Goal: Task Accomplishment & Management: Use online tool/utility

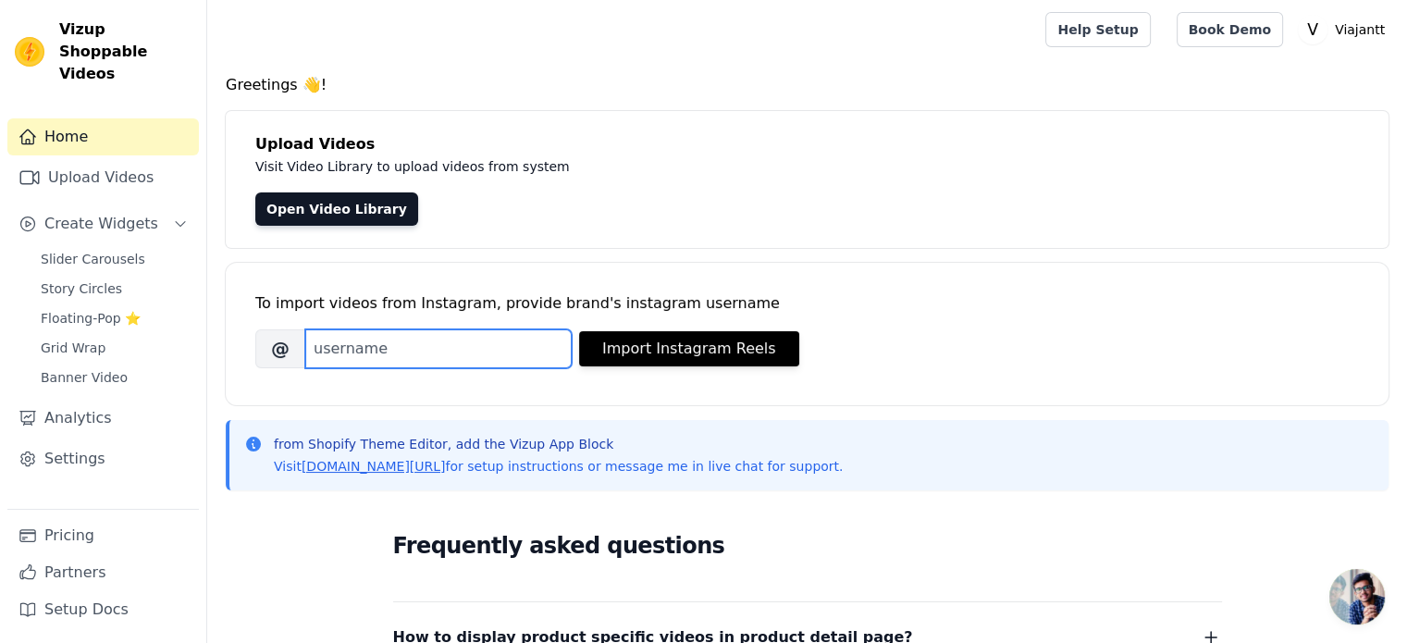
click at [510, 358] on input "Brand's Instagram Username" at bounding box center [438, 348] width 266 height 39
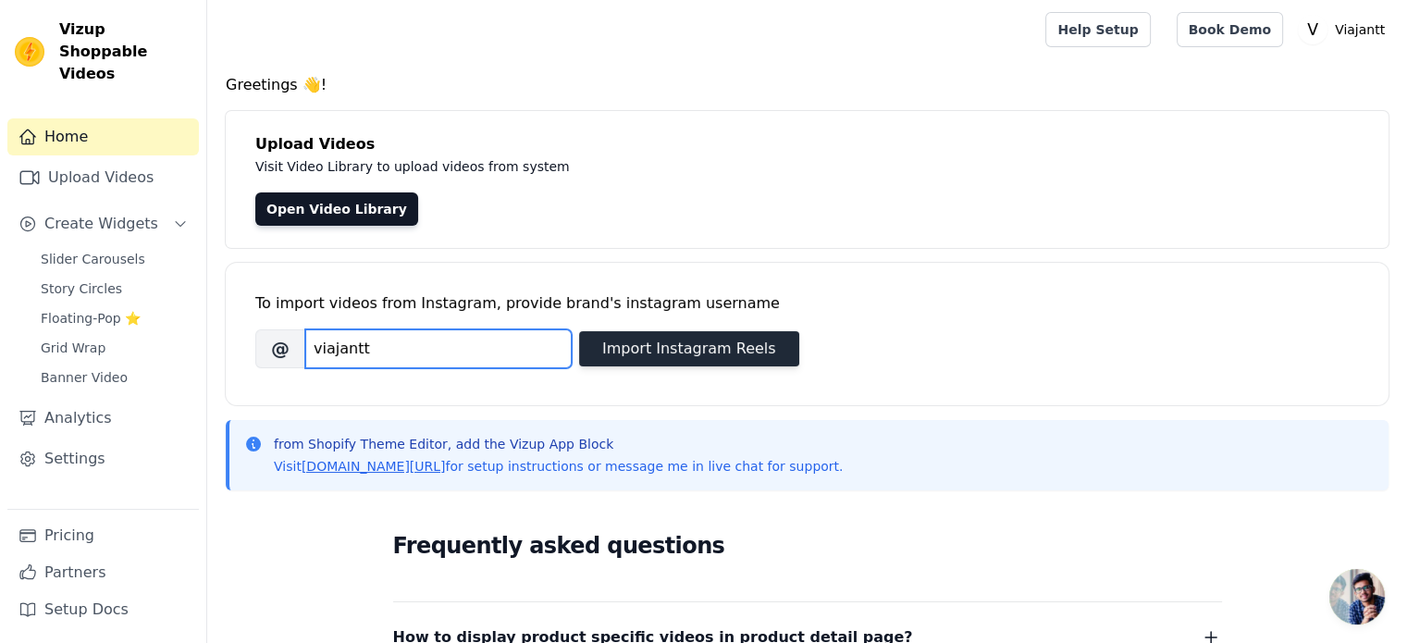
type input "viajantt"
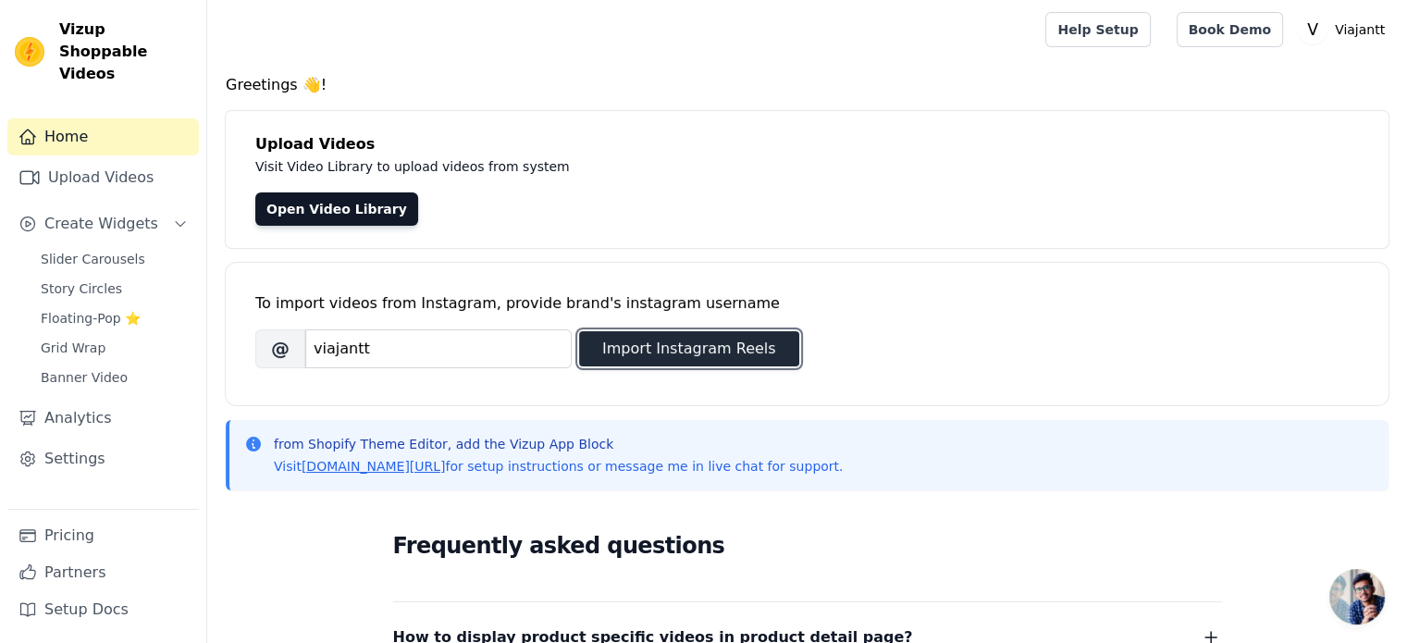
click at [629, 356] on button "Import Instagram Reels" at bounding box center [689, 348] width 220 height 35
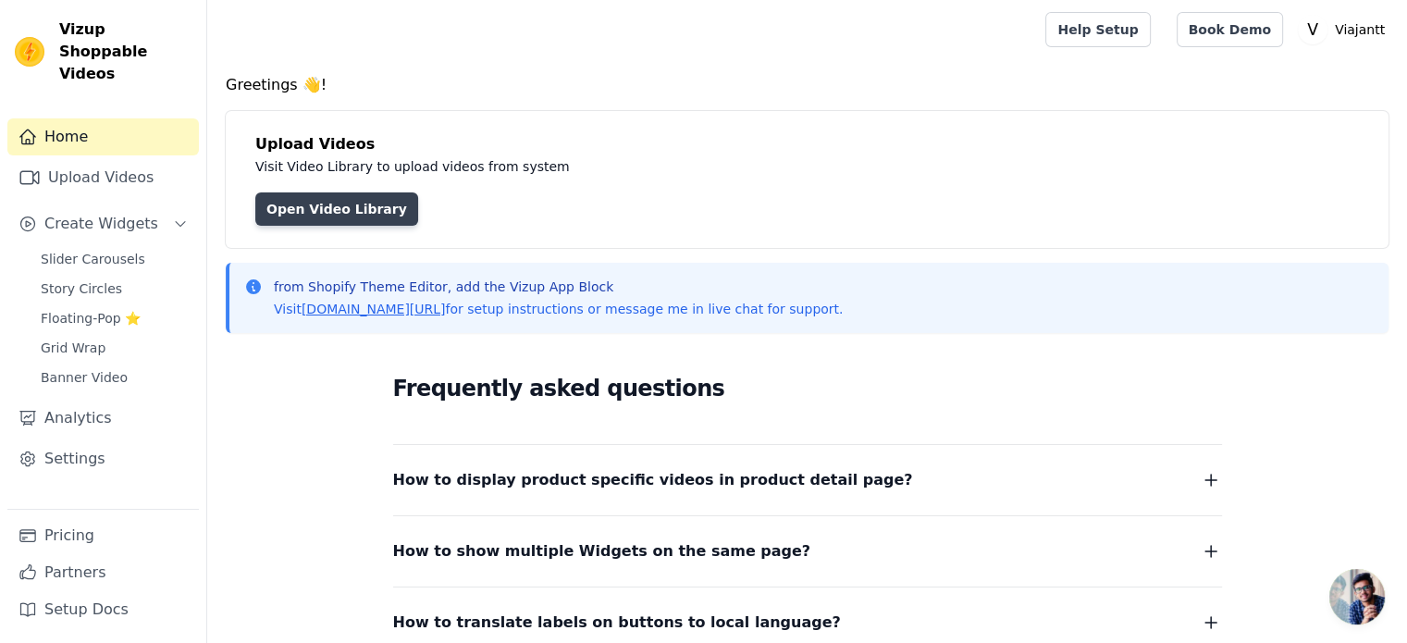
click at [343, 218] on link "Open Video Library" at bounding box center [336, 208] width 163 height 33
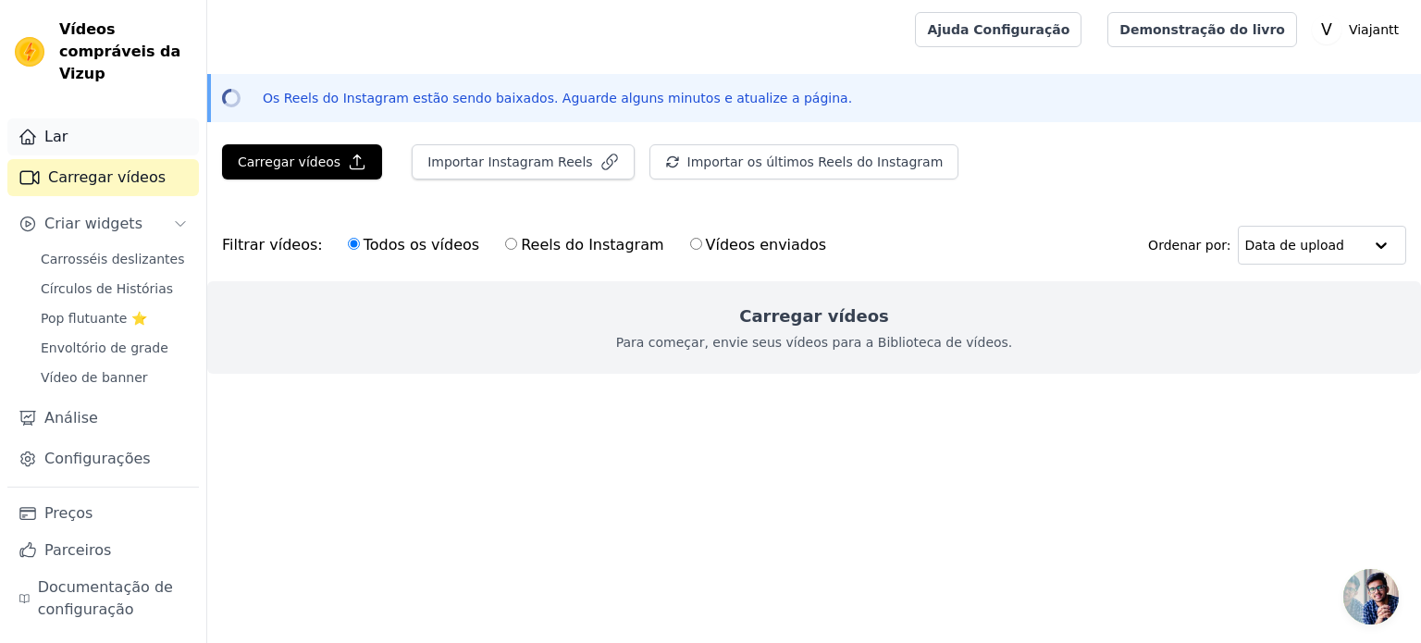
click at [60, 128] on font "Lar" at bounding box center [55, 137] width 23 height 18
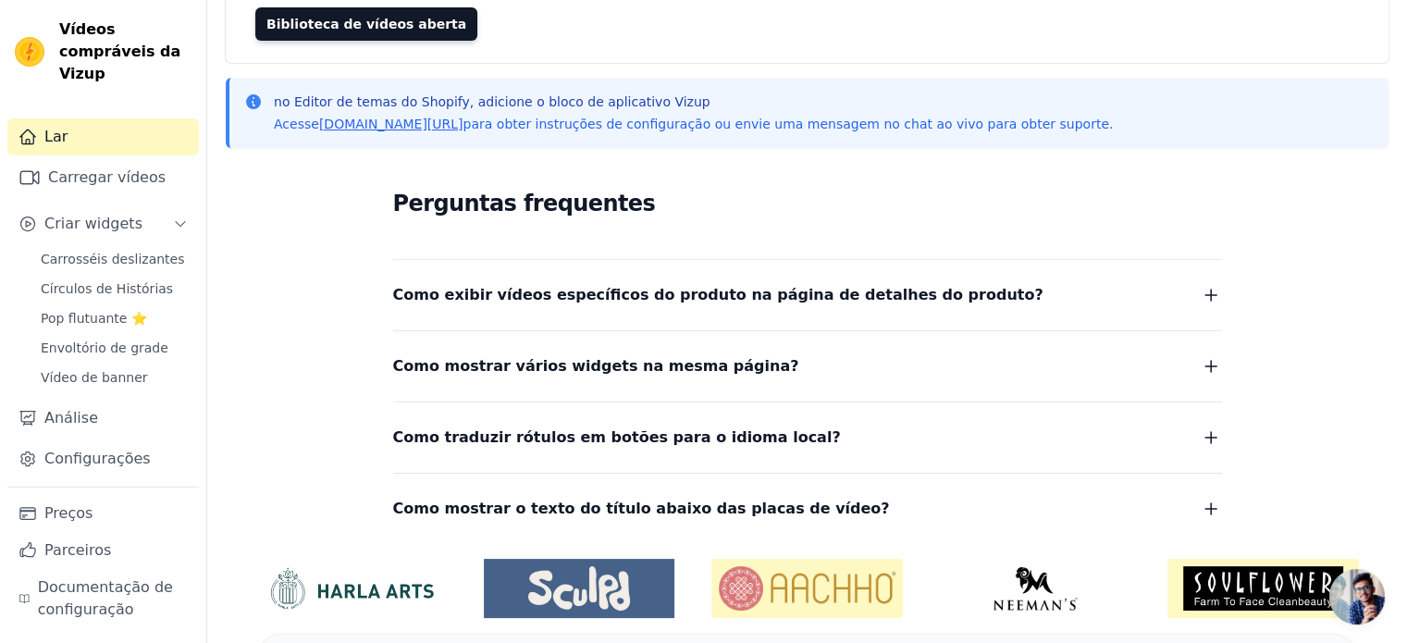
scroll to position [278, 0]
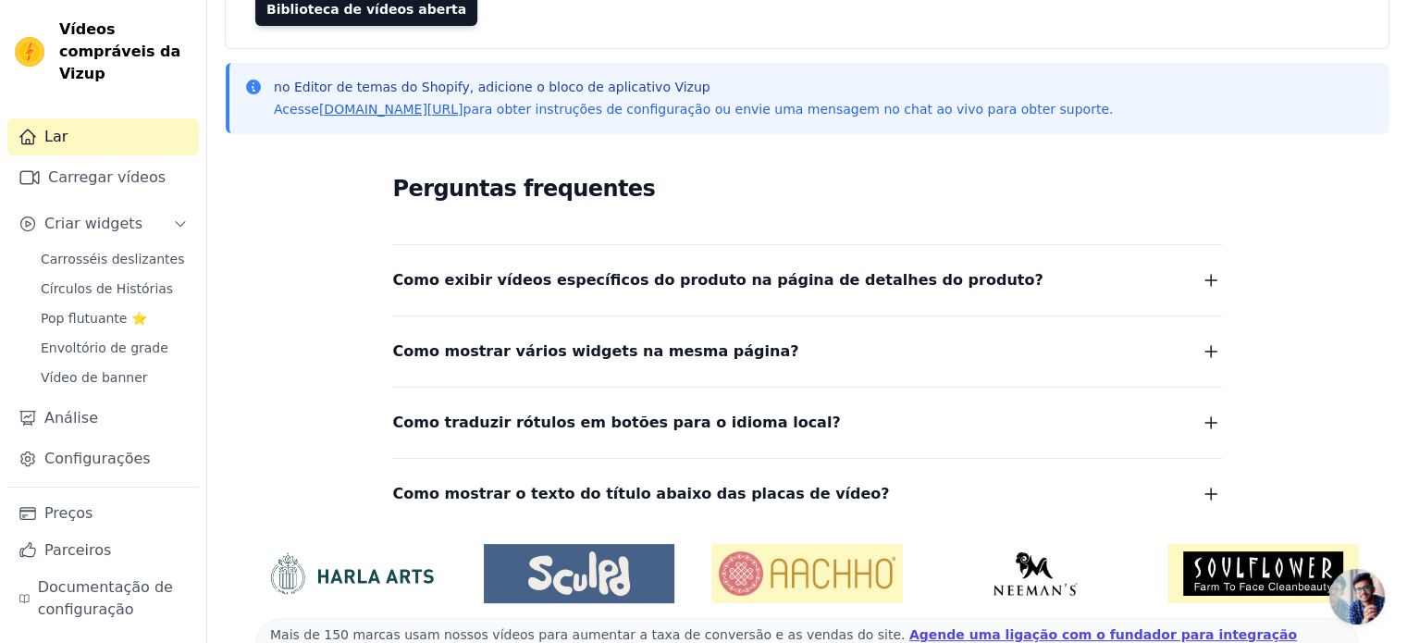
click at [893, 277] on font "Como exibir vídeos específicos do produto na página de detalhes do produto?" at bounding box center [718, 280] width 650 height 18
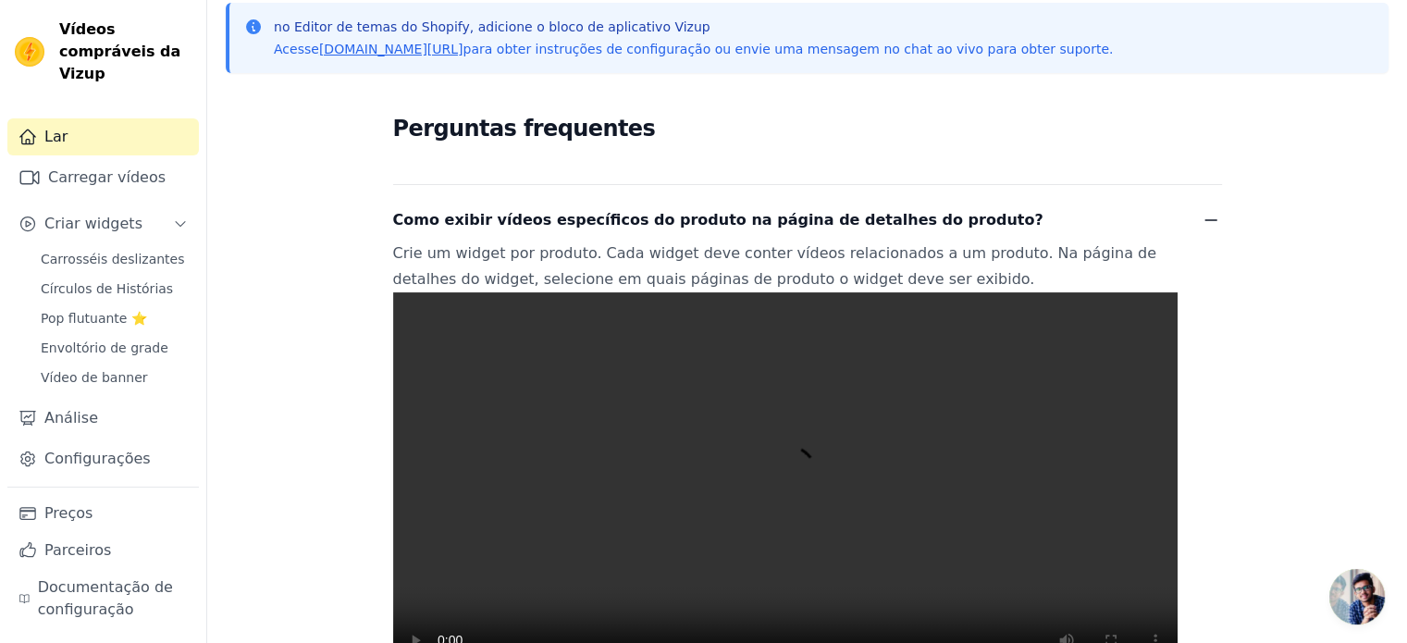
scroll to position [370, 0]
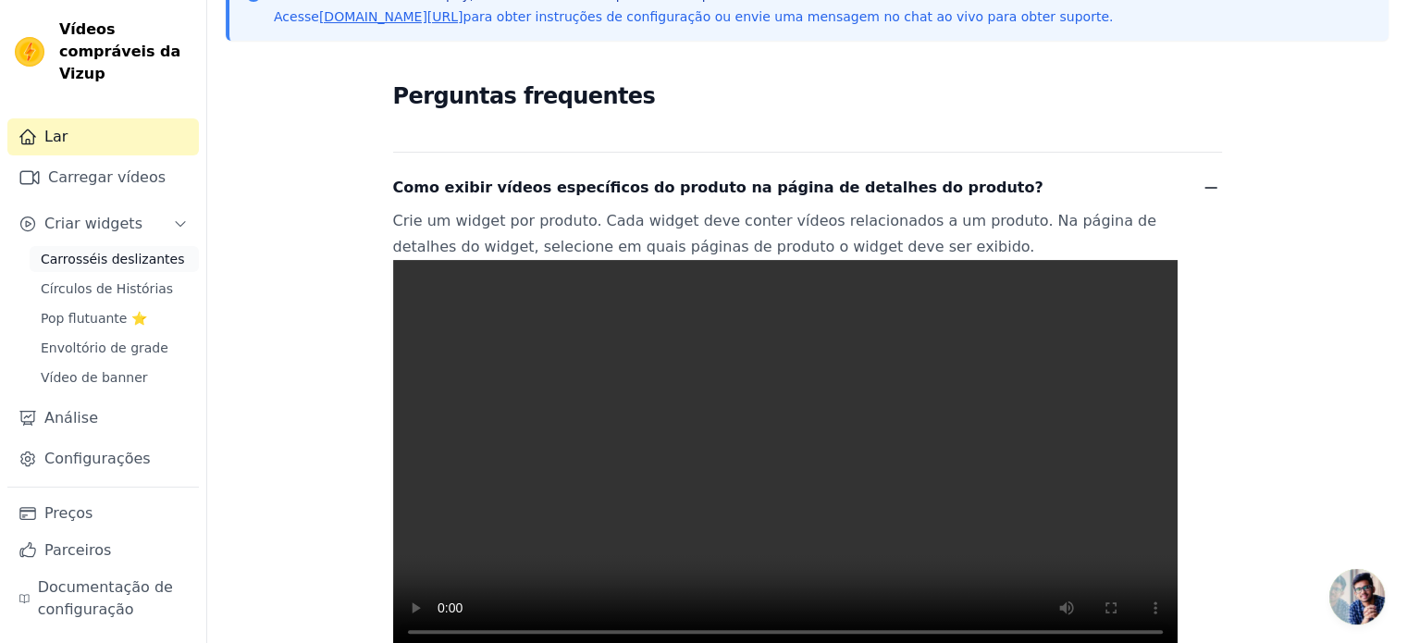
click at [116, 252] on font "Carrosséis deslizantes" at bounding box center [112, 259] width 143 height 15
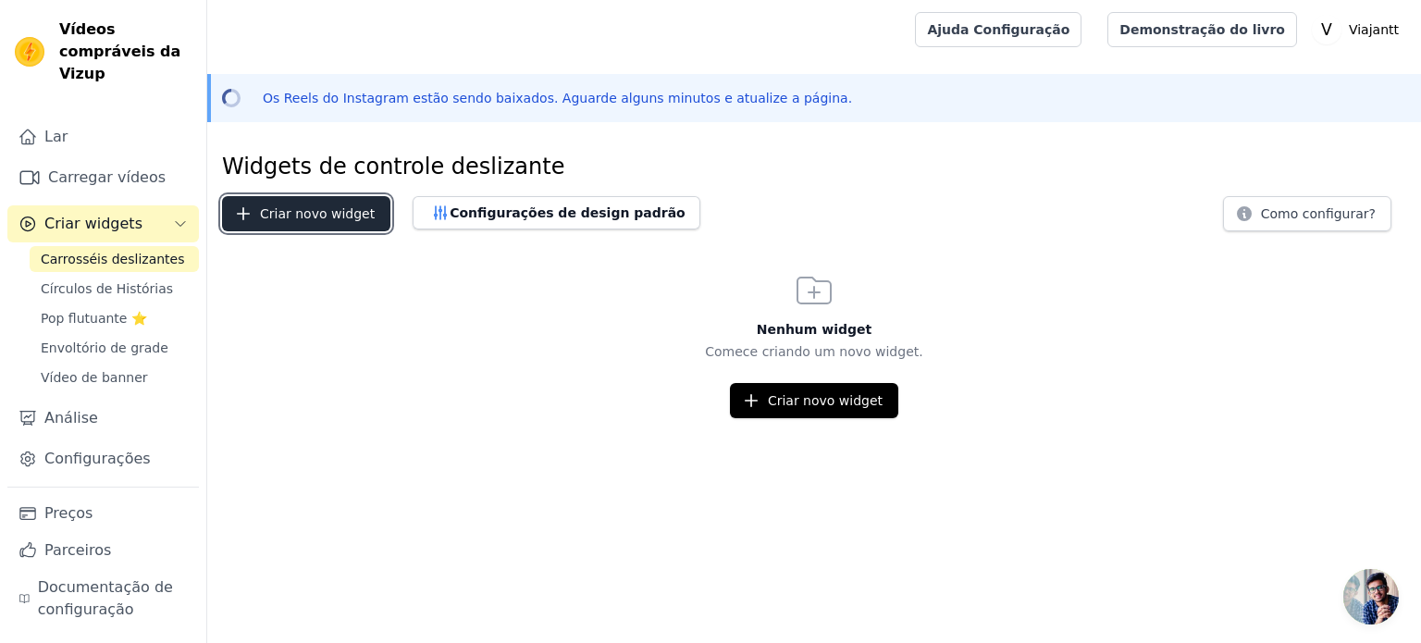
click at [303, 221] on font "Criar novo widget" at bounding box center [317, 213] width 115 height 15
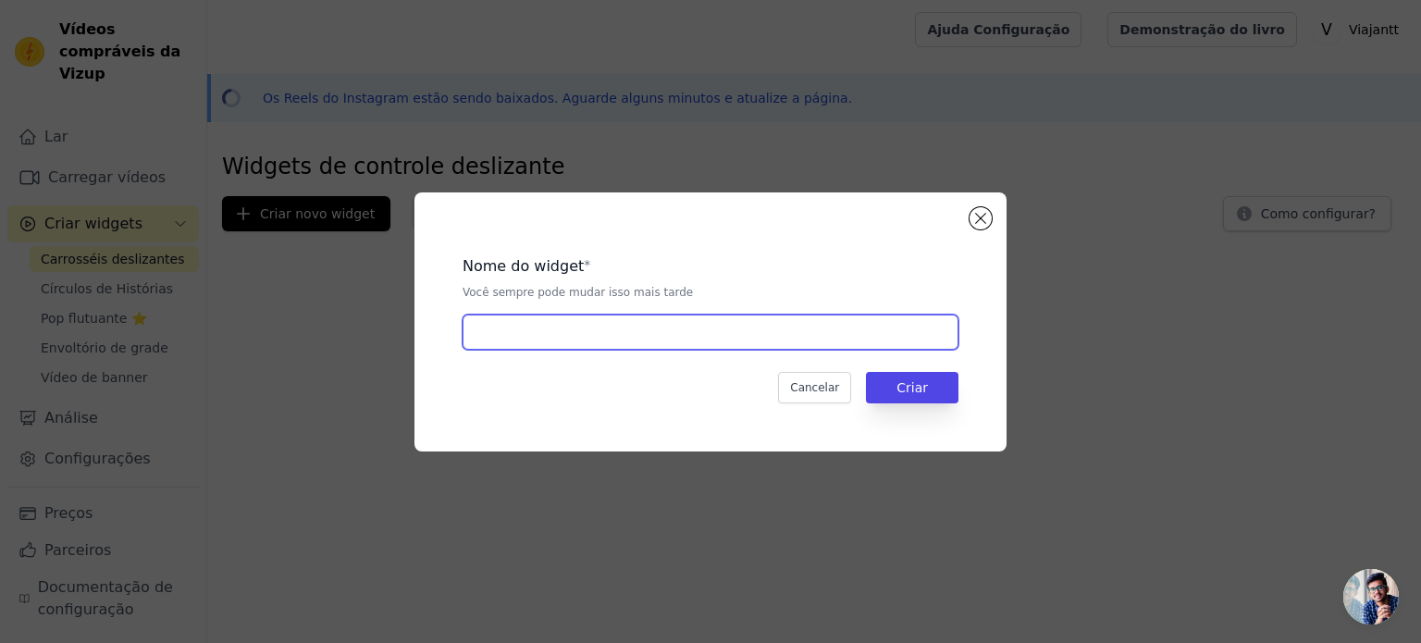
click at [555, 346] on input "text" at bounding box center [711, 332] width 496 height 35
type input ","
type input "Mochila Vácuo"
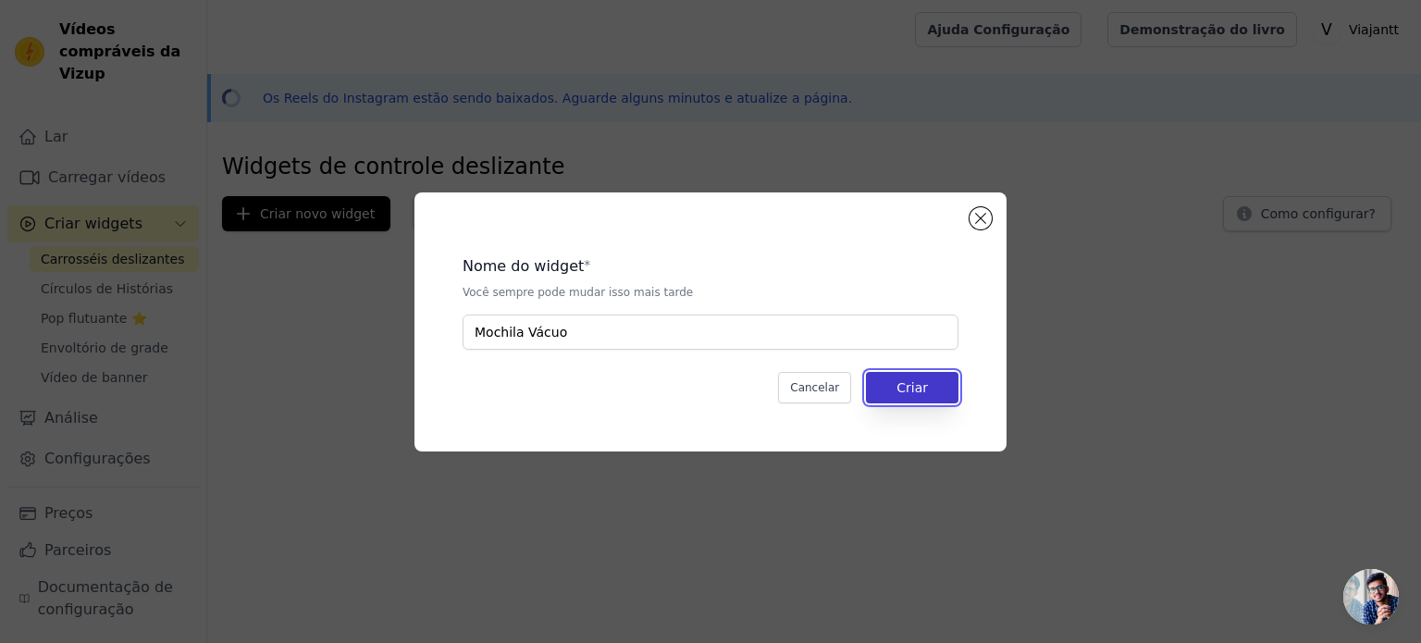
click at [900, 386] on font "Criar" at bounding box center [911, 387] width 31 height 15
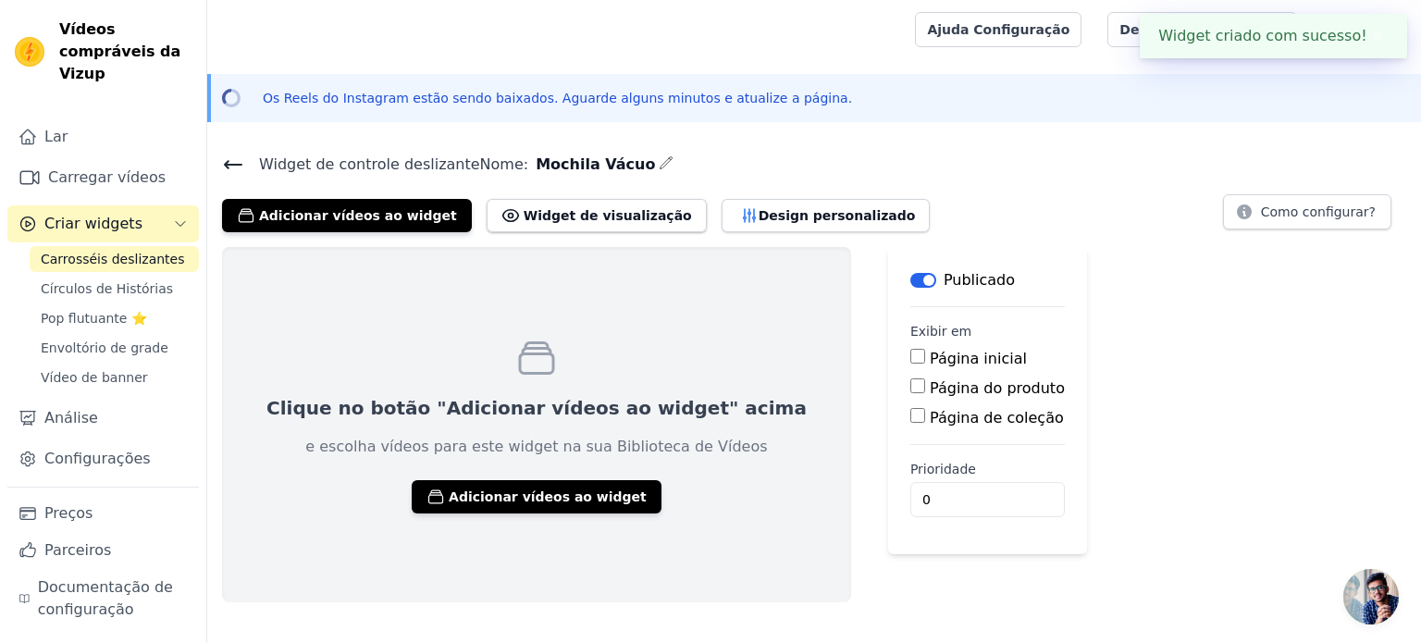
click at [910, 383] on input "Página do produto" at bounding box center [917, 385] width 15 height 15
checkbox input "true"
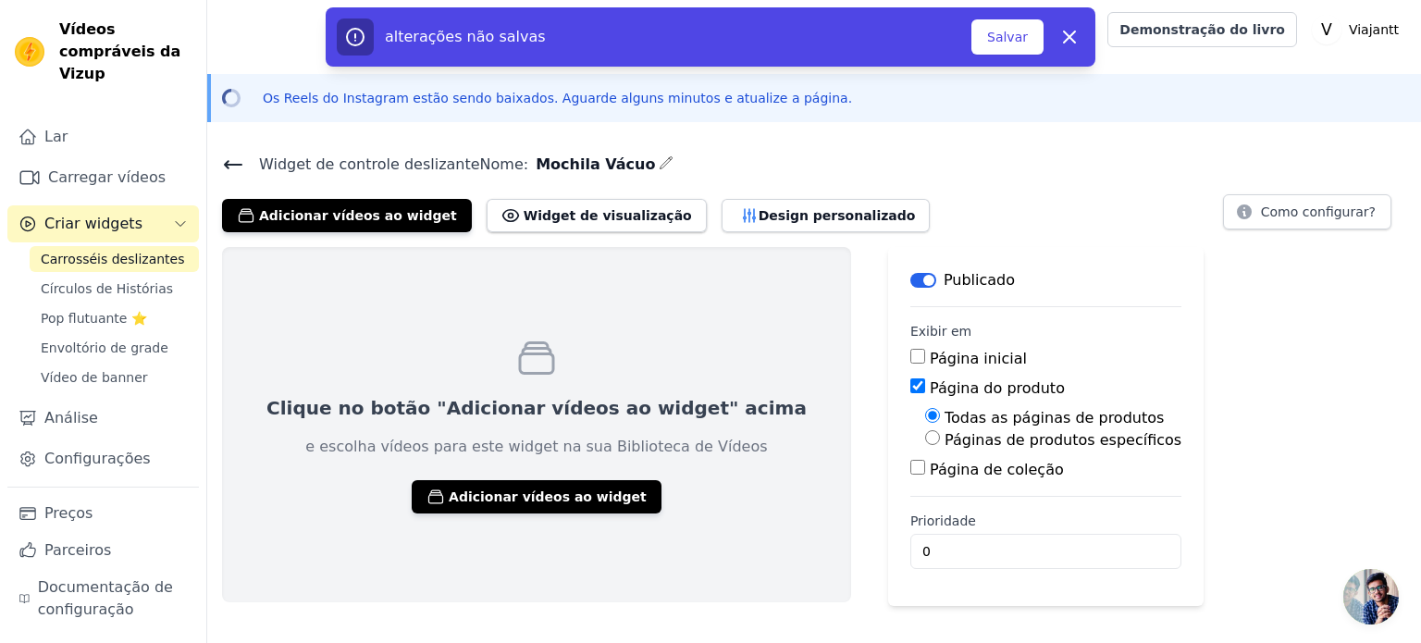
click at [925, 438] on input "Páginas de produtos específicos" at bounding box center [932, 437] width 15 height 15
radio input "true"
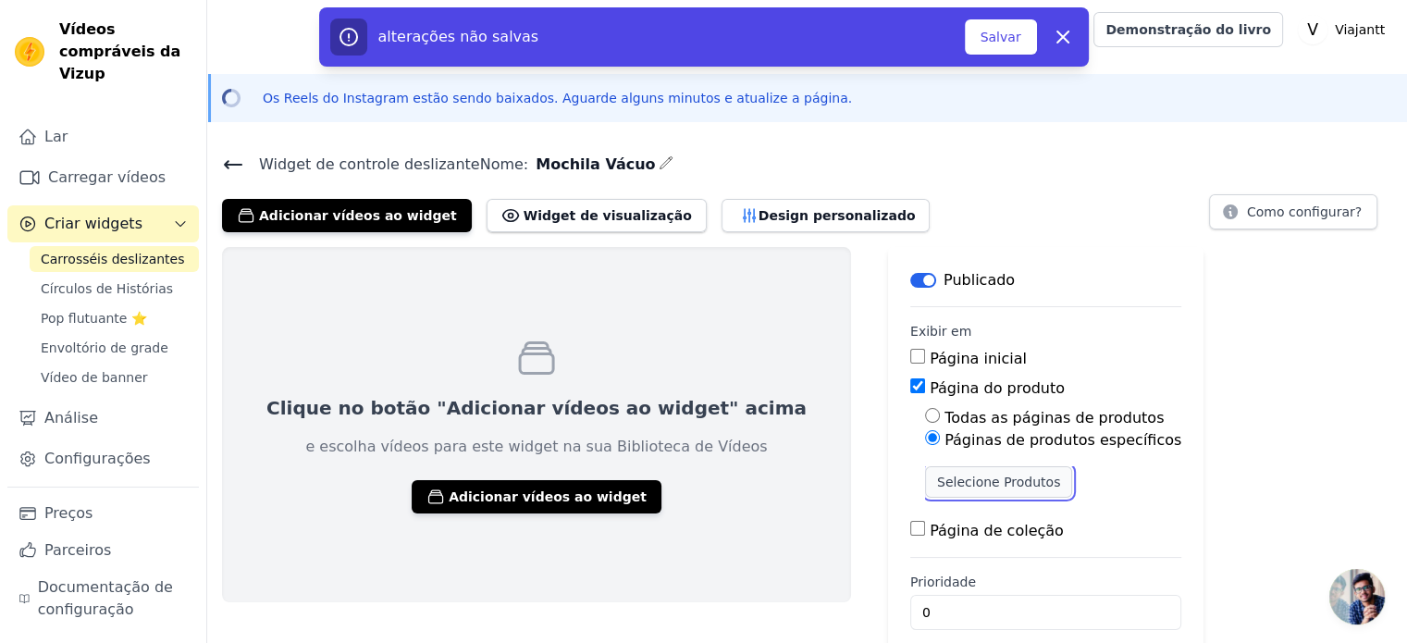
click at [937, 480] on font "Selecione Produtos" at bounding box center [998, 482] width 123 height 15
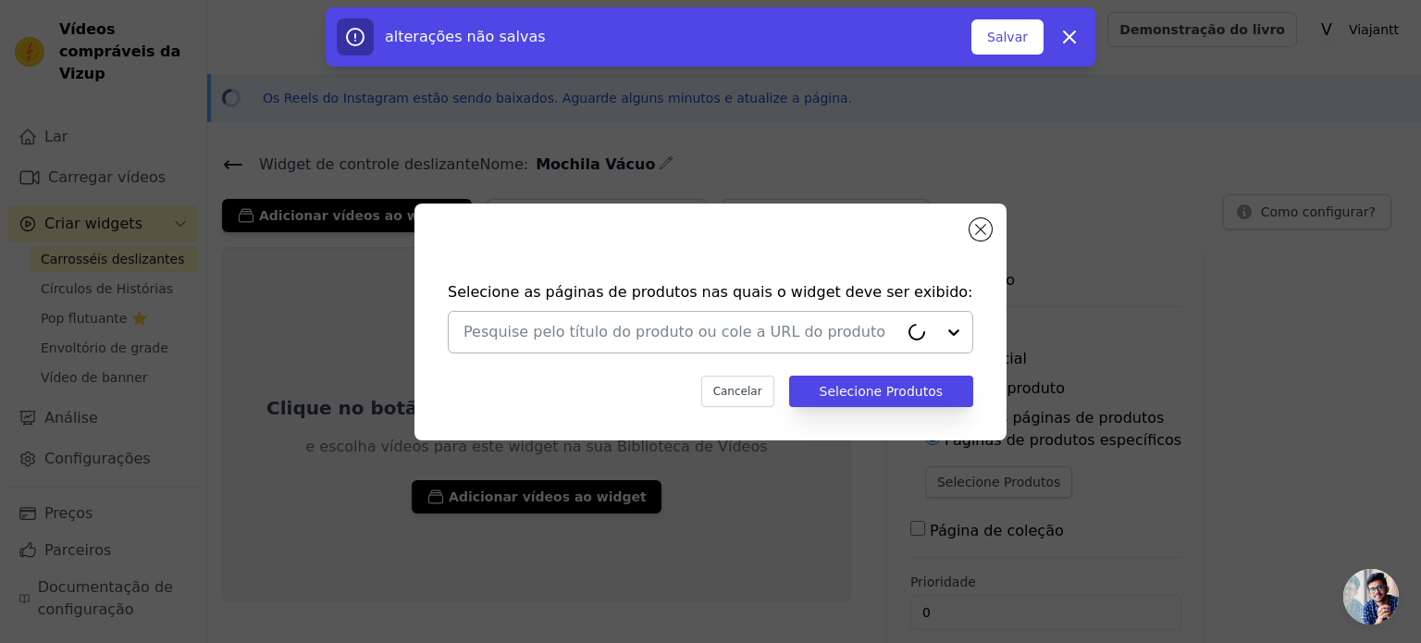
click at [654, 335] on input "text" at bounding box center [680, 332] width 435 height 22
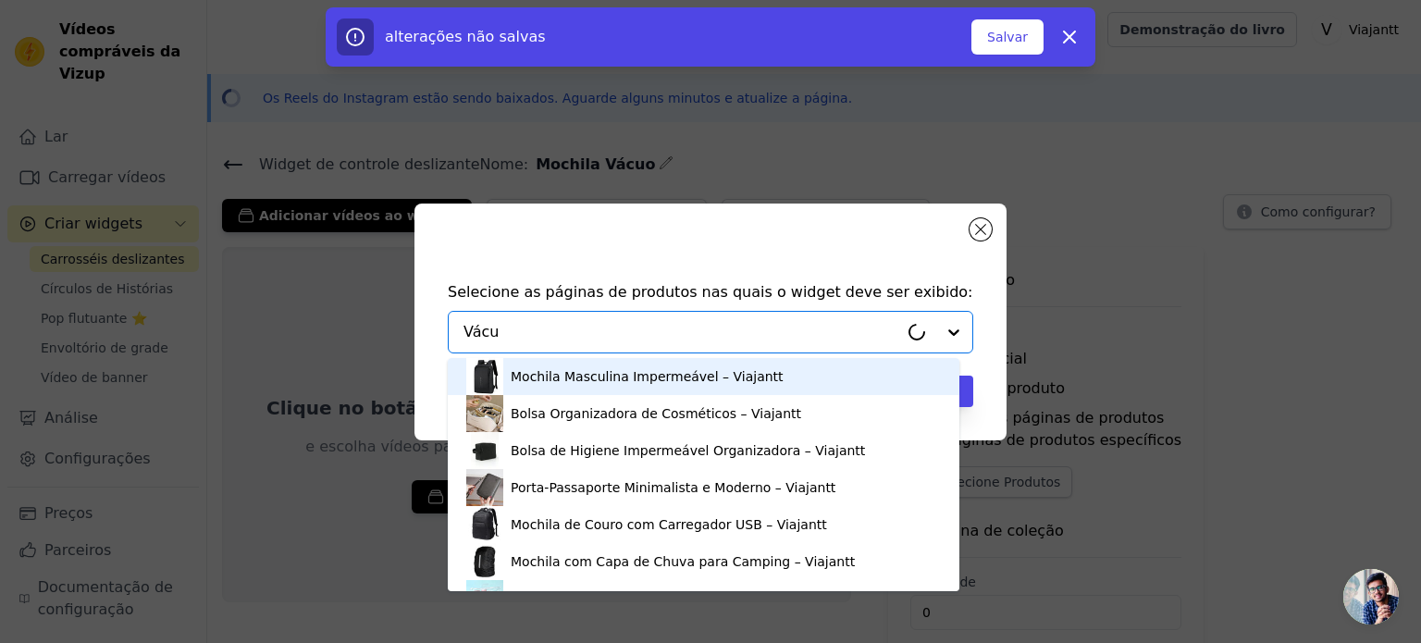
type input "Vácuo"
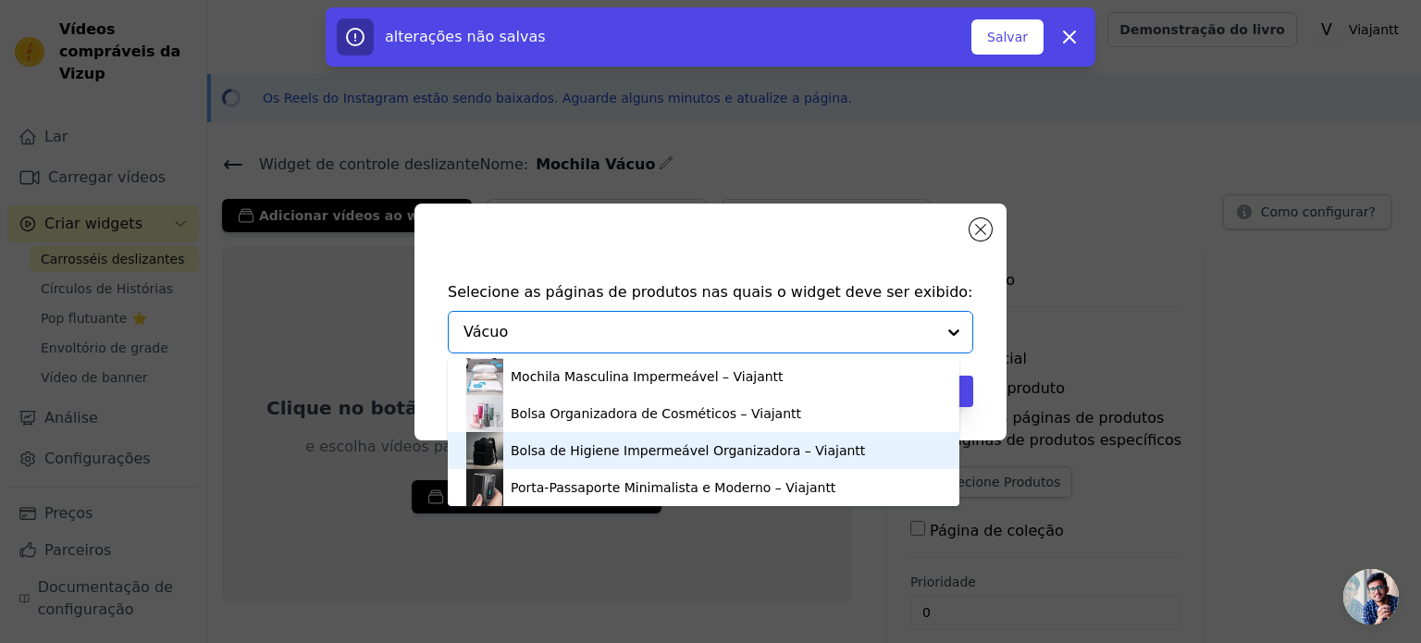
click at [640, 451] on font "Bolsa de Higiene Impermeável Organizadora – Viajantt" at bounding box center [688, 450] width 354 height 15
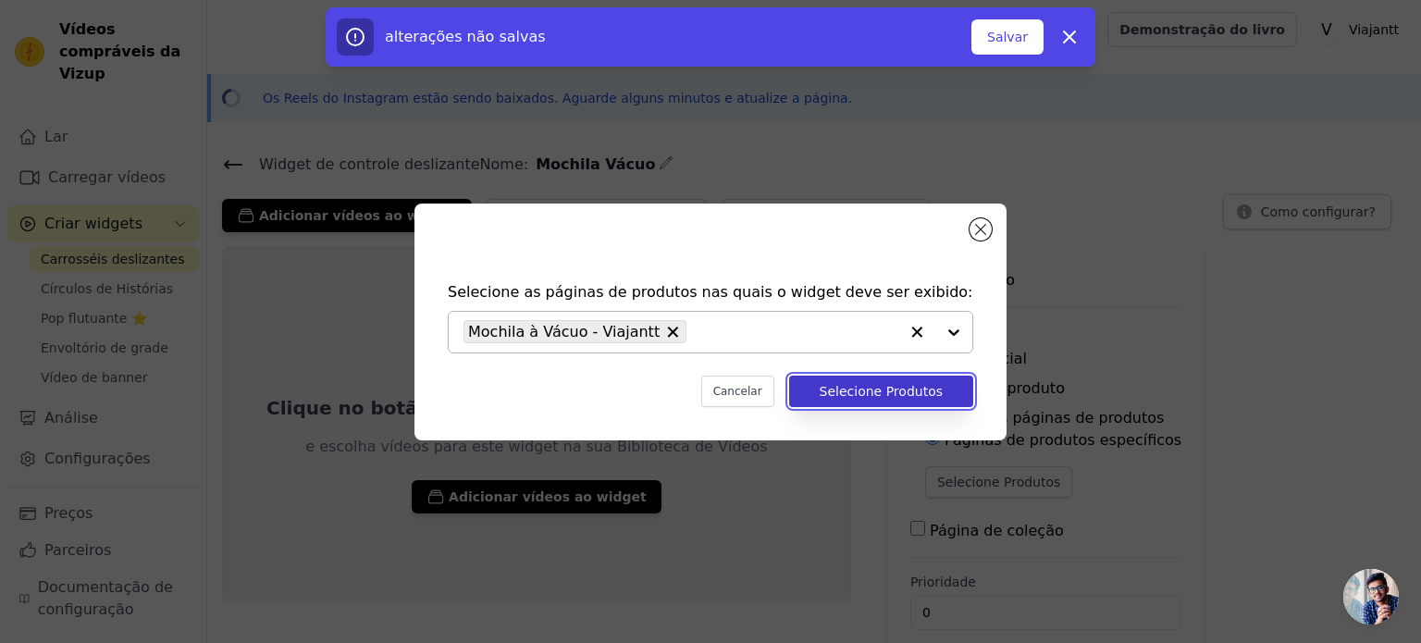
click at [895, 394] on font "Selecione Produtos" at bounding box center [881, 391] width 123 height 15
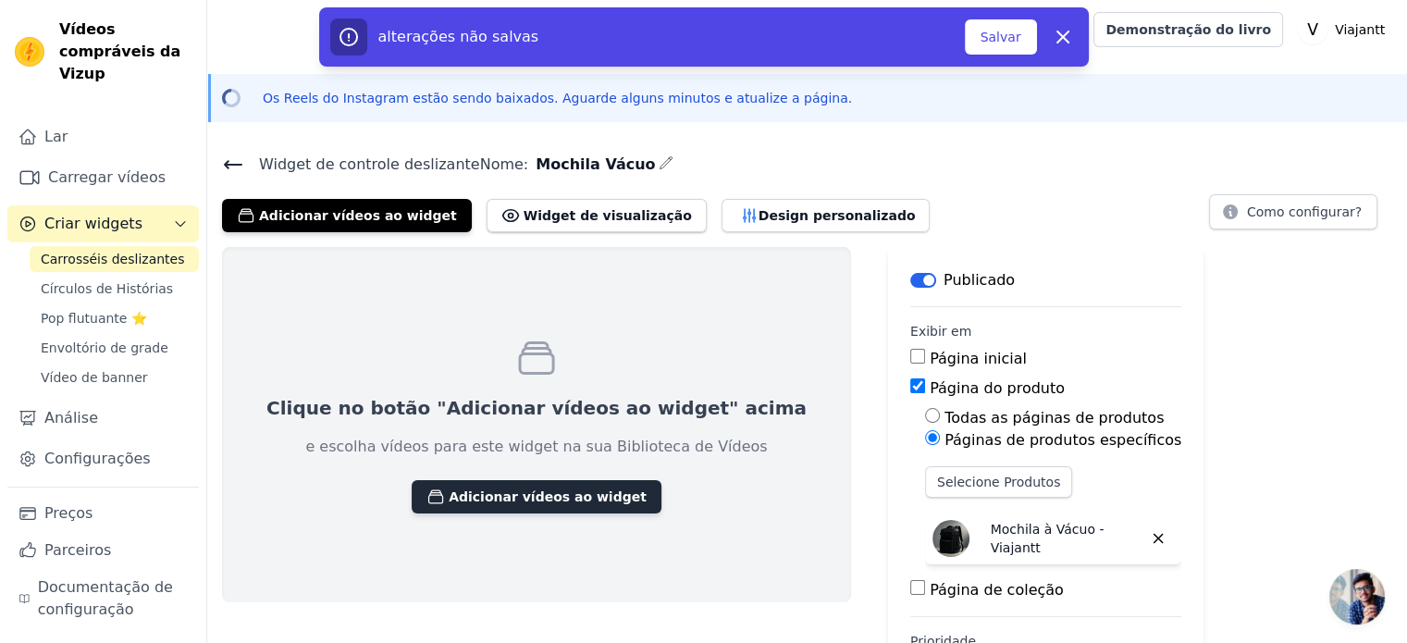
click at [539, 489] on font "Adicionar vídeos ao widget" at bounding box center [548, 496] width 198 height 15
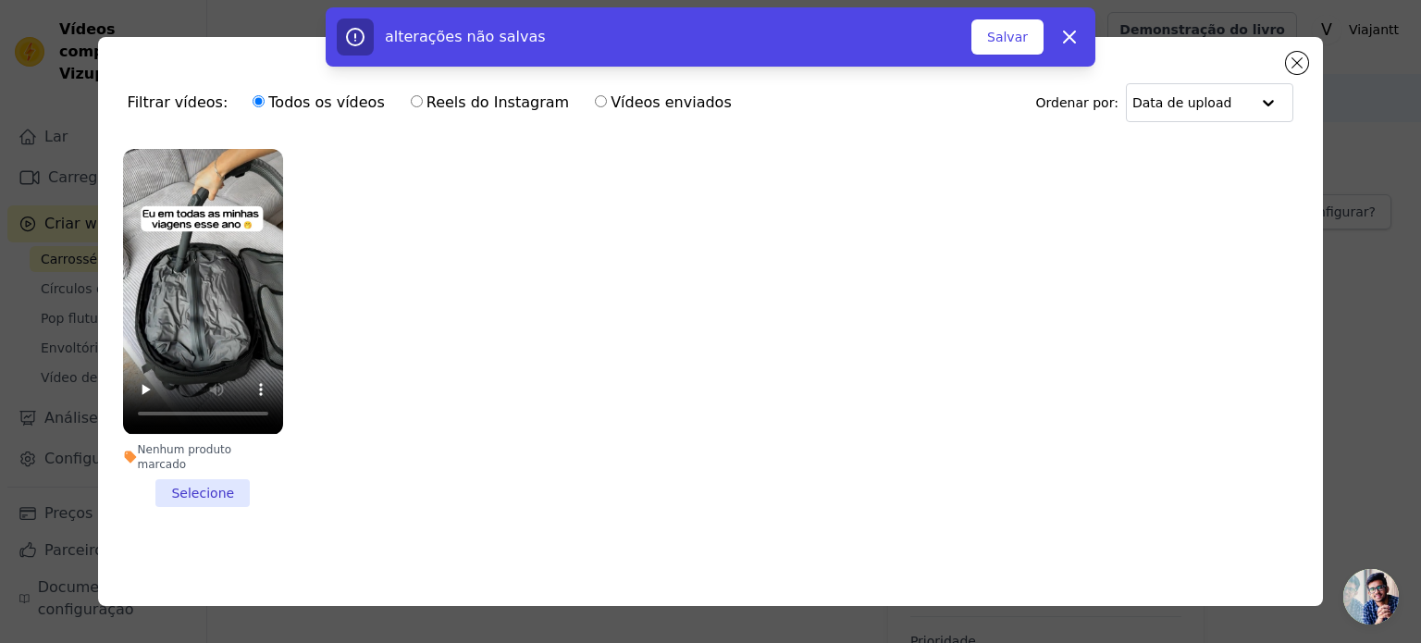
click at [390, 92] on div "Todos os vídeos Reels do Instagram Vídeos enviados" at bounding box center [491, 102] width 499 height 43
click at [411, 105] on input "Reels do Instagram" at bounding box center [417, 101] width 12 height 12
radio input "true"
click at [253, 105] on input "Todos os vídeos" at bounding box center [259, 101] width 12 height 12
radio input "true"
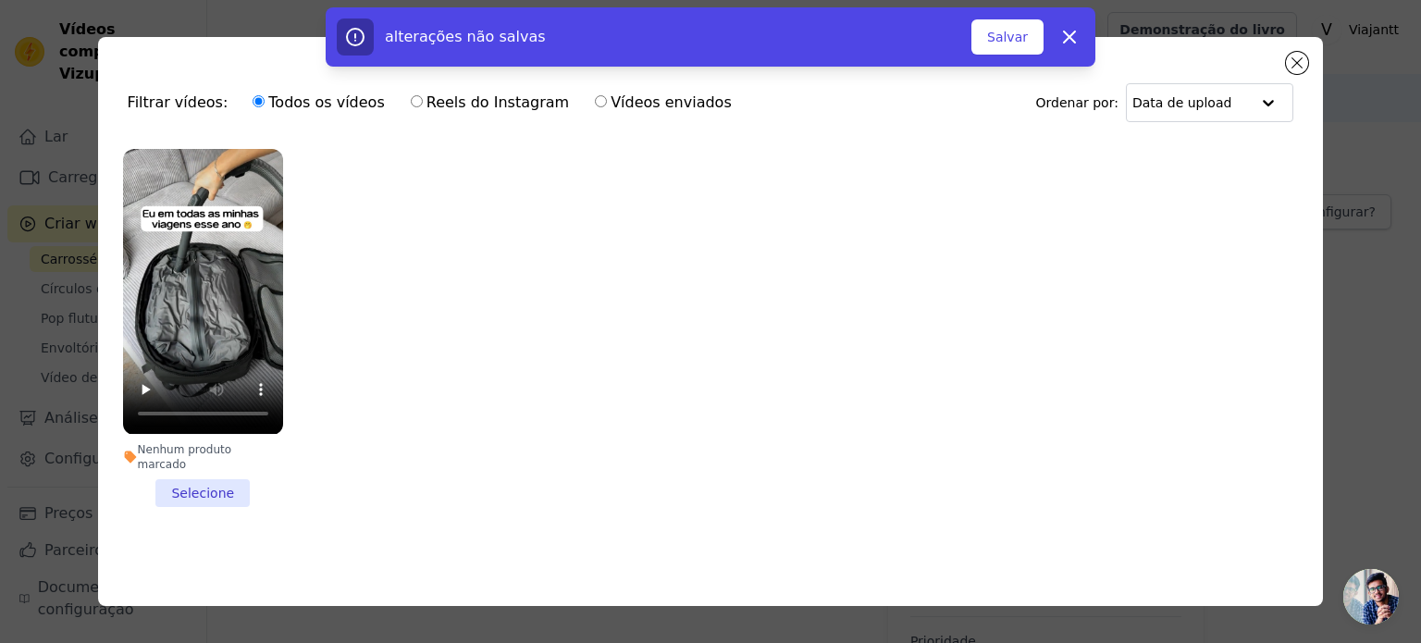
click at [611, 100] on font "Vídeos enviados" at bounding box center [671, 102] width 121 height 18
click at [603, 100] on input "Vídeos enviados" at bounding box center [601, 101] width 12 height 12
radio input "true"
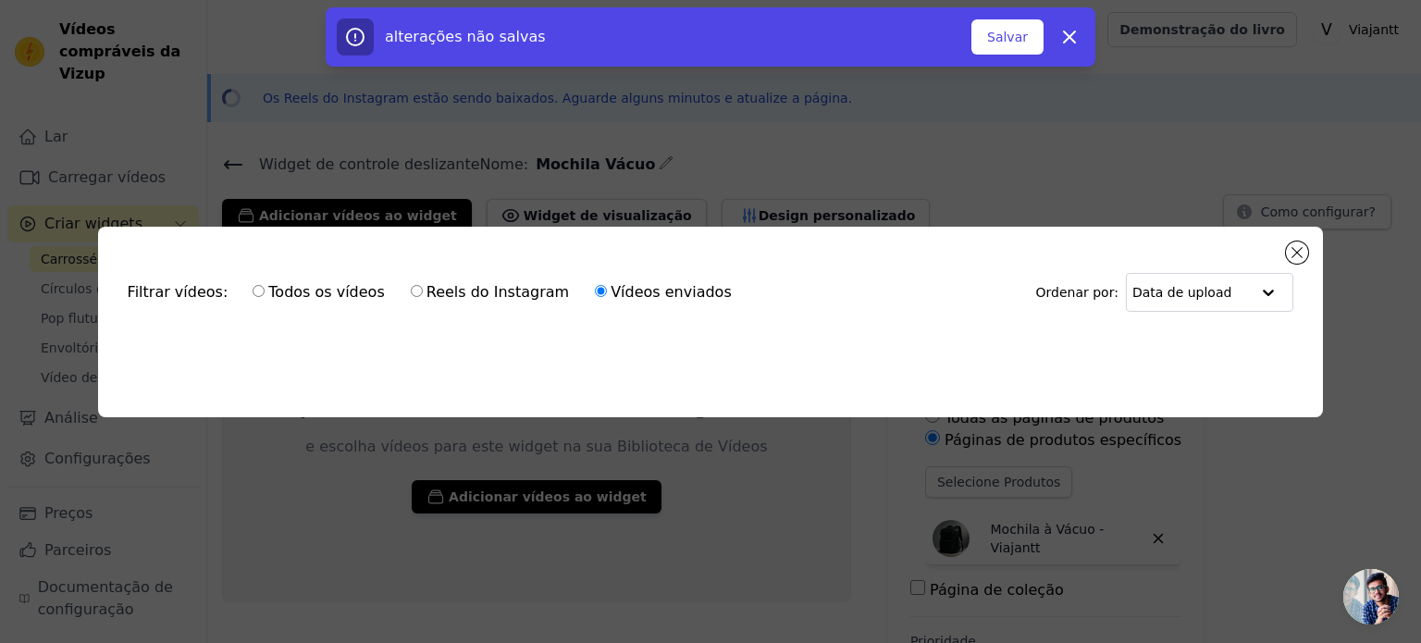
click at [602, 340] on ul at bounding box center [711, 343] width 1196 height 30
click at [1202, 301] on input "text" at bounding box center [1191, 292] width 118 height 37
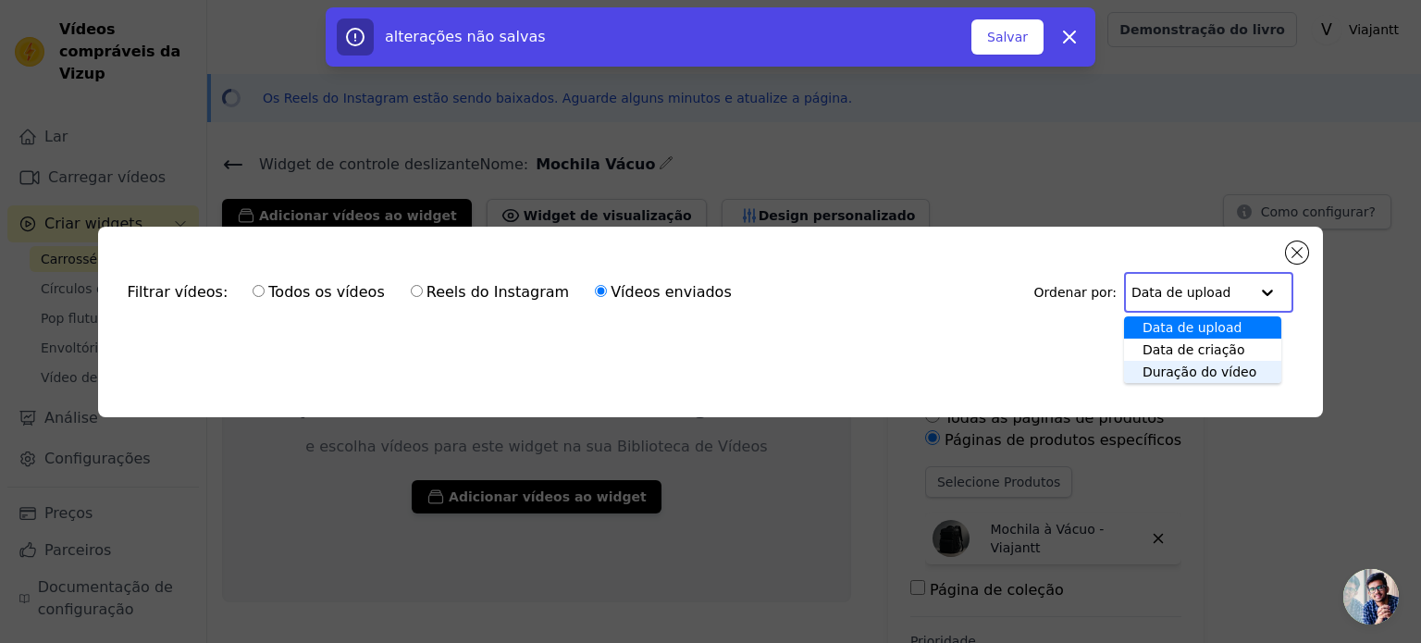
click at [252, 296] on label "Todos os vídeos" at bounding box center [318, 292] width 133 height 24
click at [253, 296] on input "Todos os vídeos" at bounding box center [259, 291] width 12 height 12
radio input "true"
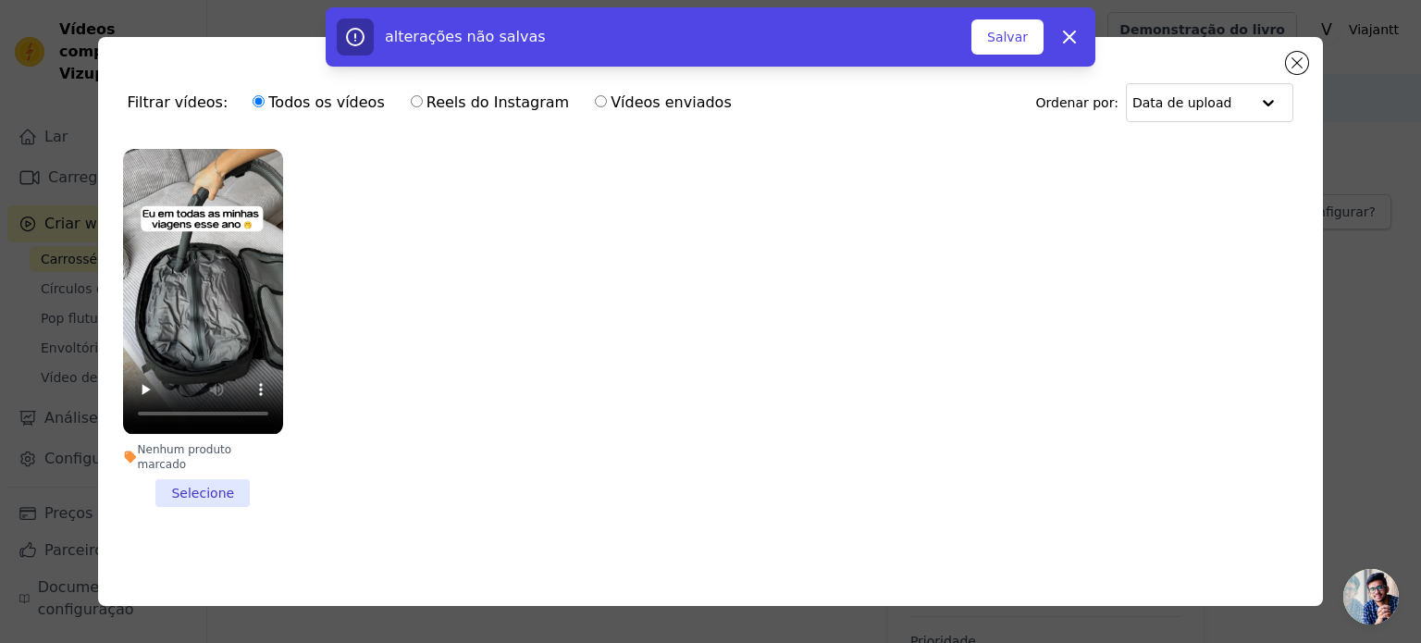
click at [154, 111] on font "Filtrar vídeos:" at bounding box center [178, 102] width 101 height 18
click at [203, 480] on li "Nenhum produto marcado Selecione" at bounding box center [203, 327] width 160 height 357
click at [0, 0] on input "Nenhum produto marcado Selecione" at bounding box center [0, 0] width 0 height 0
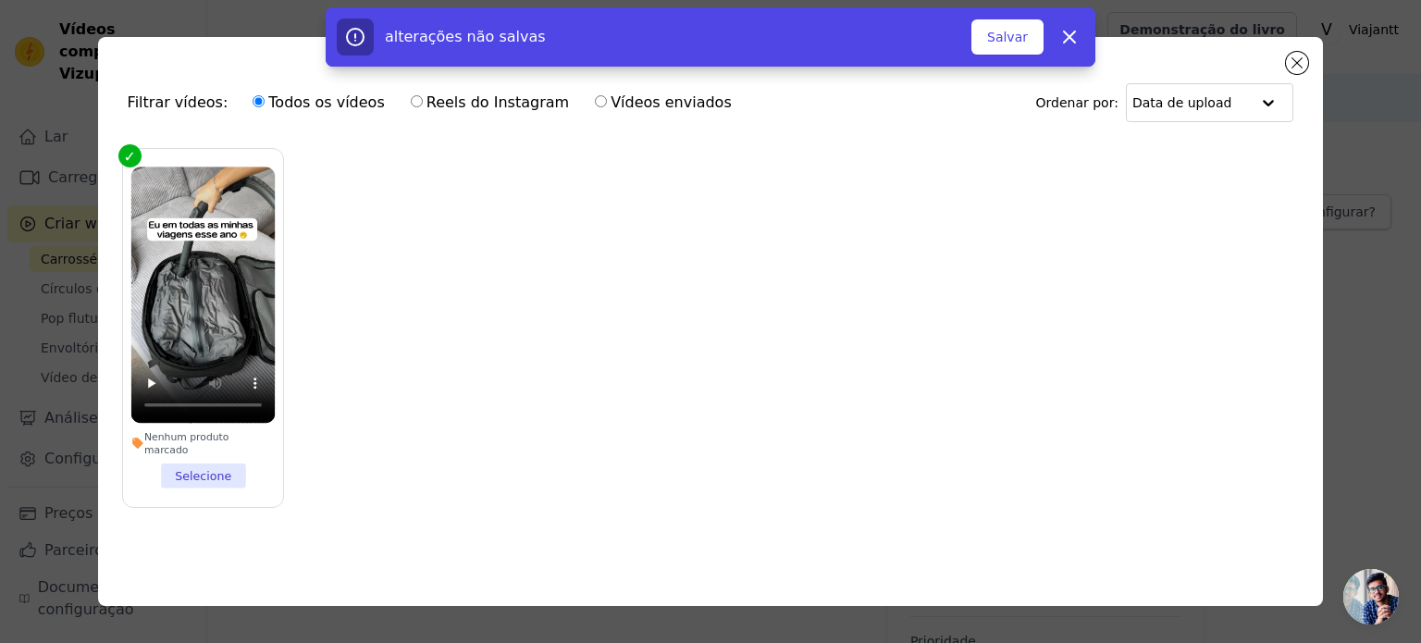
click at [1302, 61] on div "alterações não salvas Salvar Liberar" at bounding box center [710, 36] width 1421 height 59
click at [1300, 67] on div "0 vídeos selecionados Adicionar ao widget Liberar" at bounding box center [710, 40] width 1421 height 67
click at [1071, 44] on icon "button" at bounding box center [1069, 37] width 22 height 22
checkbox input "false"
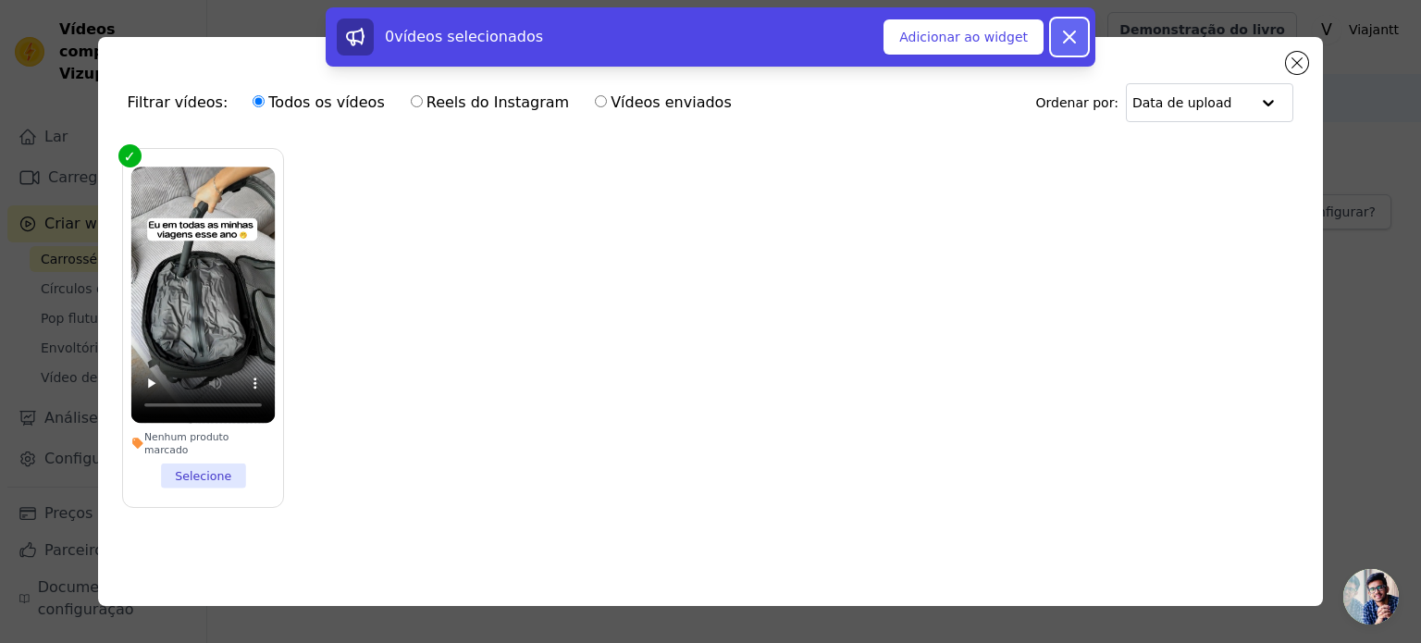
click at [1071, 43] on icon at bounding box center [1069, 37] width 22 height 22
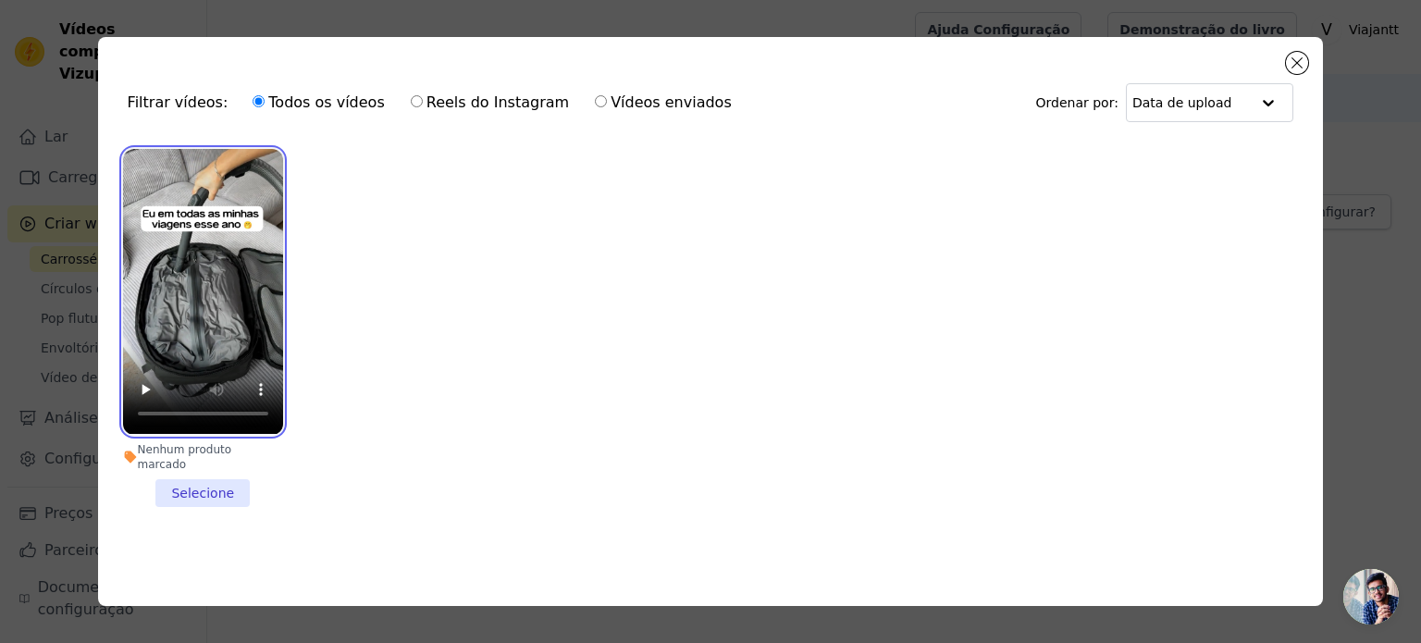
click at [229, 275] on video at bounding box center [203, 291] width 160 height 285
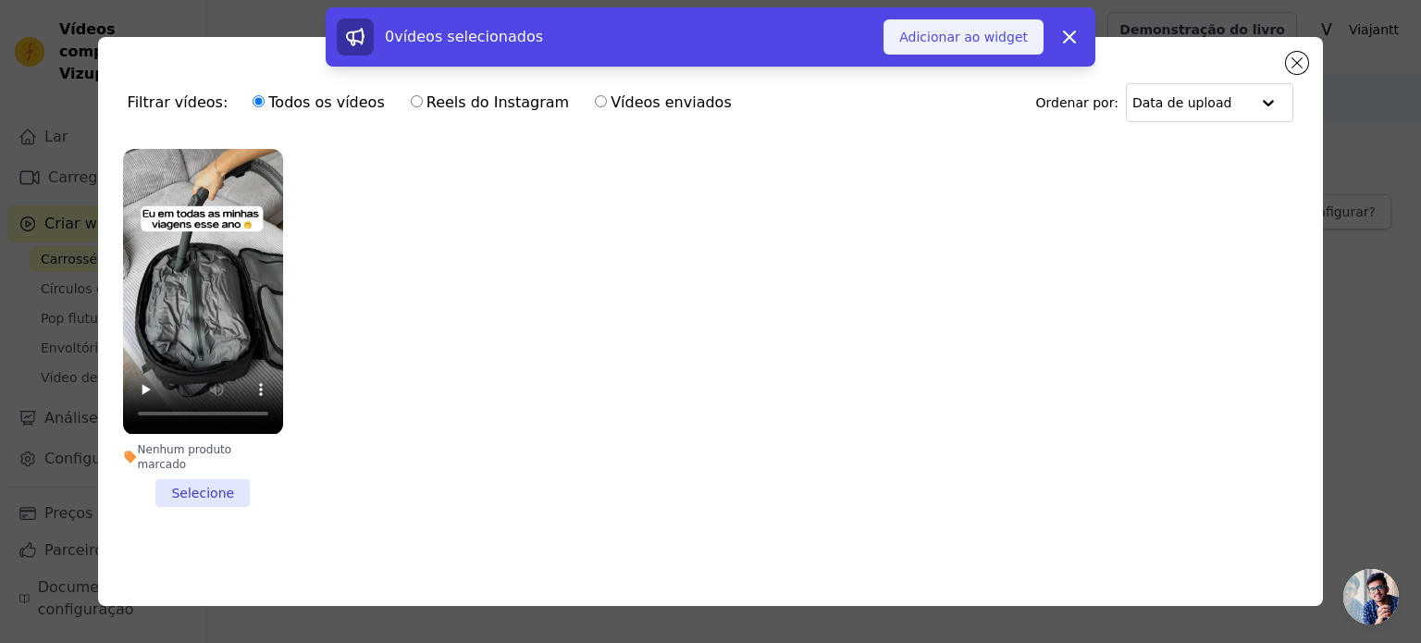
click at [946, 43] on font "Adicionar ao widget" at bounding box center [963, 37] width 129 height 15
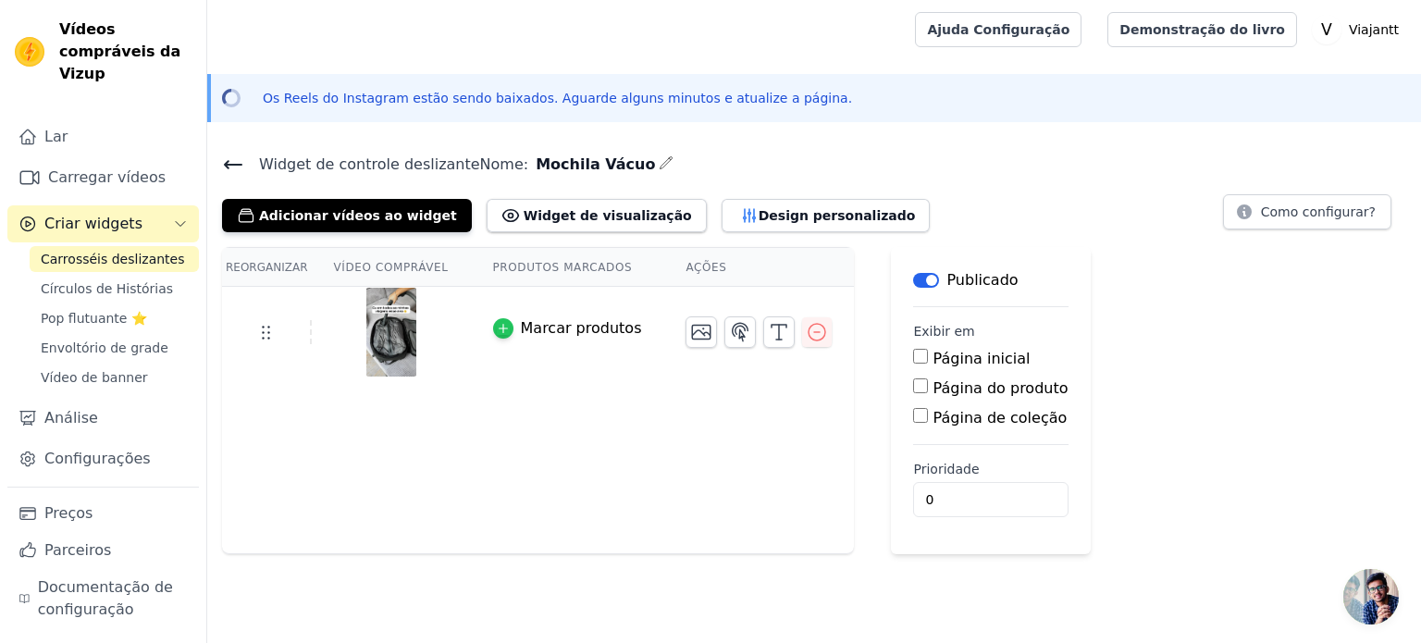
click at [497, 324] on icon "button" at bounding box center [503, 328] width 13 height 13
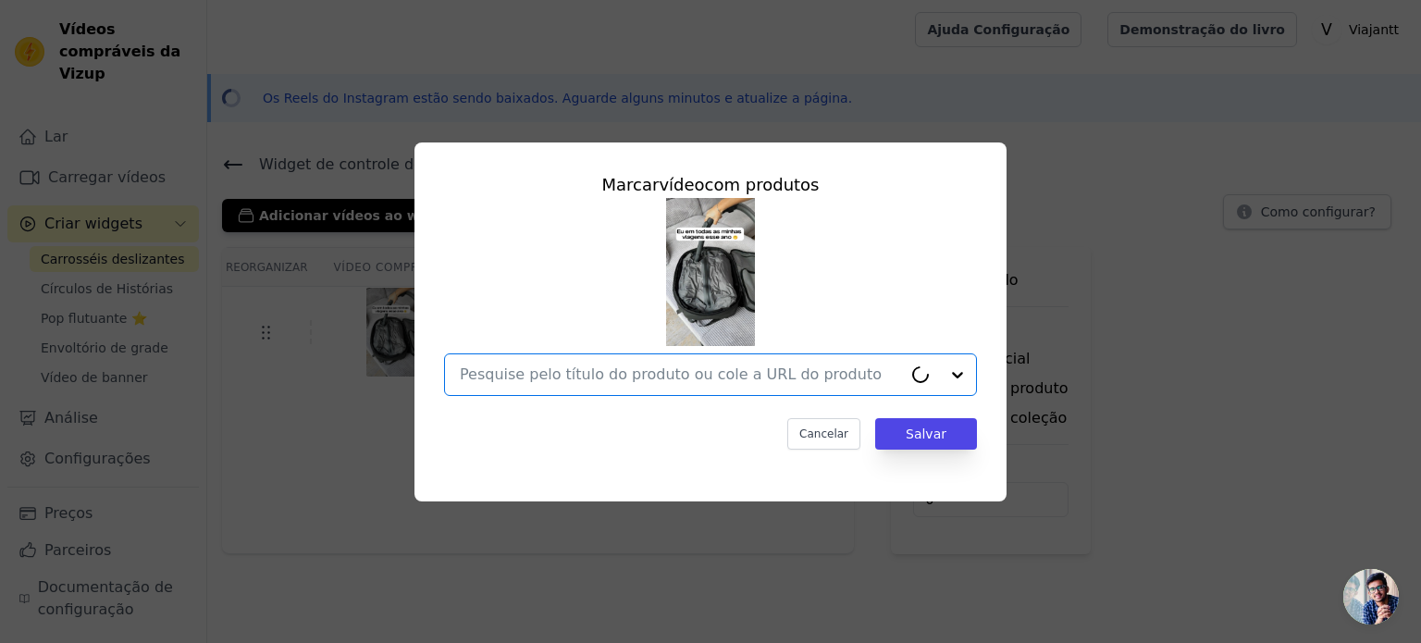
click at [596, 374] on input "text" at bounding box center [681, 375] width 442 height 22
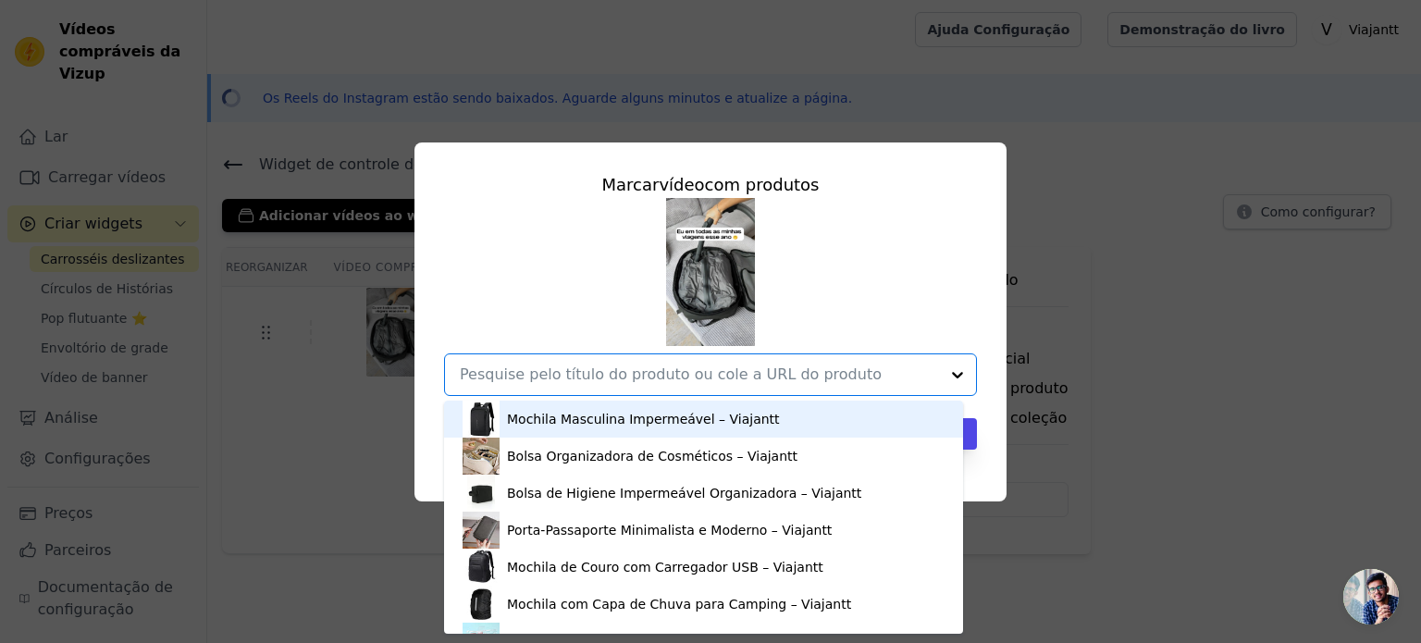
click at [1064, 294] on div "Marcar vídeo com produtos Mochila Masculina Impermeável – Viajantt Bolsa Organi…" at bounding box center [711, 322] width 1362 height 418
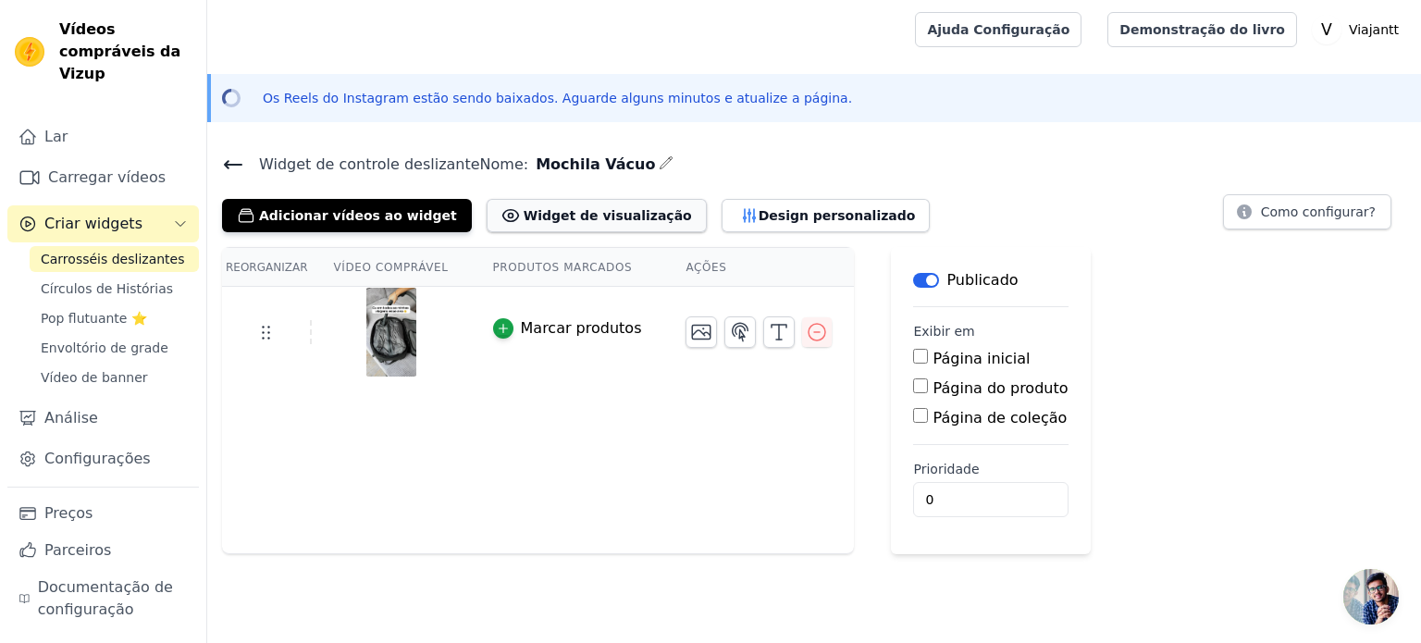
click at [595, 223] on font "Widget de visualização" at bounding box center [608, 215] width 168 height 19
click at [228, 161] on icon at bounding box center [233, 164] width 17 height 7
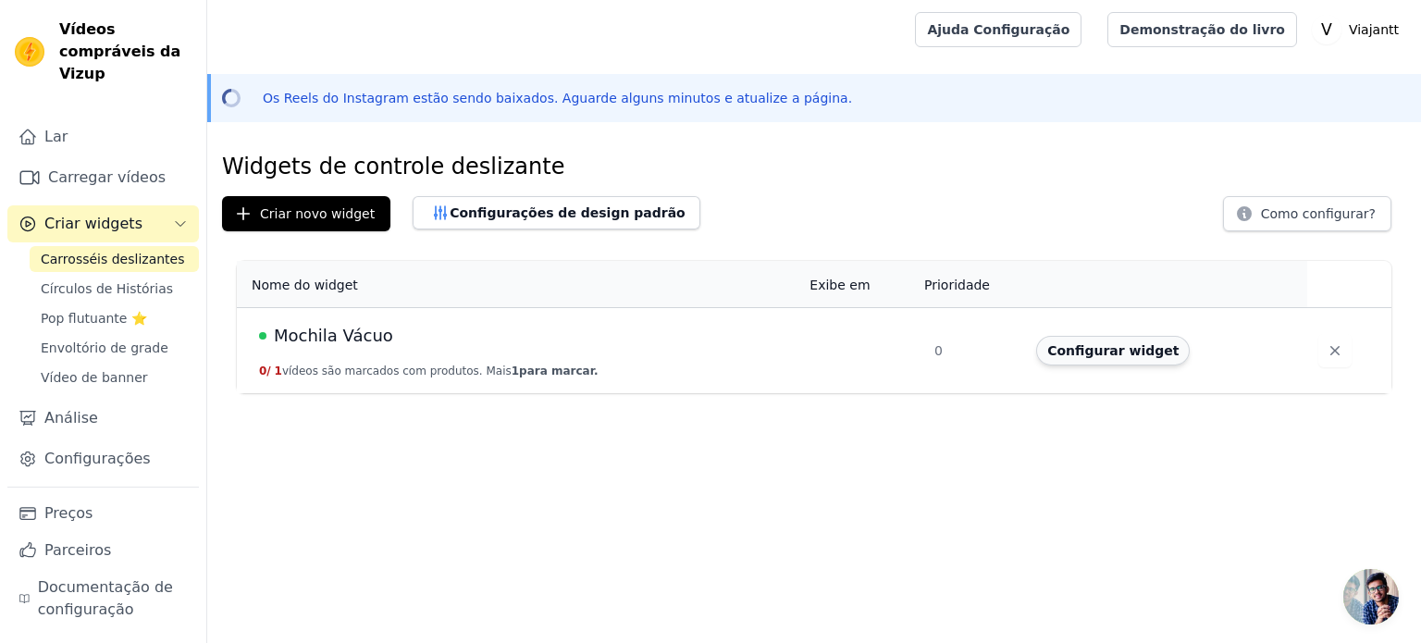
click at [1098, 343] on font "Configurar widget" at bounding box center [1112, 350] width 131 height 15
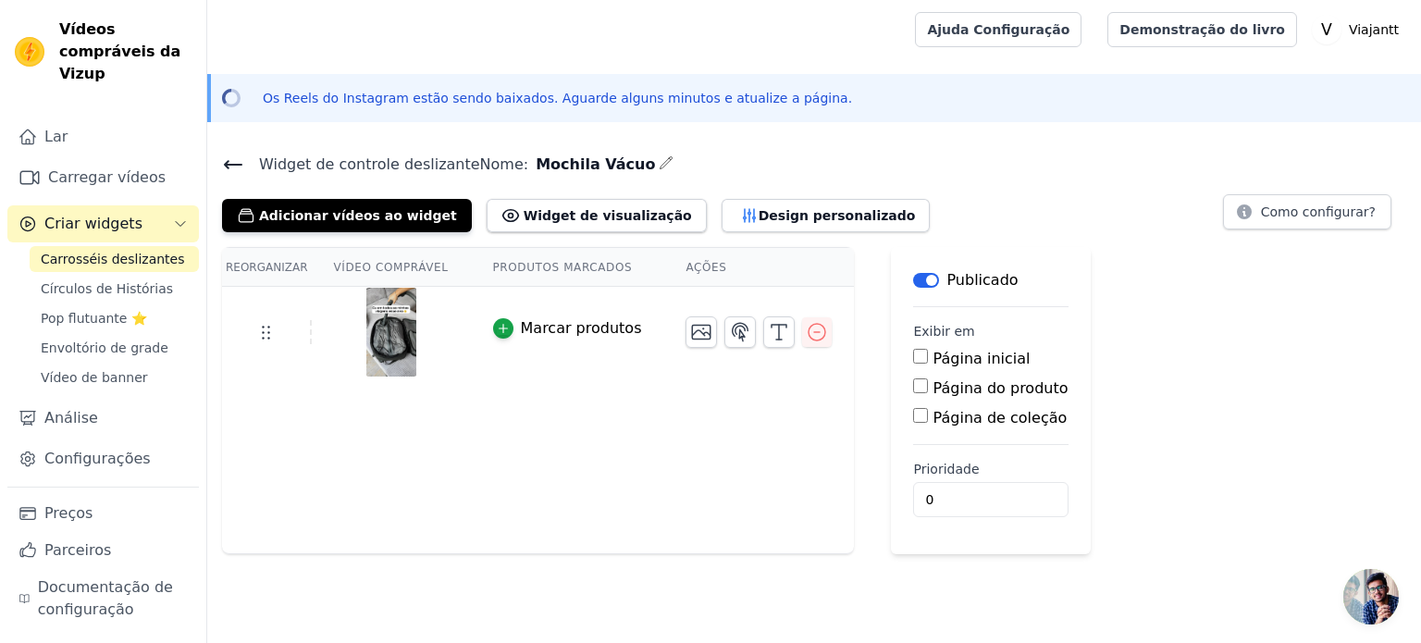
click at [913, 389] on input "Página do produto" at bounding box center [920, 385] width 15 height 15
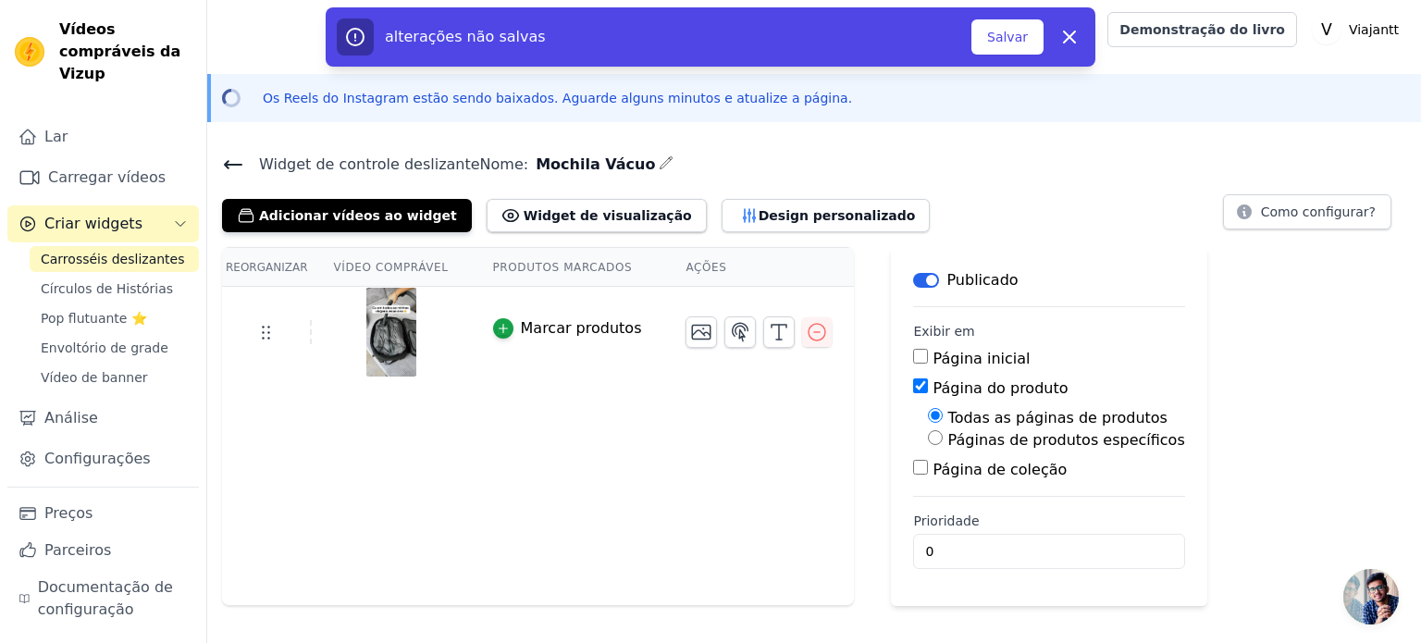
click at [913, 389] on input "Página do produto" at bounding box center [920, 385] width 15 height 15
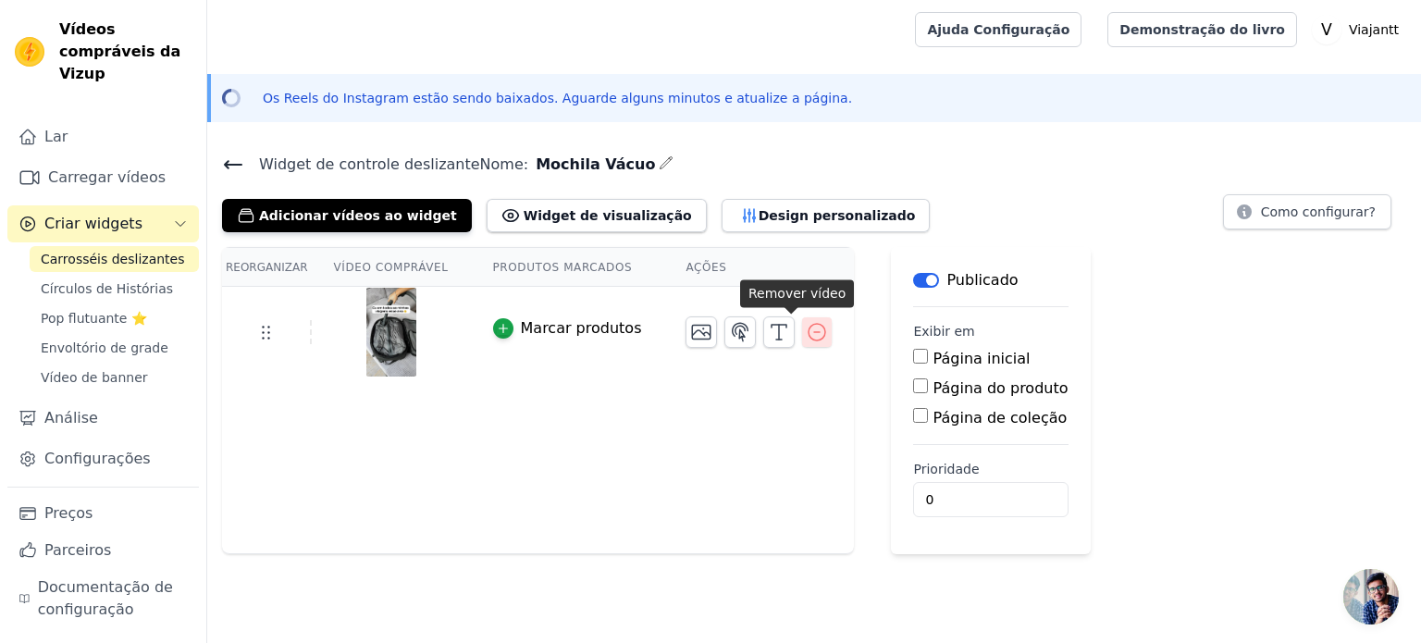
click at [806, 340] on icon "button" at bounding box center [817, 332] width 22 height 22
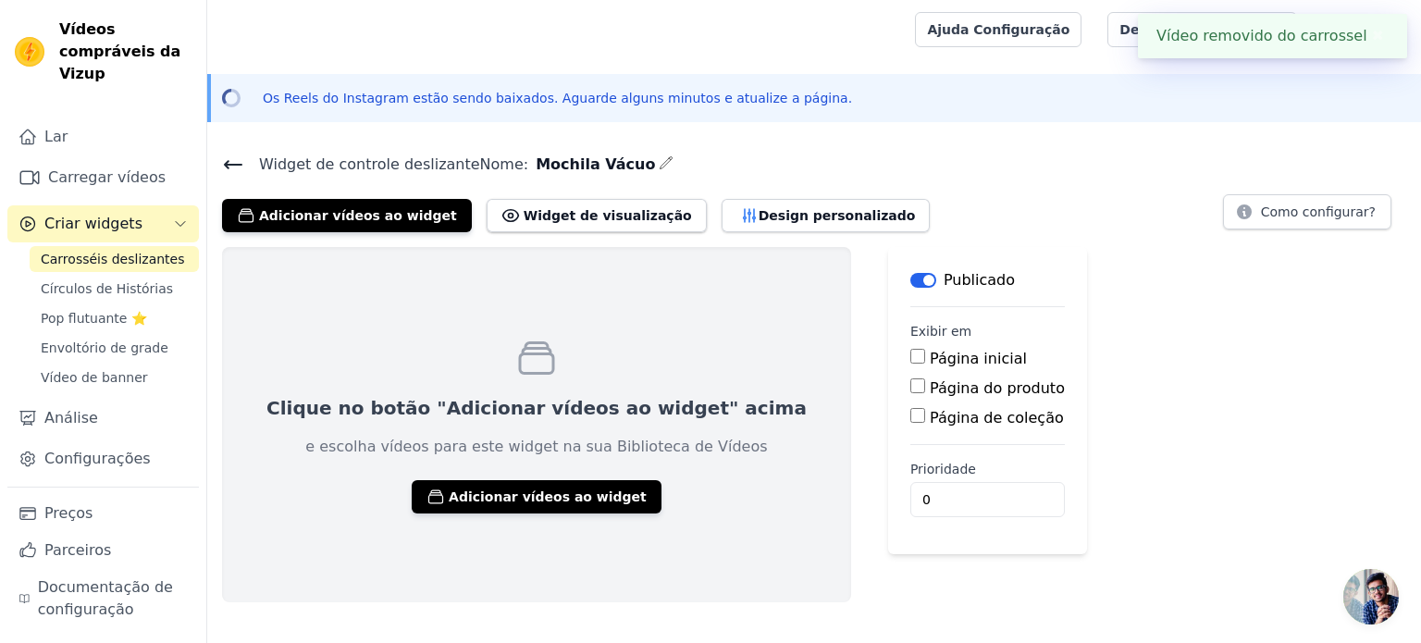
click at [910, 378] on input "Página do produto" at bounding box center [917, 385] width 15 height 15
checkbox input "true"
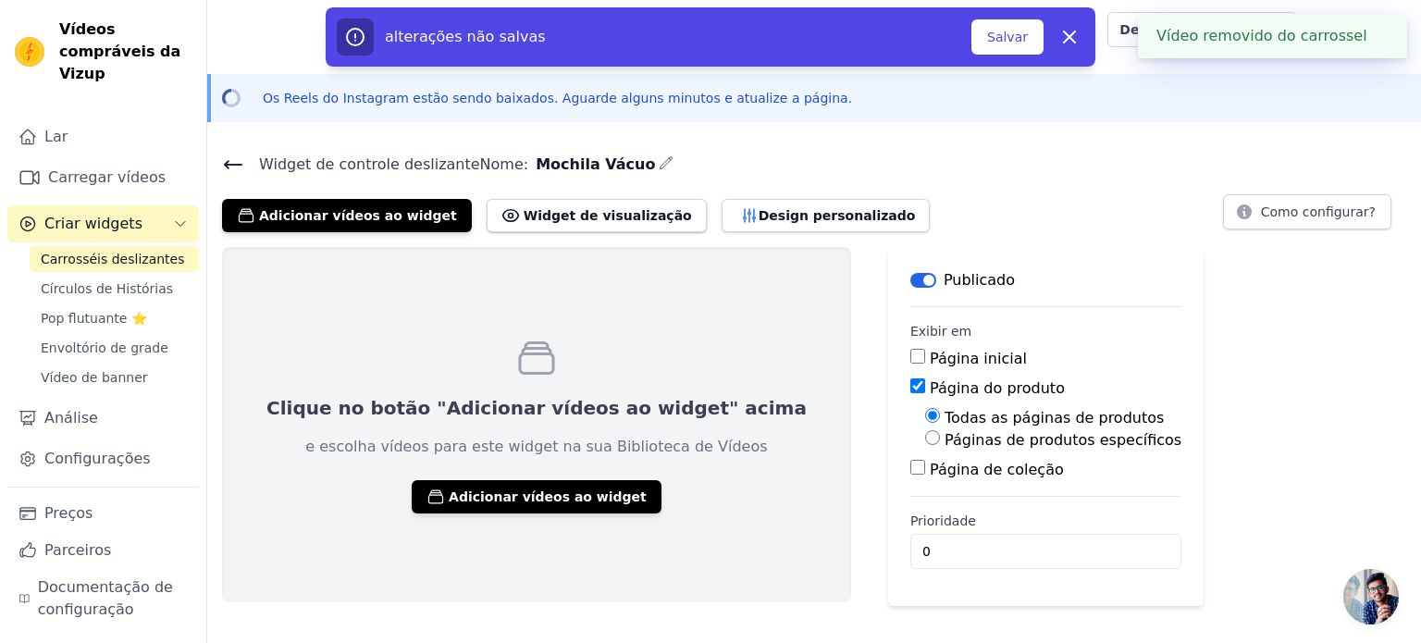
click at [925, 429] on div "Páginas de produtos específicos" at bounding box center [1053, 440] width 256 height 22
click at [925, 430] on input "Páginas de produtos específicos" at bounding box center [932, 437] width 15 height 15
radio input "true"
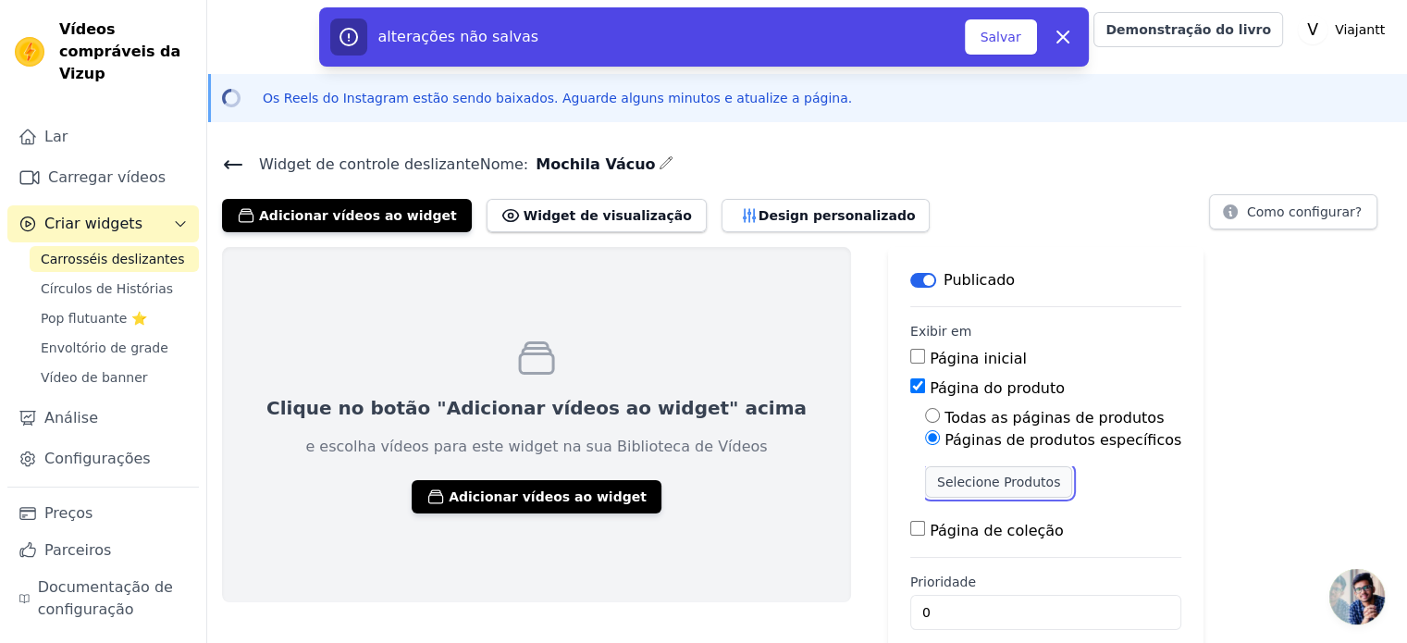
click at [925, 466] on button "Selecione Produtos" at bounding box center [998, 481] width 147 height 31
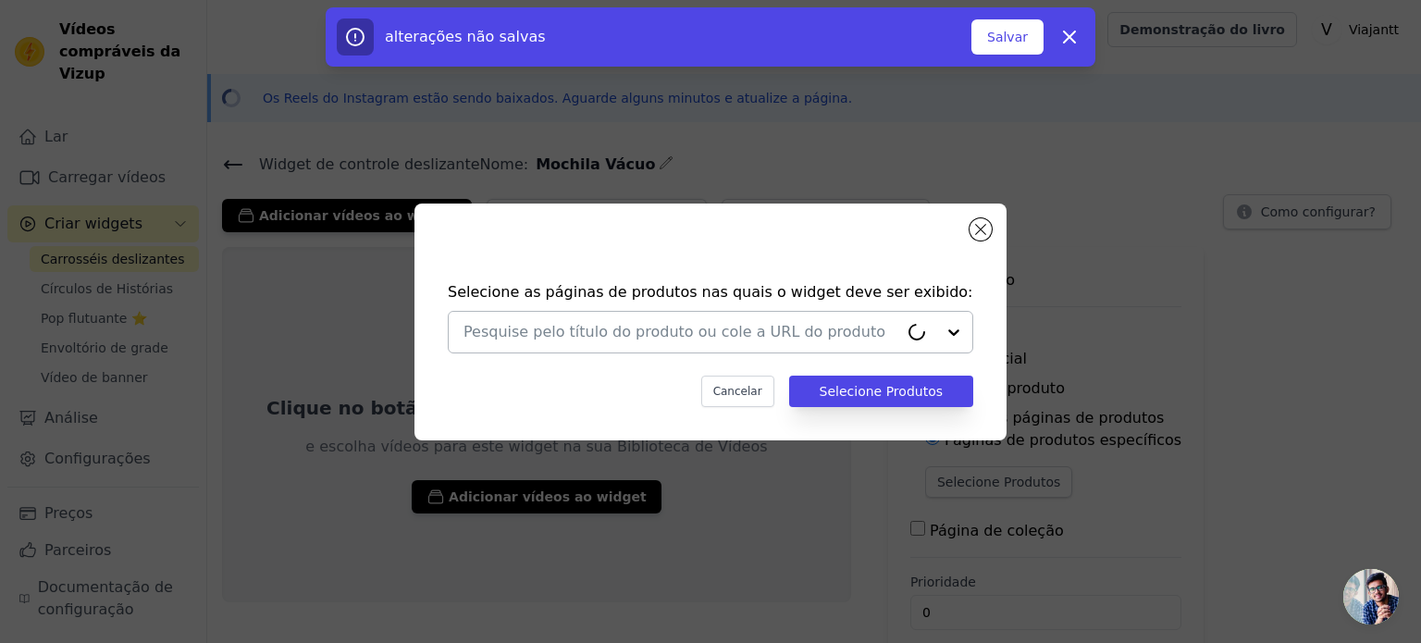
click at [658, 340] on input "text" at bounding box center [680, 332] width 435 height 22
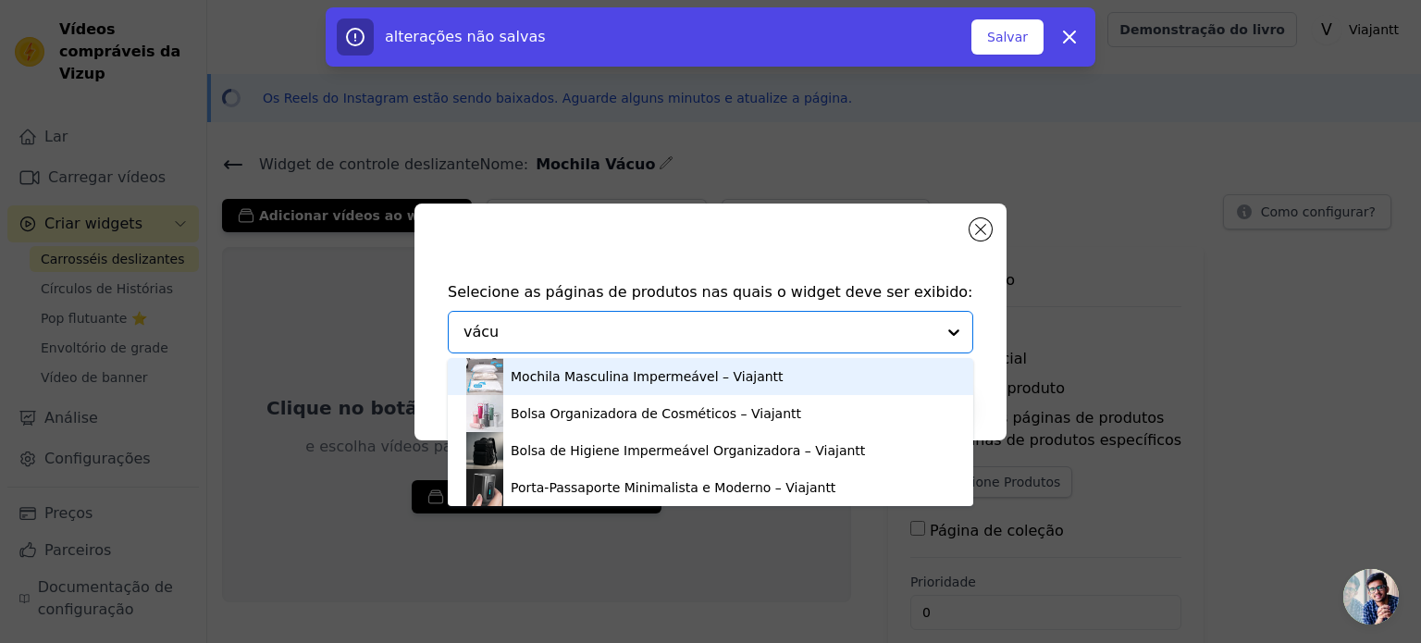
type input "vácuo"
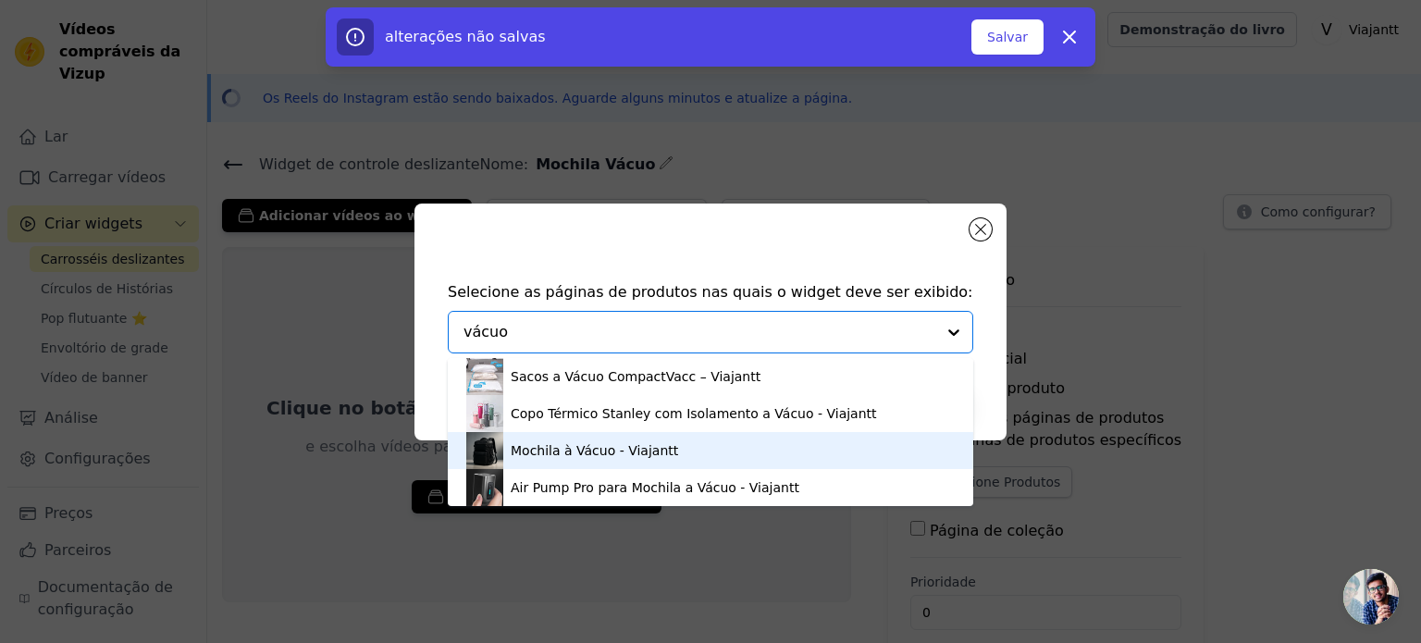
click at [586, 458] on font "Mochila à Vácuo - Viajantt" at bounding box center [594, 450] width 167 height 15
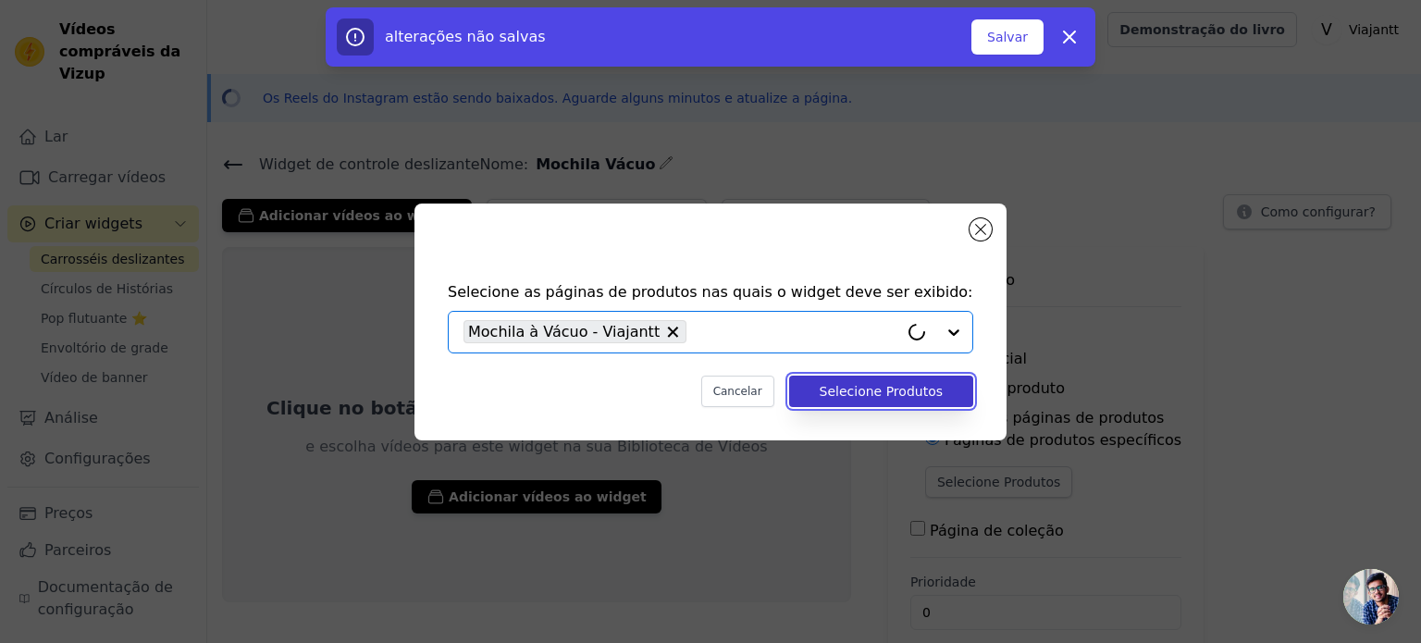
click at [843, 389] on font "Selecione Produtos" at bounding box center [881, 391] width 123 height 15
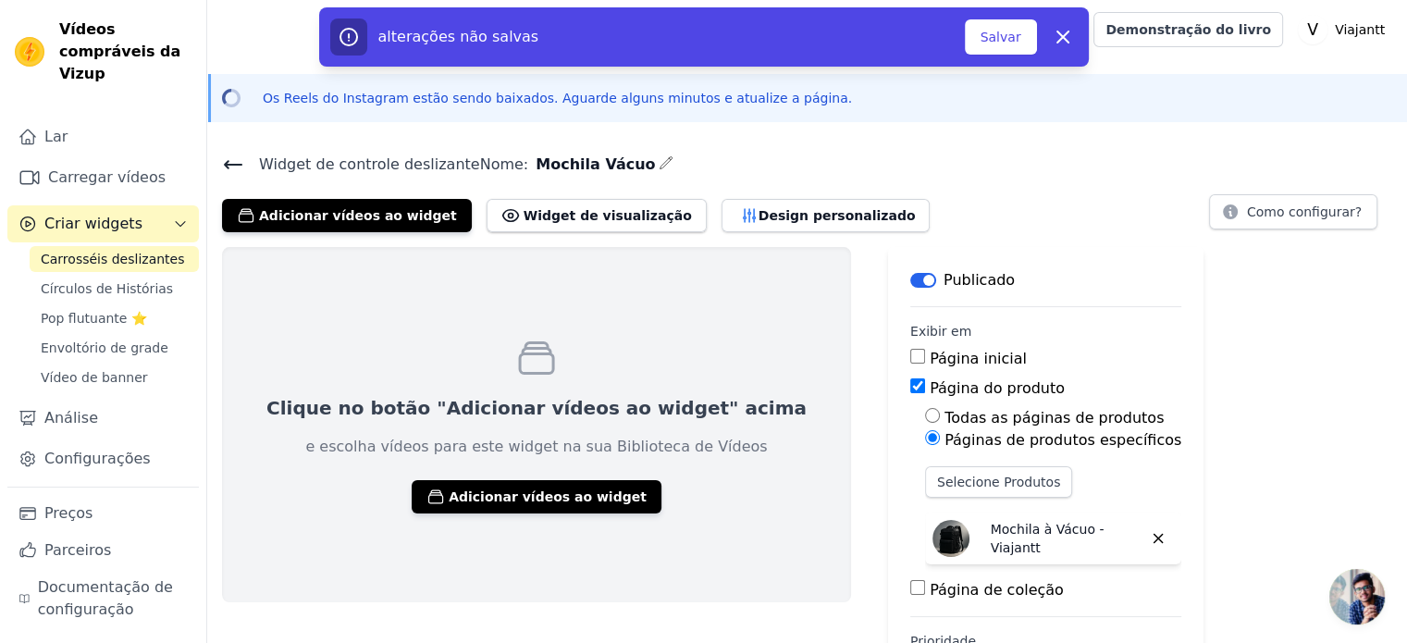
click at [910, 280] on button "Rótulo" at bounding box center [923, 280] width 26 height 15
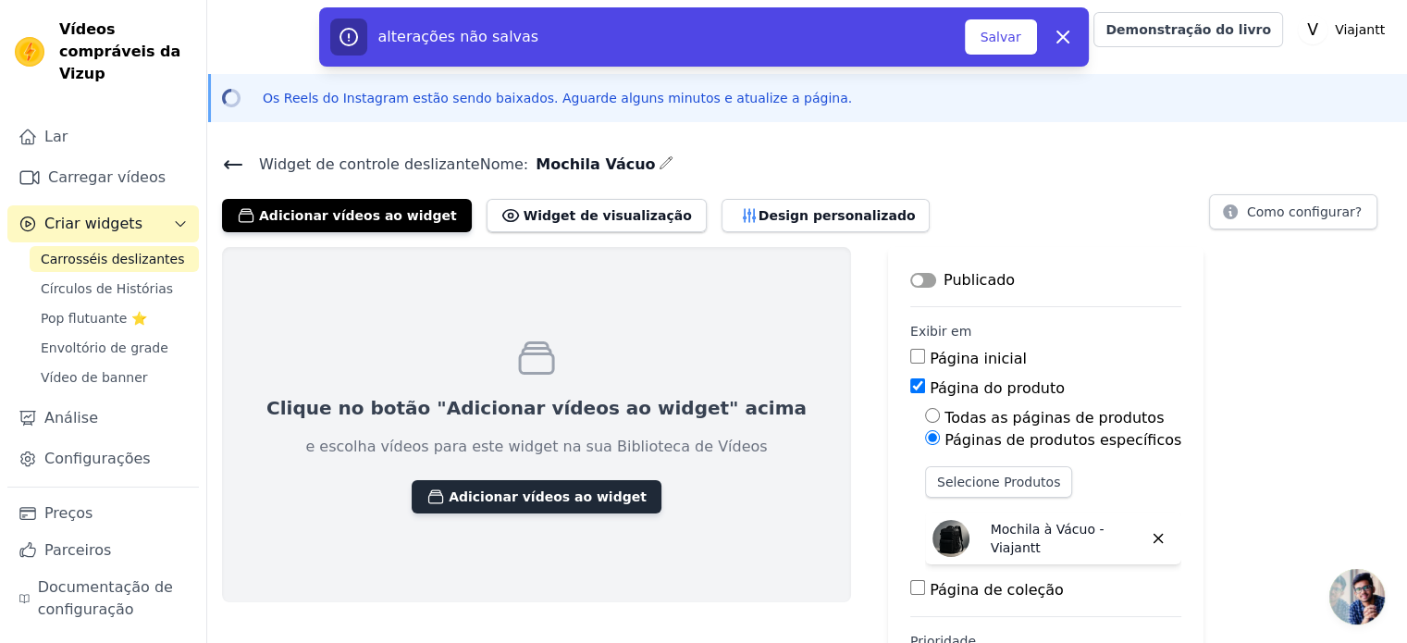
click at [483, 509] on button "Adicionar vídeos ao widget" at bounding box center [537, 496] width 250 height 33
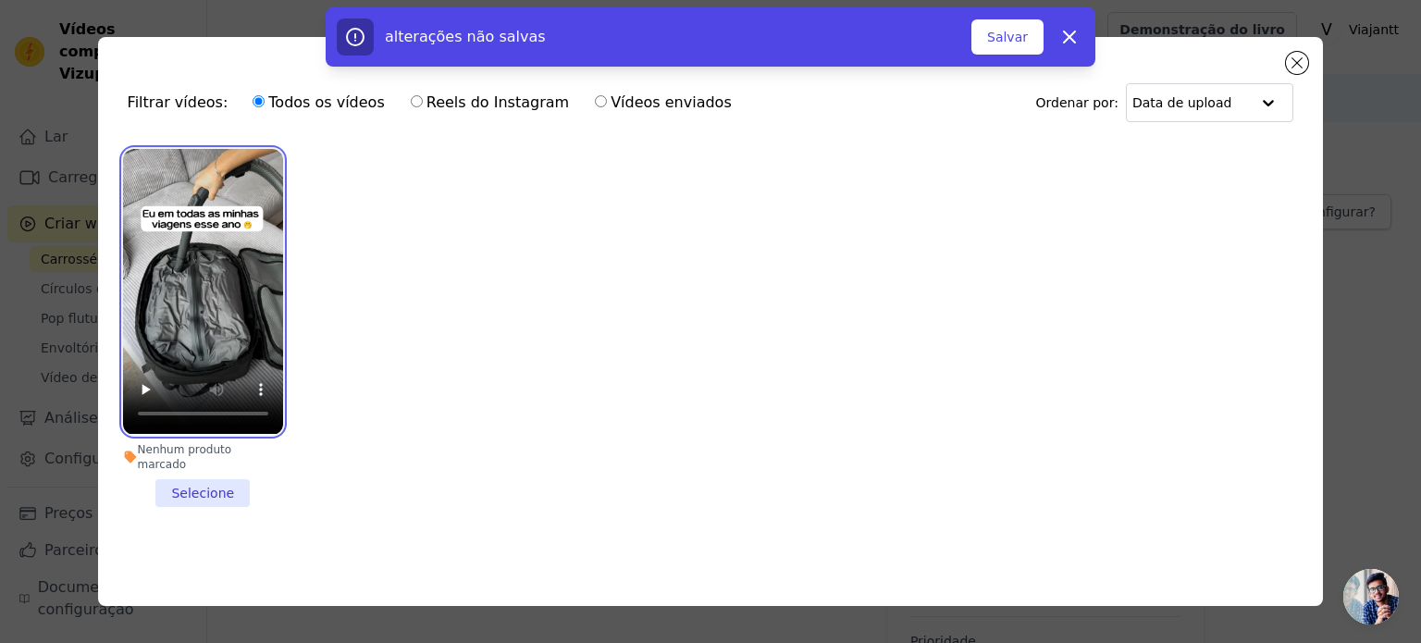
click at [228, 255] on video at bounding box center [203, 291] width 160 height 285
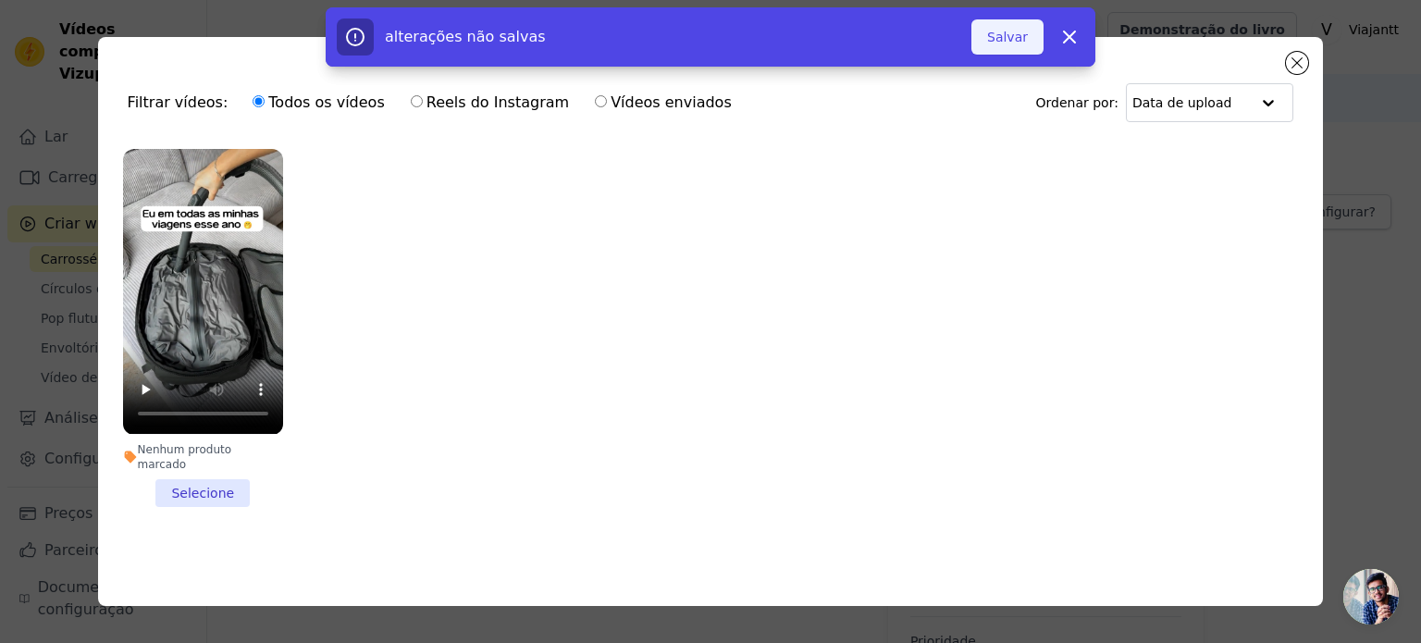
click at [995, 30] on font "Salvar" at bounding box center [1007, 37] width 41 height 15
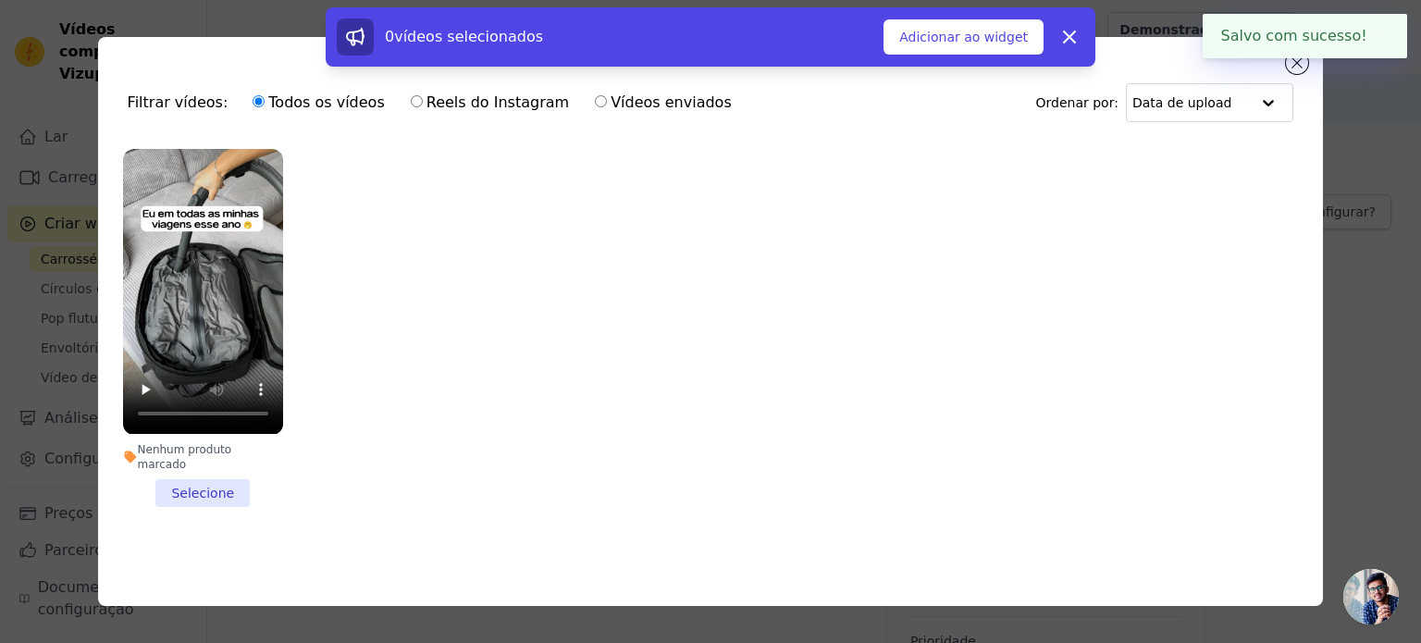
click at [992, 55] on div "0 vídeos selecionados Adicionar ao widget Liberar" at bounding box center [710, 37] width 747 height 37
click at [980, 44] on font "Adicionar ao widget" at bounding box center [963, 37] width 129 height 15
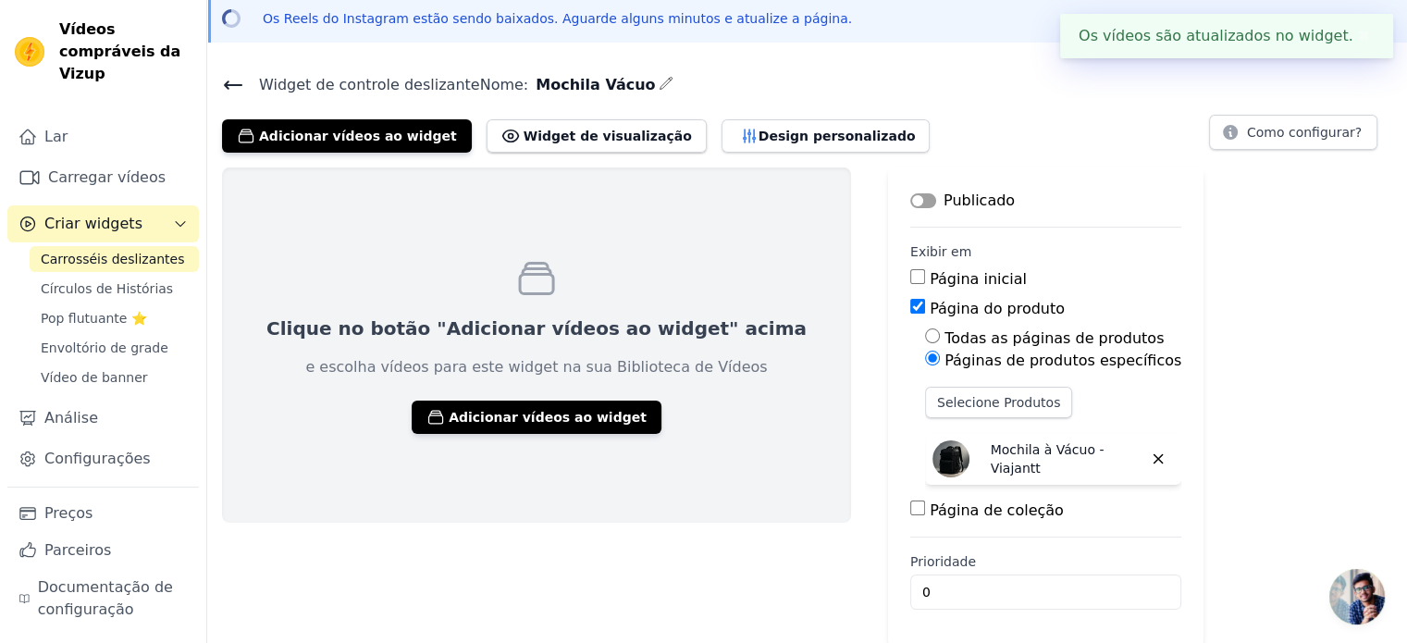
scroll to position [80, 0]
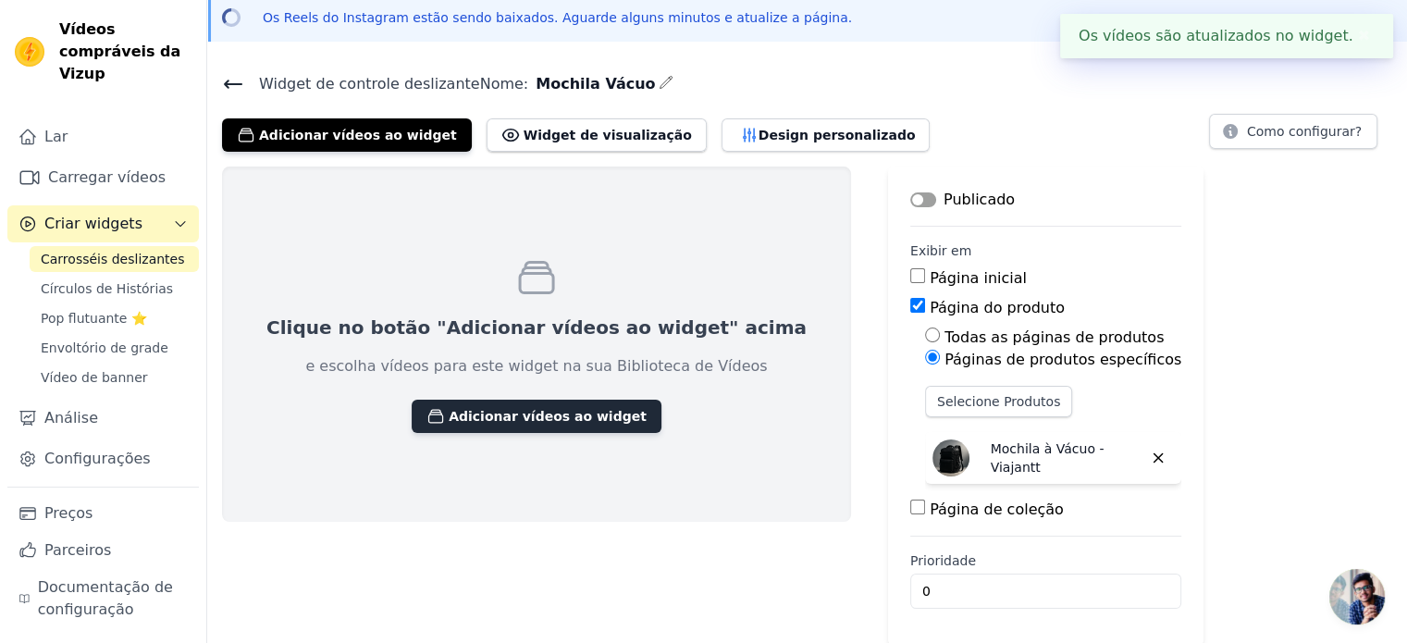
click at [573, 414] on font "Adicionar vídeos ao widget" at bounding box center [548, 416] width 198 height 15
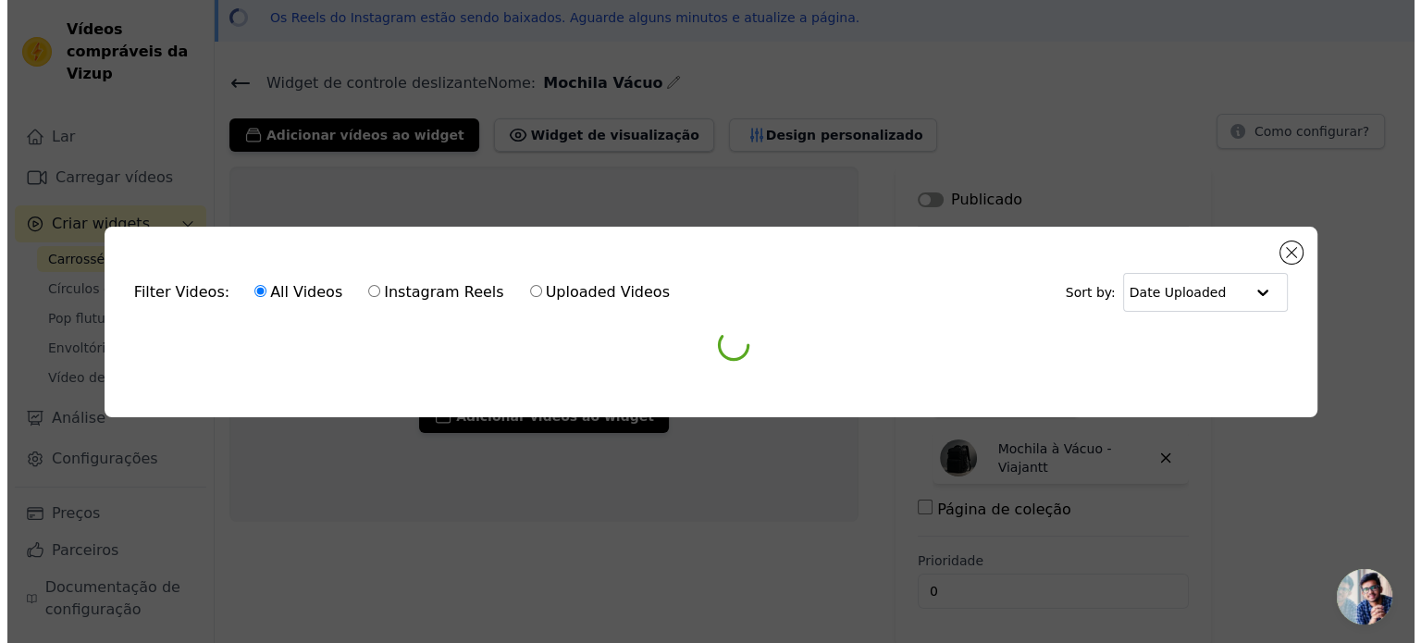
scroll to position [0, 0]
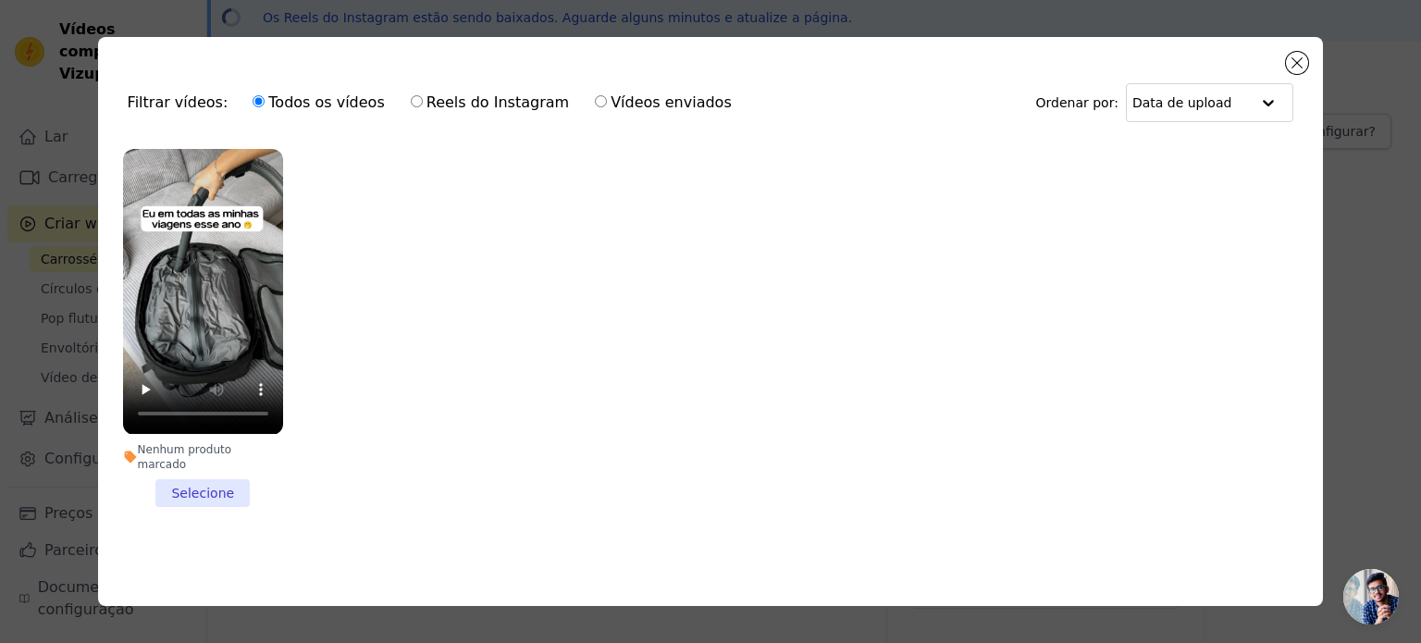
click at [316, 312] on ul "Nenhum produto marcado Selecione" at bounding box center [711, 342] width 1196 height 407
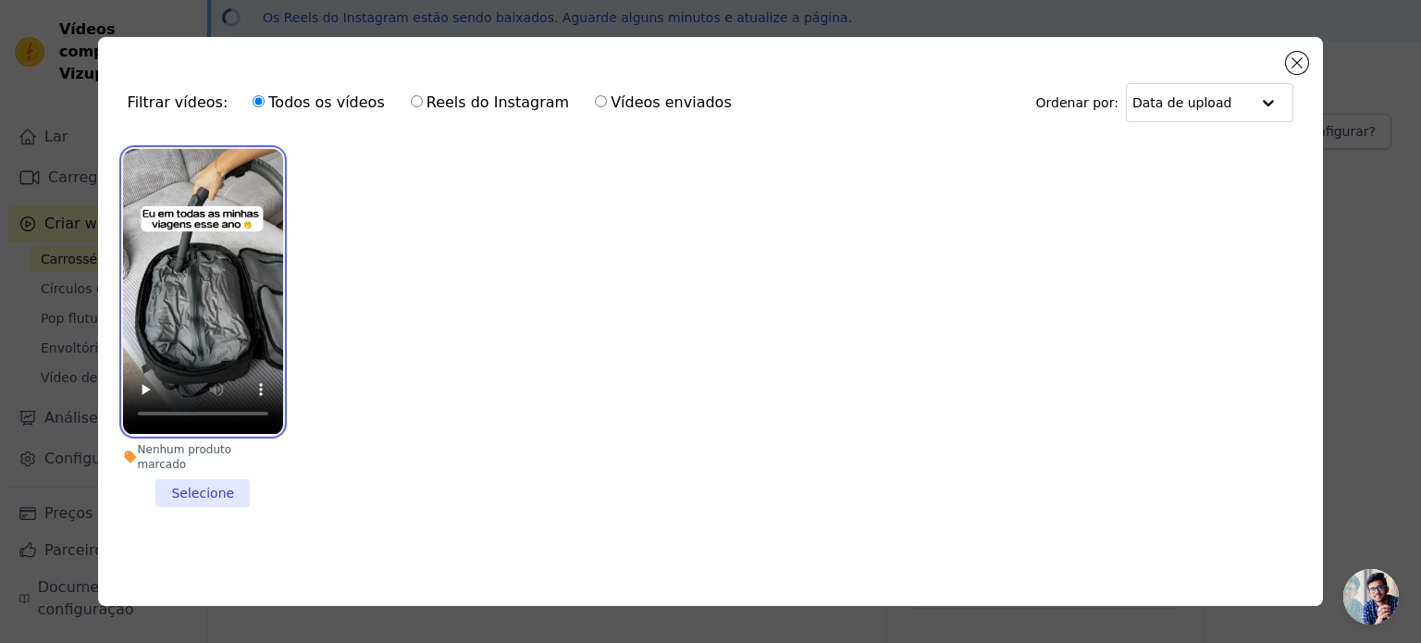
click at [263, 291] on video at bounding box center [203, 291] width 160 height 285
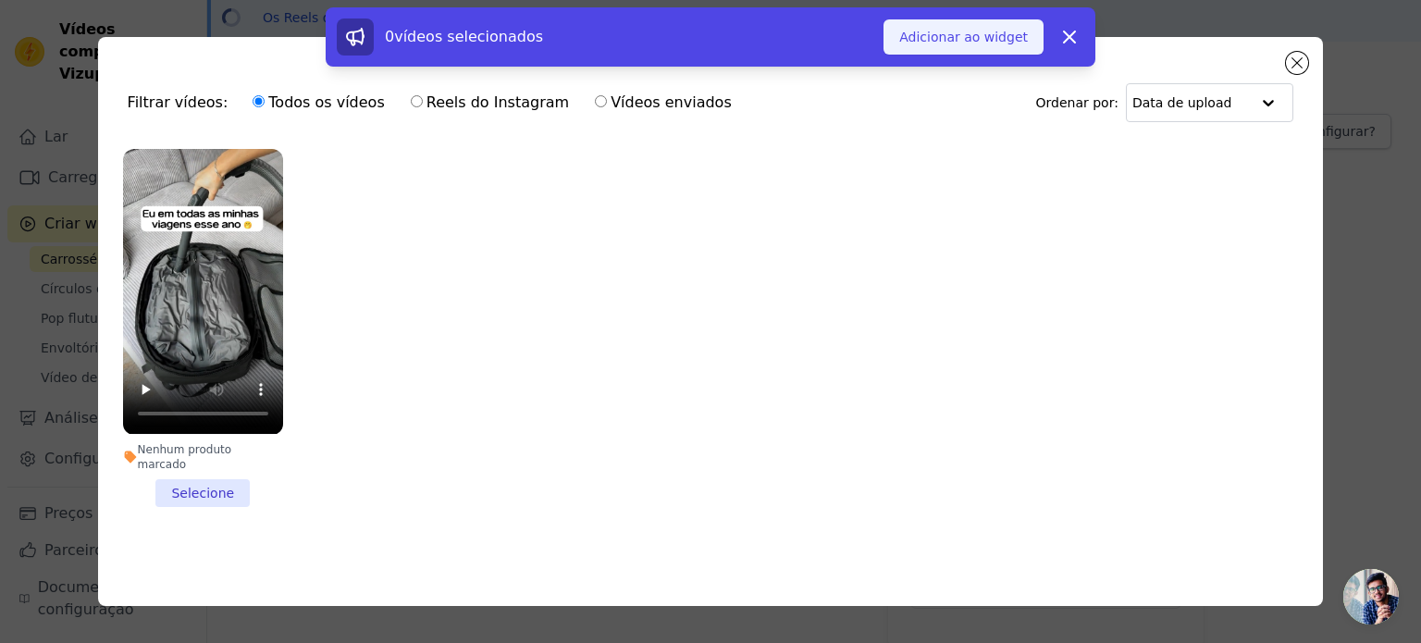
click at [961, 51] on button "Adicionar ao widget" at bounding box center [963, 36] width 160 height 35
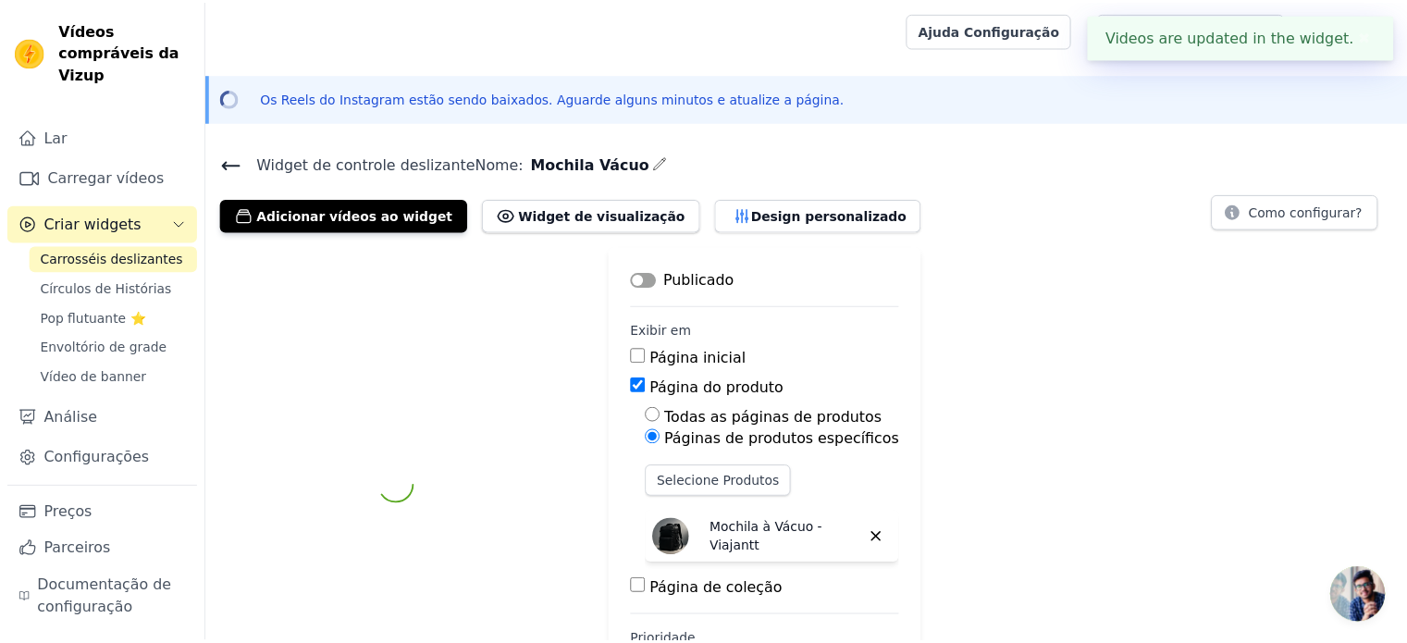
scroll to position [80, 0]
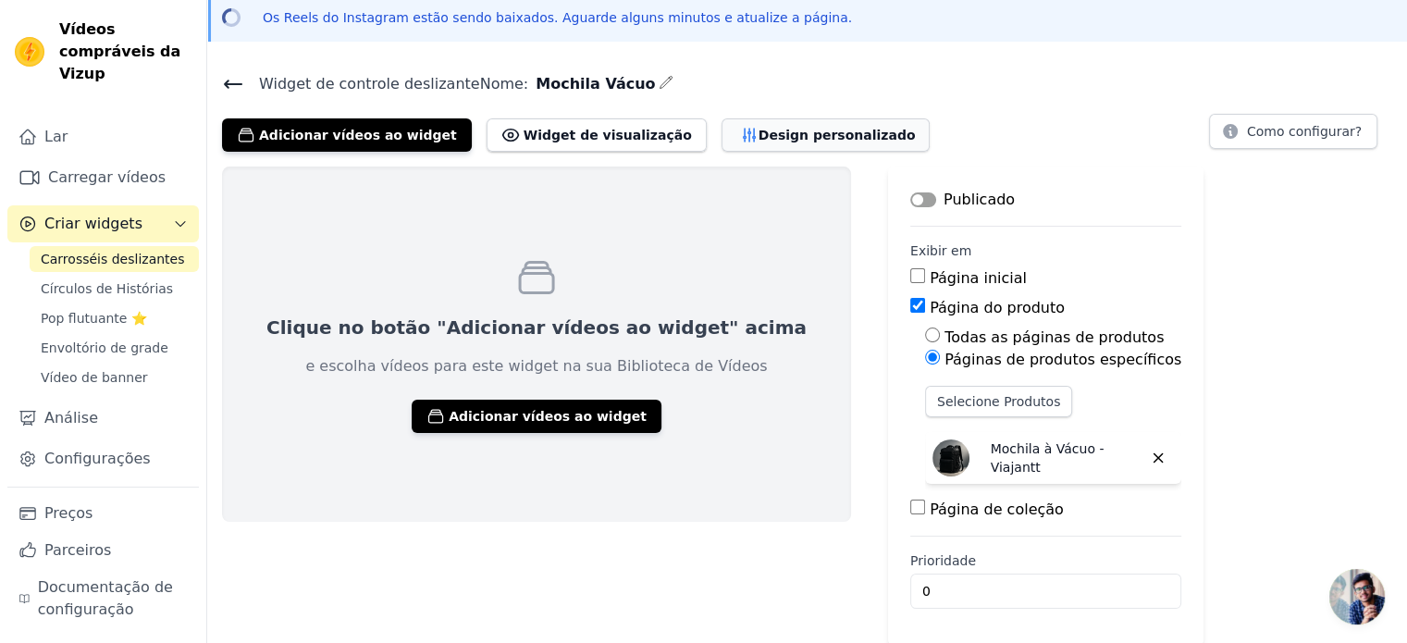
click at [759, 132] on font "Design personalizado" at bounding box center [837, 135] width 157 height 15
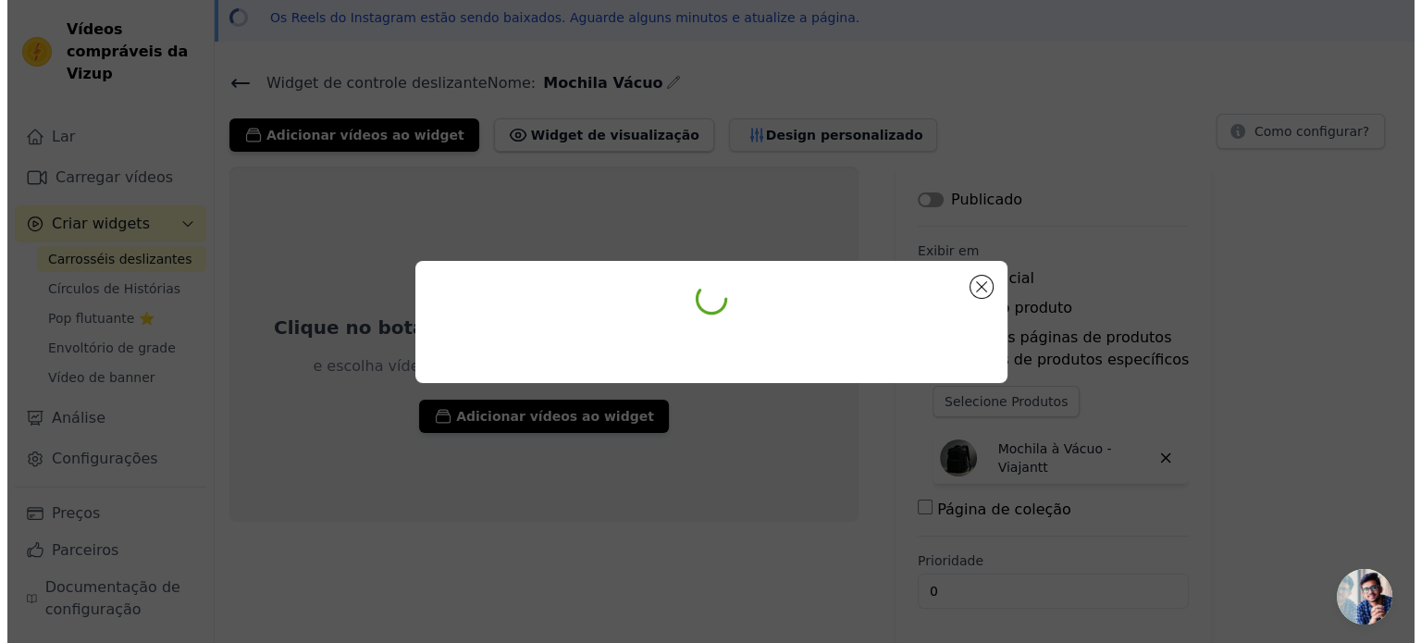
scroll to position [0, 0]
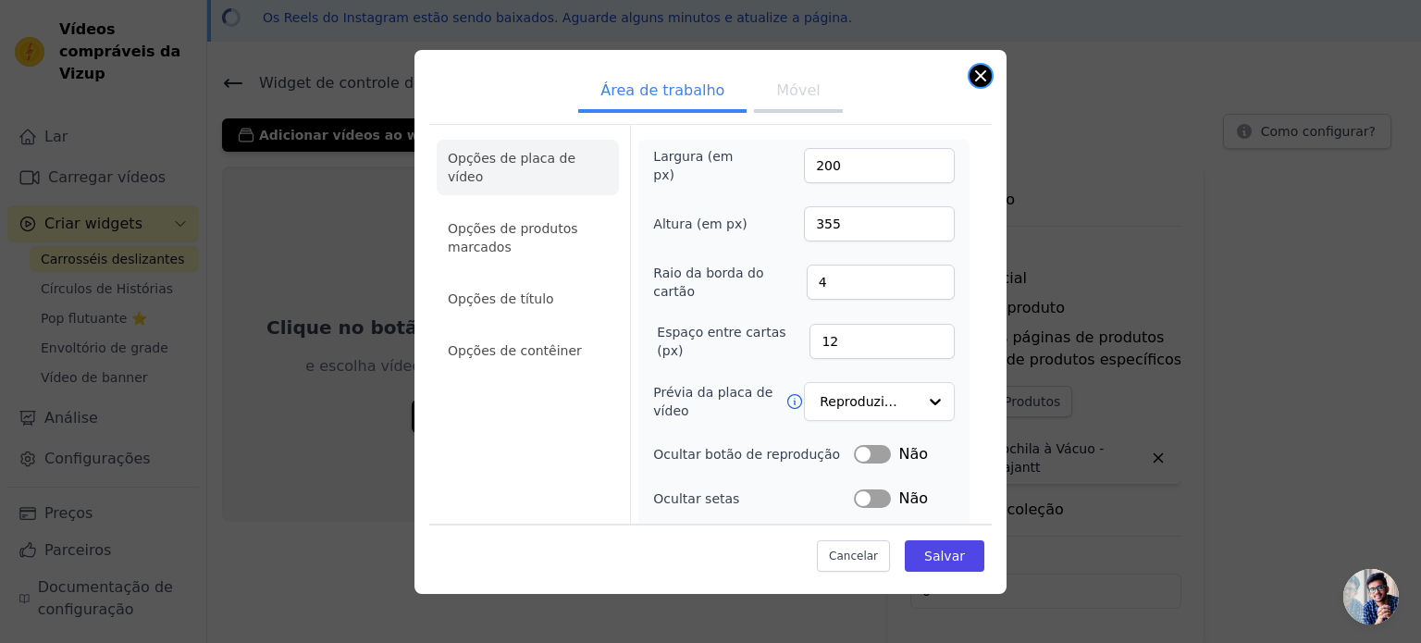
click at [984, 74] on button "Fechar modal" at bounding box center [980, 76] width 22 height 22
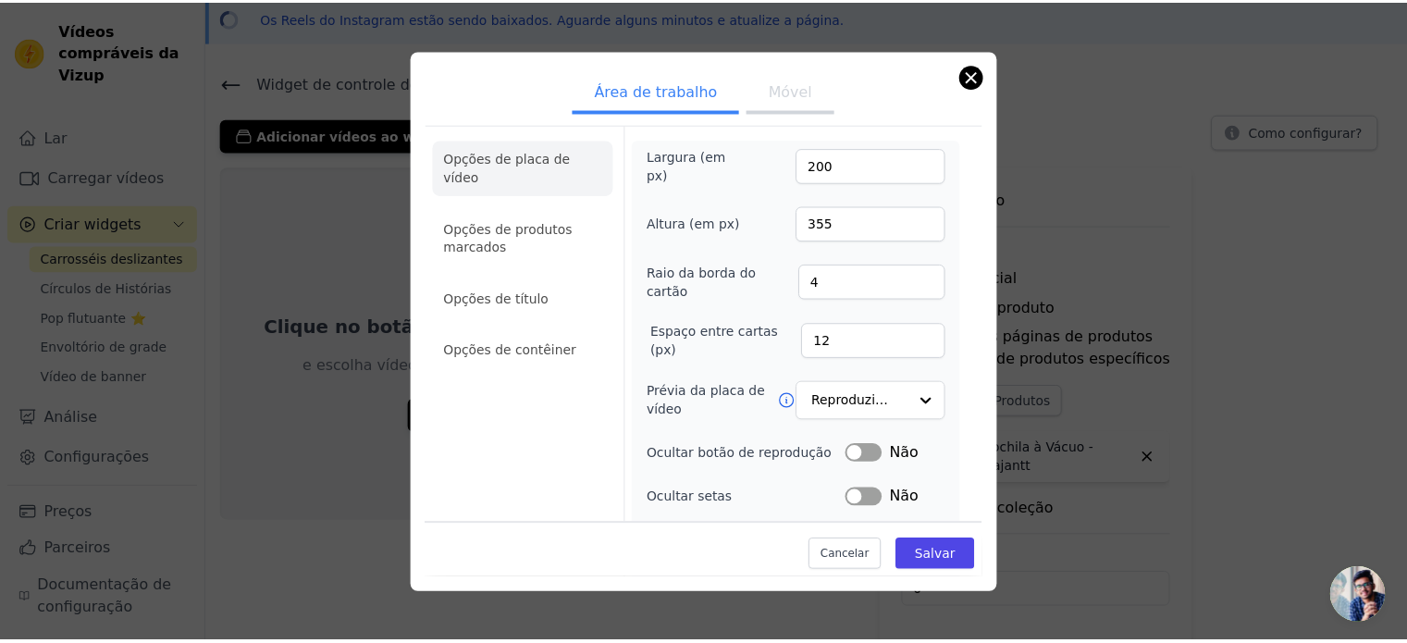
scroll to position [80, 0]
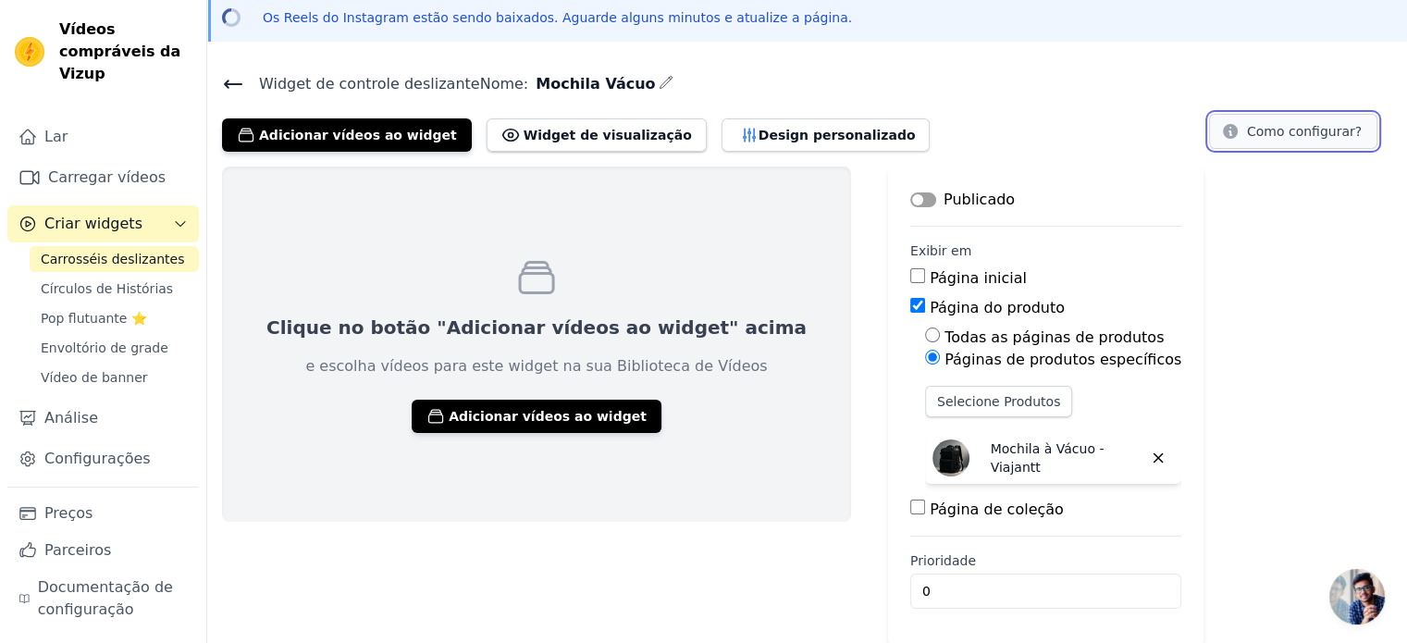
click at [1266, 128] on font "Como configurar?" at bounding box center [1304, 131] width 115 height 15
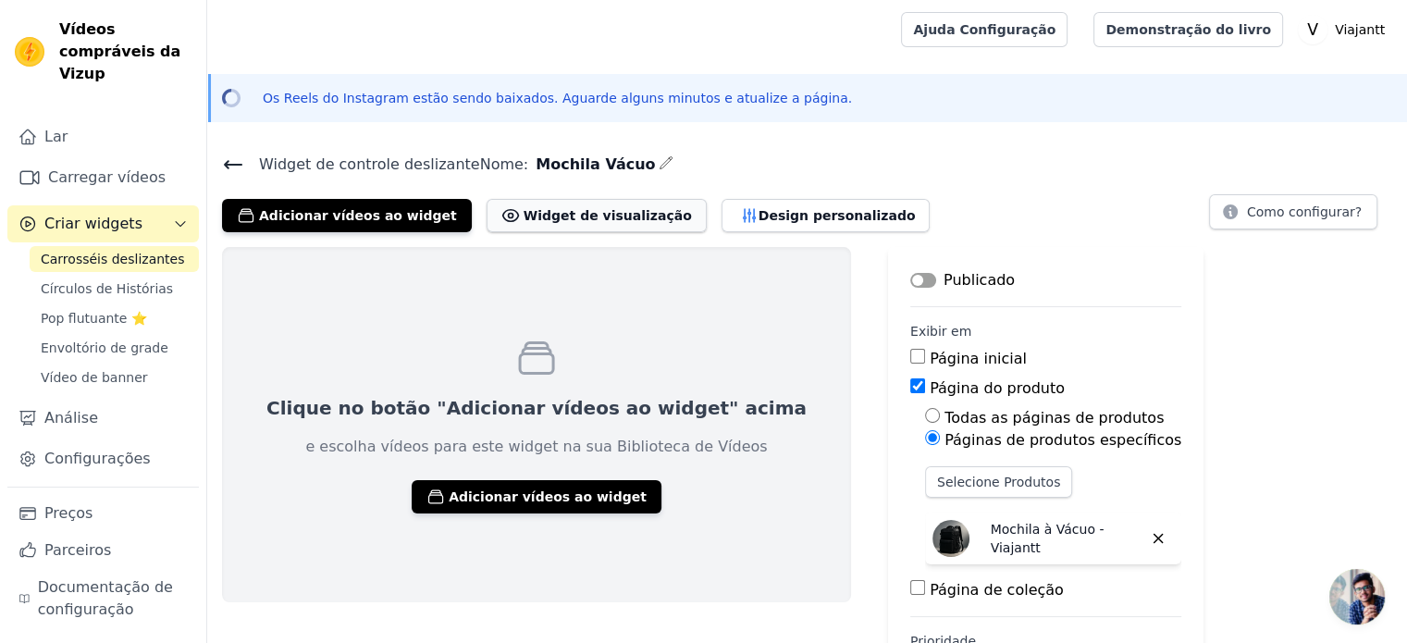
click at [558, 217] on font "Widget de visualização" at bounding box center [608, 215] width 168 height 15
click at [759, 208] on font "Design personalizado" at bounding box center [837, 215] width 157 height 15
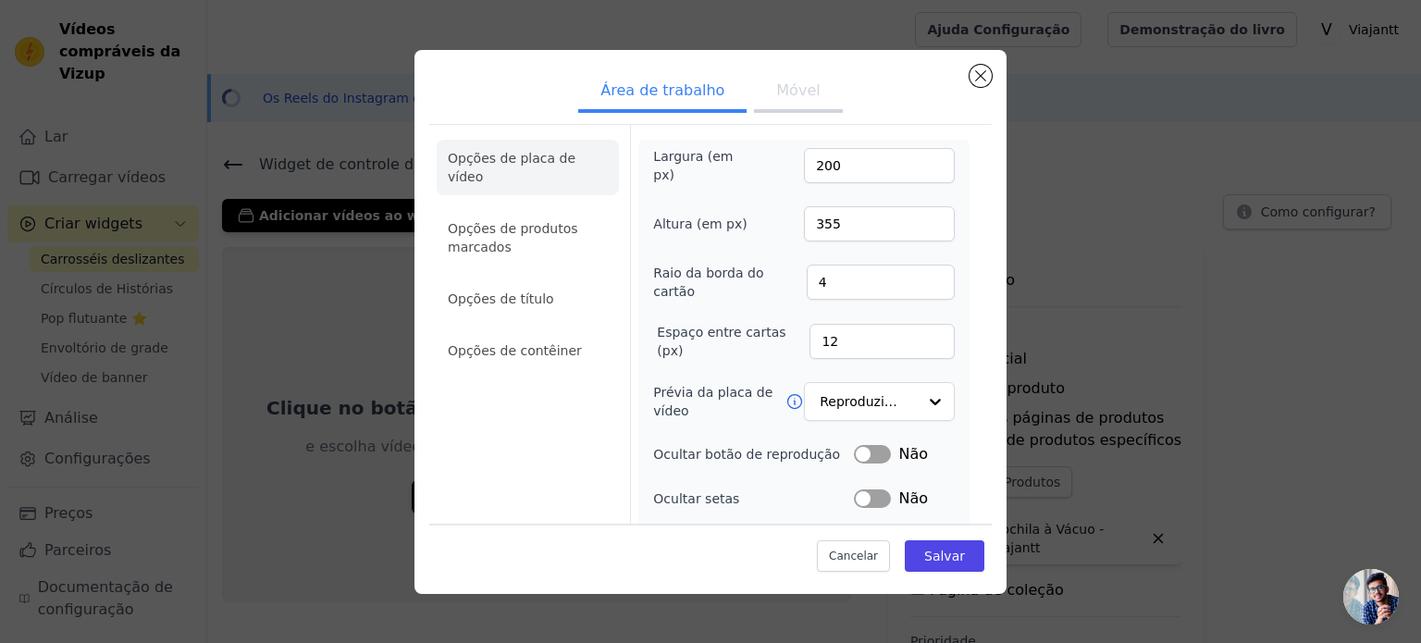
click at [761, 84] on button "Móvel" at bounding box center [798, 92] width 88 height 41
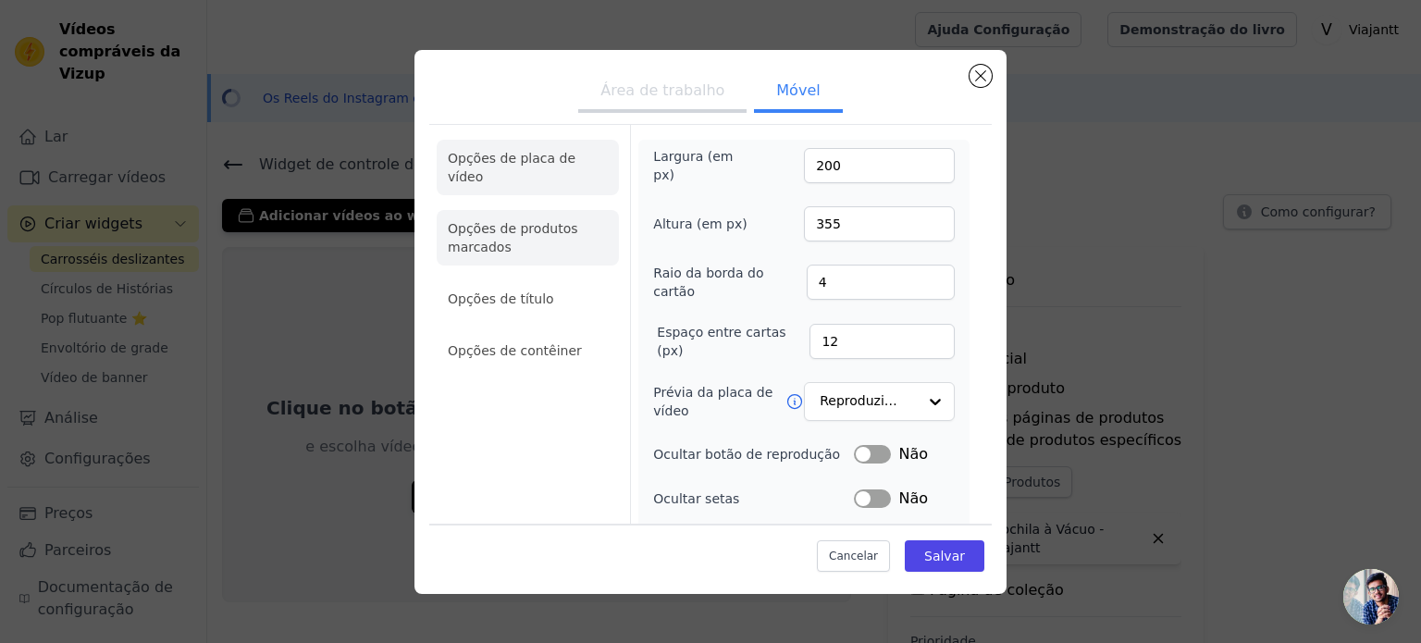
click at [566, 332] on li "Opções de produtos marcados" at bounding box center [528, 350] width 182 height 37
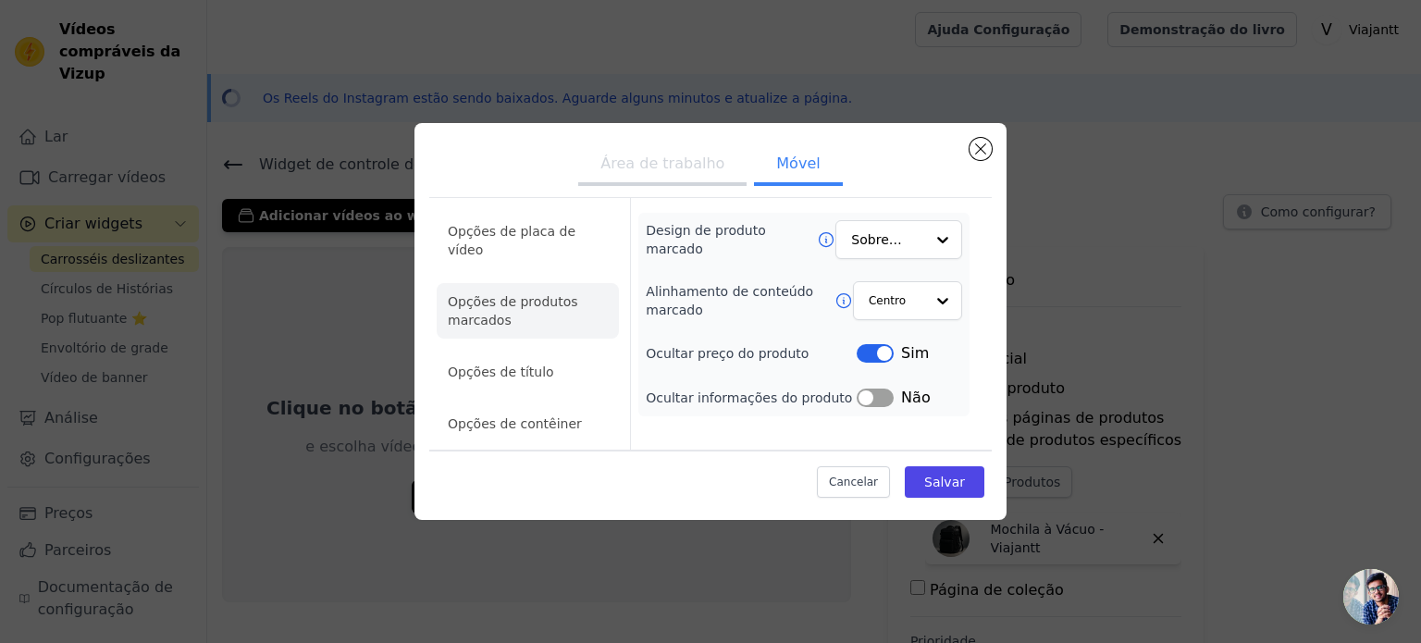
click at [991, 146] on div "Área de trabalho Móvel Opções de placa de vídeo Opções de produtos marcados Opç…" at bounding box center [710, 321] width 592 height 397
click at [985, 151] on button "Fechar modal" at bounding box center [980, 149] width 22 height 22
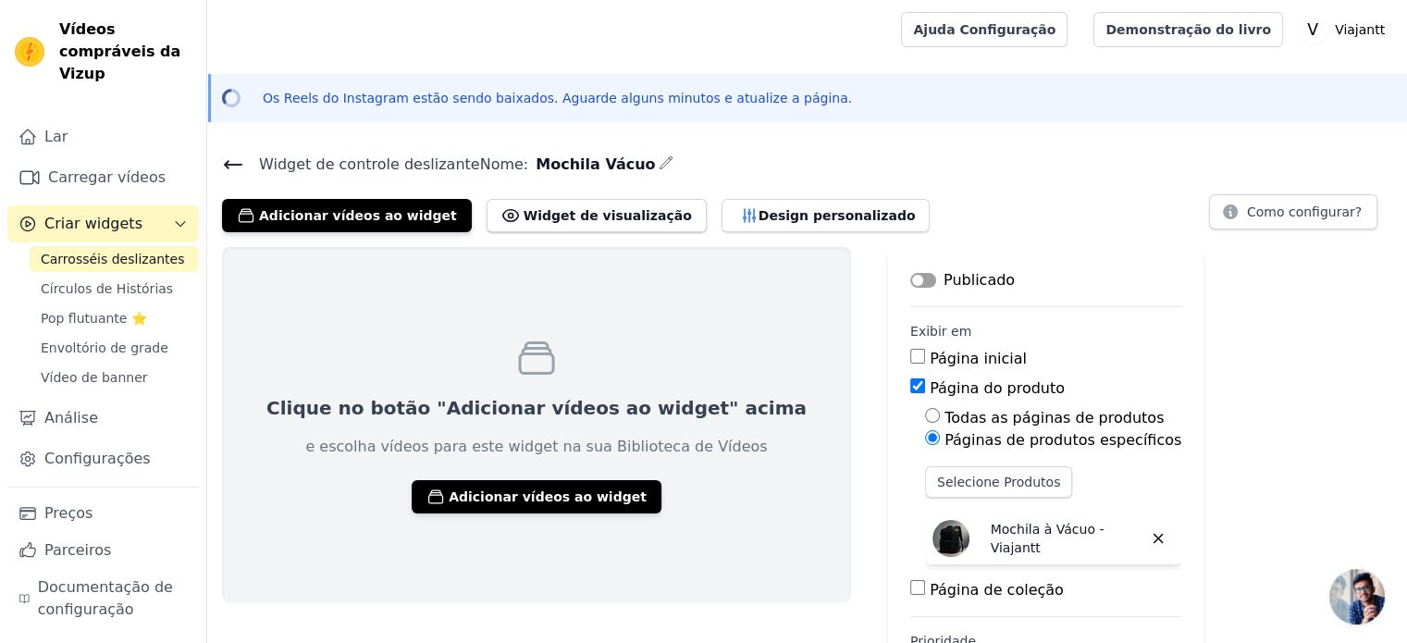
click at [367, 232] on div "Widget de controle deslizante Nome: Mochila Vácuo Adicionar vídeos ao widget Wi…" at bounding box center [807, 439] width 1200 height 574
click at [347, 219] on font "Adicionar vídeos ao widget" at bounding box center [358, 215] width 198 height 15
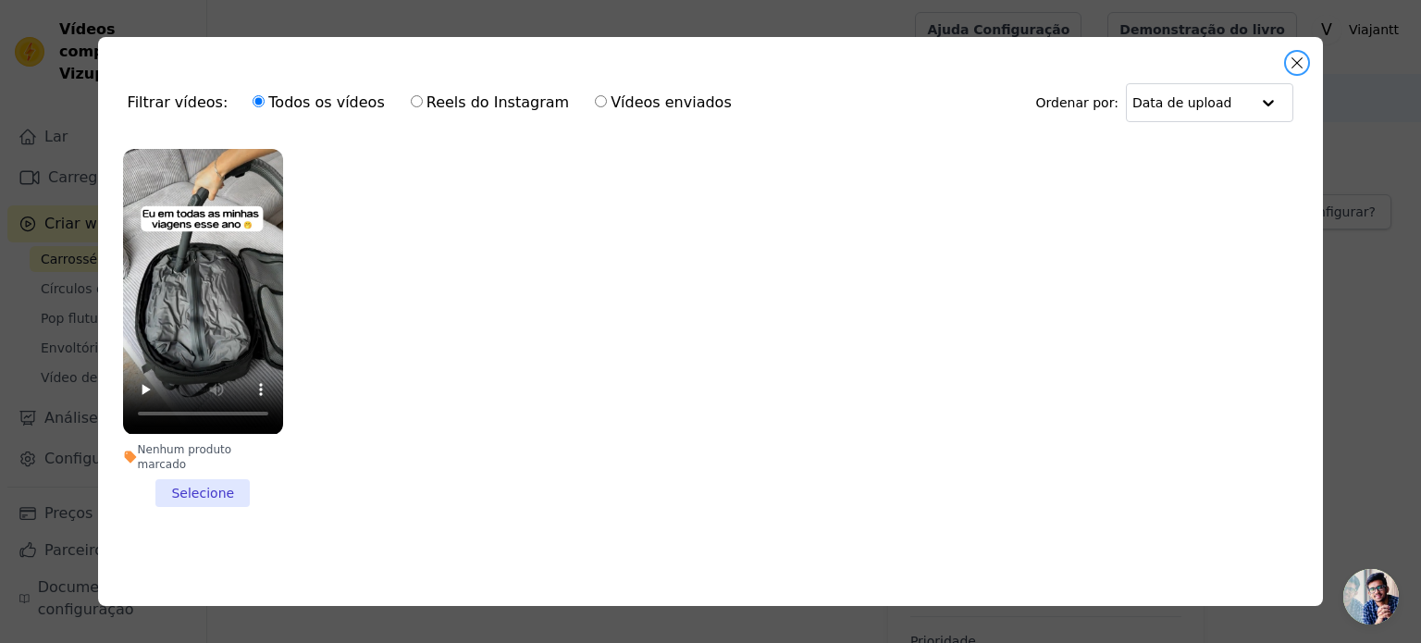
click at [1304, 75] on div "Filtrar vídeos: Todos os vídeos Reels do Instagram Vídeos enviados Ordenar por:…" at bounding box center [711, 321] width 1226 height 568
click at [1303, 62] on button "Fechar modal" at bounding box center [1297, 63] width 22 height 22
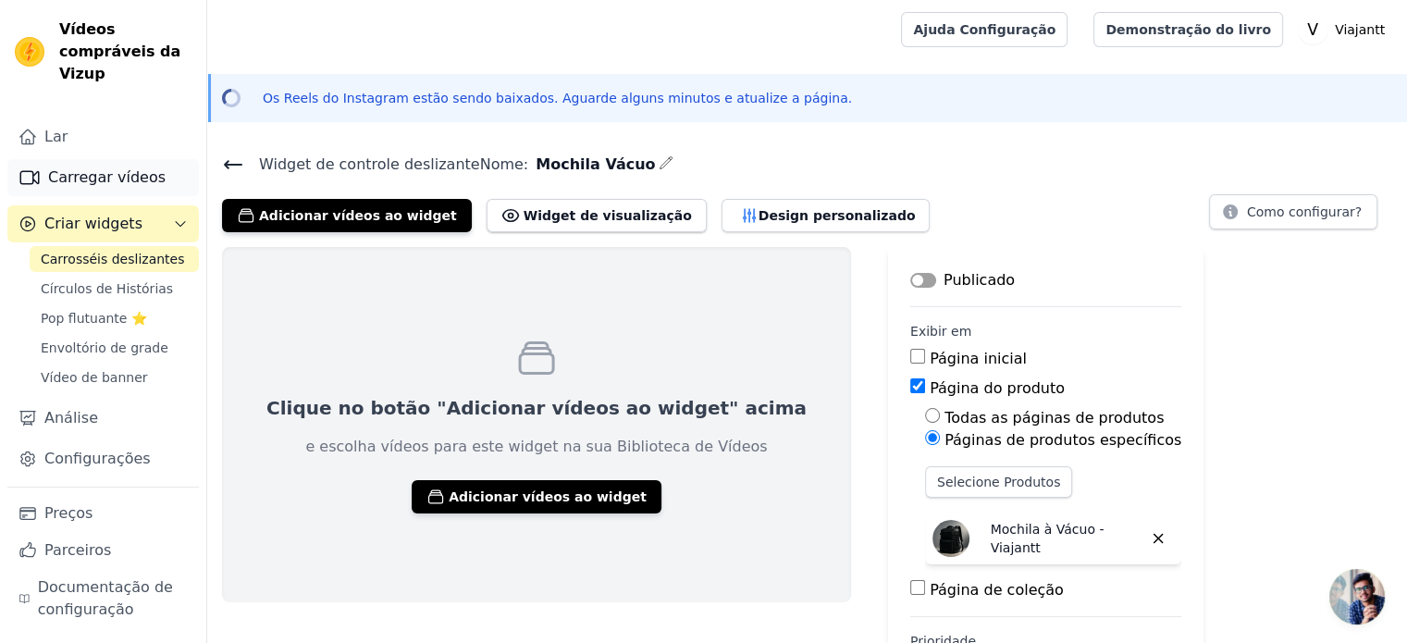
click at [65, 168] on font "Carregar vídeos" at bounding box center [106, 177] width 117 height 18
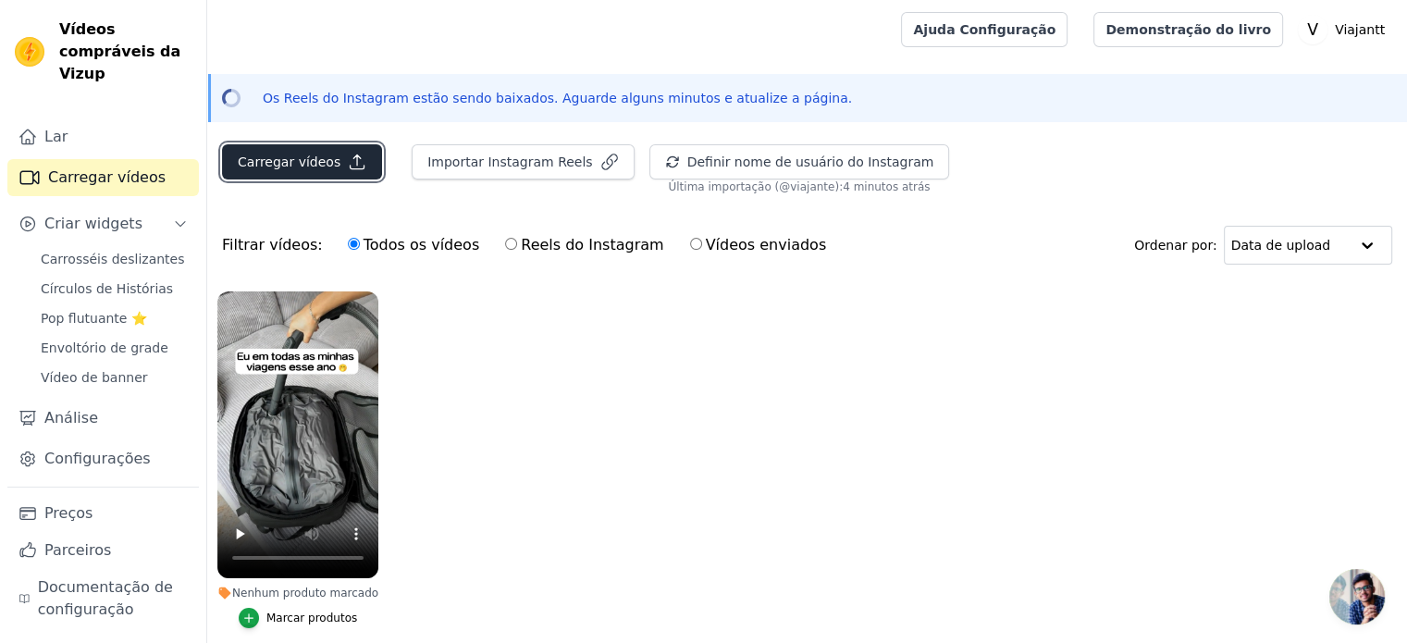
click at [335, 158] on button "Carregar vídeos" at bounding box center [302, 161] width 160 height 35
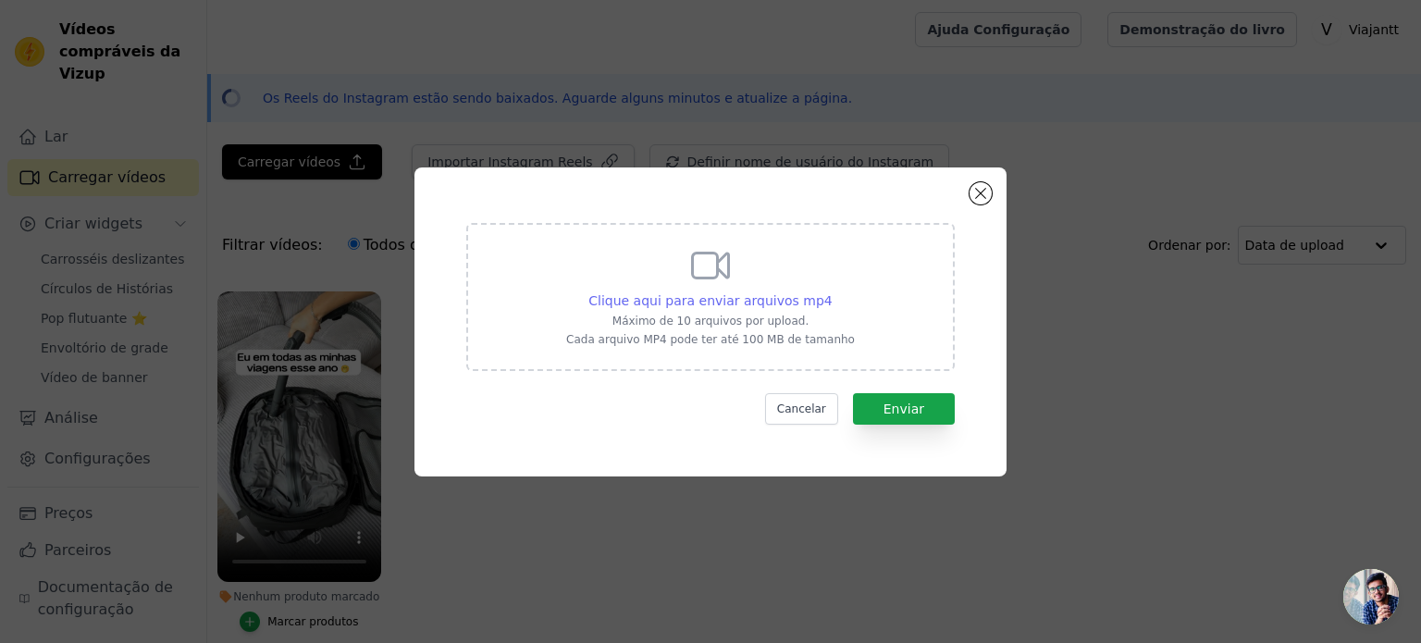
click at [706, 299] on font "Clique aqui para enviar arquivos mp4" at bounding box center [710, 300] width 244 height 15
click at [832, 291] on input "Clique aqui para enviar arquivos mp4 Máximo de 10 arquivos por upload. Cada arq…" at bounding box center [832, 290] width 1 height 1
type input "C:\fakepath\C - 41 MOCHILA VÁCUO.mp4"
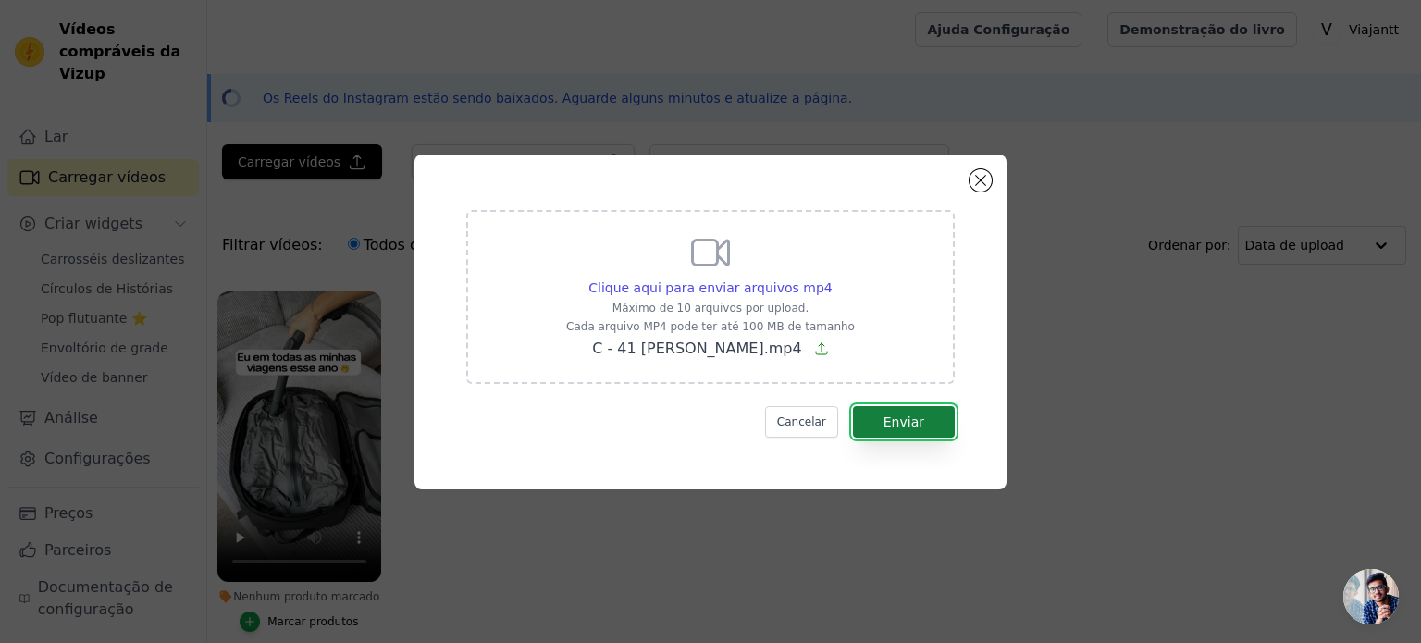
click at [889, 425] on font "Enviar" at bounding box center [903, 421] width 41 height 15
click at [821, 417] on font "Cancelar" at bounding box center [801, 421] width 49 height 13
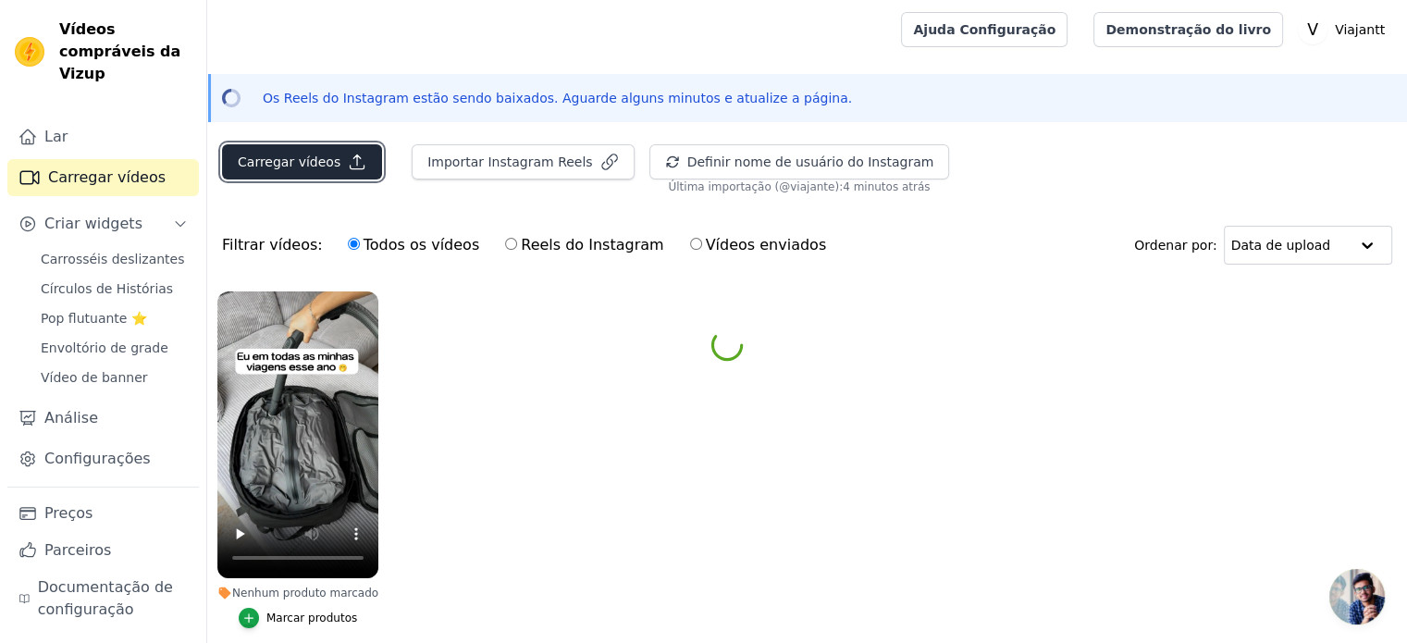
click at [343, 172] on button "Carregar vídeos" at bounding box center [302, 161] width 160 height 35
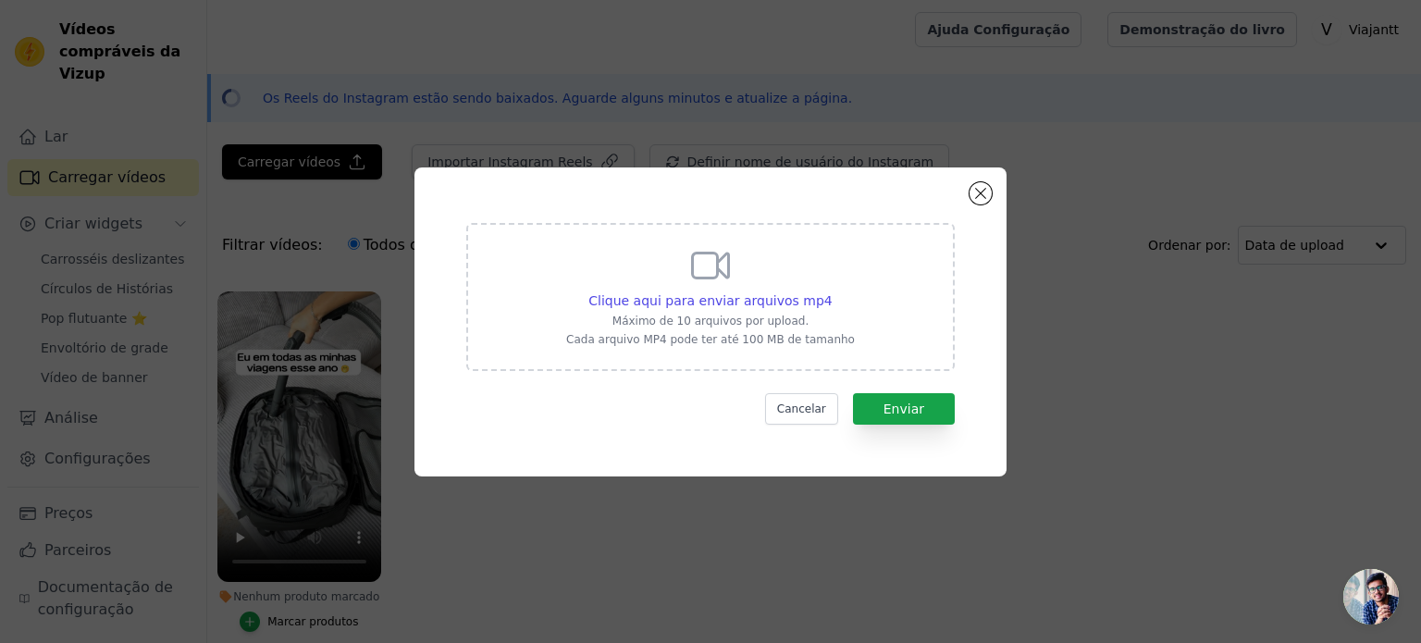
click at [674, 353] on div "Clique aqui para enviar arquivos mp4 Máximo de 10 arquivos por upload. Cada arq…" at bounding box center [710, 297] width 488 height 148
click at [832, 291] on input "Clique aqui para enviar arquivos mp4 Máximo de 10 arquivos por upload. Cada arq…" at bounding box center [832, 290] width 1 height 1
type input "C:\fakepath\C - 42 MOCHILA VÁCUO.mp4"
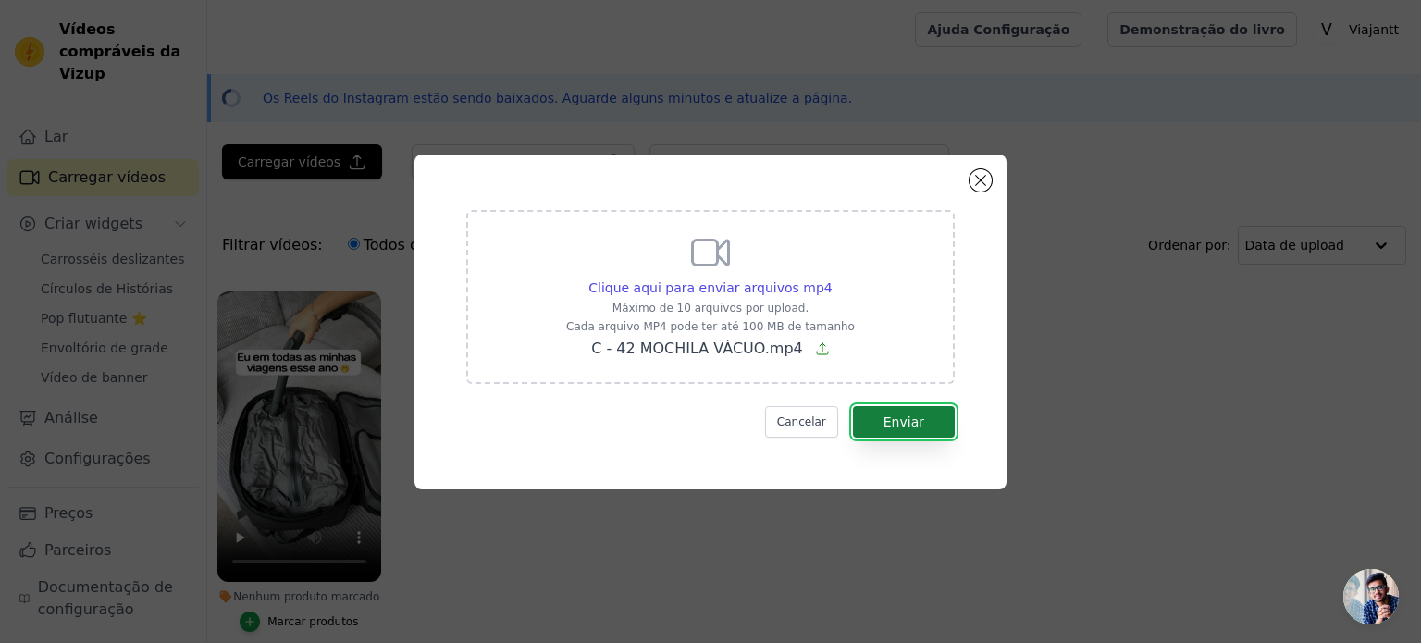
click at [937, 406] on button "Enviar" at bounding box center [904, 421] width 102 height 31
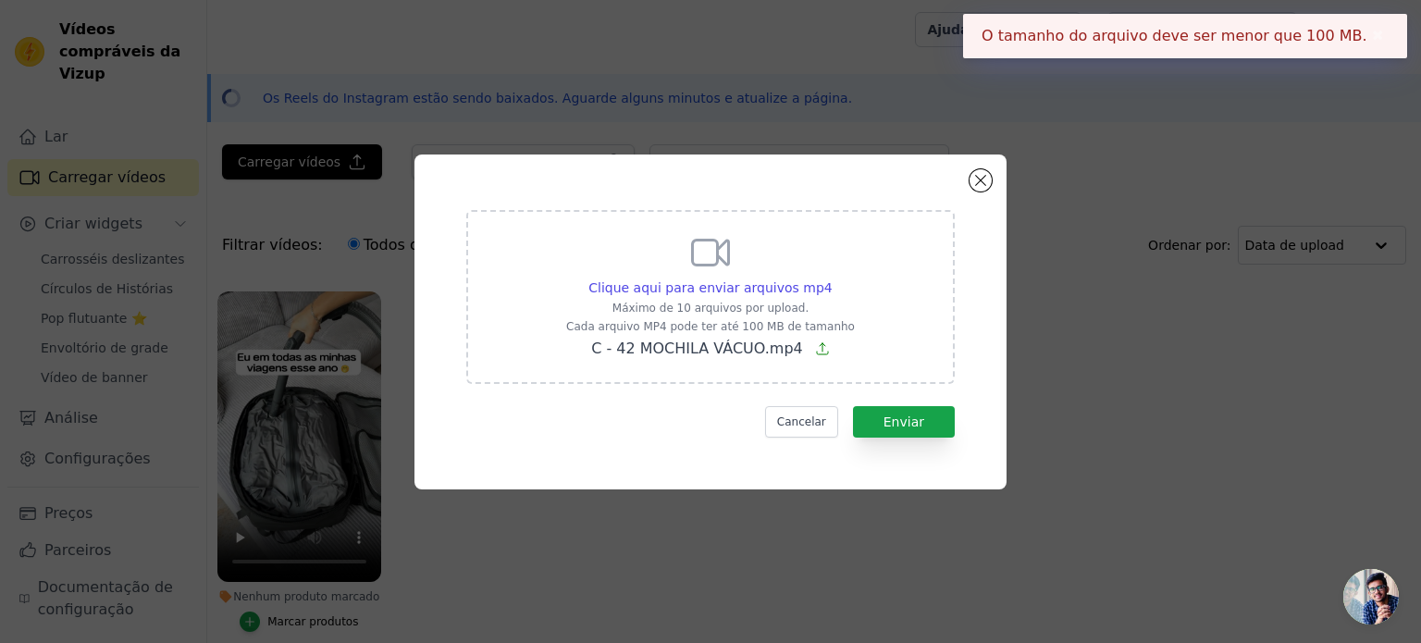
click at [981, 167] on div "Clique aqui para enviar arquivos mp4 Máximo de 10 arquivos por upload. Cada arq…" at bounding box center [710, 321] width 592 height 335
click at [994, 169] on div "Clique aqui para enviar arquivos mp4 Máximo de 10 arquivos por upload. Cada arq…" at bounding box center [710, 321] width 592 height 335
click at [982, 173] on button "Fechar modal" at bounding box center [980, 180] width 22 height 22
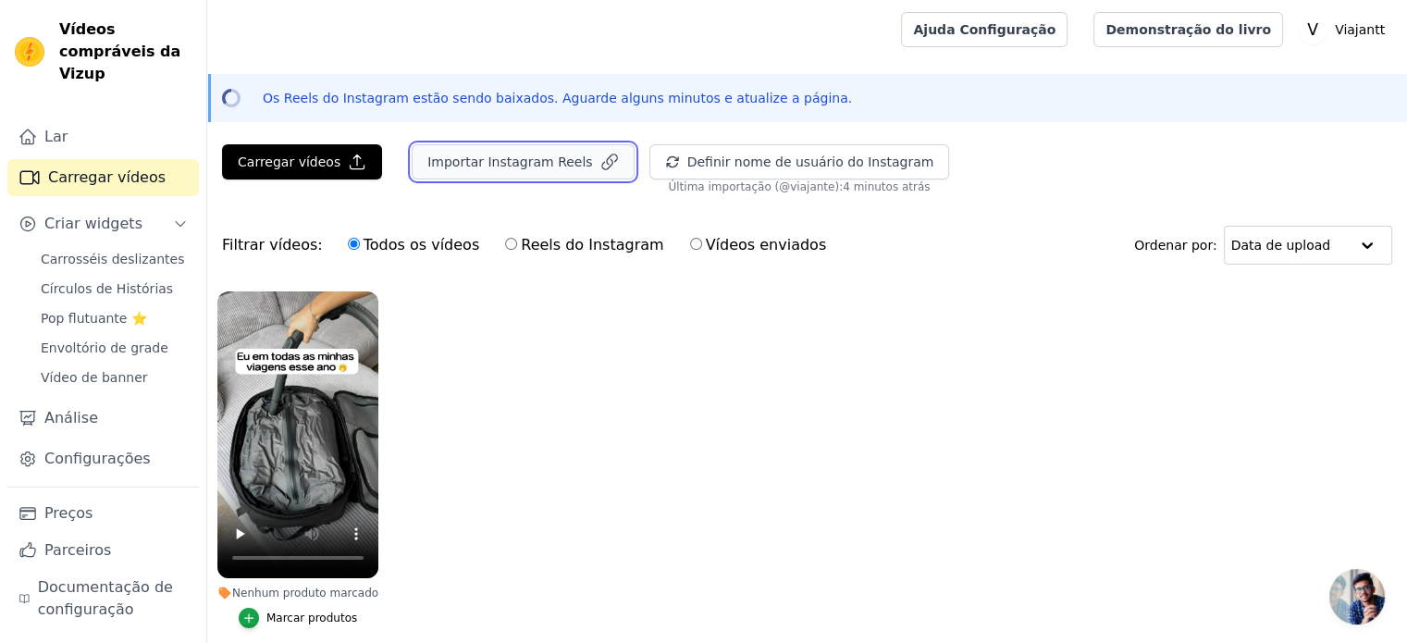
click at [453, 156] on font "Importar Instagram Reels" at bounding box center [509, 161] width 165 height 15
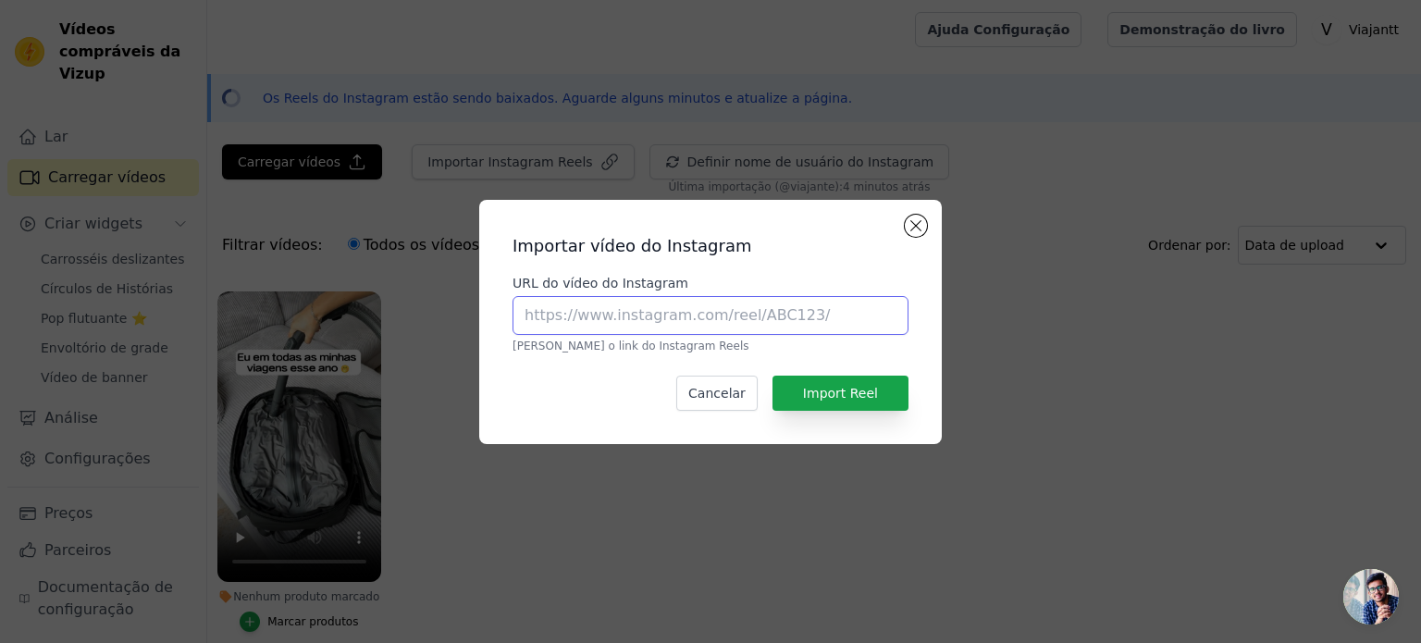
click at [612, 317] on input "URL do vídeo do Instagram" at bounding box center [710, 315] width 396 height 39
click at [736, 386] on font "Cancelar" at bounding box center [716, 393] width 57 height 15
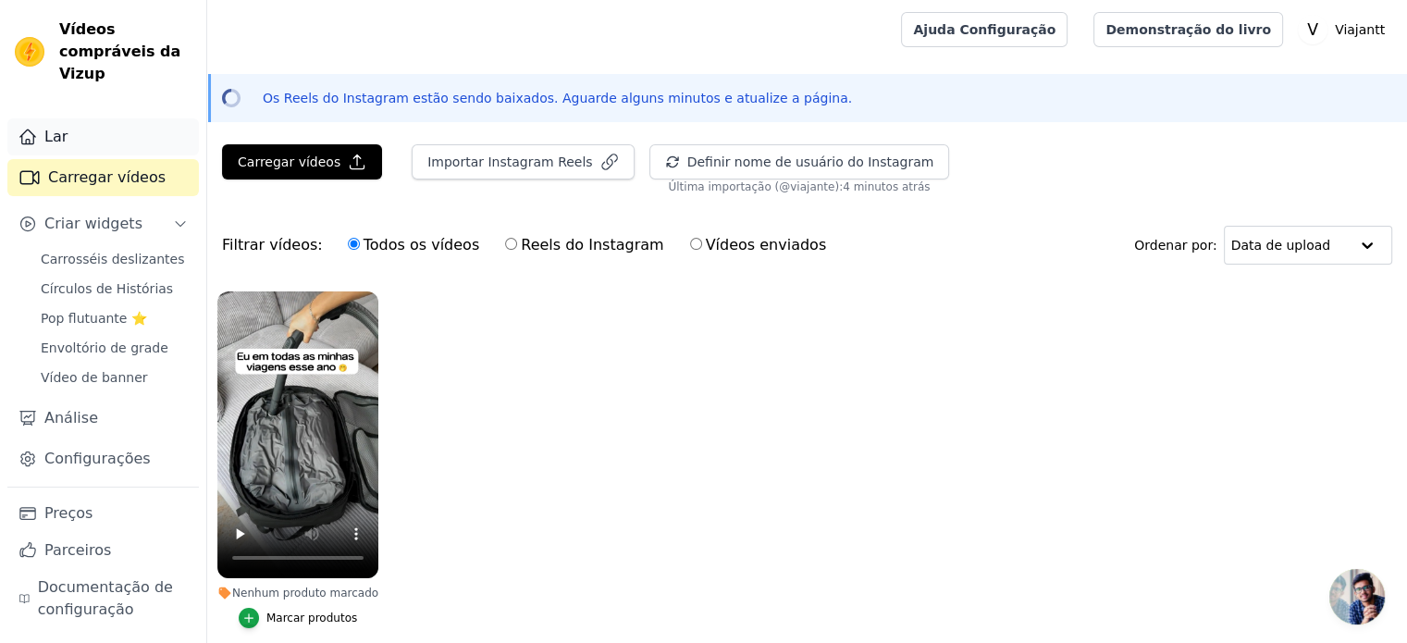
click at [48, 128] on font "Lar" at bounding box center [55, 137] width 23 height 18
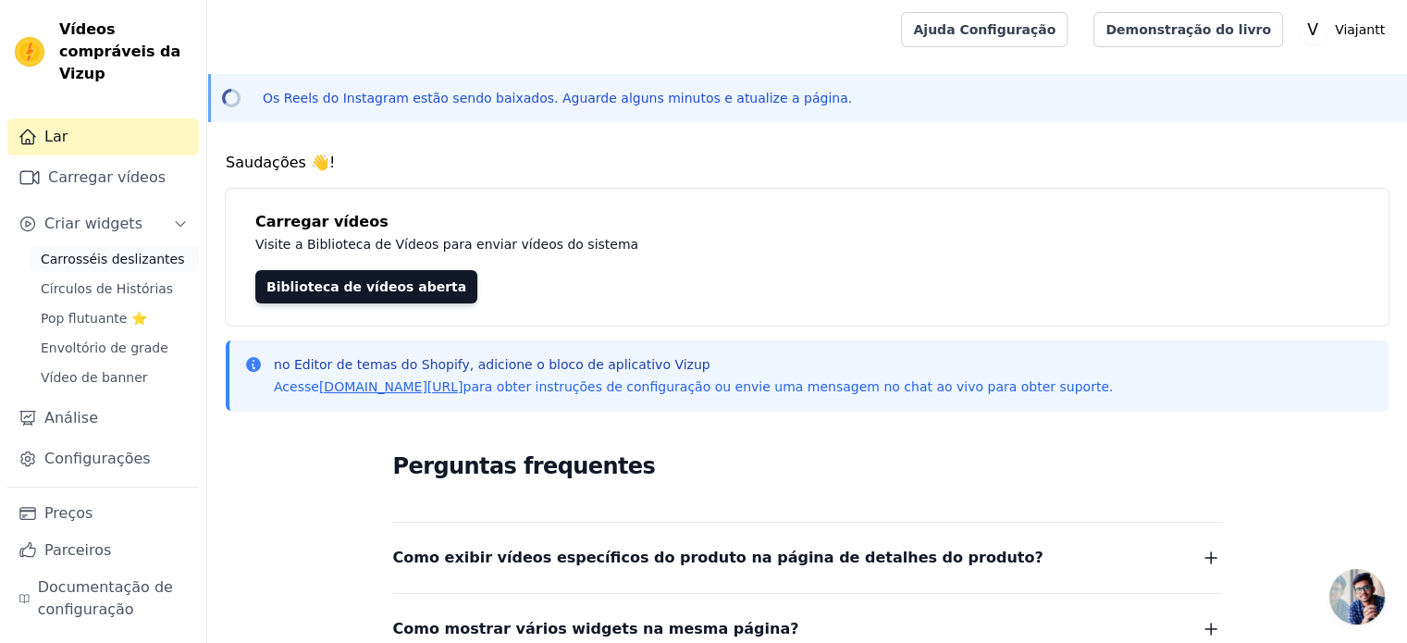
click at [115, 252] on font "Carrosséis deslizantes" at bounding box center [112, 259] width 143 height 15
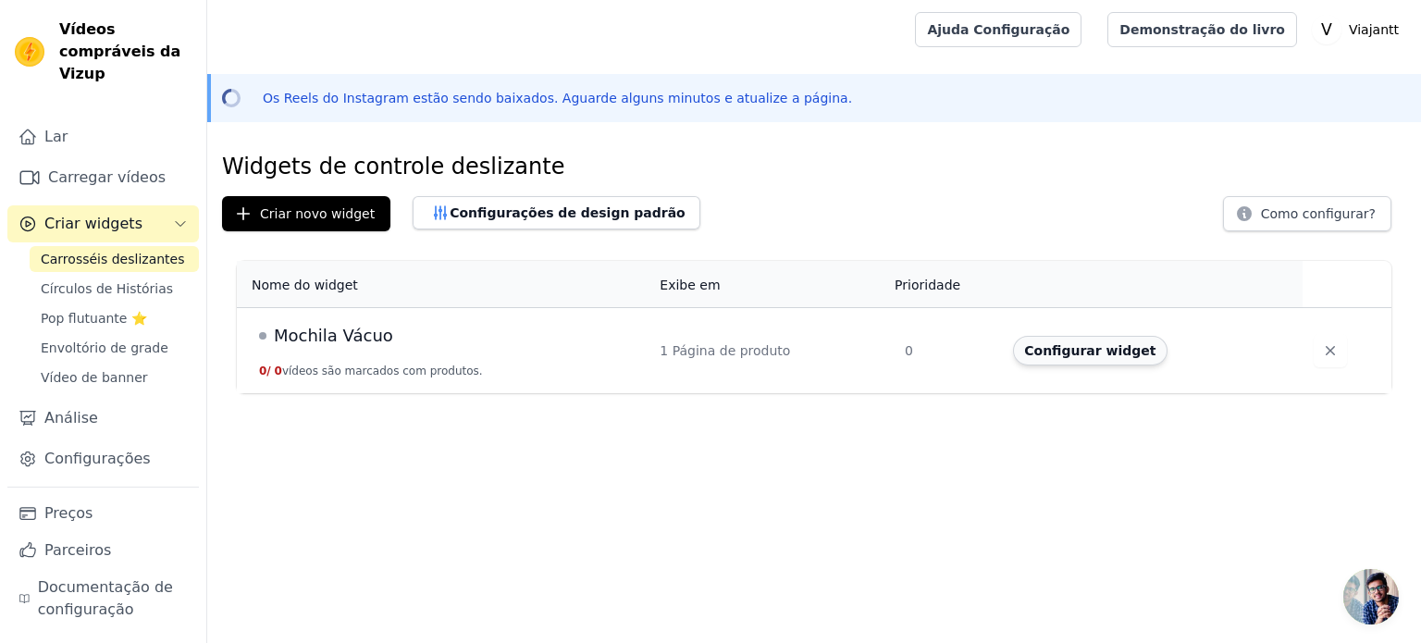
click at [1056, 355] on font "Configurar widget" at bounding box center [1089, 350] width 131 height 15
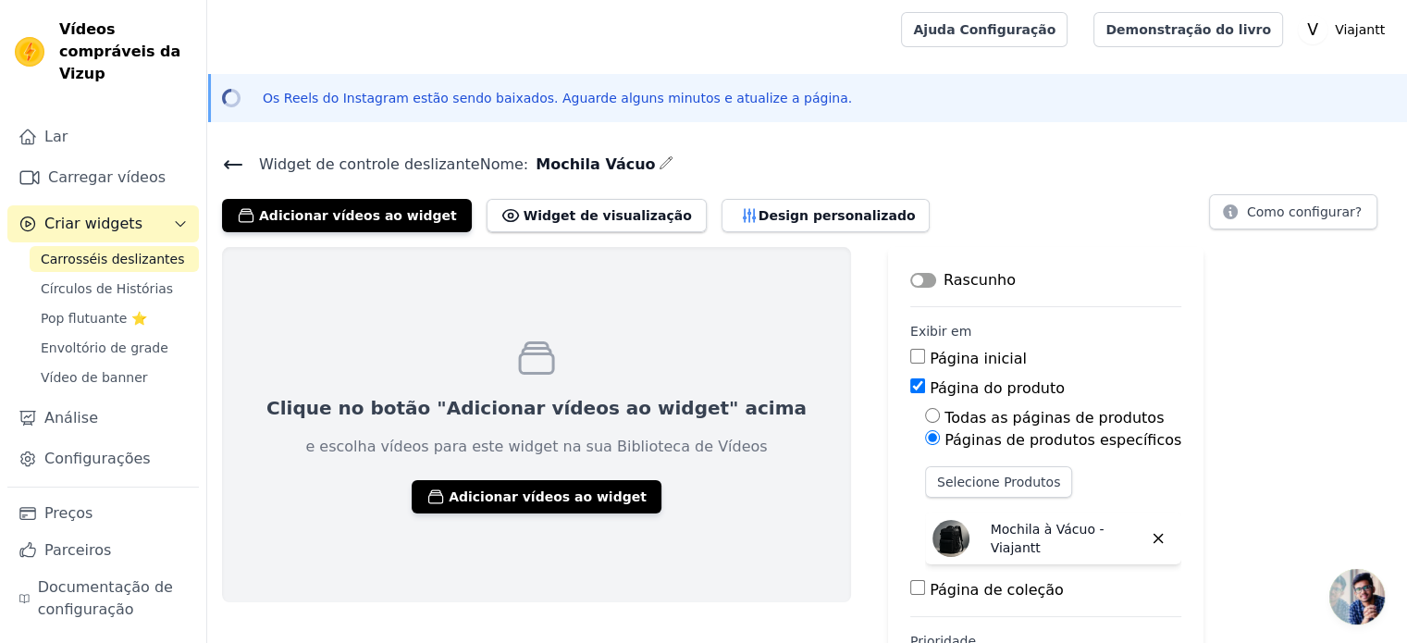
click at [601, 399] on font "Clique no botão "Adicionar vídeos ao widget" acima" at bounding box center [536, 408] width 540 height 22
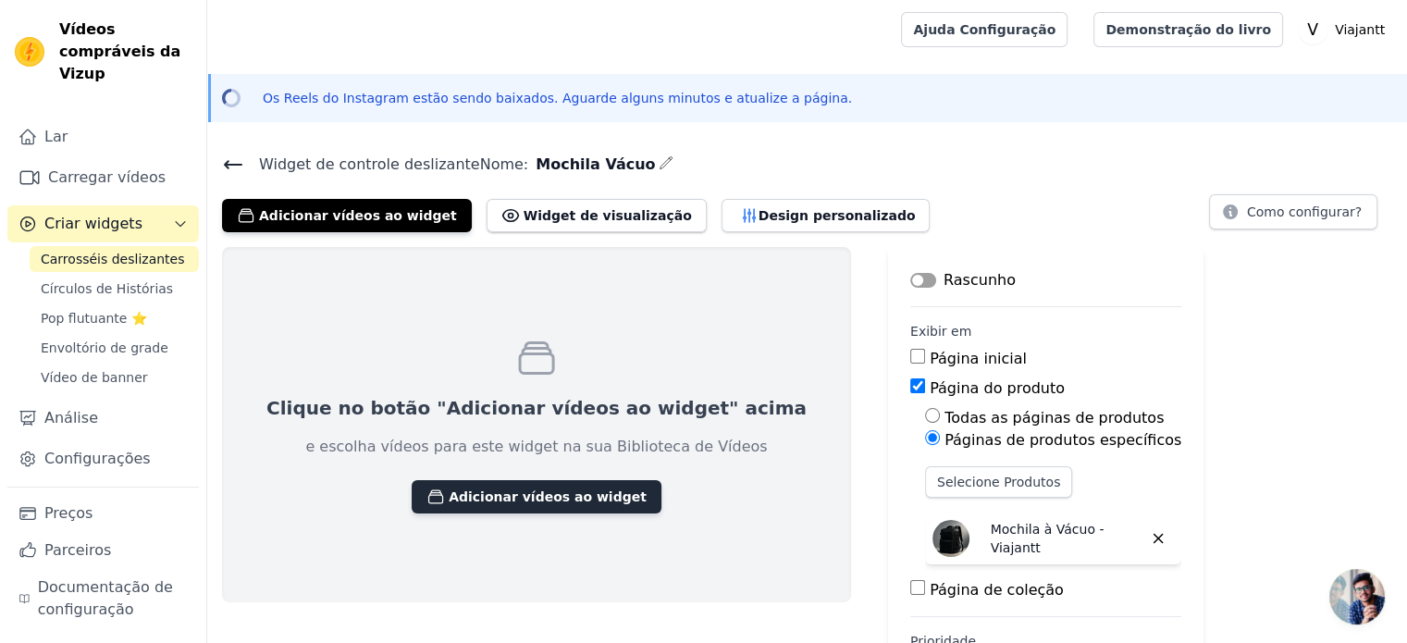
click at [536, 504] on font "Adicionar vídeos ao widget" at bounding box center [548, 497] width 198 height 19
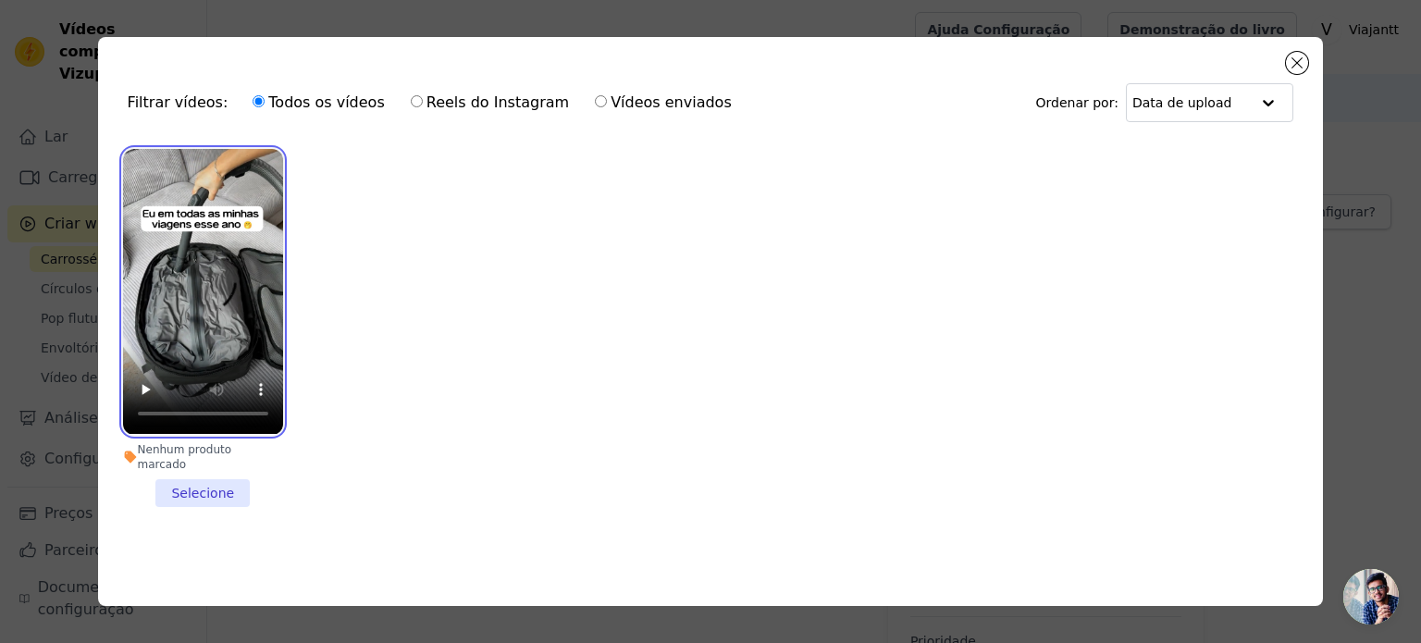
click at [236, 300] on video at bounding box center [203, 291] width 160 height 285
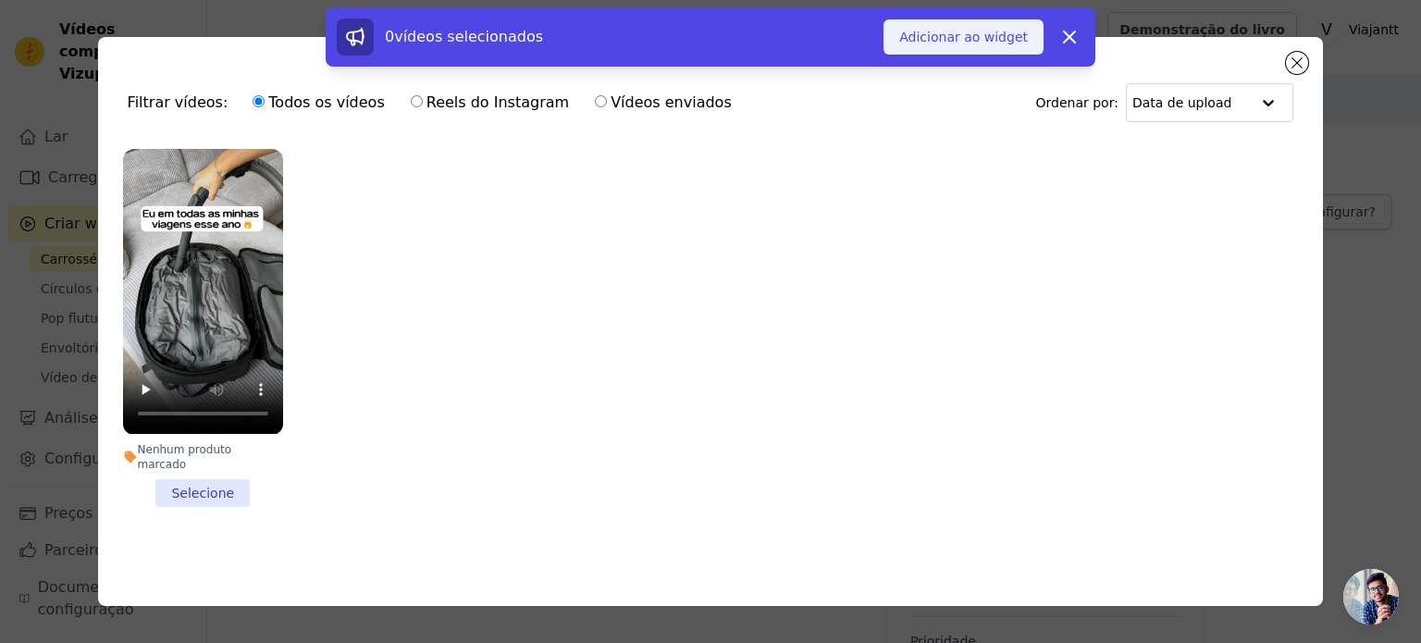
click at [972, 29] on font "Adicionar ao widget" at bounding box center [963, 37] width 129 height 19
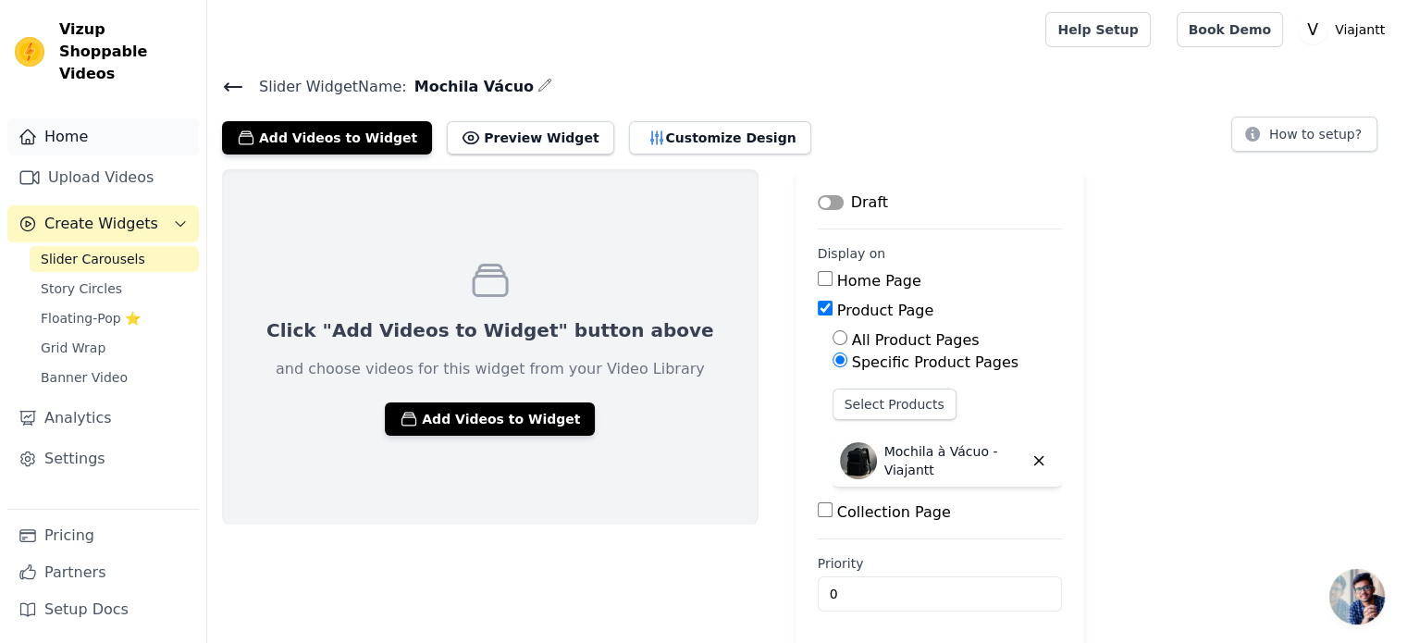
click at [87, 118] on link "Home" at bounding box center [102, 136] width 191 height 37
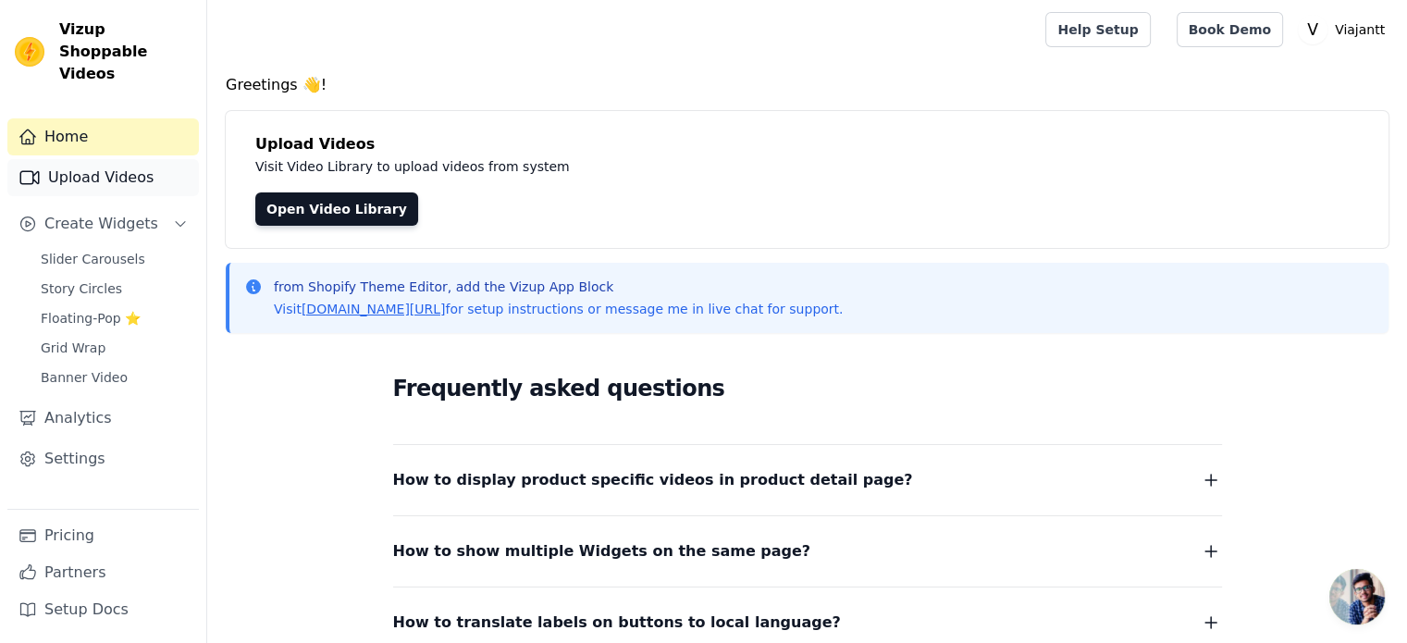
click at [81, 162] on link "Upload Videos" at bounding box center [102, 177] width 191 height 37
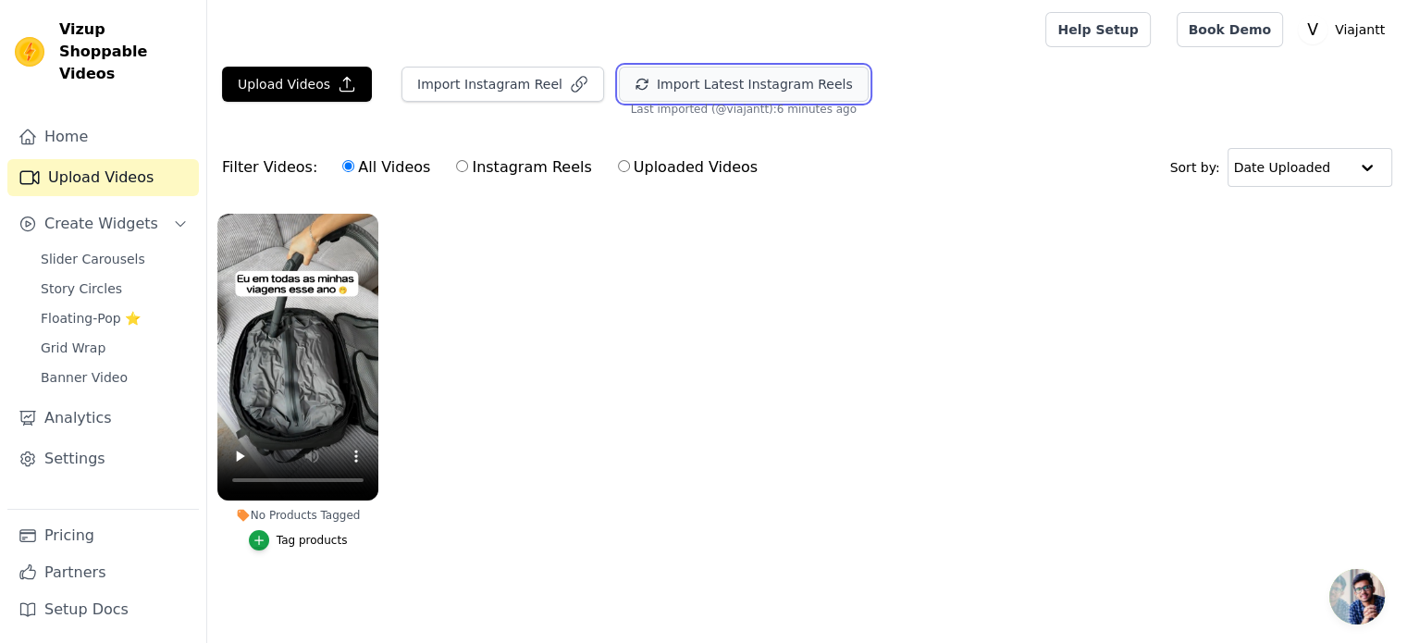
click at [643, 84] on button "Import Latest Instagram Reels" at bounding box center [744, 84] width 250 height 35
click at [617, 162] on label "Uploaded Videos" at bounding box center [688, 167] width 142 height 24
click at [618, 162] on input "Uploaded Videos" at bounding box center [624, 166] width 12 height 12
radio input "true"
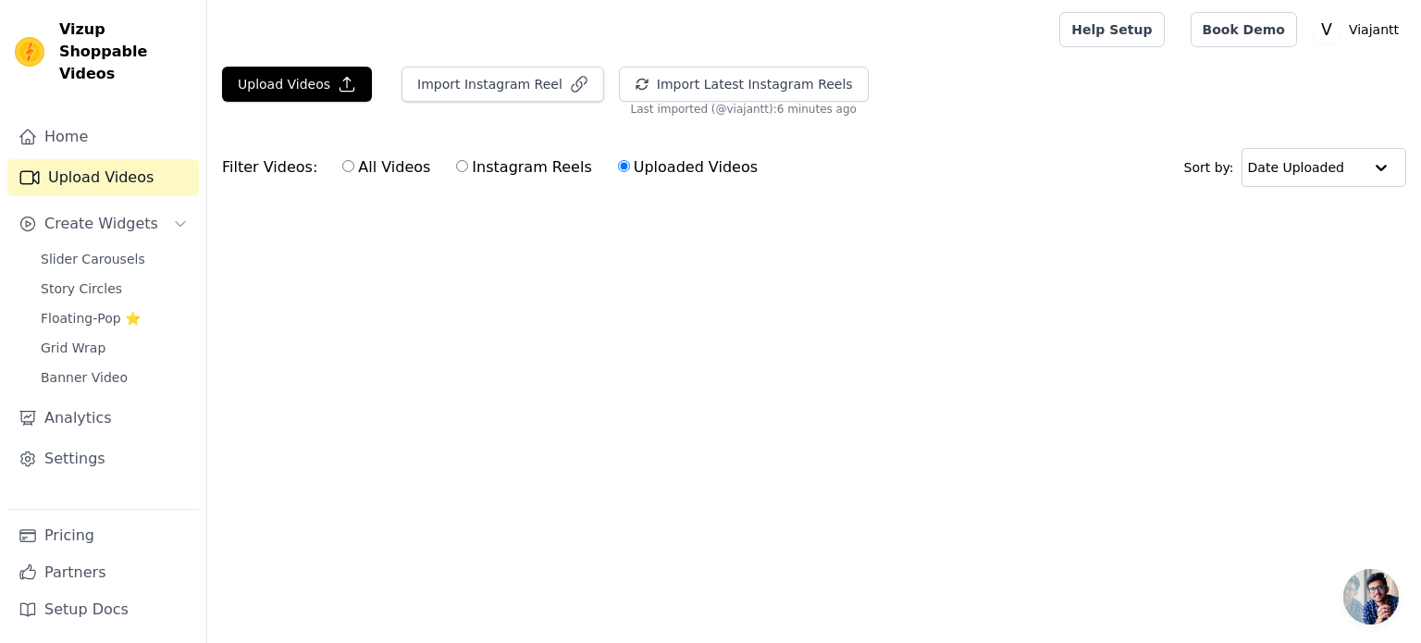
click at [342, 166] on input "All Videos" at bounding box center [348, 166] width 12 height 12
radio input "true"
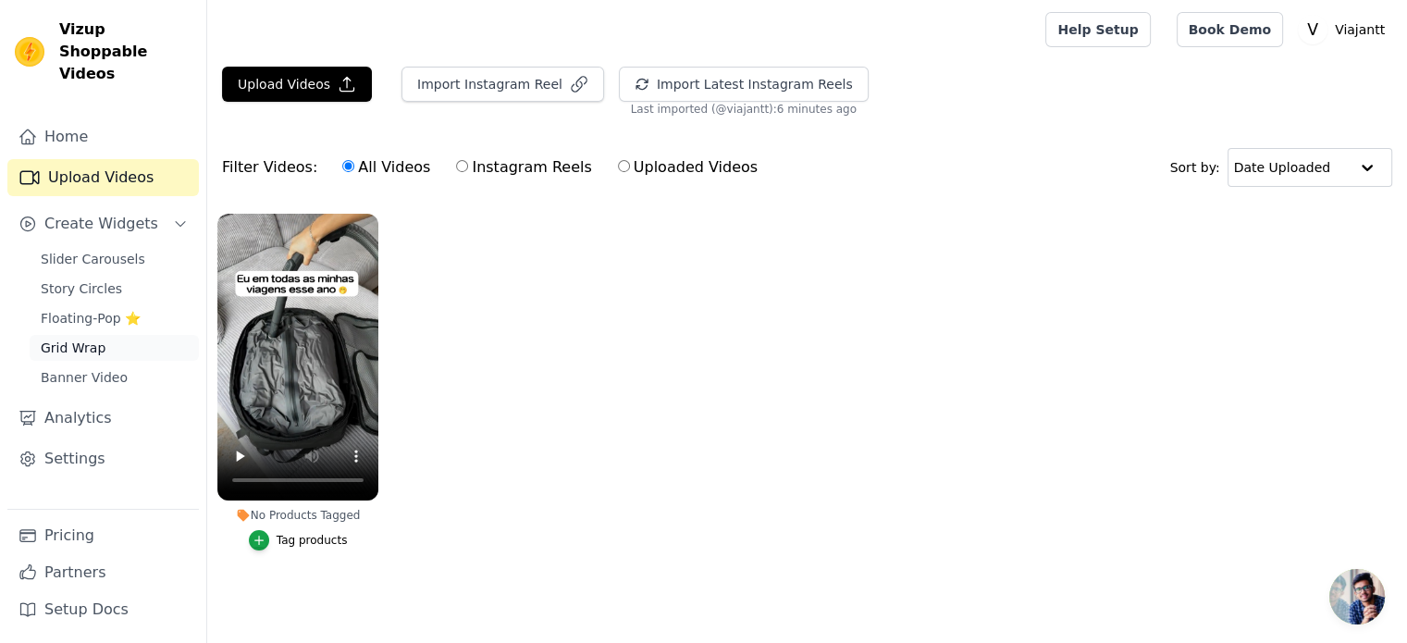
click at [85, 338] on link "Grid Wrap" at bounding box center [114, 348] width 169 height 26
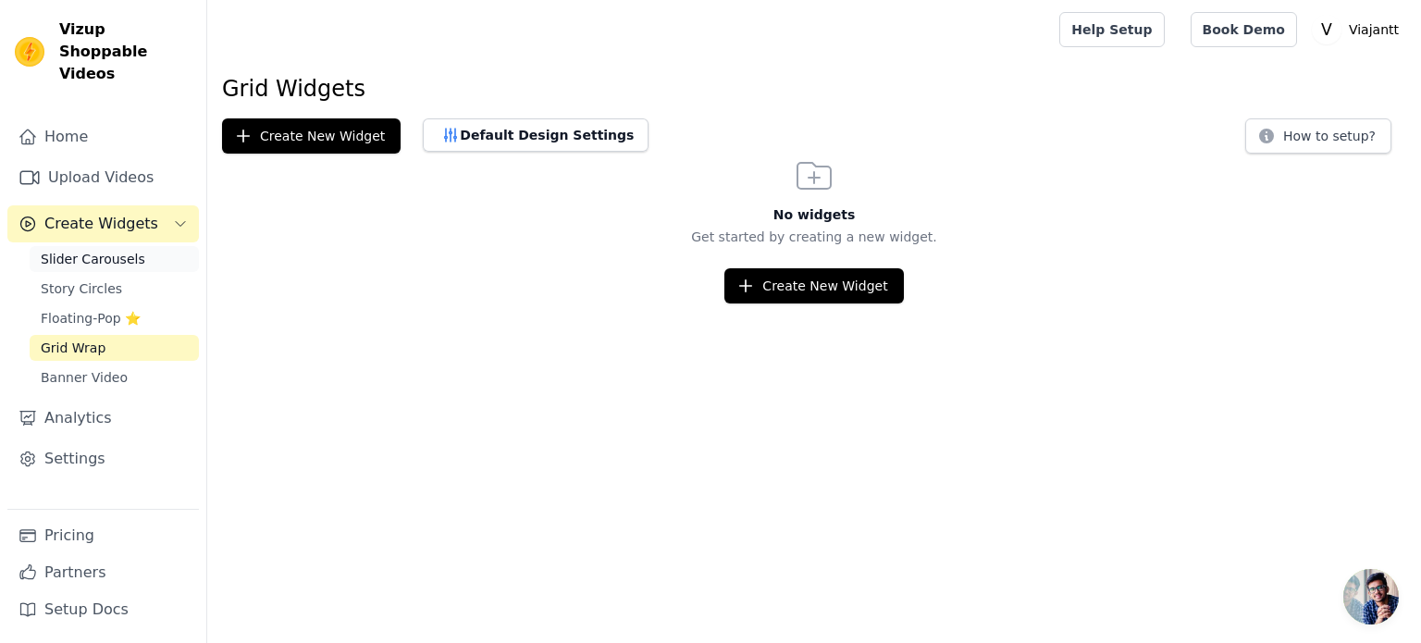
click at [83, 250] on span "Slider Carousels" at bounding box center [93, 259] width 105 height 19
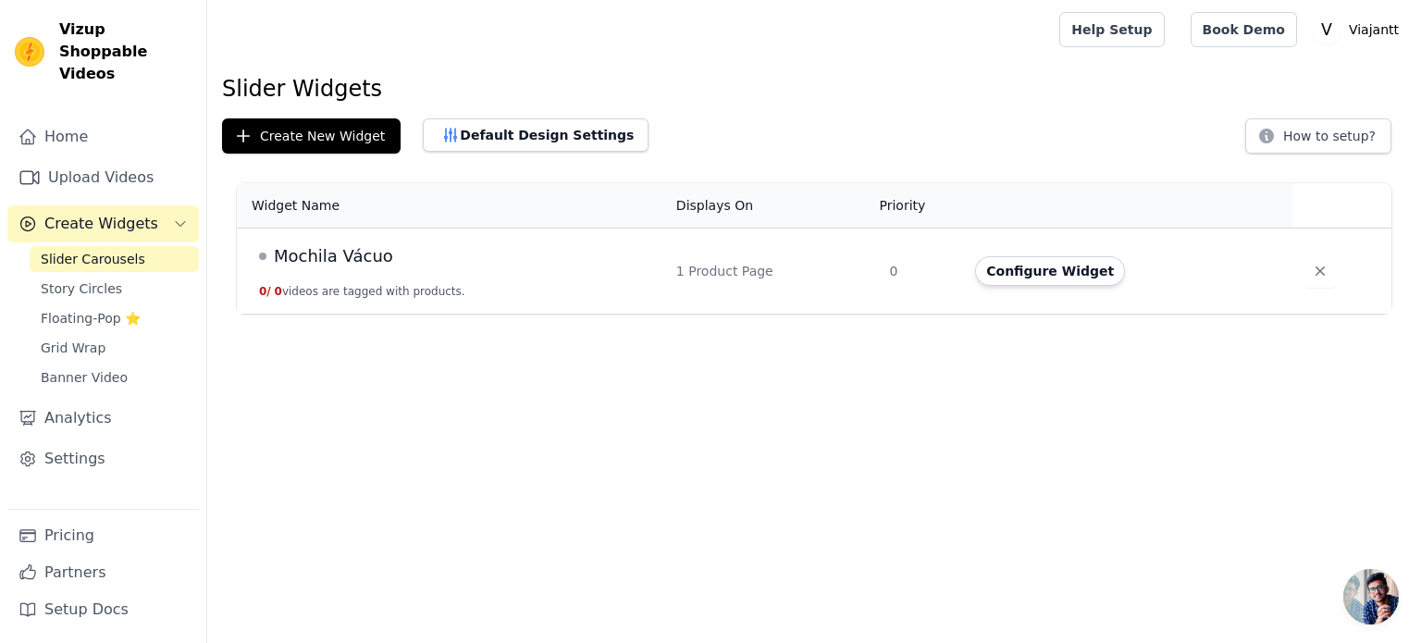
click at [348, 258] on span "Mochila Vácuo" at bounding box center [333, 256] width 119 height 26
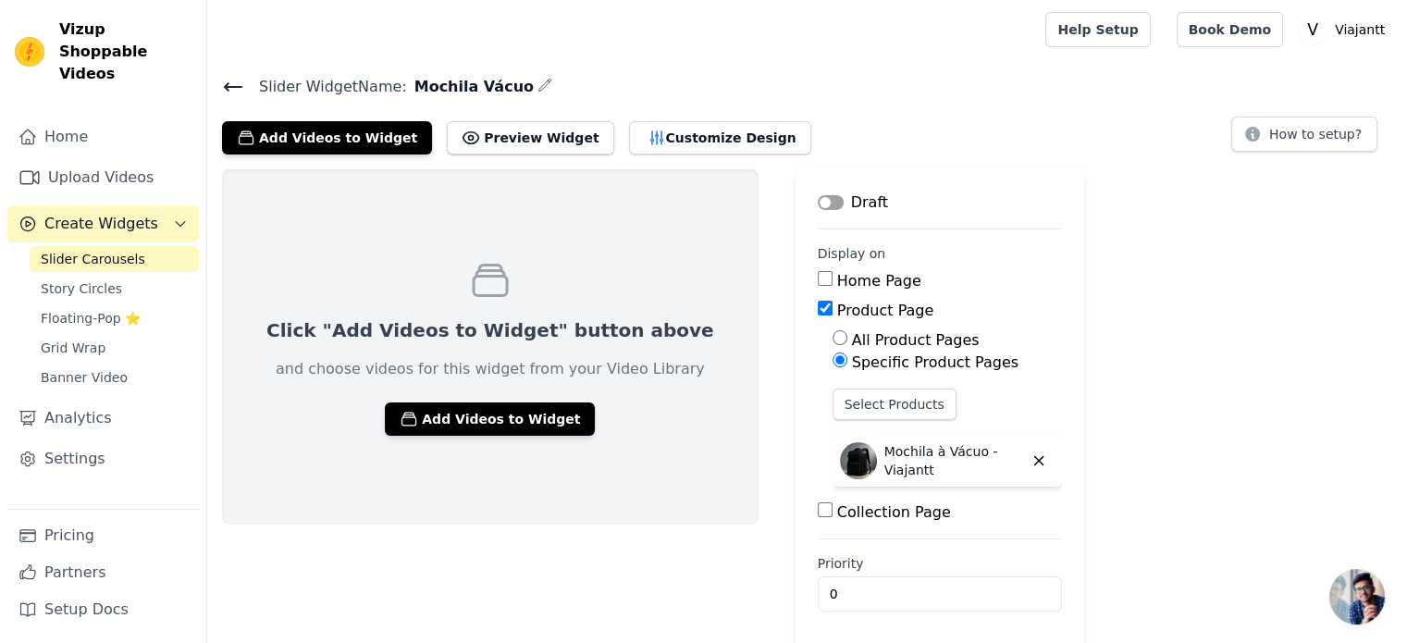
scroll to position [3, 0]
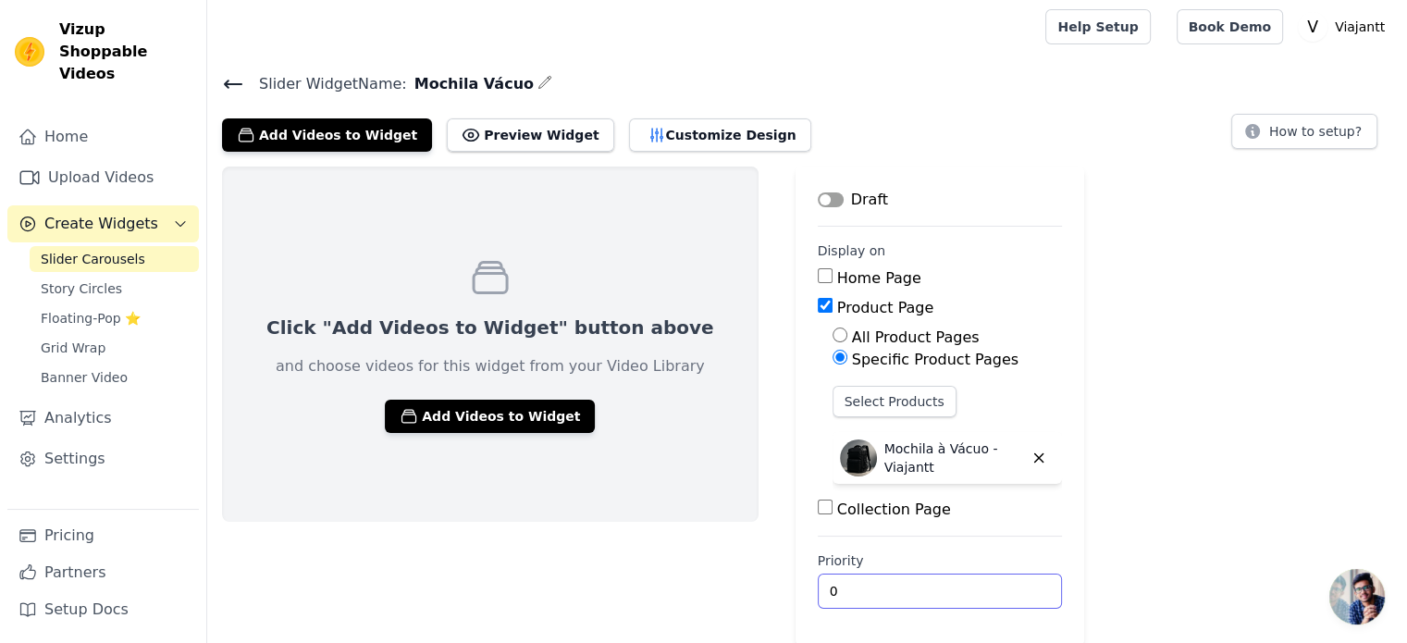
click at [818, 602] on input "0" at bounding box center [940, 591] width 244 height 35
click at [951, 593] on input "0" at bounding box center [940, 591] width 244 height 35
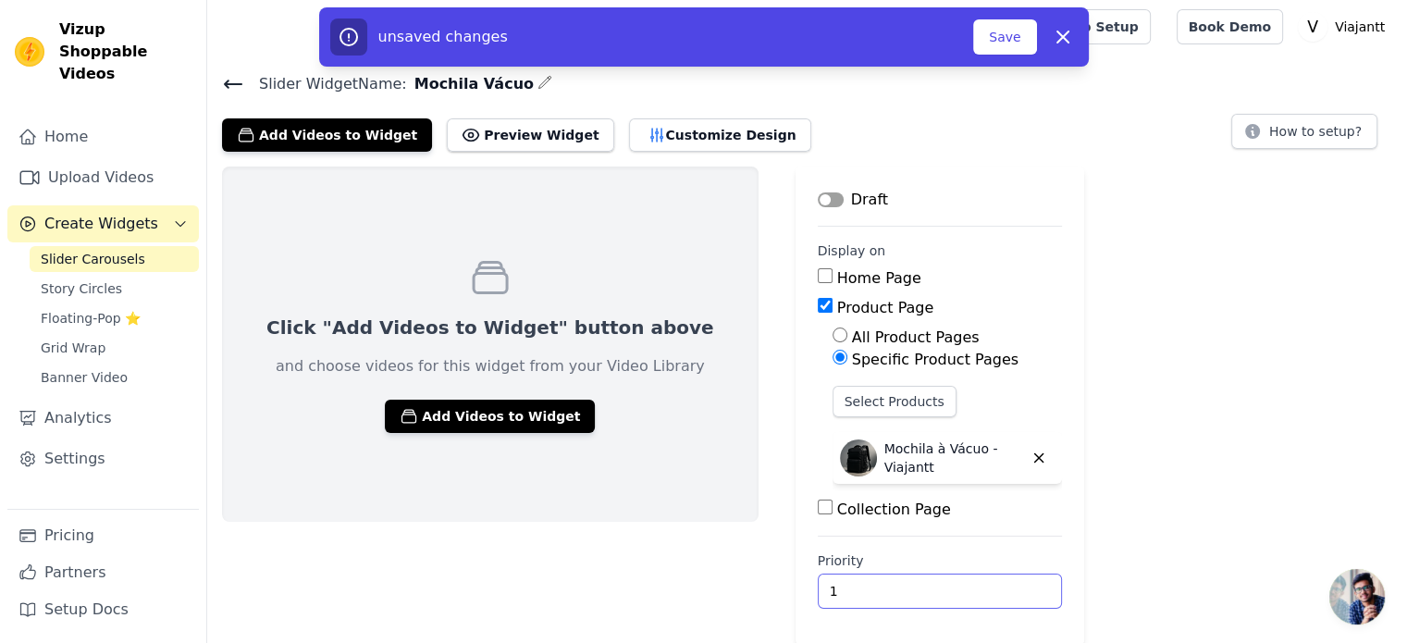
click at [941, 582] on input "1" at bounding box center [940, 591] width 244 height 35
click at [948, 582] on input "2" at bounding box center [940, 591] width 244 height 35
click at [948, 582] on input "3" at bounding box center [940, 591] width 244 height 35
click at [948, 582] on input "4" at bounding box center [940, 591] width 244 height 35
type input "5"
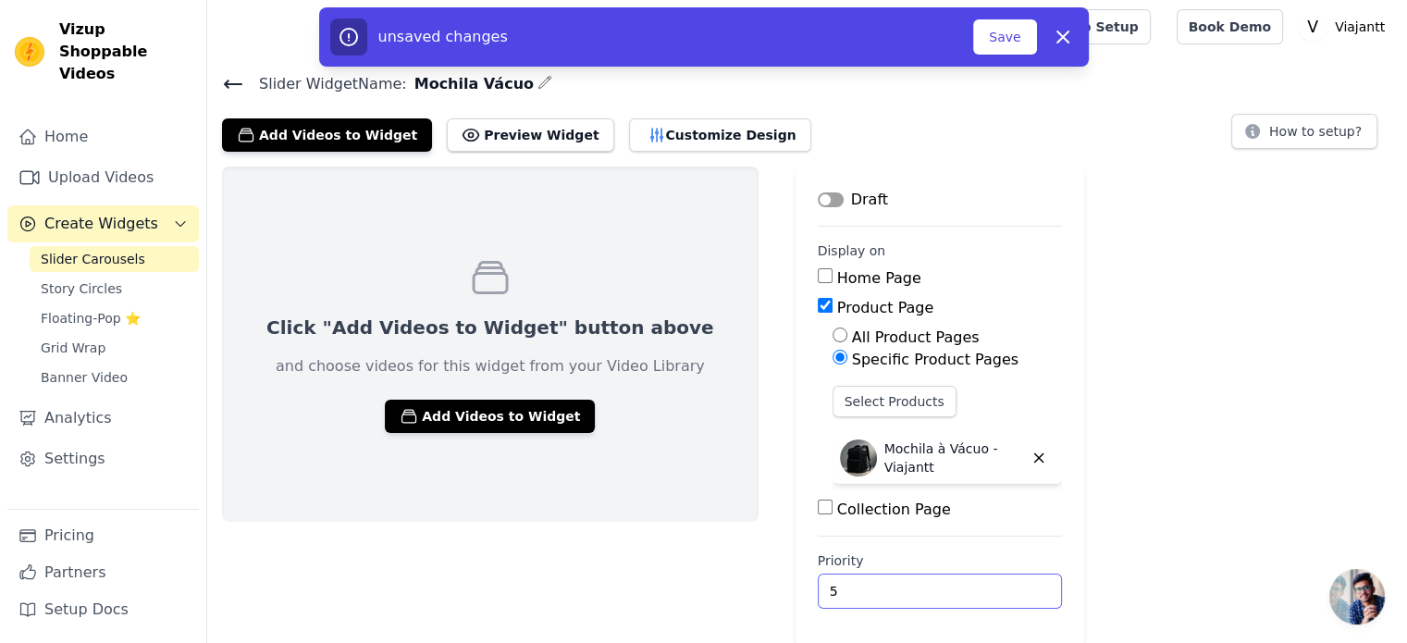
click at [951, 584] on input "5" at bounding box center [940, 591] width 244 height 35
click at [995, 38] on button "Save" at bounding box center [1004, 36] width 63 height 35
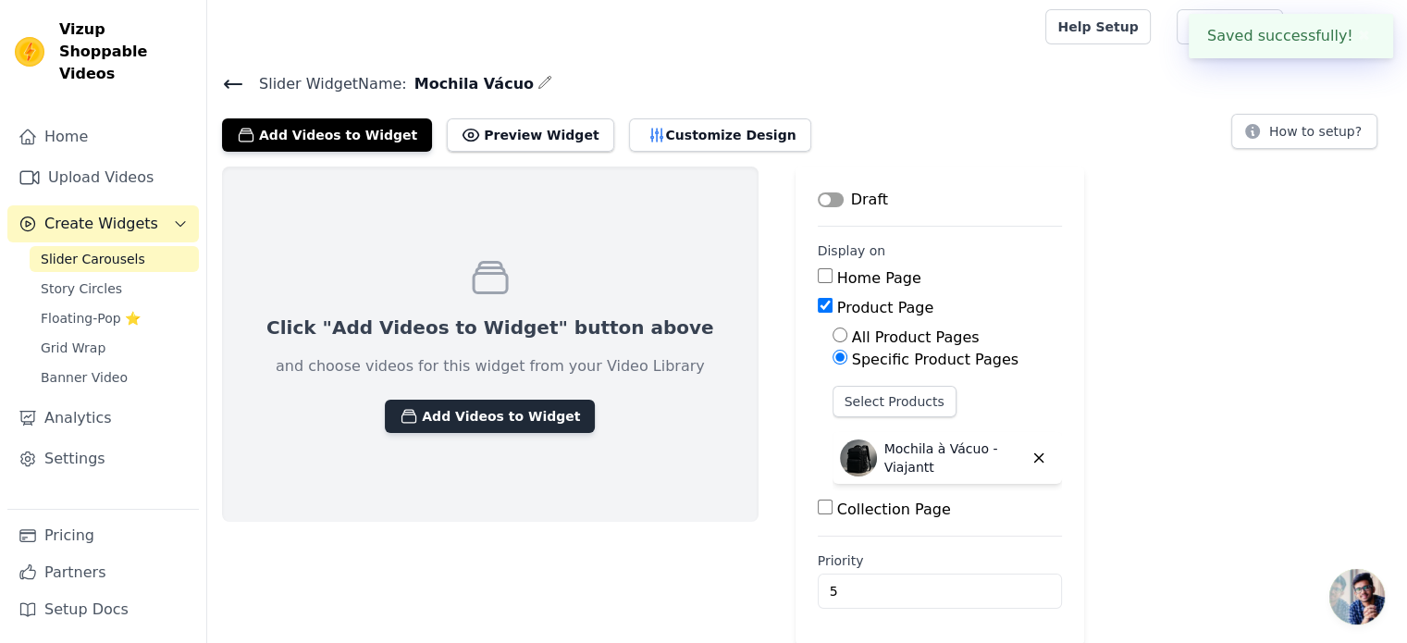
click at [460, 421] on button "Add Videos to Widget" at bounding box center [490, 416] width 210 height 33
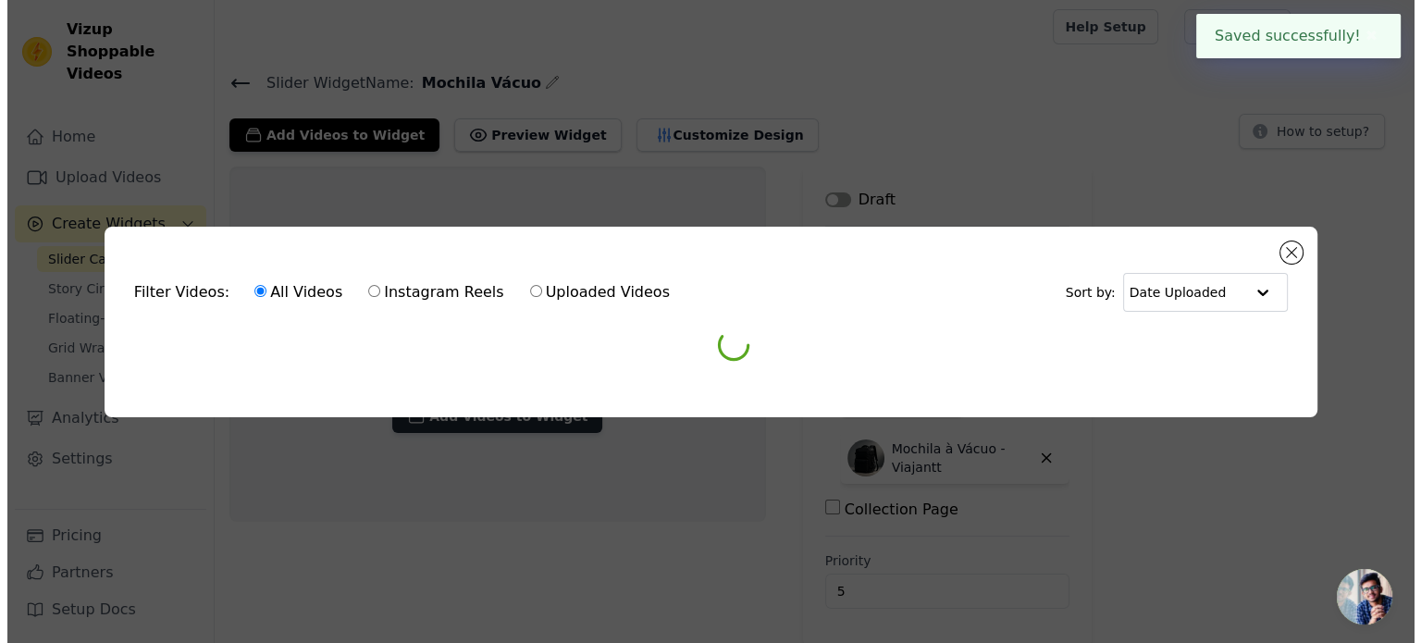
scroll to position [0, 0]
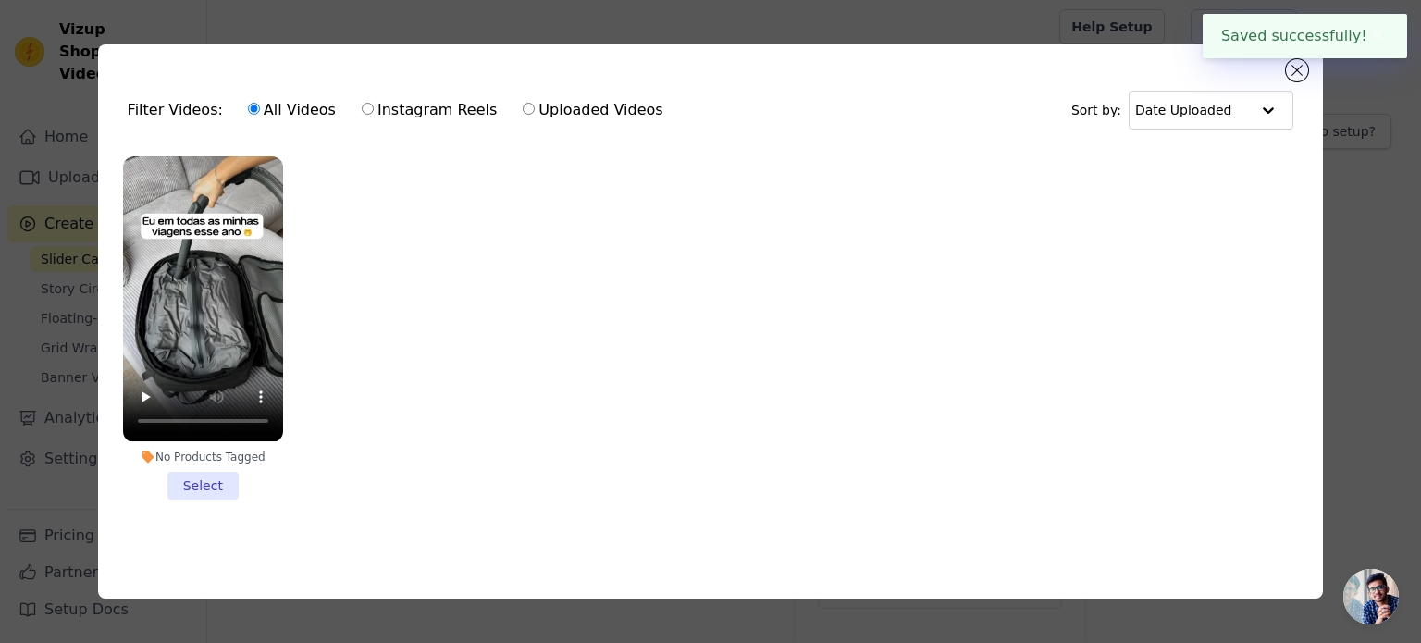
click at [213, 484] on li "No Products Tagged Select" at bounding box center [203, 327] width 160 height 342
click at [0, 0] on input "No Products Tagged Select" at bounding box center [0, 0] width 0 height 0
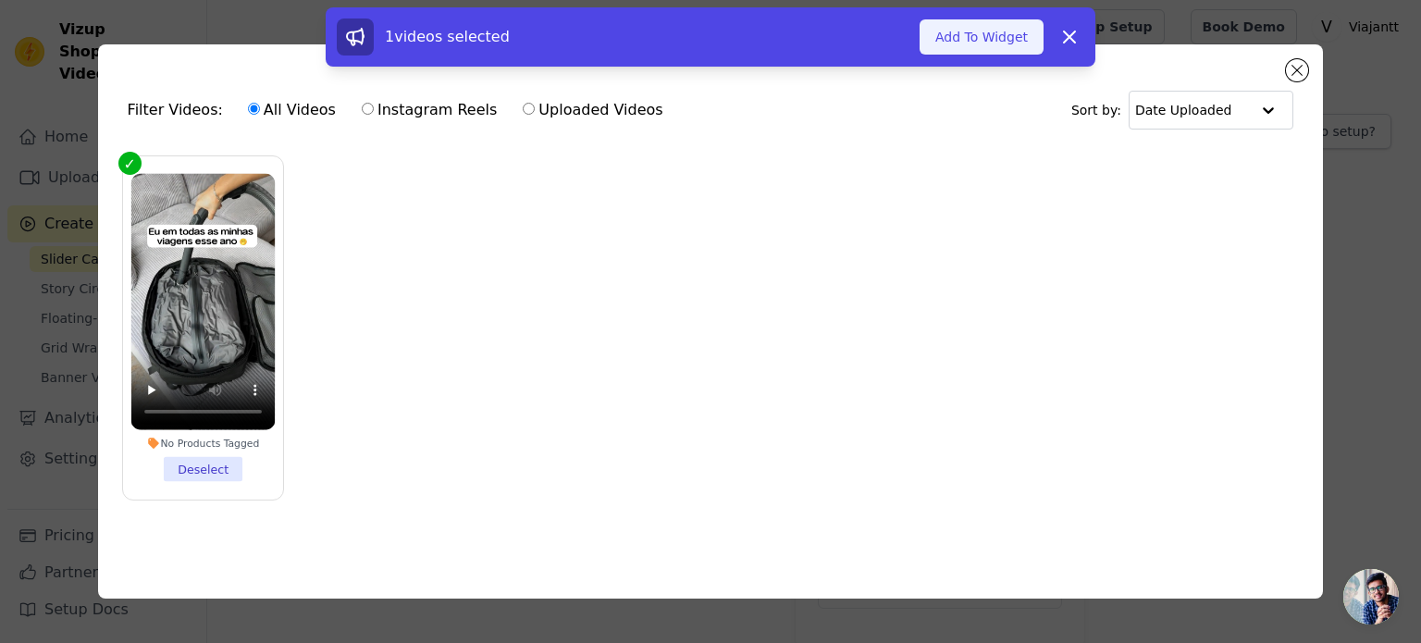
click at [1006, 37] on button "Add To Widget" at bounding box center [982, 36] width 124 height 35
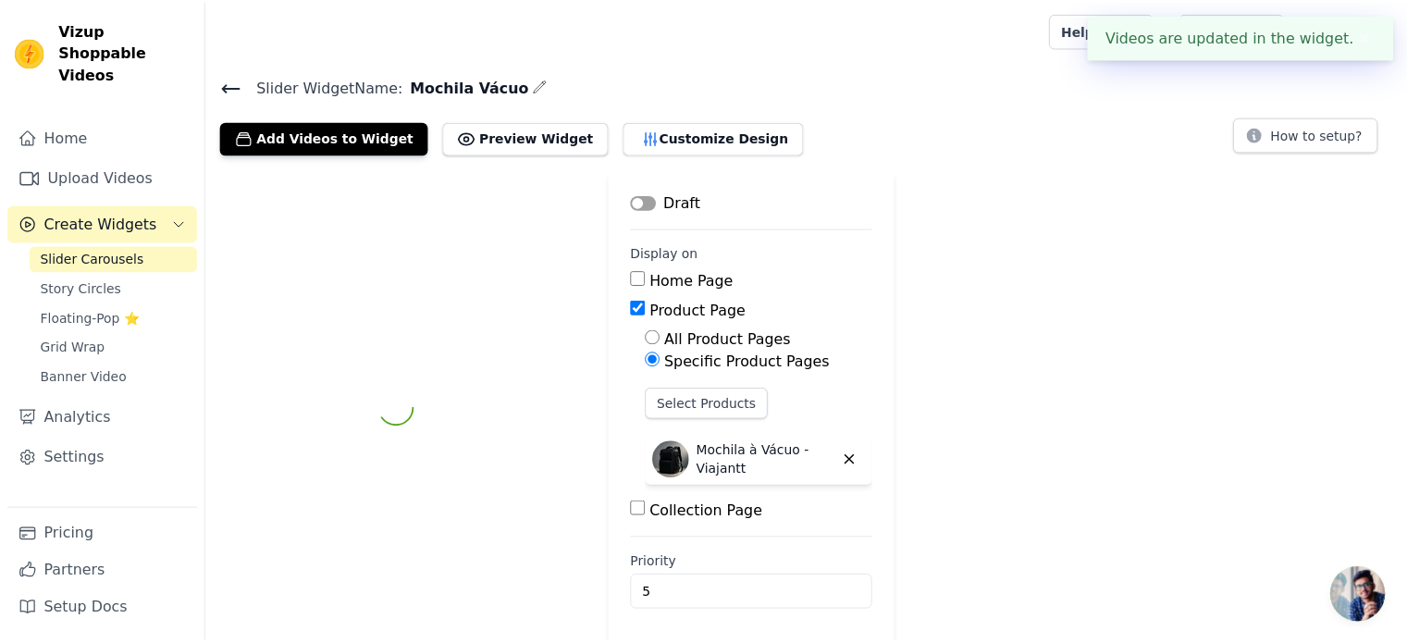
scroll to position [3, 0]
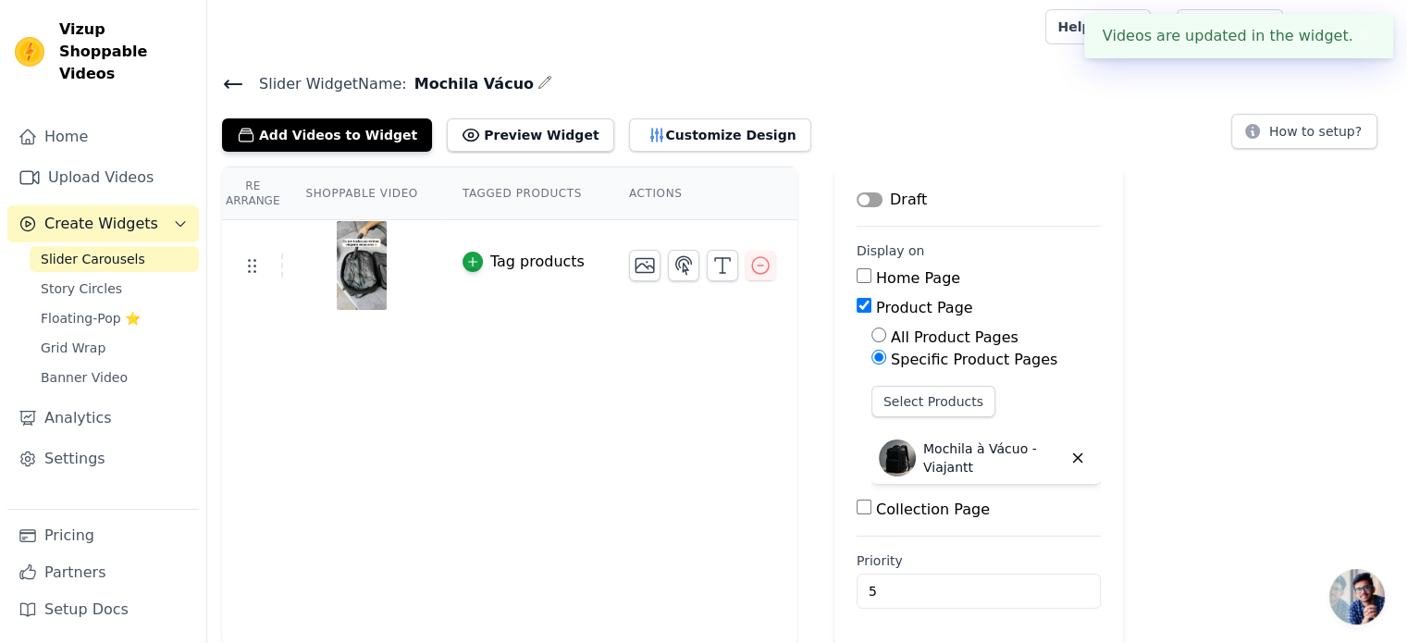
click at [490, 262] on div "Tag products" at bounding box center [537, 262] width 94 height 22
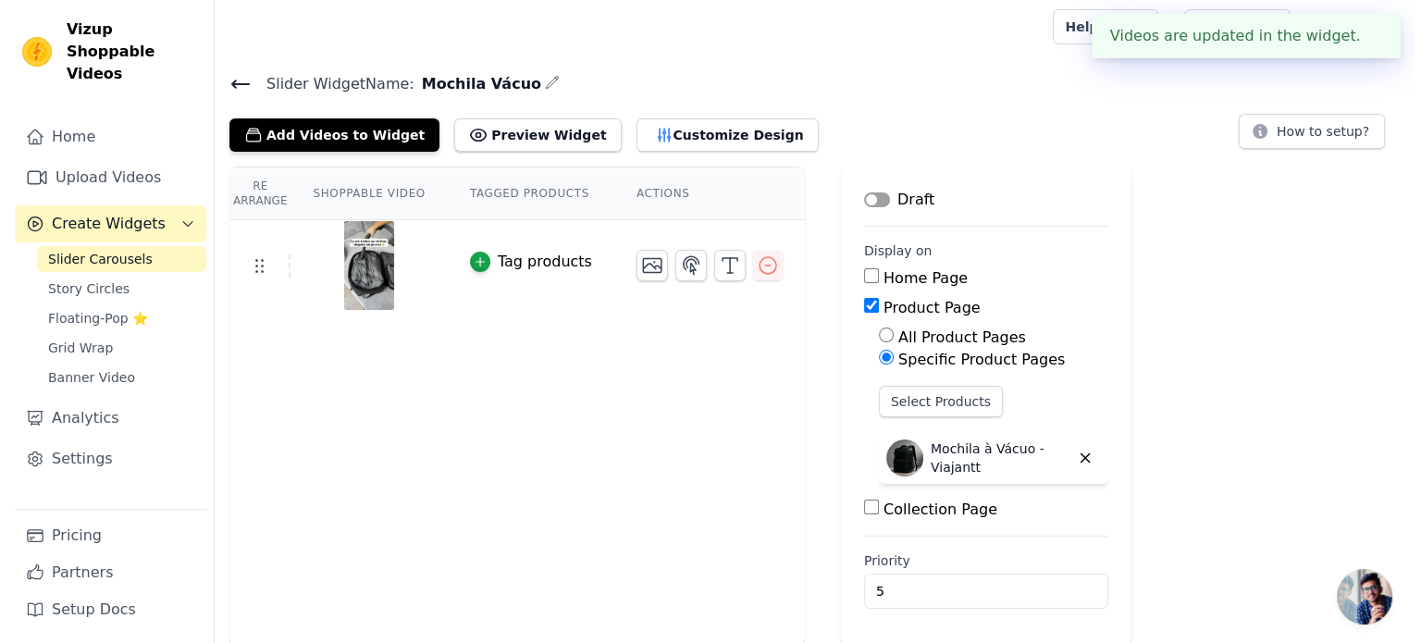
scroll to position [0, 0]
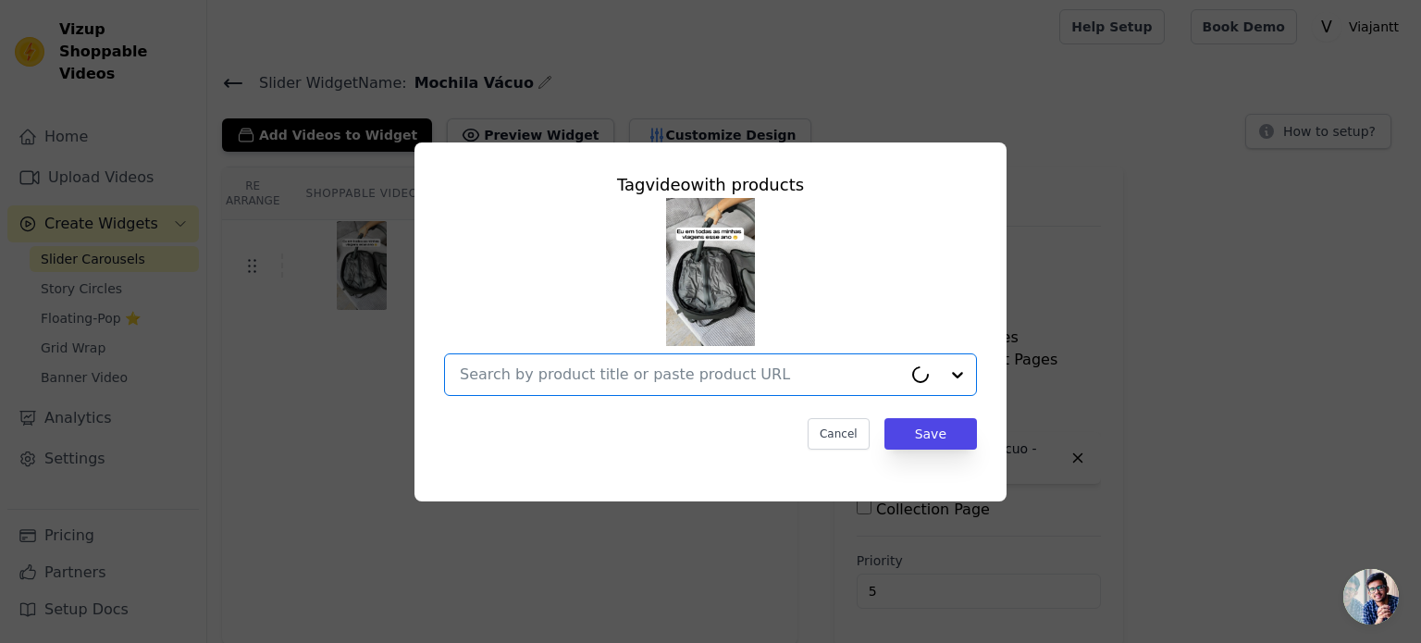
click at [664, 384] on input "text" at bounding box center [681, 375] width 442 height 22
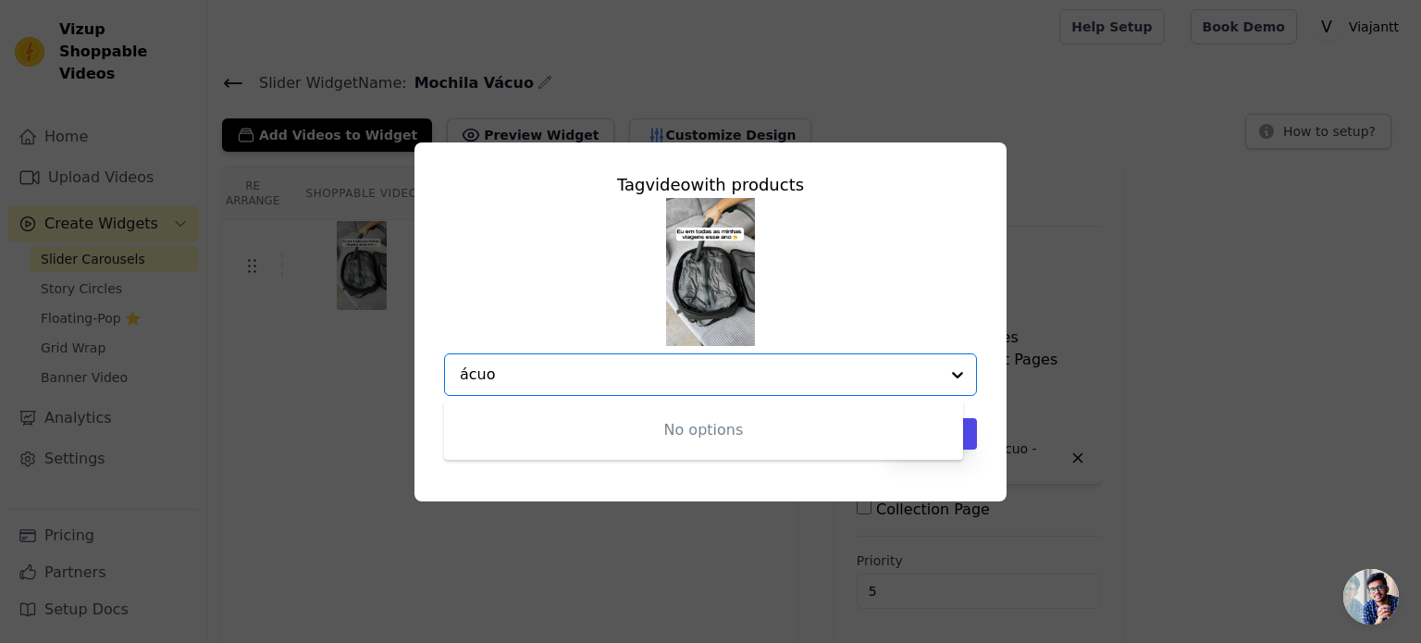
type input "vácuo"
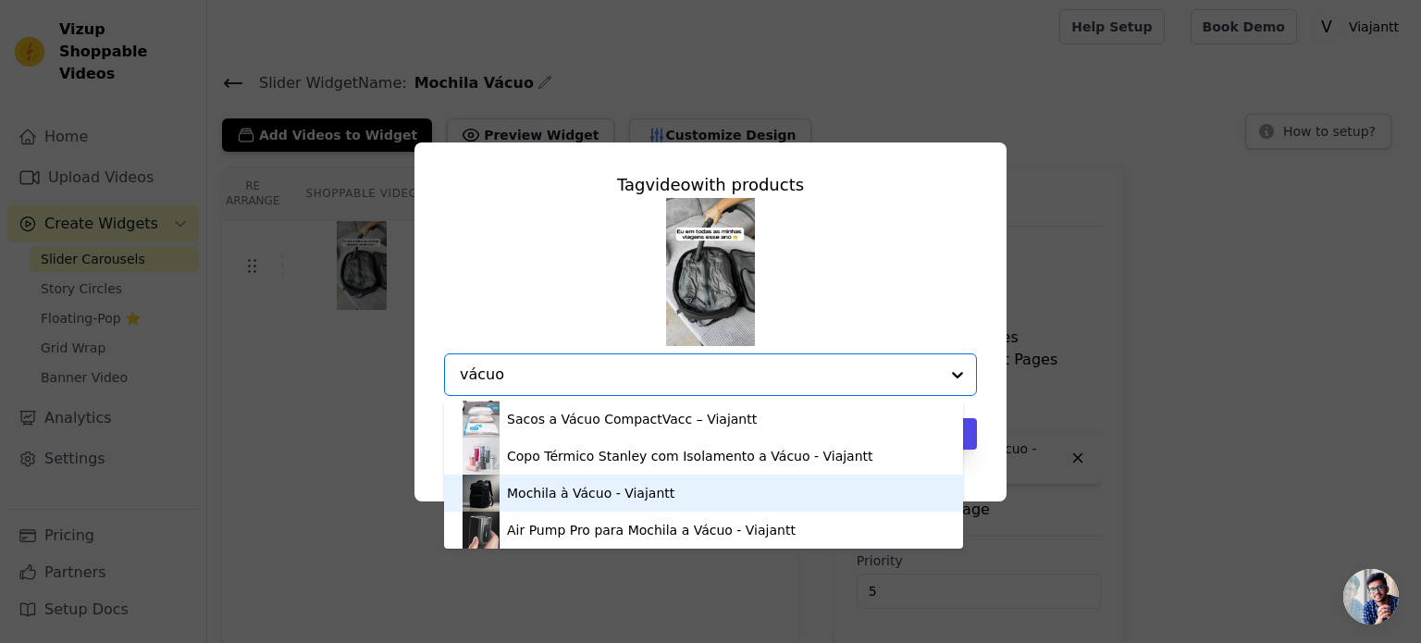
click at [572, 492] on div "Mochila à Vácuo - Viajantt" at bounding box center [590, 493] width 167 height 19
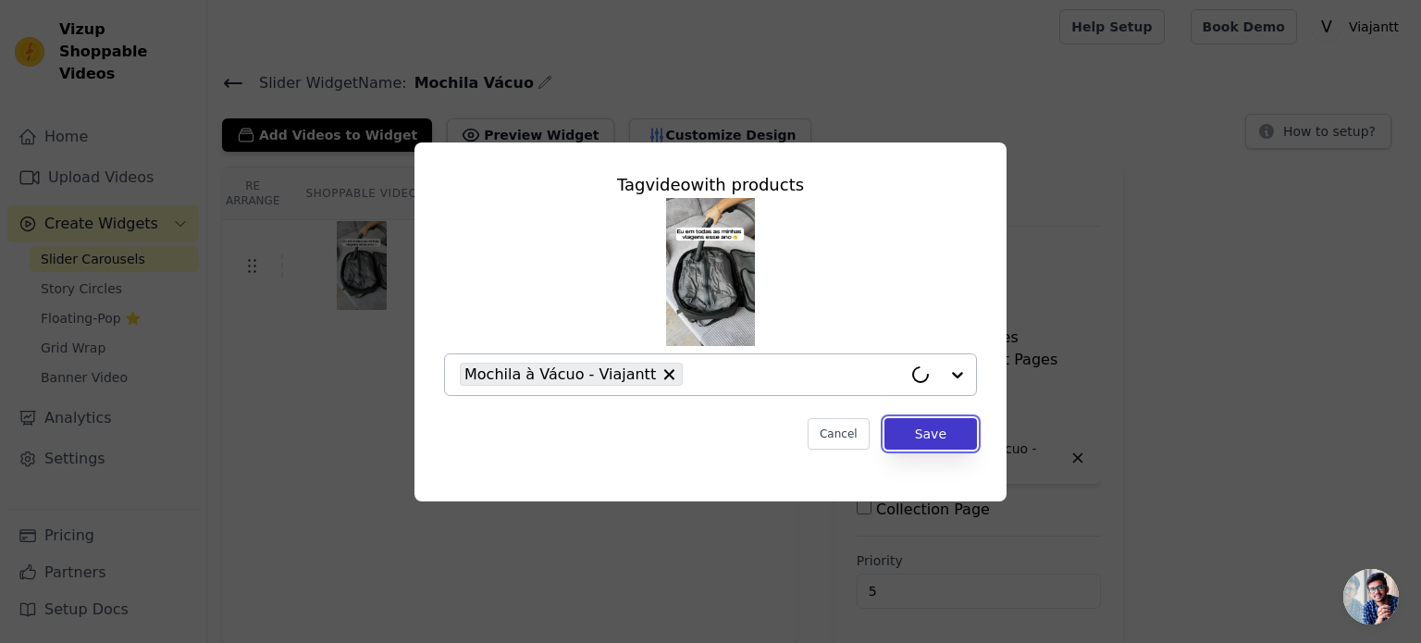
click at [936, 438] on button "Save" at bounding box center [930, 433] width 93 height 31
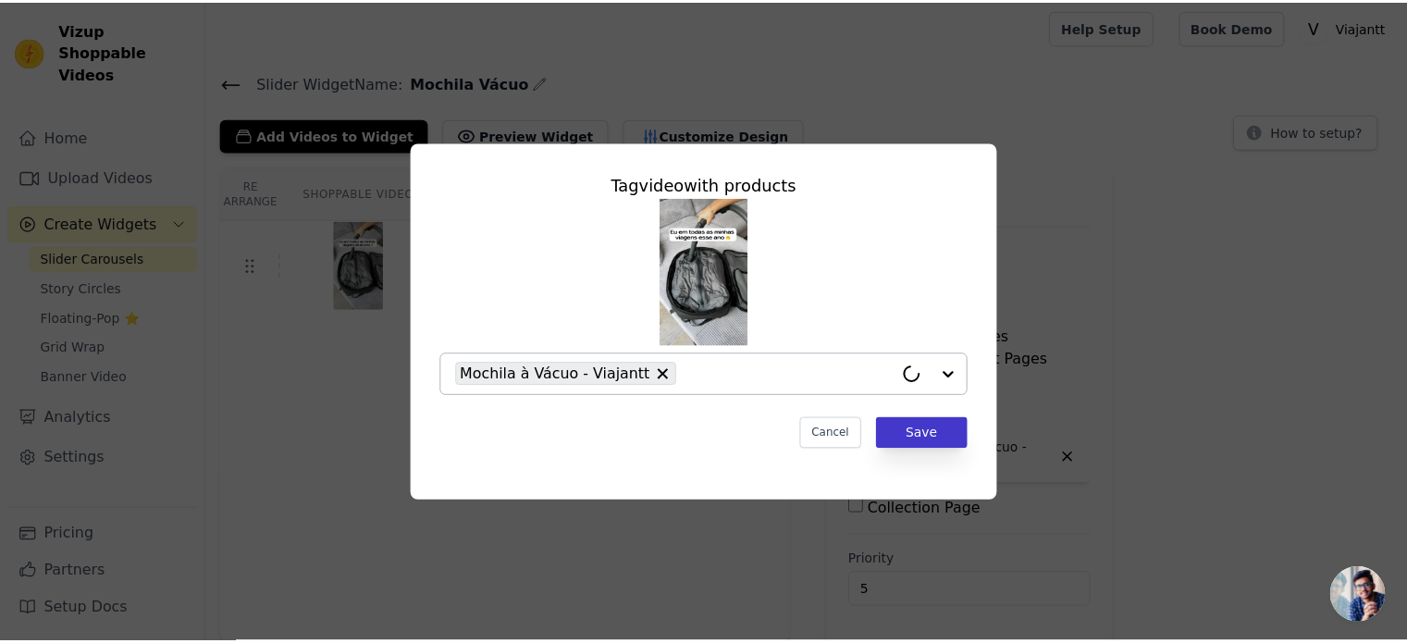
scroll to position [3, 0]
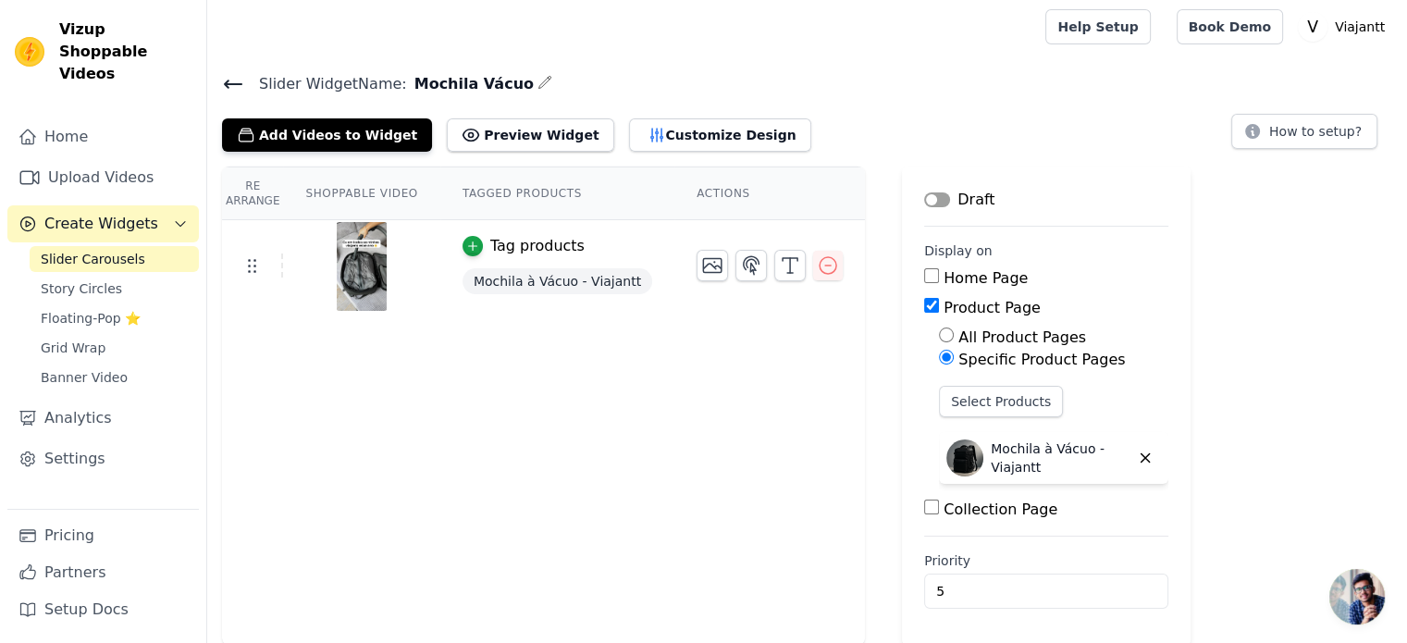
click at [924, 202] on button "Label" at bounding box center [937, 199] width 26 height 15
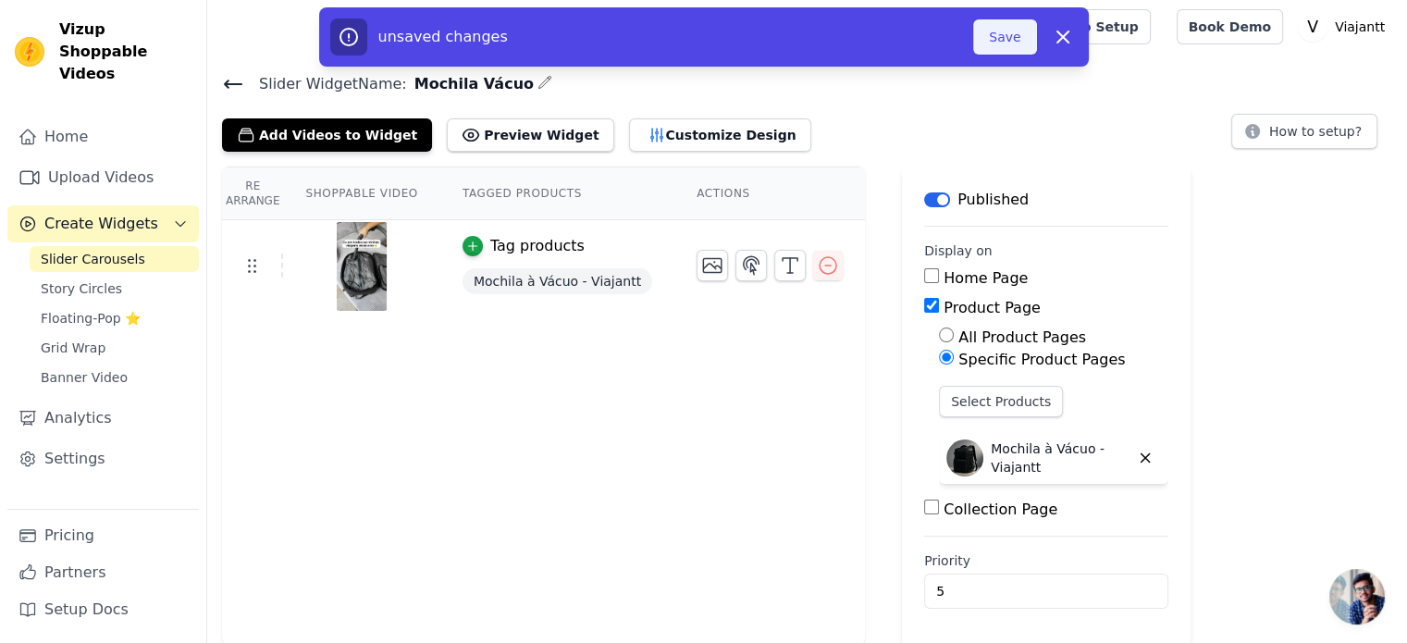
click at [1010, 46] on button "Save" at bounding box center [1004, 36] width 63 height 35
click at [999, 50] on button "Save" at bounding box center [1004, 36] width 63 height 35
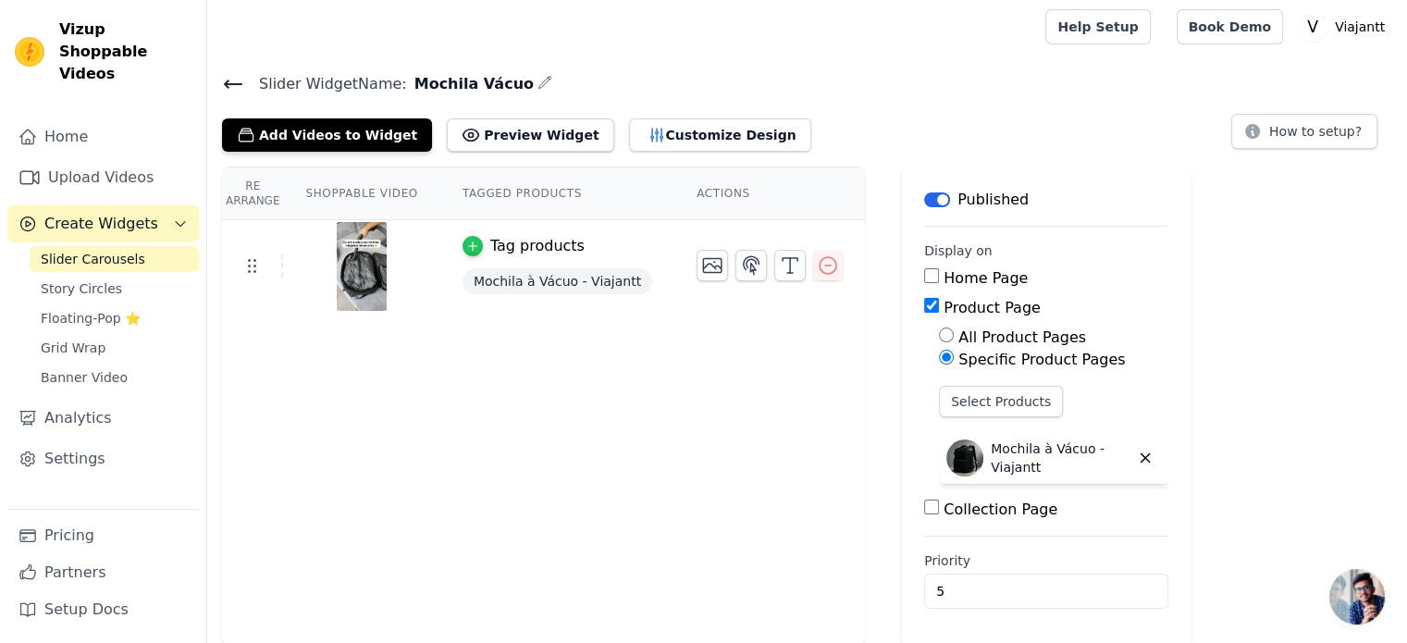
click at [467, 246] on div "button" at bounding box center [473, 246] width 20 height 20
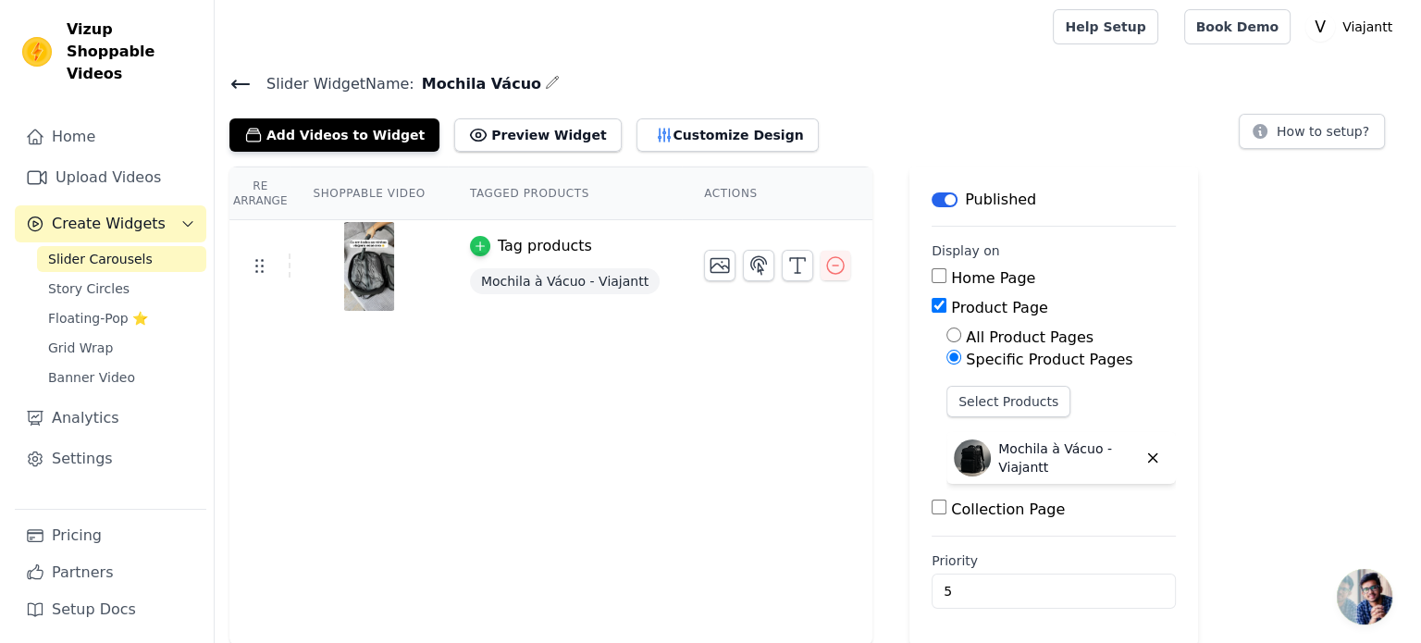
scroll to position [0, 0]
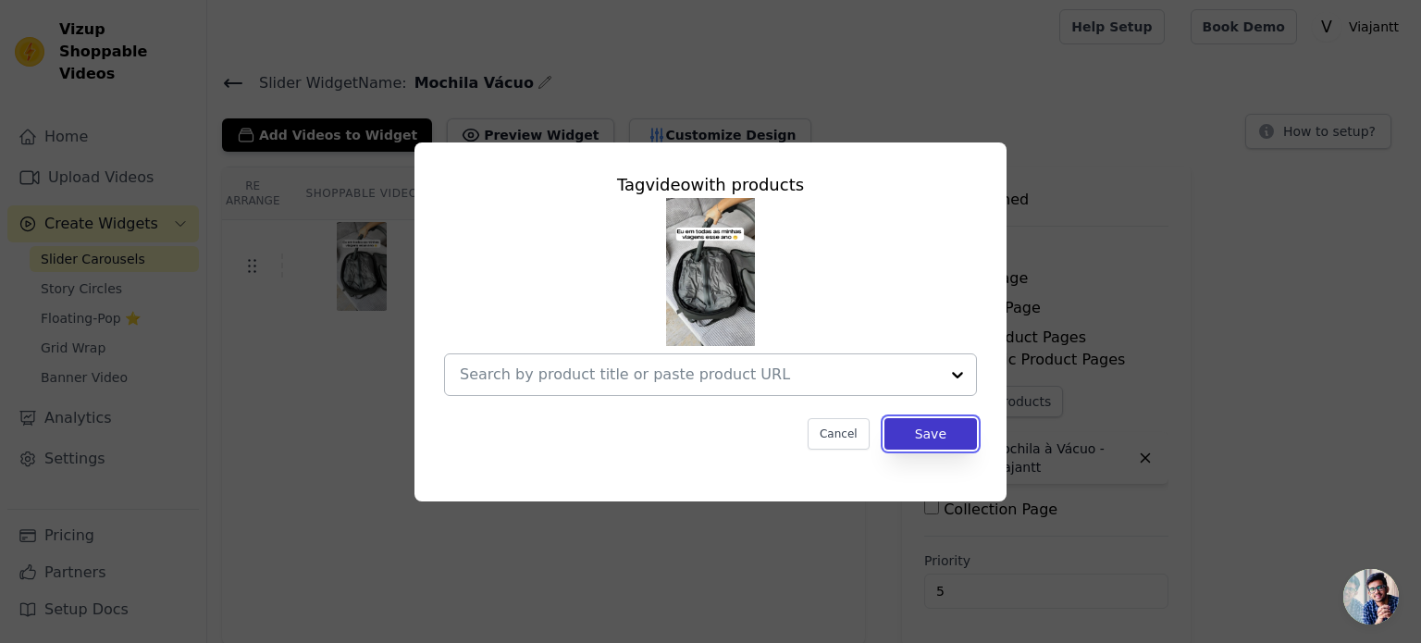
click at [929, 432] on button "Save" at bounding box center [930, 433] width 93 height 31
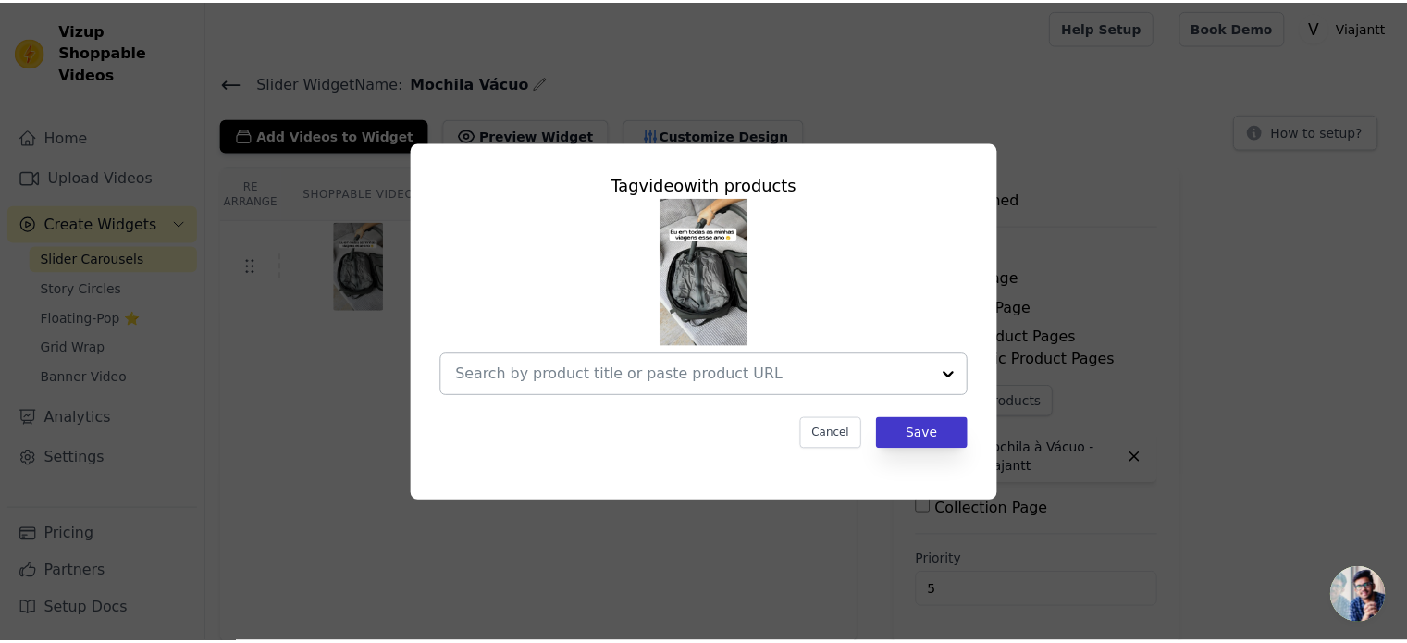
scroll to position [3, 0]
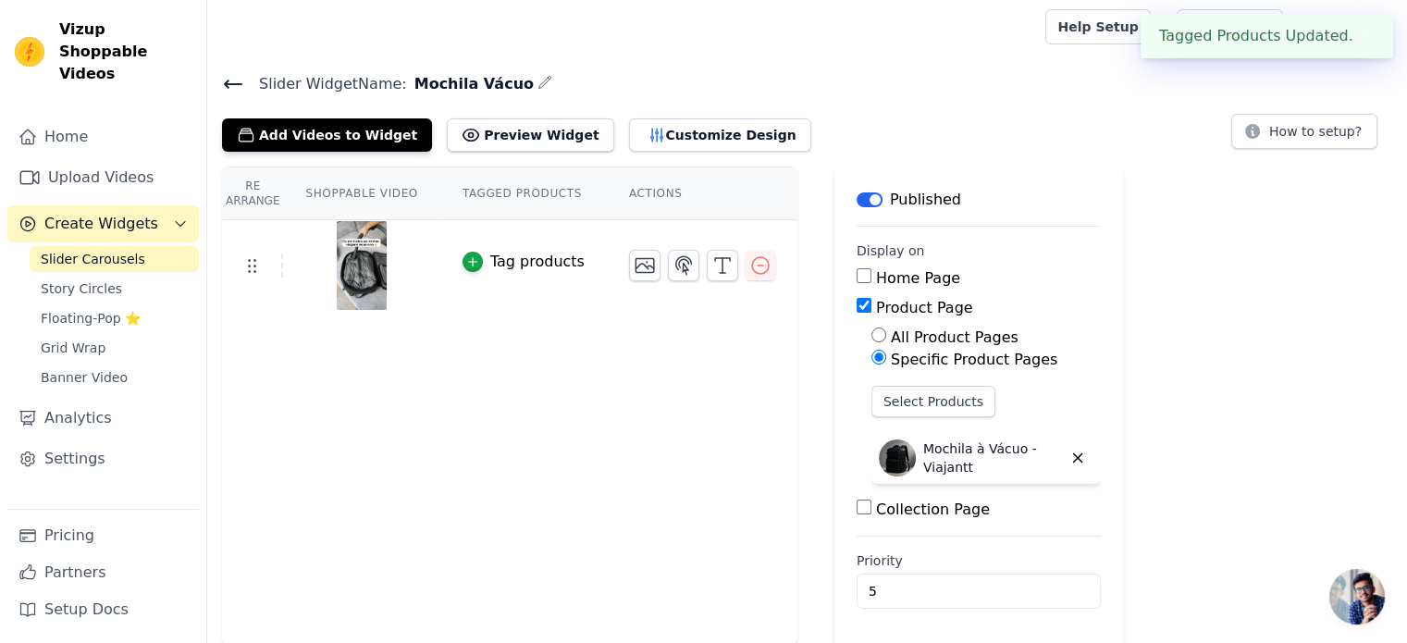
click at [857, 196] on button "Label" at bounding box center [870, 199] width 26 height 15
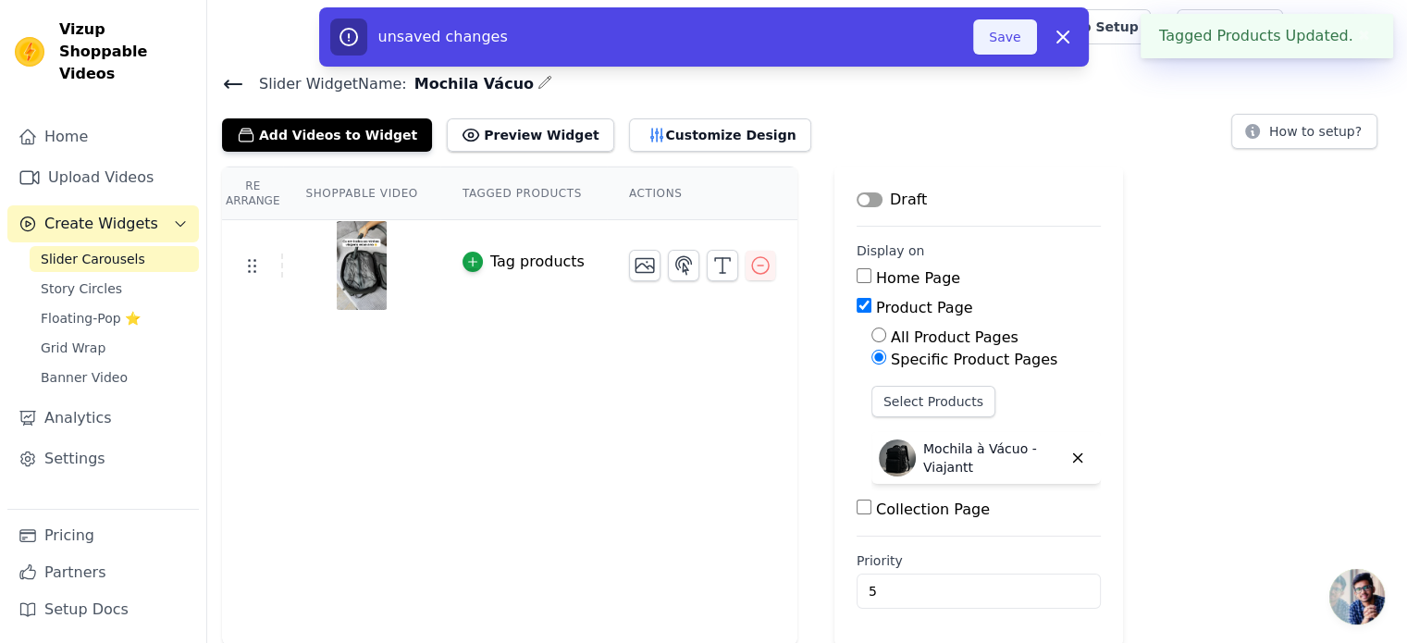
click at [999, 36] on button "Save" at bounding box center [1004, 36] width 63 height 35
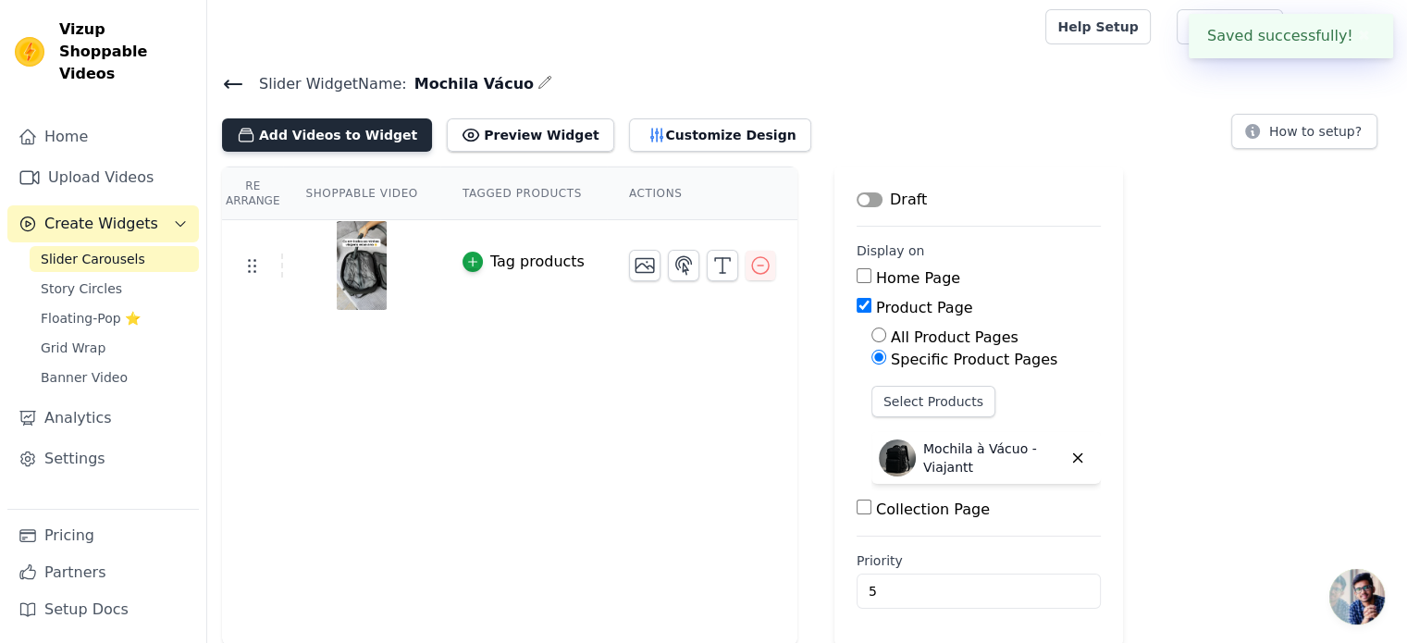
click at [292, 143] on button "Add Videos to Widget" at bounding box center [327, 134] width 210 height 33
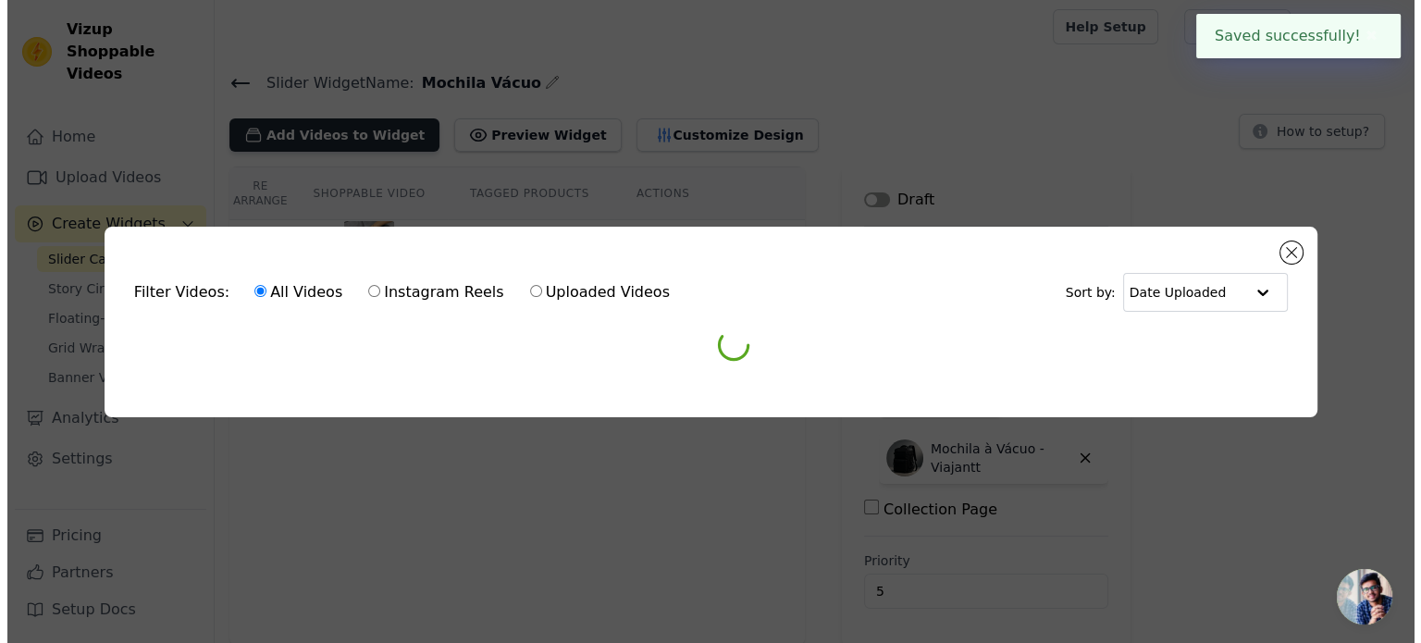
scroll to position [0, 0]
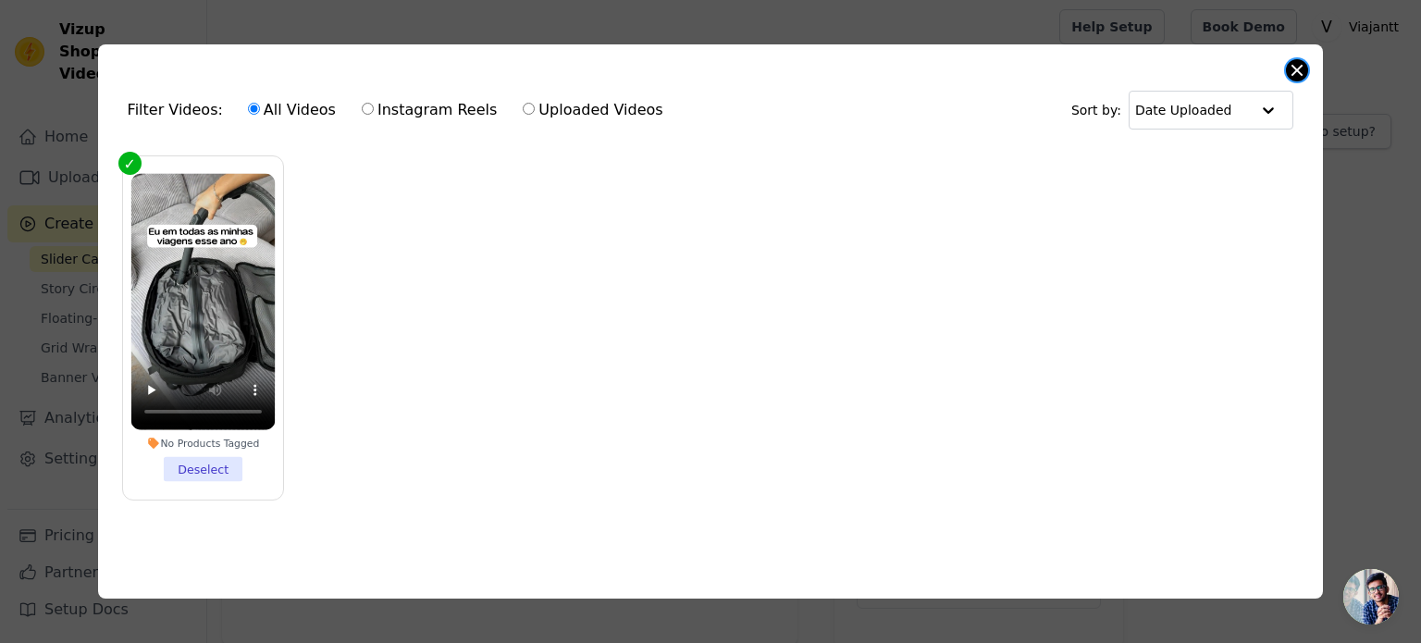
click at [1296, 73] on button "Close modal" at bounding box center [1297, 70] width 22 height 22
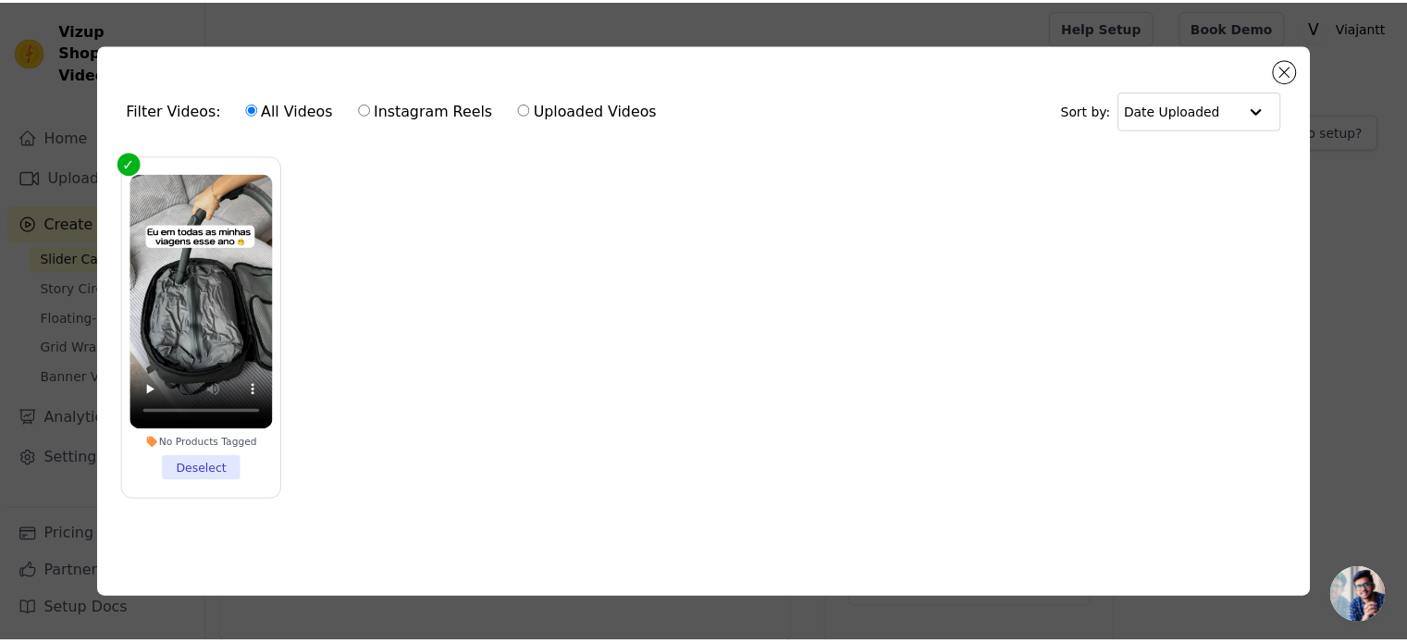
scroll to position [3, 0]
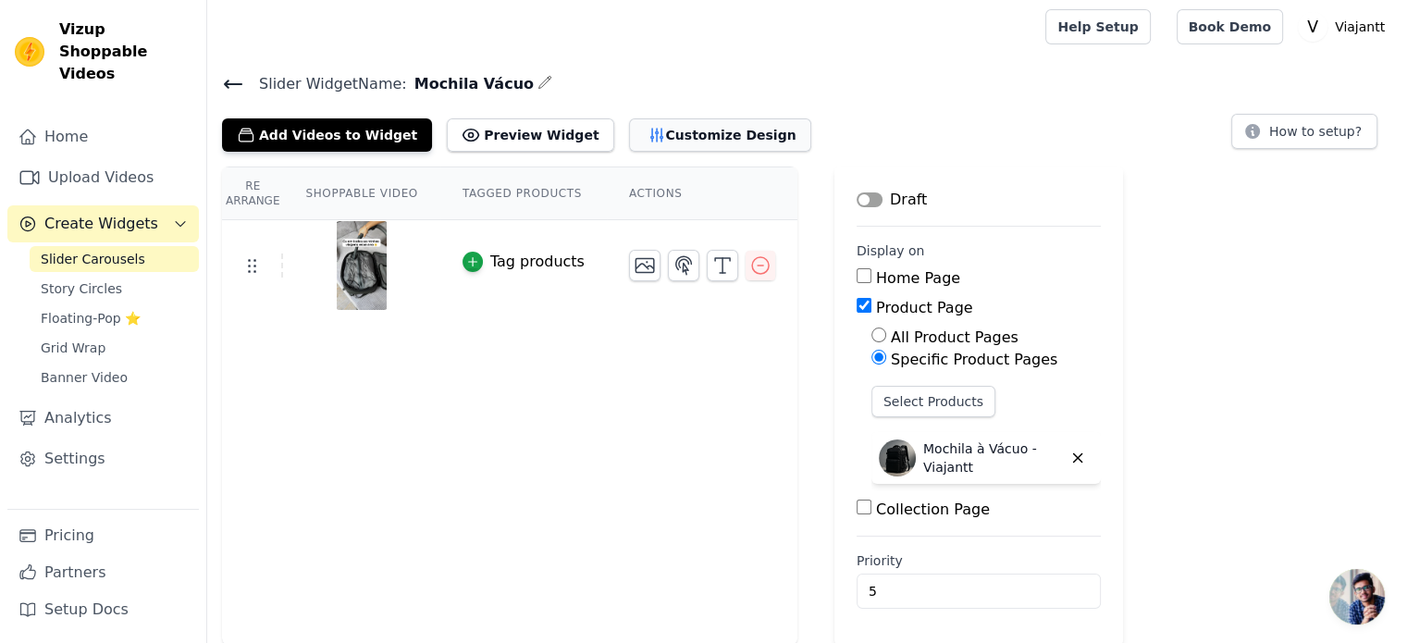
click at [648, 136] on button "Customize Design" at bounding box center [720, 134] width 182 height 33
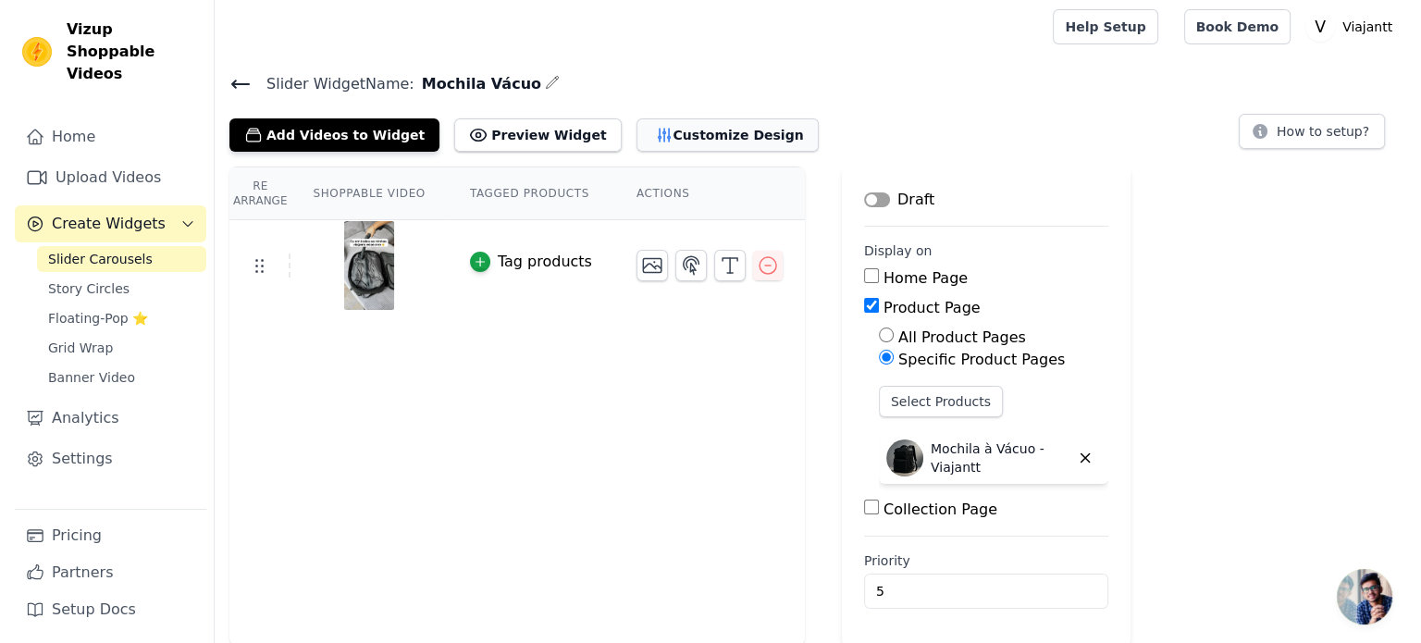
scroll to position [0, 0]
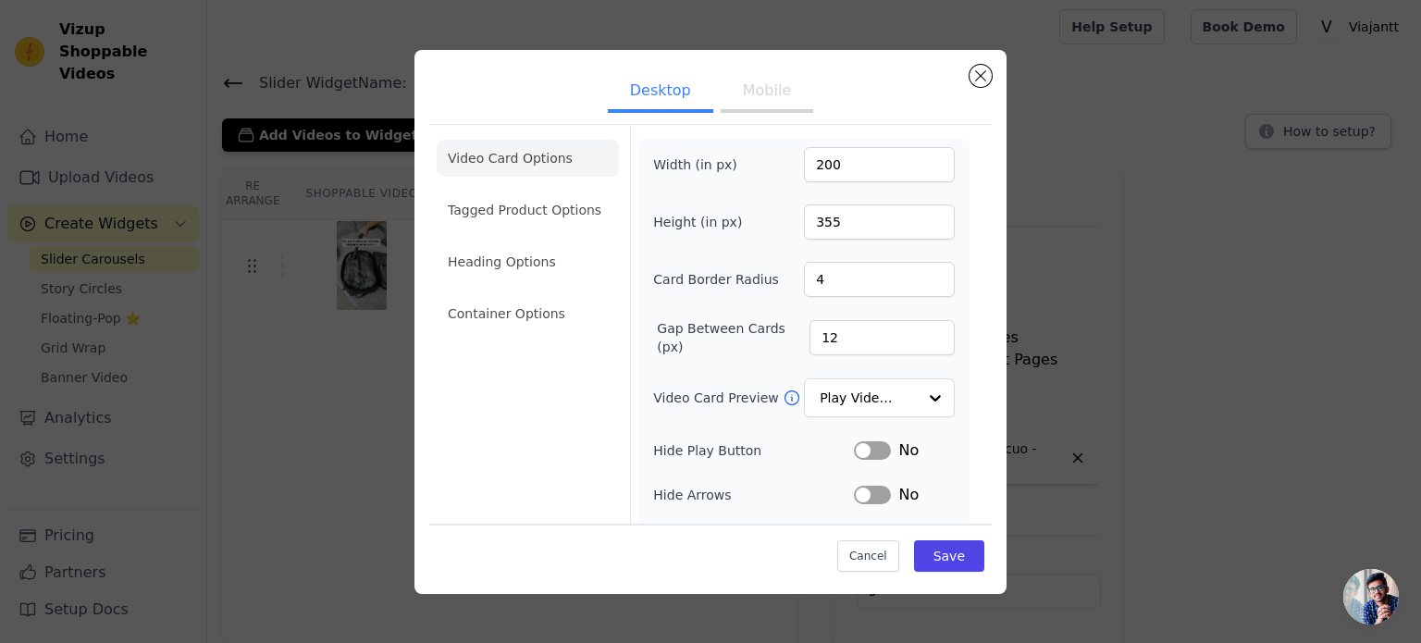
click at [770, 87] on button "Mobile" at bounding box center [767, 92] width 93 height 41
click at [495, 295] on li "Tagged Product Options" at bounding box center [528, 313] width 182 height 37
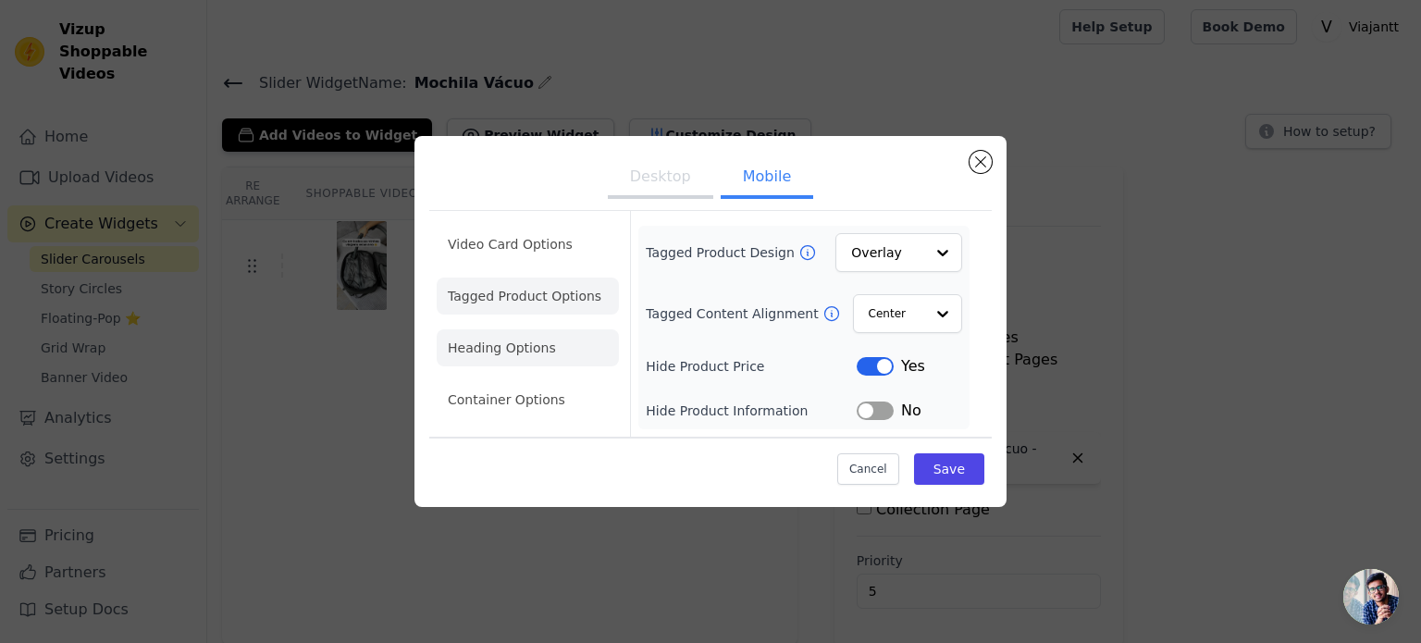
click at [538, 346] on li "Heading Options" at bounding box center [528, 347] width 182 height 37
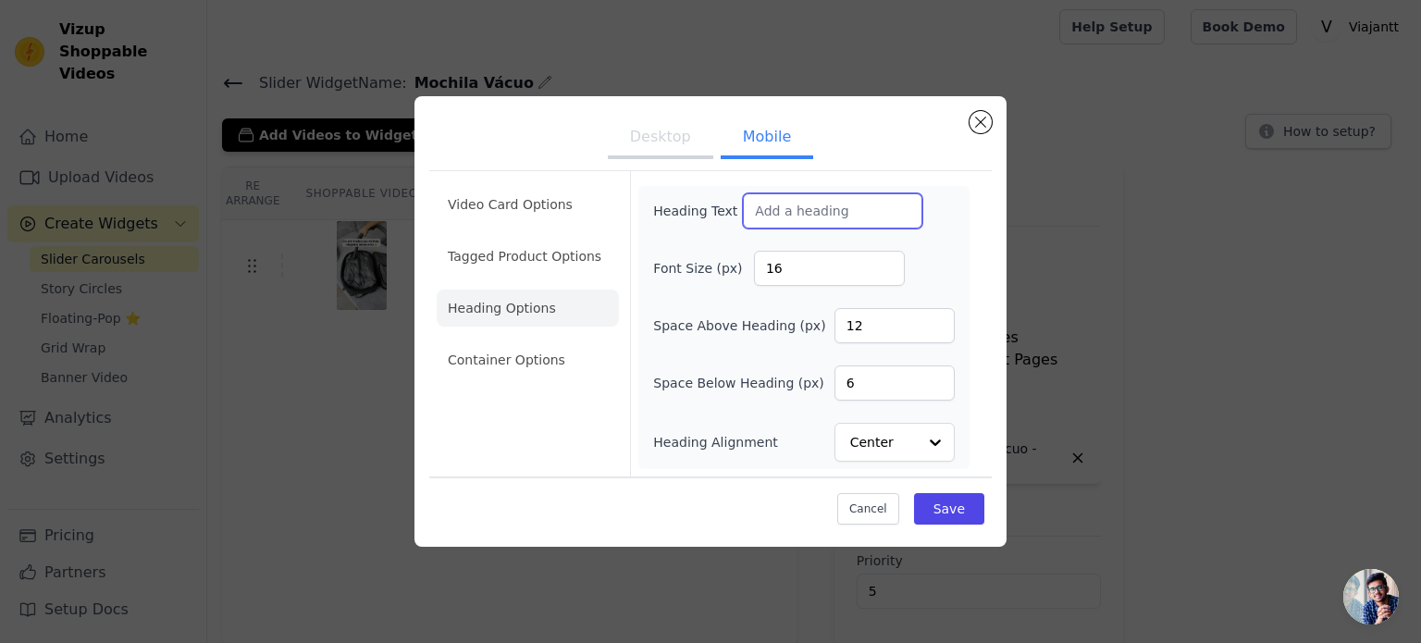
click at [840, 217] on input "Heading Text" at bounding box center [832, 210] width 179 height 35
click at [496, 359] on li "Container Options" at bounding box center [528, 359] width 182 height 37
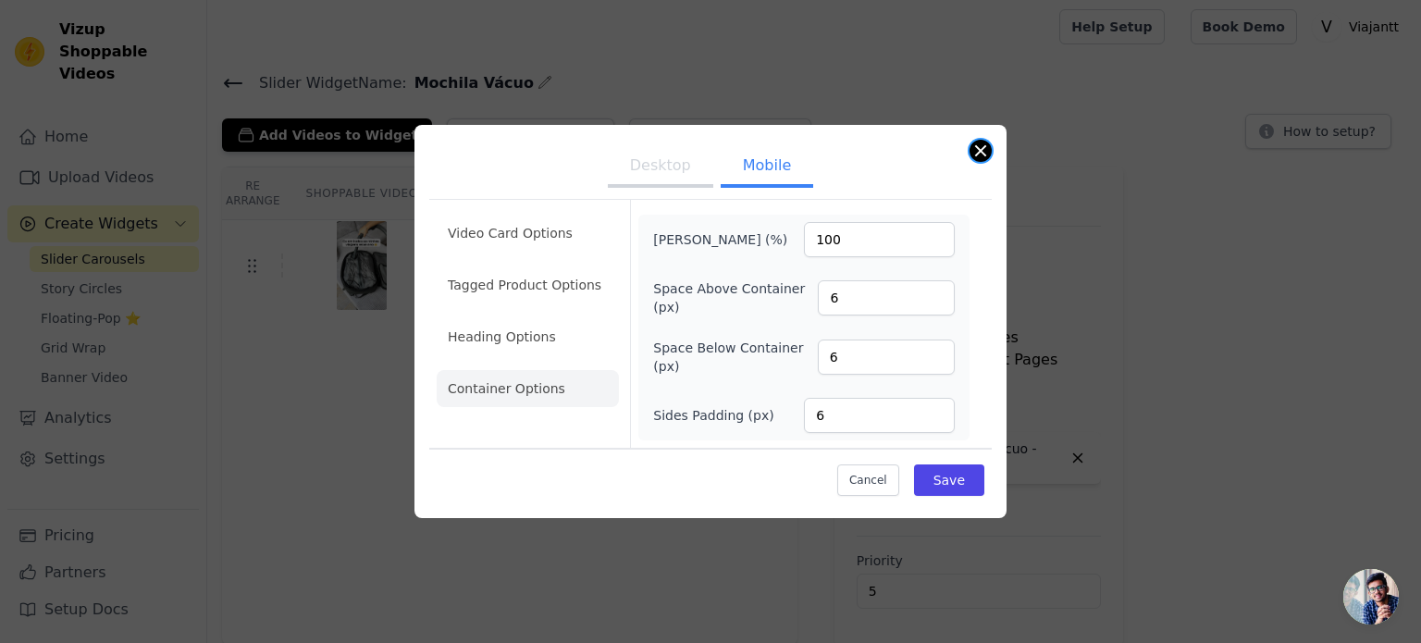
click at [975, 142] on button "Close modal" at bounding box center [980, 151] width 22 height 22
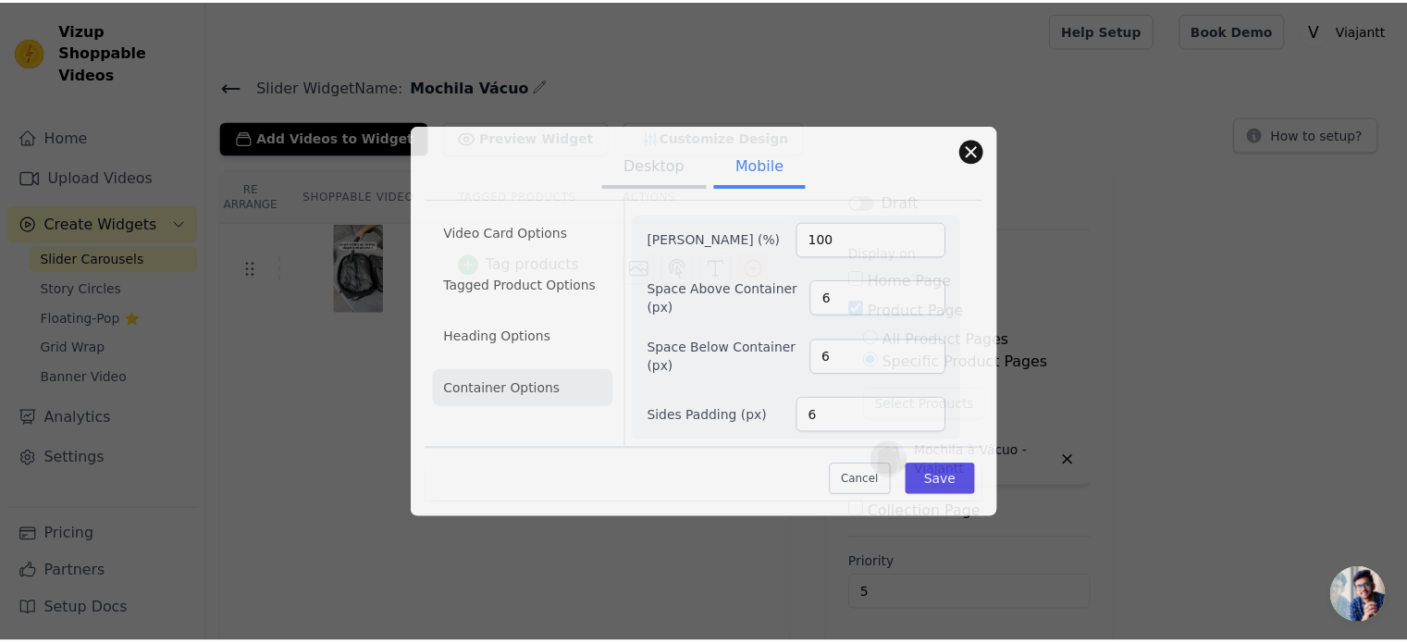
scroll to position [3, 0]
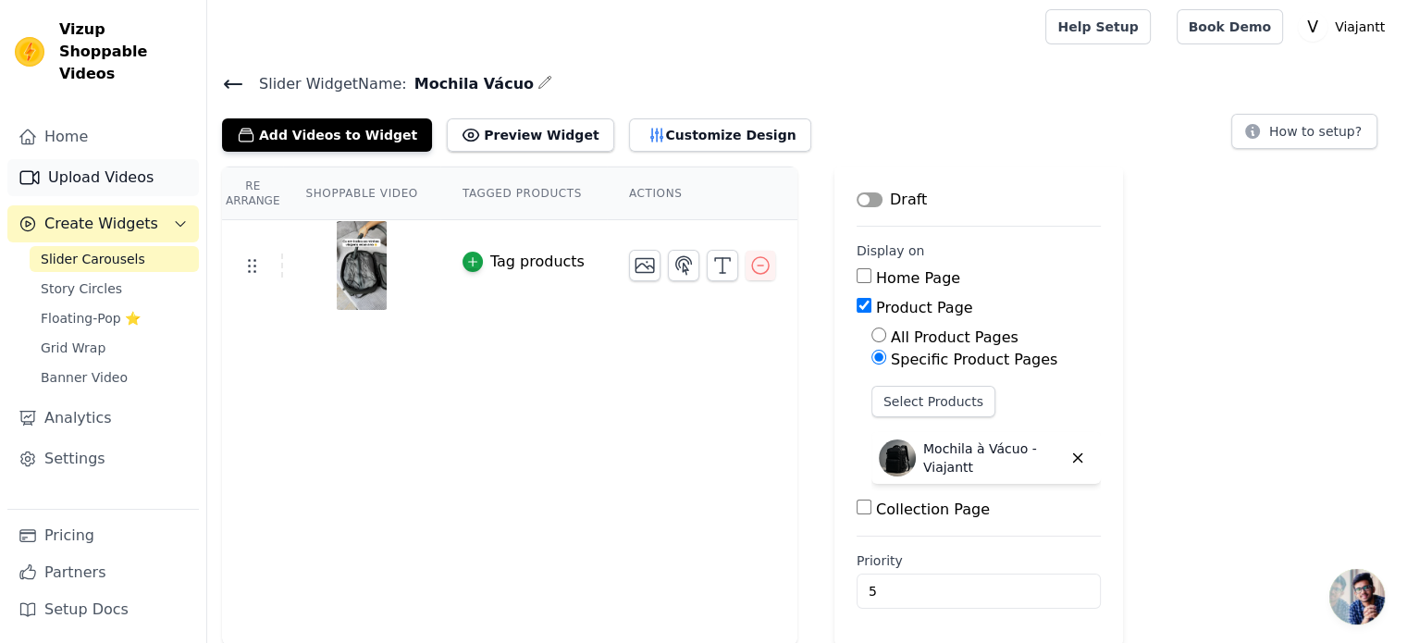
click at [104, 173] on link "Upload Videos" at bounding box center [102, 177] width 191 height 37
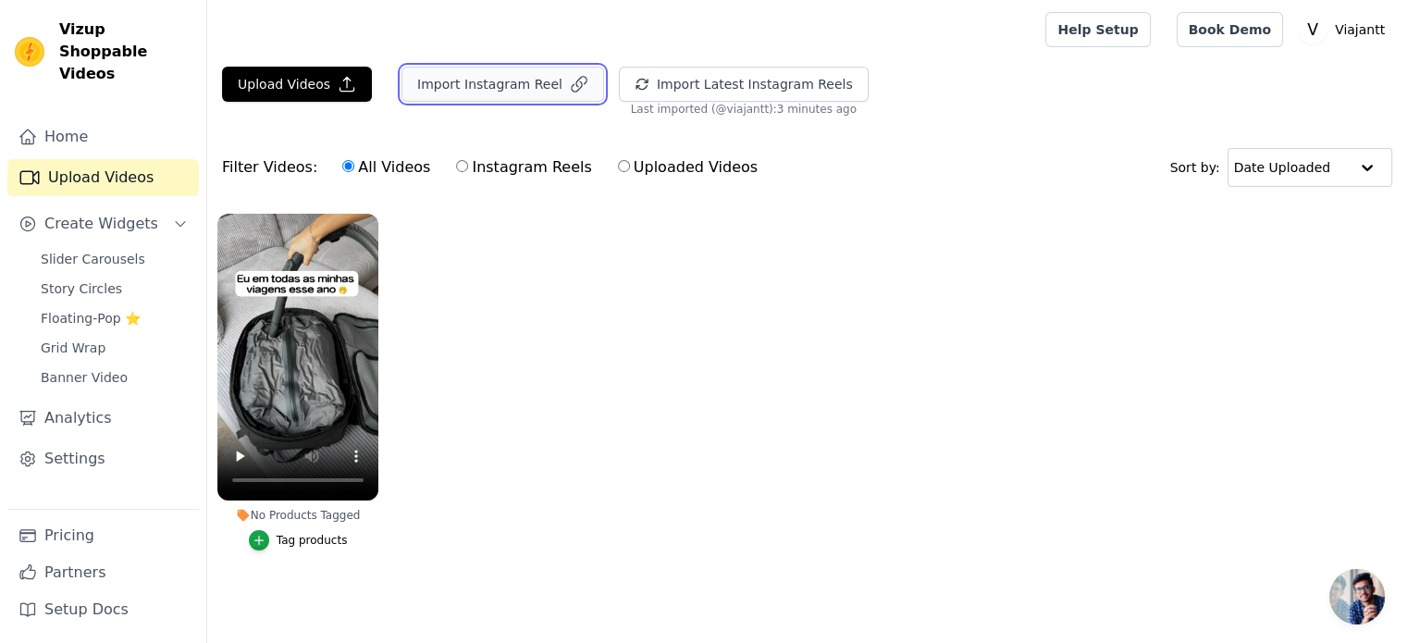
click at [517, 80] on button "Import Instagram Reel" at bounding box center [502, 84] width 203 height 35
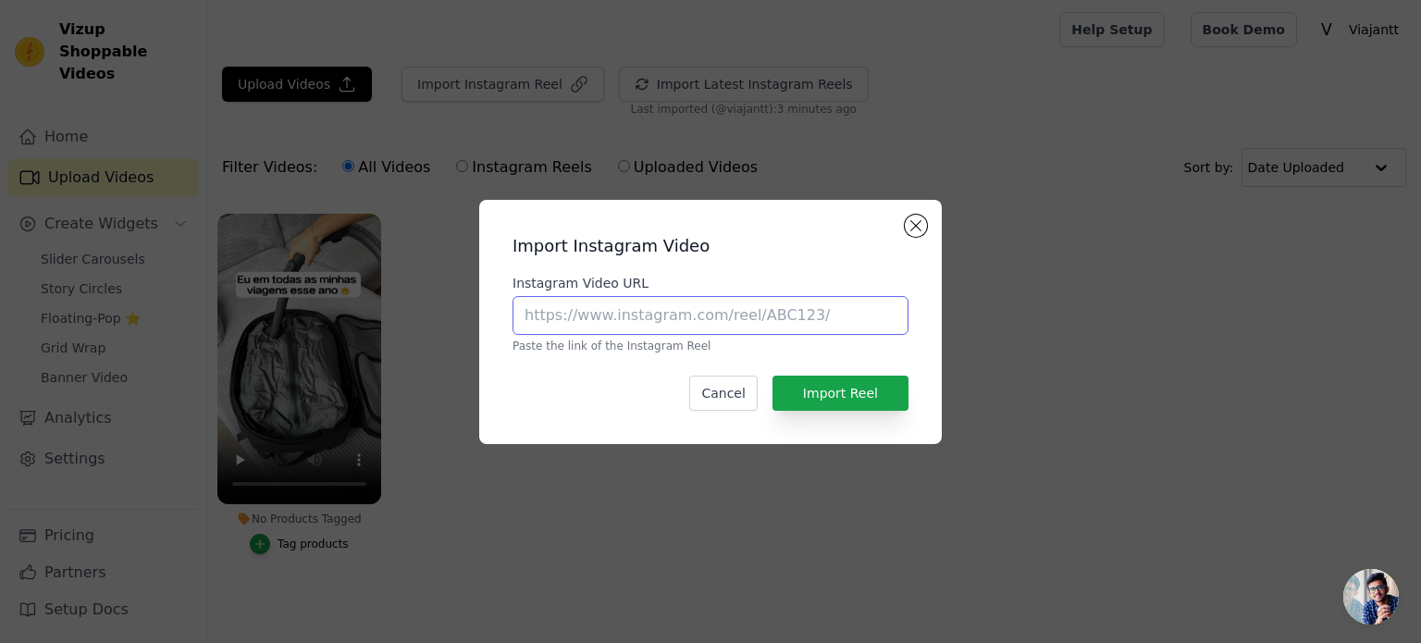
click at [607, 314] on input "Instagram Video URL" at bounding box center [710, 315] width 396 height 39
paste input "https://www.instagram.com/reel/DKdNM1Kt0QN/"
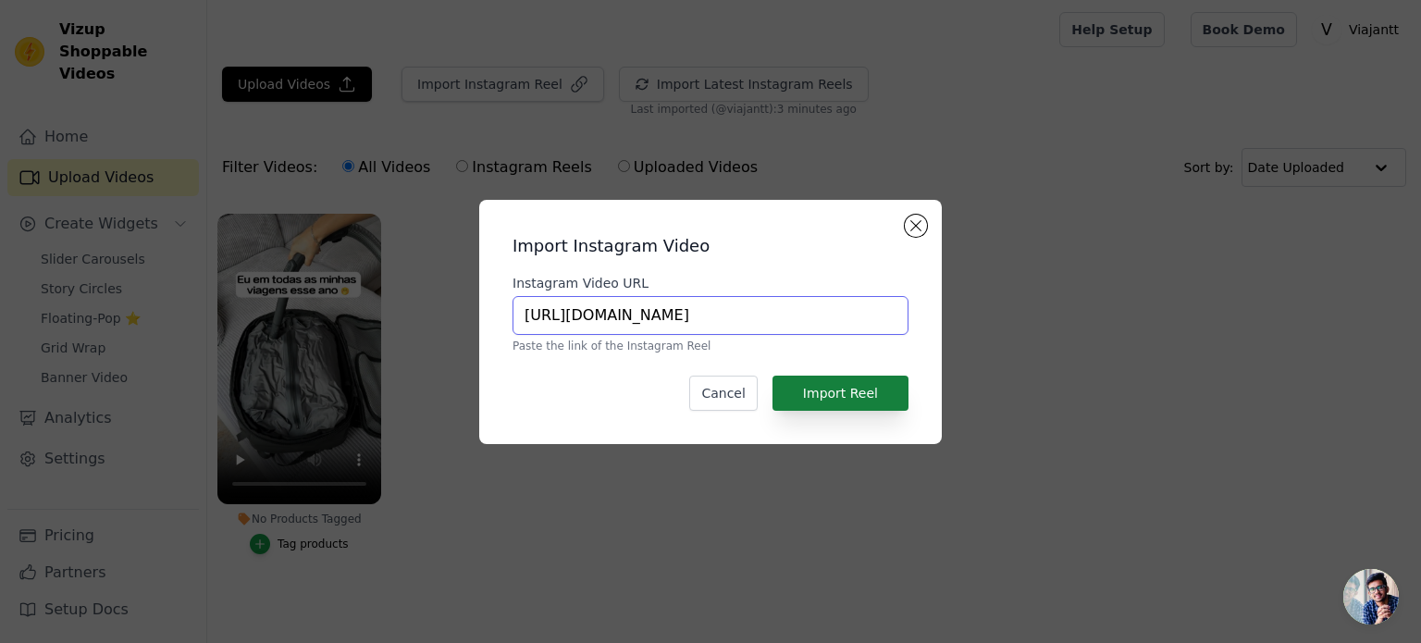
type input "https://www.instagram.com/reel/DKdNM1Kt0QN/"
click at [800, 390] on button "Import Reel" at bounding box center [840, 393] width 136 height 35
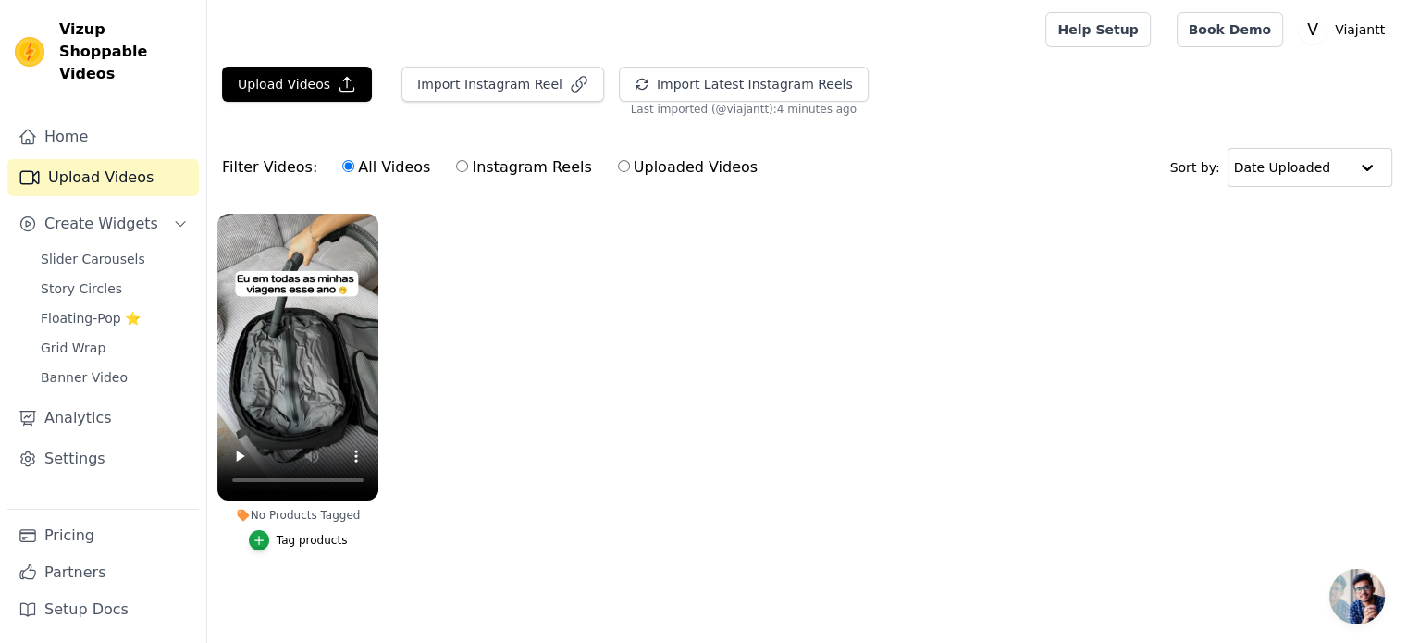
drag, startPoint x: 528, startPoint y: 178, endPoint x: 518, endPoint y: 191, distance: 17.2
click at [525, 178] on label "Instagram Reels" at bounding box center [523, 167] width 137 height 24
click at [474, 179] on div "All Videos Instagram Reels Uploaded Videos" at bounding box center [550, 167] width 436 height 43
click at [463, 171] on label "Instagram Reels" at bounding box center [523, 167] width 137 height 24
click at [463, 171] on input "Instagram Reels" at bounding box center [462, 166] width 12 height 12
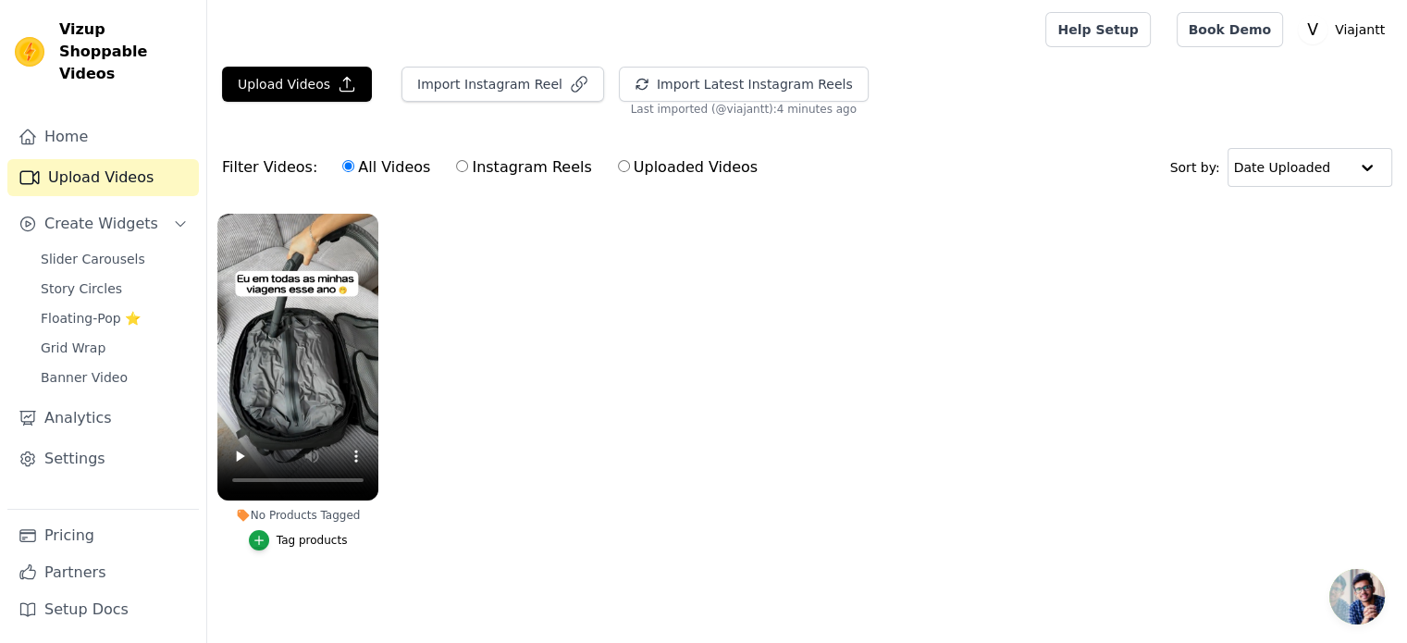
radio input "true"
click at [332, 155] on div "All Videos Instagram Reels Uploaded Videos" at bounding box center [550, 167] width 436 height 43
click at [342, 169] on input "All Videos" at bounding box center [348, 166] width 12 height 12
radio input "true"
click at [342, 88] on icon "button" at bounding box center [347, 84] width 19 height 19
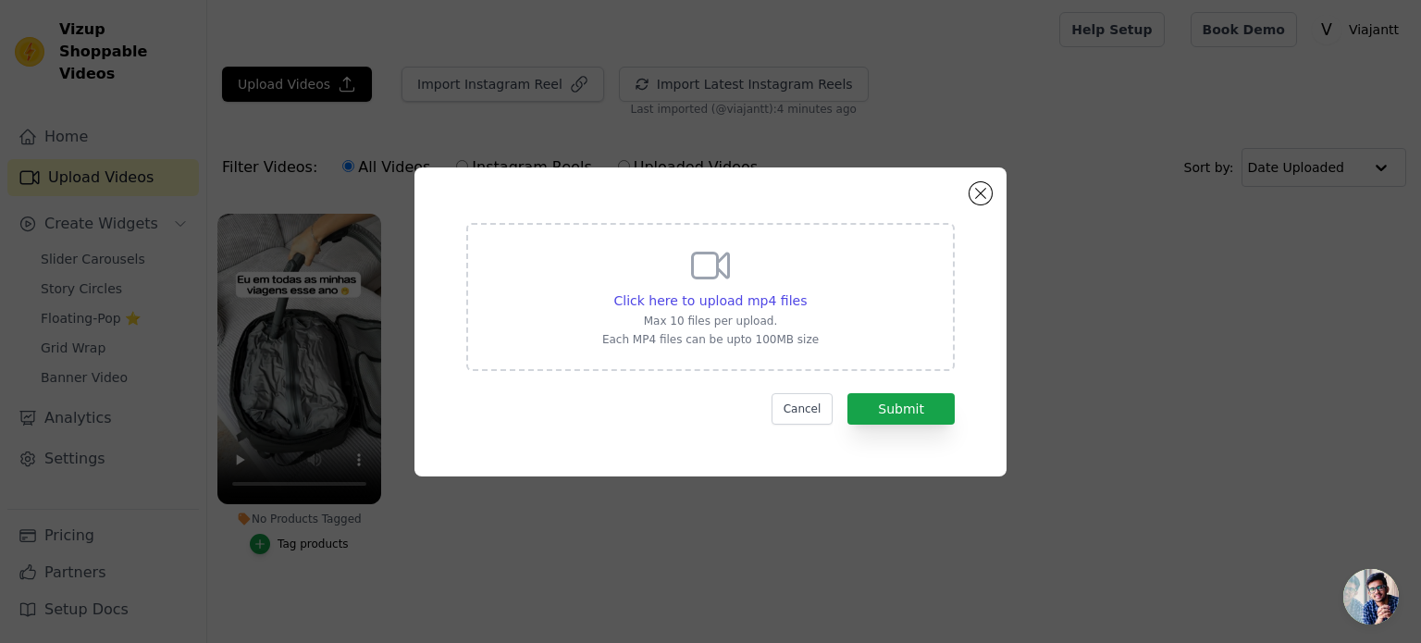
click at [521, 283] on div "Click here to upload mp4 files Max 10 files per upload. Each MP4 files can be u…" at bounding box center [710, 297] width 488 height 148
click at [806, 290] on input "Click here to upload mp4 files Max 10 files per upload. Each MP4 files can be u…" at bounding box center [806, 290] width 1 height 1
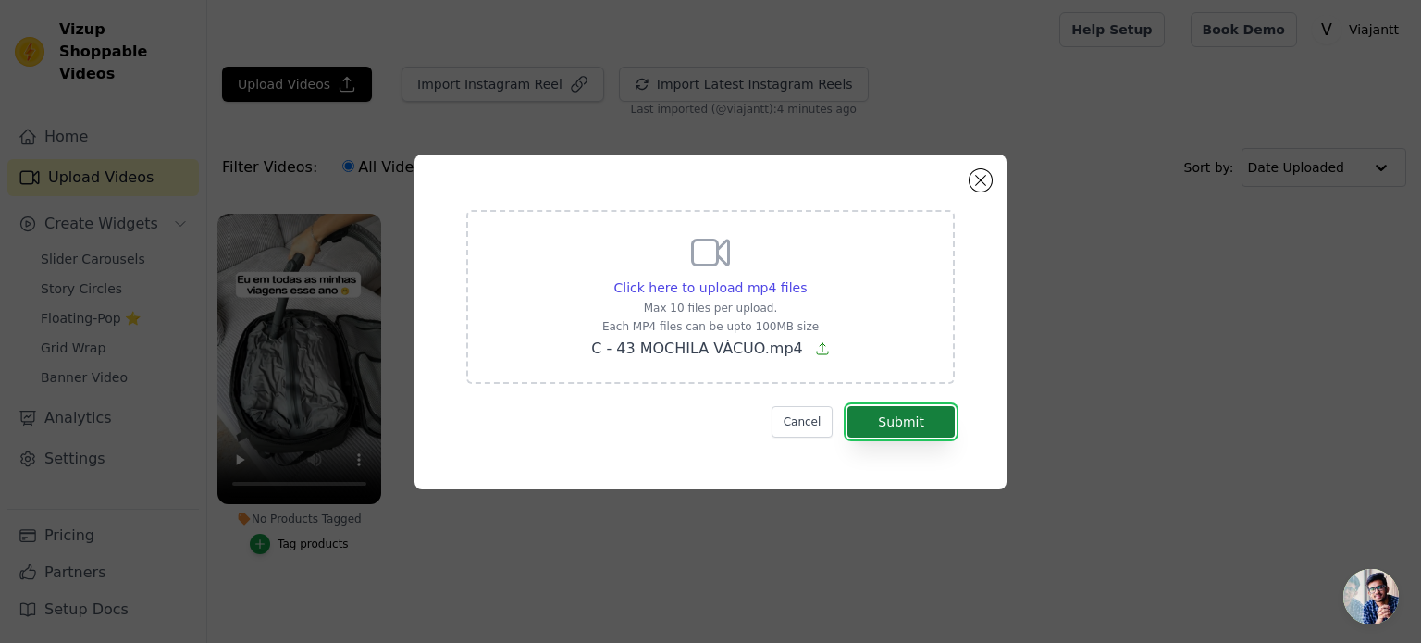
click at [894, 414] on button "Submit" at bounding box center [900, 421] width 107 height 31
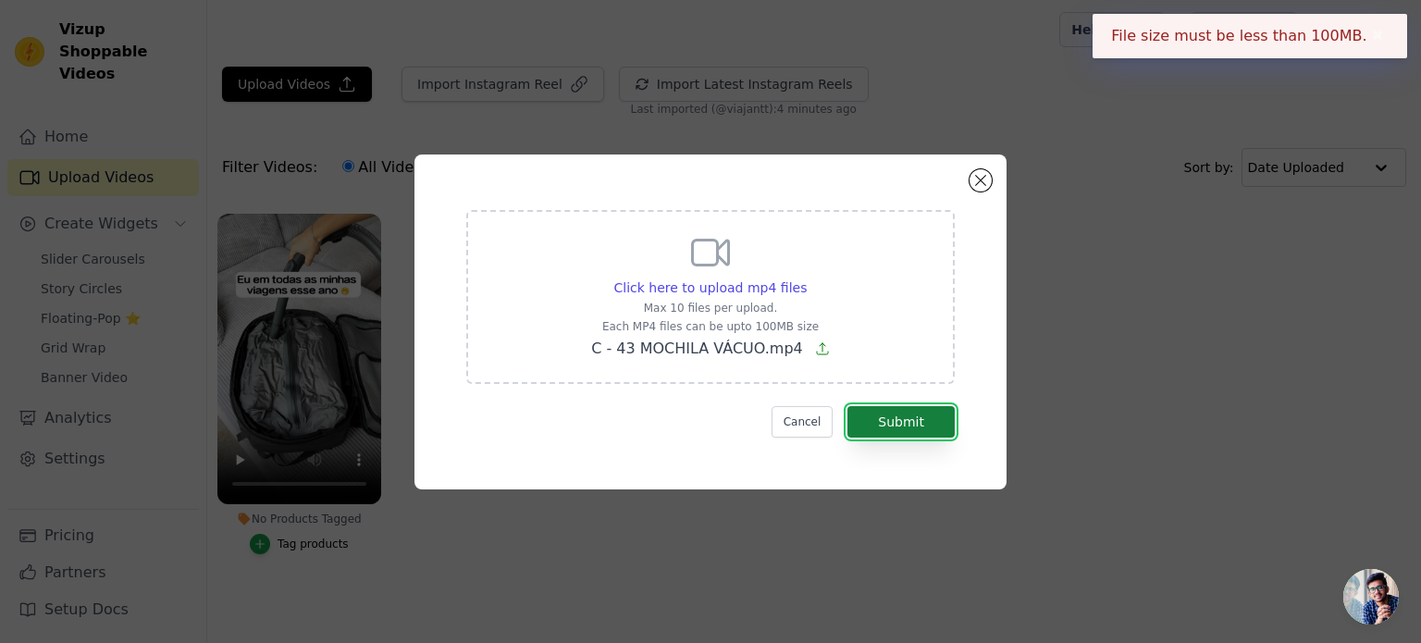
click at [894, 414] on button "Submit" at bounding box center [900, 421] width 107 height 31
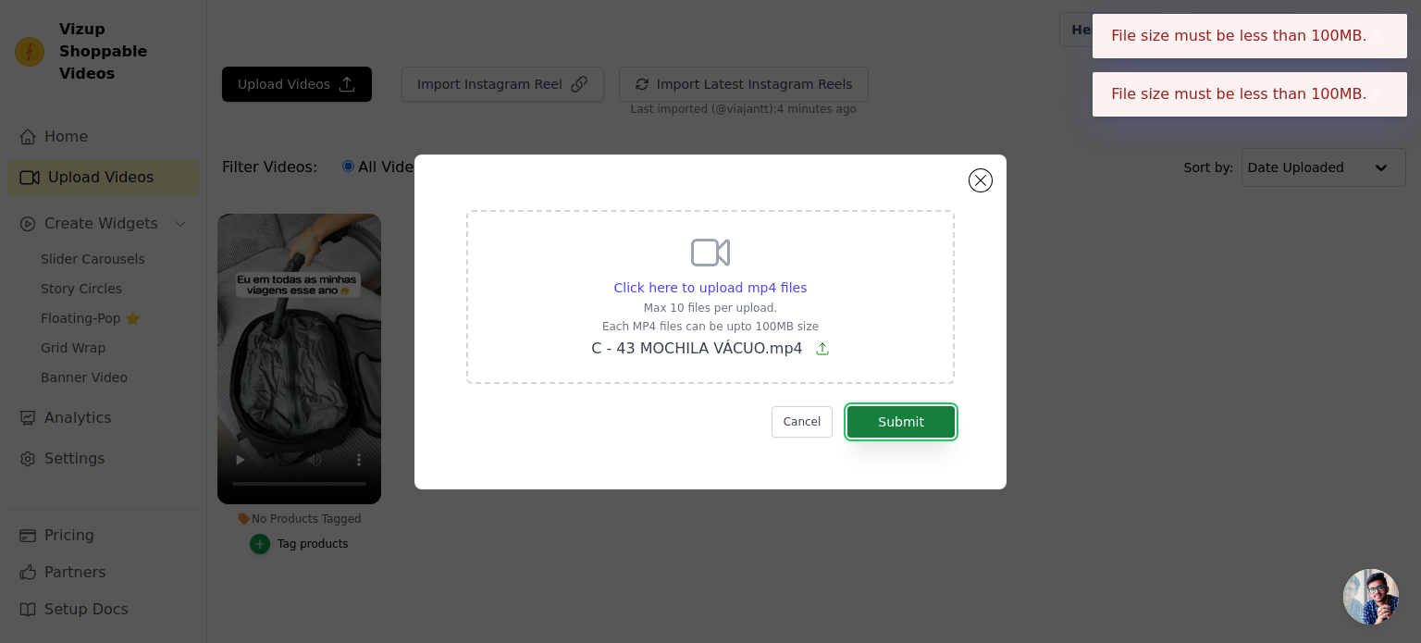
click at [894, 414] on button "Submit" at bounding box center [900, 421] width 107 height 31
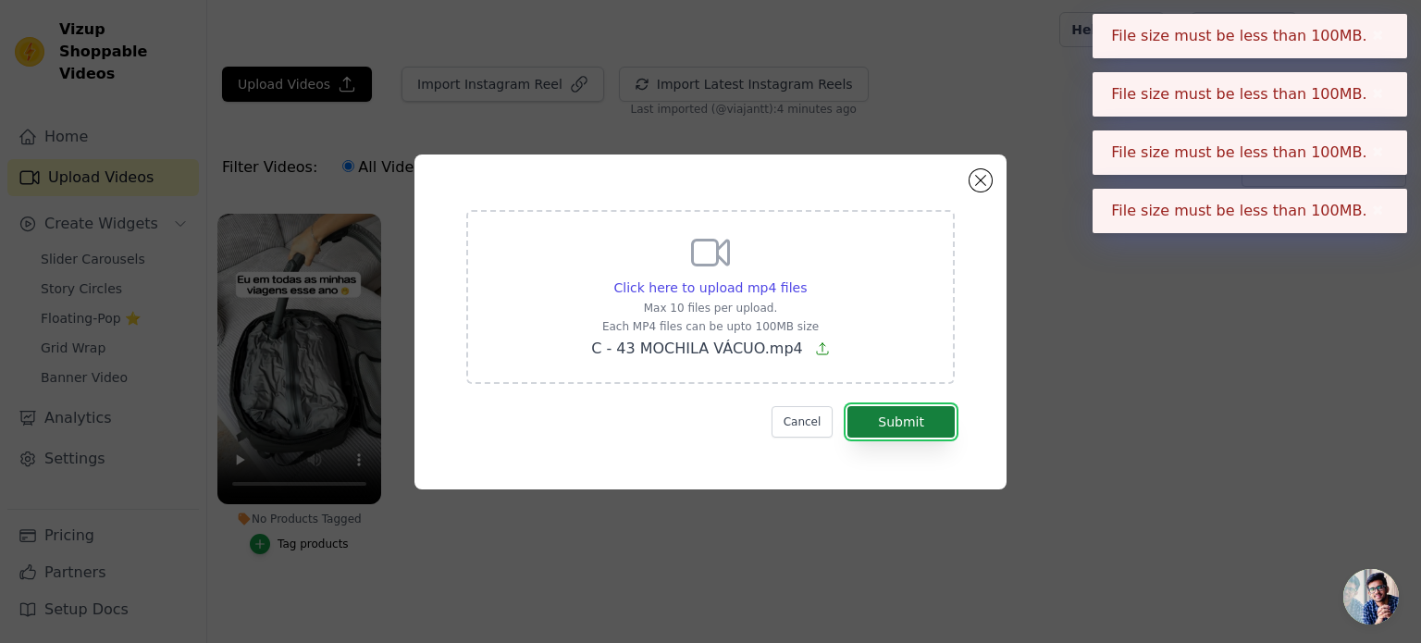
click at [894, 414] on button "Submit" at bounding box center [900, 421] width 107 height 31
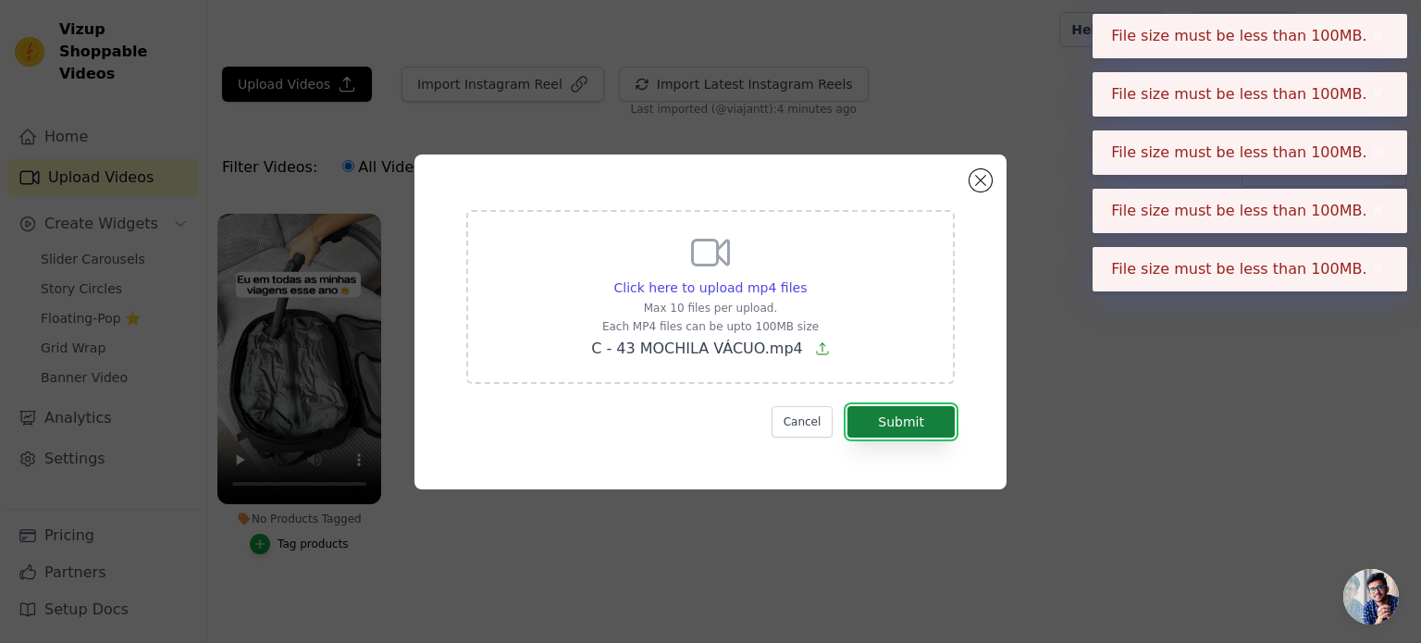
click at [894, 414] on button "Submit" at bounding box center [900, 421] width 107 height 31
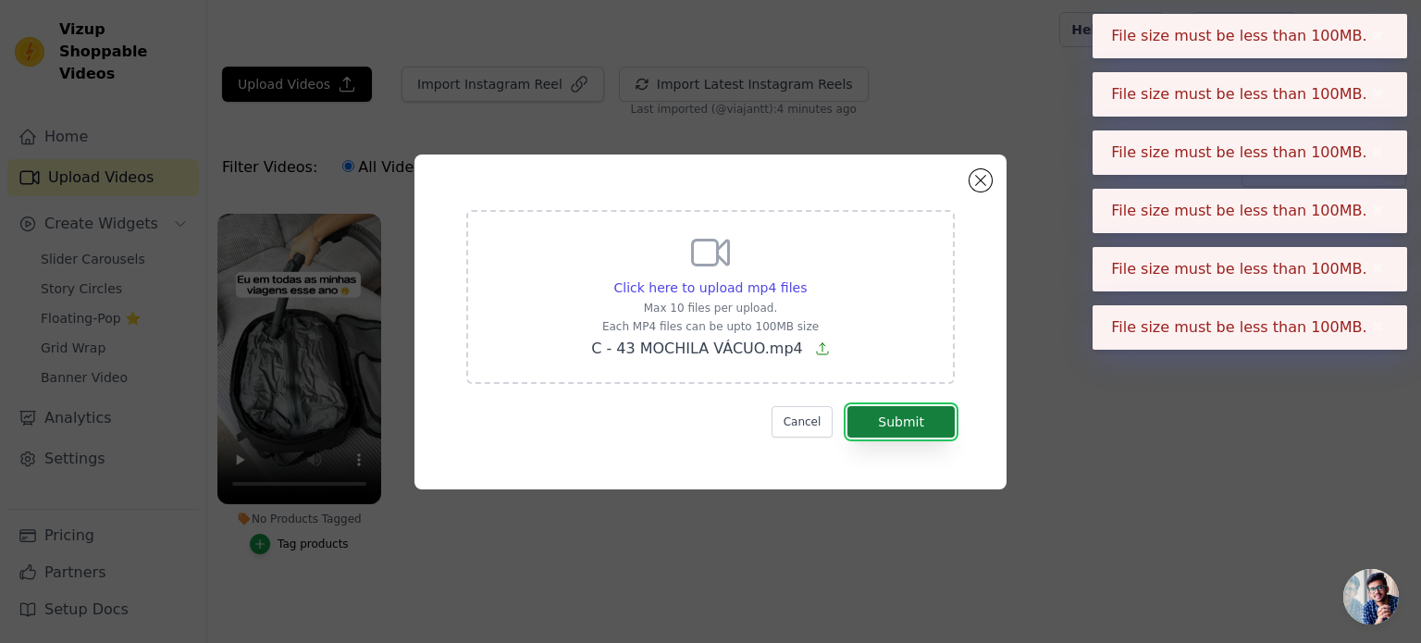
click at [894, 414] on button "Submit" at bounding box center [900, 421] width 107 height 31
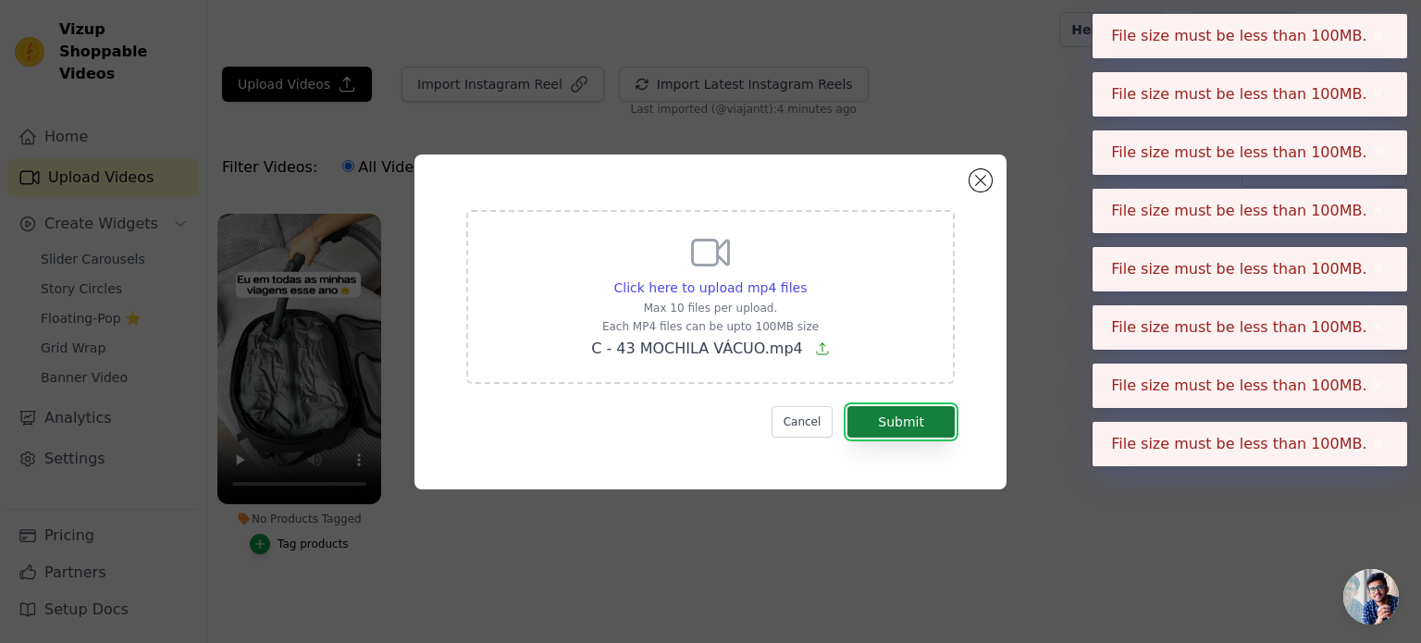
click at [894, 414] on button "Submit" at bounding box center [900, 421] width 107 height 31
click at [751, 278] on div "Click here to upload mp4 files" at bounding box center [710, 287] width 193 height 19
click at [806, 278] on input "Click here to upload mp4 files Max 10 files per upload. Each MP4 files can be u…" at bounding box center [806, 278] width 1 height 1
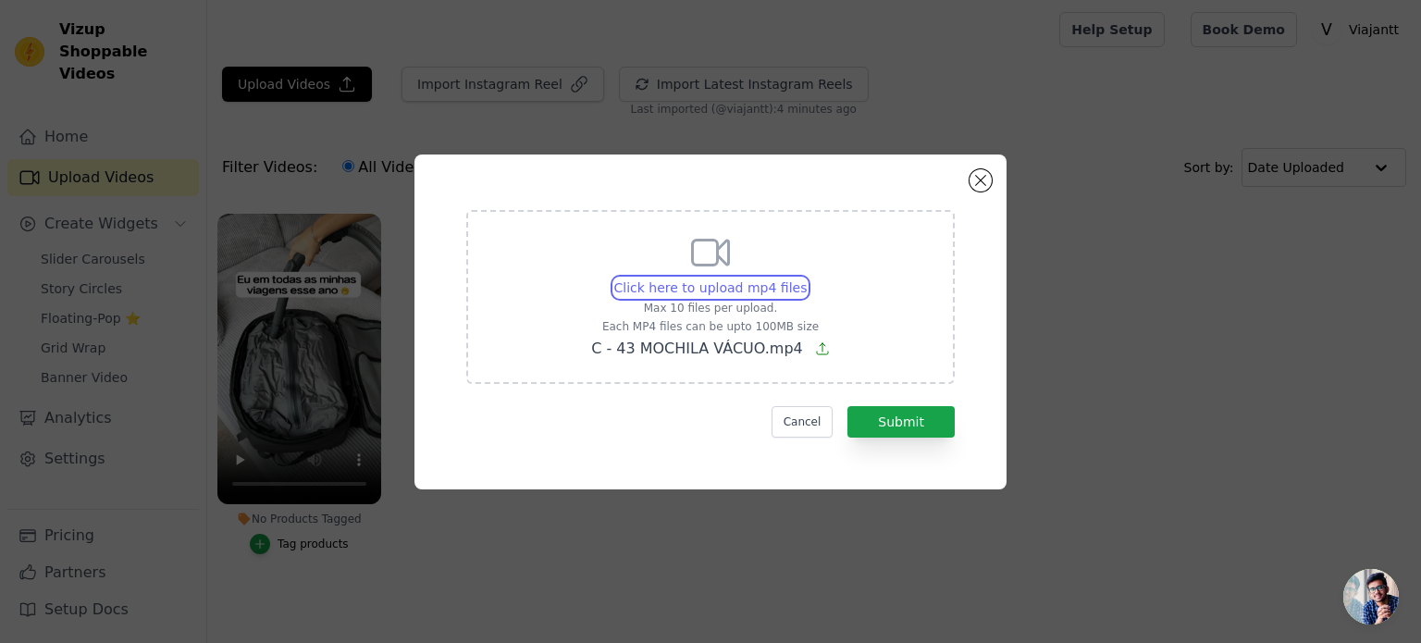
type input "C:\fakepath\C - 6 [PERSON_NAME].mp4"
click at [871, 410] on button "Submit" at bounding box center [900, 421] width 107 height 31
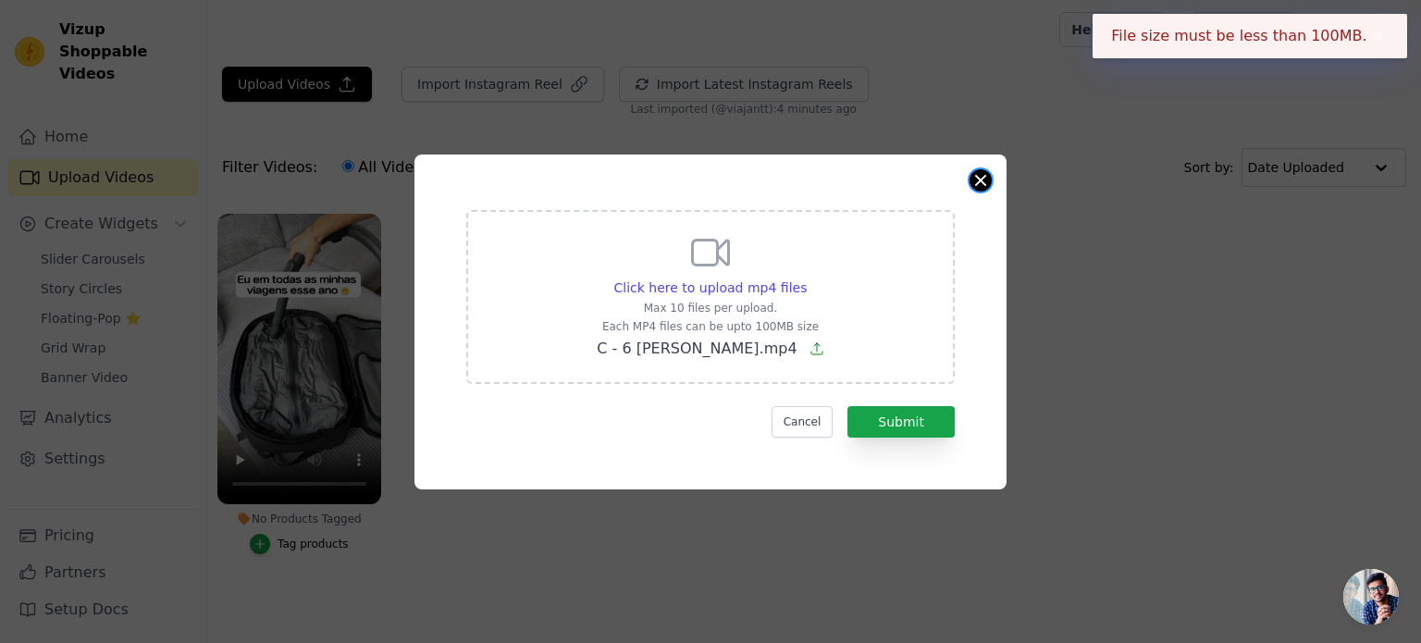
click at [981, 172] on button "Close modal" at bounding box center [980, 180] width 22 height 22
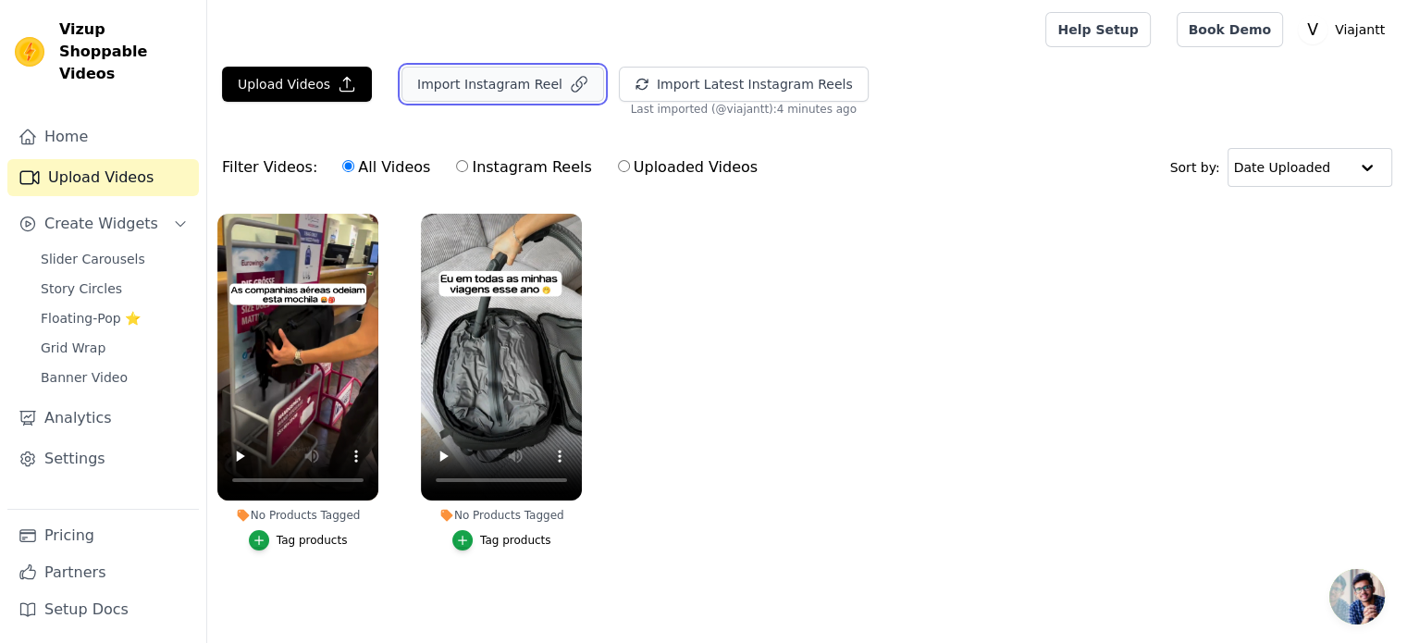
click at [504, 84] on button "Import Instagram Reel" at bounding box center [502, 84] width 203 height 35
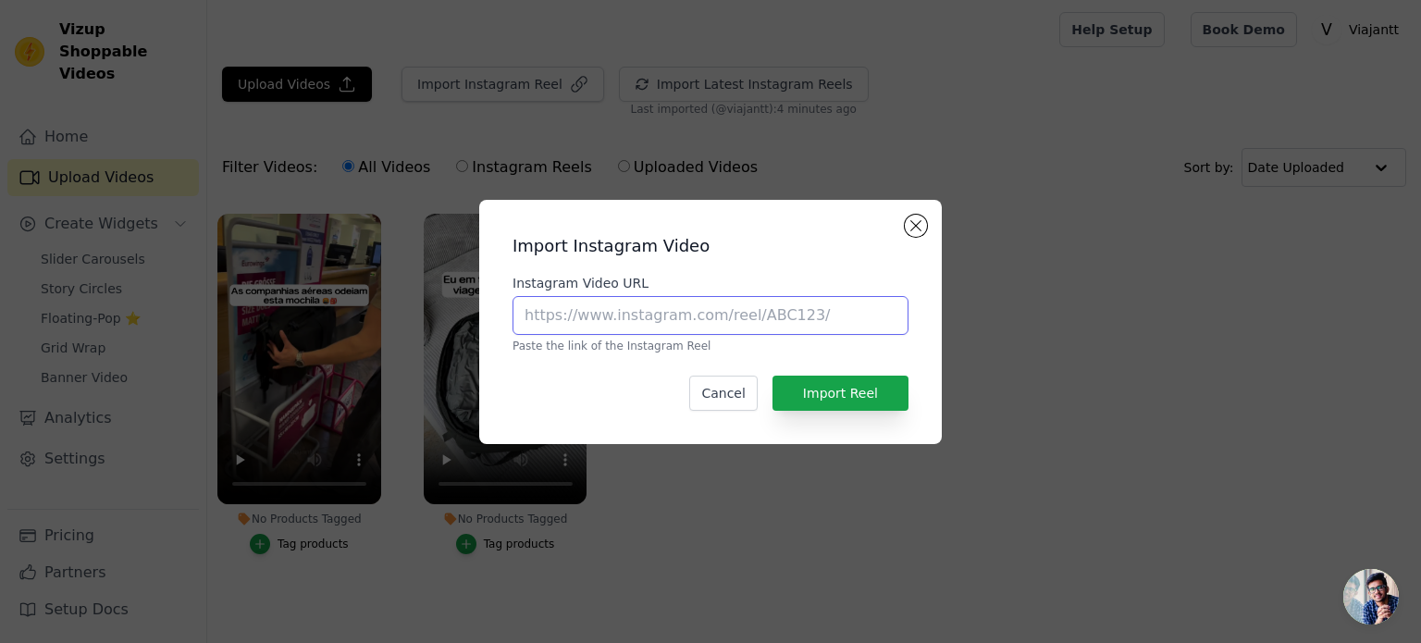
click at [590, 306] on input "Instagram Video URL" at bounding box center [710, 315] width 396 height 39
paste input "[URL][DOMAIN_NAME]"
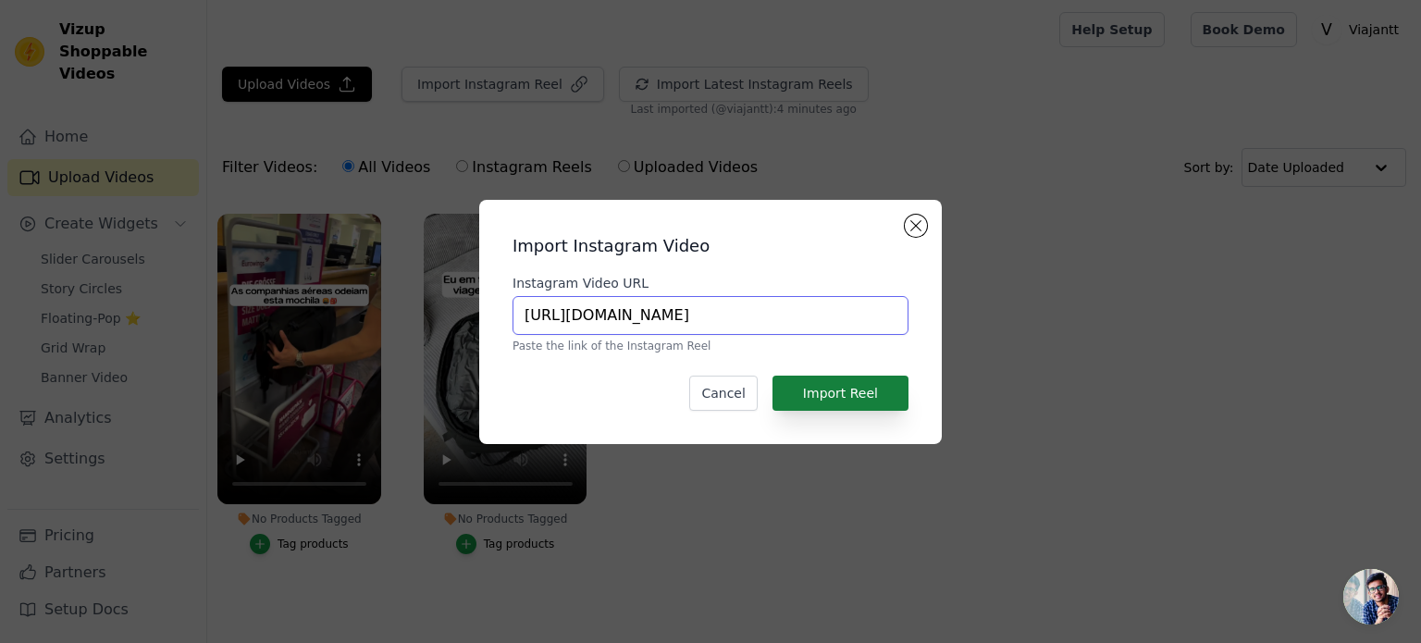
type input "[URL][DOMAIN_NAME]"
click at [811, 391] on button "Import Reel" at bounding box center [840, 393] width 136 height 35
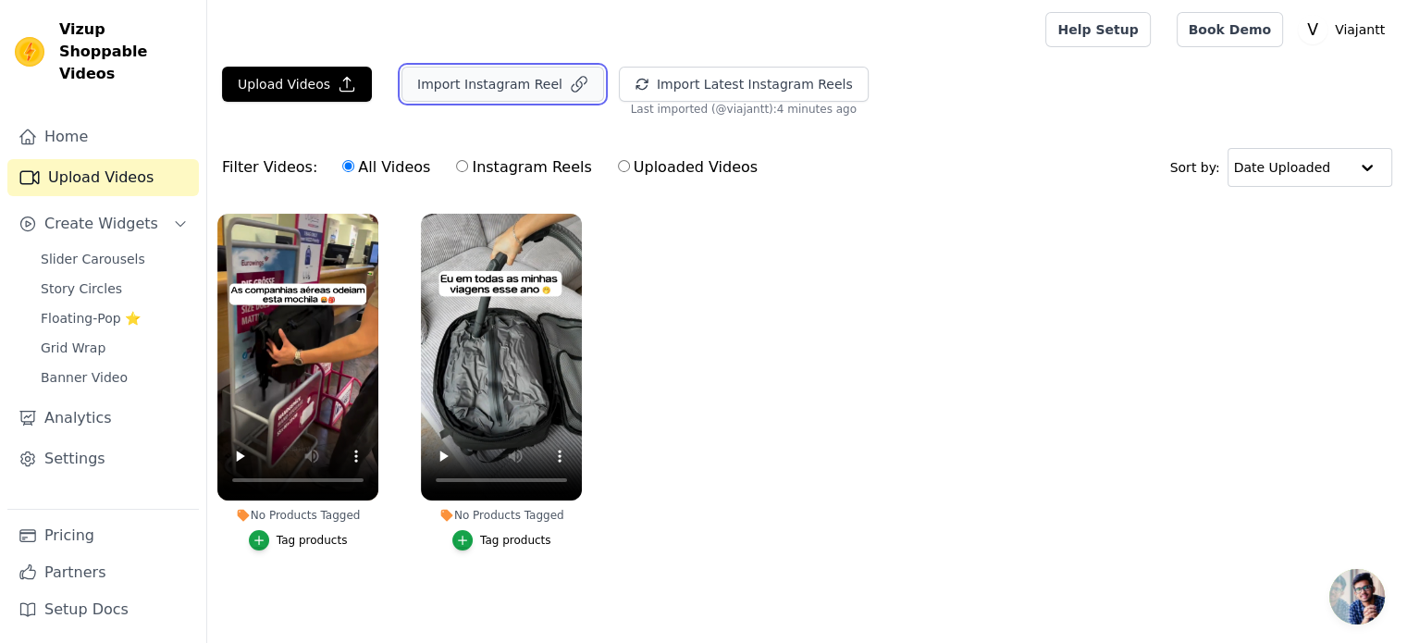
click at [570, 85] on icon "button" at bounding box center [579, 84] width 19 height 19
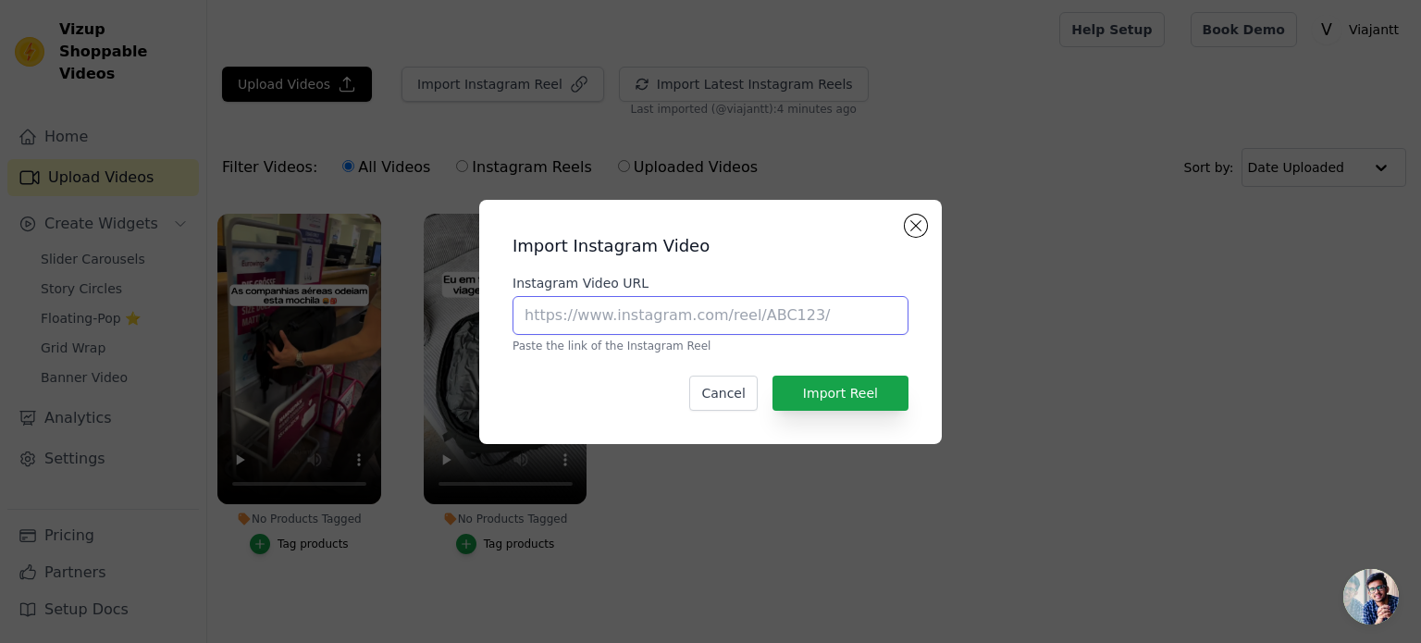
click at [606, 310] on input "Instagram Video URL" at bounding box center [710, 315] width 396 height 39
paste input "[URL][DOMAIN_NAME]"
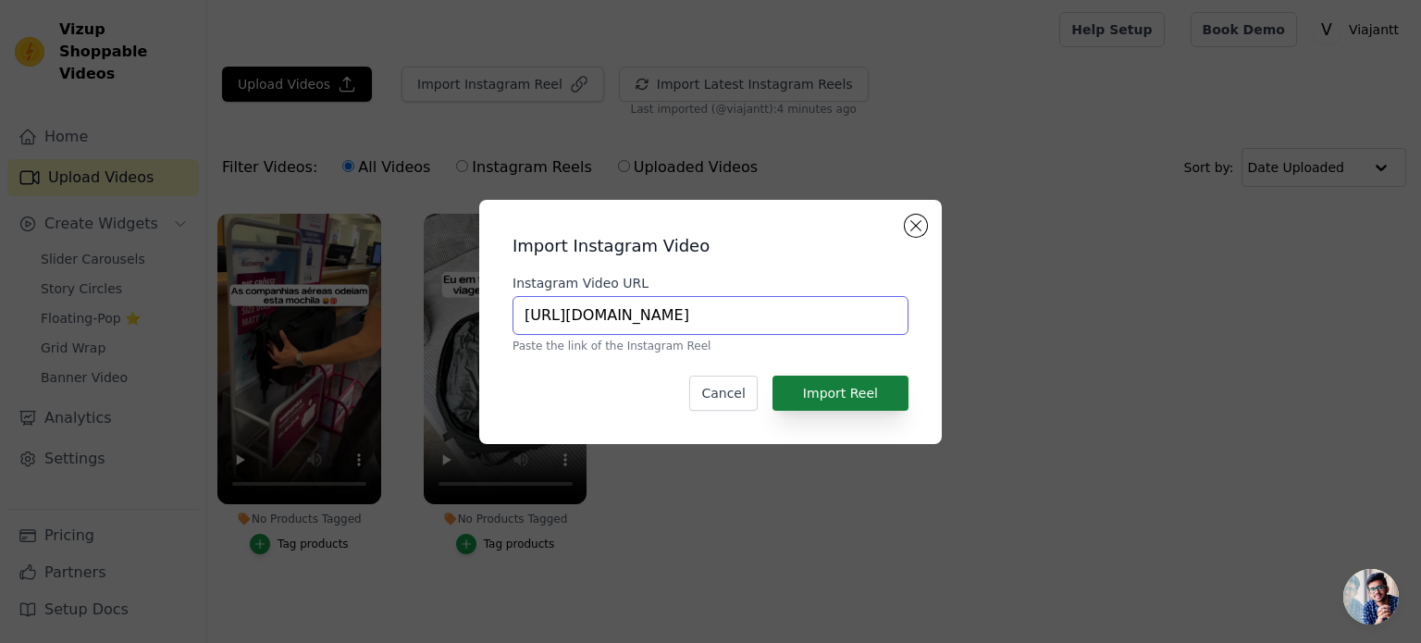
type input "[URL][DOMAIN_NAME]"
click at [843, 389] on button "Import Reel" at bounding box center [840, 393] width 136 height 35
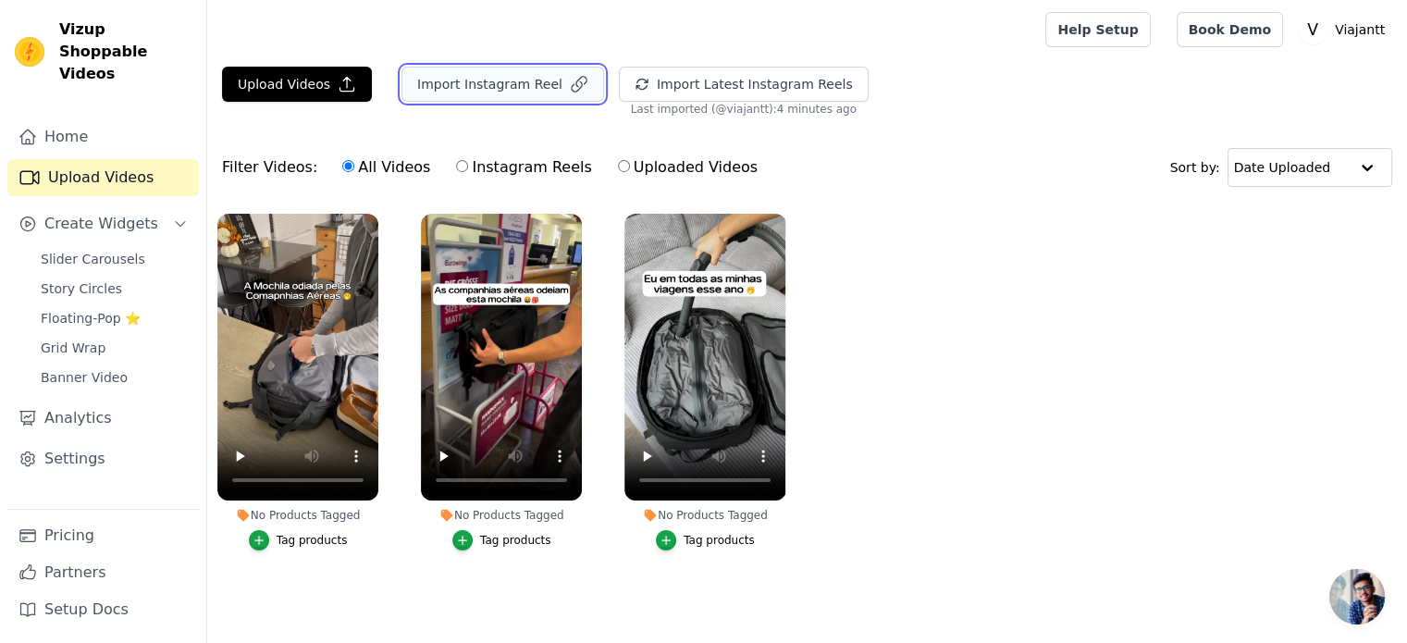
click at [481, 79] on button "Import Instagram Reel" at bounding box center [502, 84] width 203 height 35
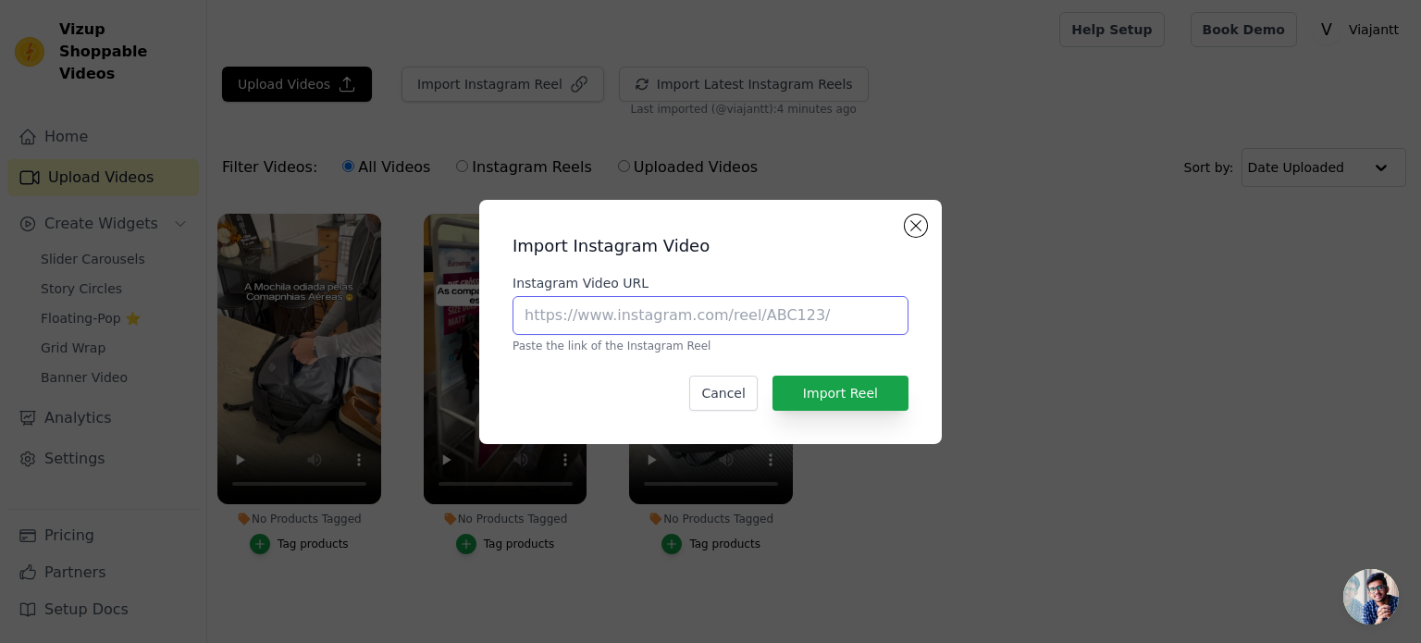
click at [623, 303] on input "Instagram Video URL" at bounding box center [710, 315] width 396 height 39
paste input "[URL][DOMAIN_NAME]"
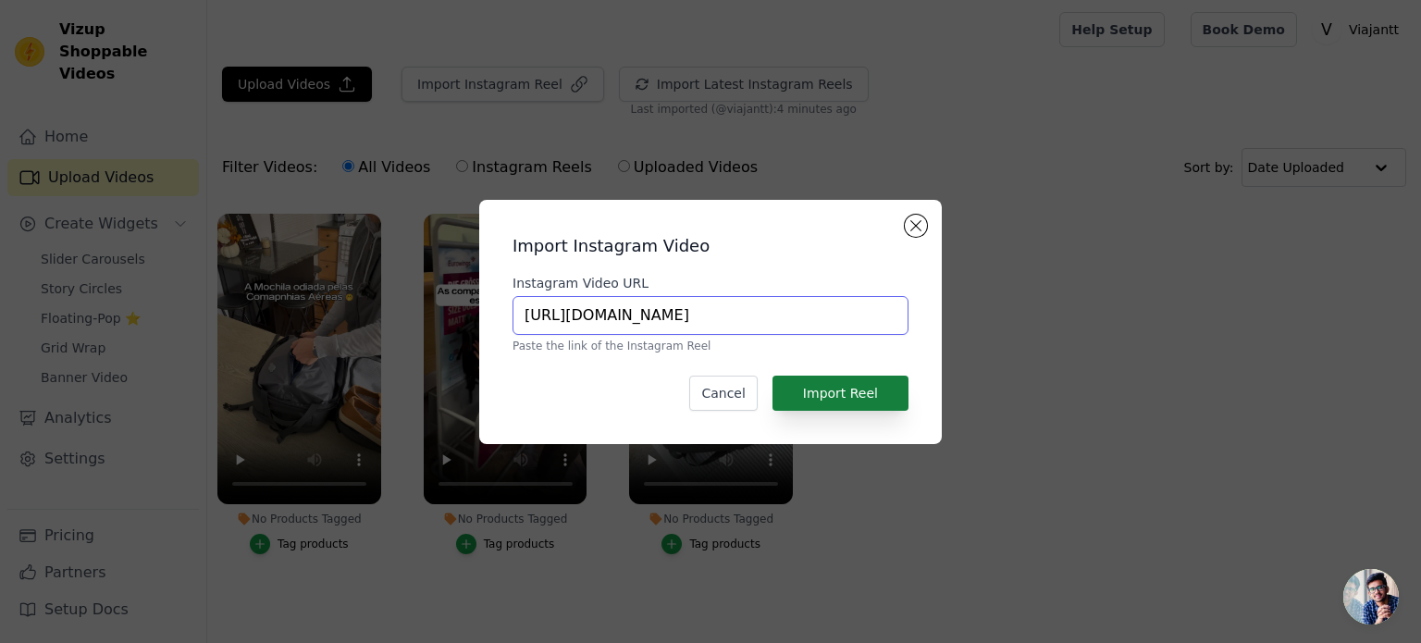
type input "[URL][DOMAIN_NAME]"
click at [808, 401] on button "Import Reel" at bounding box center [840, 393] width 136 height 35
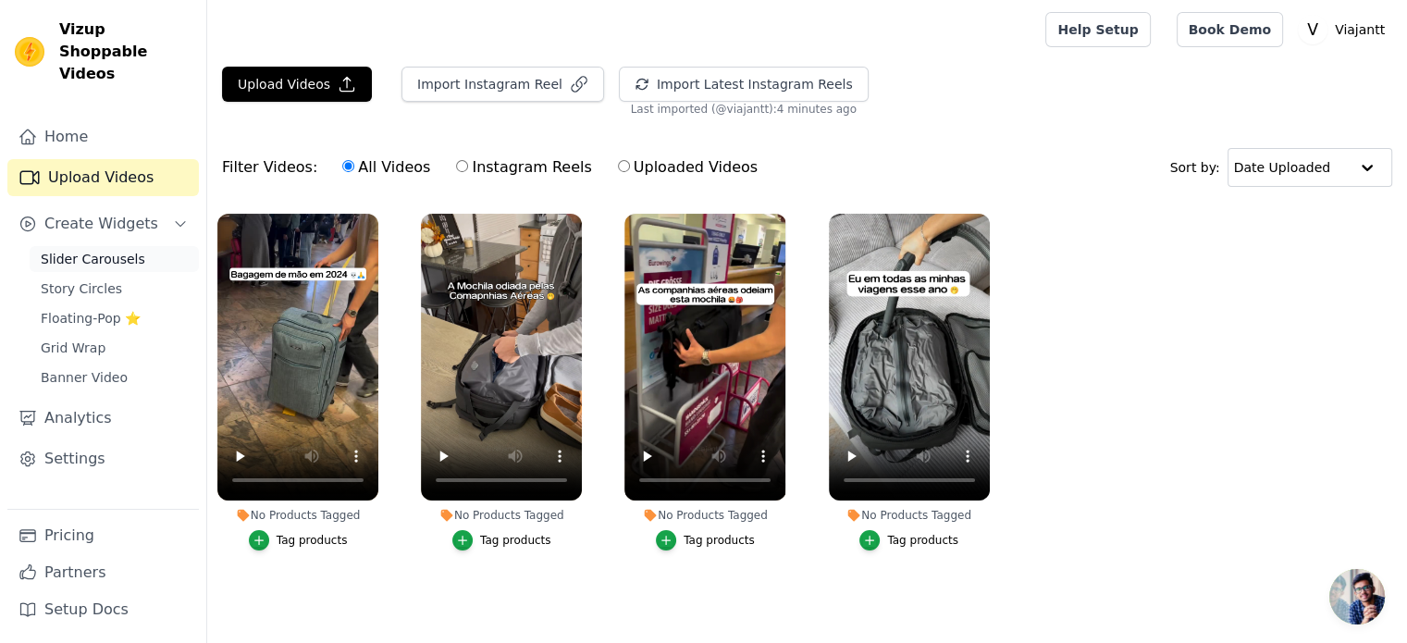
click at [95, 250] on span "Slider Carousels" at bounding box center [93, 259] width 105 height 19
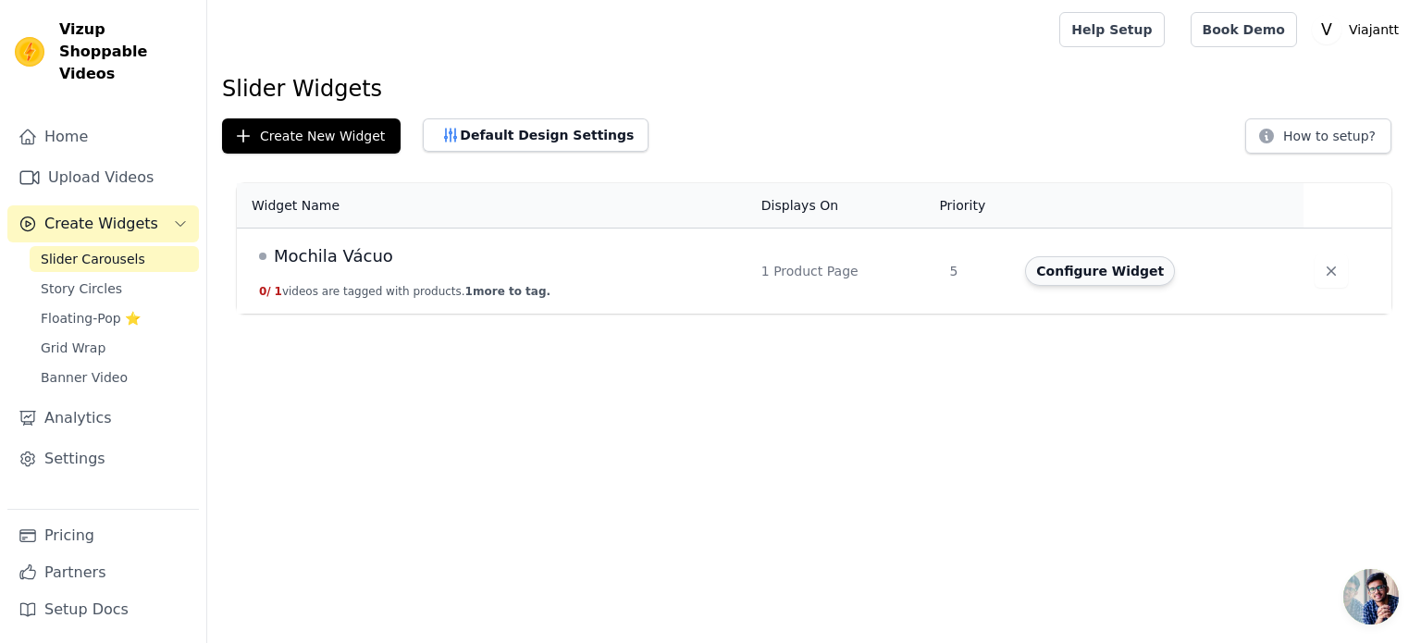
click at [1046, 262] on button "Configure Widget" at bounding box center [1100, 271] width 150 height 30
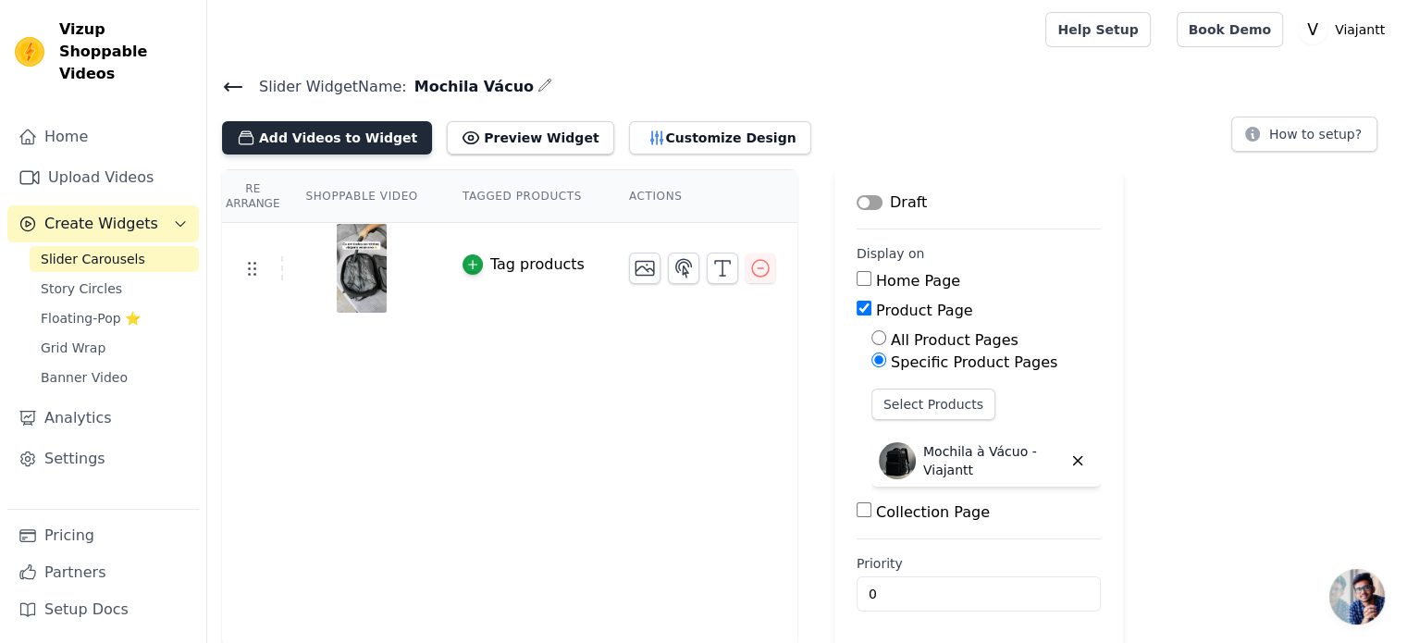
click at [332, 130] on button "Add Videos to Widget" at bounding box center [327, 137] width 210 height 33
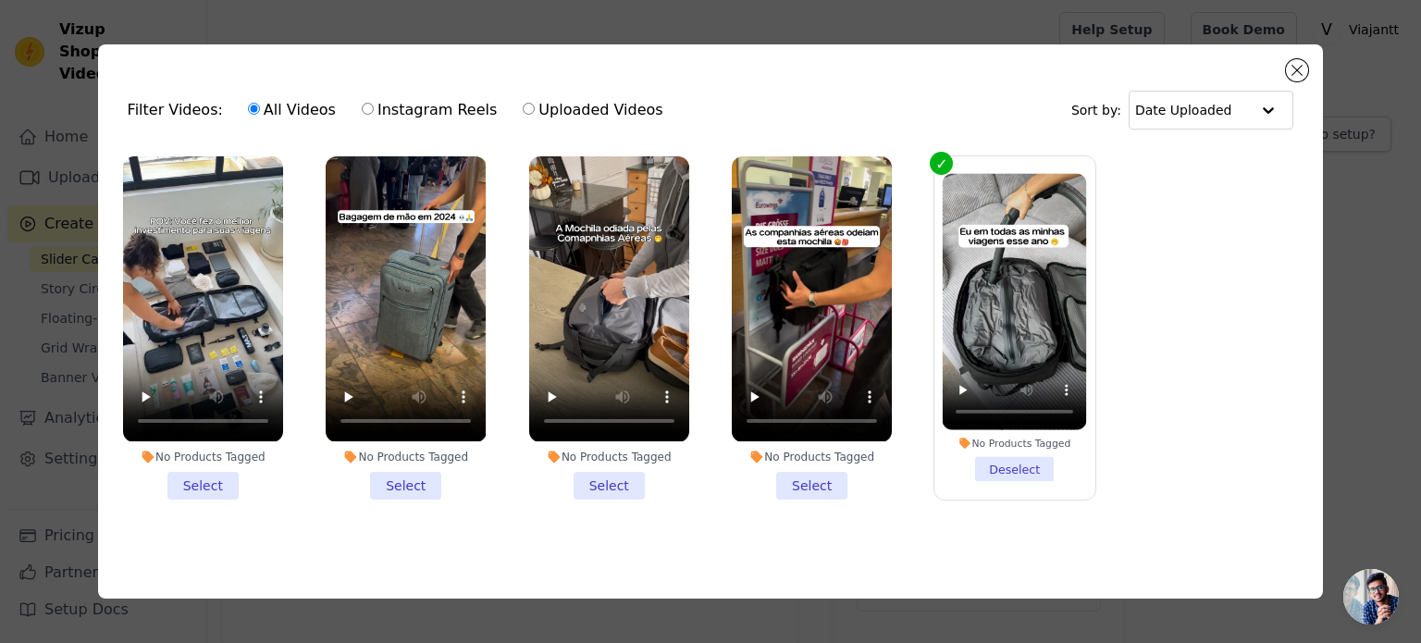
click at [823, 480] on li "No Products Tagged Select" at bounding box center [812, 327] width 160 height 342
click at [0, 0] on input "No Products Tagged Select" at bounding box center [0, 0] width 0 height 0
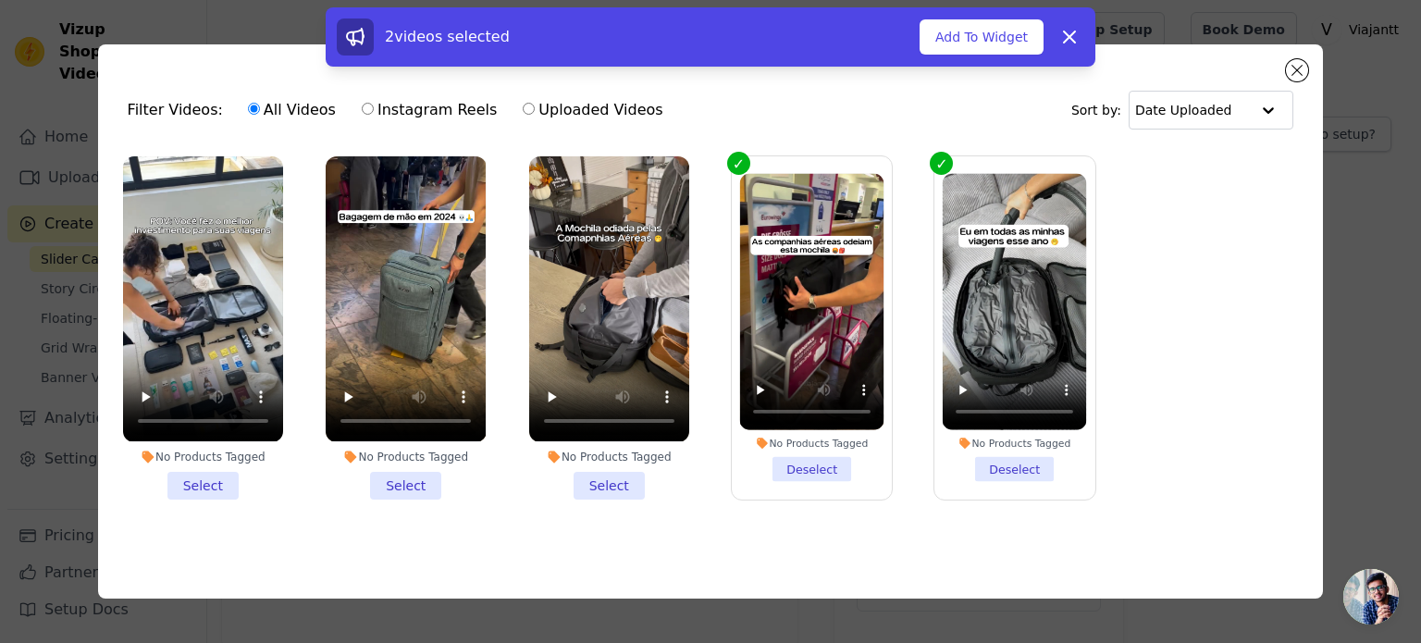
click at [614, 480] on li "No Products Tagged Select" at bounding box center [609, 327] width 160 height 342
click at [0, 0] on input "No Products Tagged Select" at bounding box center [0, 0] width 0 height 0
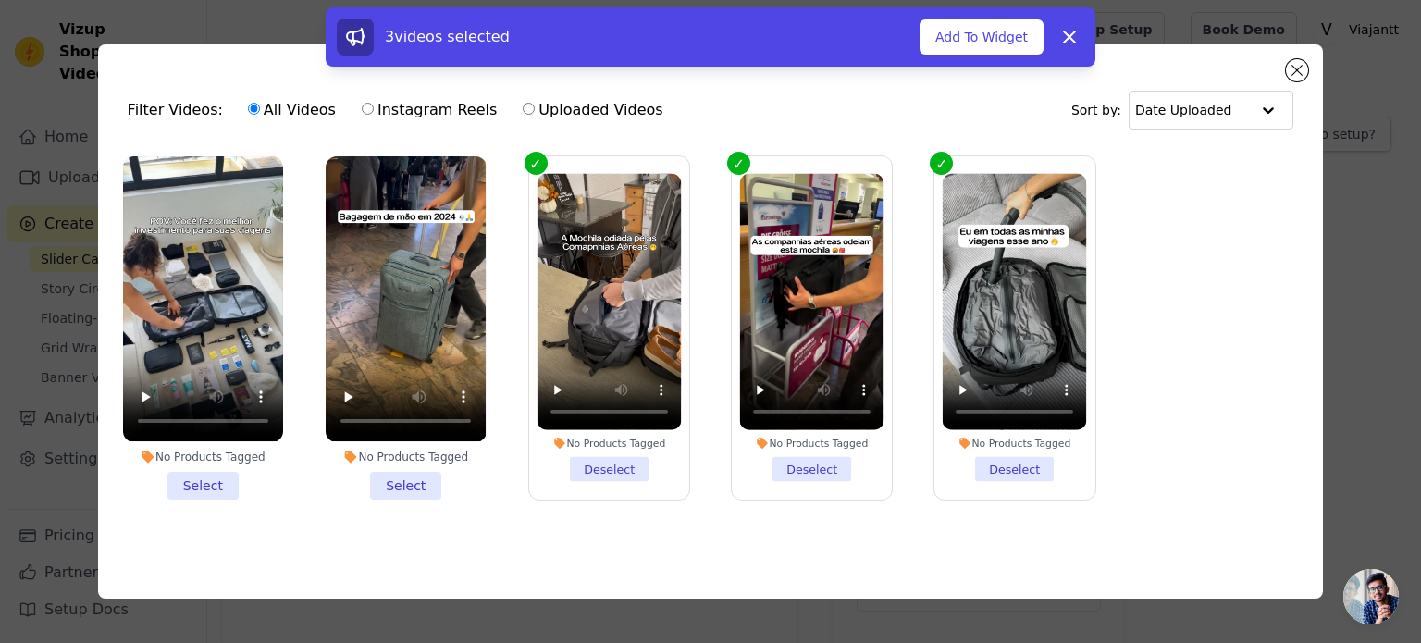
click at [409, 483] on li "No Products Tagged Select" at bounding box center [406, 327] width 160 height 342
click at [0, 0] on input "No Products Tagged Select" at bounding box center [0, 0] width 0 height 0
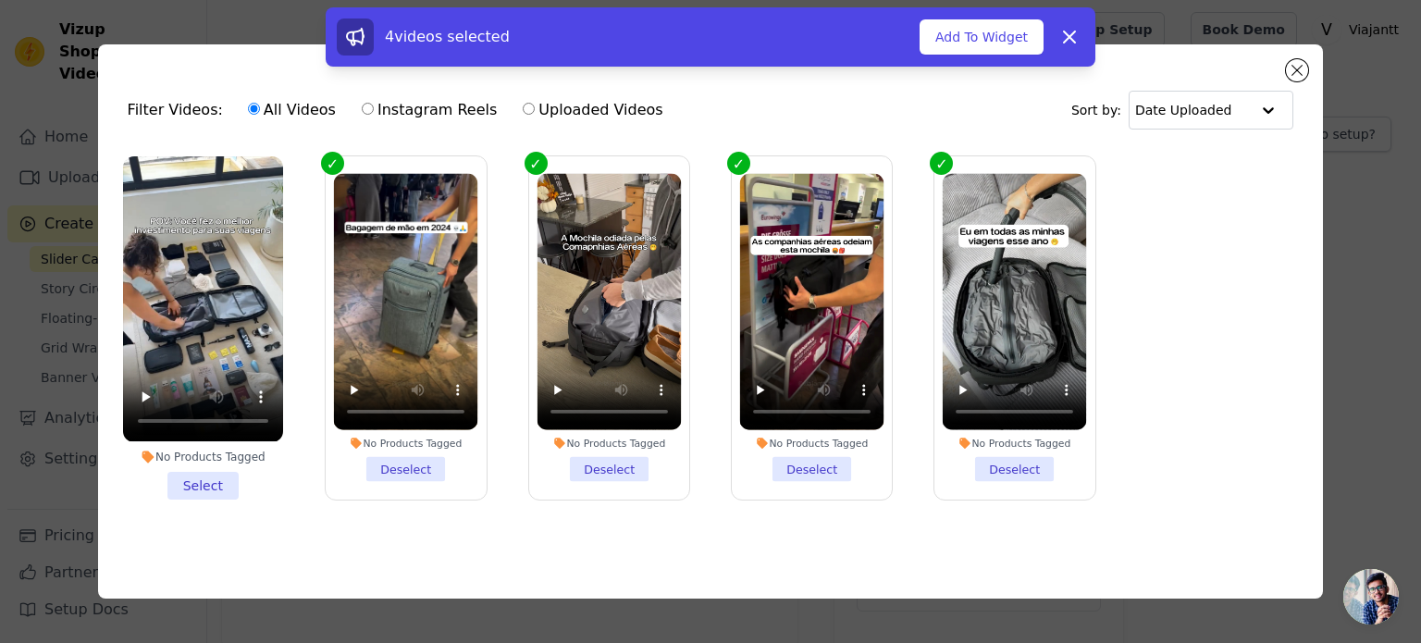
click at [215, 475] on li "No Products Tagged Select" at bounding box center [203, 327] width 160 height 342
click at [0, 0] on input "No Products Tagged Select" at bounding box center [0, 0] width 0 height 0
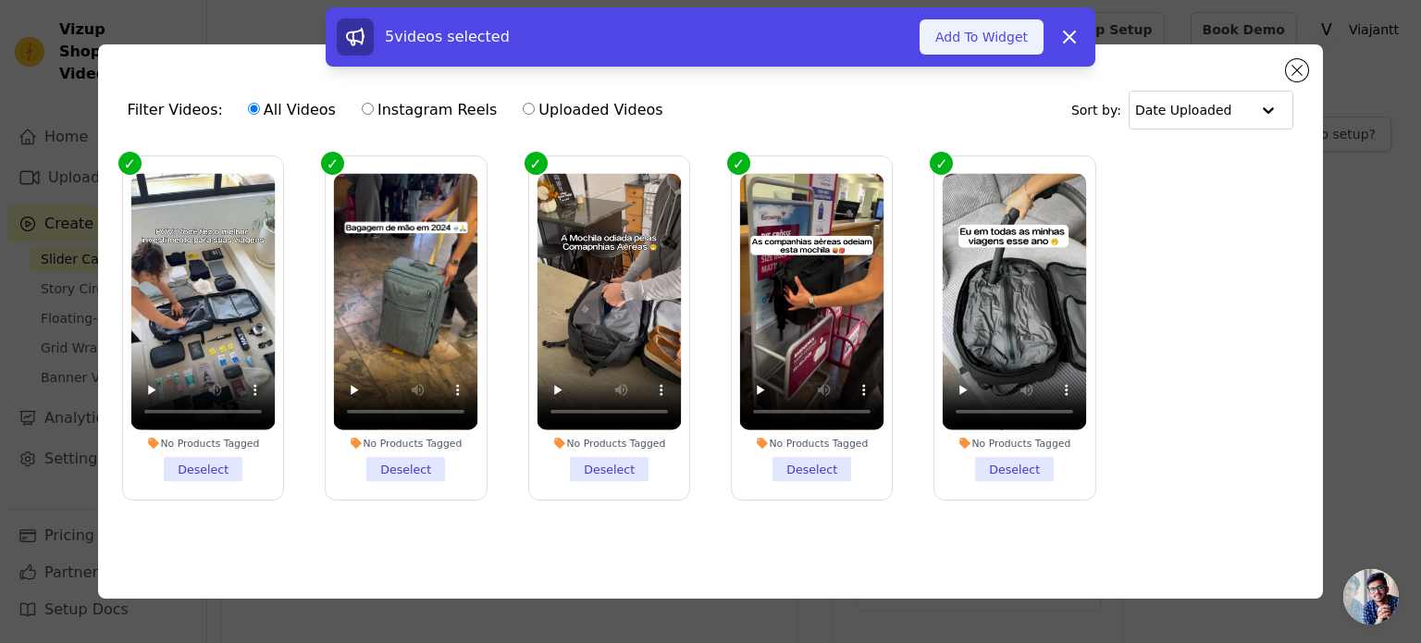
click at [999, 34] on button "Add To Widget" at bounding box center [982, 36] width 124 height 35
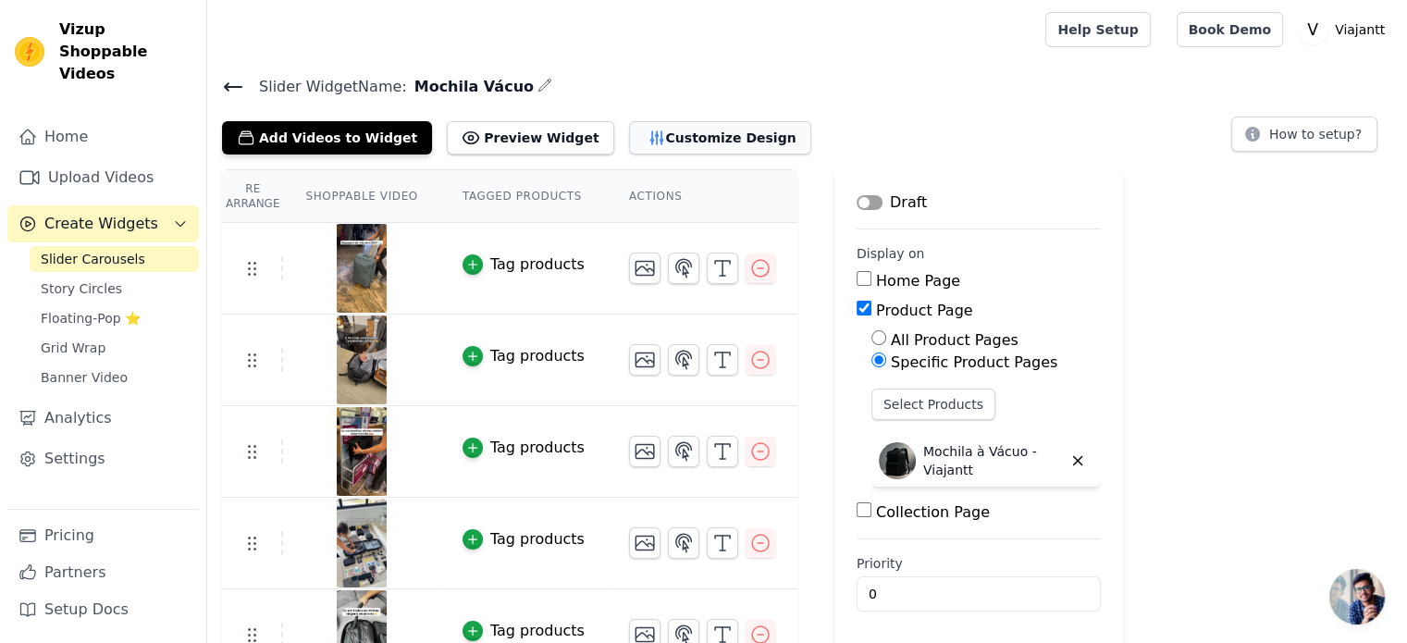
click at [629, 129] on button "Customize Design" at bounding box center [720, 137] width 182 height 33
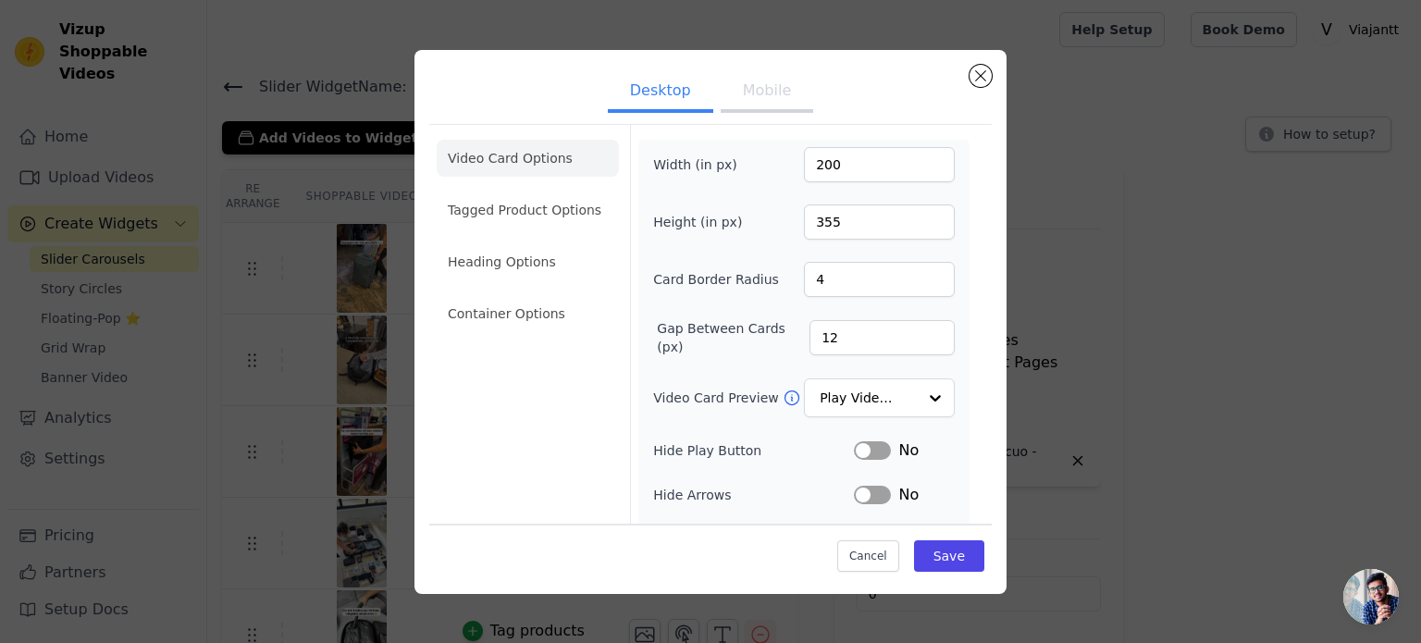
click at [721, 91] on button "Mobile" at bounding box center [767, 92] width 93 height 41
click at [920, 166] on input "199" at bounding box center [879, 164] width 151 height 35
click at [920, 166] on input "198" at bounding box center [879, 164] width 151 height 35
click at [920, 166] on input "197" at bounding box center [879, 164] width 151 height 35
click at [920, 166] on input "196" at bounding box center [879, 164] width 151 height 35
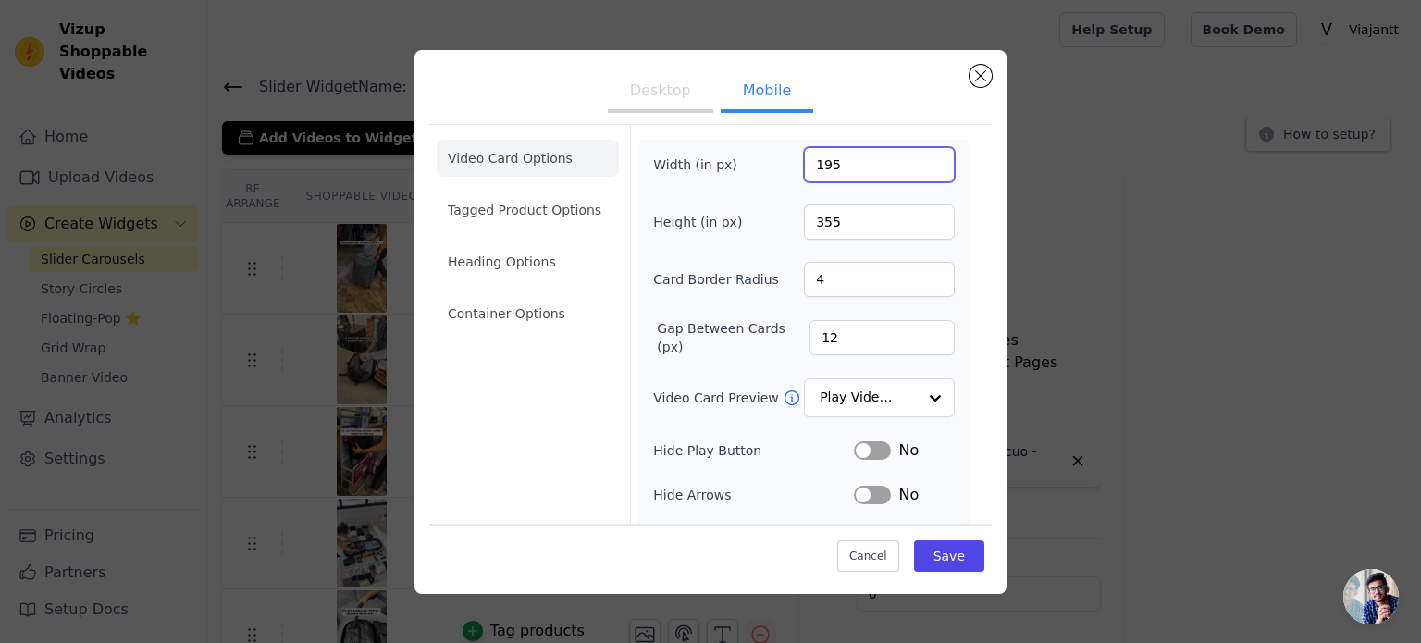
click at [920, 166] on input "195" at bounding box center [879, 164] width 151 height 35
click at [920, 166] on input "194" at bounding box center [879, 164] width 151 height 35
click at [920, 166] on input "193" at bounding box center [879, 164] width 151 height 35
click at [920, 166] on input "192" at bounding box center [879, 164] width 151 height 35
click at [920, 166] on input "191" at bounding box center [879, 164] width 151 height 35
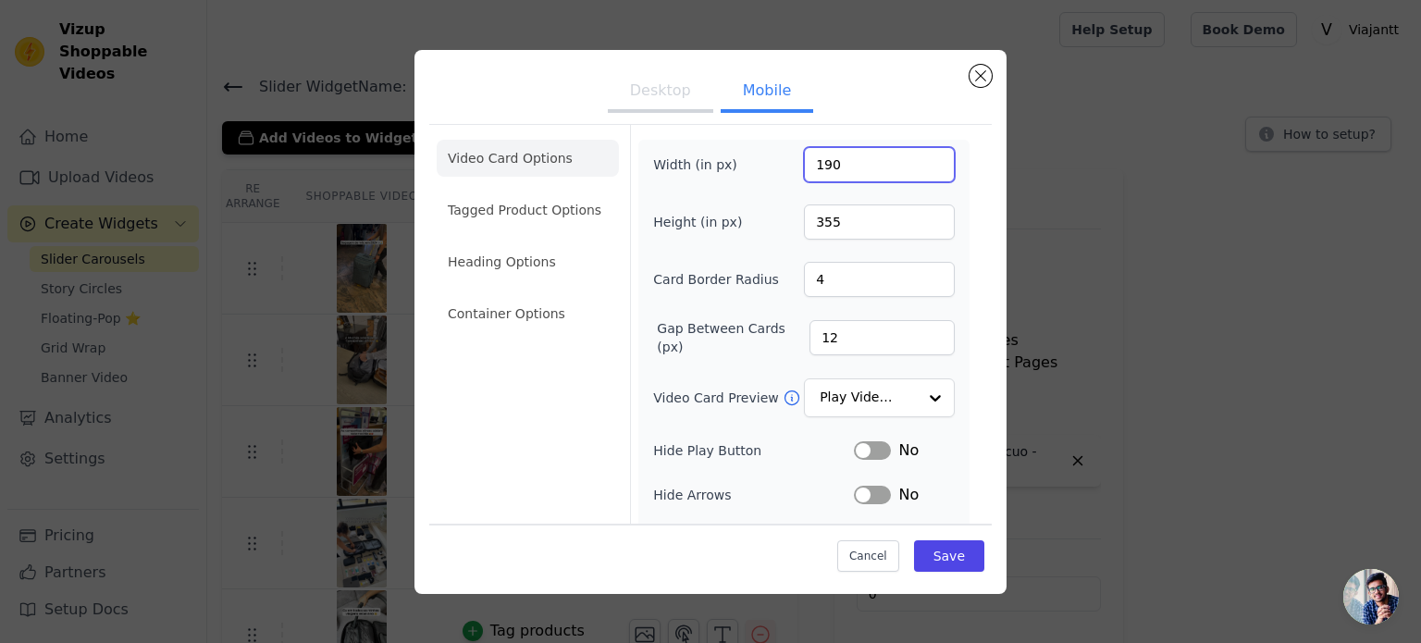
click at [920, 166] on input "190" at bounding box center [879, 164] width 151 height 35
click at [920, 166] on input "189" at bounding box center [879, 164] width 151 height 35
click at [920, 166] on input "188" at bounding box center [879, 164] width 151 height 35
click at [920, 166] on input "187" at bounding box center [879, 164] width 151 height 35
click at [920, 166] on input "186" at bounding box center [879, 164] width 151 height 35
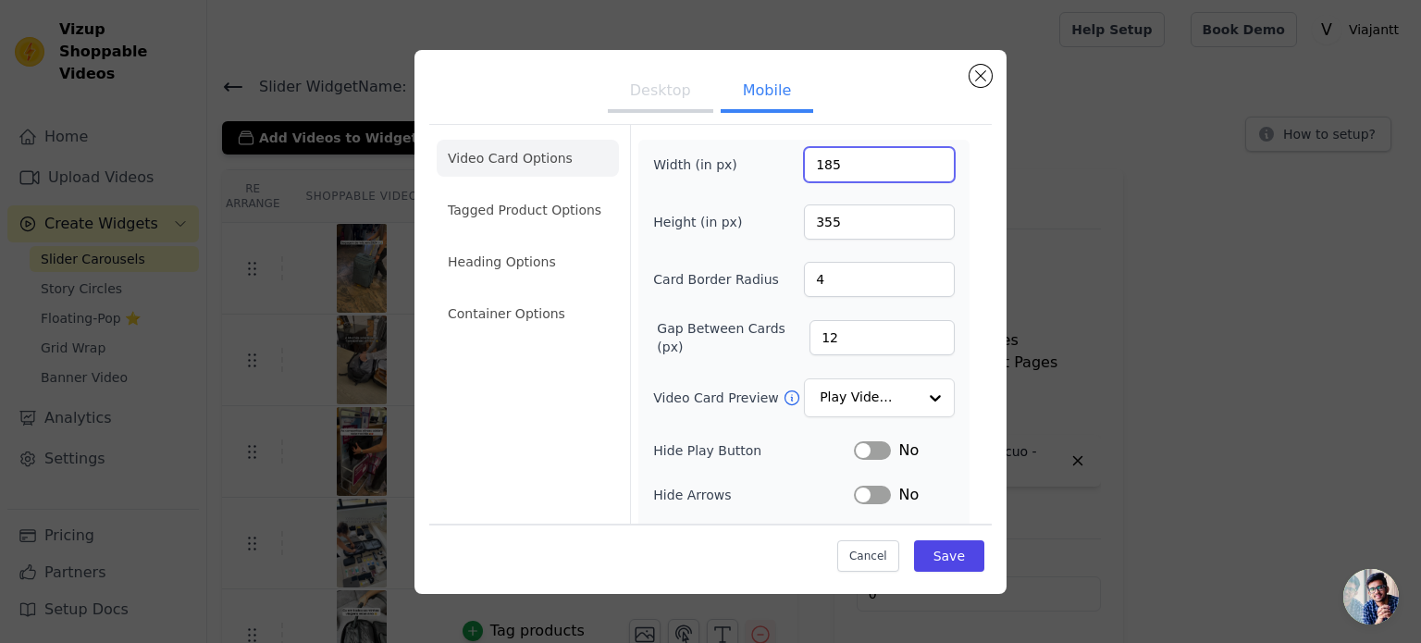
click at [920, 166] on input "185" at bounding box center [879, 164] width 151 height 35
click at [920, 166] on input "184" at bounding box center [879, 164] width 151 height 35
click at [920, 166] on input "183" at bounding box center [879, 164] width 151 height 35
click at [920, 166] on input "182" at bounding box center [879, 164] width 151 height 35
click at [920, 166] on input "181" at bounding box center [879, 164] width 151 height 35
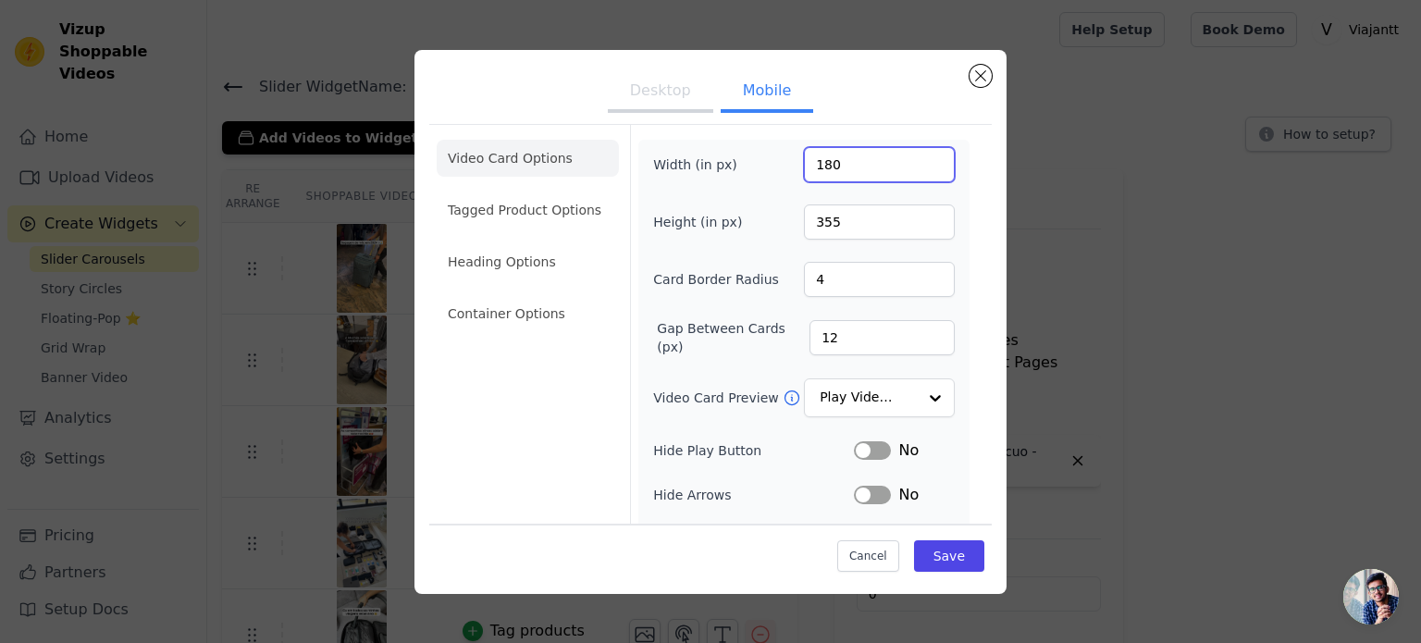
click at [920, 166] on input "180" at bounding box center [879, 164] width 151 height 35
click at [920, 166] on input "179" at bounding box center [879, 164] width 151 height 35
click at [920, 166] on input "178" at bounding box center [879, 164] width 151 height 35
click at [920, 166] on input "177" at bounding box center [879, 164] width 151 height 35
click at [920, 166] on input "175" at bounding box center [879, 164] width 151 height 35
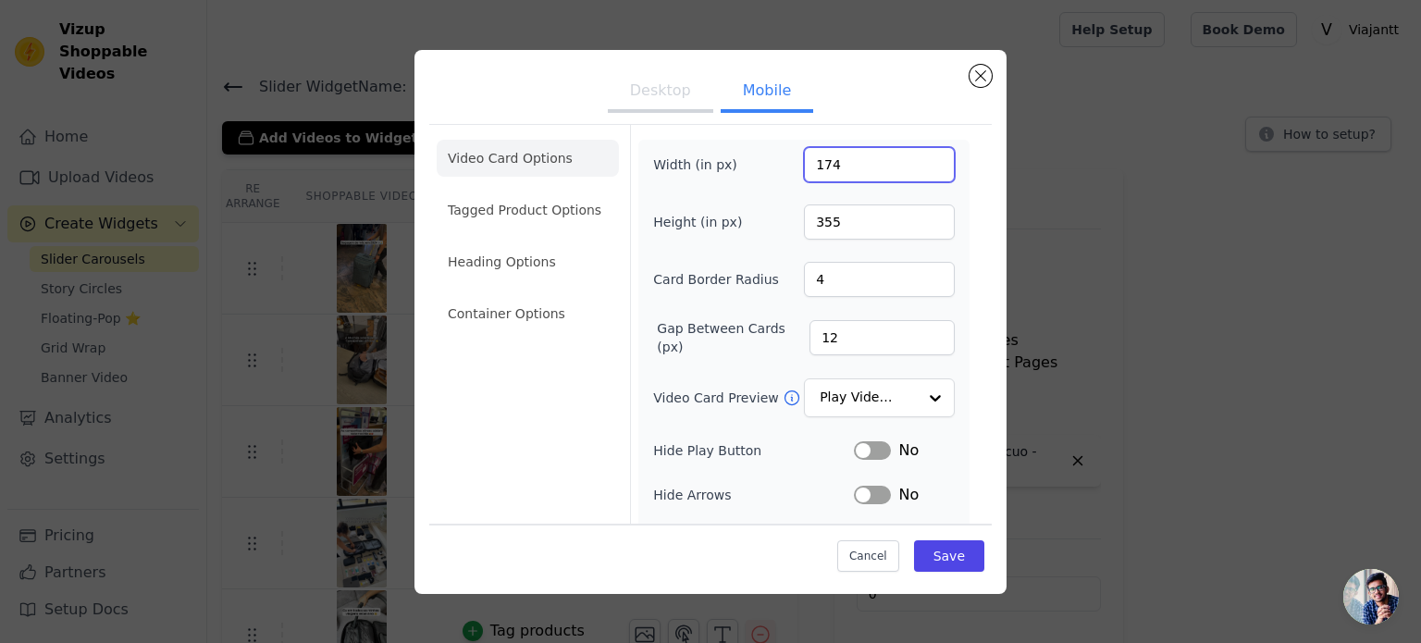
click at [920, 166] on input "174" at bounding box center [879, 164] width 151 height 35
click at [920, 166] on input "173" at bounding box center [879, 164] width 151 height 35
click at [920, 166] on input "172" at bounding box center [879, 164] width 151 height 35
click at [920, 166] on input "171" at bounding box center [879, 164] width 151 height 35
click at [920, 166] on input "170" at bounding box center [879, 164] width 151 height 35
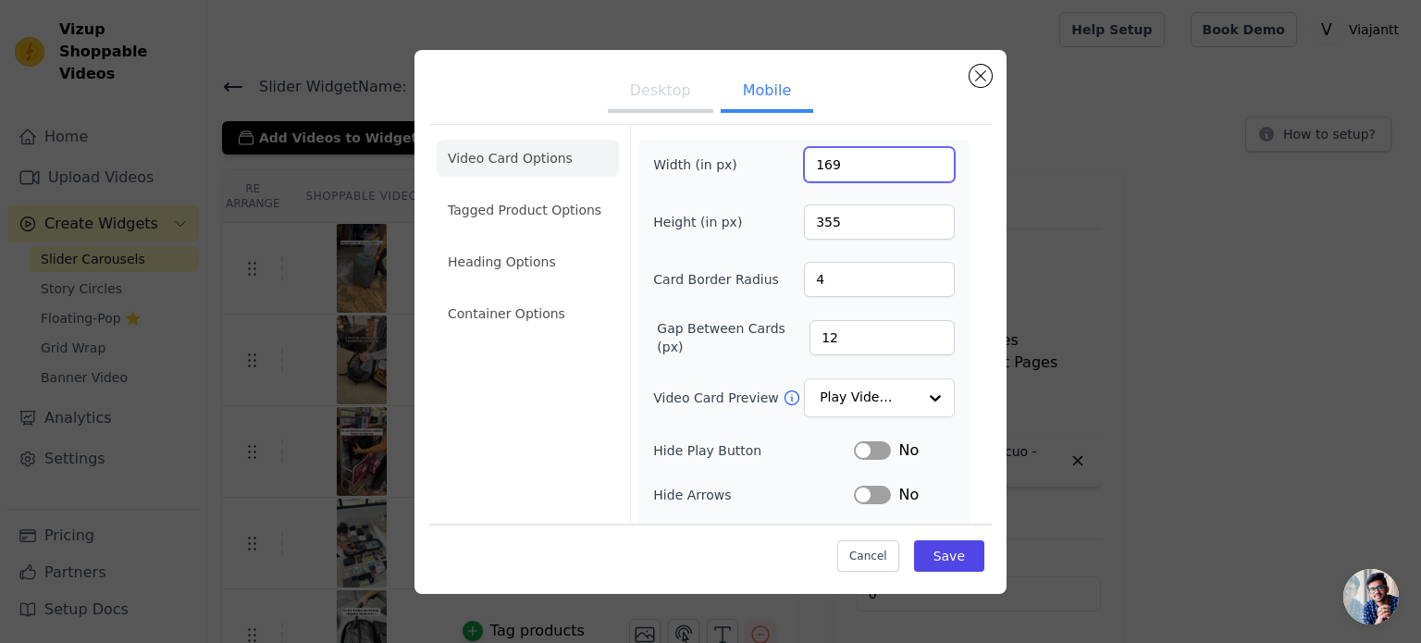
click at [920, 166] on input "169" at bounding box center [879, 164] width 151 height 35
click at [920, 166] on input "168" at bounding box center [879, 164] width 151 height 35
click at [920, 166] on input "167" at bounding box center [879, 164] width 151 height 35
click at [920, 166] on input "166" at bounding box center [879, 164] width 151 height 35
click at [920, 166] on input "165" at bounding box center [879, 164] width 151 height 35
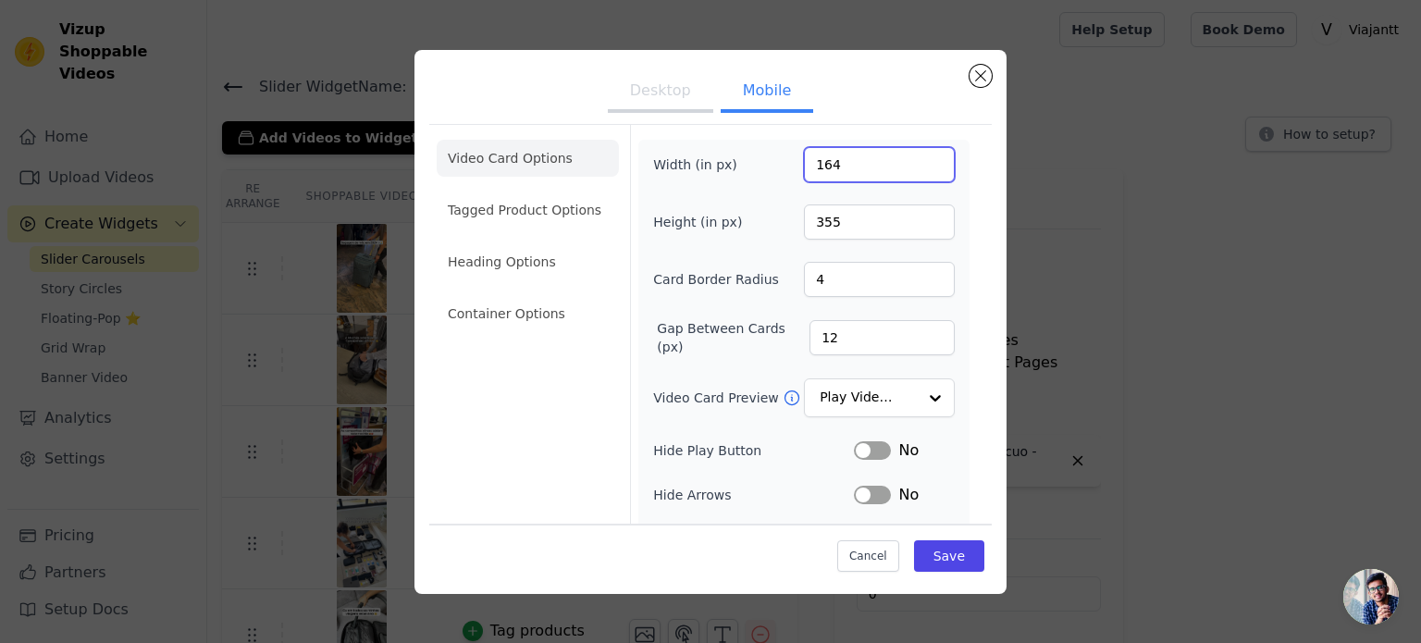
click at [920, 166] on input "164" at bounding box center [879, 164] width 151 height 35
click at [920, 166] on input "163" at bounding box center [879, 164] width 151 height 35
click at [920, 166] on input "162" at bounding box center [879, 164] width 151 height 35
click at [920, 166] on input "161" at bounding box center [879, 164] width 151 height 35
click at [920, 166] on input "160" at bounding box center [879, 164] width 151 height 35
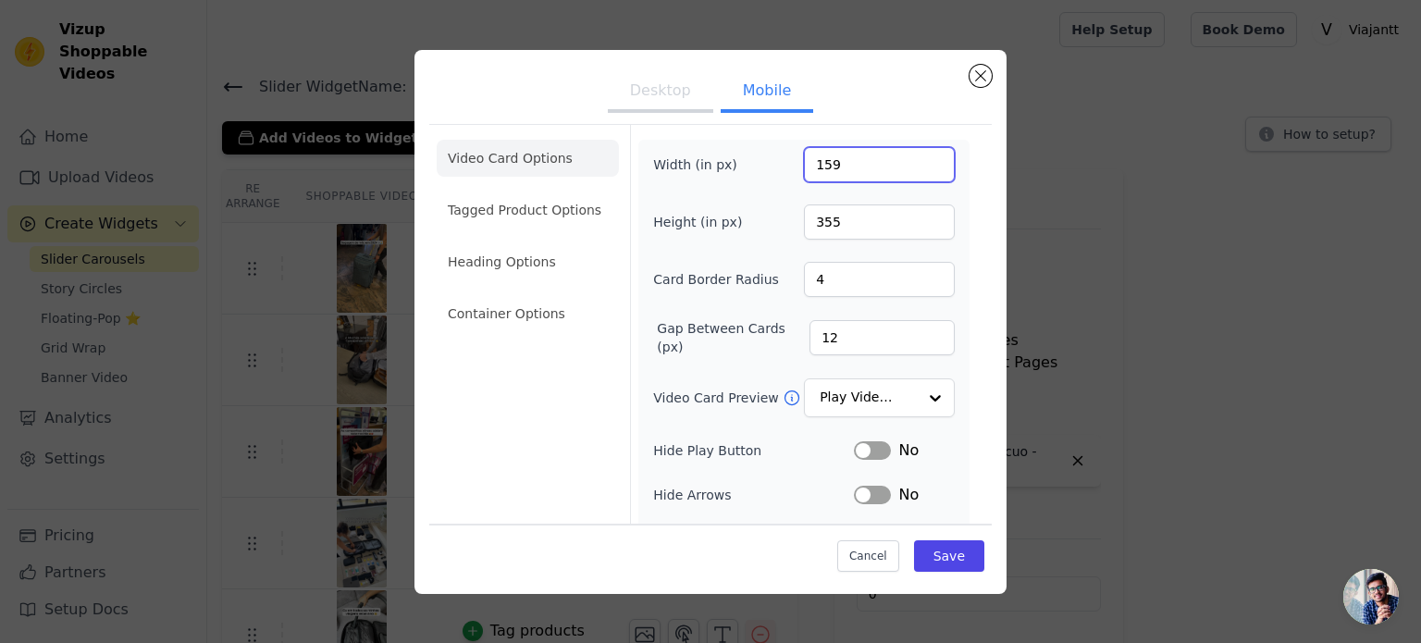
click at [920, 166] on input "159" at bounding box center [879, 164] width 151 height 35
click at [920, 166] on input "158" at bounding box center [879, 164] width 151 height 35
click at [920, 166] on input "157" at bounding box center [879, 164] width 151 height 35
click at [920, 166] on input "156" at bounding box center [879, 164] width 151 height 35
click at [920, 166] on input "155" at bounding box center [879, 164] width 151 height 35
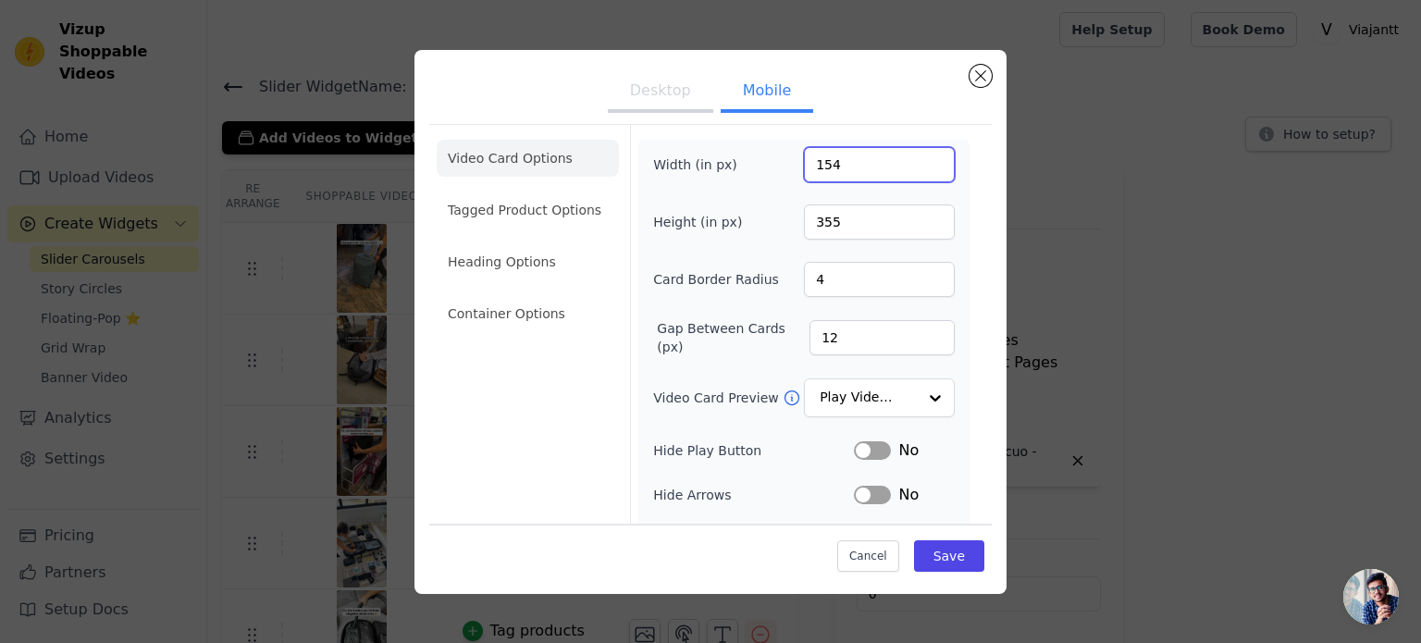
click at [920, 166] on input "154" at bounding box center [879, 164] width 151 height 35
click at [920, 166] on input "151" at bounding box center [879, 164] width 151 height 35
type input "150"
click at [920, 166] on input "150" at bounding box center [879, 164] width 151 height 35
click at [922, 221] on input "354" at bounding box center [879, 221] width 151 height 35
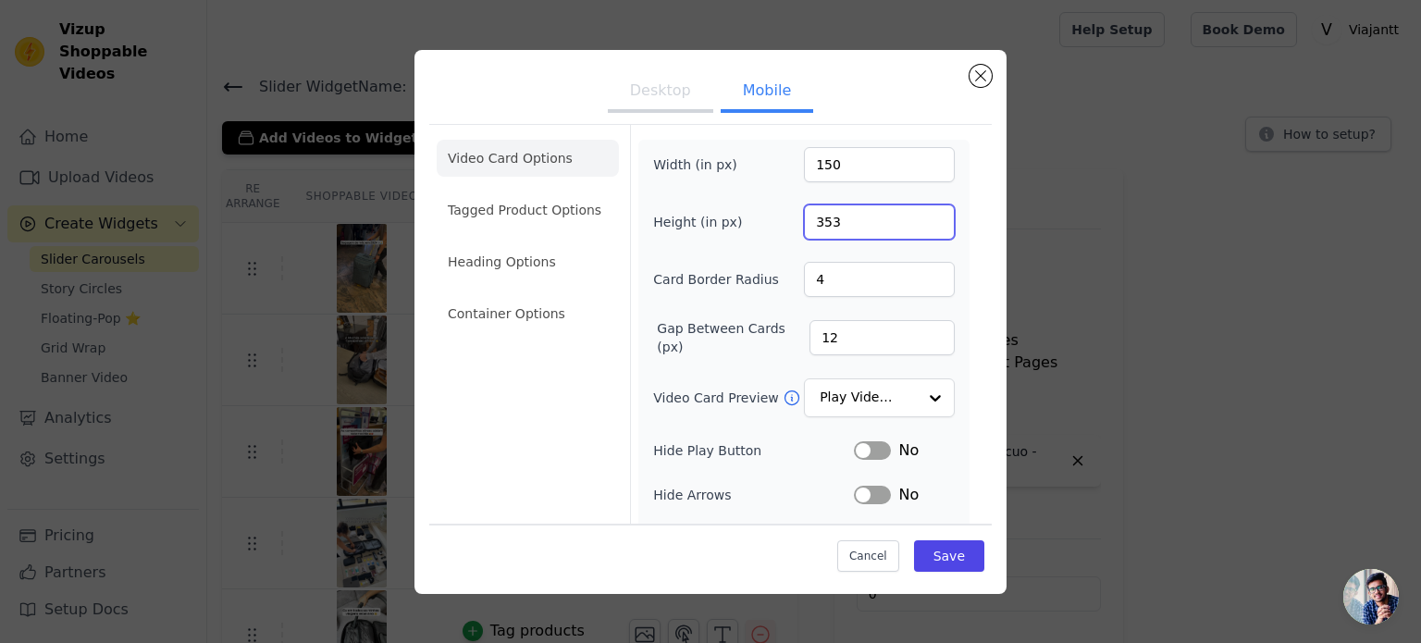
click at [922, 221] on input "353" at bounding box center [879, 221] width 151 height 35
click at [922, 221] on input "352" at bounding box center [879, 221] width 151 height 35
click at [922, 221] on input "351" at bounding box center [879, 221] width 151 height 35
click at [922, 221] on input "350" at bounding box center [879, 221] width 151 height 35
click at [922, 221] on input "349" at bounding box center [879, 221] width 151 height 35
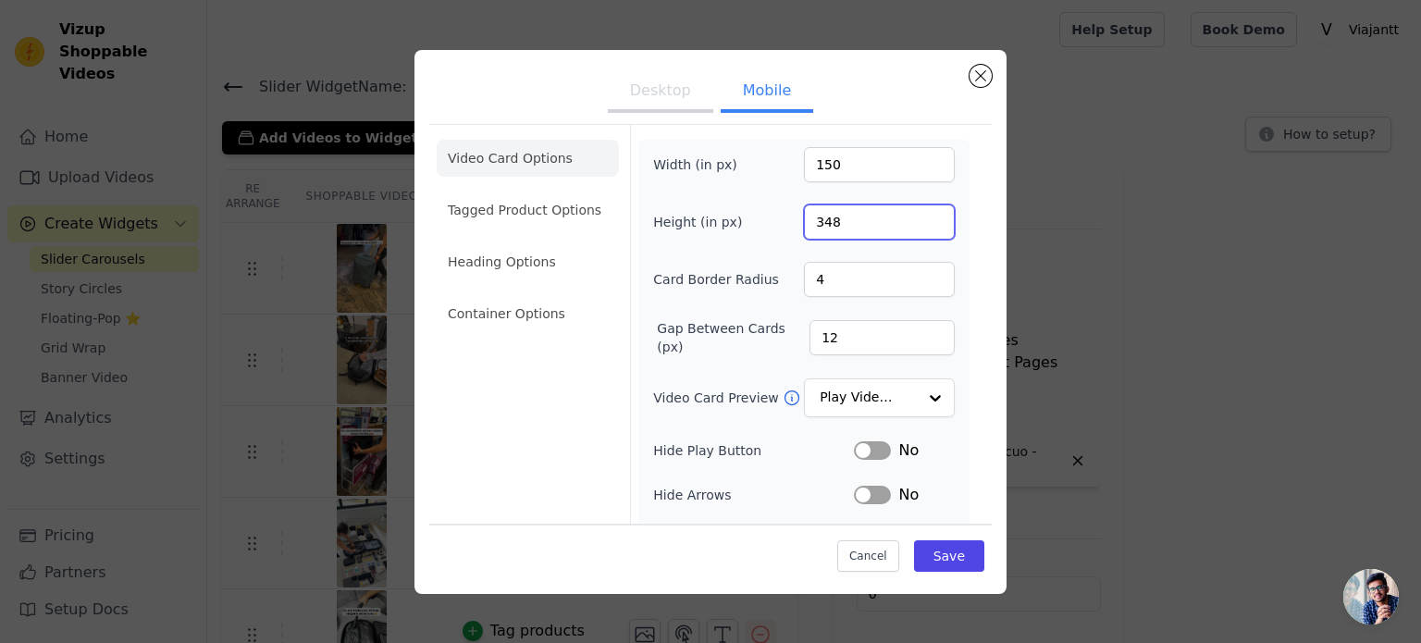
click at [922, 221] on input "348" at bounding box center [879, 221] width 151 height 35
click at [922, 221] on input "347" at bounding box center [879, 221] width 151 height 35
click at [922, 221] on input "346" at bounding box center [879, 221] width 151 height 35
click at [922, 221] on input "345" at bounding box center [879, 221] width 151 height 35
click at [922, 221] on input "344" at bounding box center [879, 221] width 151 height 35
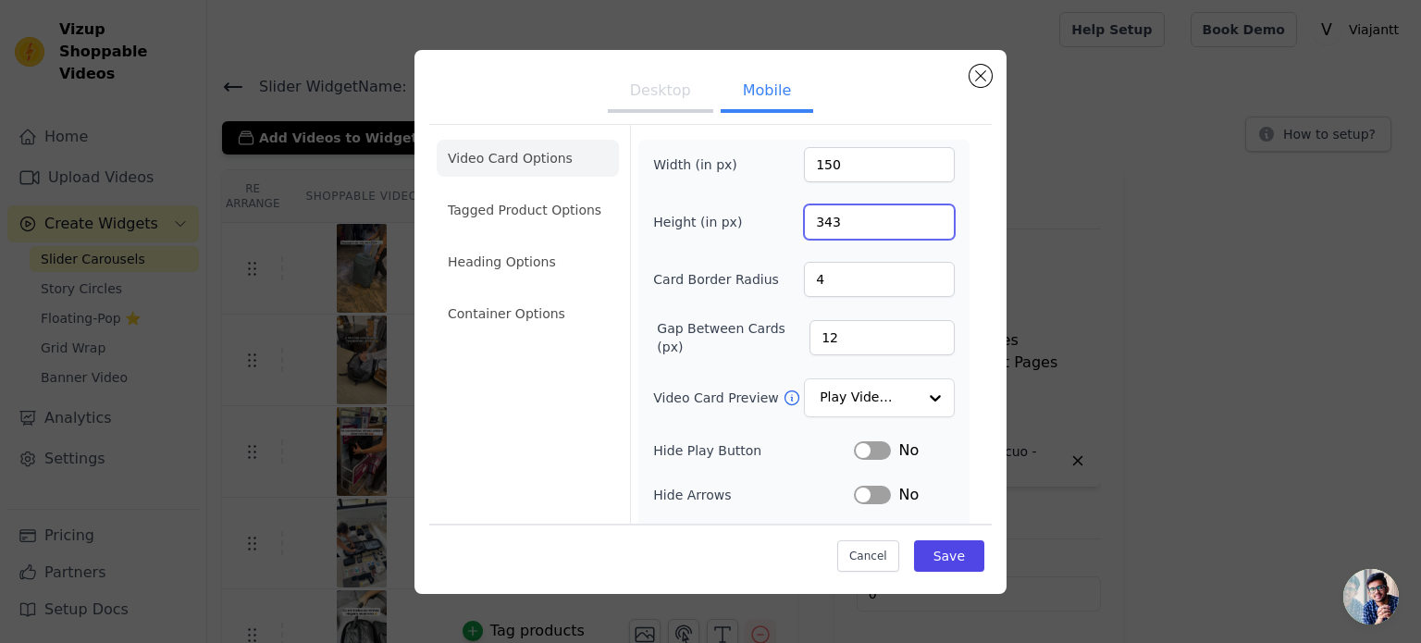
click at [922, 221] on input "343" at bounding box center [879, 221] width 151 height 35
click at [922, 221] on input "342" at bounding box center [879, 221] width 151 height 35
click at [922, 221] on input "341" at bounding box center [879, 221] width 151 height 35
click at [922, 221] on input "340" at bounding box center [879, 221] width 151 height 35
click at [922, 221] on input "339" at bounding box center [879, 221] width 151 height 35
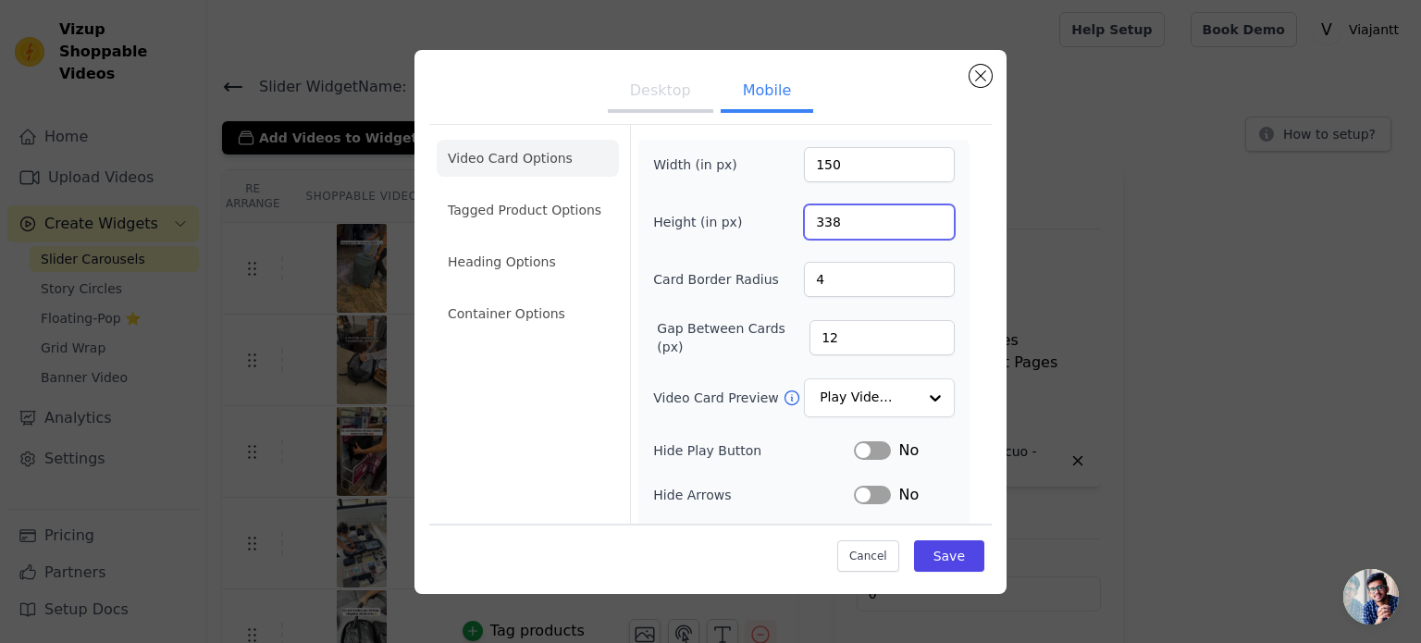
click at [922, 221] on input "338" at bounding box center [879, 221] width 151 height 35
click at [922, 221] on input "337" at bounding box center [879, 221] width 151 height 35
click at [922, 221] on input "336" at bounding box center [879, 221] width 151 height 35
click at [922, 221] on input "335" at bounding box center [879, 221] width 151 height 35
click at [922, 221] on input "334" at bounding box center [879, 221] width 151 height 35
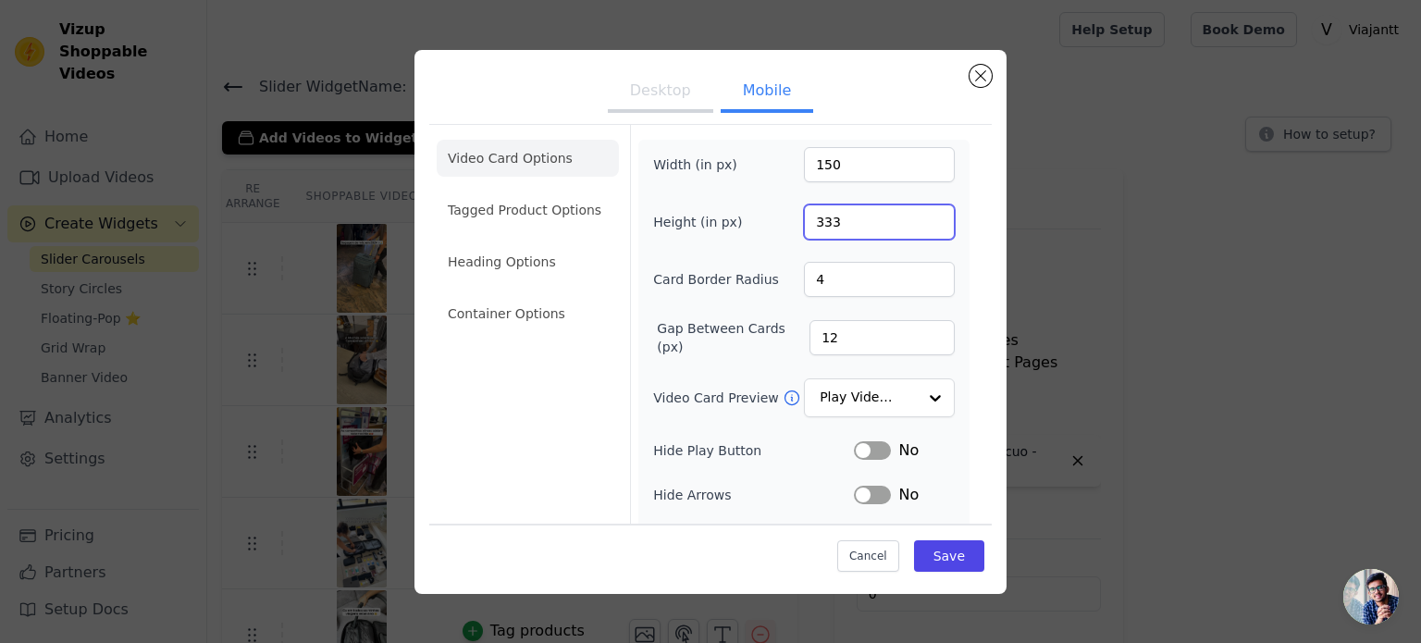
click at [922, 221] on input "333" at bounding box center [879, 221] width 151 height 35
click at [922, 221] on input "332" at bounding box center [879, 221] width 151 height 35
click at [922, 221] on input "331" at bounding box center [879, 221] width 151 height 35
click at [922, 221] on input "330" at bounding box center [879, 221] width 151 height 35
click at [921, 220] on input "331" at bounding box center [879, 221] width 151 height 35
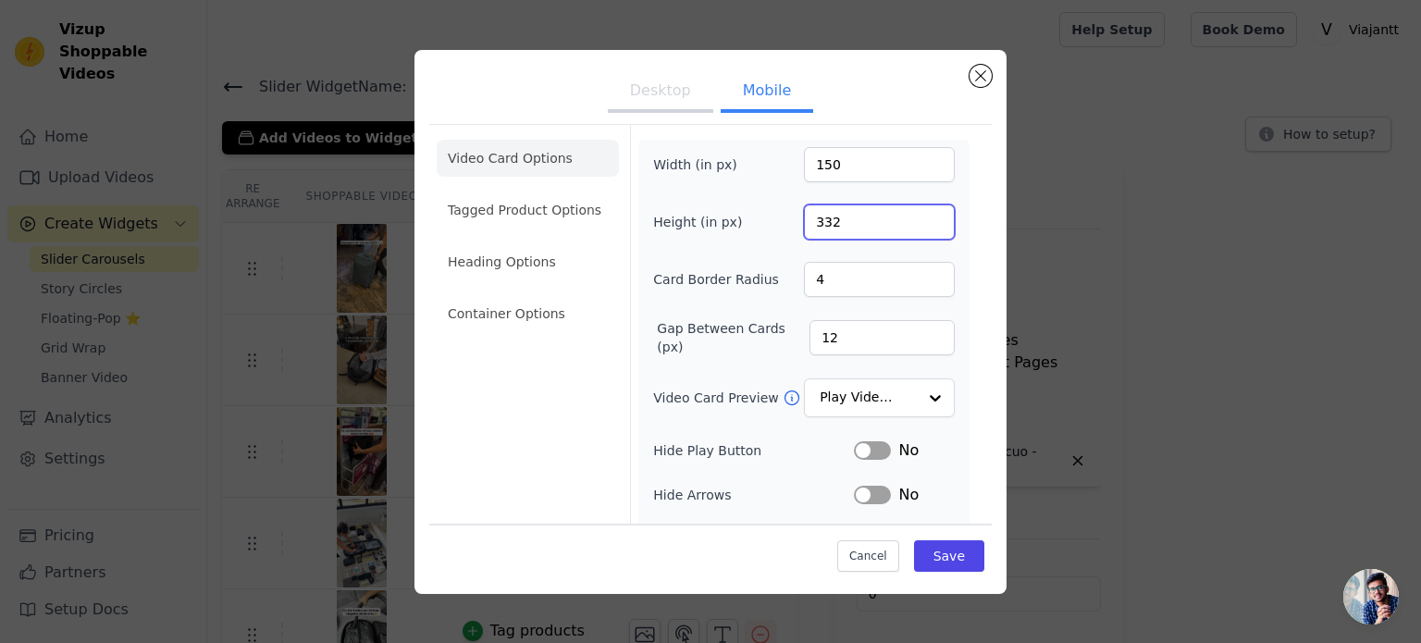
click at [921, 220] on input "332" at bounding box center [879, 221] width 151 height 35
click at [921, 220] on input "333" at bounding box center [879, 221] width 151 height 35
click at [920, 227] on input "332" at bounding box center [879, 221] width 151 height 35
click at [920, 227] on input "331" at bounding box center [879, 221] width 151 height 35
click at [920, 227] on input "330" at bounding box center [879, 221] width 151 height 35
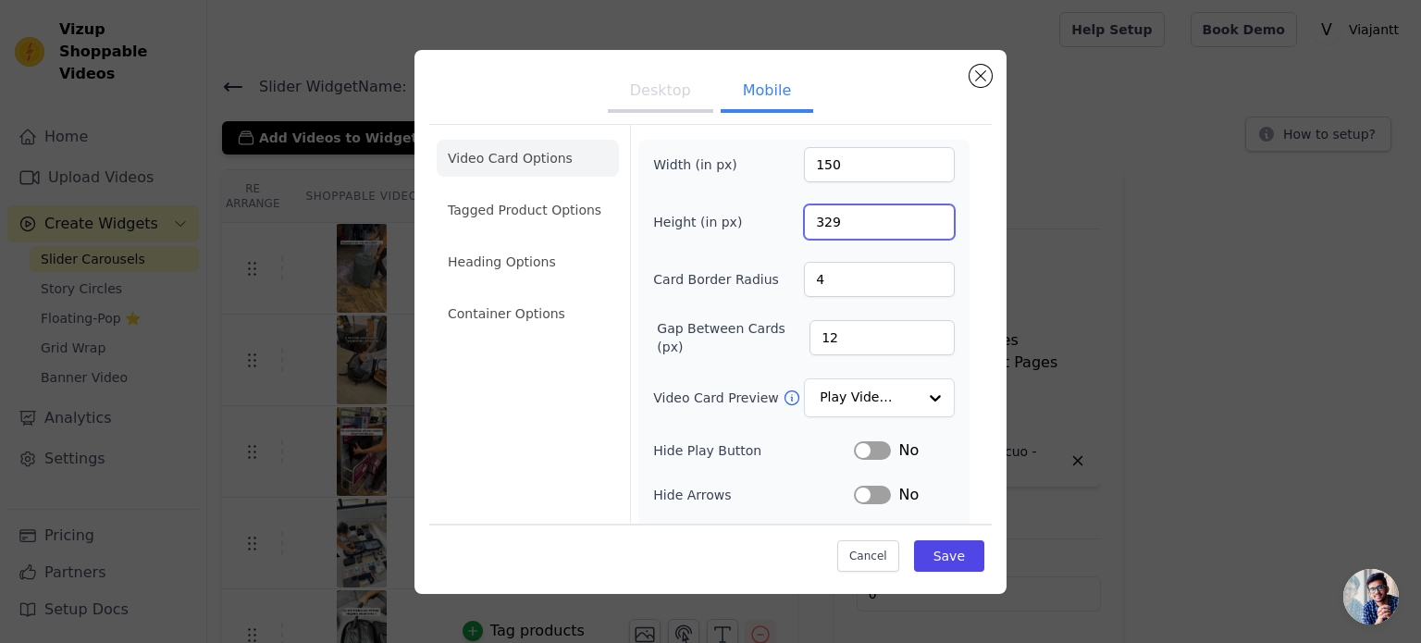
click at [920, 227] on input "329" at bounding box center [879, 221] width 151 height 35
click at [920, 227] on input "328" at bounding box center [879, 221] width 151 height 35
click at [920, 227] on input "327" at bounding box center [879, 221] width 151 height 35
click at [920, 227] on input "326" at bounding box center [879, 221] width 151 height 35
click at [920, 227] on input "325" at bounding box center [879, 221] width 151 height 35
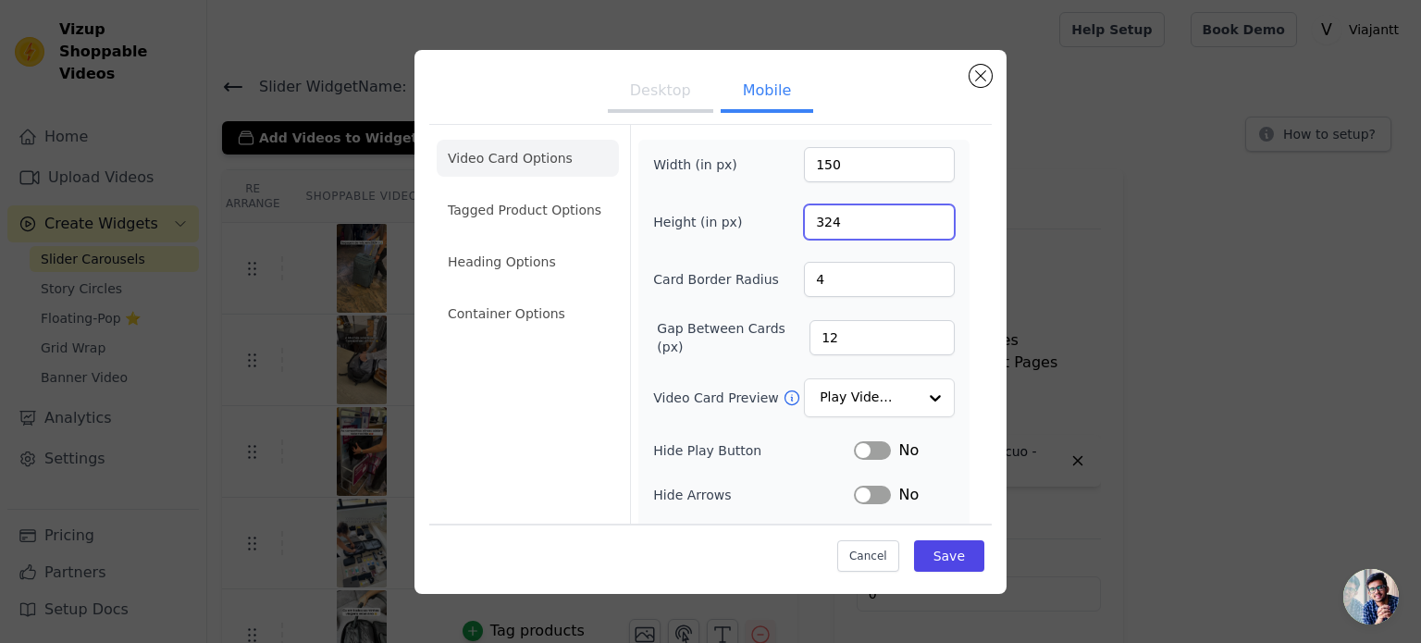
click at [920, 227] on input "324" at bounding box center [879, 221] width 151 height 35
click at [920, 227] on input "323" at bounding box center [879, 221] width 151 height 35
click at [920, 227] on input "322" at bounding box center [879, 221] width 151 height 35
click at [920, 227] on input "321" at bounding box center [879, 221] width 151 height 35
type input "320"
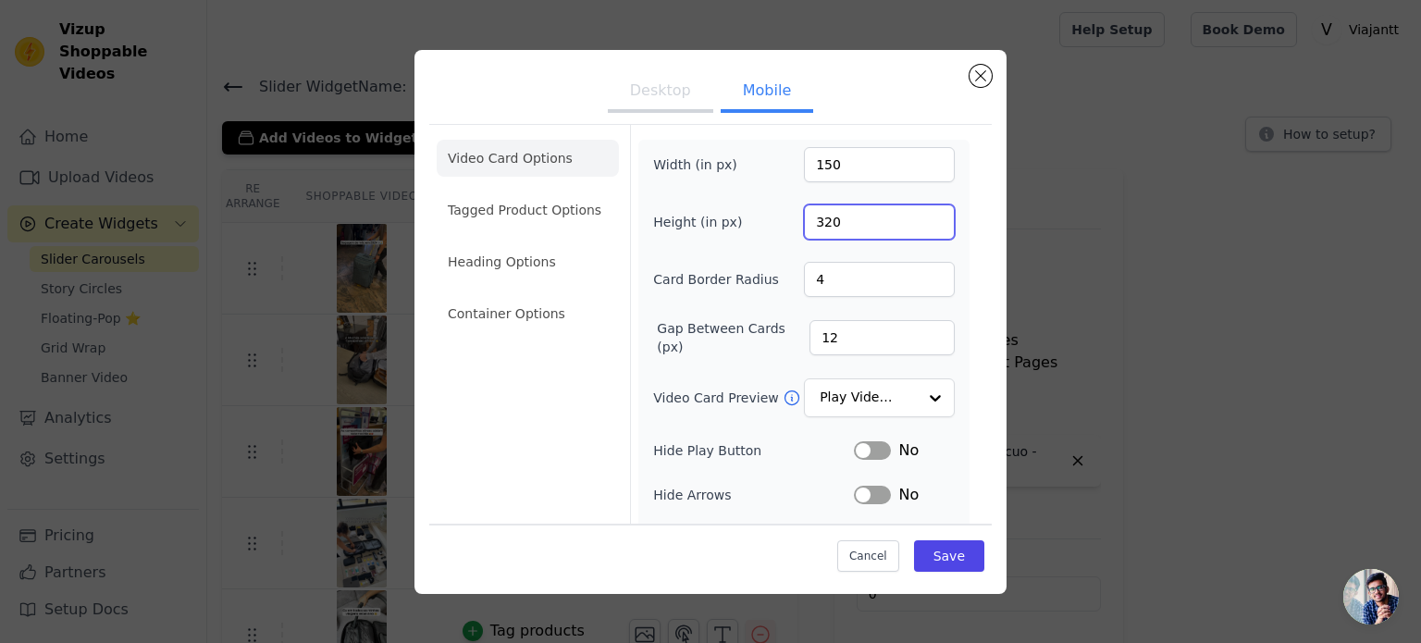
click at [920, 227] on input "320" at bounding box center [879, 221] width 151 height 35
click at [962, 259] on div "Video Card Options Tagged Product Options Heading Options Container Options Wid…" at bounding box center [710, 441] width 562 height 634
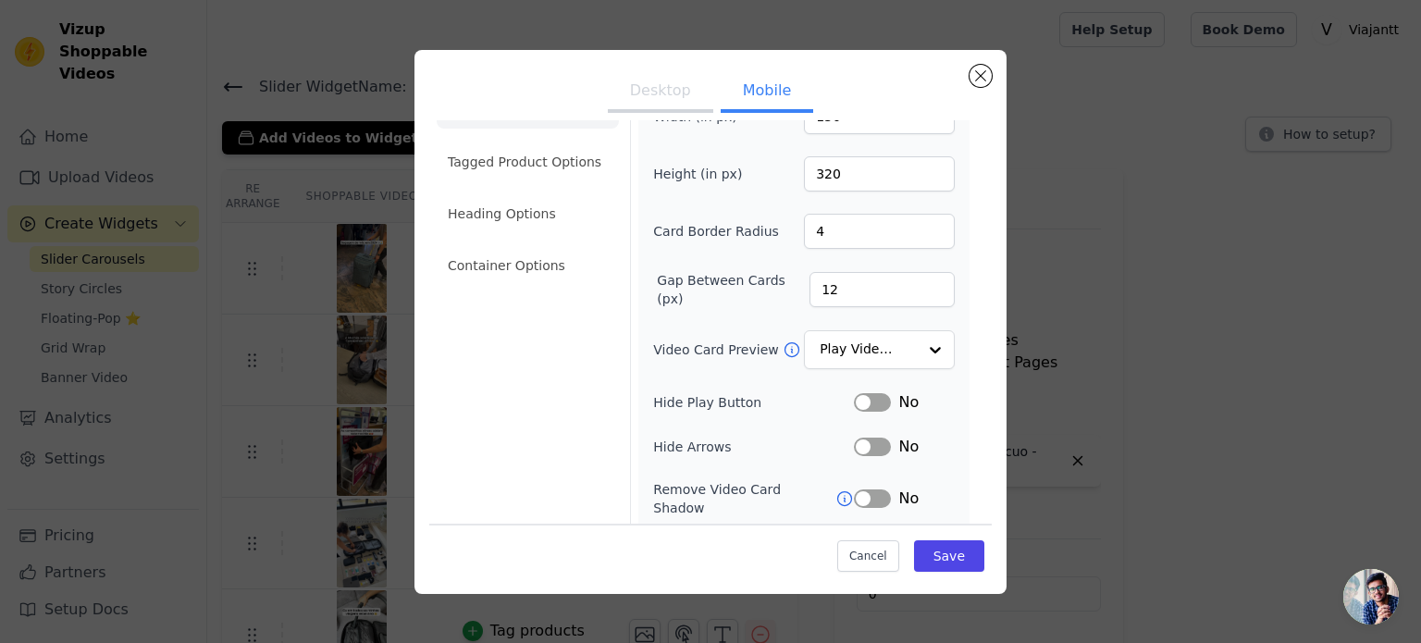
scroll to position [93, 0]
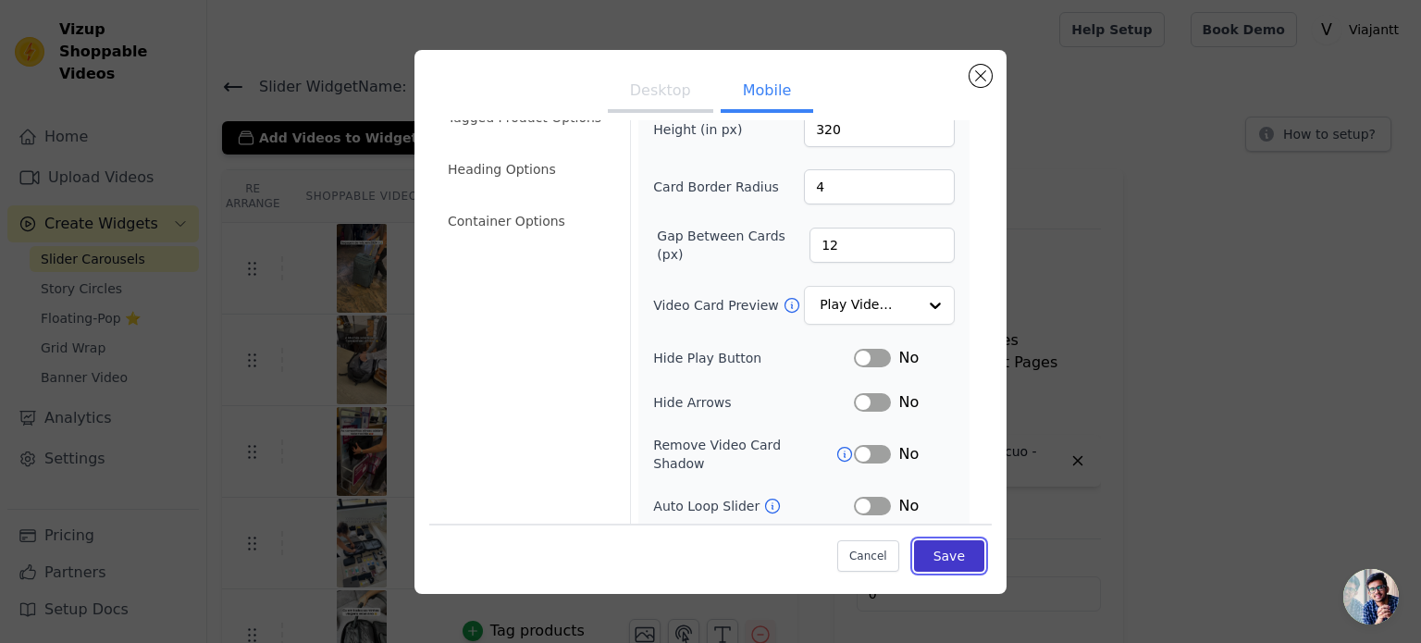
click at [937, 567] on button "Save" at bounding box center [949, 555] width 70 height 31
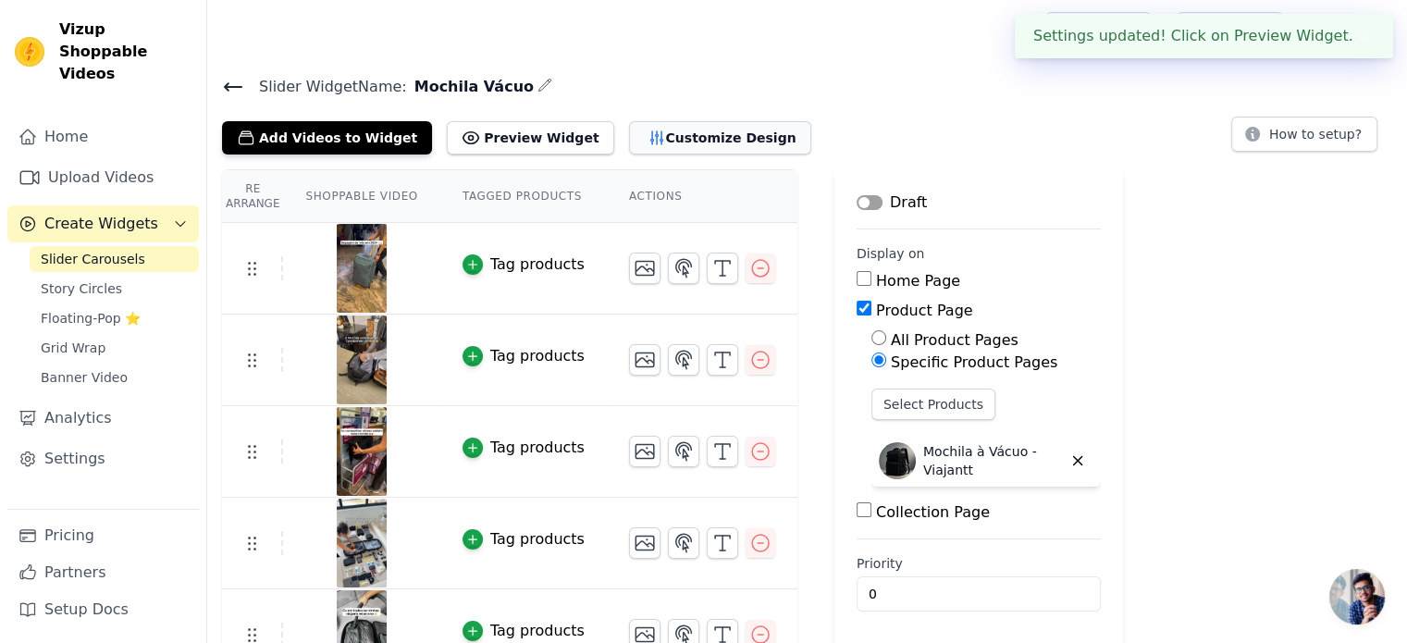
click at [686, 140] on button "Customize Design" at bounding box center [720, 137] width 182 height 33
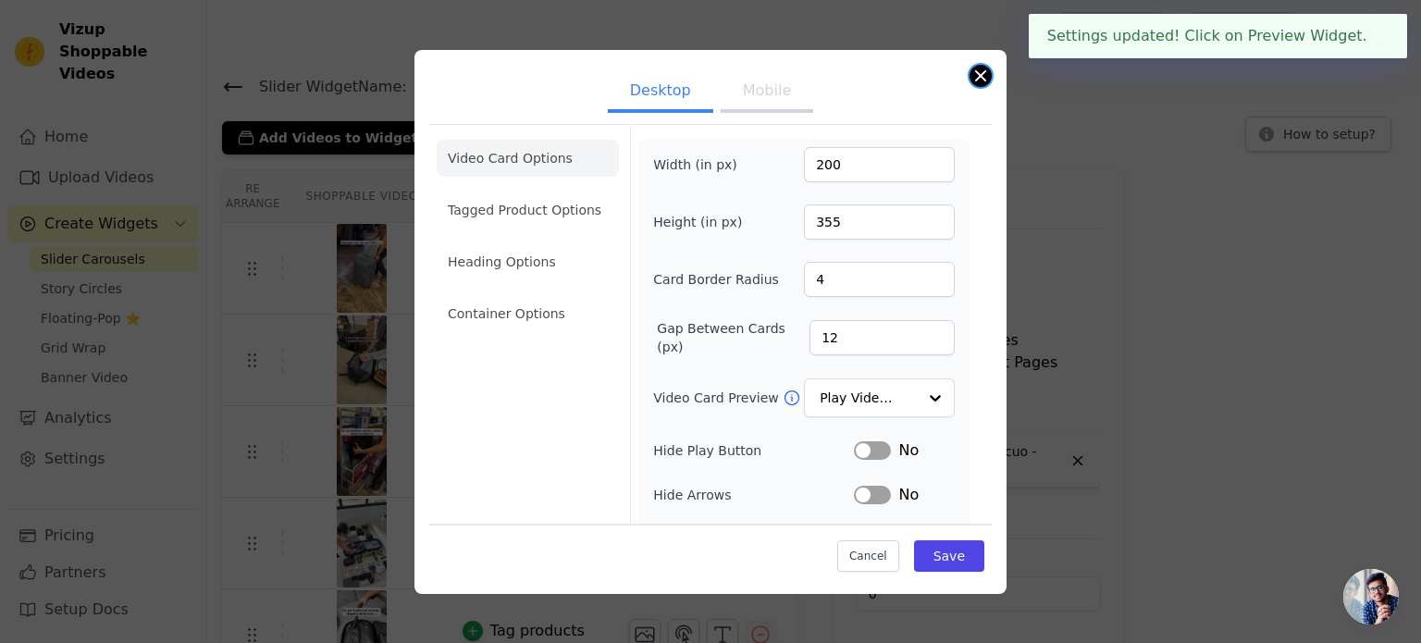
click at [983, 73] on button "Close modal" at bounding box center [980, 76] width 22 height 22
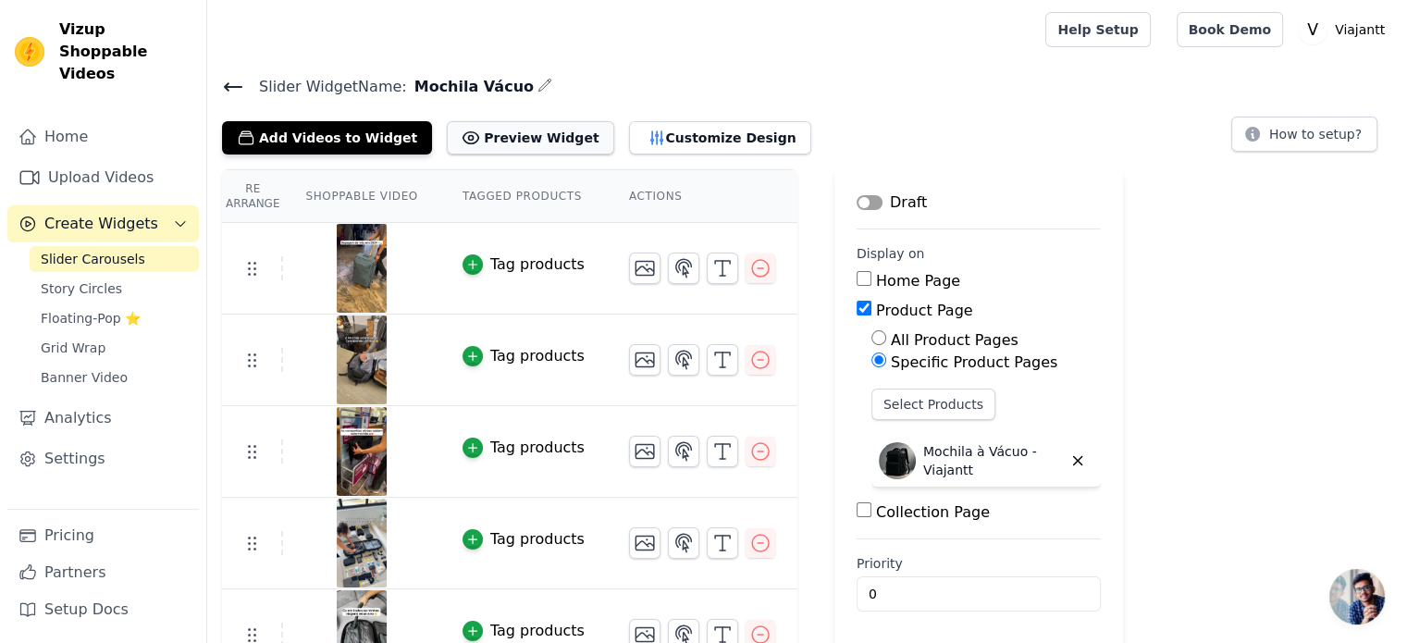
click at [500, 136] on button "Preview Widget" at bounding box center [530, 137] width 167 height 33
click at [857, 203] on button "Label" at bounding box center [870, 202] width 26 height 15
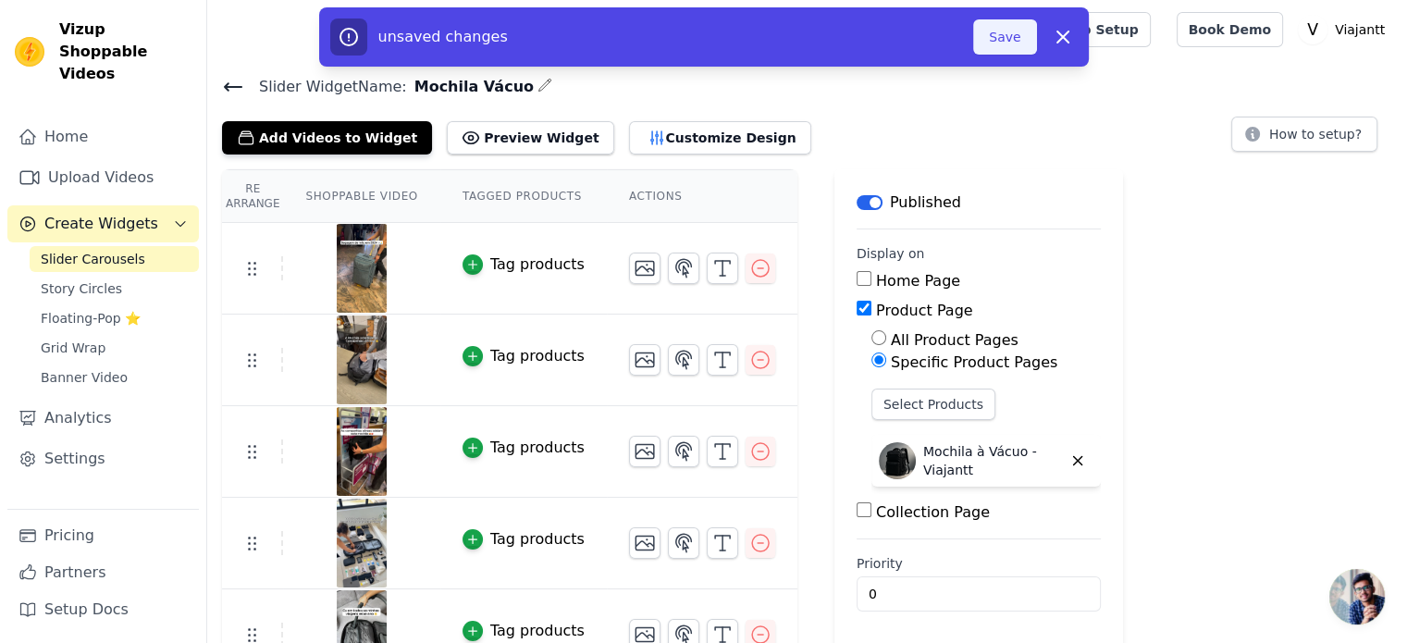
click at [1008, 40] on button "Save" at bounding box center [1004, 36] width 63 height 35
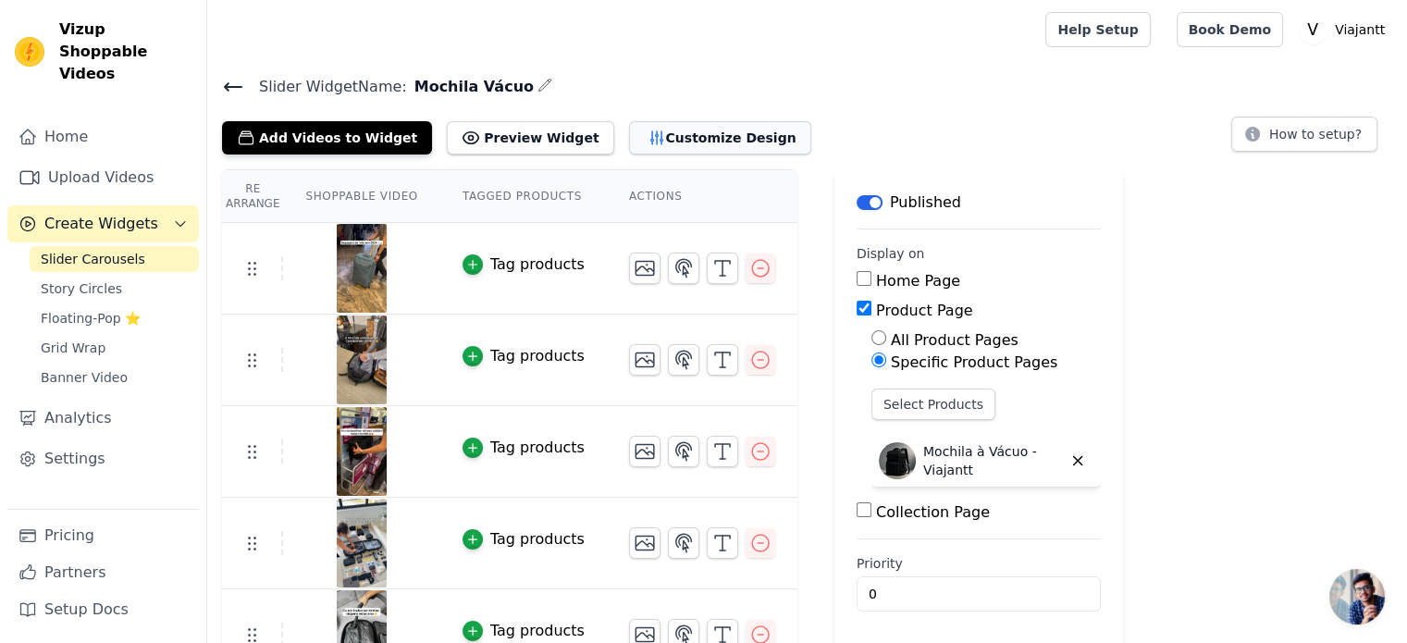
click at [636, 125] on button "Customize Design" at bounding box center [720, 137] width 182 height 33
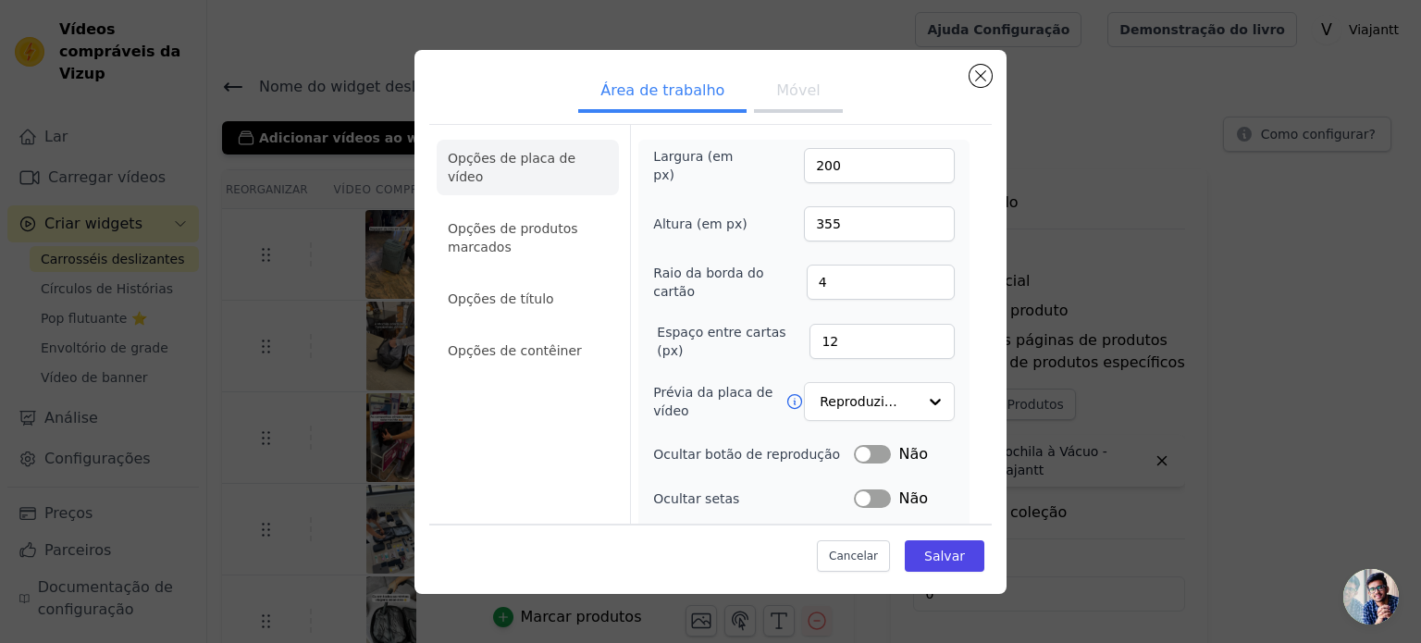
scroll to position [185, 0]
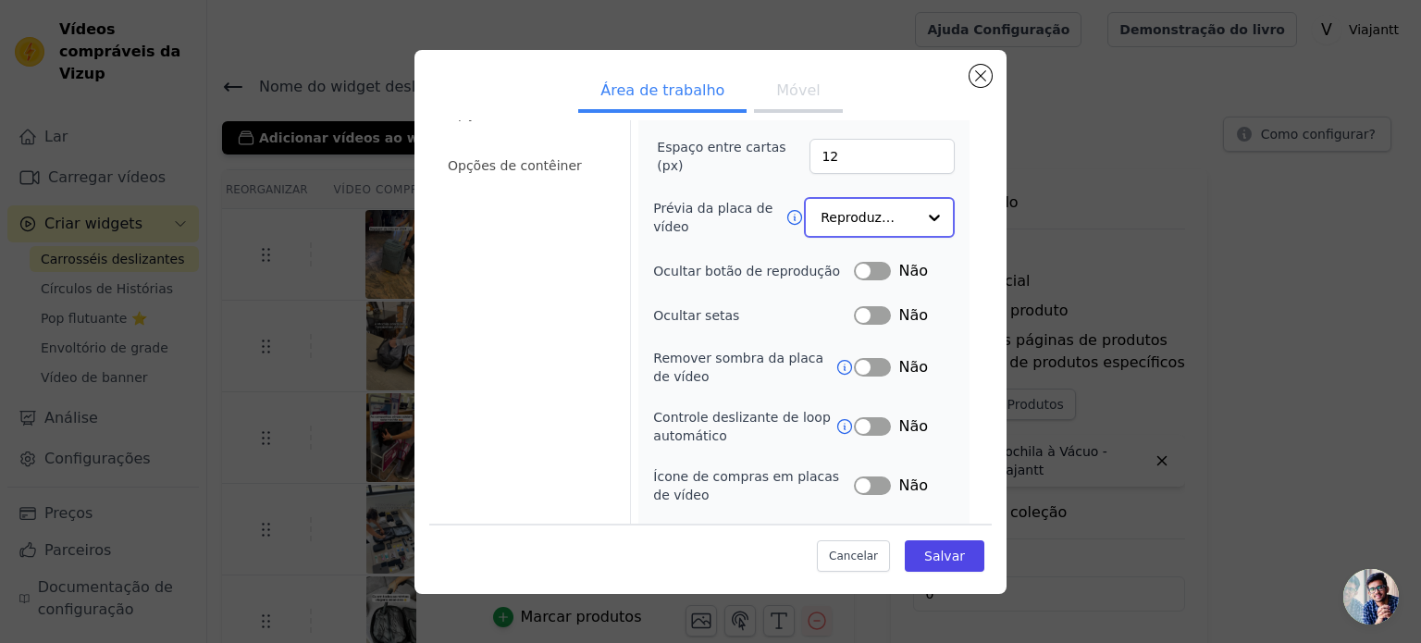
click at [833, 205] on input "Prévia da placa de vídeo" at bounding box center [868, 217] width 95 height 37
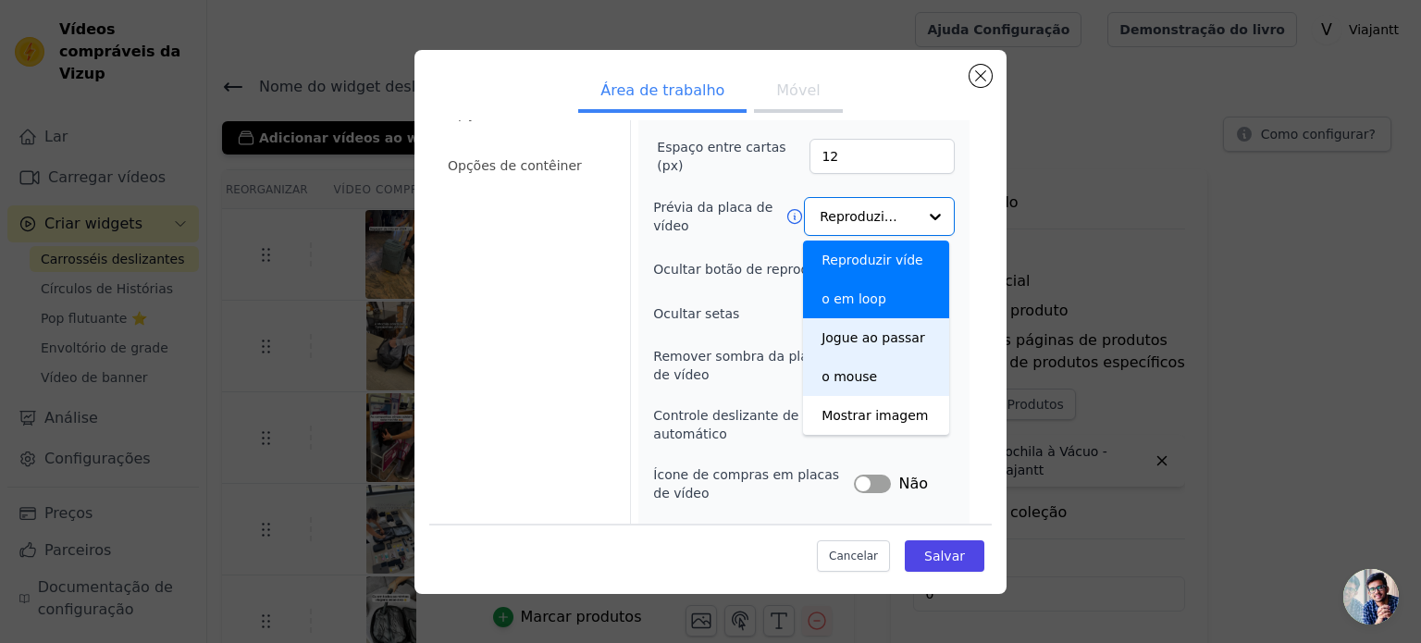
click at [565, 370] on div "Opções de placa de vídeo Opções de produtos marcados Opções de título Opções de…" at bounding box center [528, 258] width 182 height 636
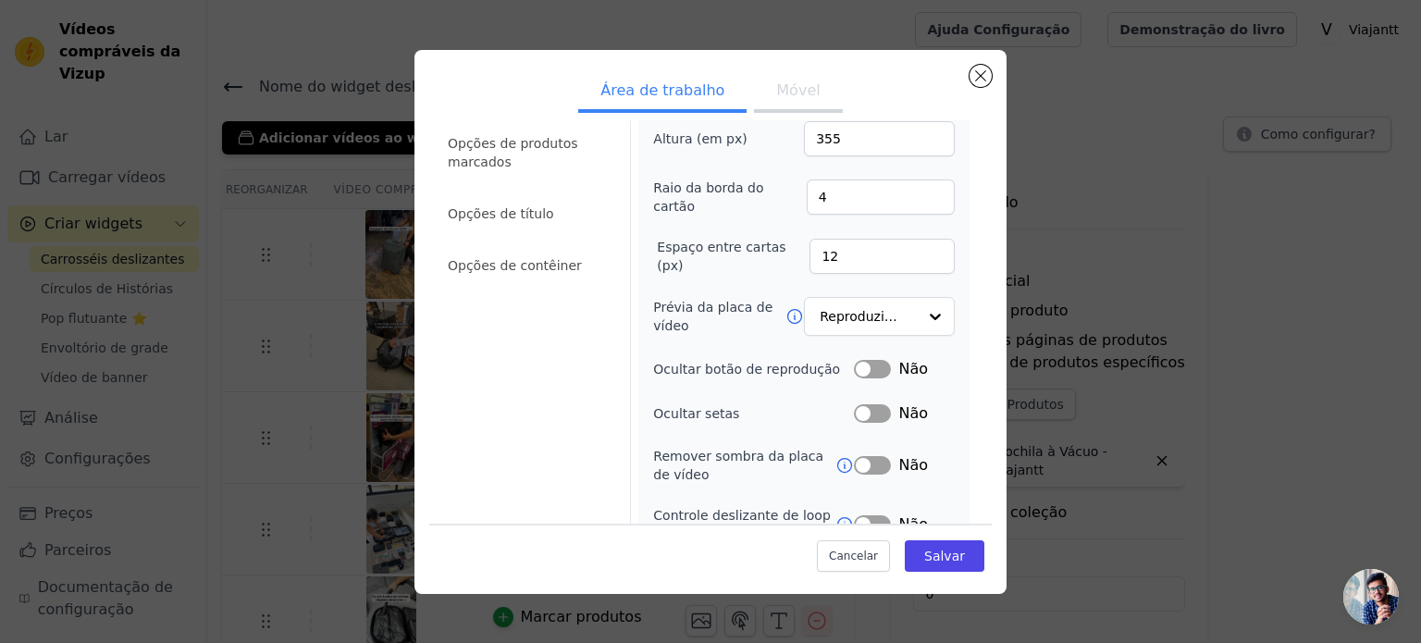
scroll to position [0, 0]
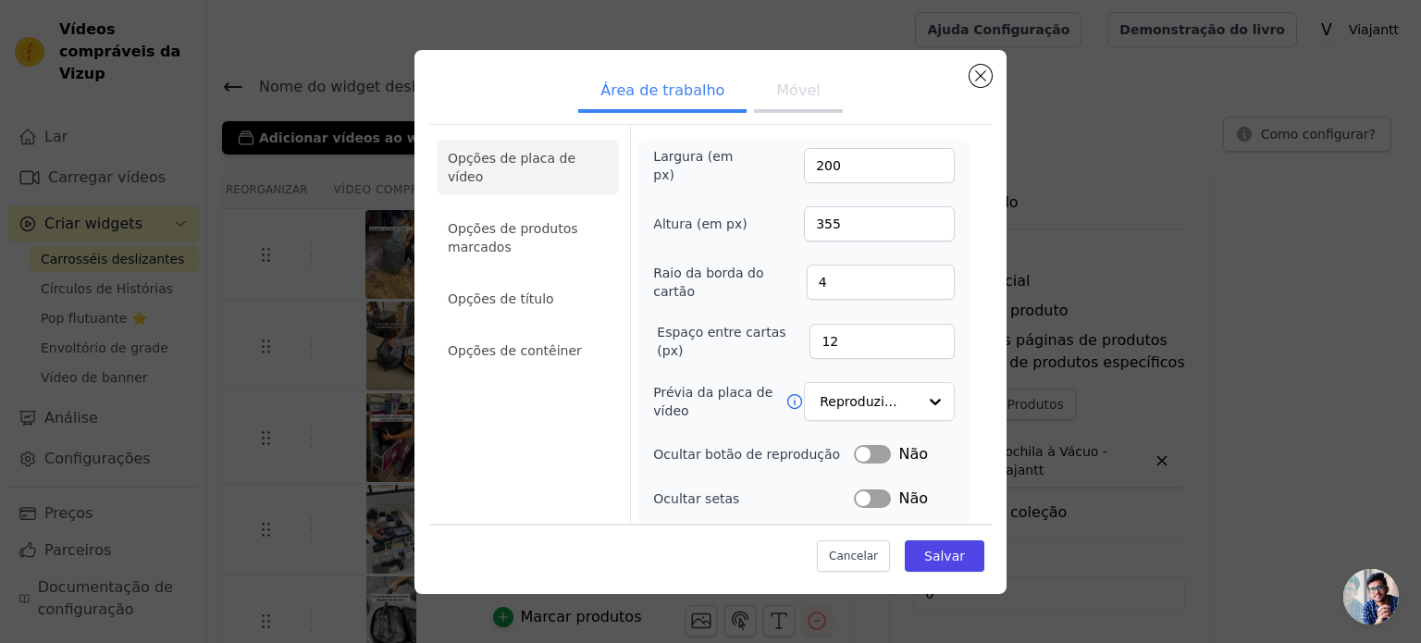
click at [767, 107] on button "Móvel" at bounding box center [798, 92] width 88 height 41
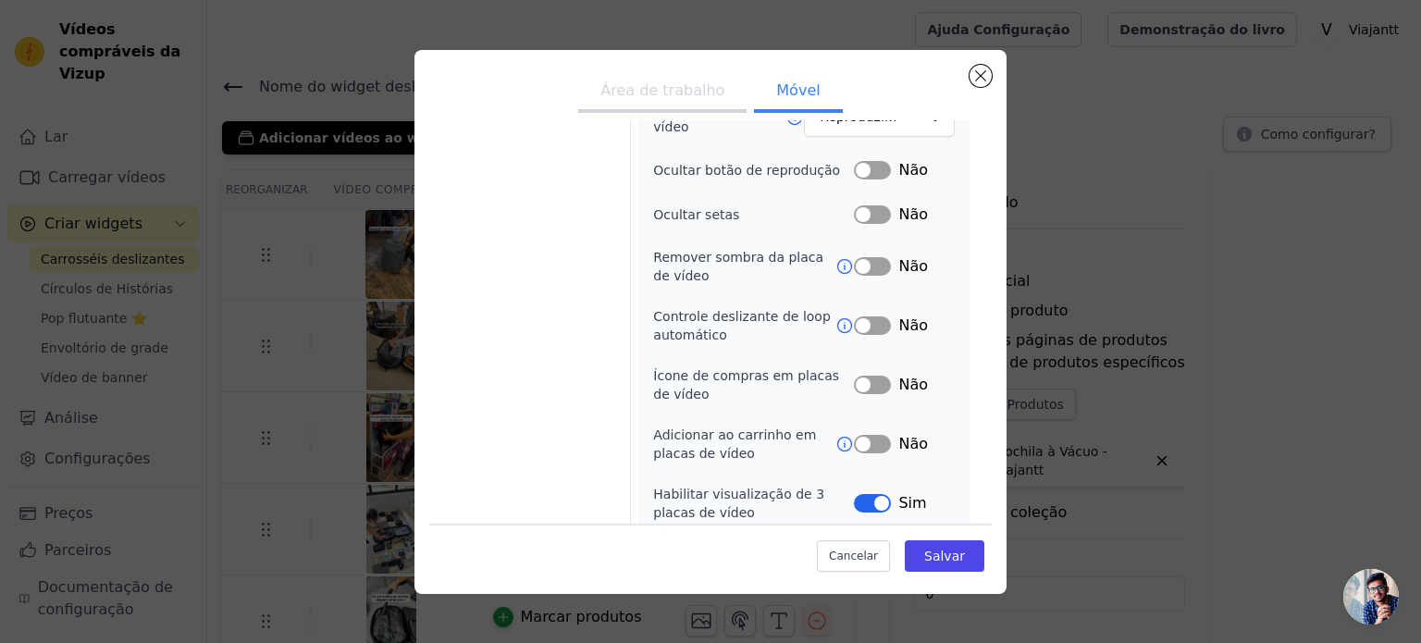
scroll to position [289, 0]
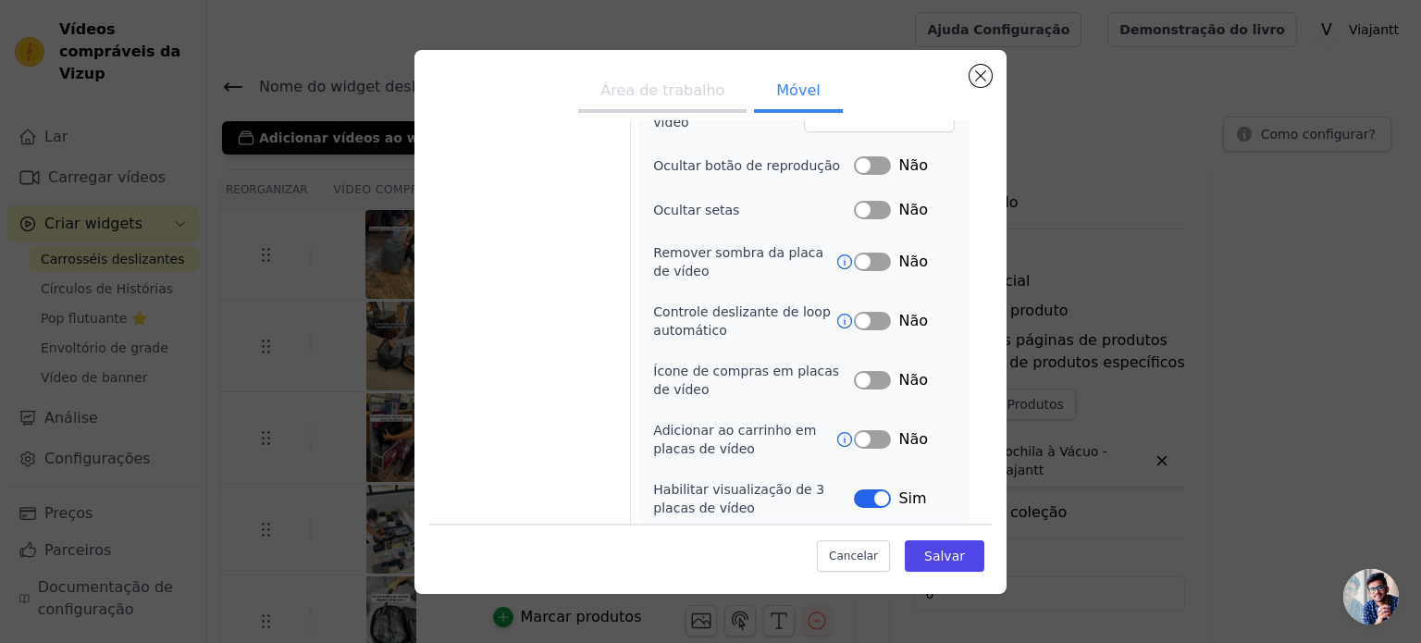
click at [866, 494] on button "Rótulo" at bounding box center [872, 498] width 37 height 19
click at [856, 312] on button "Rótulo" at bounding box center [872, 321] width 37 height 19
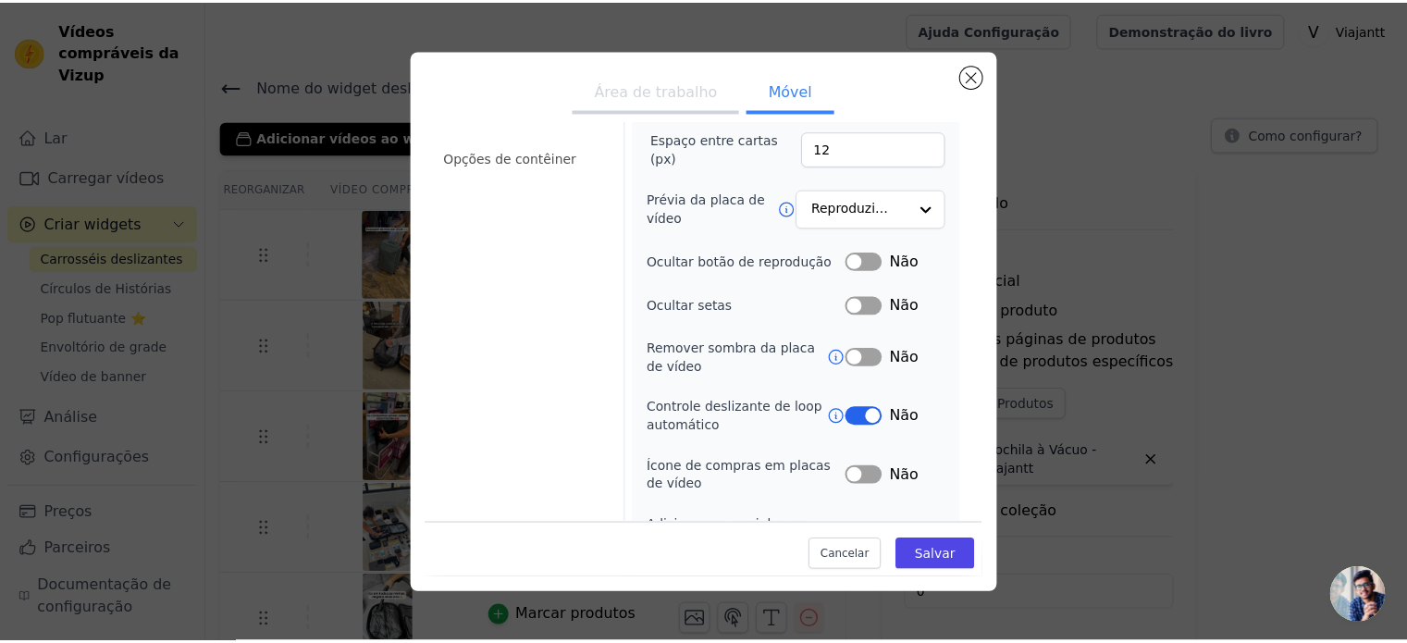
scroll to position [196, 0]
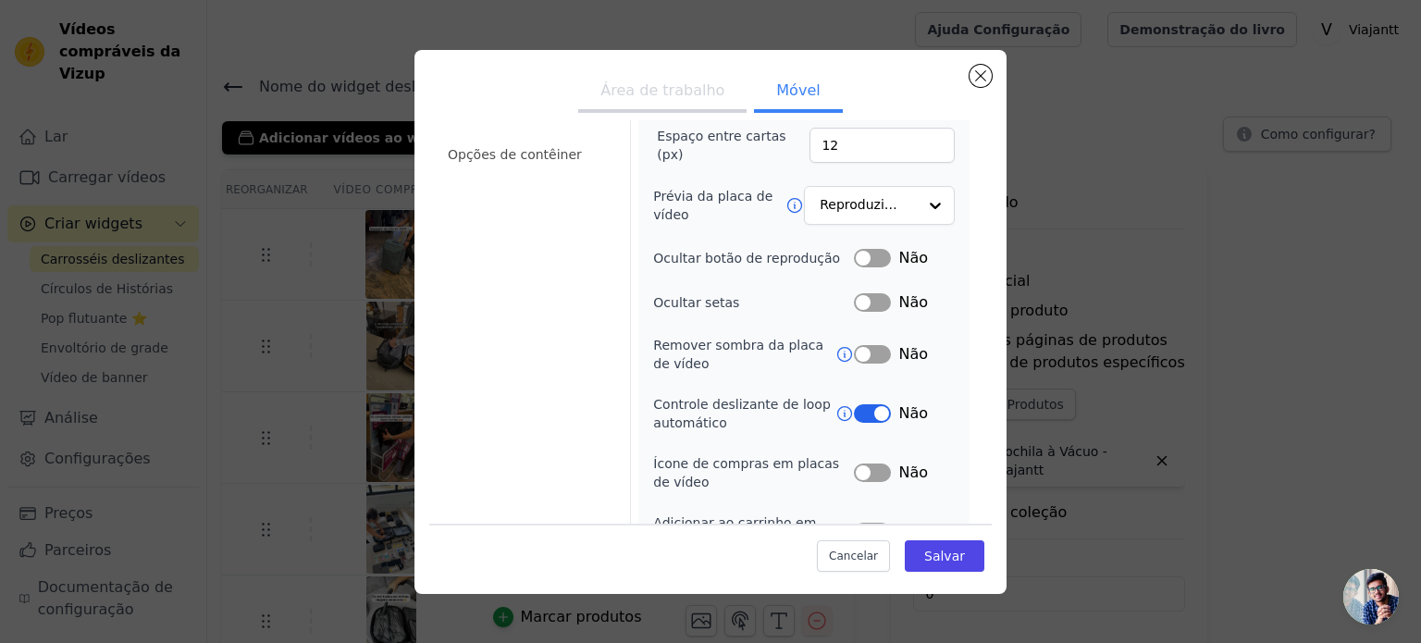
click at [857, 236] on div "Largura (em px) 150 Altura (em px) 320 Raio da borda do cartão 4 Espaço entre c…" at bounding box center [804, 280] width 302 height 659
click at [867, 251] on button "Rótulo" at bounding box center [872, 258] width 37 height 19
click at [931, 557] on font "Salvar" at bounding box center [944, 556] width 41 height 15
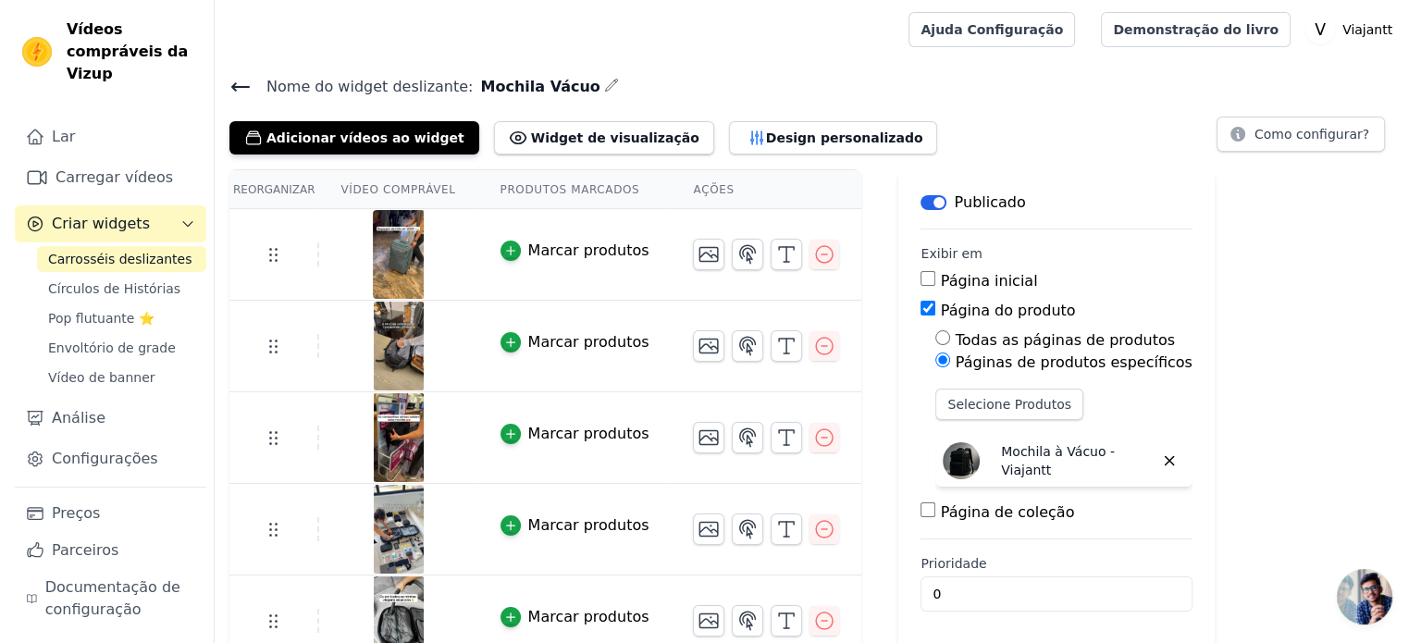
scroll to position [0, 0]
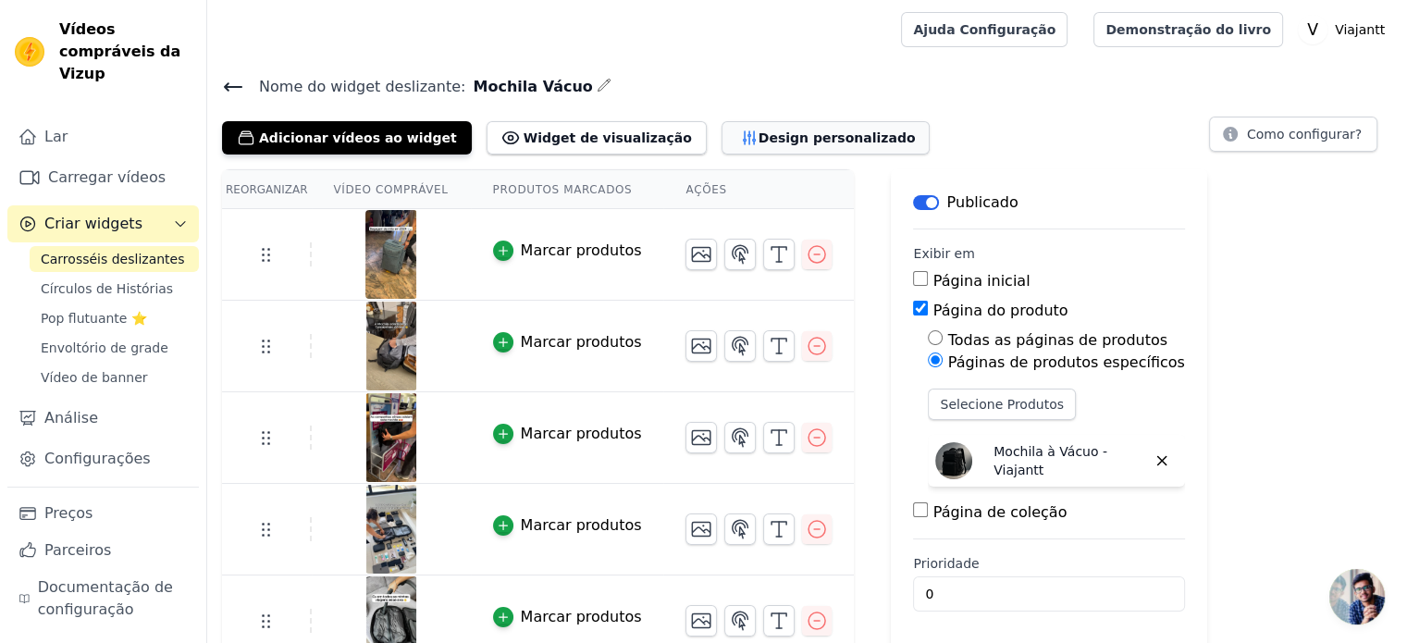
click at [759, 144] on font "Design personalizado" at bounding box center [837, 137] width 157 height 15
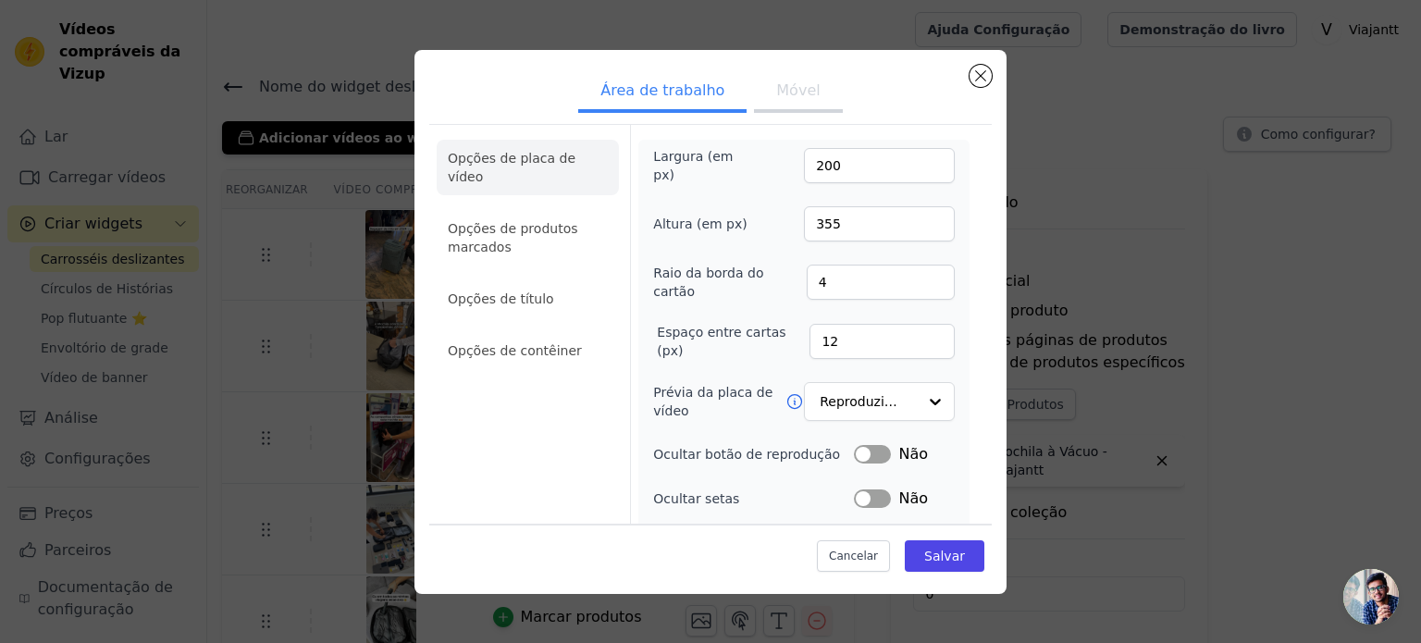
click at [776, 89] on font "Móvel" at bounding box center [797, 90] width 43 height 18
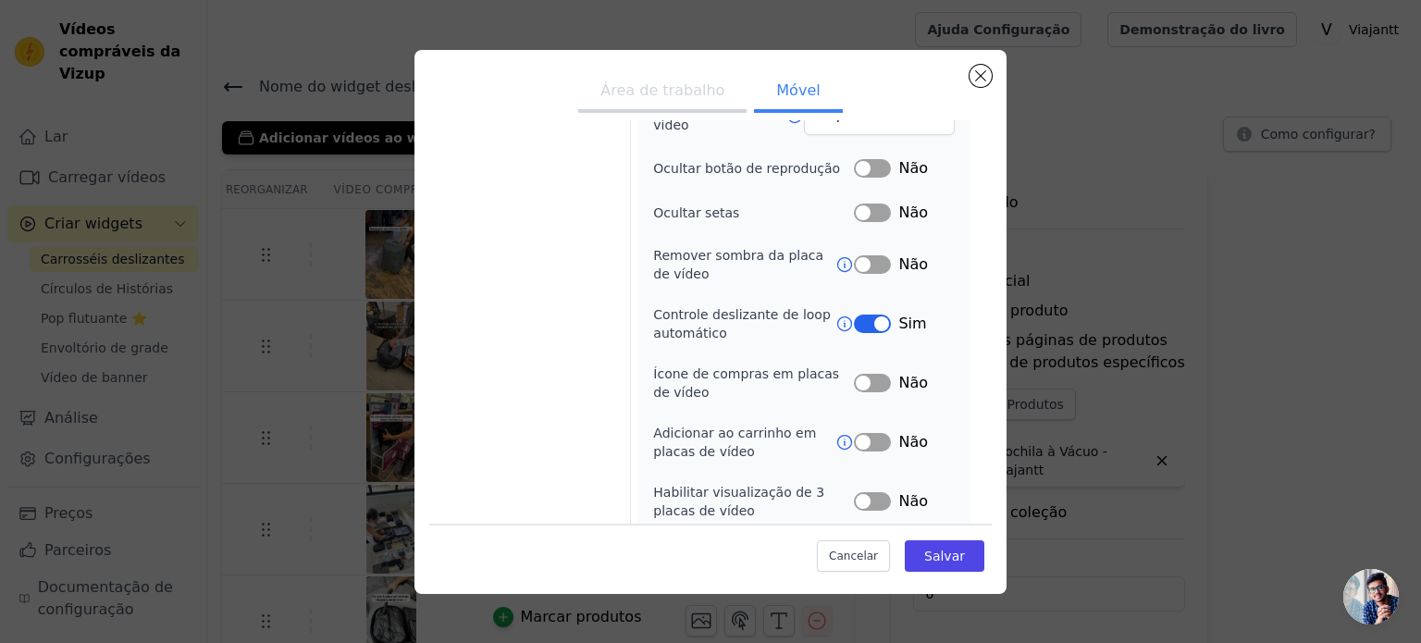
scroll to position [289, 0]
click at [867, 160] on button "Rótulo" at bounding box center [872, 165] width 37 height 19
click at [858, 206] on button "Rótulo" at bounding box center [872, 210] width 37 height 19
click at [871, 253] on button "Rótulo" at bounding box center [872, 262] width 37 height 19
click at [854, 489] on button "Rótulo" at bounding box center [872, 498] width 37 height 19
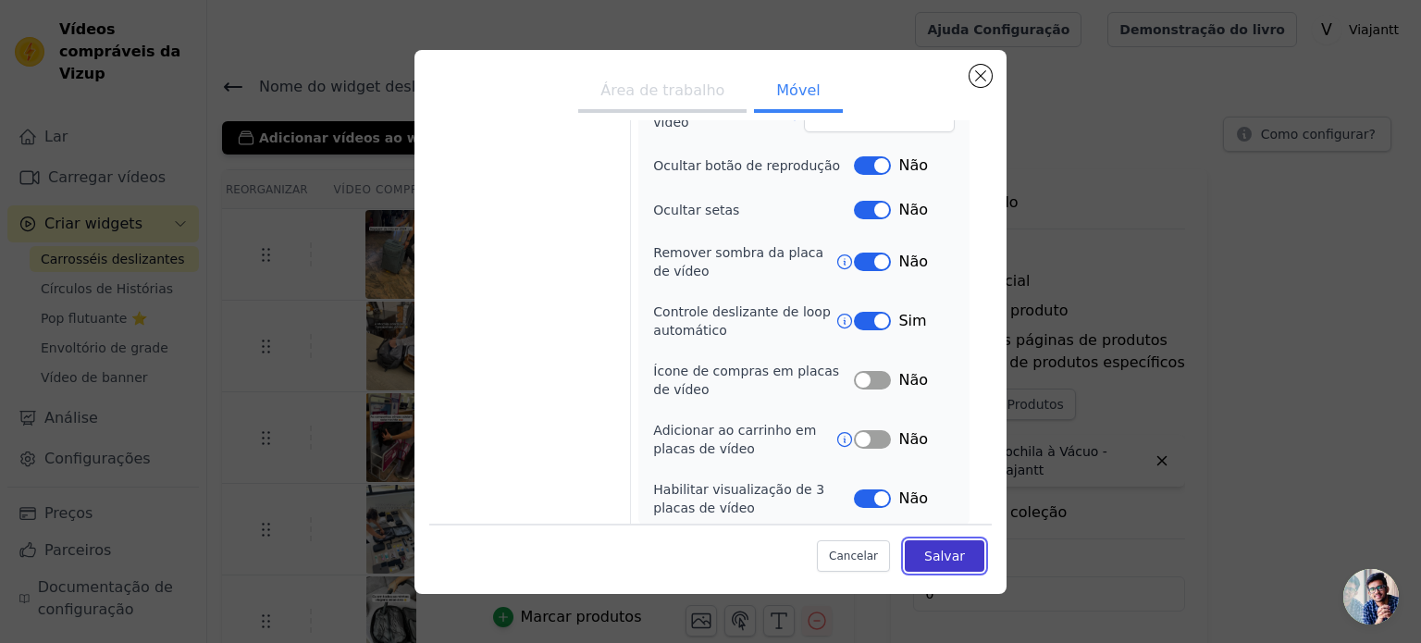
click at [915, 543] on button "Salvar" at bounding box center [945, 555] width 80 height 31
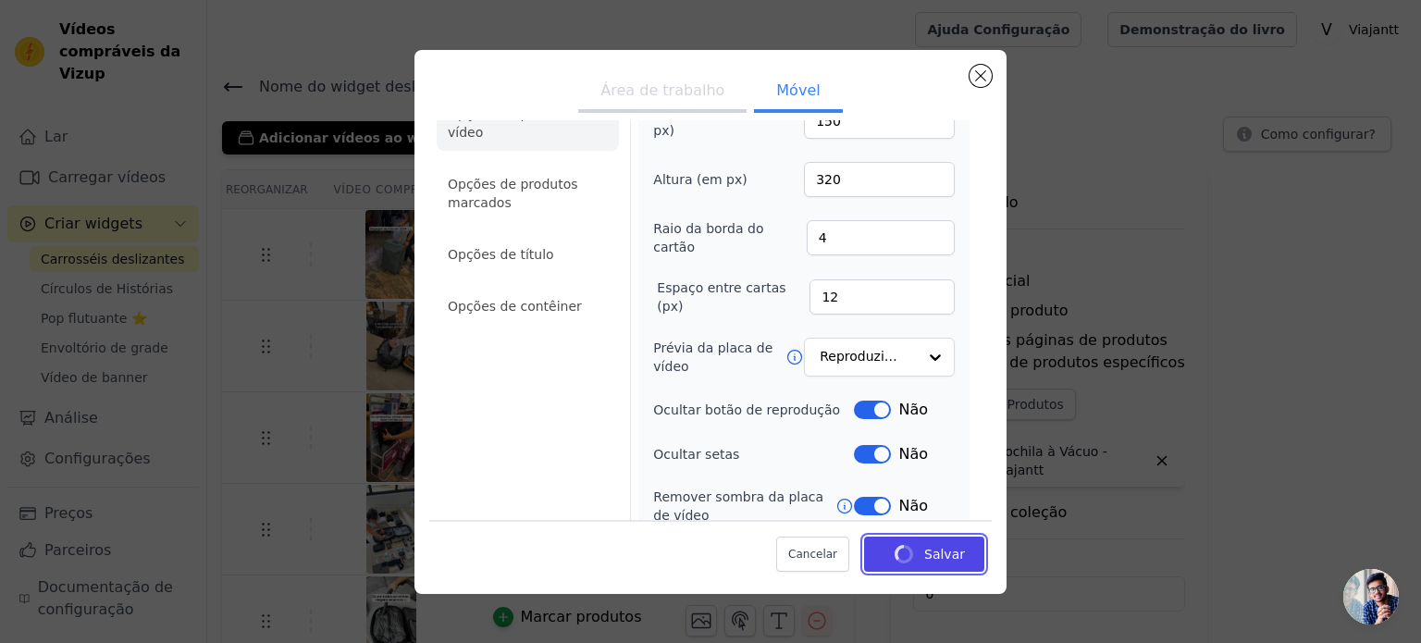
scroll to position [0, 0]
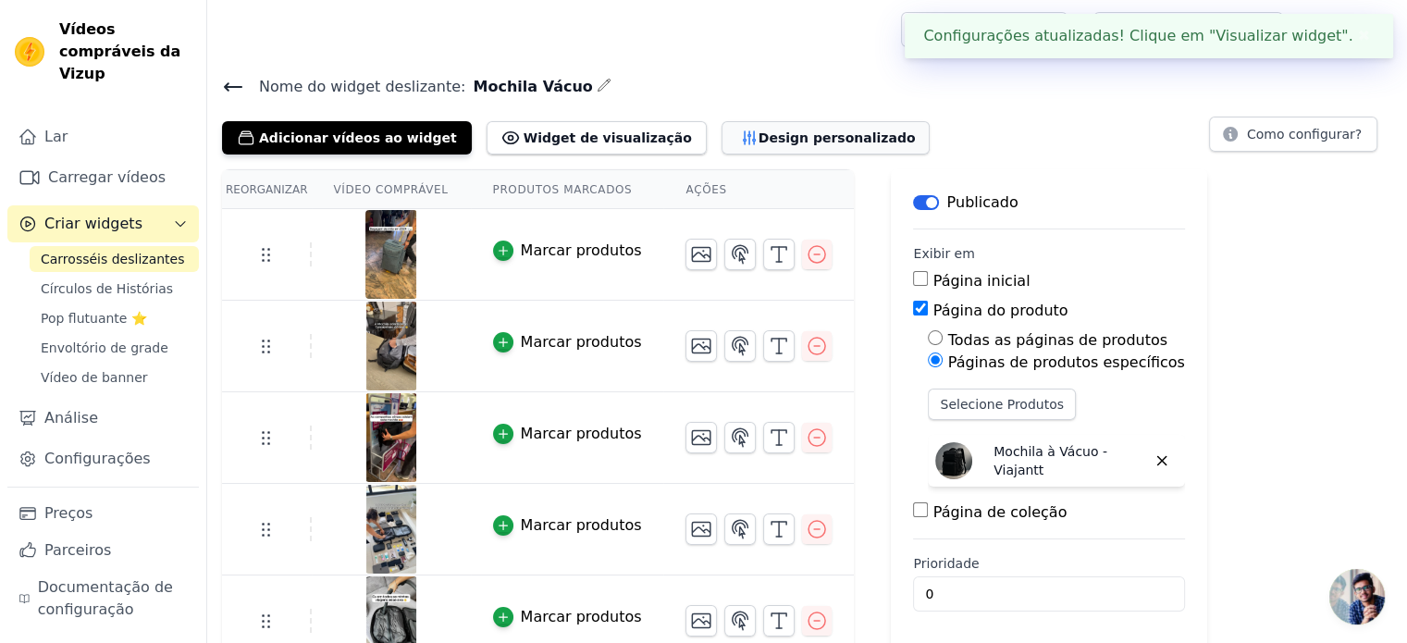
click at [759, 143] on font "Design personalizado" at bounding box center [837, 137] width 157 height 15
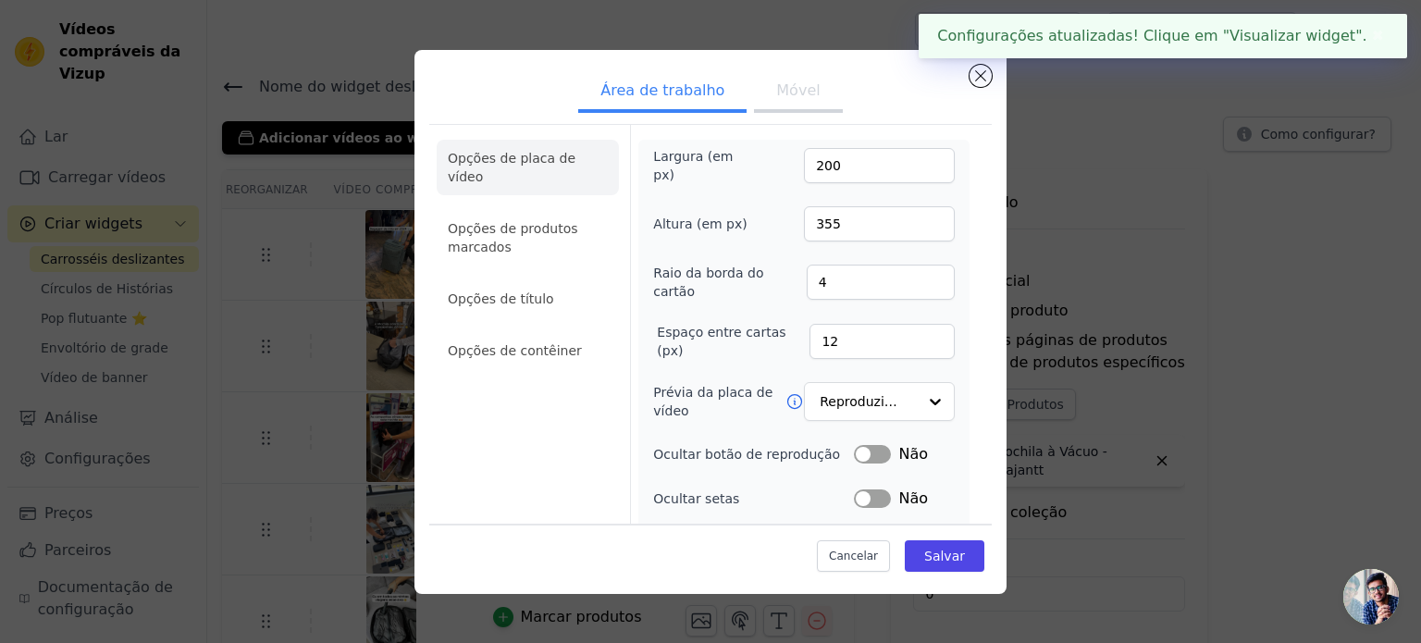
click at [768, 102] on button "Móvel" at bounding box center [798, 92] width 88 height 41
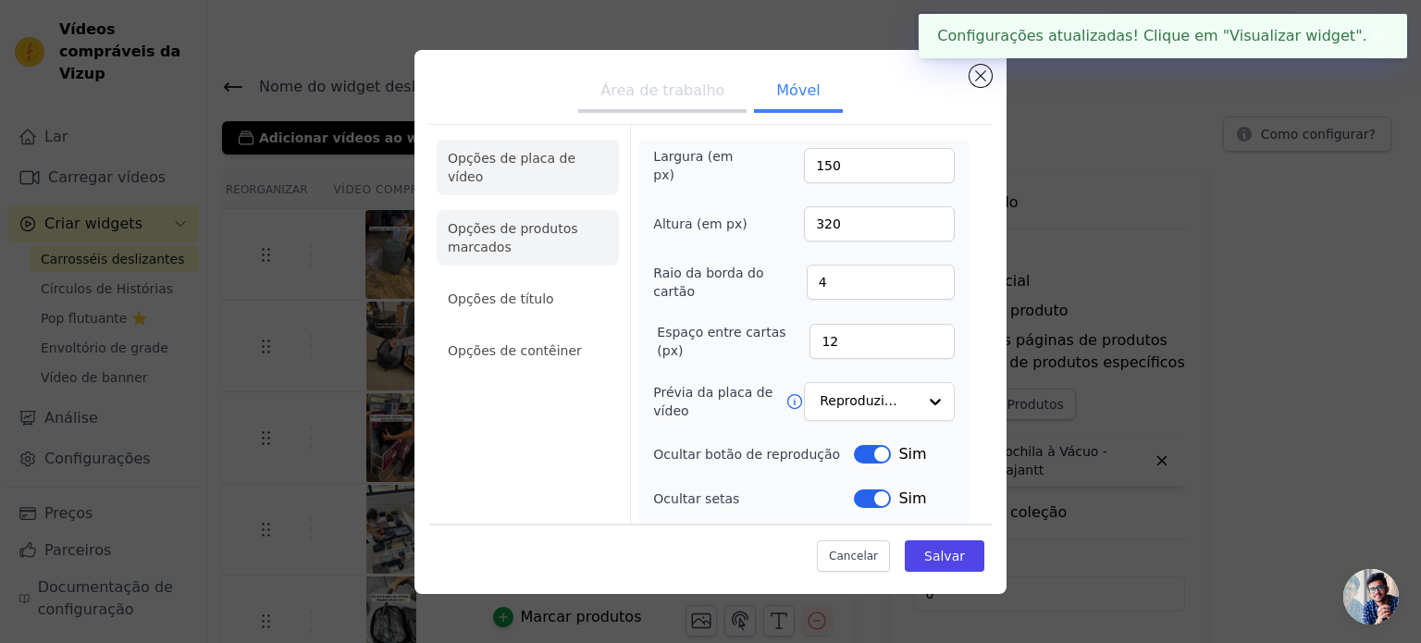
click at [531, 332] on li "Opções de produtos marcados" at bounding box center [528, 350] width 182 height 37
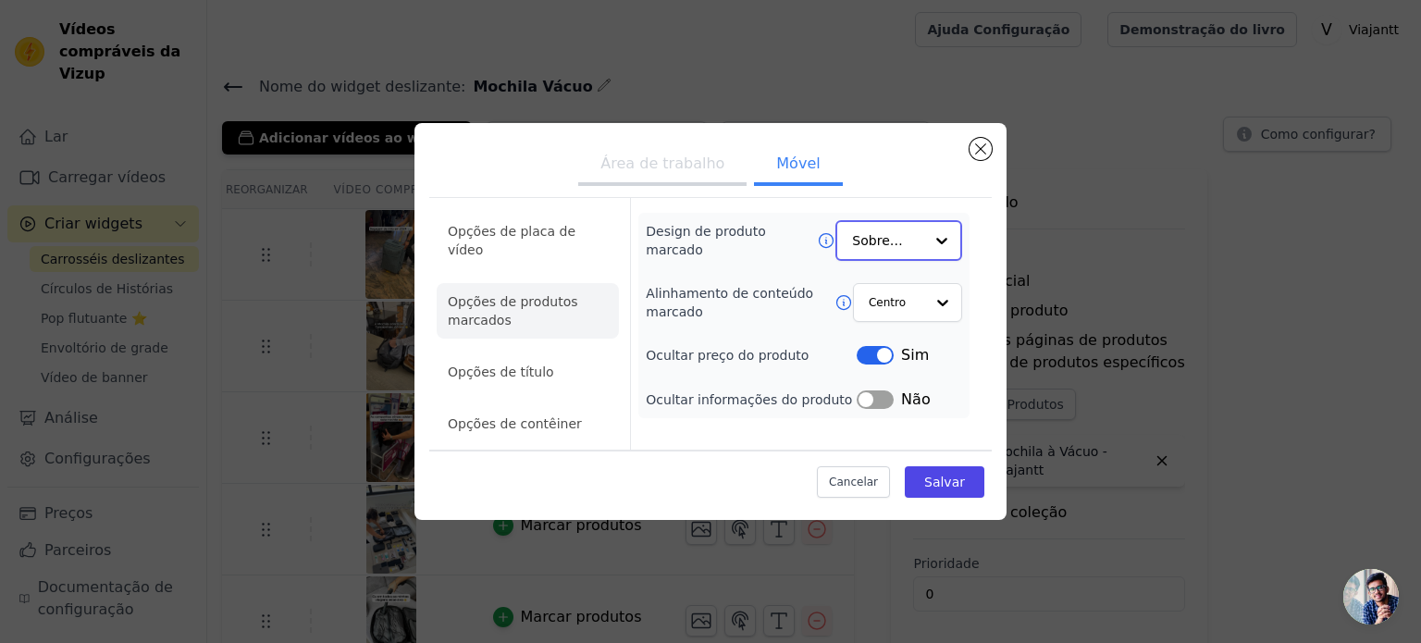
click at [869, 252] on input "Design de produto marcado" at bounding box center [887, 240] width 71 height 37
click at [461, 373] on li "Opções de título" at bounding box center [528, 371] width 182 height 37
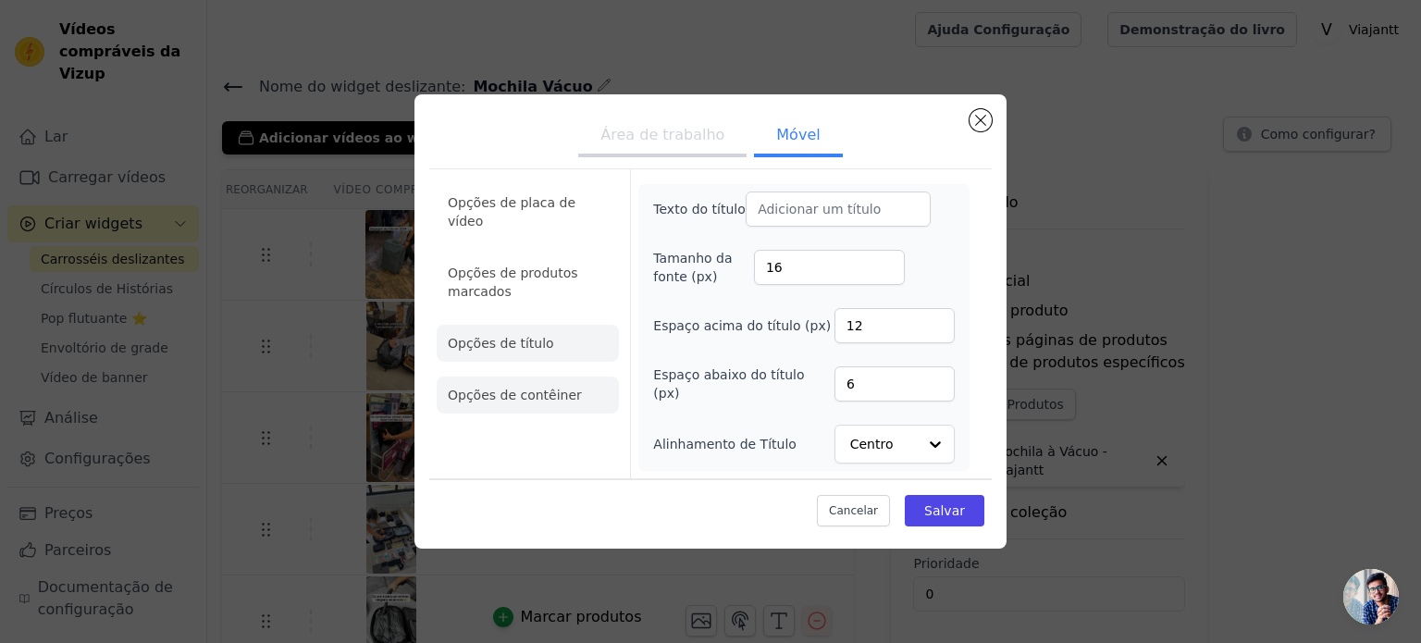
click at [542, 388] on font "Opções de contêiner" at bounding box center [515, 395] width 134 height 15
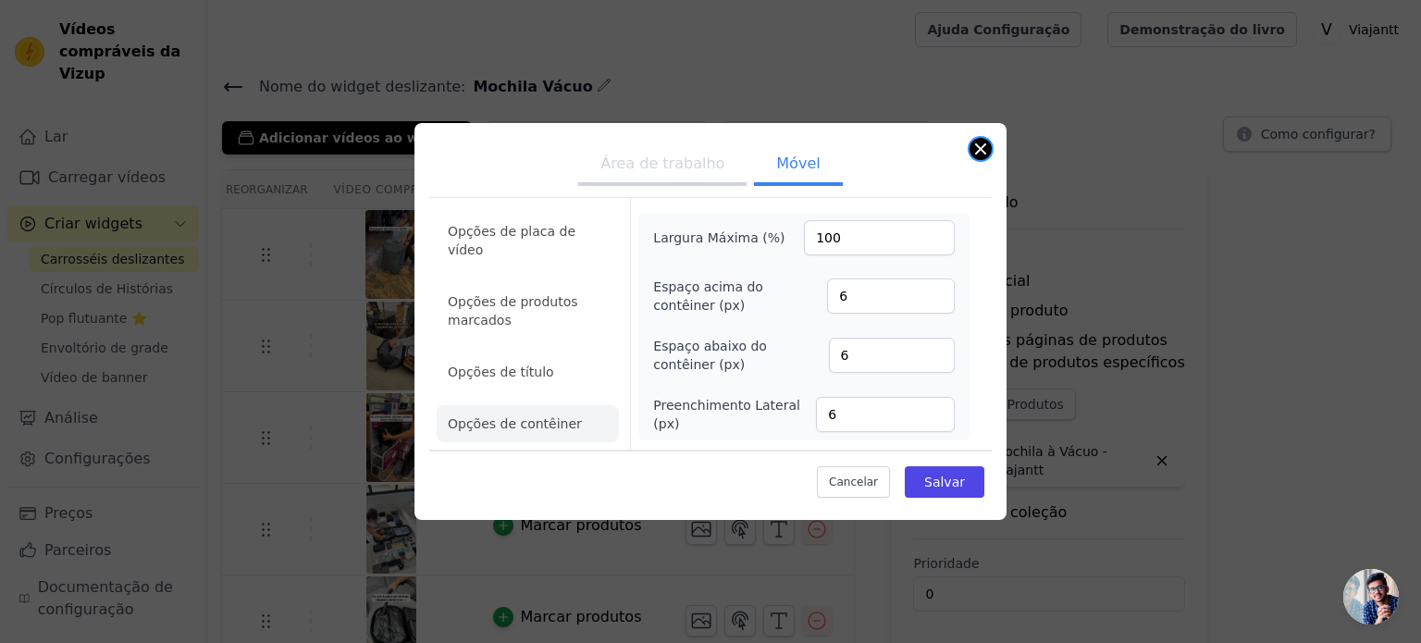
click at [971, 153] on button "Fechar modal" at bounding box center [980, 149] width 22 height 22
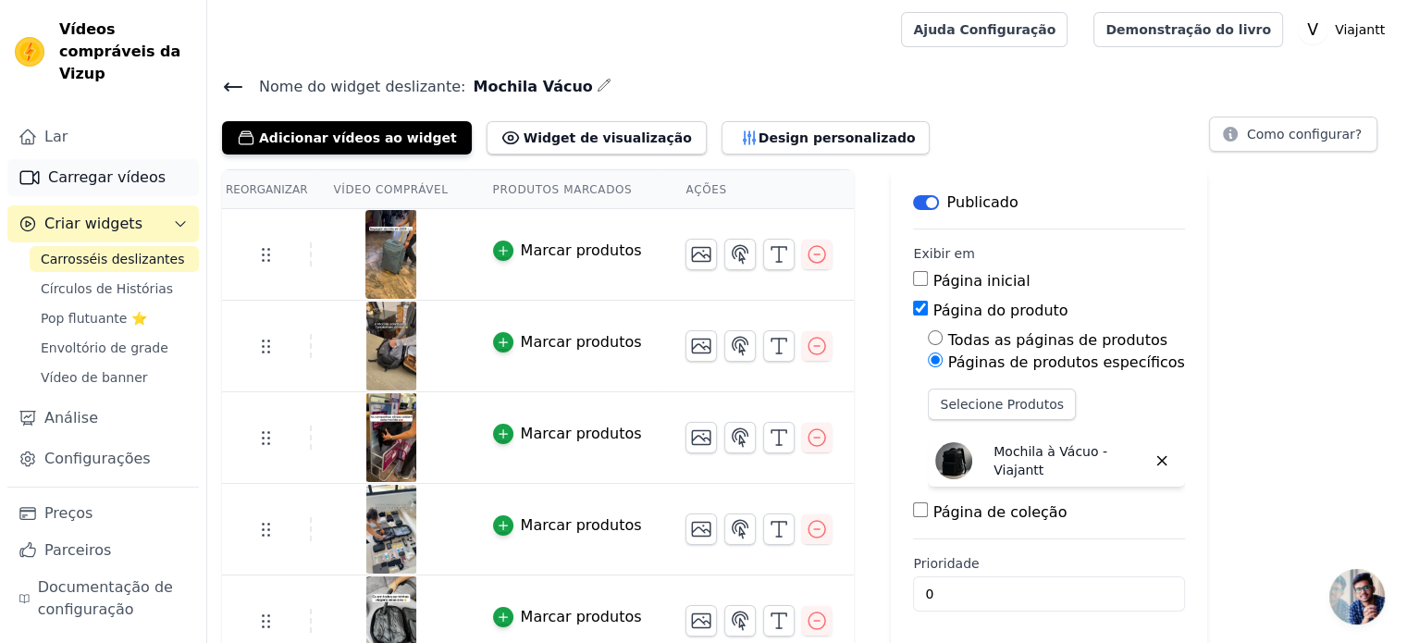
click at [133, 168] on font "Carregar vídeos" at bounding box center [106, 177] width 117 height 18
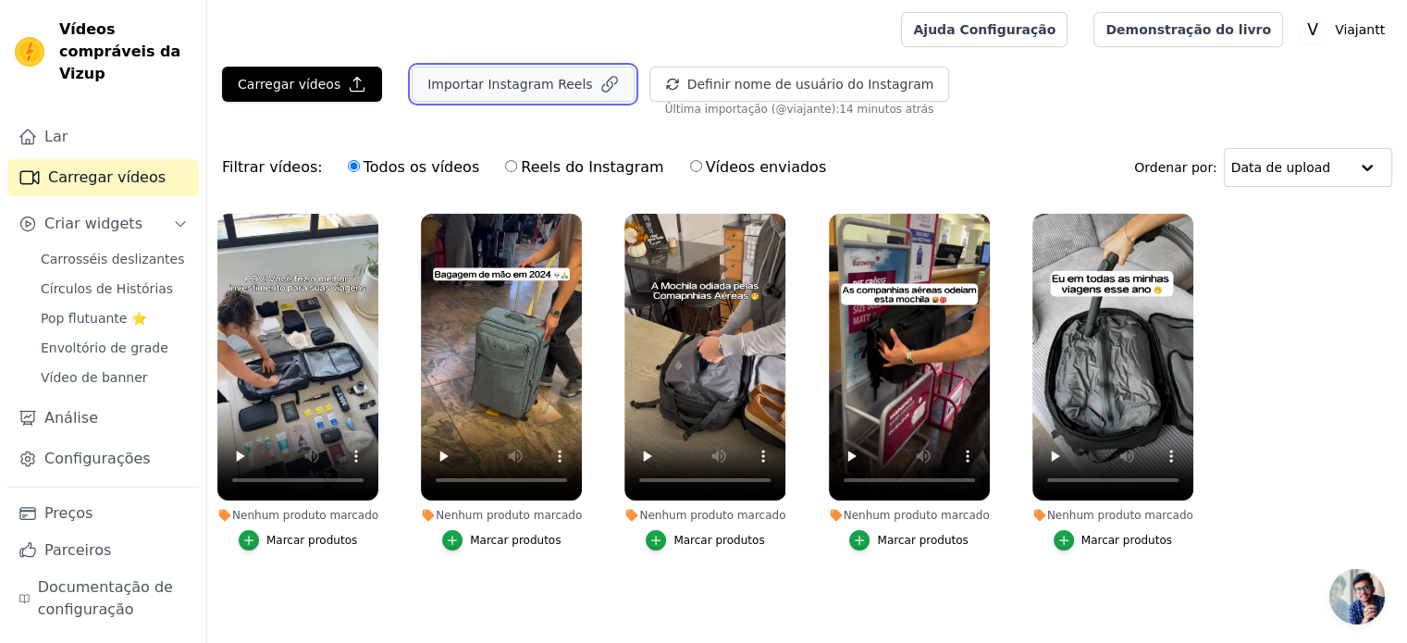
click at [512, 84] on font "Importar Instagram Reels" at bounding box center [509, 84] width 165 height 15
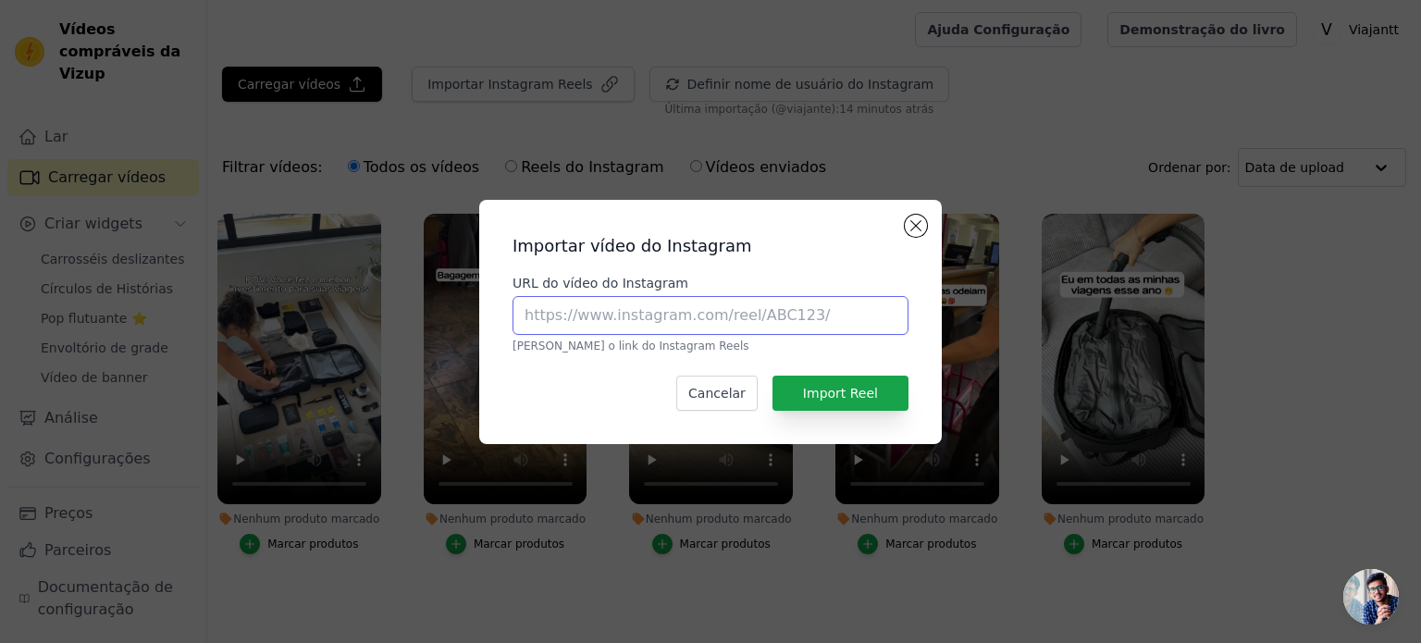
click at [604, 306] on input "URL do vídeo do Instagram" at bounding box center [710, 315] width 396 height 39
paste input "[URL][DOMAIN_NAME]"
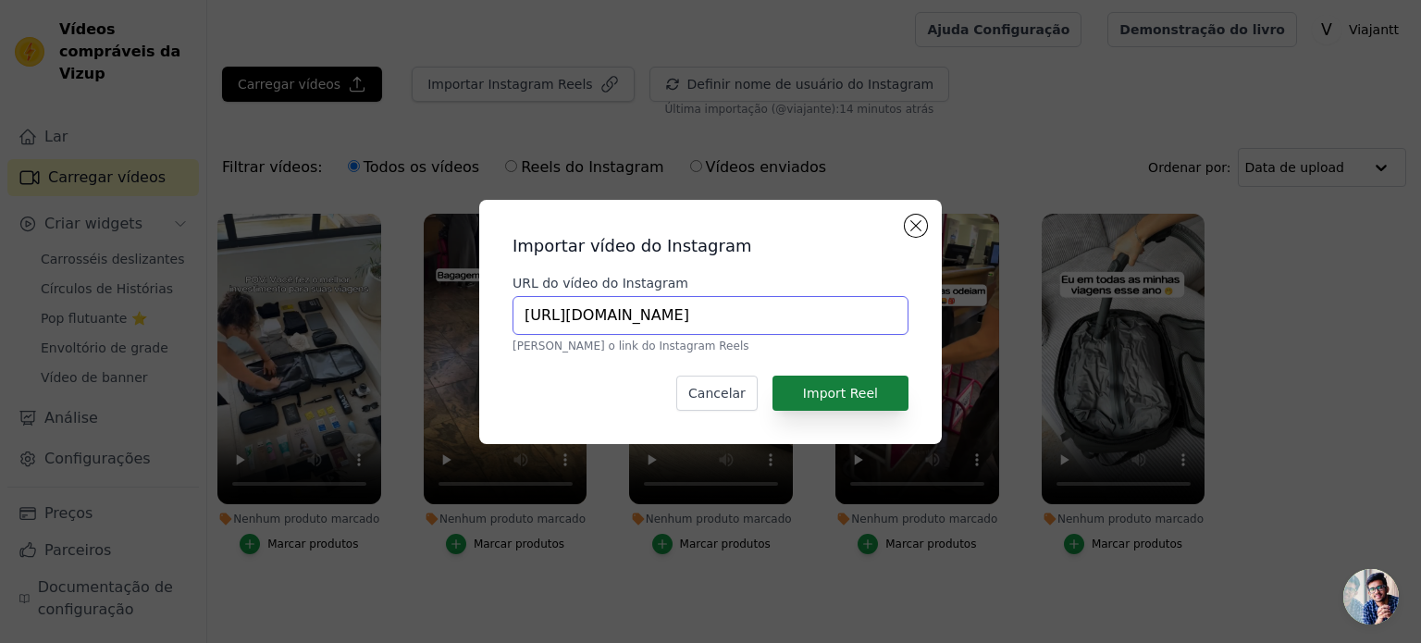
type input "[URL][DOMAIN_NAME]"
click at [832, 386] on font "Import Reel" at bounding box center [840, 393] width 75 height 15
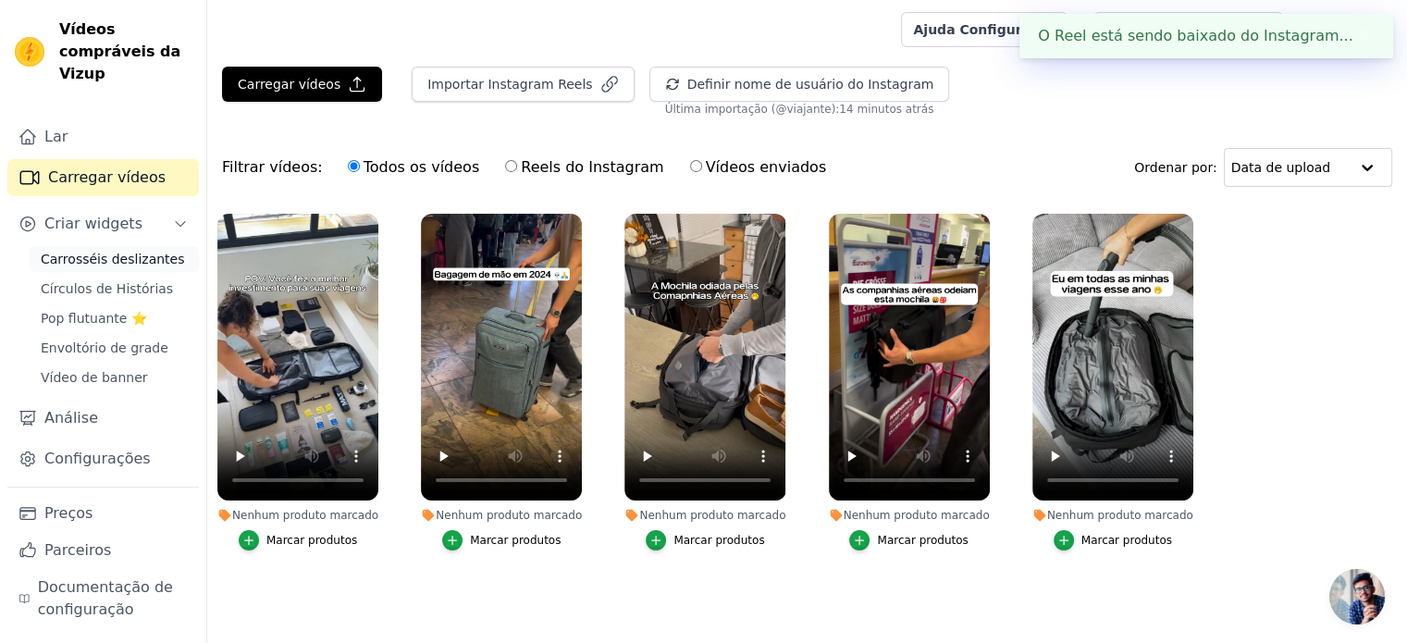
click at [94, 252] on font "Carrosséis deslizantes" at bounding box center [112, 259] width 143 height 15
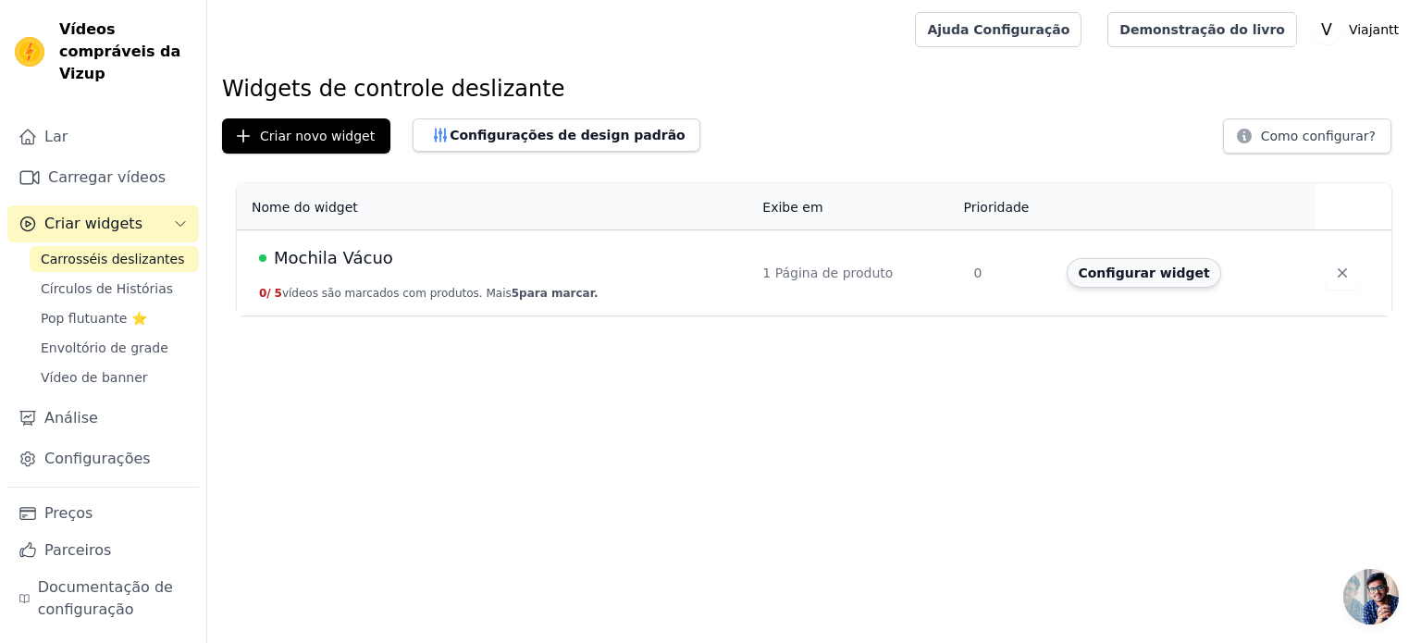
click at [1110, 272] on font "Configurar widget" at bounding box center [1143, 272] width 131 height 15
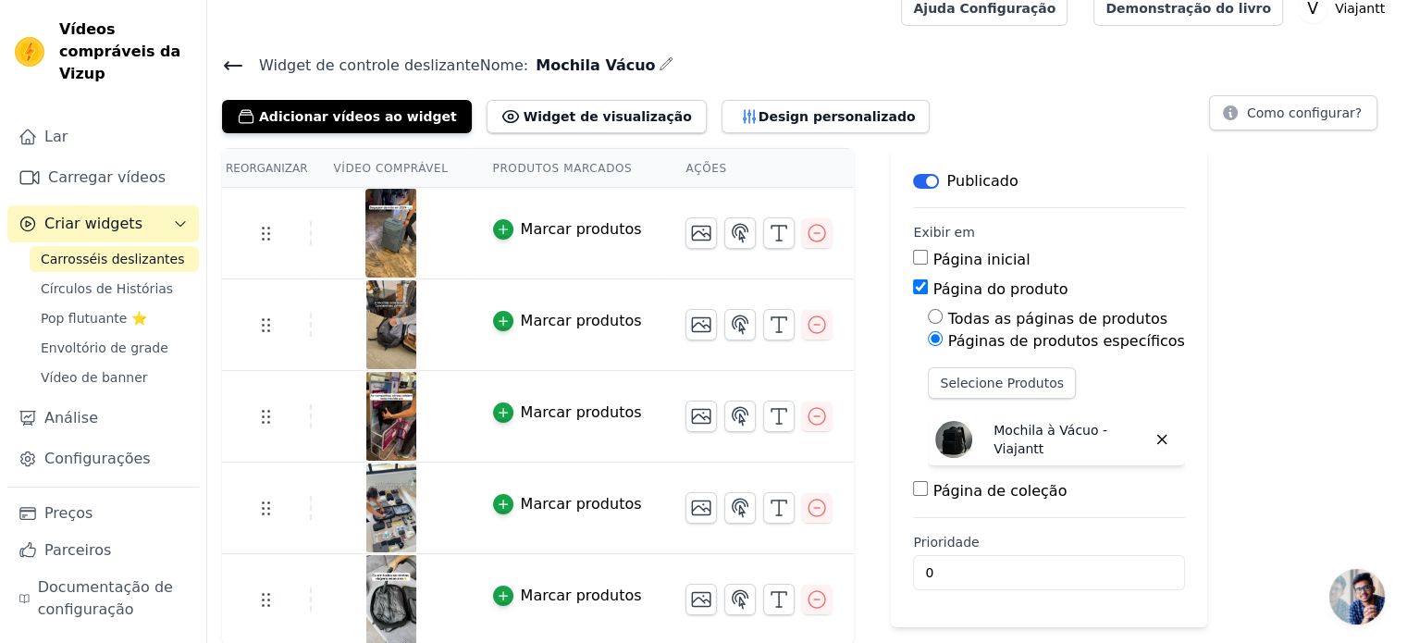
scroll to position [22, 0]
click at [1084, 573] on input "0" at bounding box center [1048, 571] width 271 height 35
click at [1089, 561] on input "1" at bounding box center [1048, 571] width 271 height 35
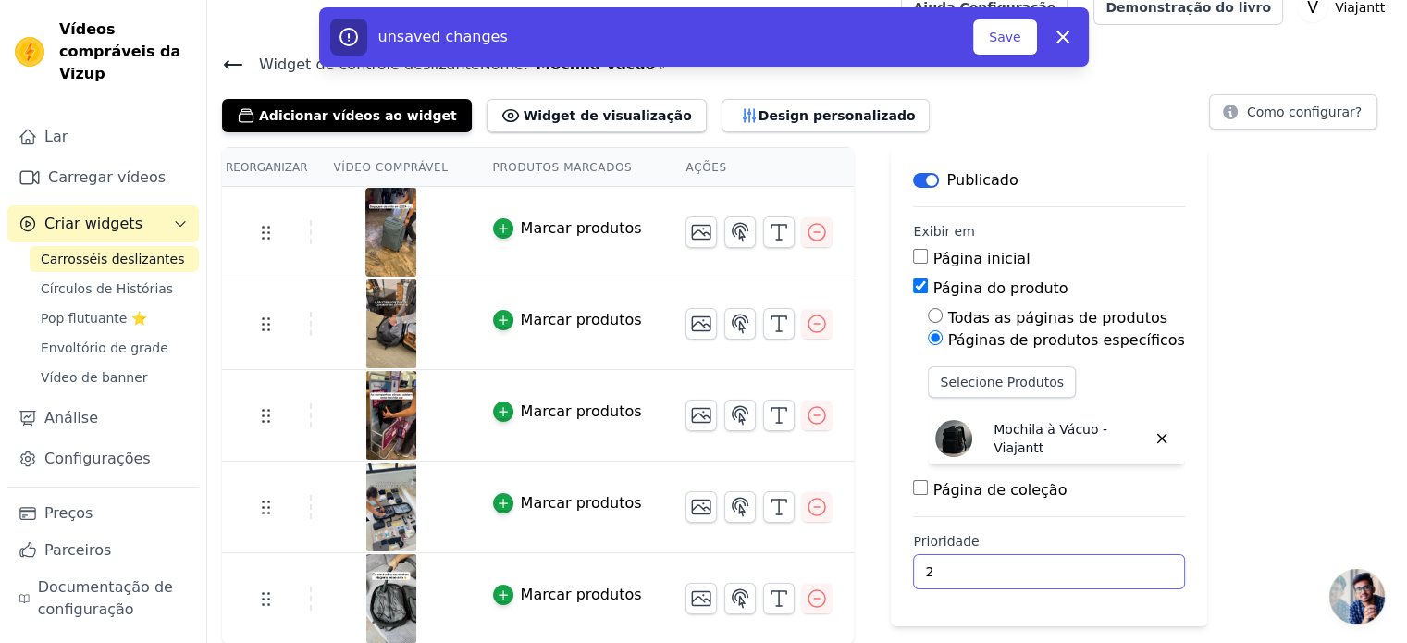
click at [1089, 561] on input "2" at bounding box center [1048, 571] width 271 height 35
type input "1"
click at [1082, 575] on input "1" at bounding box center [1048, 571] width 271 height 35
click at [999, 36] on font "Salvar" at bounding box center [1001, 37] width 41 height 15
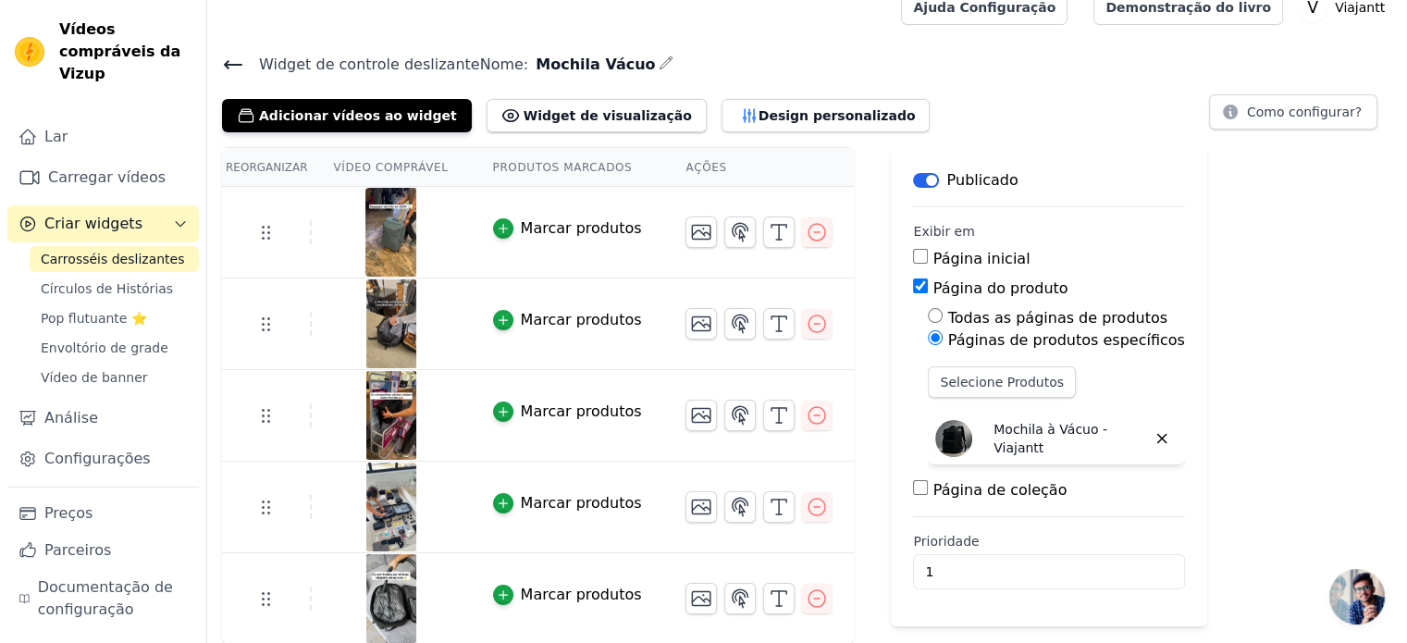
click at [384, 216] on img at bounding box center [391, 232] width 52 height 89
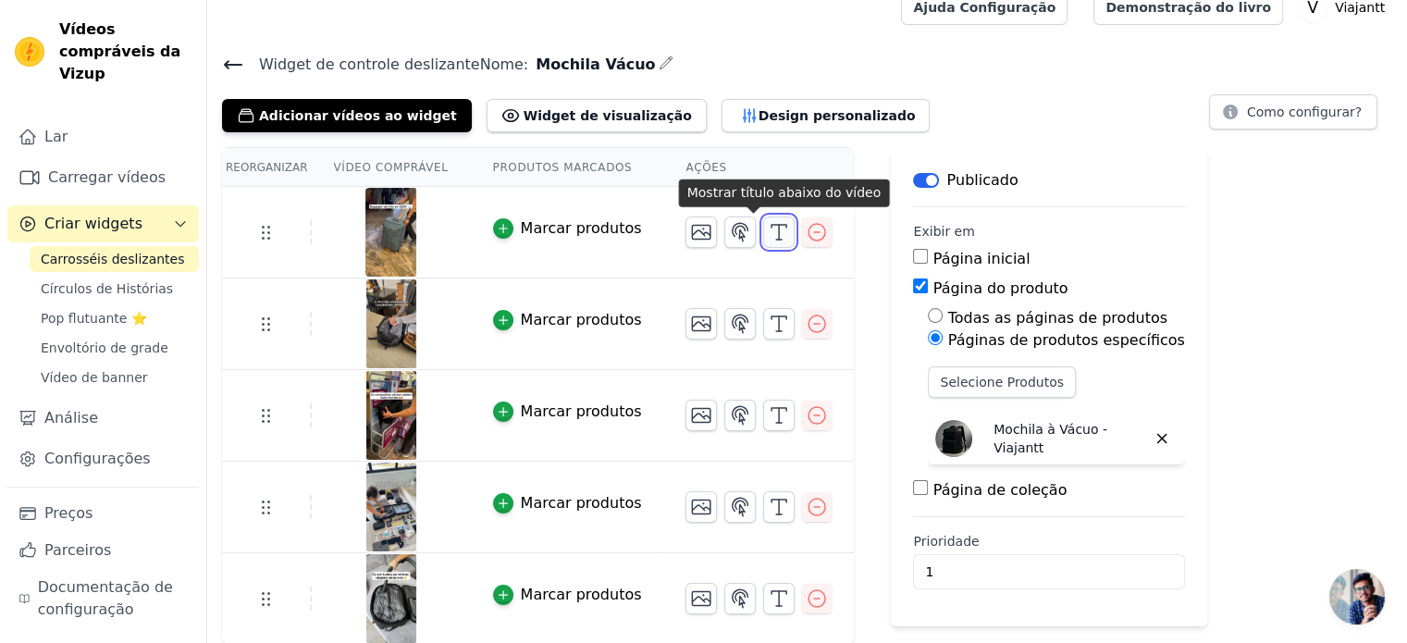
click at [768, 237] on icon "button" at bounding box center [779, 232] width 22 height 22
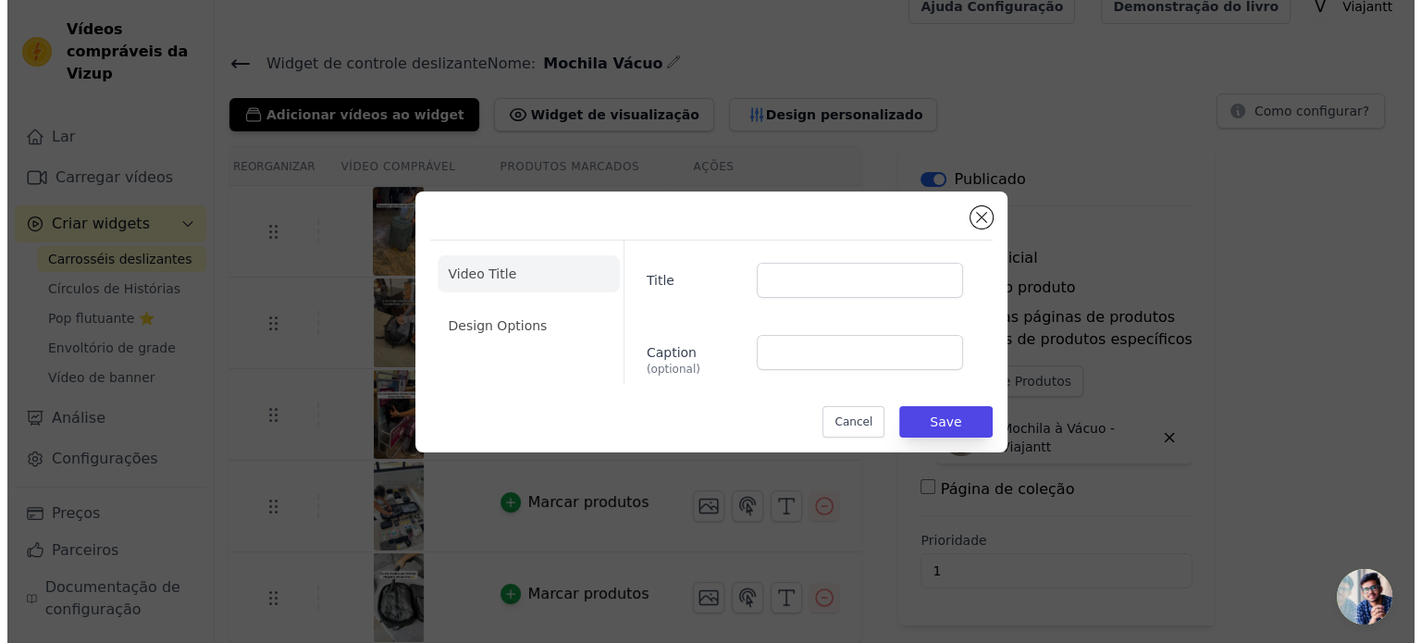
scroll to position [0, 0]
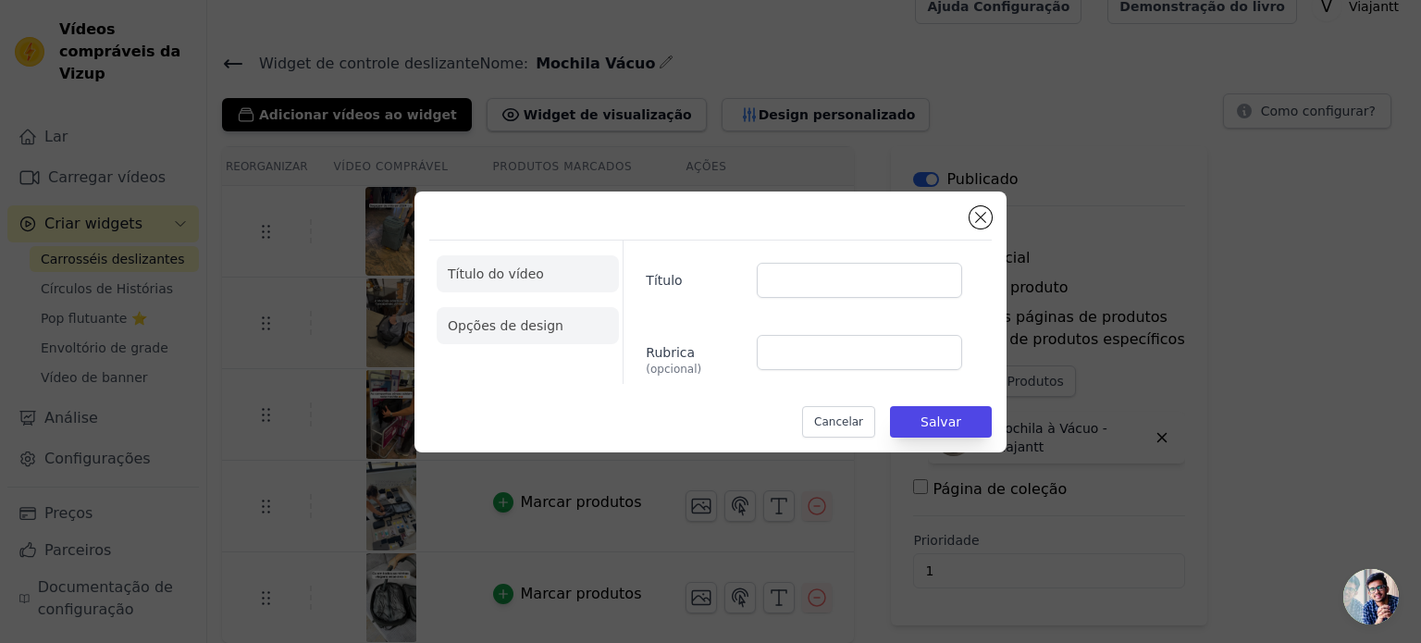
drag, startPoint x: 530, startPoint y: 297, endPoint x: 538, endPoint y: 332, distance: 36.1
click at [533, 332] on font "Opções de design" at bounding box center [506, 325] width 116 height 15
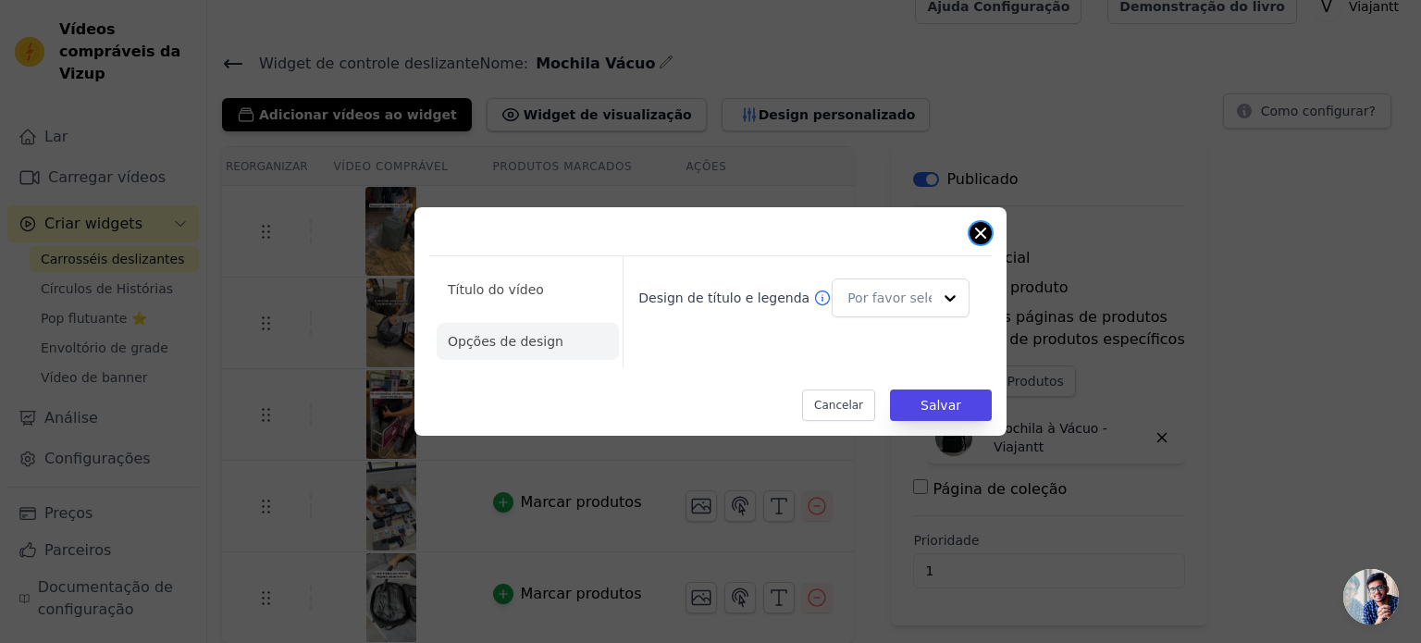
click at [989, 232] on button "Fechar modal" at bounding box center [980, 233] width 22 height 22
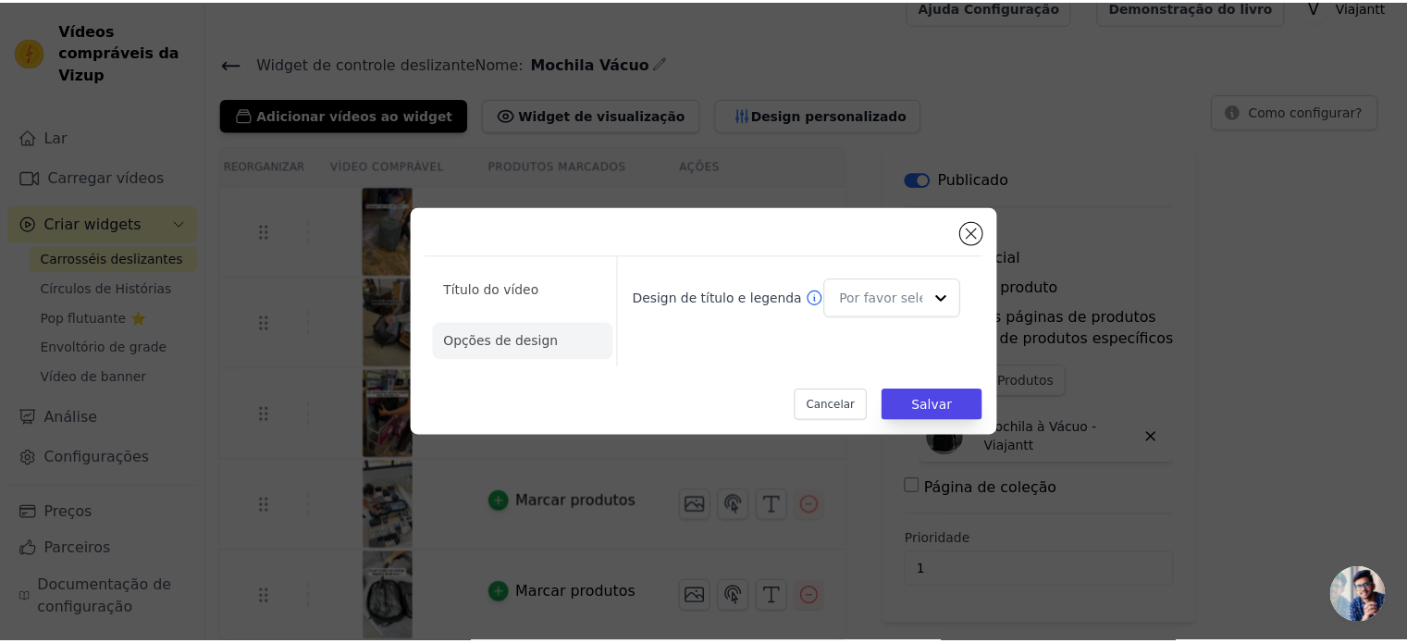
scroll to position [22, 0]
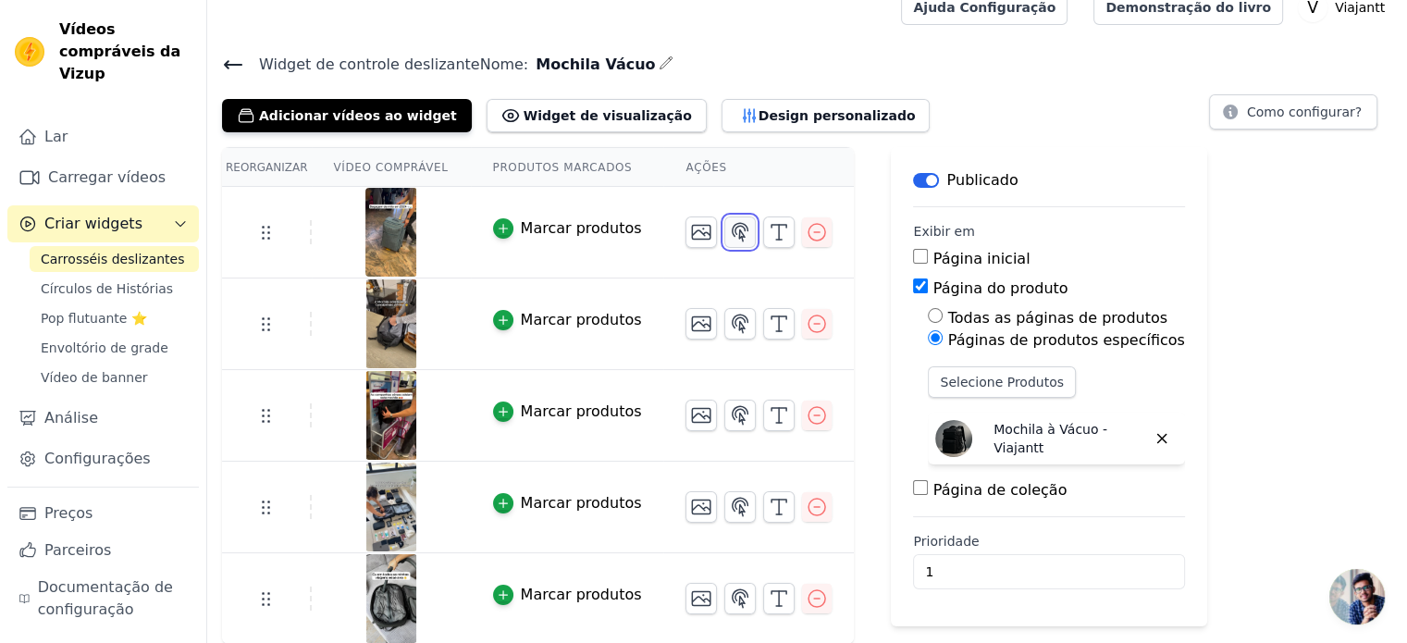
click at [729, 234] on icon "button" at bounding box center [740, 232] width 22 height 22
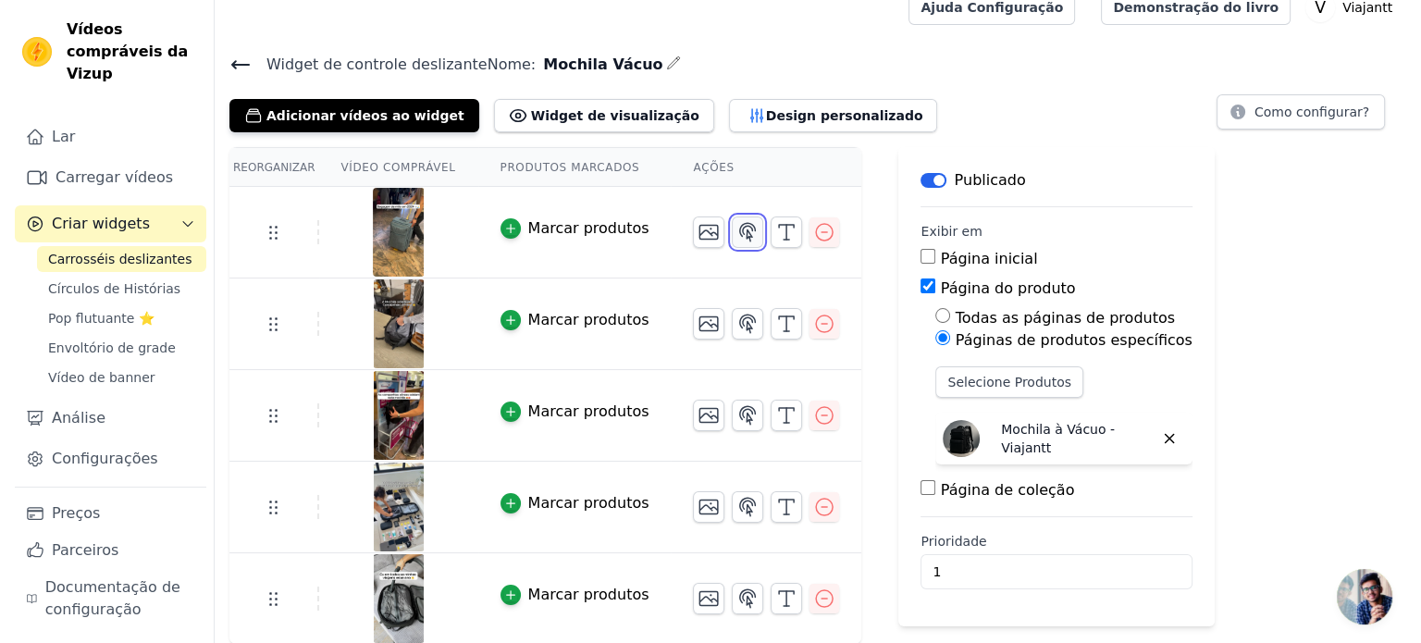
scroll to position [0, 0]
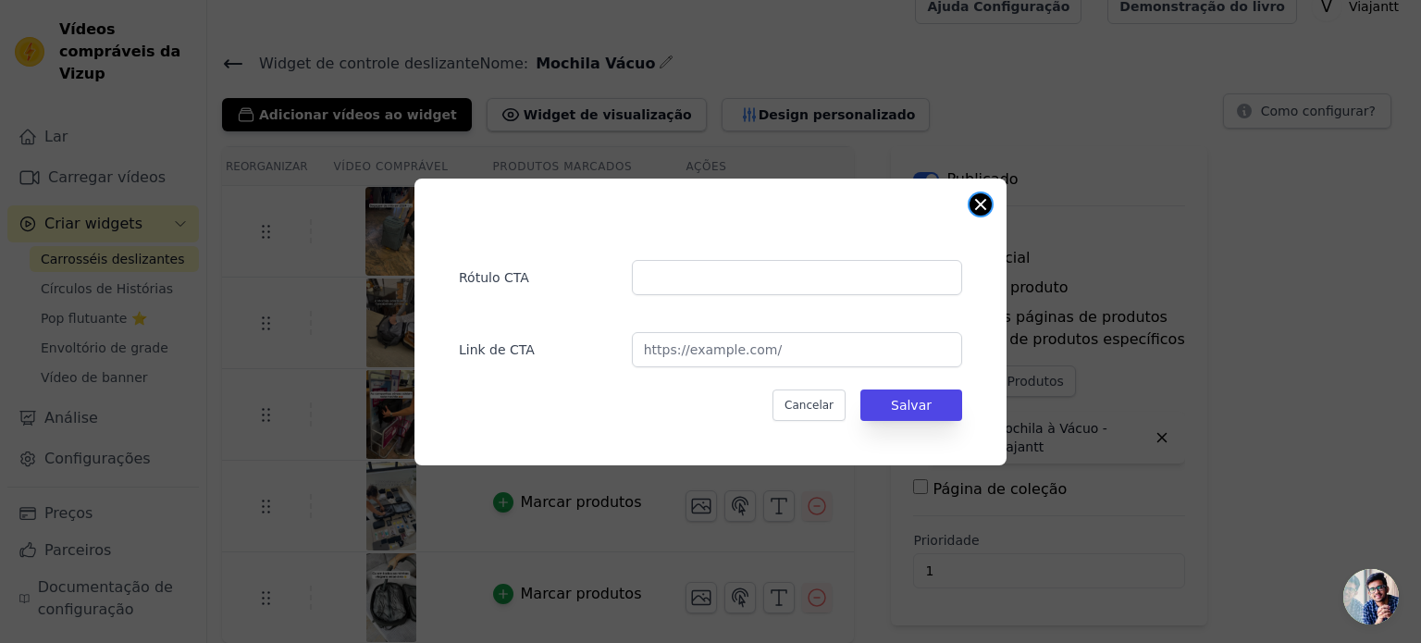
click at [982, 204] on button "Fechar modal" at bounding box center [980, 204] width 22 height 22
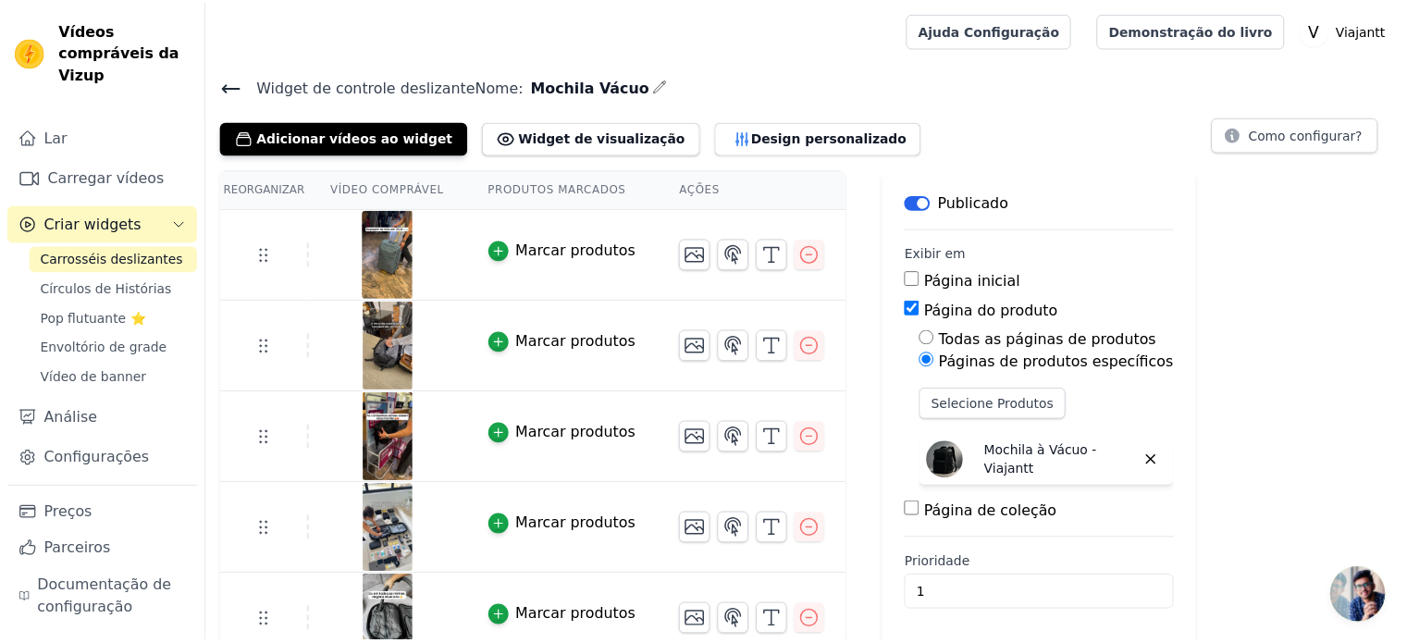
scroll to position [22, 0]
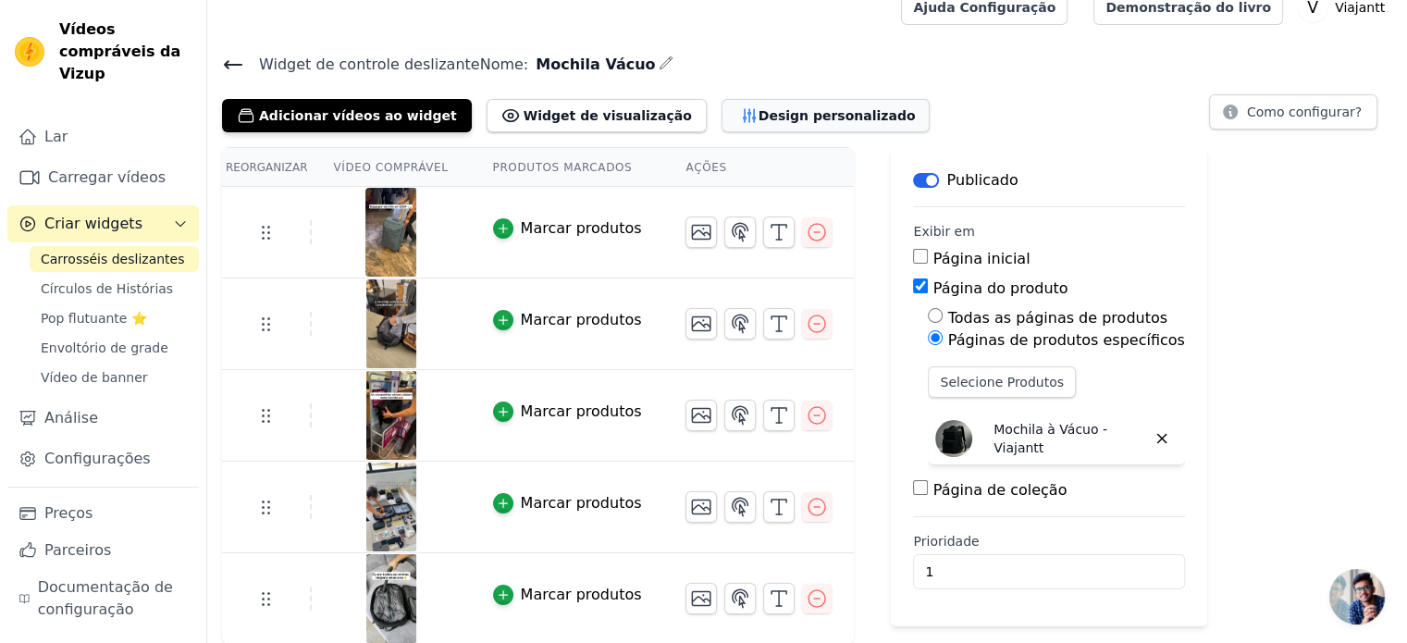
click at [759, 119] on font "Design personalizado" at bounding box center [837, 115] width 157 height 15
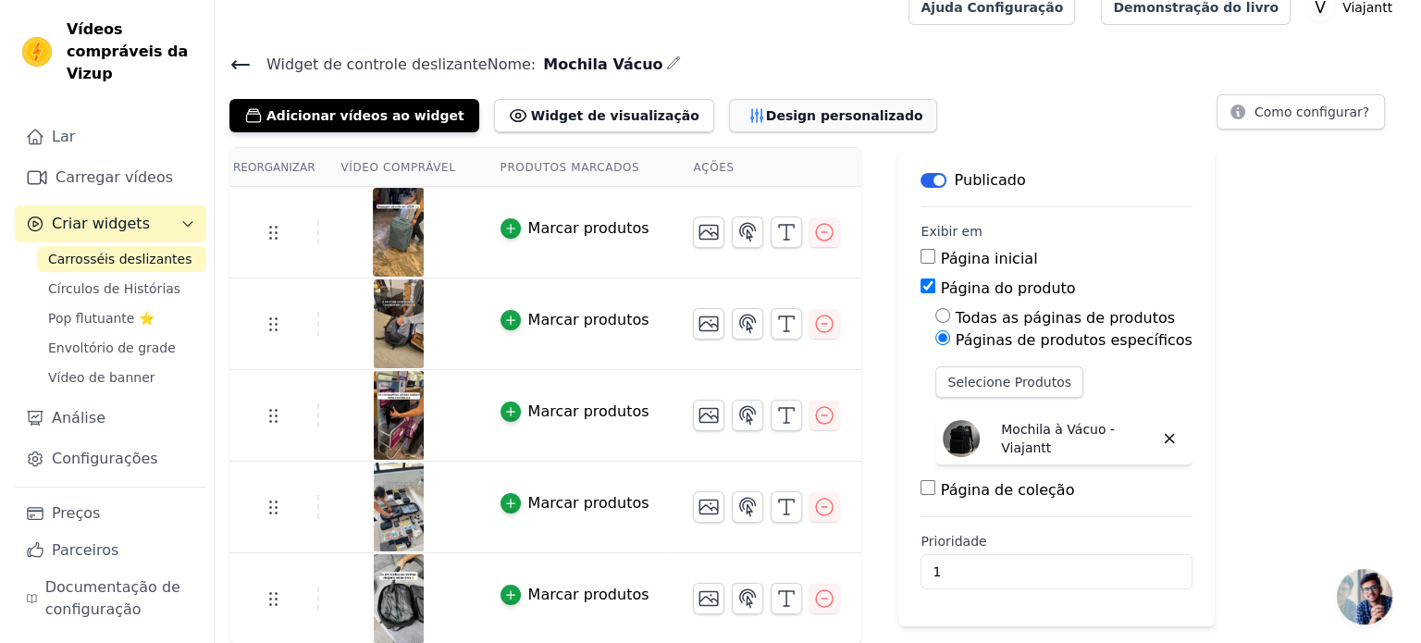
scroll to position [0, 0]
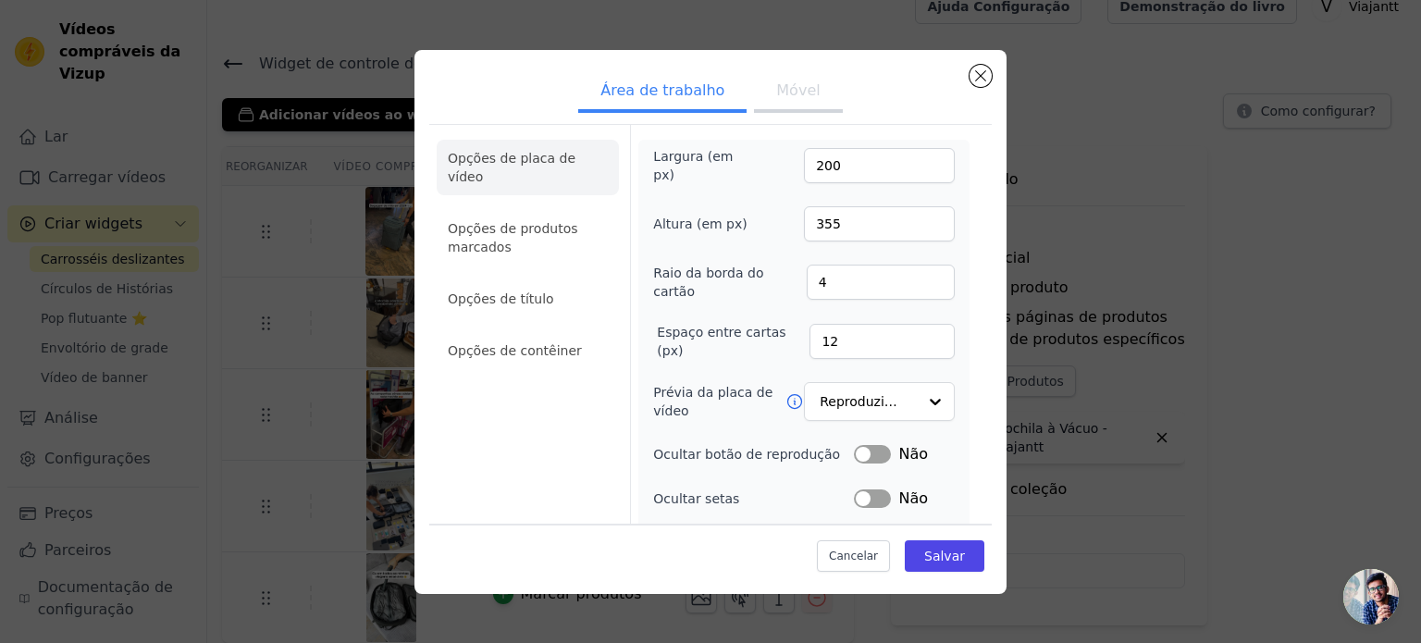
click at [766, 114] on ul "Área de trabalho Móvel" at bounding box center [710, 93] width 562 height 56
click at [776, 97] on font "Móvel" at bounding box center [797, 90] width 43 height 18
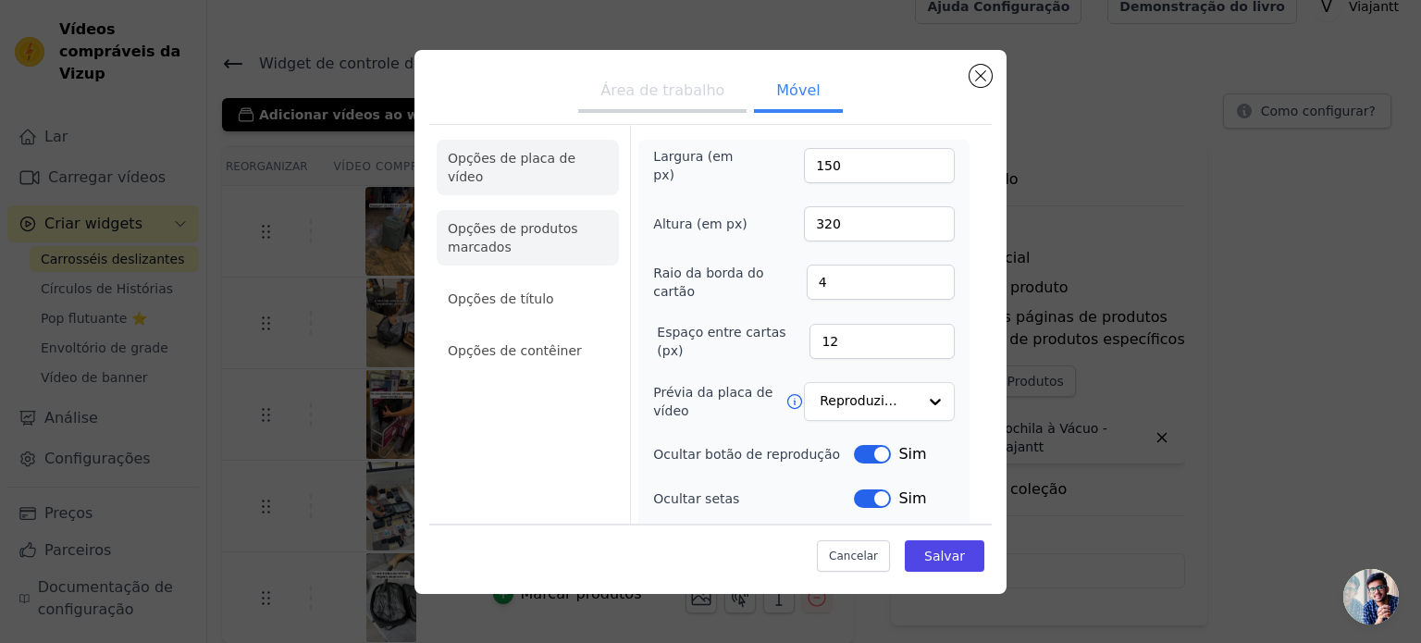
click at [513, 221] on font "Opções de produtos marcados" at bounding box center [513, 237] width 130 height 33
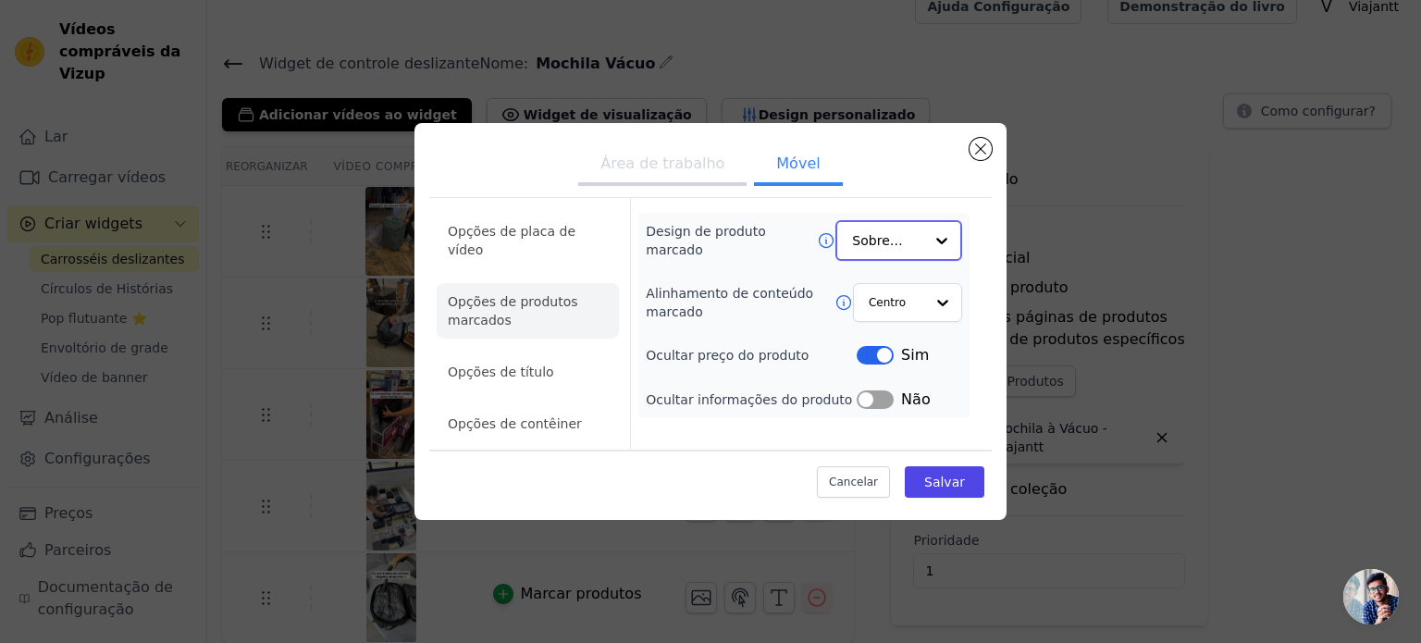
click at [886, 259] on input "Design de produto marcado" at bounding box center [887, 240] width 71 height 37
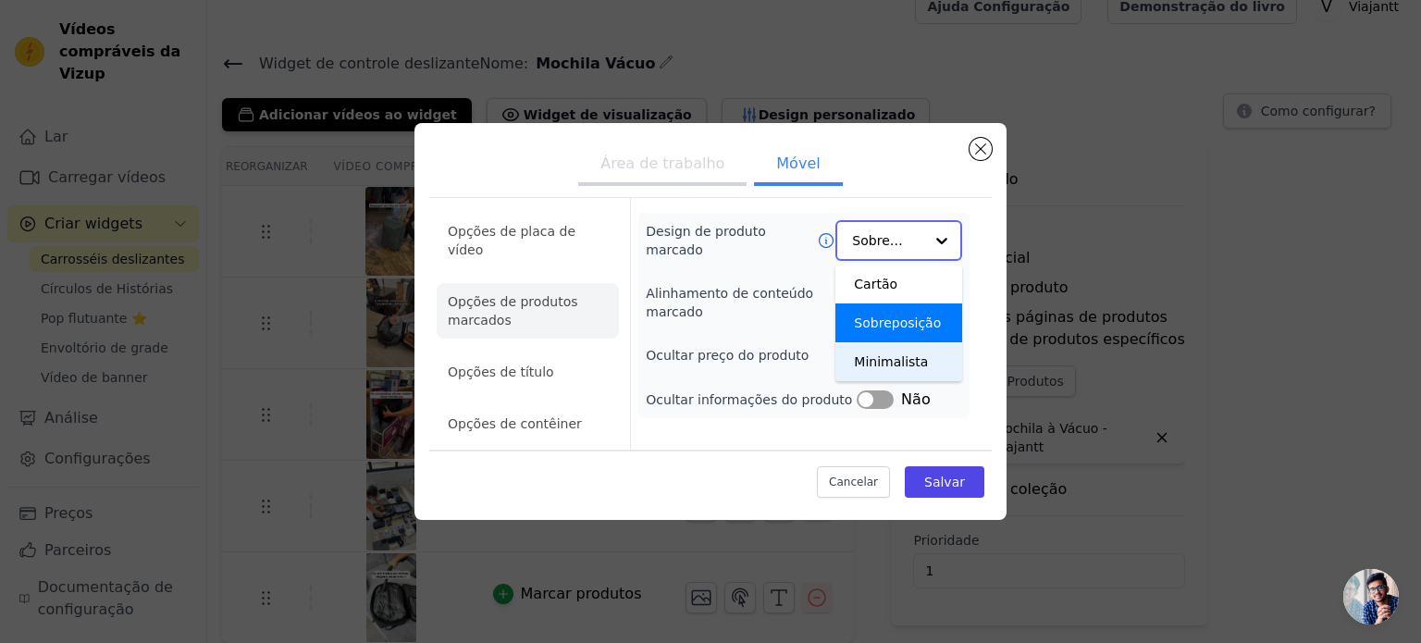
click at [888, 381] on div "Minimalista" at bounding box center [898, 361] width 127 height 39
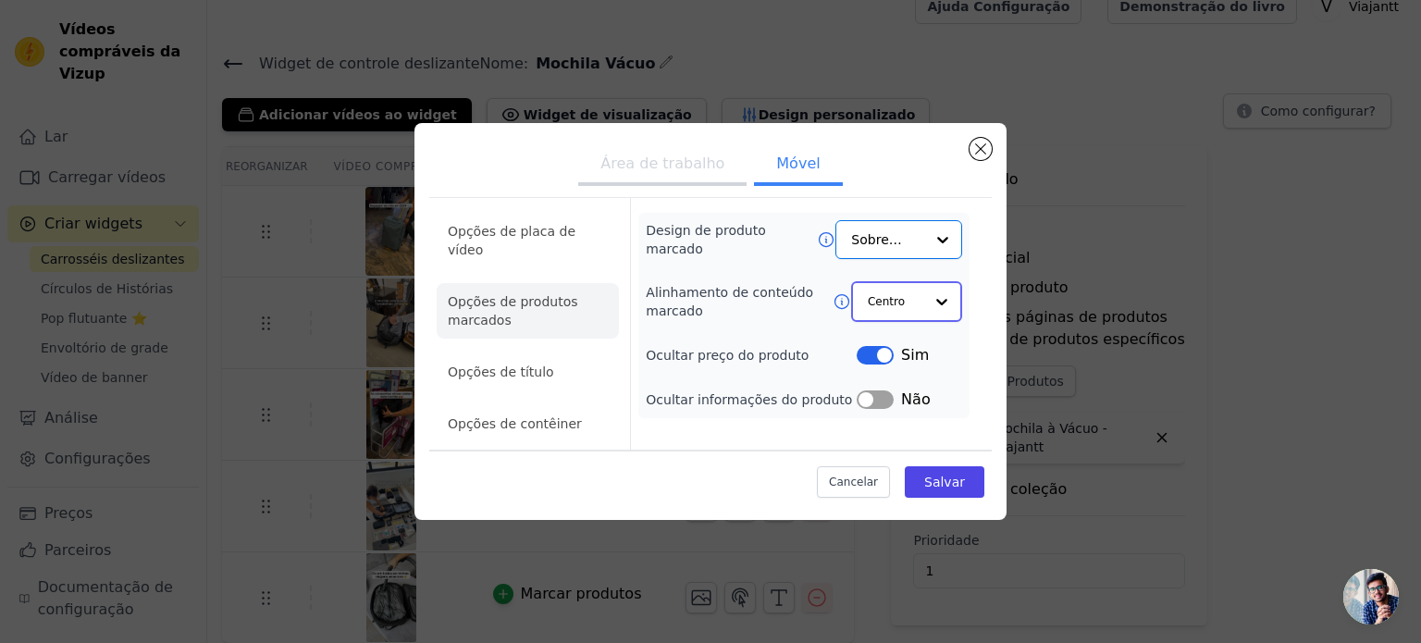
click at [894, 314] on input "Alinhamento de conteúdo marcado" at bounding box center [896, 301] width 56 height 37
click at [895, 314] on input "Alinhamento de conteúdo marcado" at bounding box center [896, 301] width 56 height 37
click at [493, 353] on li "Opções de título" at bounding box center [528, 371] width 182 height 37
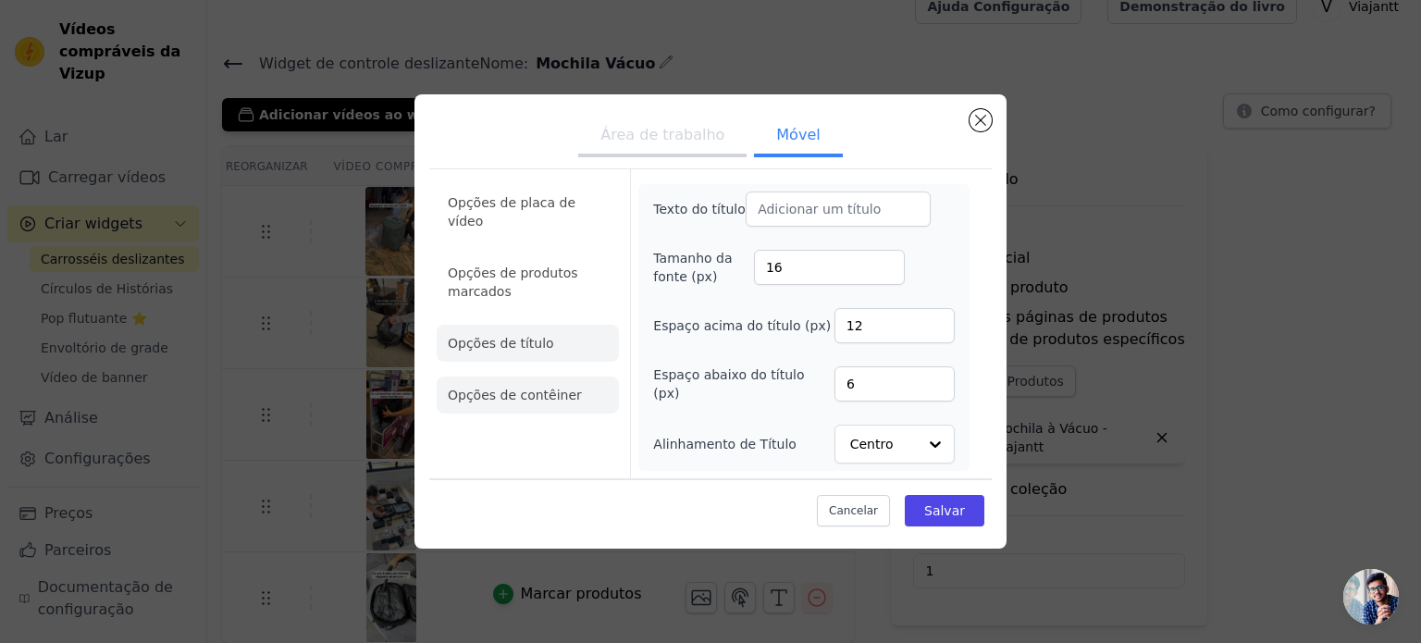
click at [528, 388] on font "Opções de contêiner" at bounding box center [515, 395] width 134 height 15
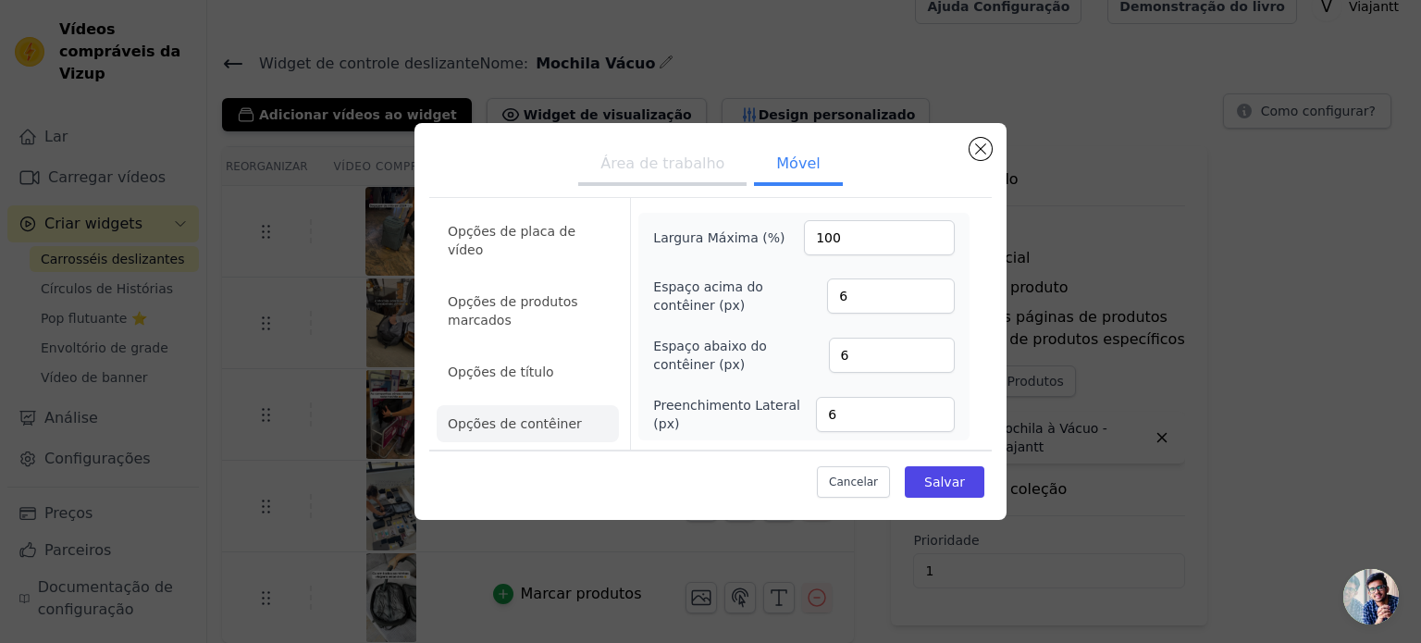
click at [502, 251] on ul "Opções de placa de vídeo Opções de produtos marcados Opções de título Opções de…" at bounding box center [528, 327] width 182 height 244
click at [955, 479] on font "Salvar" at bounding box center [944, 482] width 41 height 15
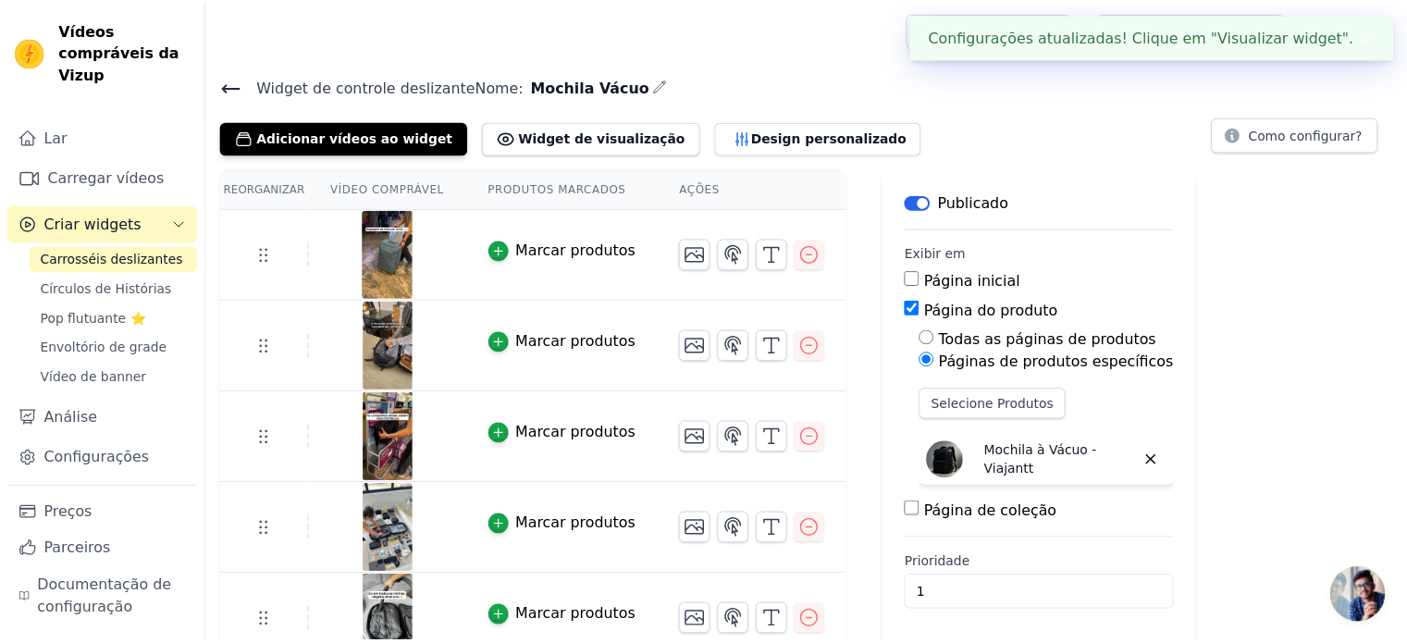
scroll to position [22, 0]
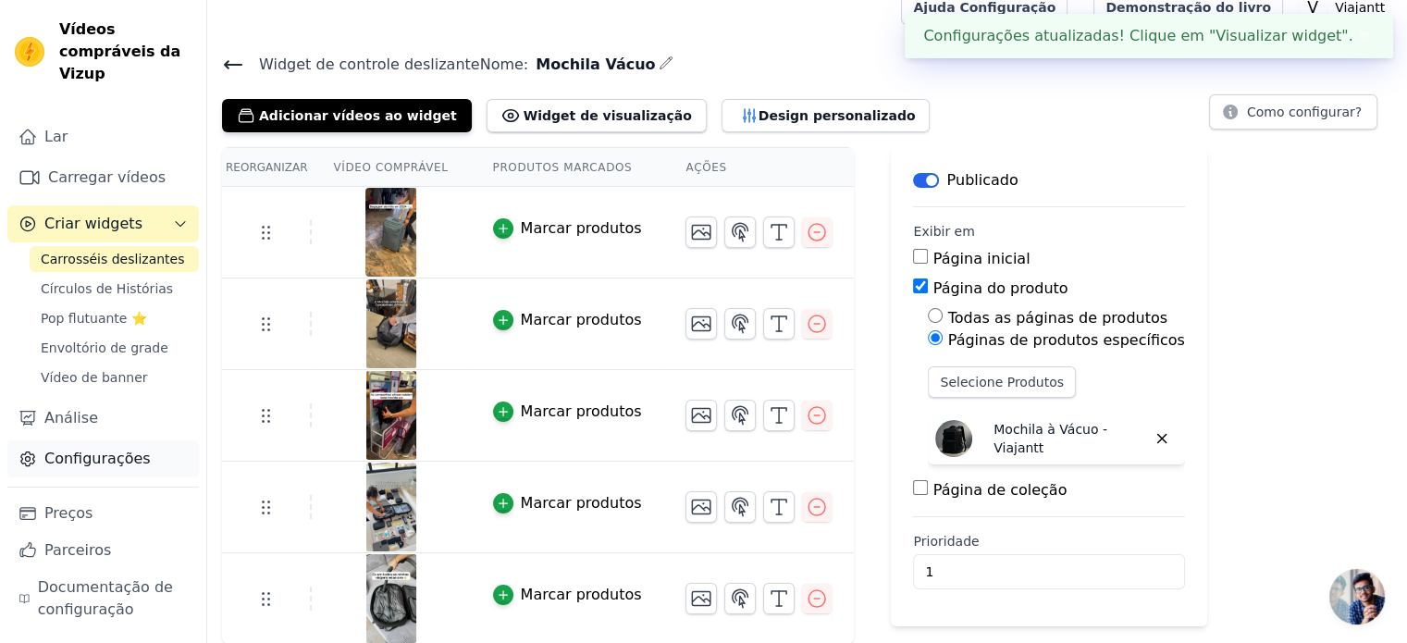
click at [100, 450] on font "Configurações" at bounding box center [97, 459] width 106 height 18
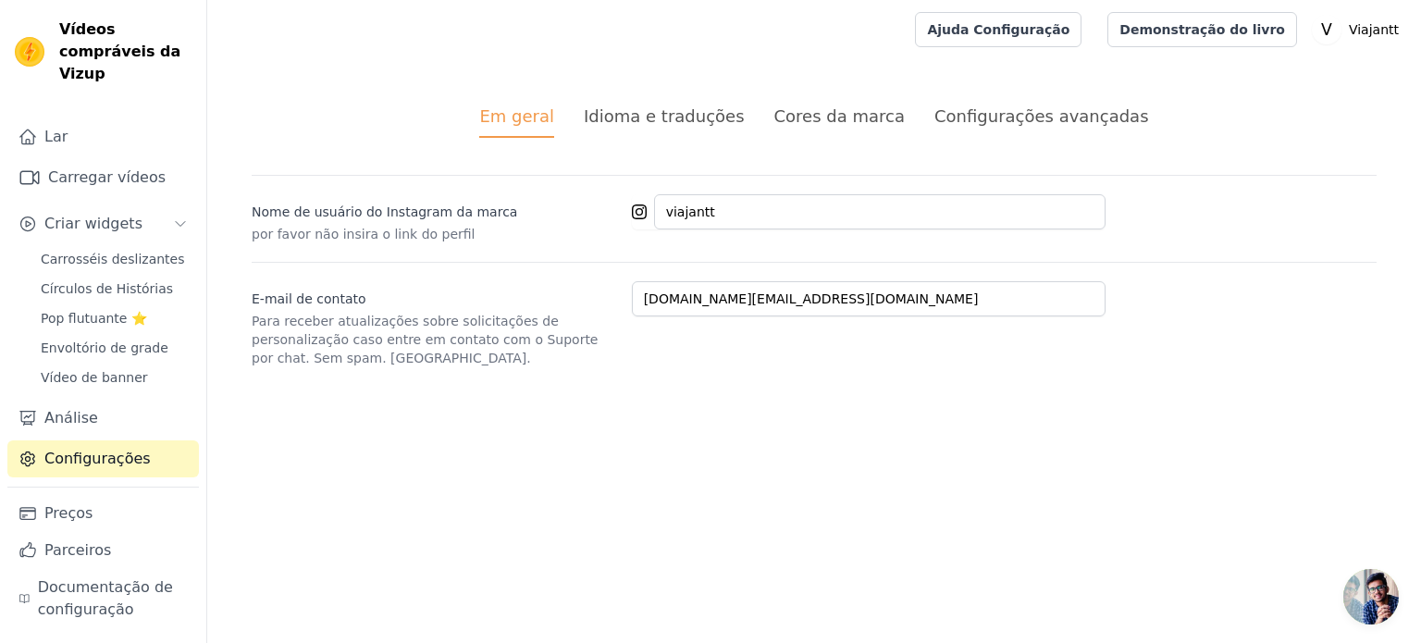
click at [649, 118] on font "Idioma e traduções" at bounding box center [664, 115] width 161 height 19
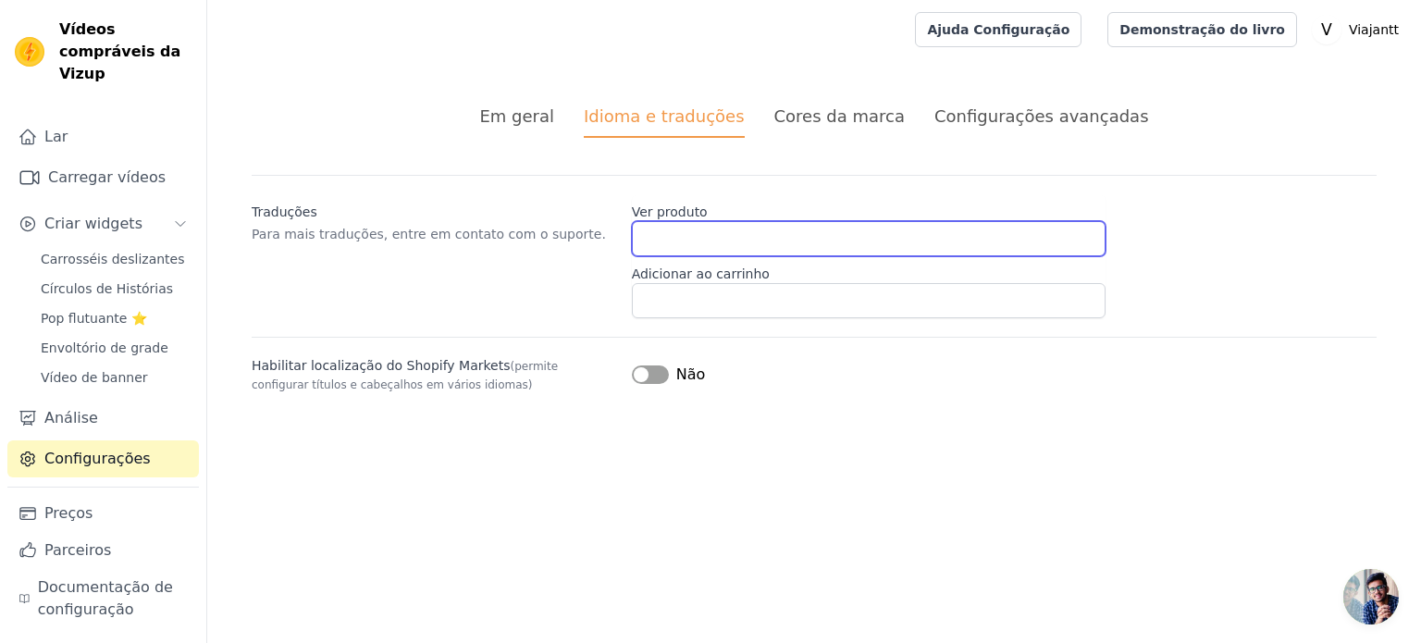
click at [649, 240] on input "Ver produto" at bounding box center [869, 238] width 474 height 35
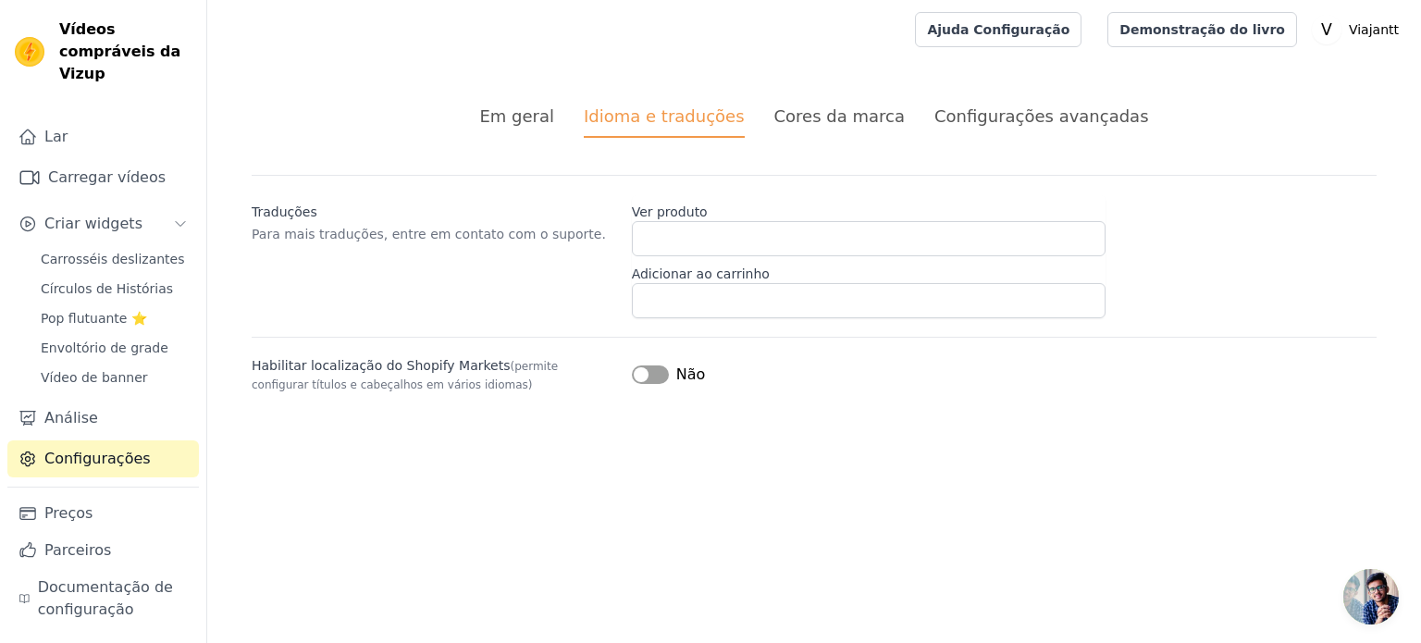
click at [546, 268] on div "Traduções Para mais traduções, entre em contato com o suporte. Ver produto Adic…" at bounding box center [814, 246] width 1125 height 143
click at [839, 120] on font "Cores da marca" at bounding box center [839, 115] width 130 height 19
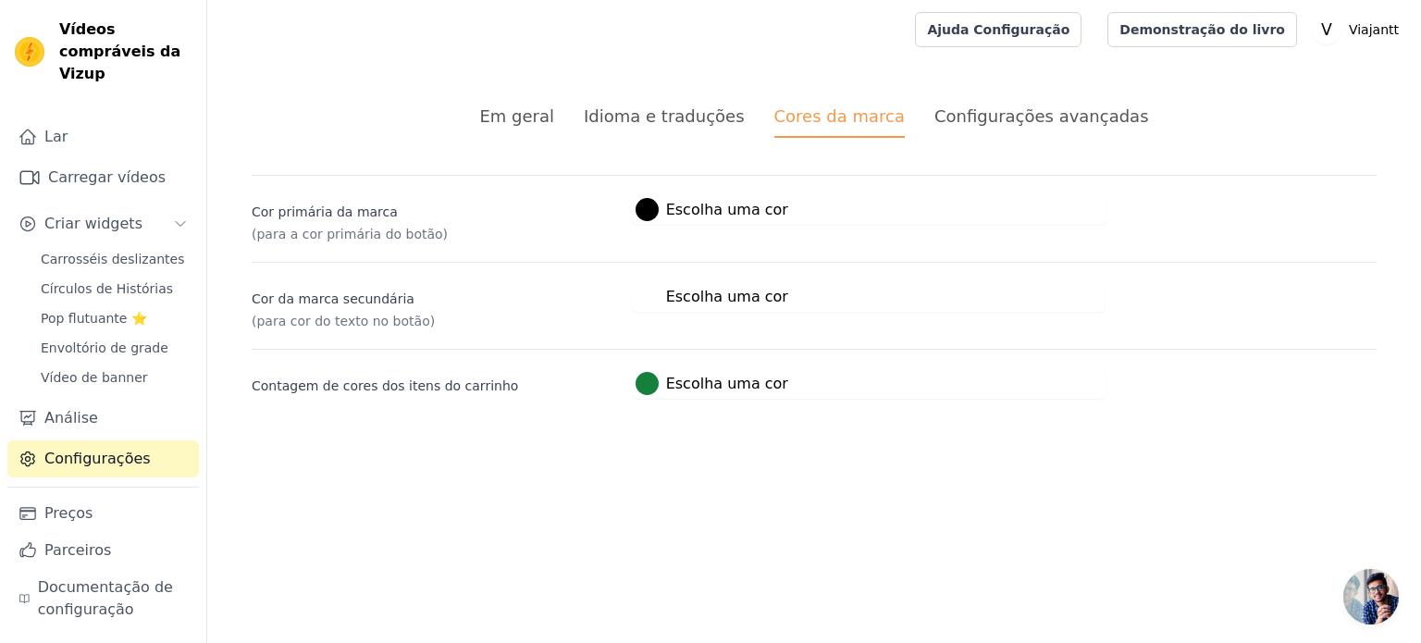
click at [965, 130] on li "Configurações avançadas" at bounding box center [1041, 121] width 215 height 34
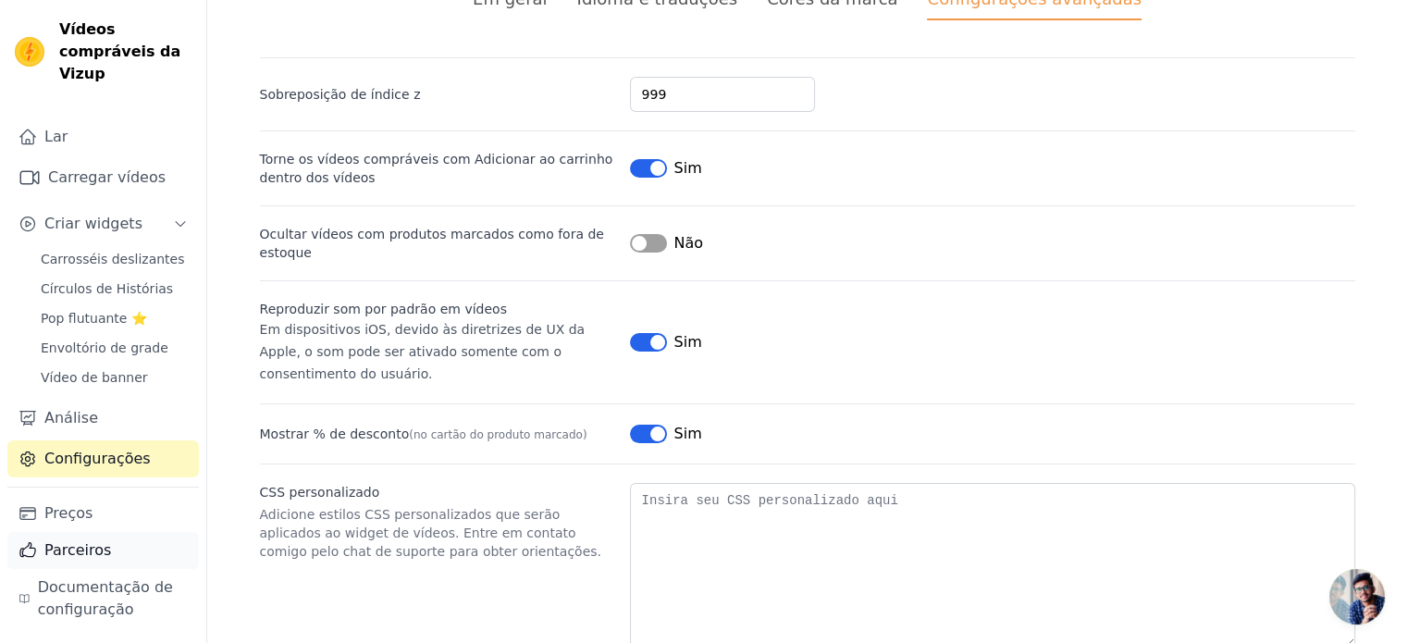
scroll to position [164, 0]
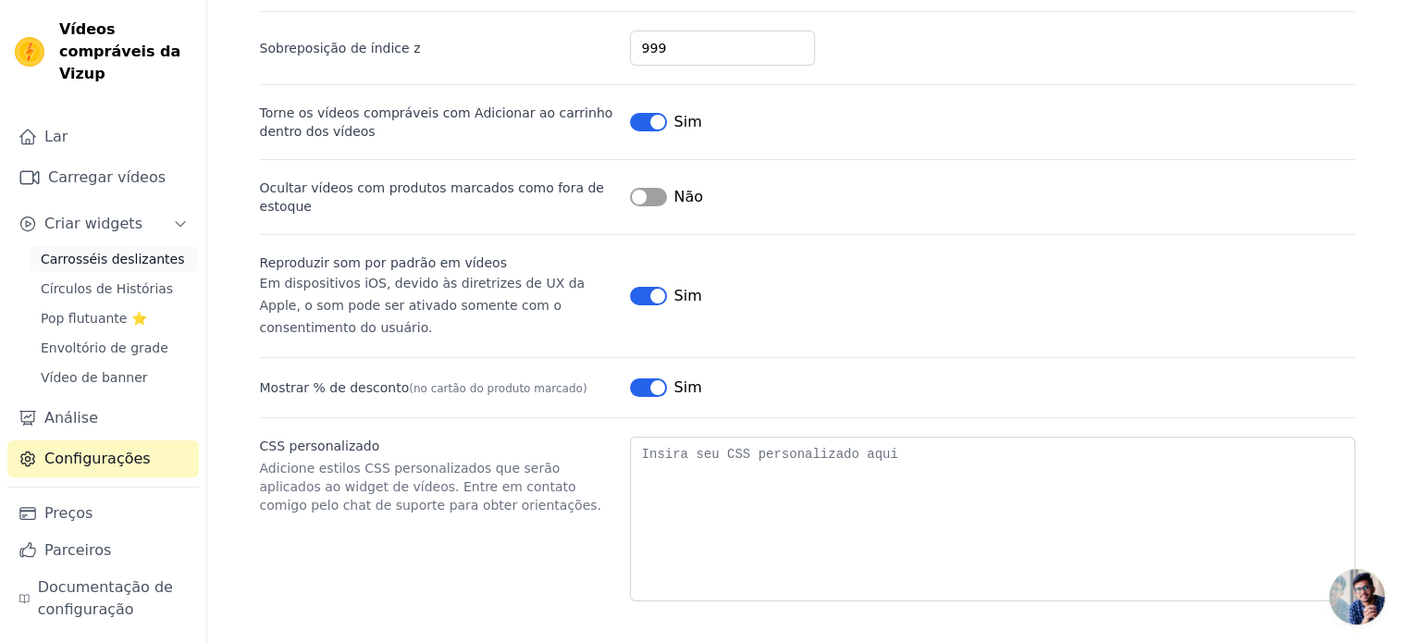
click at [127, 252] on font "Carrosséis deslizantes" at bounding box center [112, 259] width 143 height 15
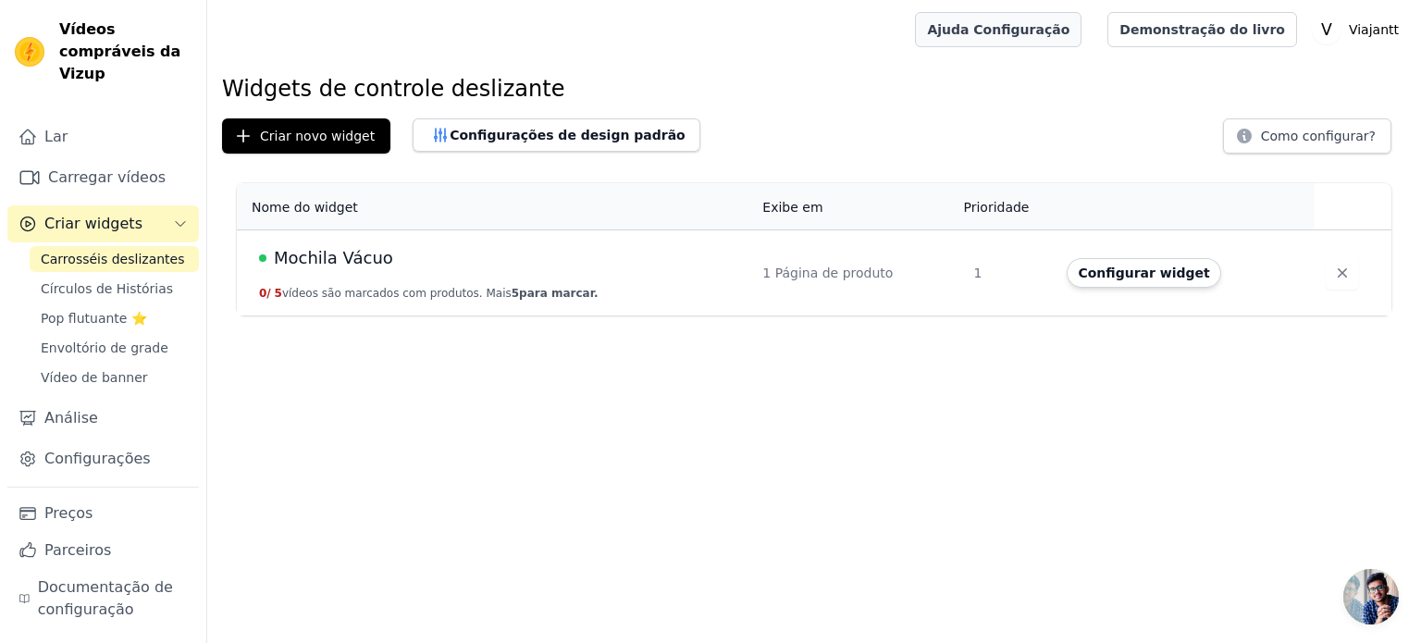
click at [1021, 30] on font "Ajuda Configuração" at bounding box center [998, 29] width 142 height 15
click at [509, 140] on font "Configurações de design padrão" at bounding box center [568, 135] width 236 height 15
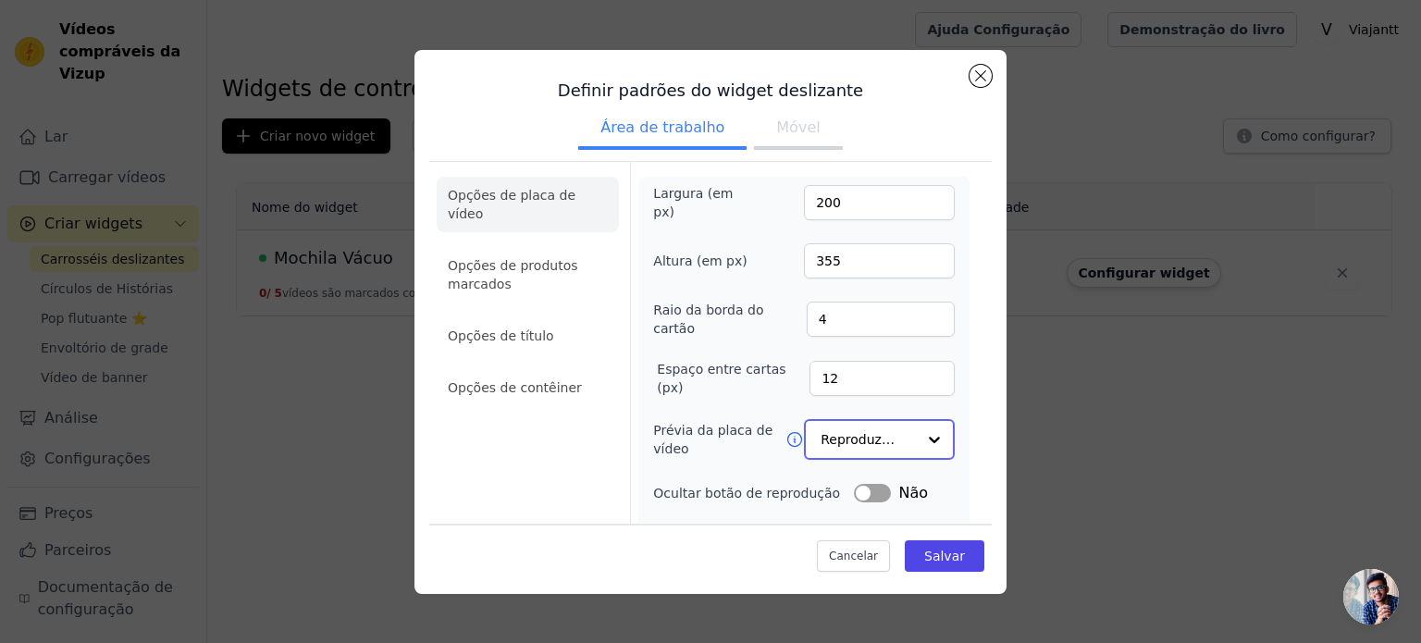
click at [823, 449] on input "Prévia da placa de vídeo" at bounding box center [868, 439] width 95 height 37
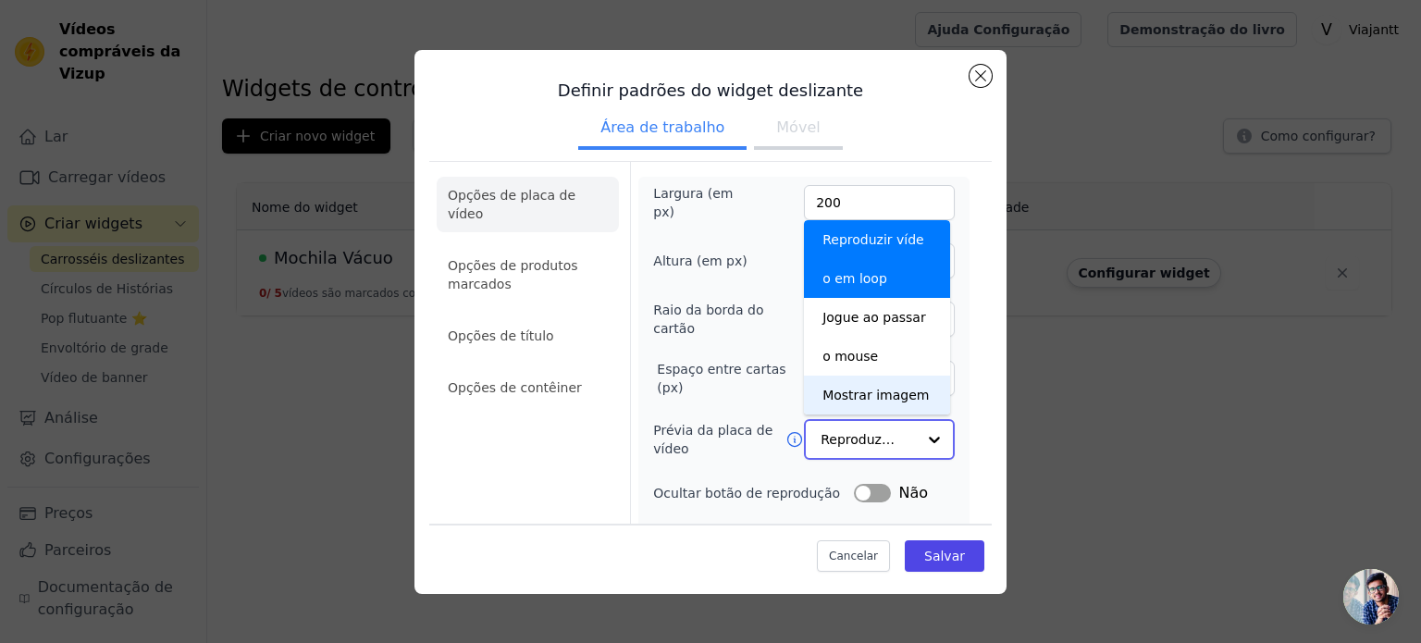
click at [863, 388] on font "Mostrar imagem" at bounding box center [875, 395] width 106 height 15
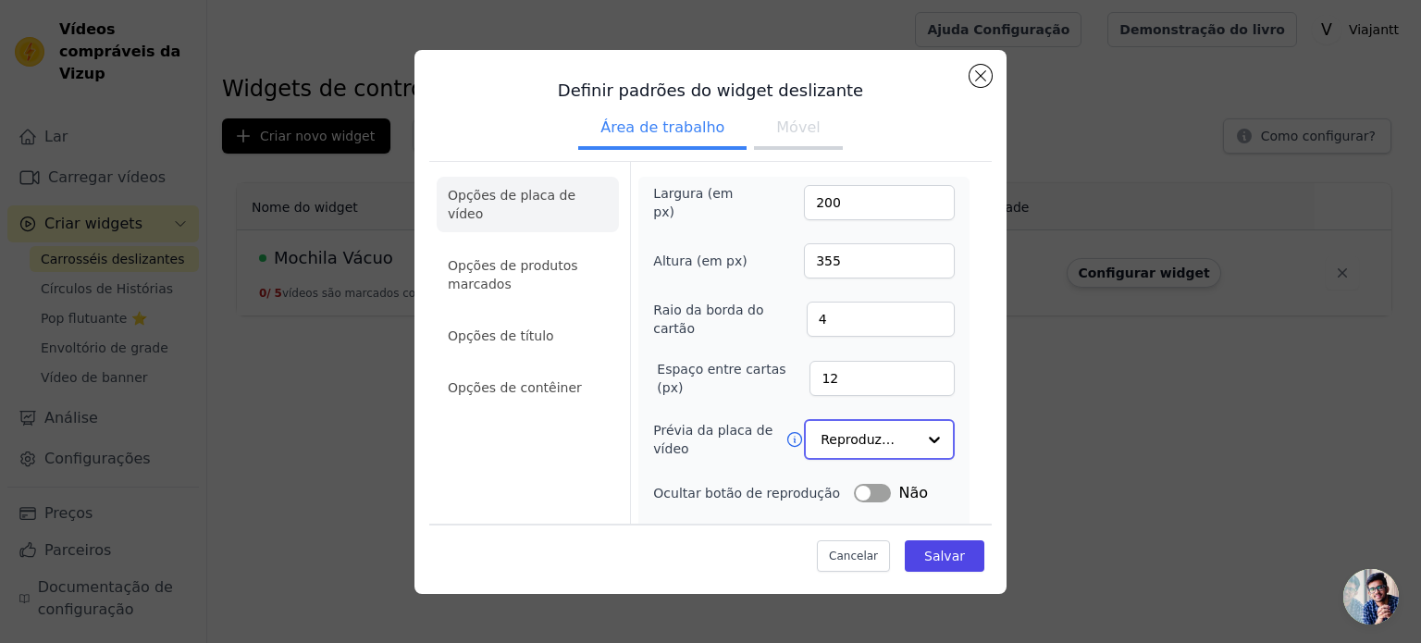
click at [866, 442] on input "Prévia da placa de vídeo" at bounding box center [868, 439] width 95 height 37
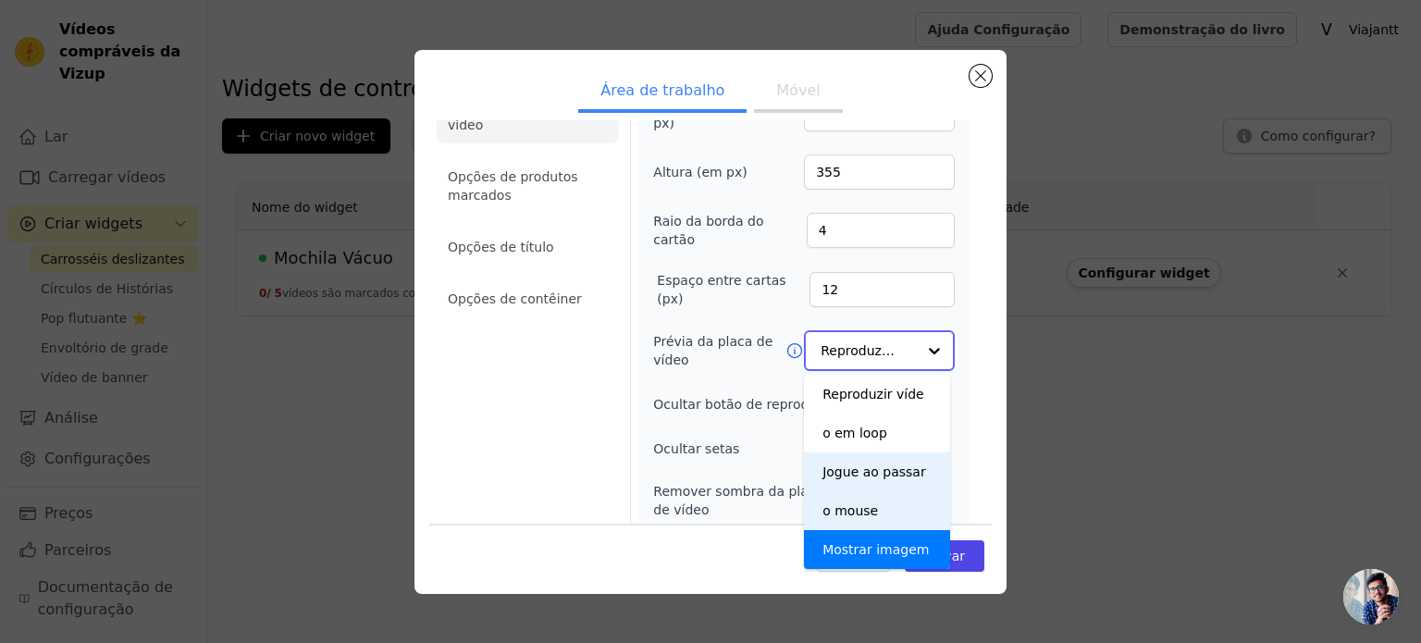
scroll to position [93, 0]
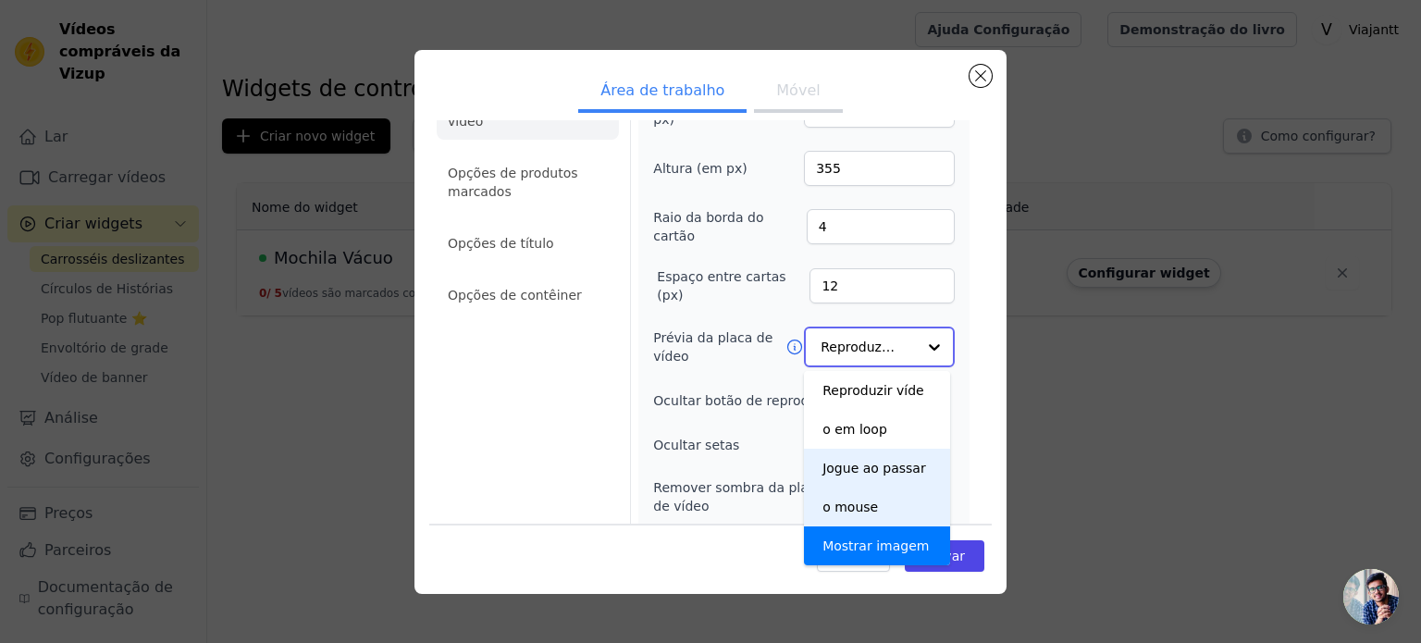
click at [881, 479] on div "Jogue ao passar o mouse" at bounding box center [877, 488] width 146 height 78
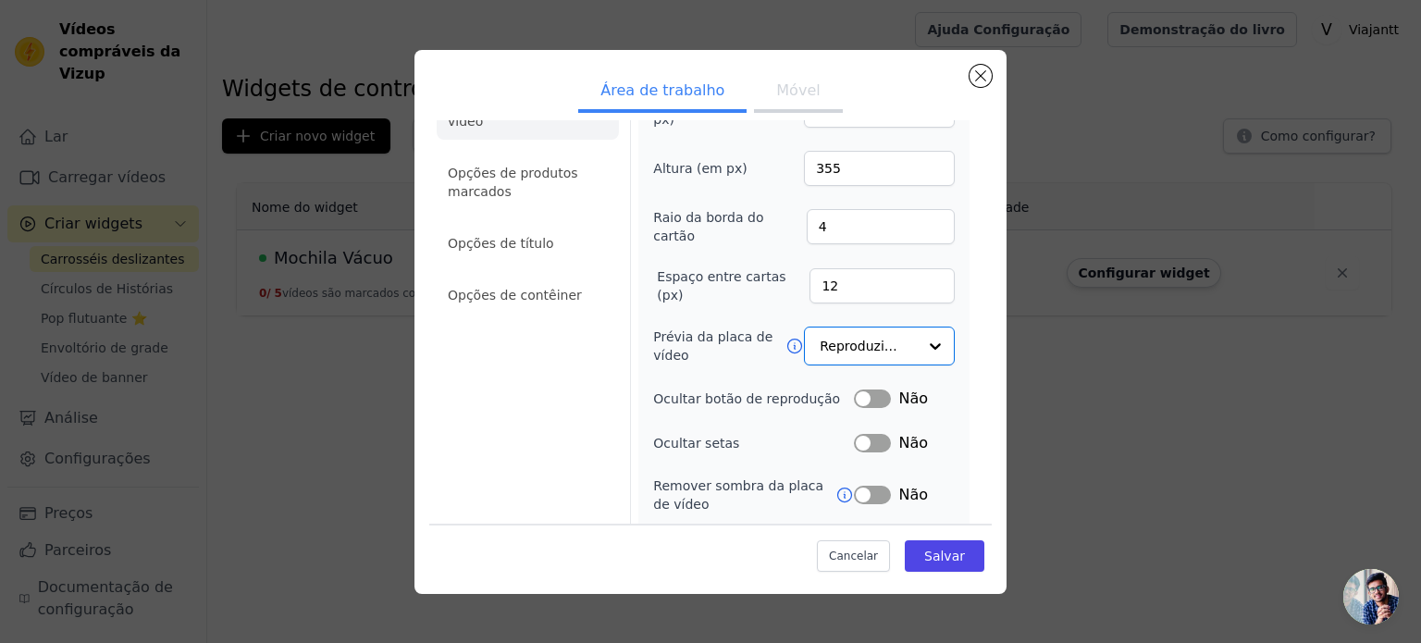
click at [579, 384] on div "Opções de placa de vídeo Opções de produtos marcados Opções de título Opções de…" at bounding box center [528, 387] width 182 height 636
click at [776, 84] on font "Móvel" at bounding box center [797, 90] width 43 height 18
click at [854, 357] on div "Jogue ao passar o mouse" at bounding box center [879, 347] width 151 height 41
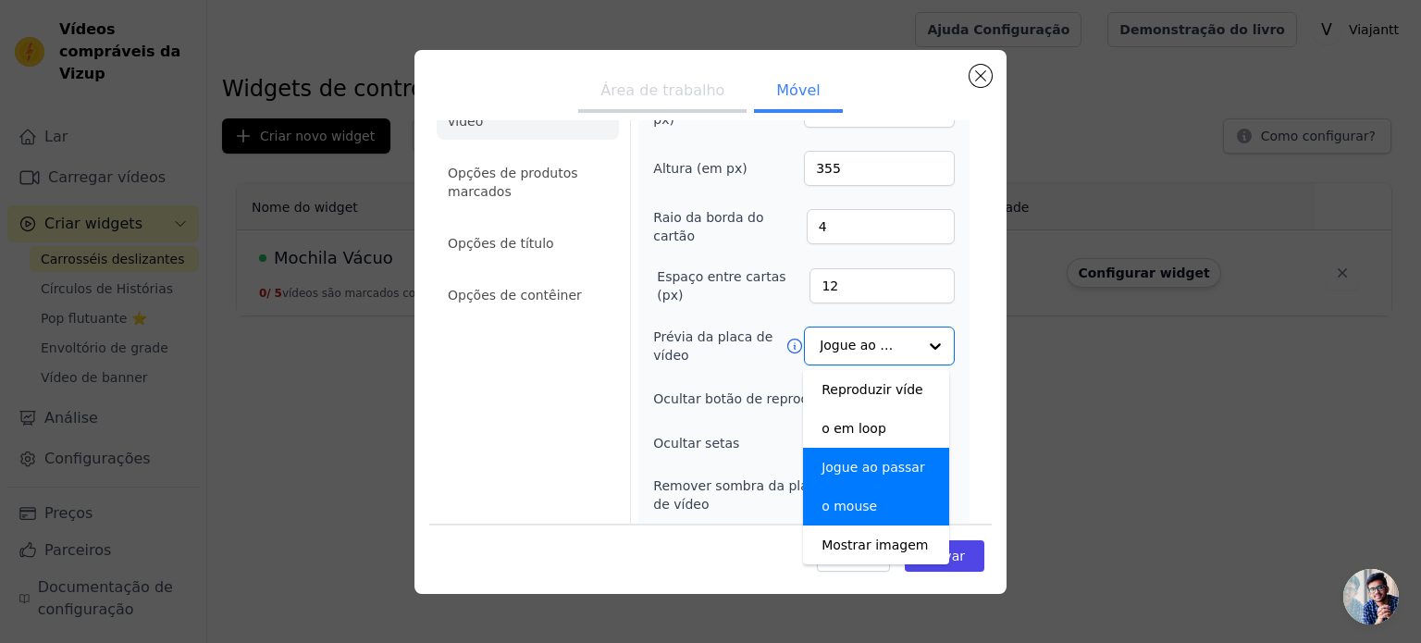
click at [523, 455] on div "Opções de placa de vídeo Opções de produtos marcados Opções de título Opções de…" at bounding box center [528, 417] width 182 height 696
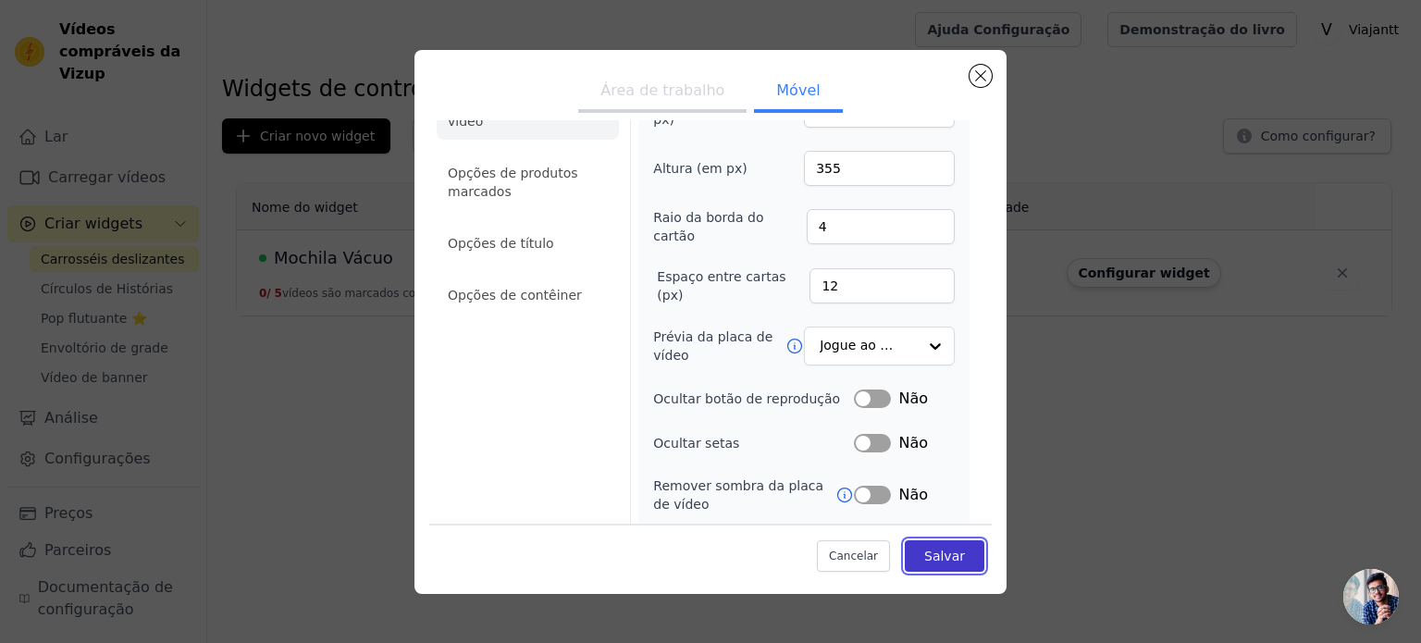
click at [955, 557] on button "Salvar" at bounding box center [945, 555] width 80 height 31
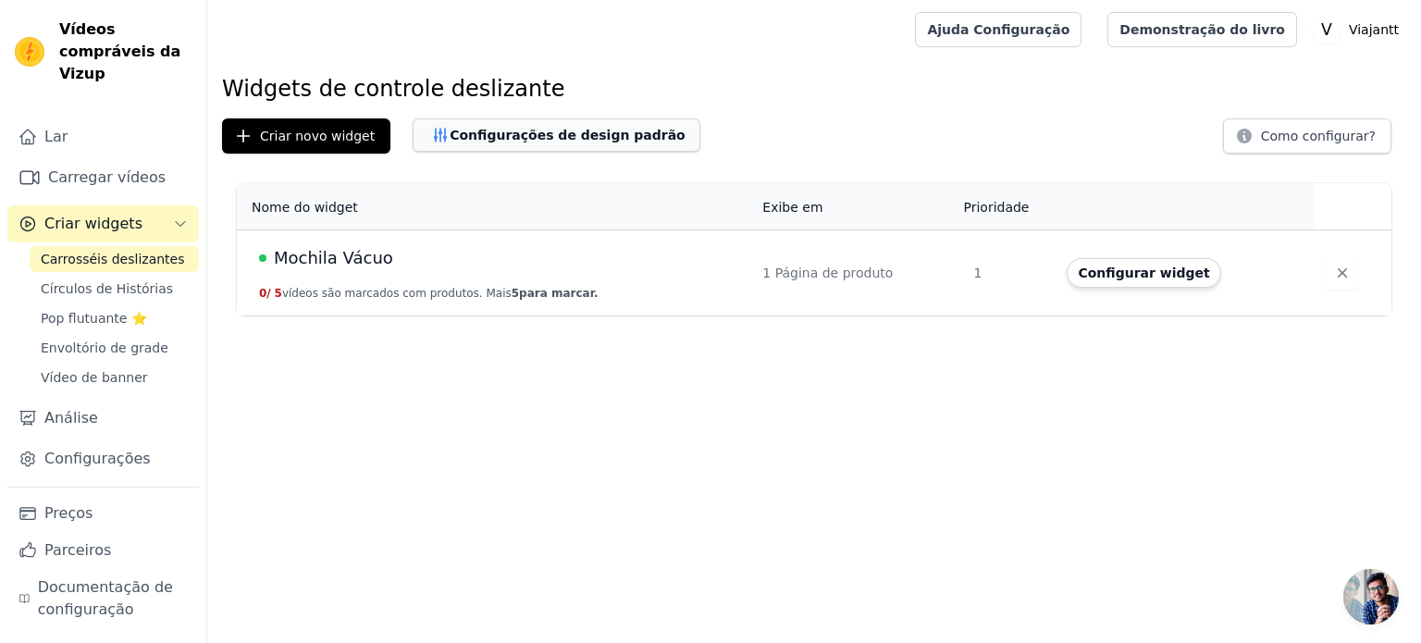
click at [606, 139] on font "Configurações de design padrão" at bounding box center [568, 135] width 236 height 15
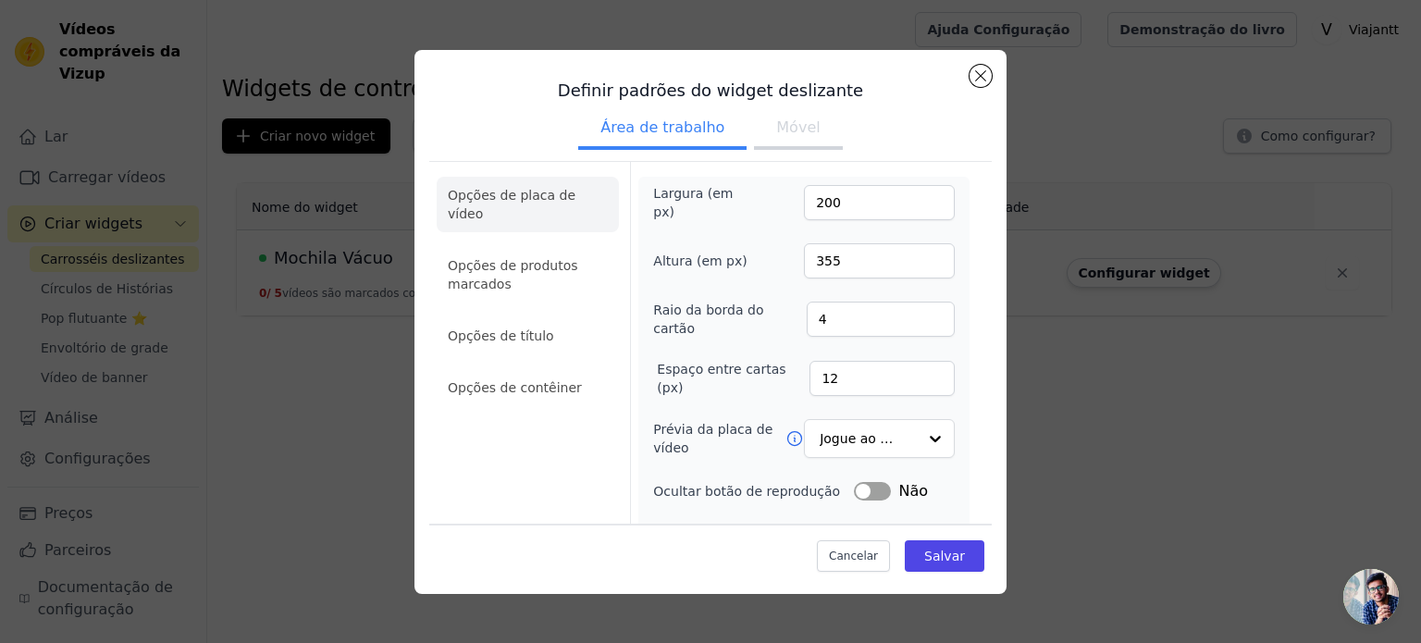
scroll to position [185, 0]
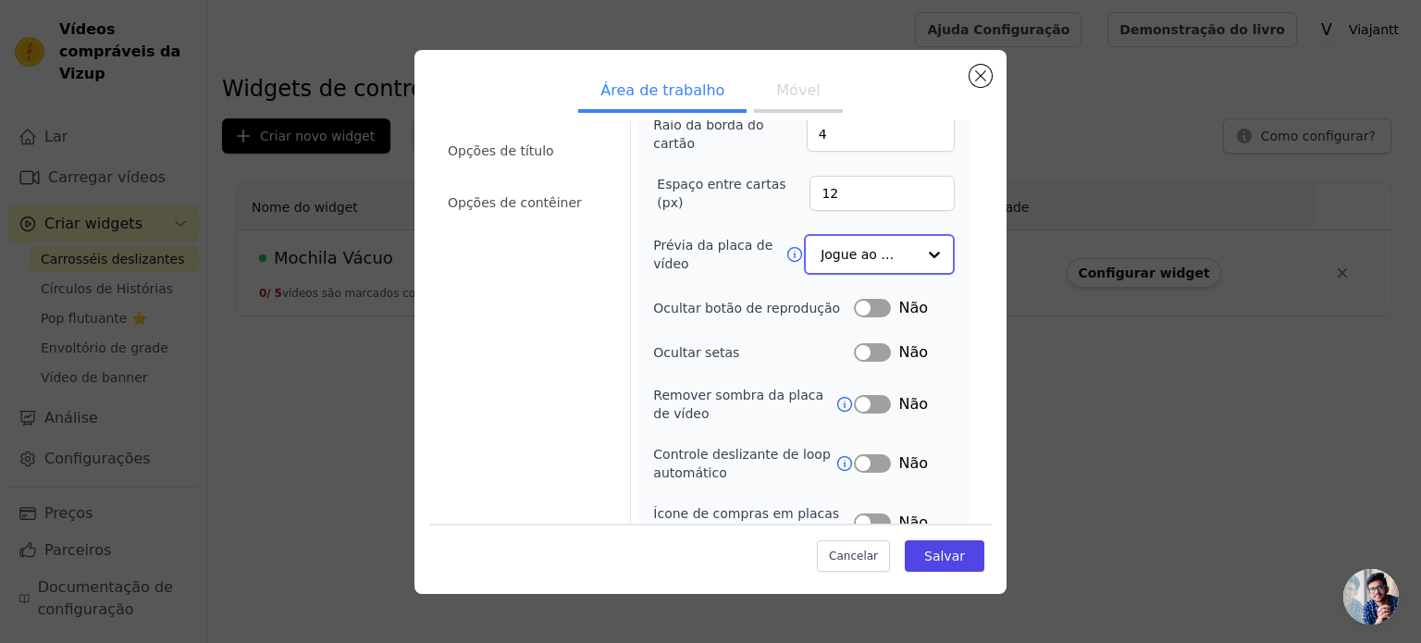
click at [853, 243] on input "Prévia da placa de vídeo" at bounding box center [868, 254] width 95 height 37
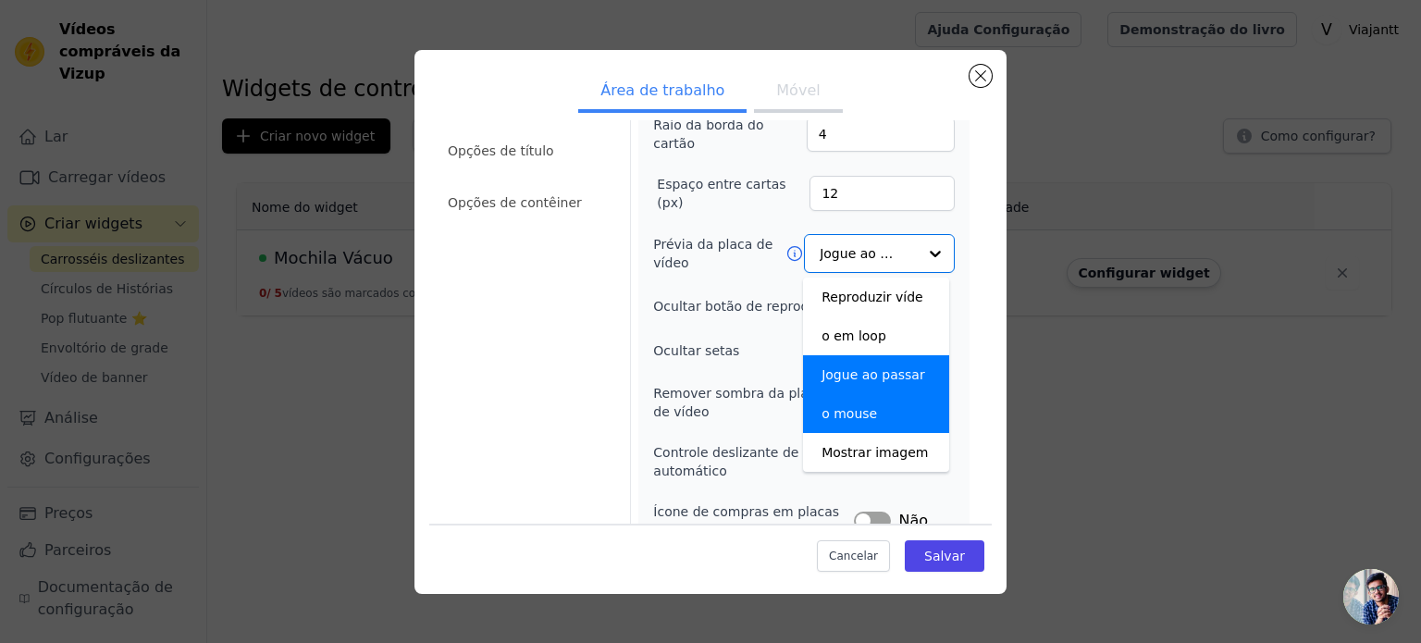
click at [688, 260] on label "Prévia da placa de vídeo" at bounding box center [719, 253] width 132 height 37
click at [821, 260] on input "Prévia da placa de vídeo" at bounding box center [868, 254] width 95 height 37
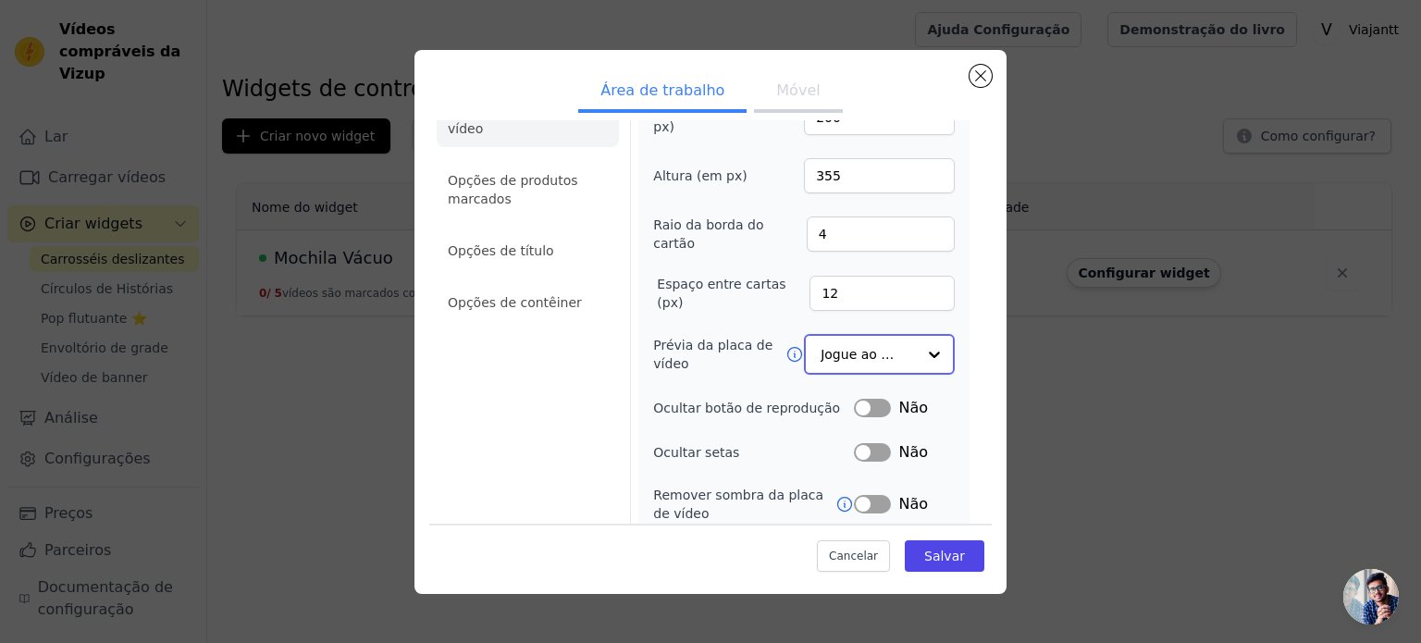
scroll to position [82, 0]
click at [865, 400] on button "Rótulo" at bounding box center [872, 409] width 37 height 19
click at [781, 83] on font "Móvel" at bounding box center [797, 90] width 43 height 18
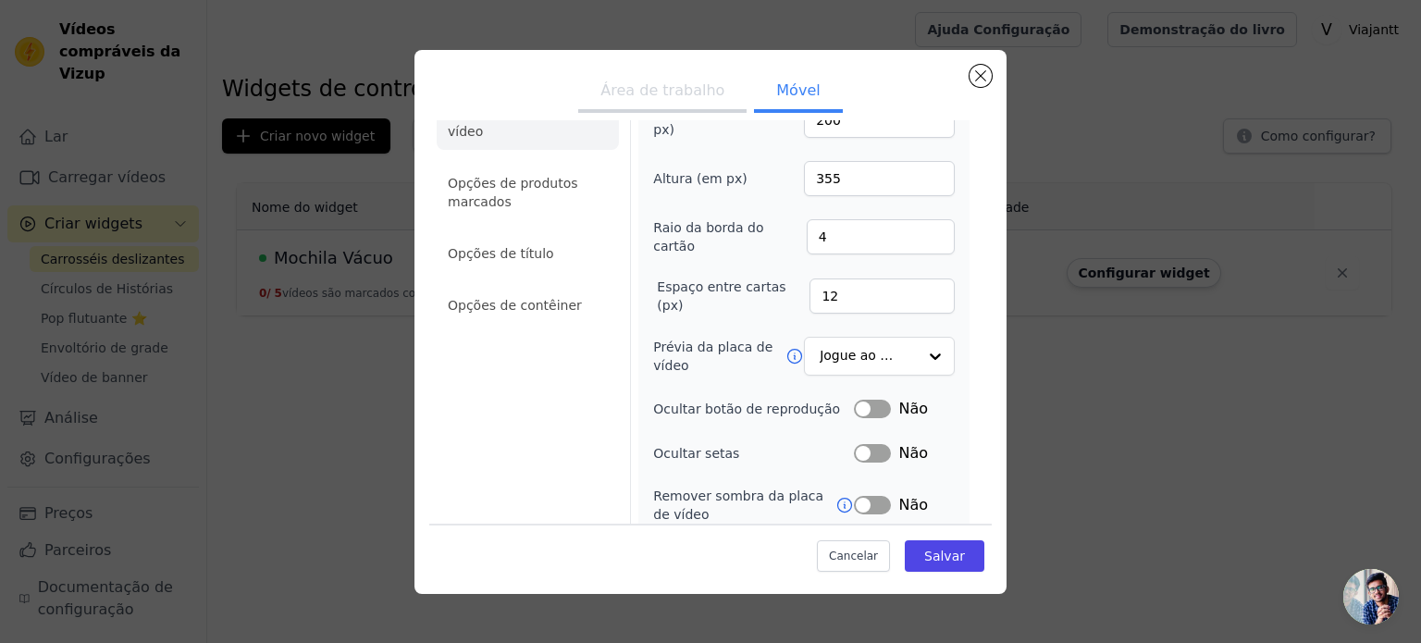
click at [684, 90] on font "Área de trabalho" at bounding box center [662, 90] width 124 height 18
click at [777, 81] on font "Móvel" at bounding box center [797, 90] width 43 height 18
click at [867, 404] on button "Rótulo" at bounding box center [872, 409] width 37 height 19
click at [829, 347] on input "Prévia da placa de vídeo" at bounding box center [868, 357] width 95 height 37
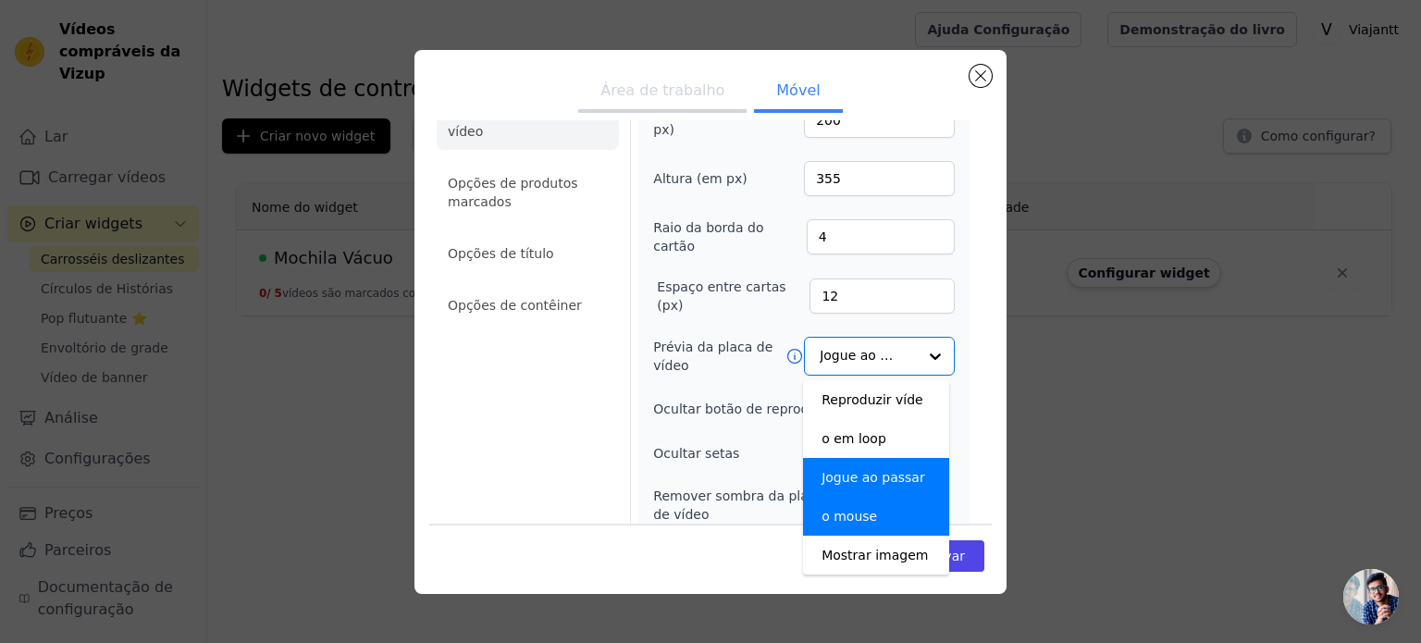
click at [787, 350] on icon at bounding box center [794, 356] width 19 height 19
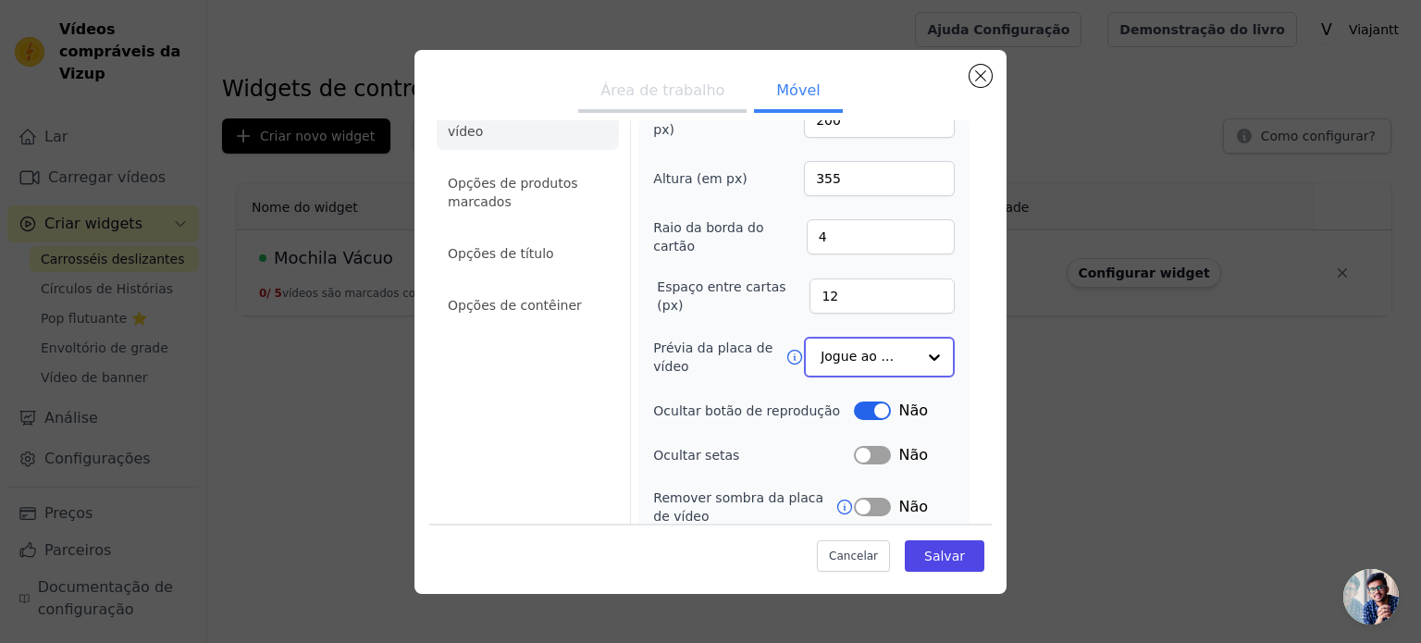
click at [889, 356] on input "Prévia da placa de vídeo" at bounding box center [868, 357] width 95 height 37
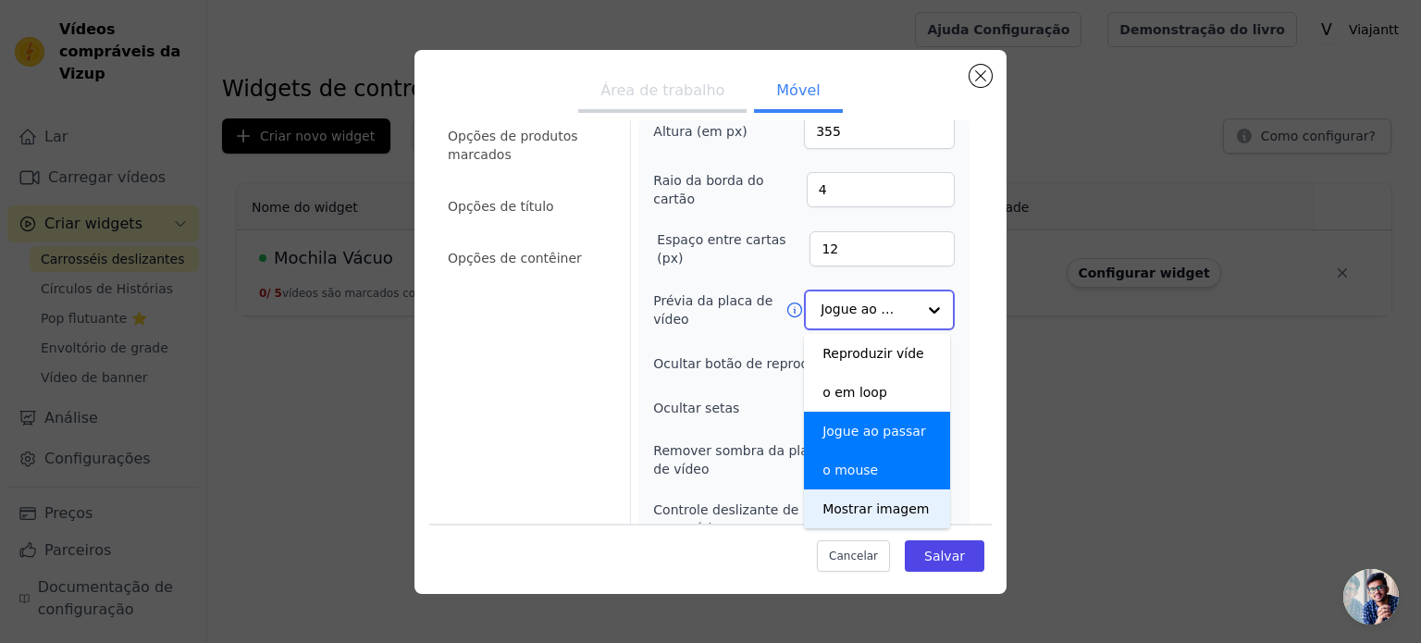
scroll to position [175, 0]
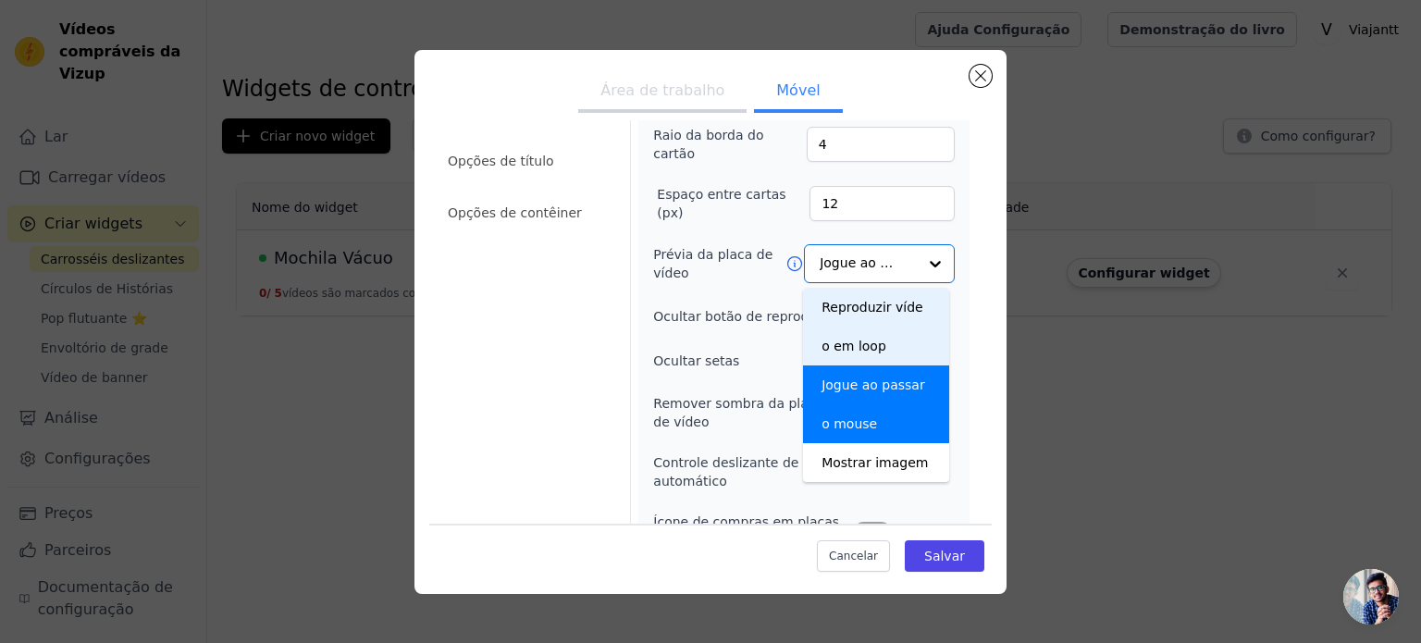
click at [703, 341] on div "Largura (em px) 200 Altura (em px) 355 Raio da borda do cartão 4 Espaço entre c…" at bounding box center [804, 338] width 302 height 659
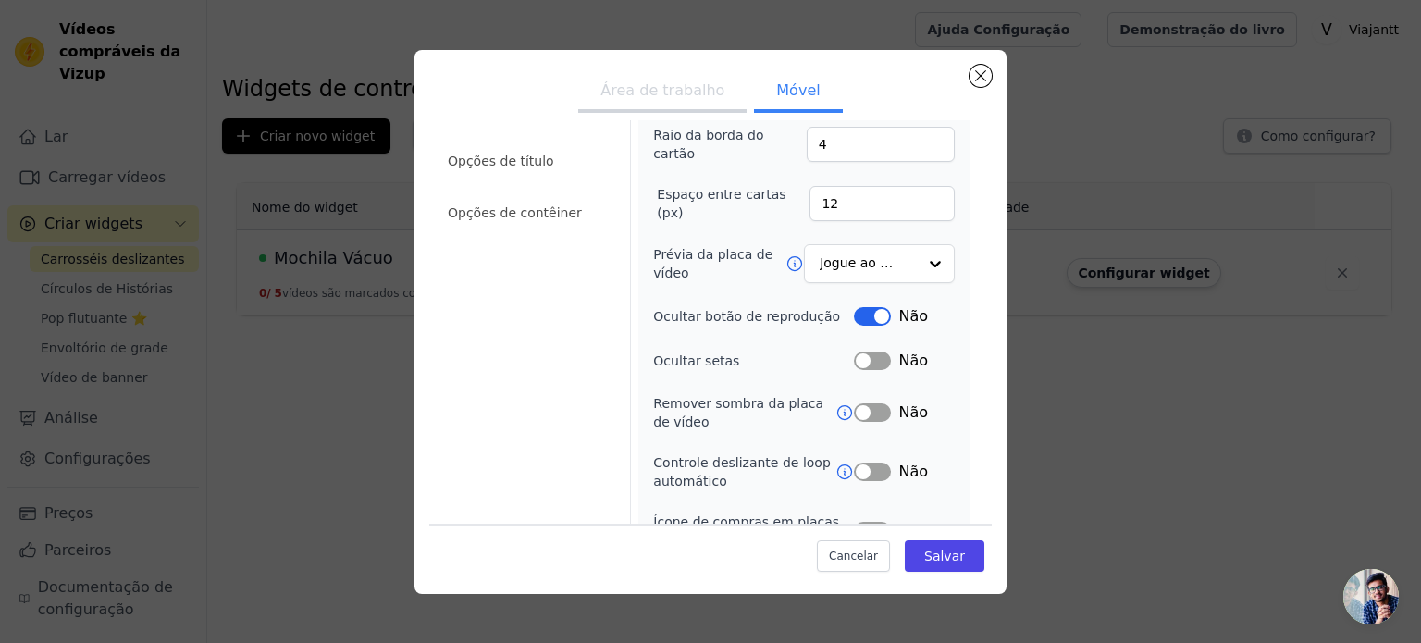
click at [864, 468] on button "Rótulo" at bounding box center [872, 472] width 37 height 19
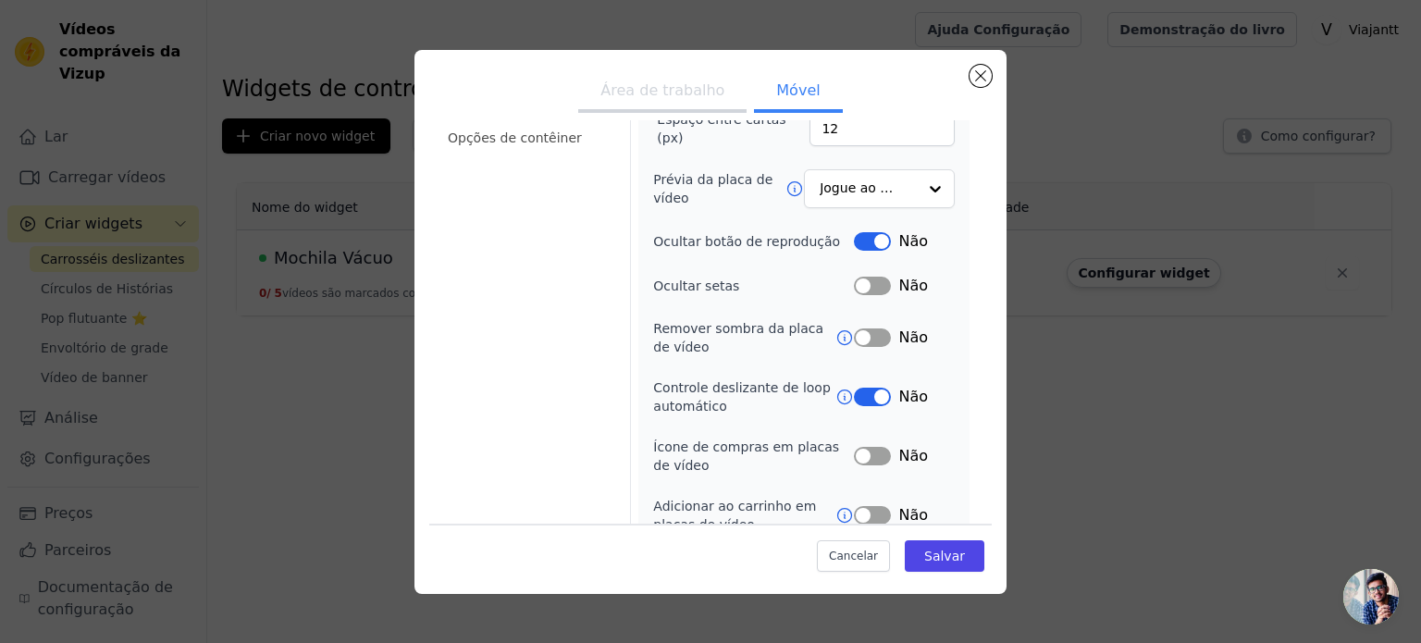
scroll to position [233, 0]
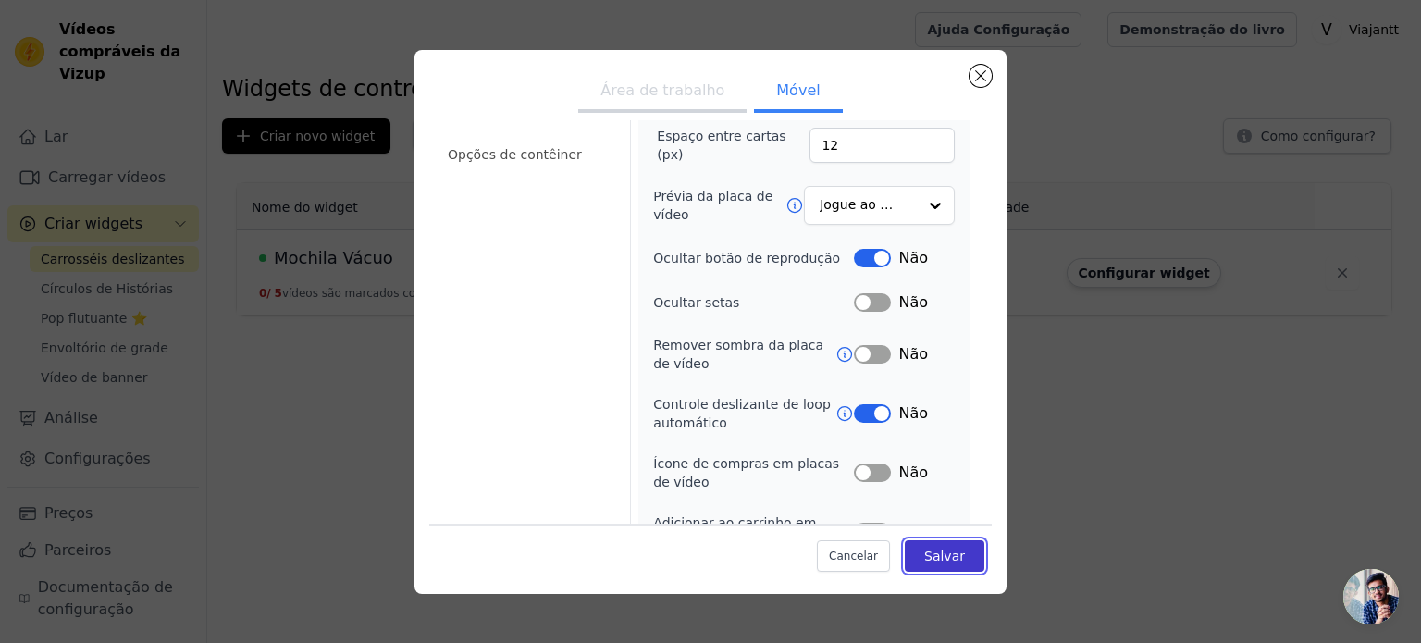
click at [942, 566] on button "Salvar" at bounding box center [945, 555] width 80 height 31
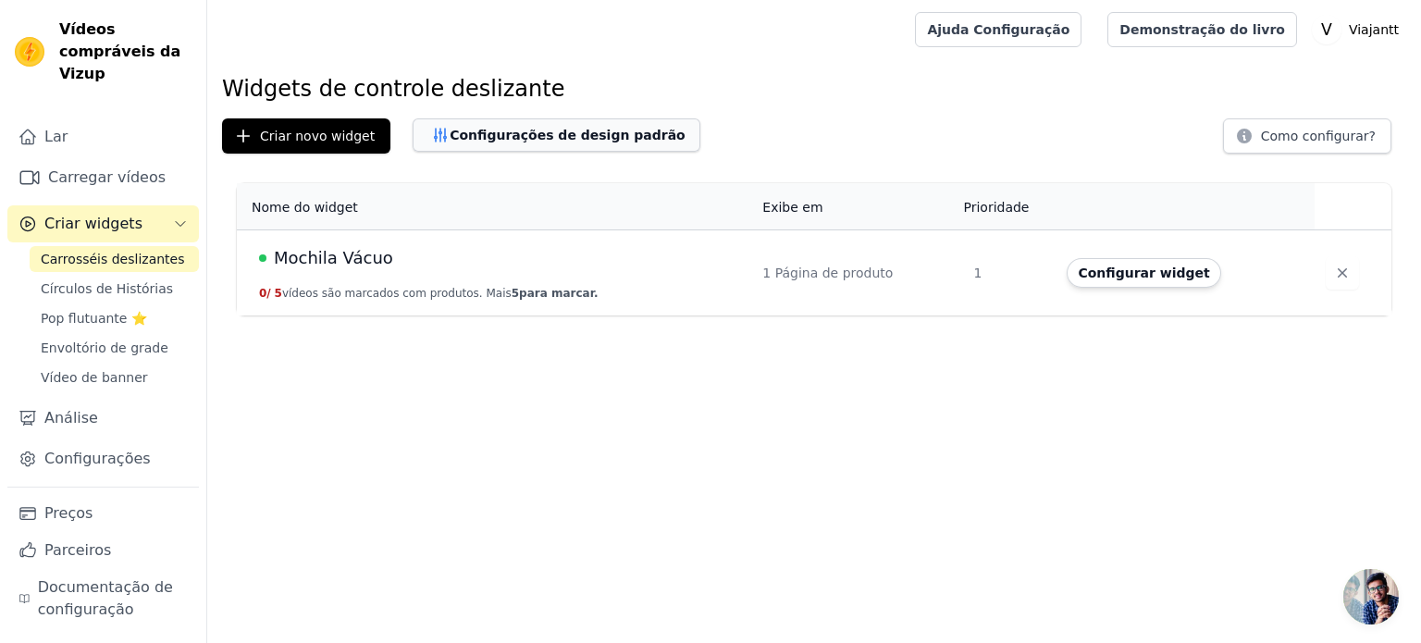
click at [559, 132] on font "Configurações de design padrão" at bounding box center [568, 135] width 236 height 15
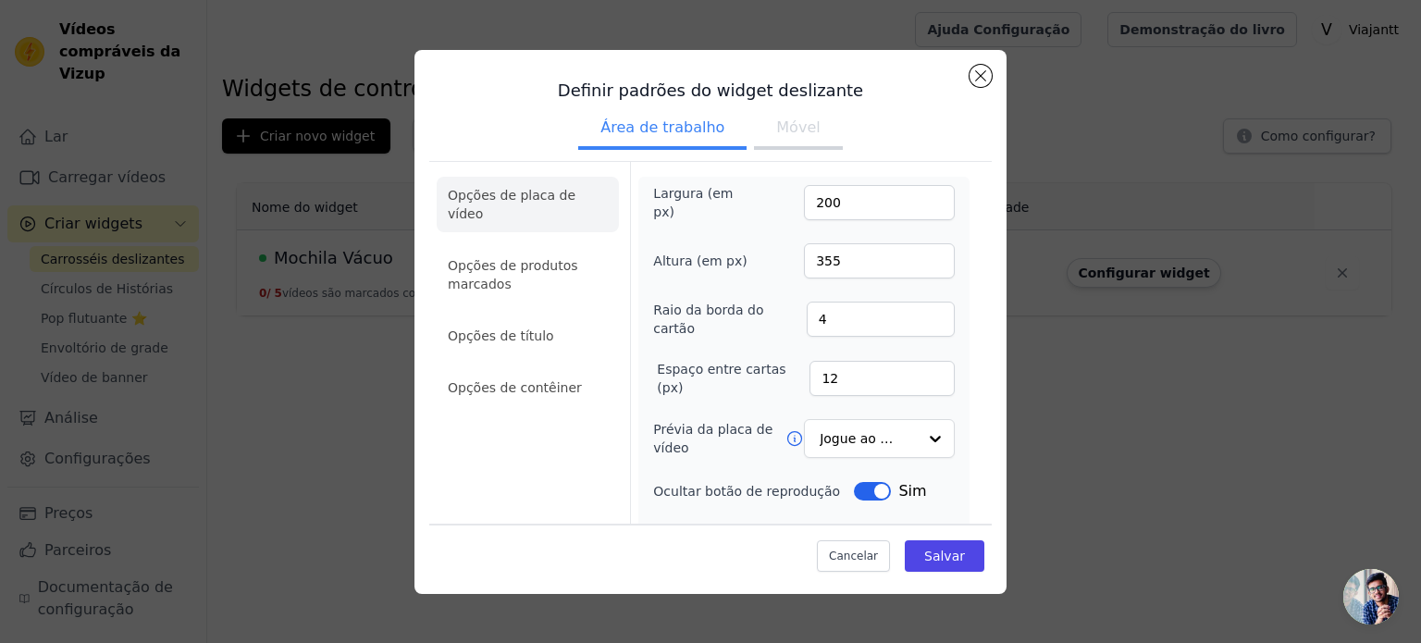
click at [794, 131] on font "Móvel" at bounding box center [797, 127] width 43 height 18
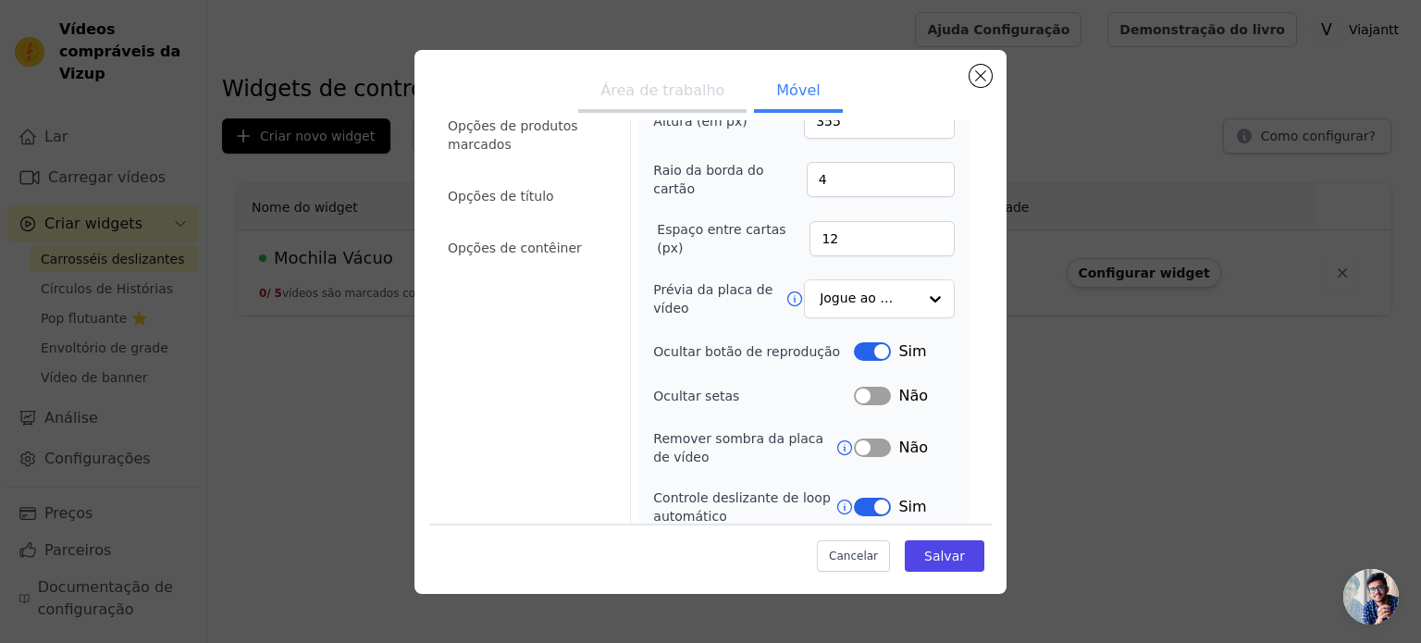
scroll to position [185, 0]
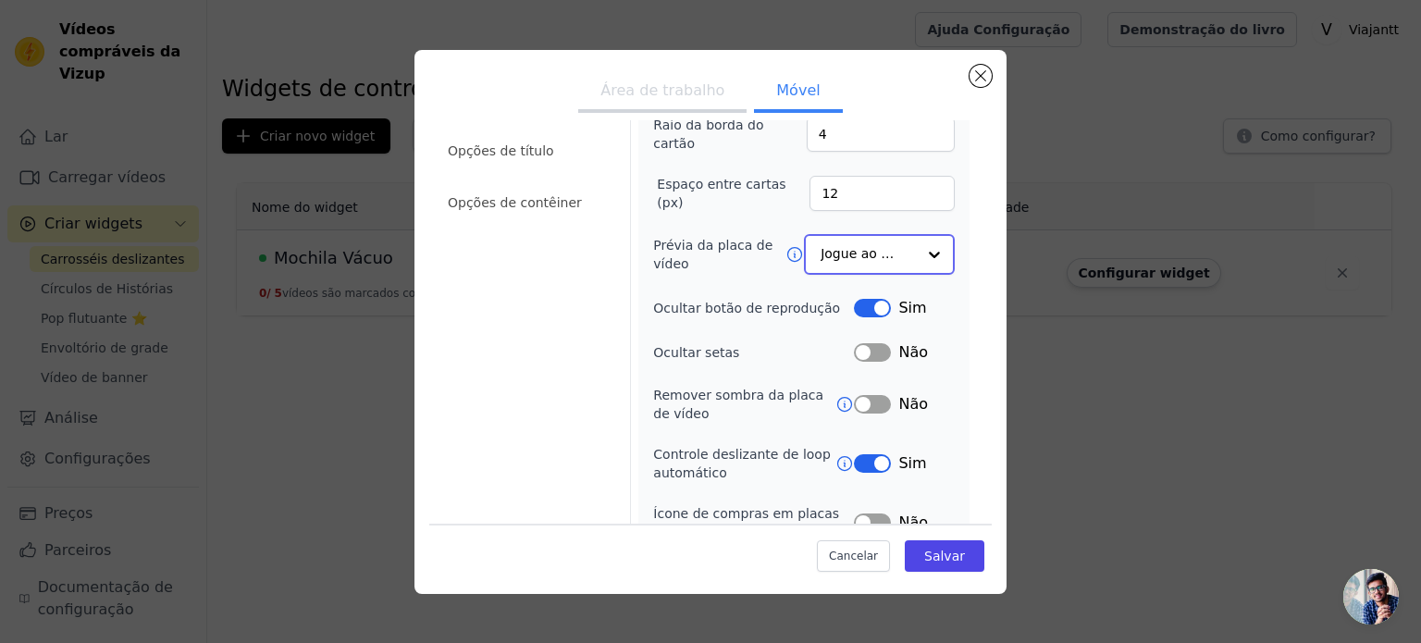
click at [846, 252] on input "Prévia da placa de vídeo" at bounding box center [868, 254] width 95 height 37
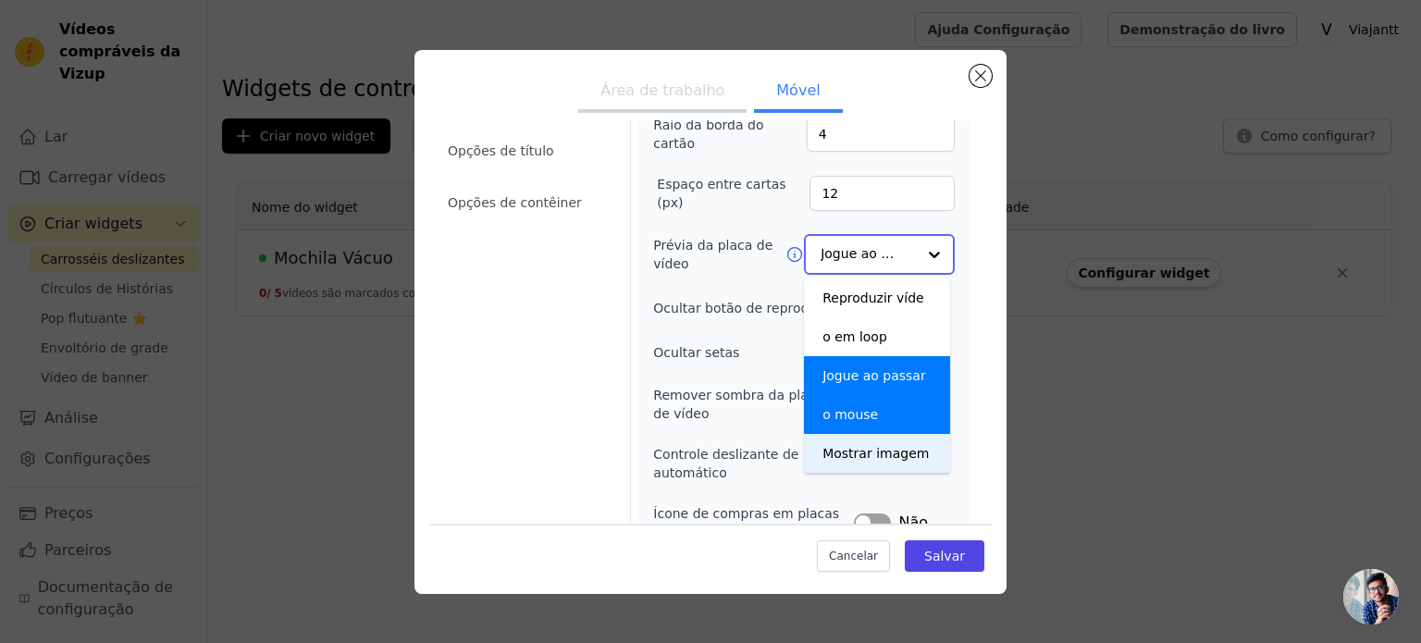
click at [856, 451] on font "Mostrar imagem" at bounding box center [875, 453] width 106 height 15
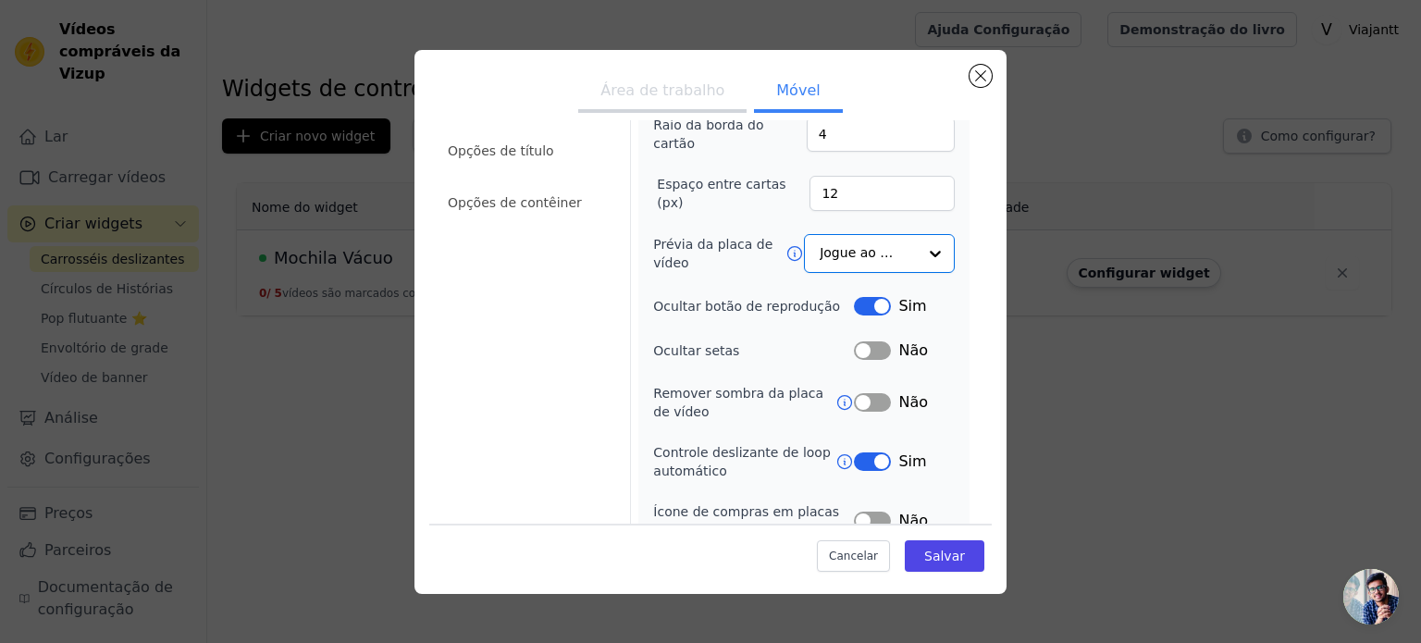
click at [859, 297] on button "Rótulo" at bounding box center [872, 306] width 37 height 19
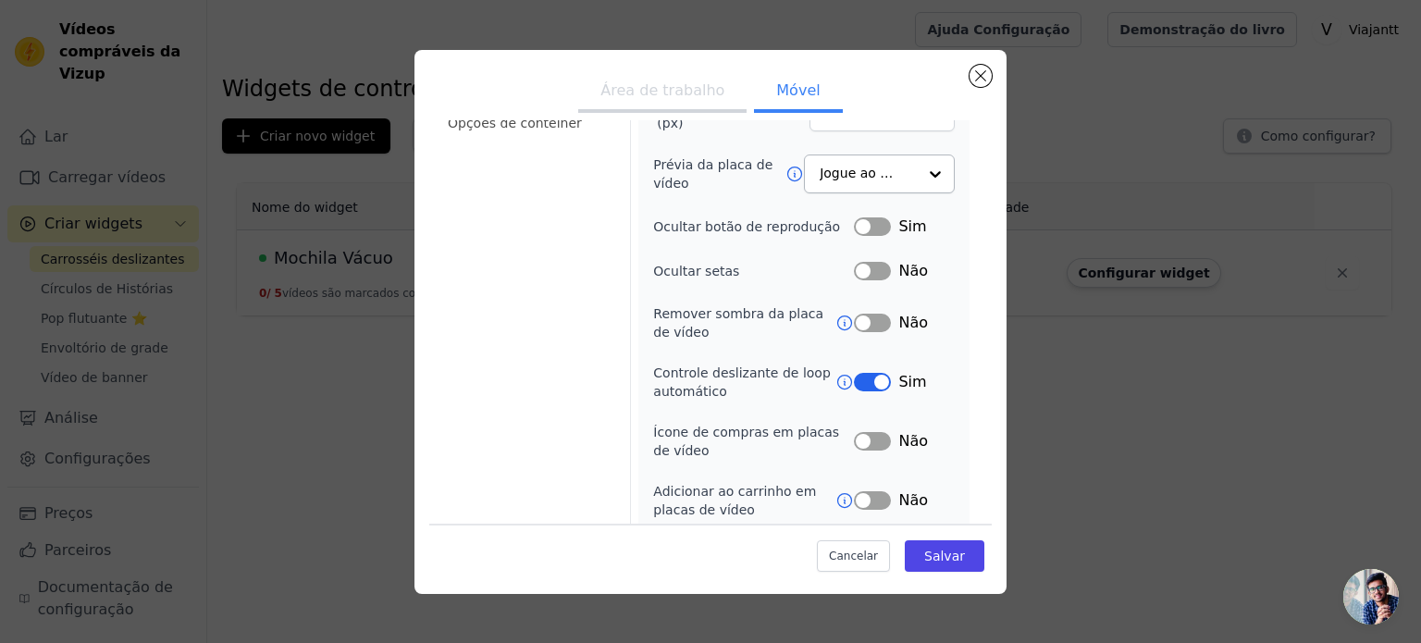
scroll to position [326, 0]
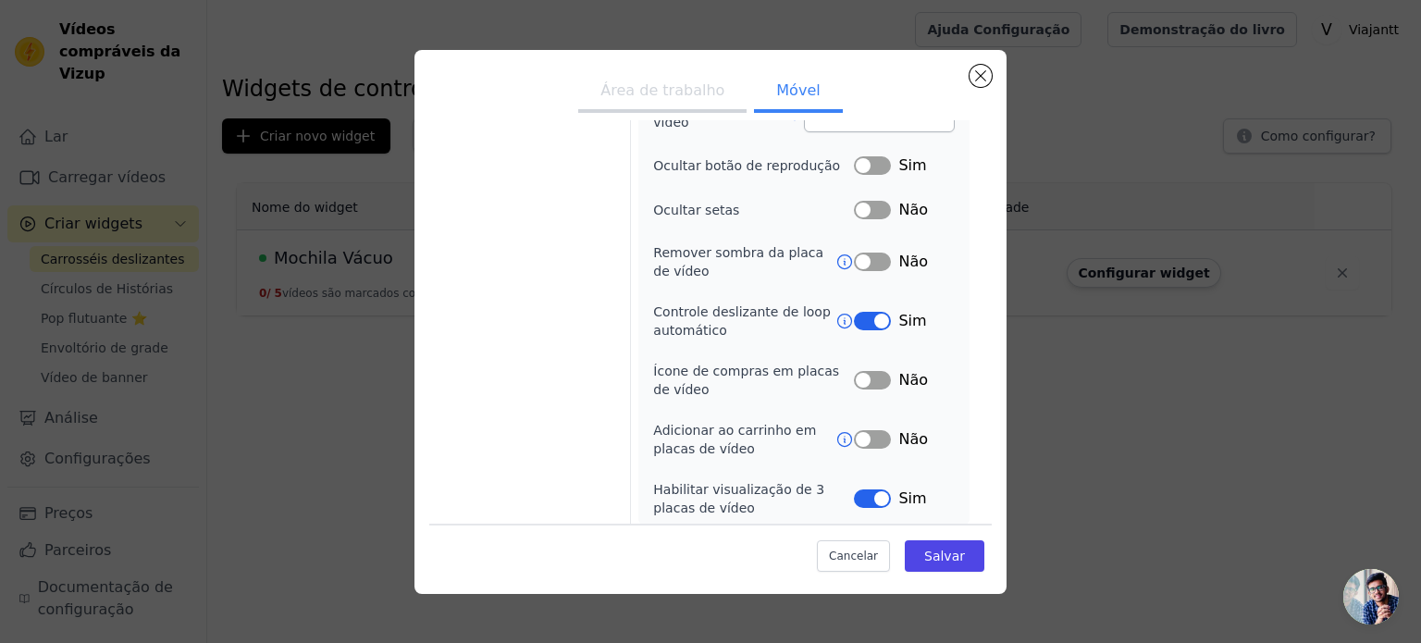
click at [871, 312] on button "Rótulo" at bounding box center [872, 321] width 37 height 19
click at [944, 556] on font "Salvar" at bounding box center [944, 556] width 41 height 15
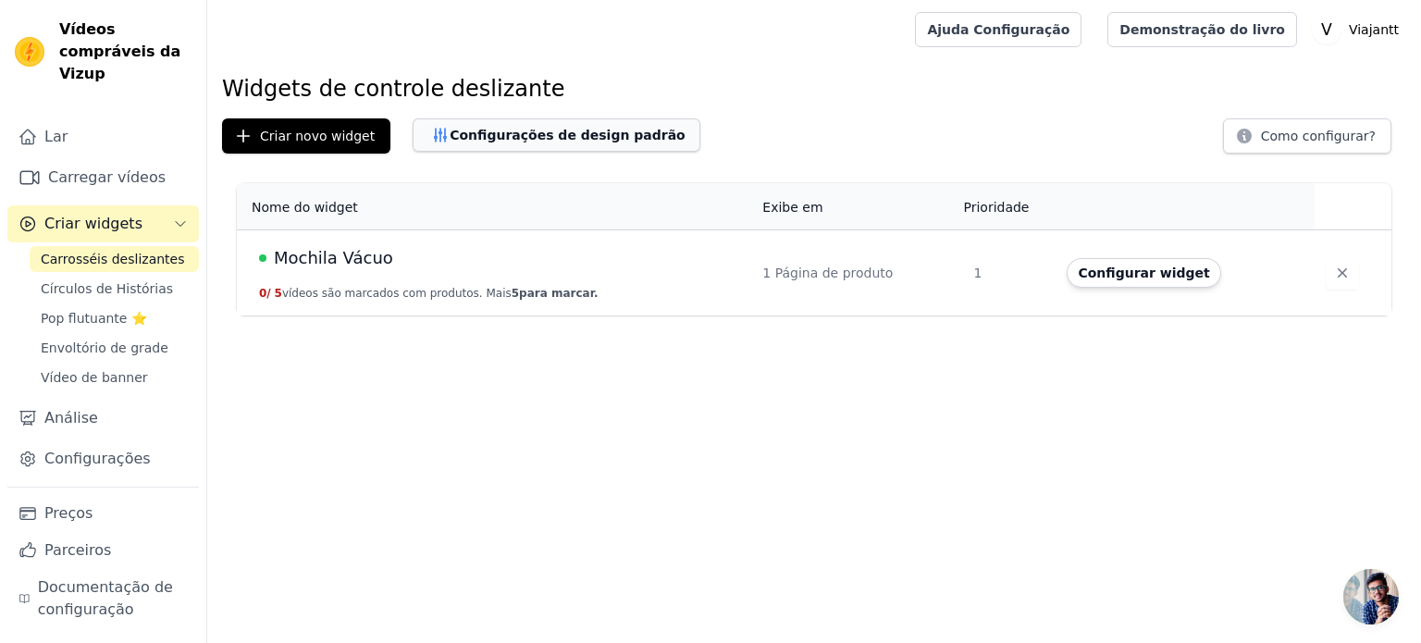
click at [450, 129] on font "Configurações de design padrão" at bounding box center [568, 135] width 236 height 15
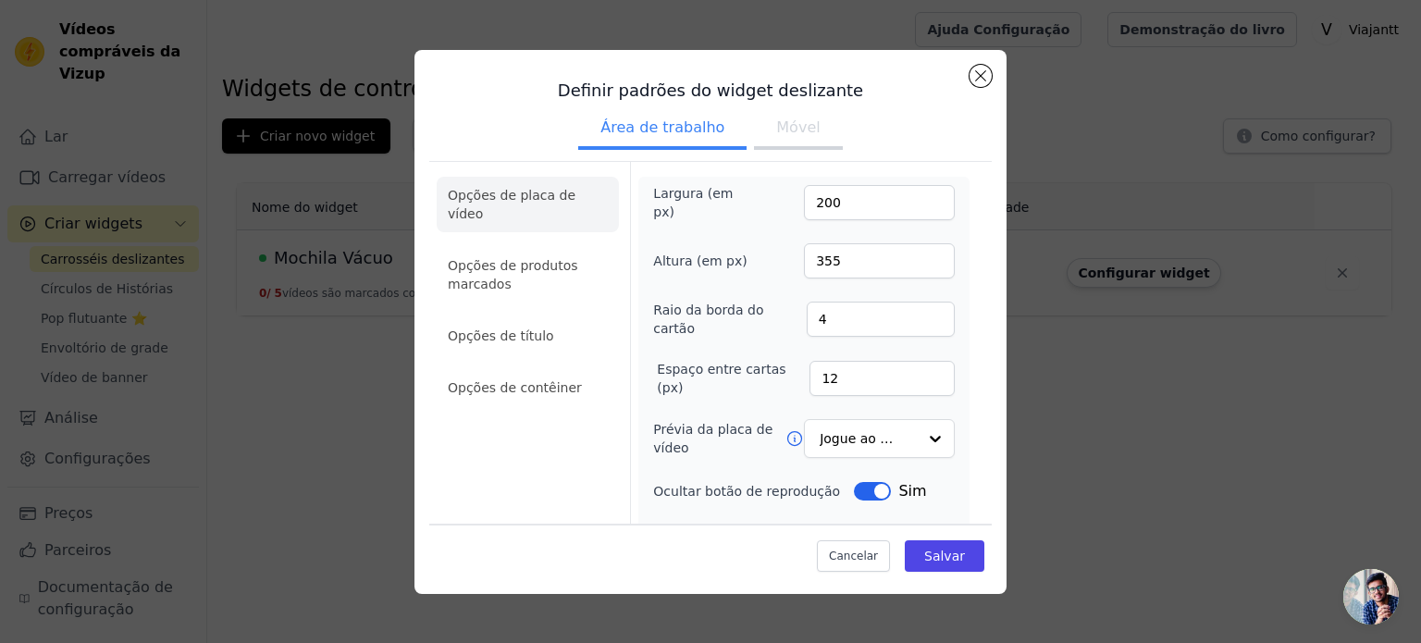
click at [776, 119] on font "Móvel" at bounding box center [797, 127] width 43 height 18
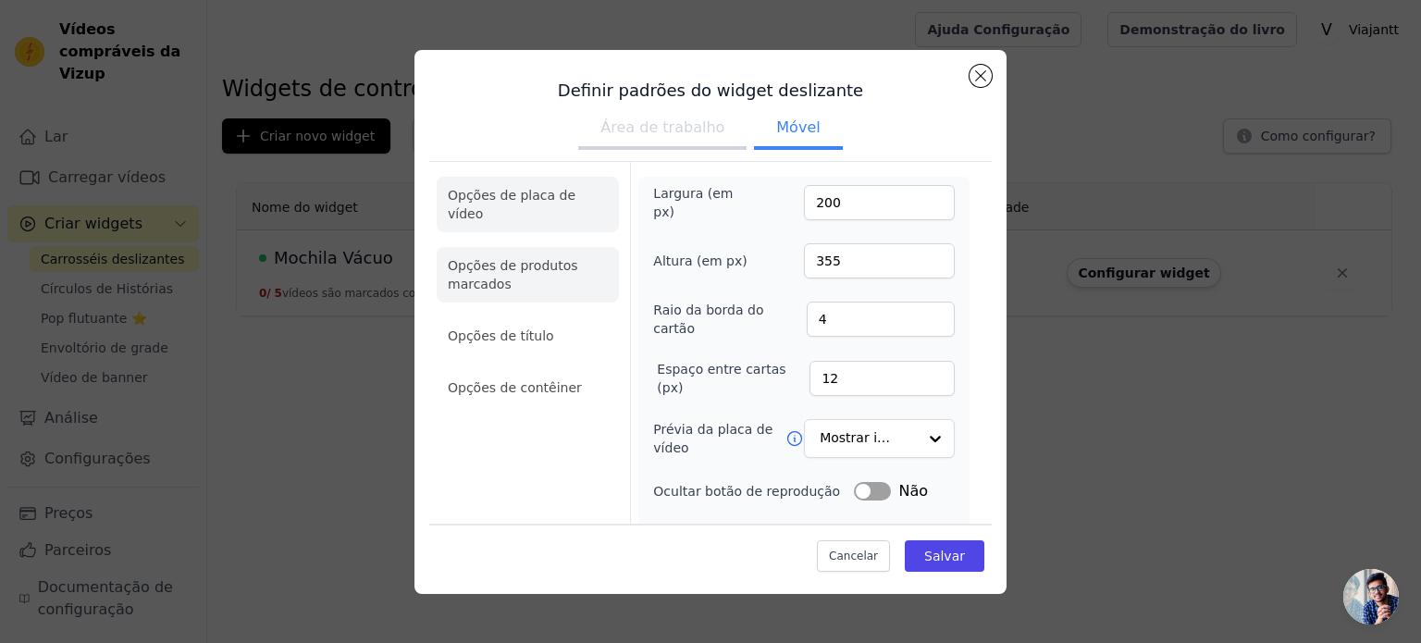
click at [574, 369] on li "Opções de produtos marcados" at bounding box center [528, 387] width 182 height 37
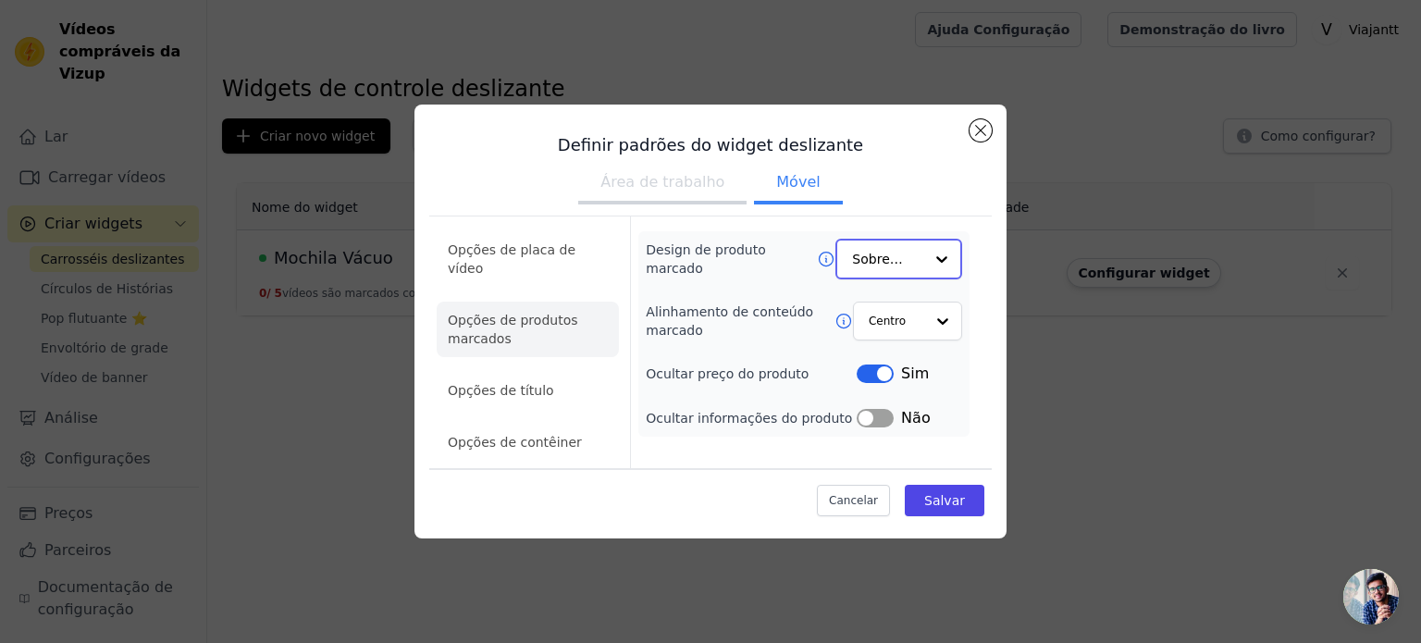
click at [888, 278] on input "Design de produto marcado" at bounding box center [887, 259] width 71 height 37
click at [500, 258] on font "Opções de placa de vídeo" at bounding box center [512, 258] width 128 height 33
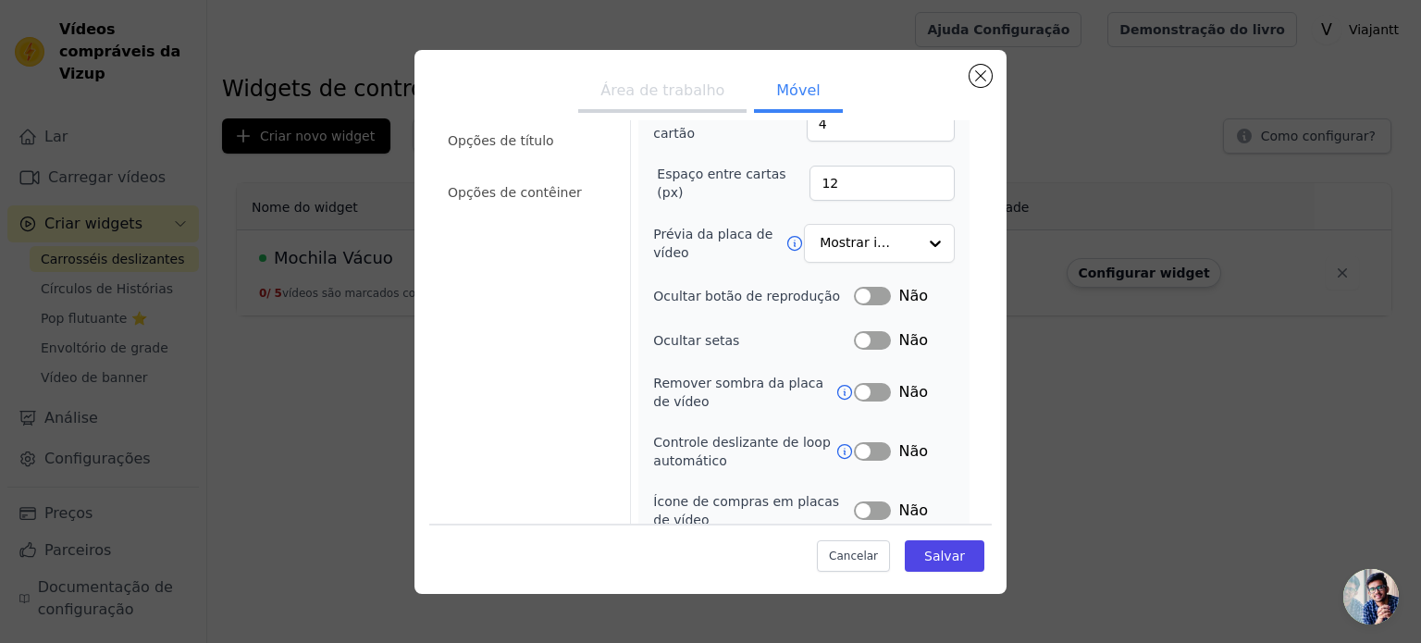
scroll to position [141, 0]
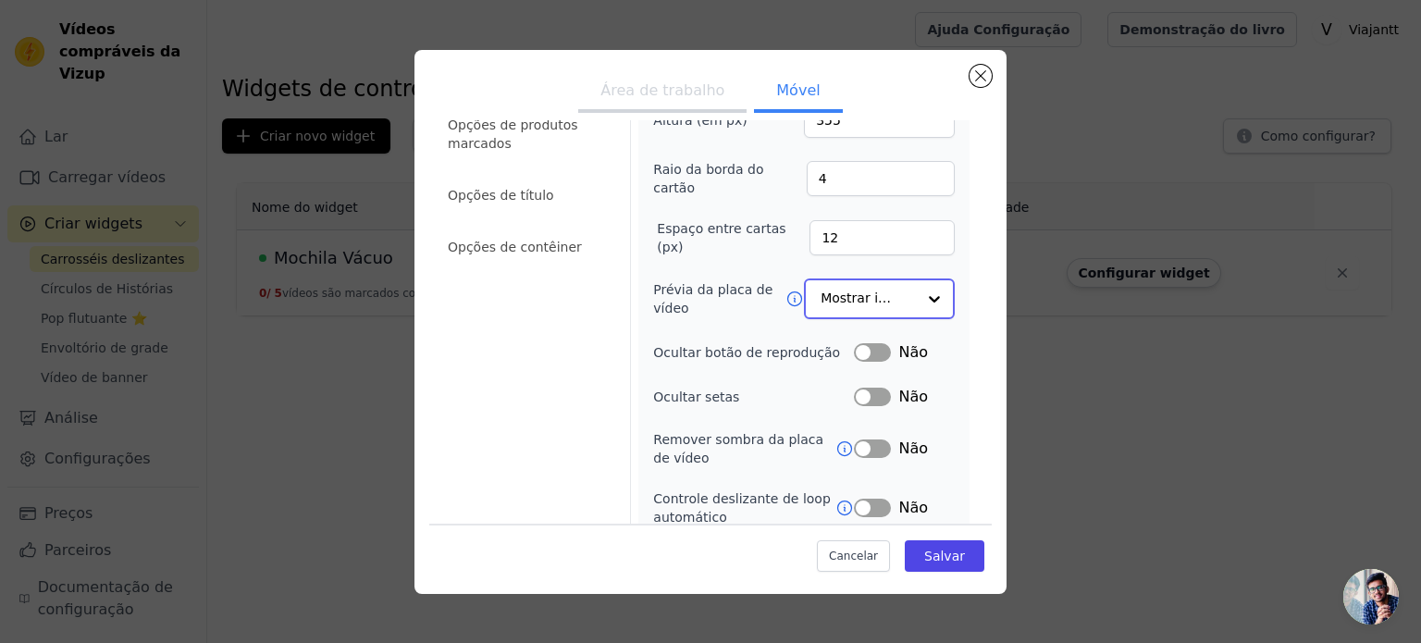
click at [856, 291] on input "Prévia da placa de vídeo" at bounding box center [868, 298] width 95 height 37
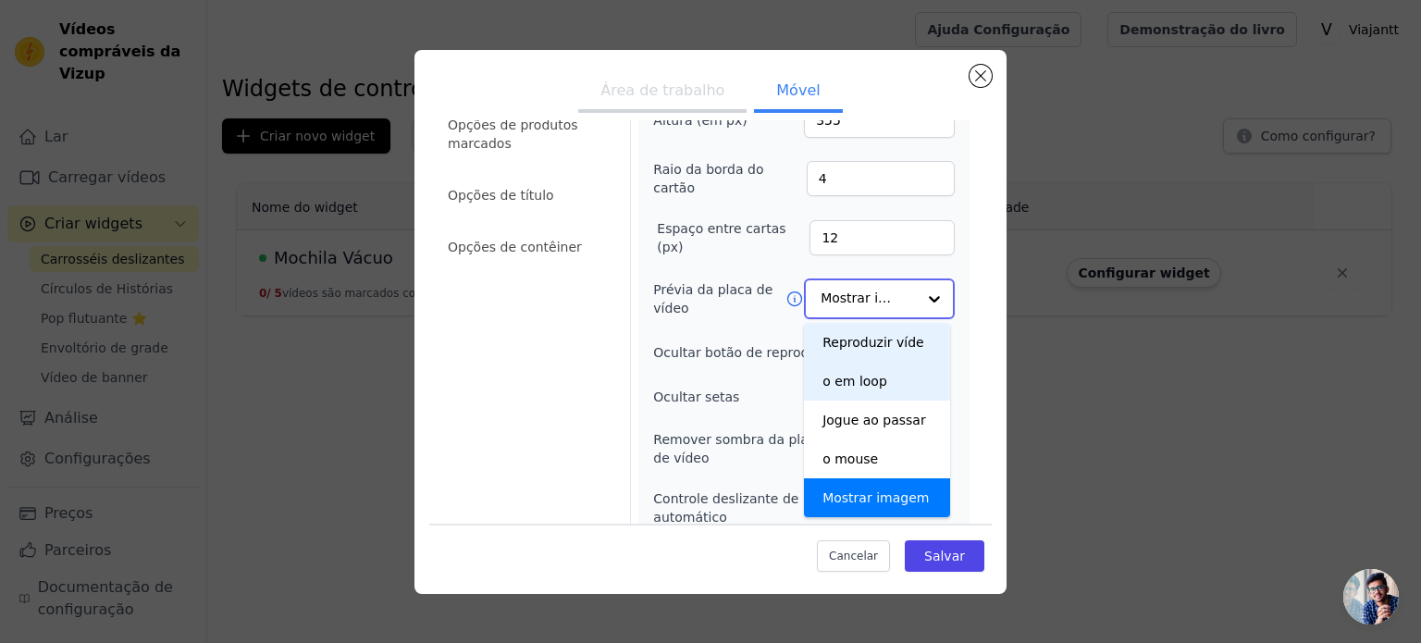
click at [856, 364] on div "Reproduzir vídeo em loop" at bounding box center [877, 362] width 146 height 78
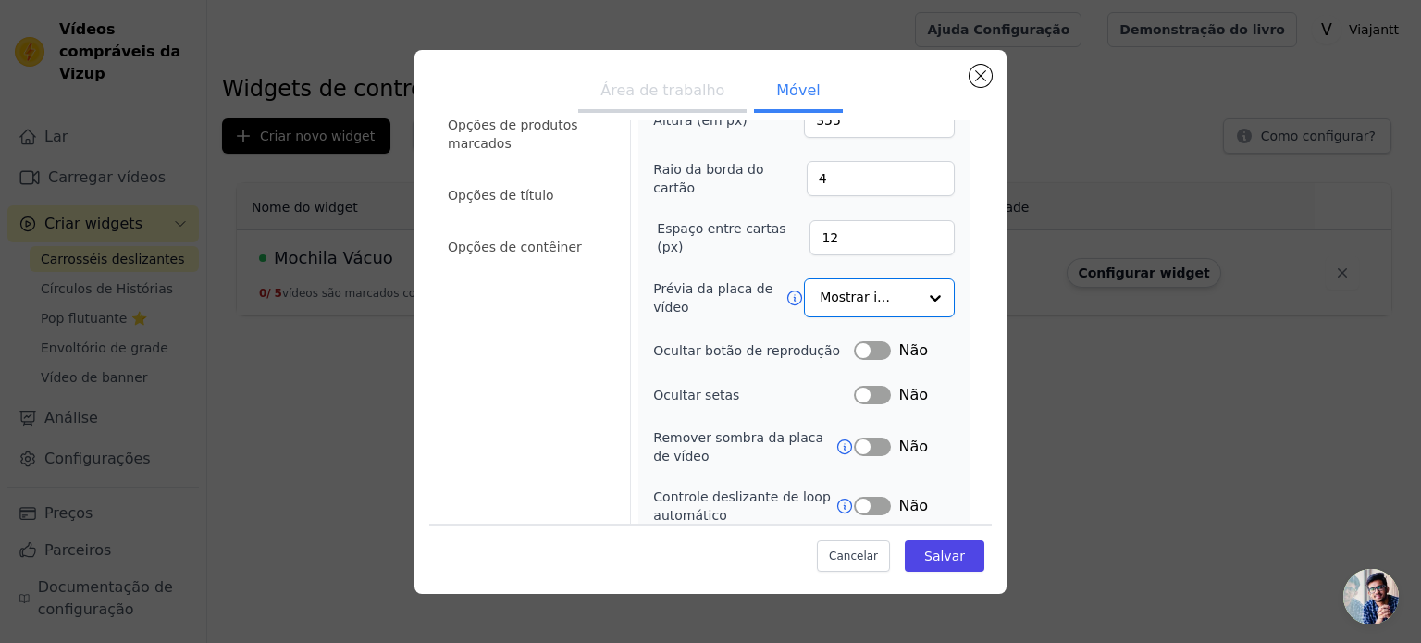
click at [638, 337] on div "Largura (em px) 200 Altura (em px) 355 Raio da borda do cartão 4 Espaço entre c…" at bounding box center [803, 372] width 331 height 673
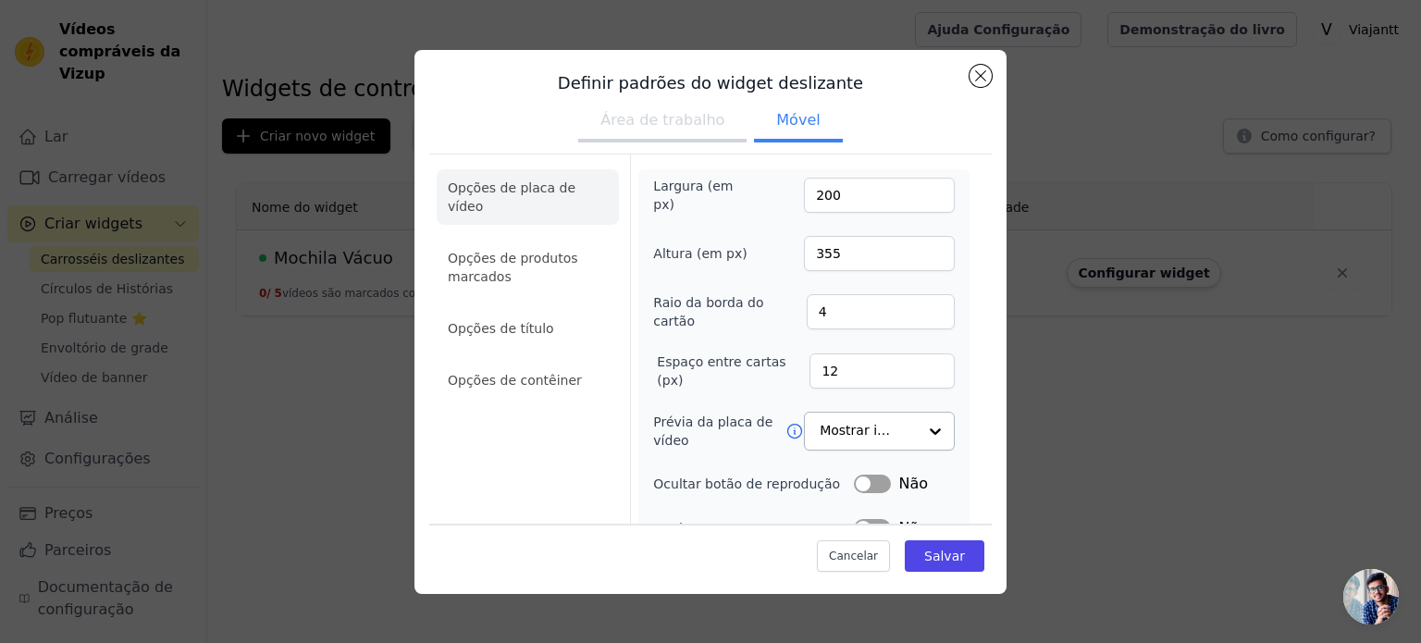
scroll to position [0, 0]
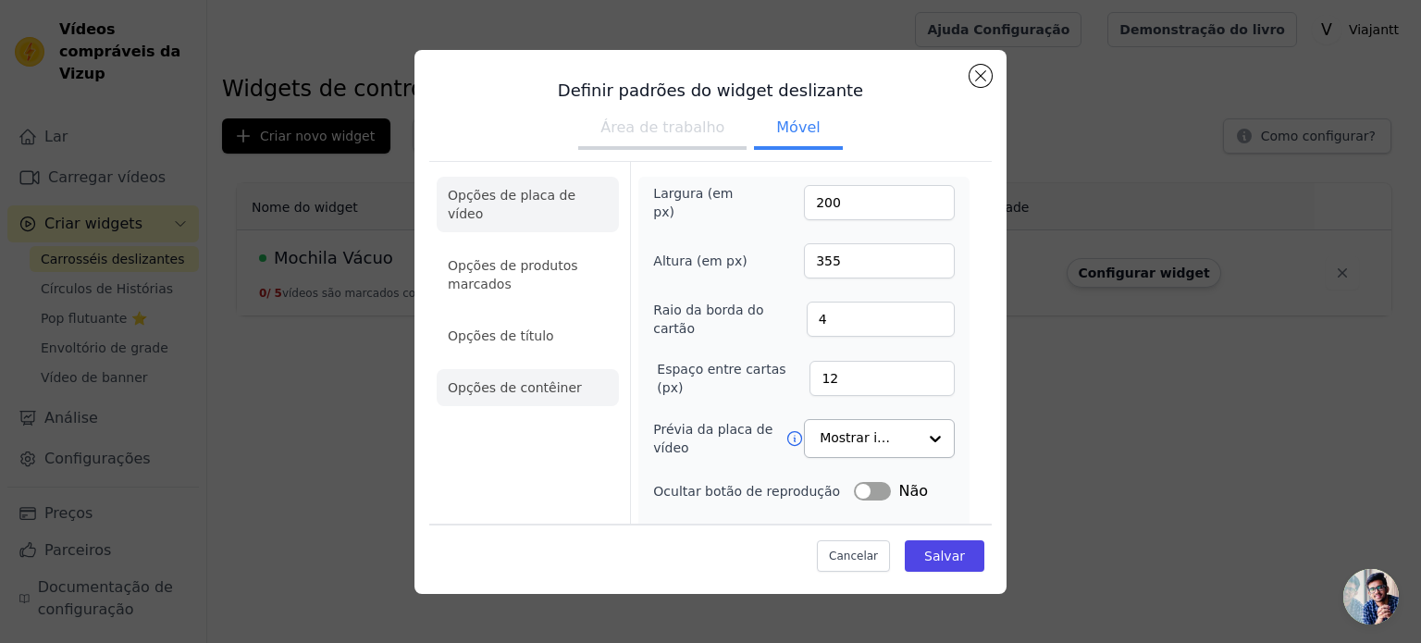
click at [575, 373] on li "Opções de contêiner" at bounding box center [528, 387] width 182 height 37
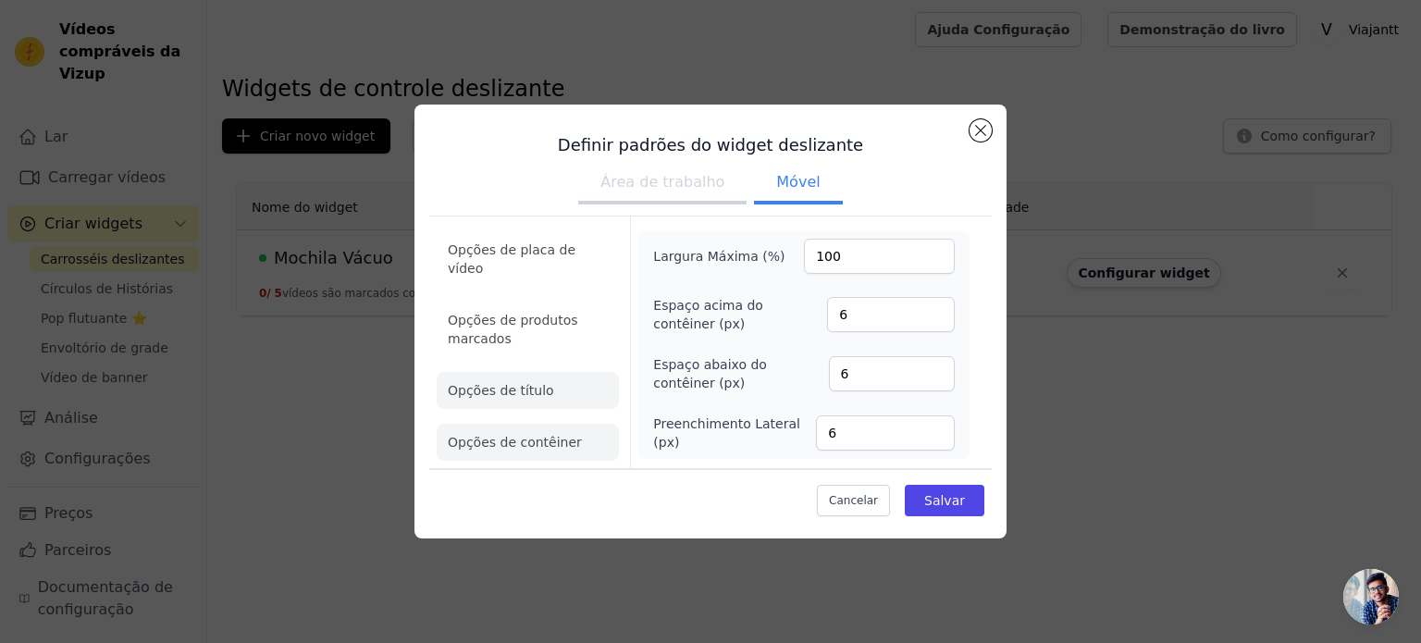
click at [518, 383] on font "Opções de título" at bounding box center [501, 390] width 106 height 15
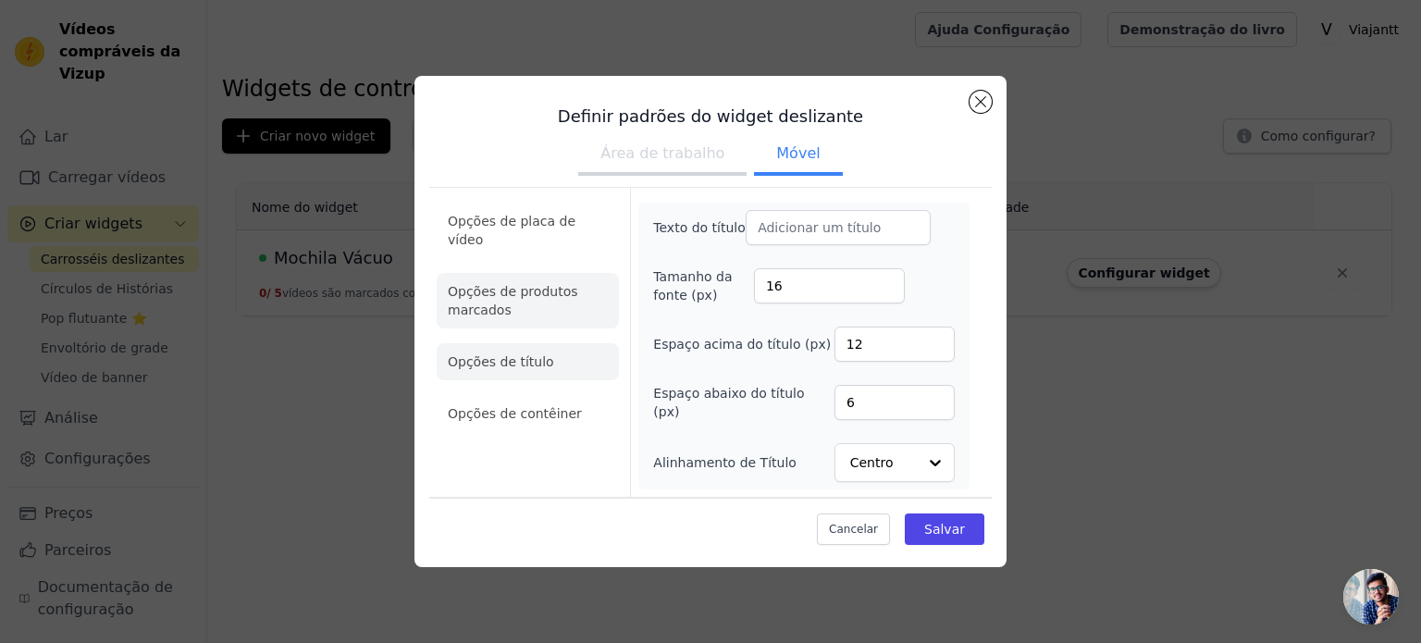
click at [544, 395] on li "Opções de produtos marcados" at bounding box center [528, 413] width 182 height 37
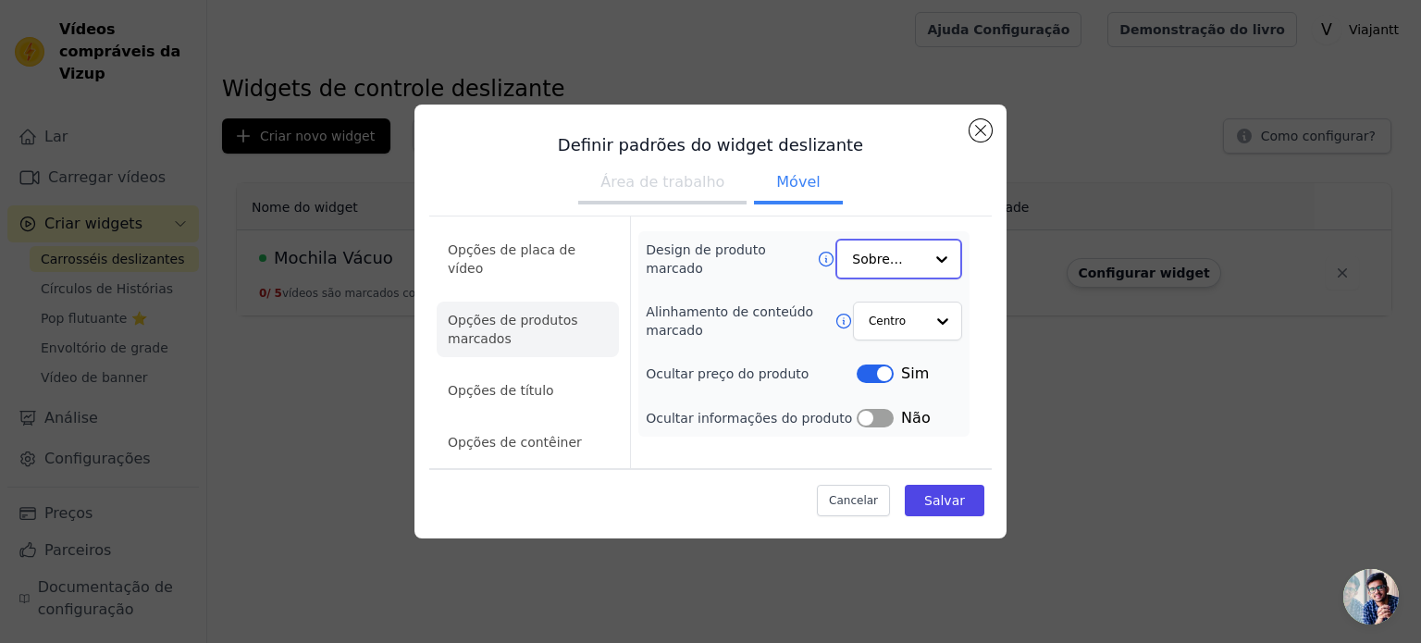
click at [895, 278] on input "Design de produto marcado" at bounding box center [887, 259] width 71 height 37
click at [548, 265] on font "Opções de placa de vídeo" at bounding box center [512, 258] width 128 height 33
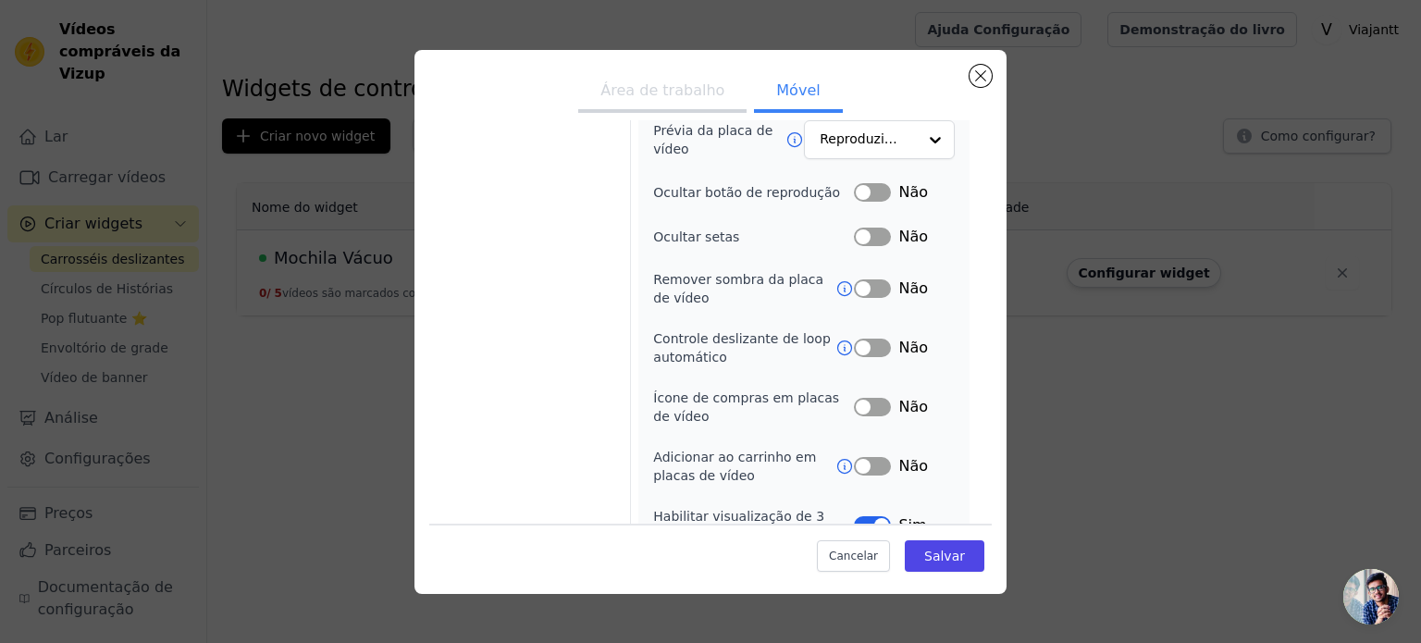
scroll to position [326, 0]
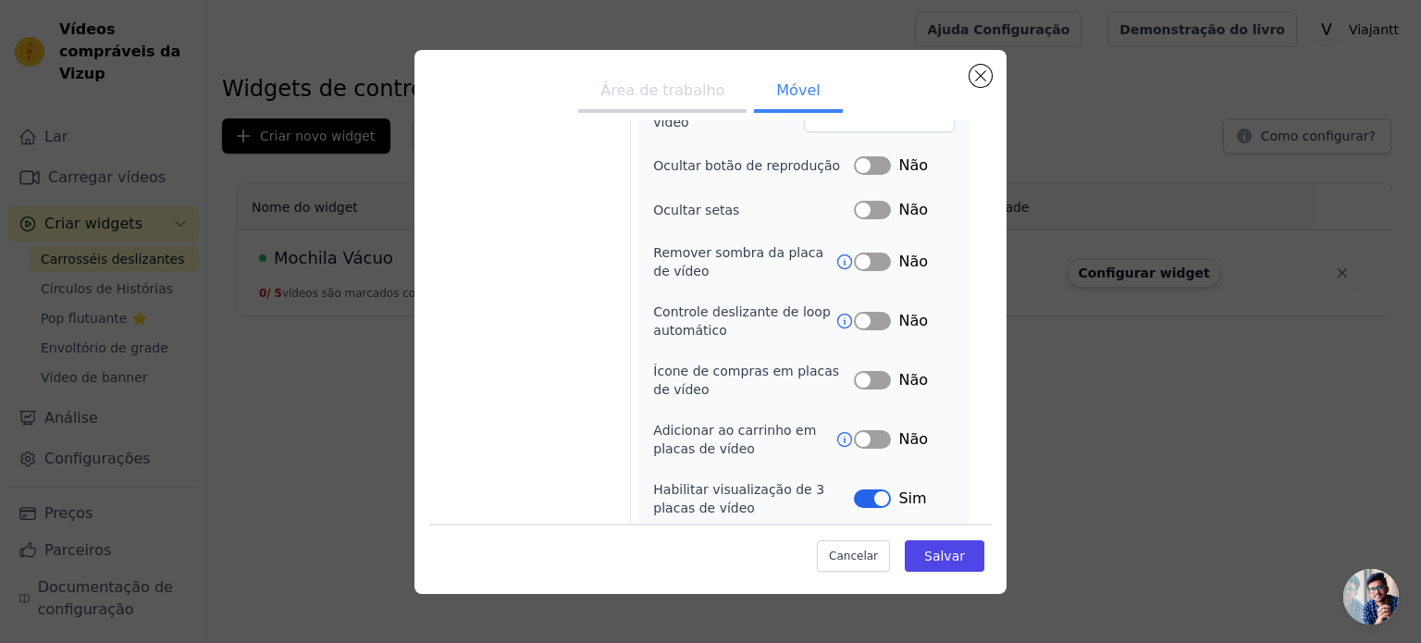
click at [858, 317] on button "Rótulo" at bounding box center [872, 321] width 37 height 19
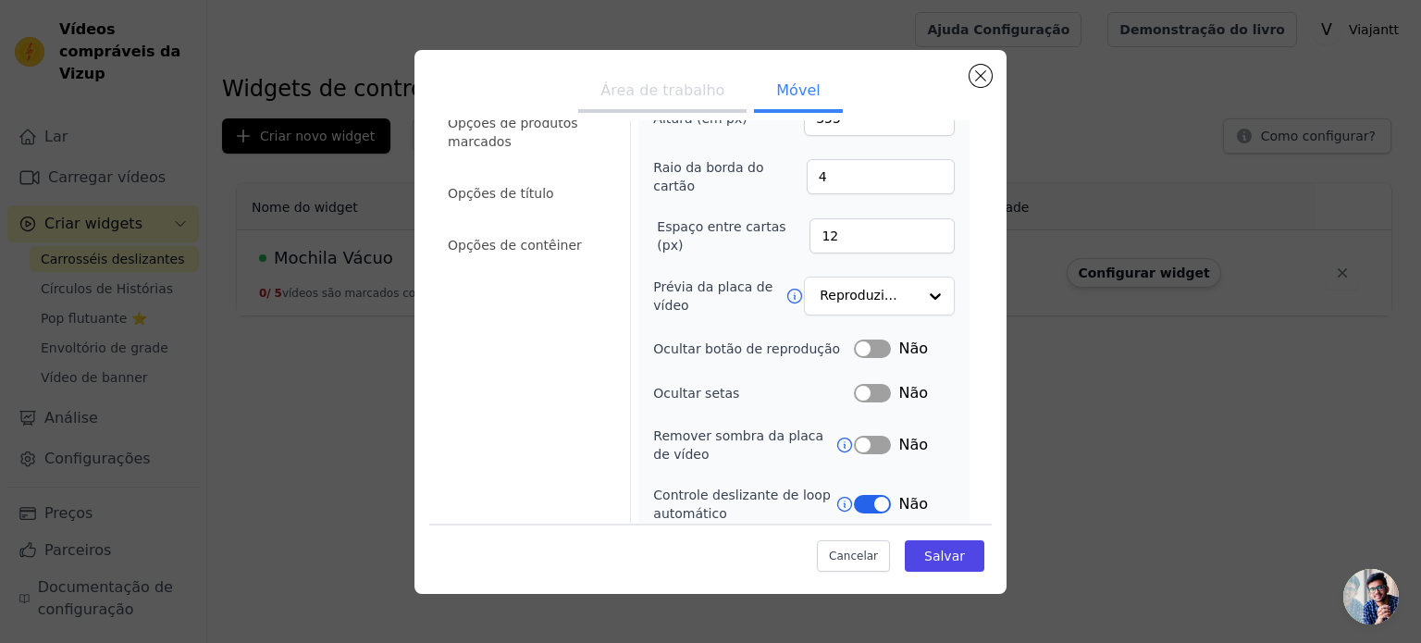
scroll to position [141, 0]
click at [855, 499] on button "Rótulo" at bounding box center [872, 506] width 37 height 19
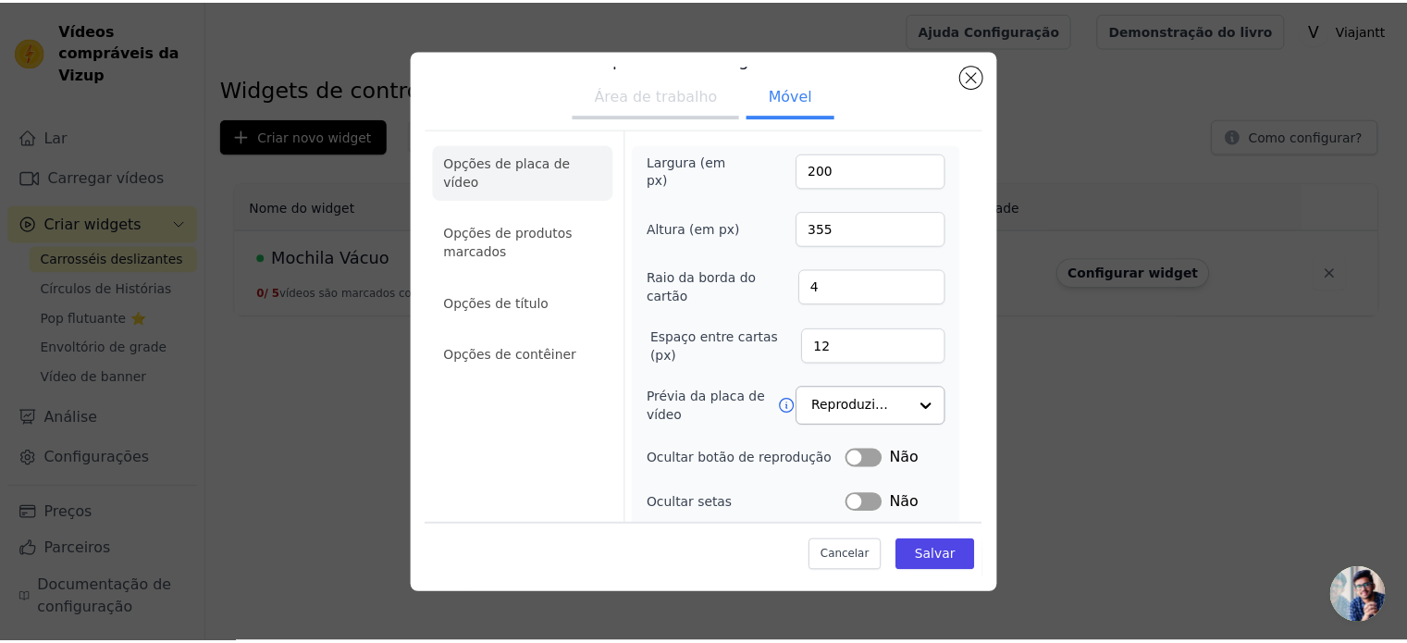
scroll to position [0, 0]
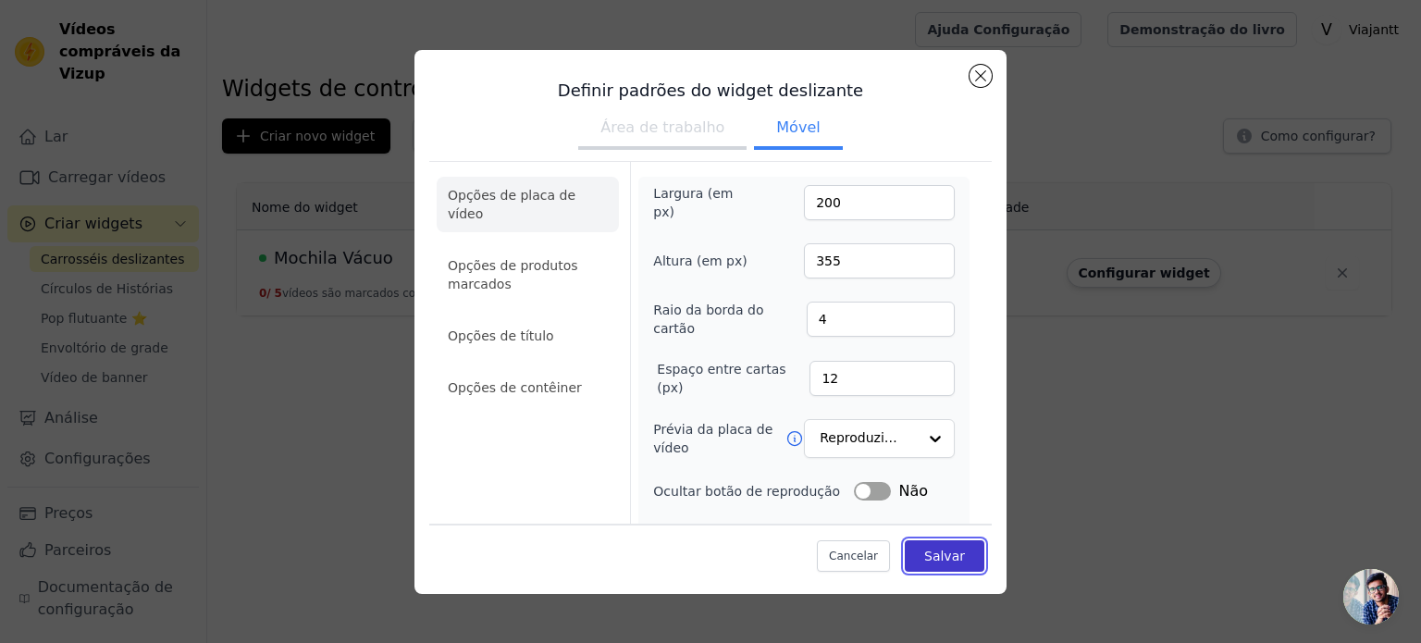
click at [932, 551] on font "Salvar" at bounding box center [944, 556] width 41 height 15
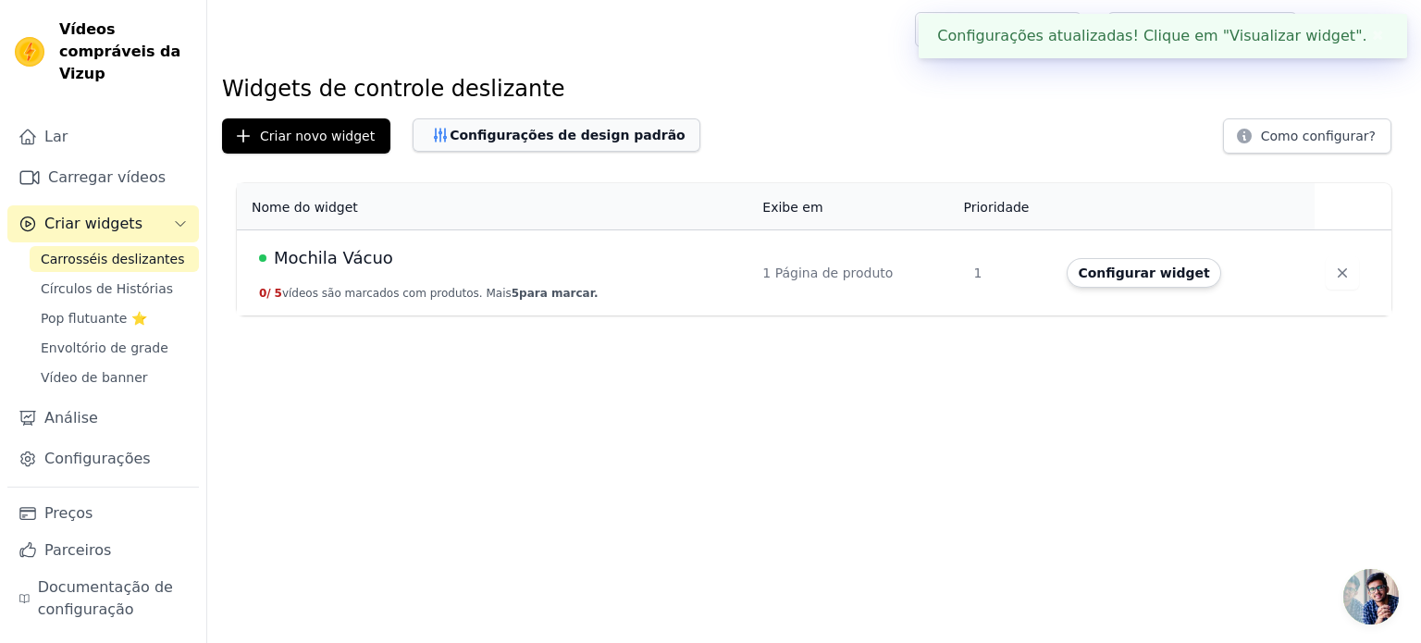
click at [581, 142] on font "Configurações de design padrão" at bounding box center [568, 135] width 236 height 15
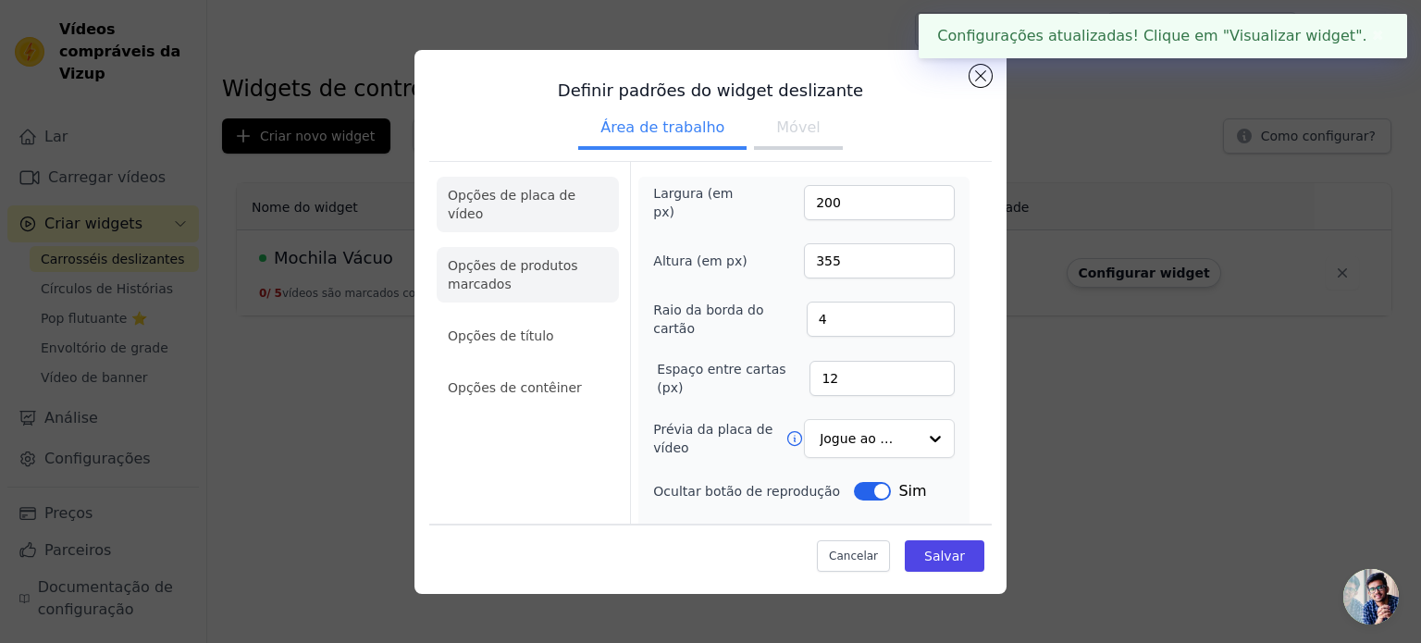
click at [538, 369] on li "Opções de produtos marcados" at bounding box center [528, 387] width 182 height 37
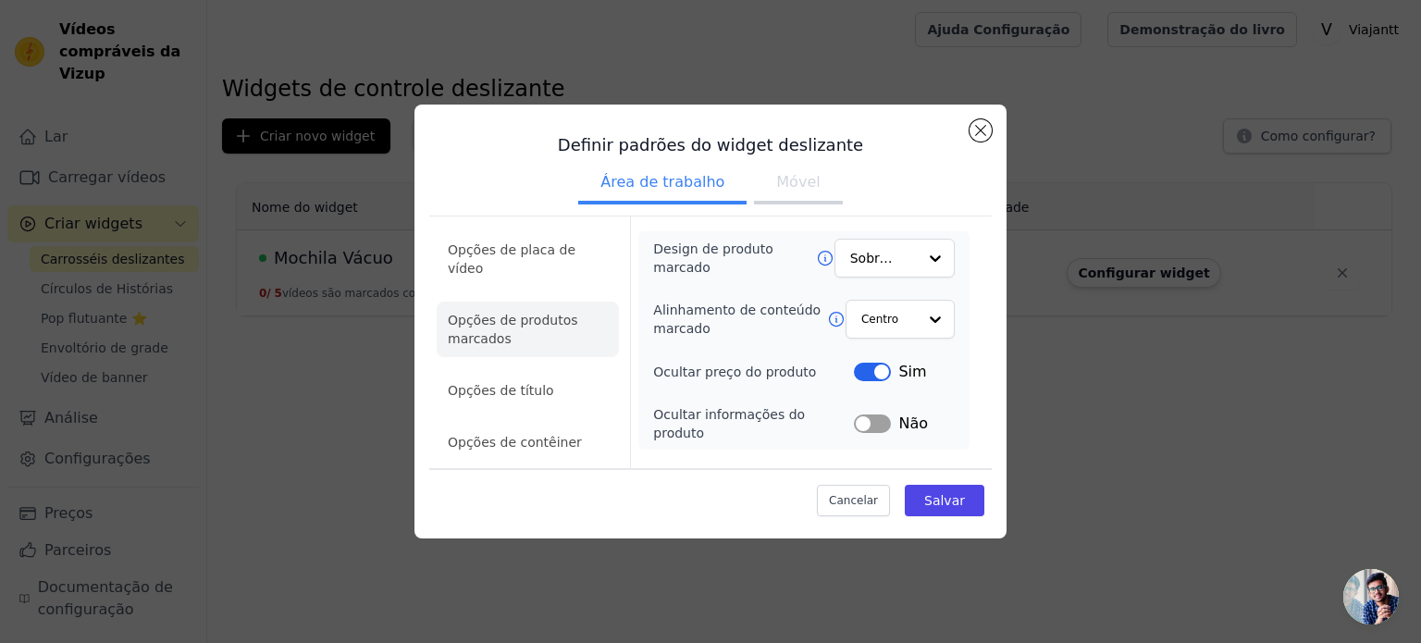
click at [559, 330] on li "Opções de produtos marcados" at bounding box center [528, 330] width 182 height 56
click at [568, 372] on li "Opções de título" at bounding box center [528, 390] width 182 height 37
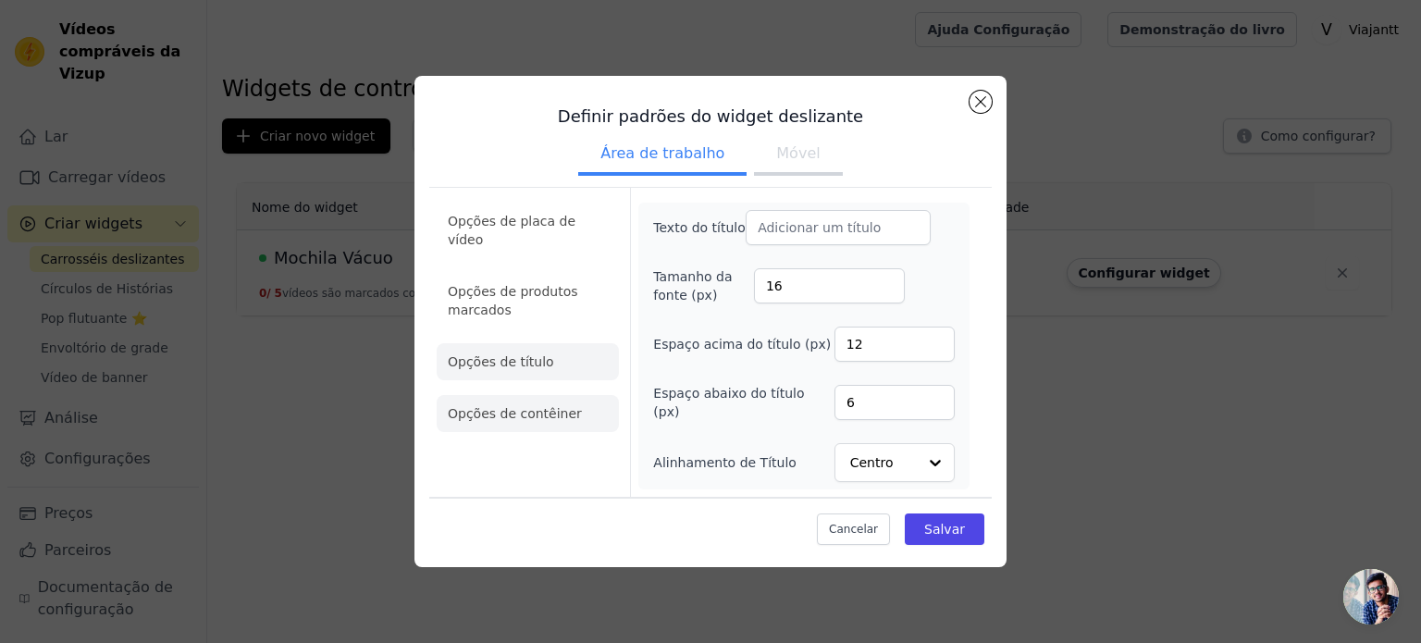
click at [544, 406] on font "Opções de contêiner" at bounding box center [515, 413] width 134 height 15
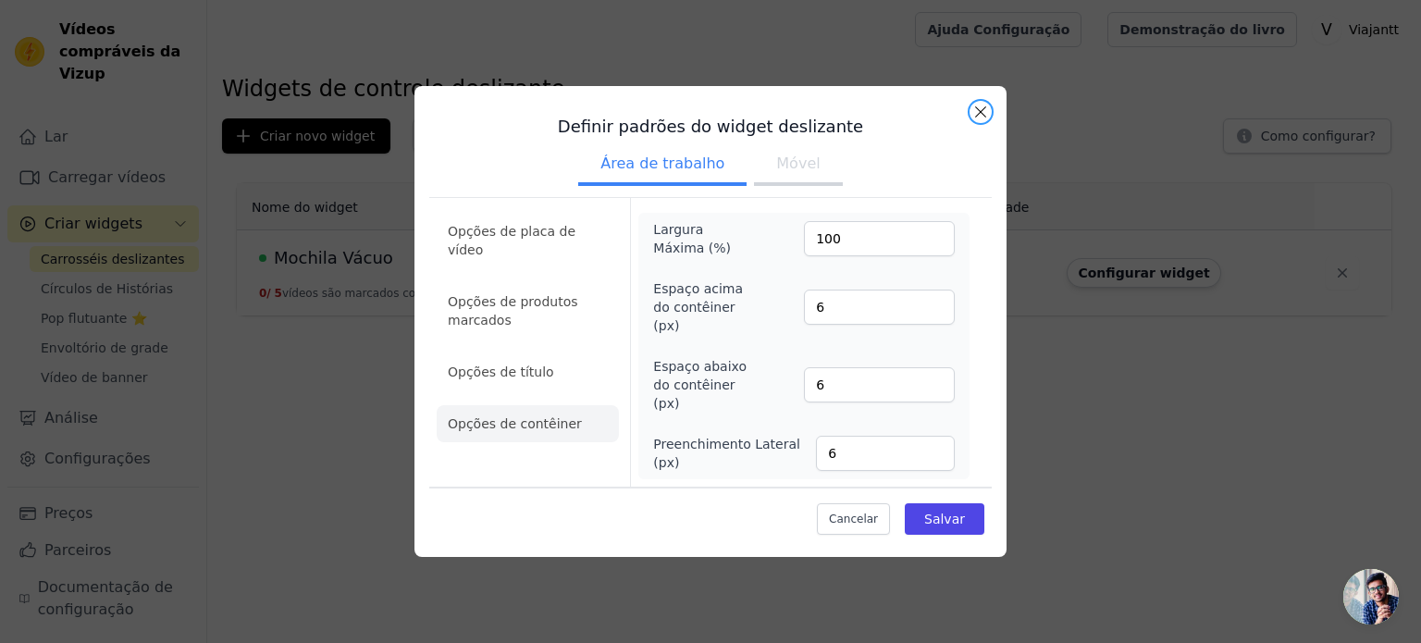
click at [983, 122] on button "Fechar modal" at bounding box center [980, 112] width 22 height 22
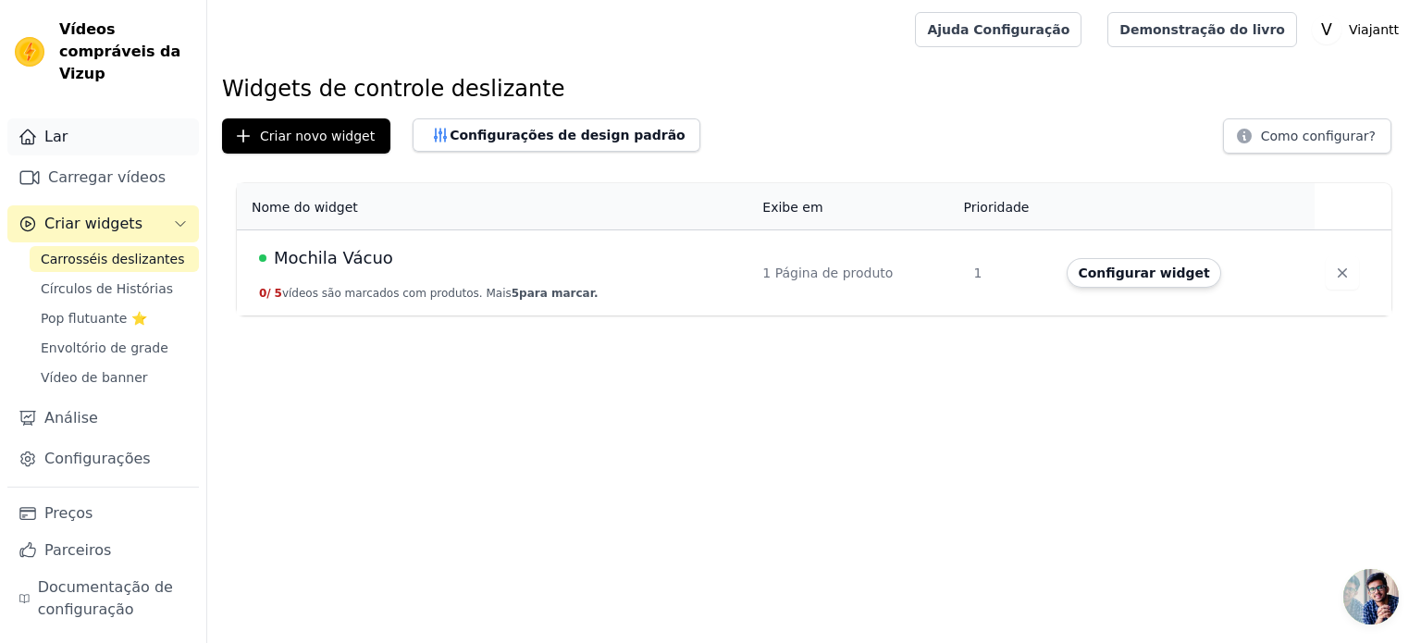
click at [146, 122] on link "Lar" at bounding box center [102, 136] width 191 height 37
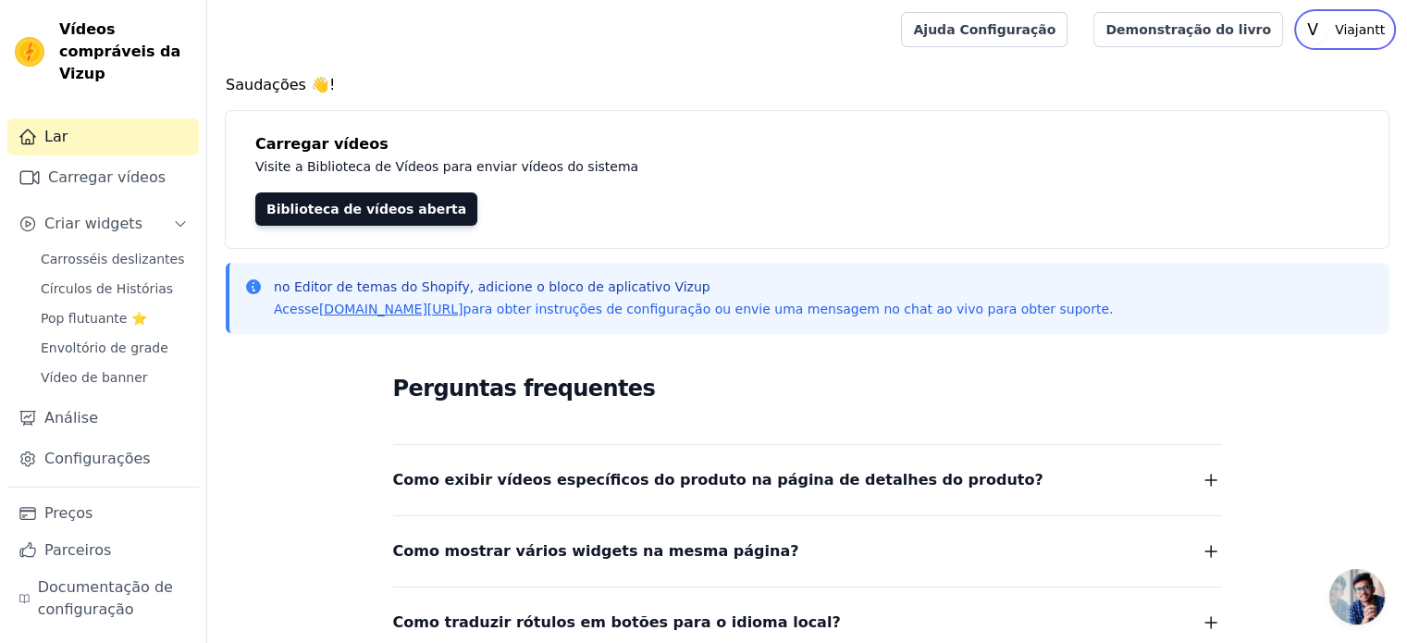
click at [1349, 29] on font "Viajantt" at bounding box center [1360, 29] width 50 height 15
click at [1269, 79] on font "Configurações" at bounding box center [1275, 76] width 93 height 15
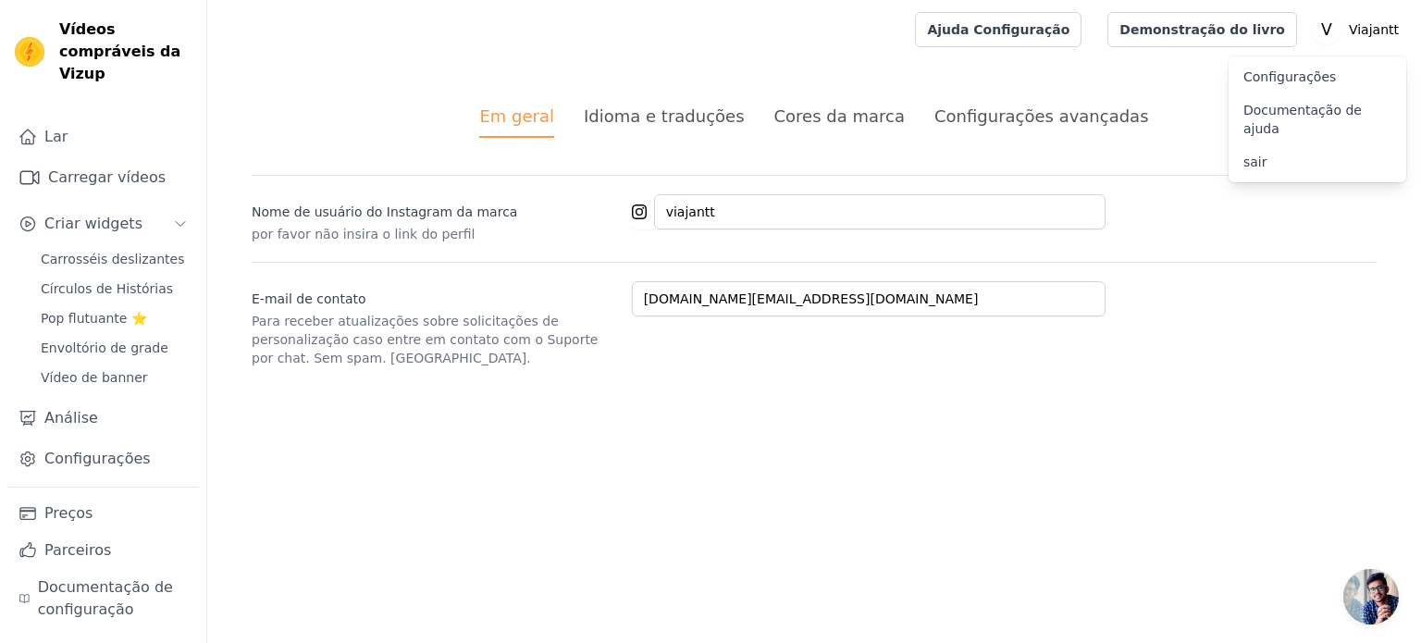
click at [637, 128] on div "Idioma e traduções" at bounding box center [664, 116] width 161 height 25
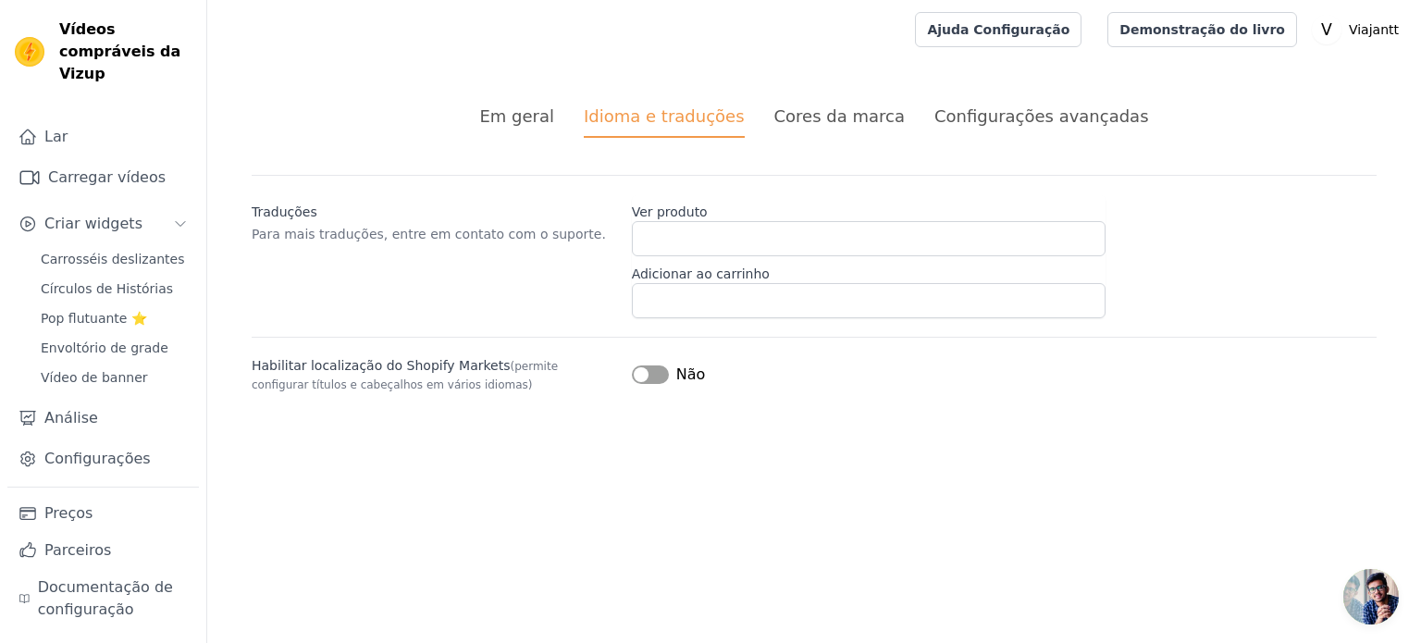
click at [847, 129] on li "Cores da marca" at bounding box center [839, 121] width 130 height 34
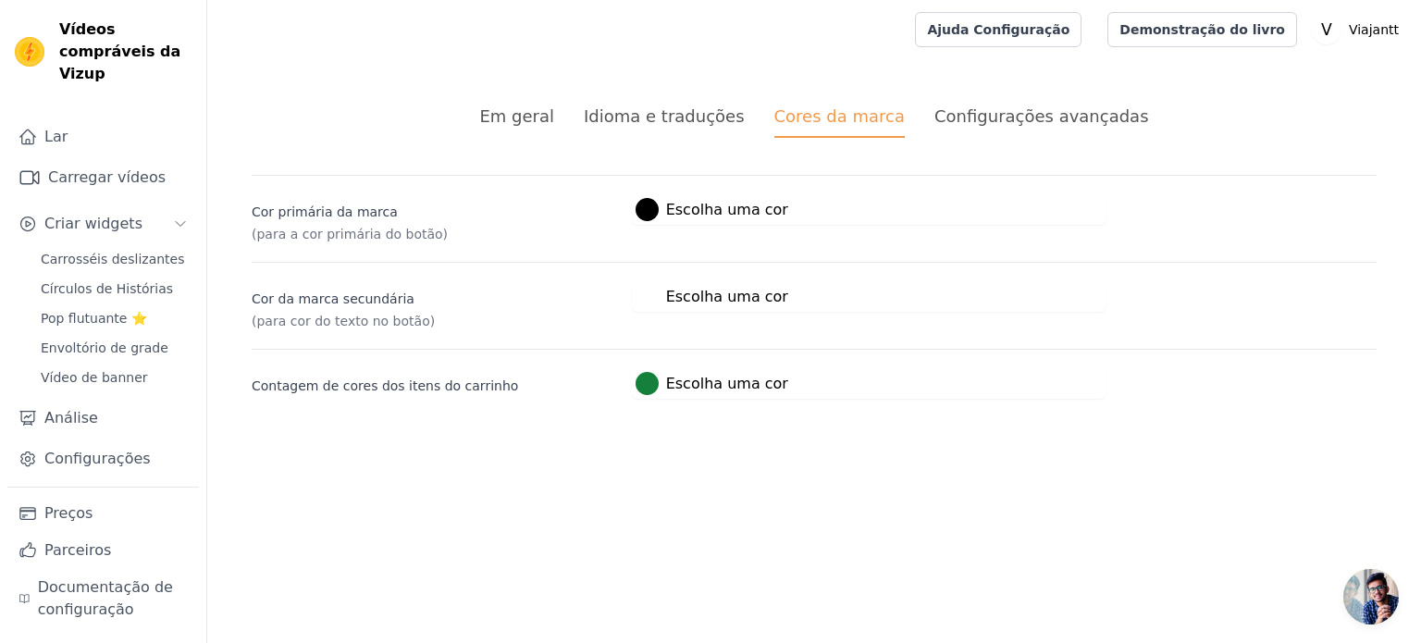
click at [972, 116] on font "Configurações avançadas" at bounding box center [1041, 115] width 215 height 19
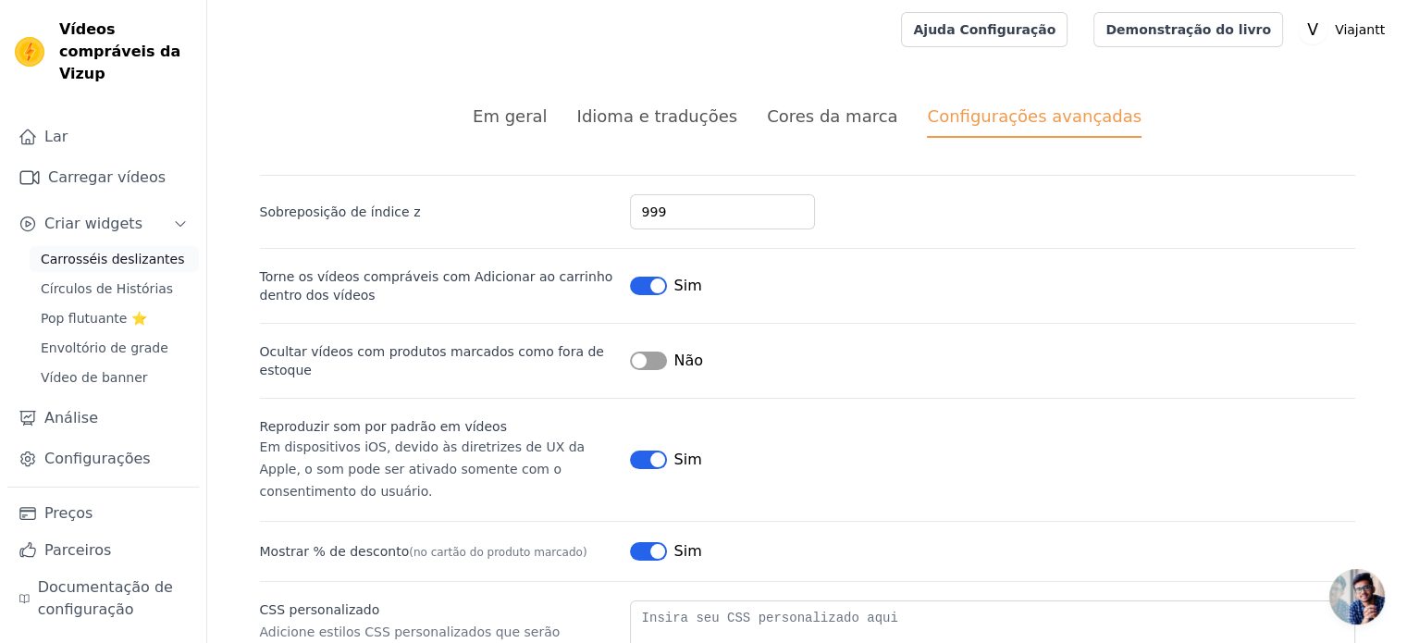
click at [60, 248] on link "Carrosséis deslizantes" at bounding box center [114, 259] width 169 height 26
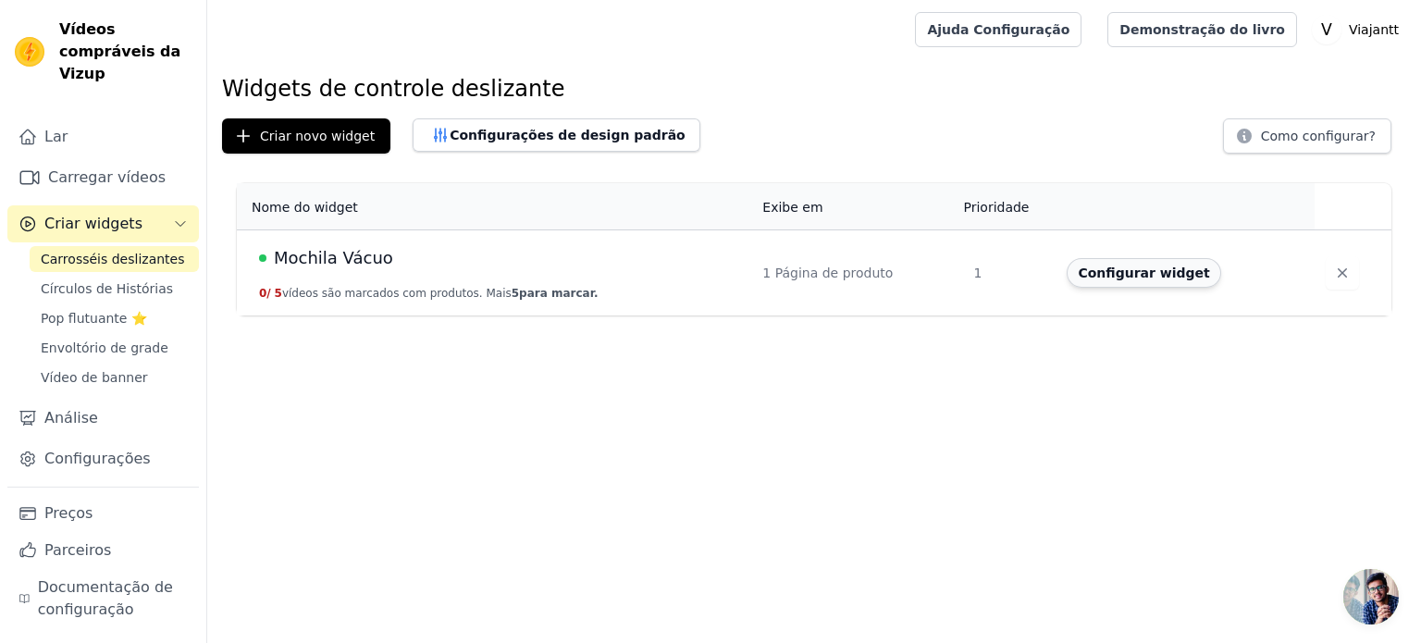
click at [1090, 283] on button "Configurar widget" at bounding box center [1144, 273] width 154 height 30
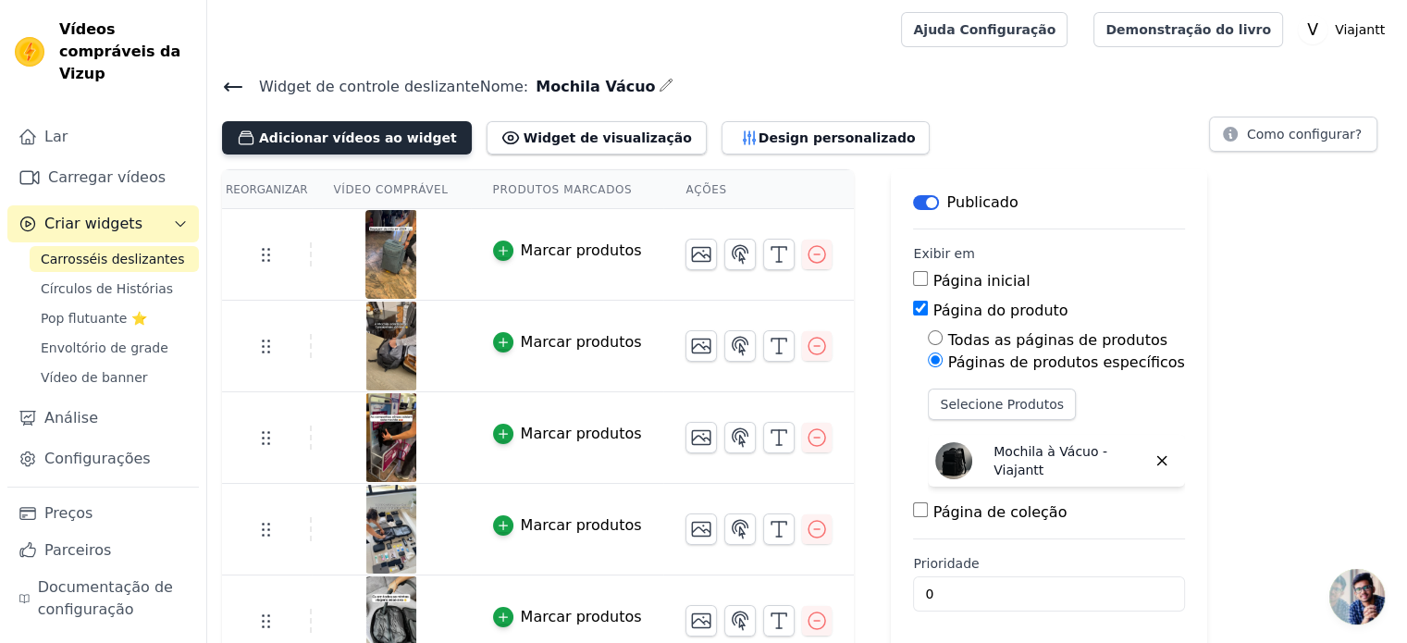
click at [366, 147] on button "Adicionar vídeos ao widget" at bounding box center [347, 137] width 250 height 33
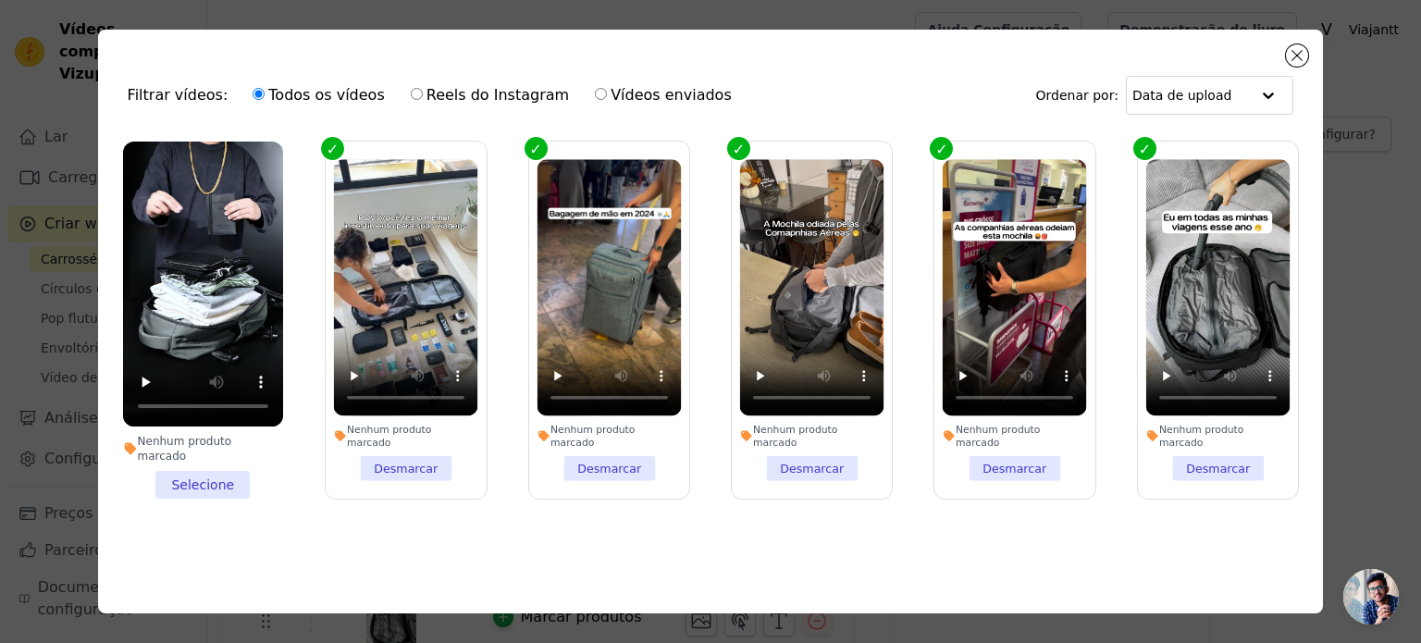
click at [204, 466] on li "Nenhum produto marcado Selecione" at bounding box center [203, 320] width 160 height 357
click at [0, 0] on input "Nenhum produto marcado Selecione" at bounding box center [0, 0] width 0 height 0
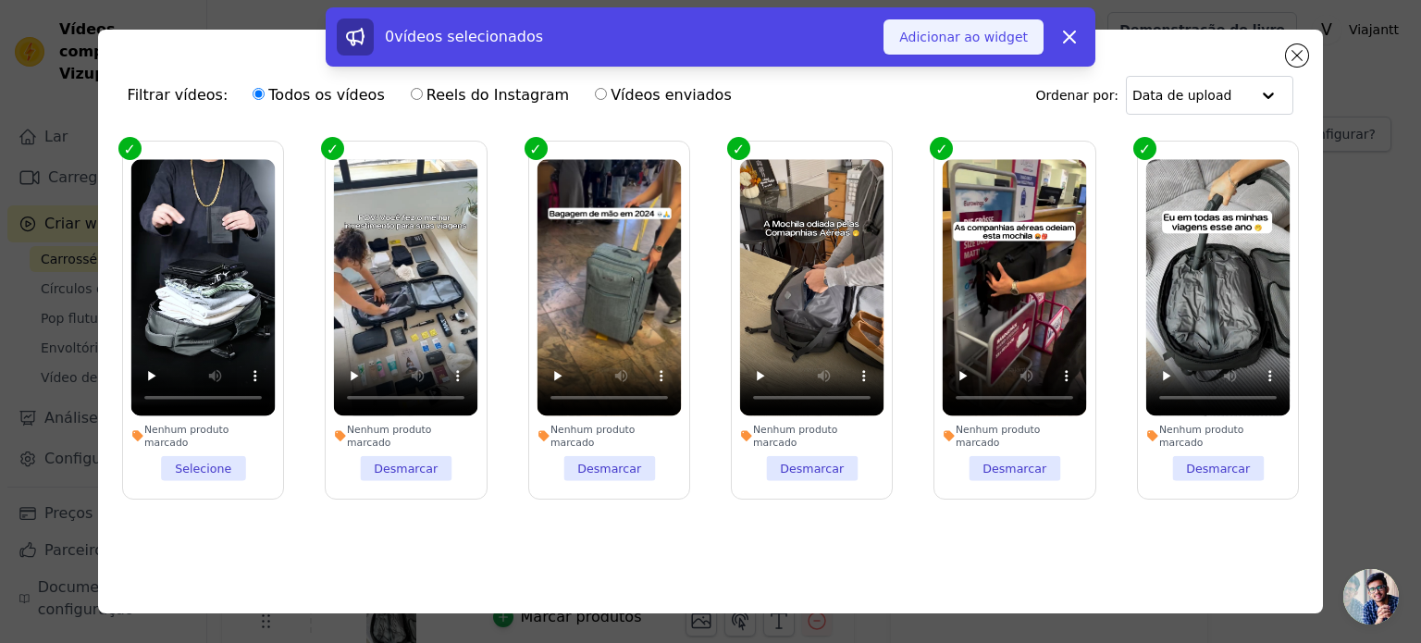
click at [970, 32] on font "Adicionar ao widget" at bounding box center [963, 37] width 129 height 15
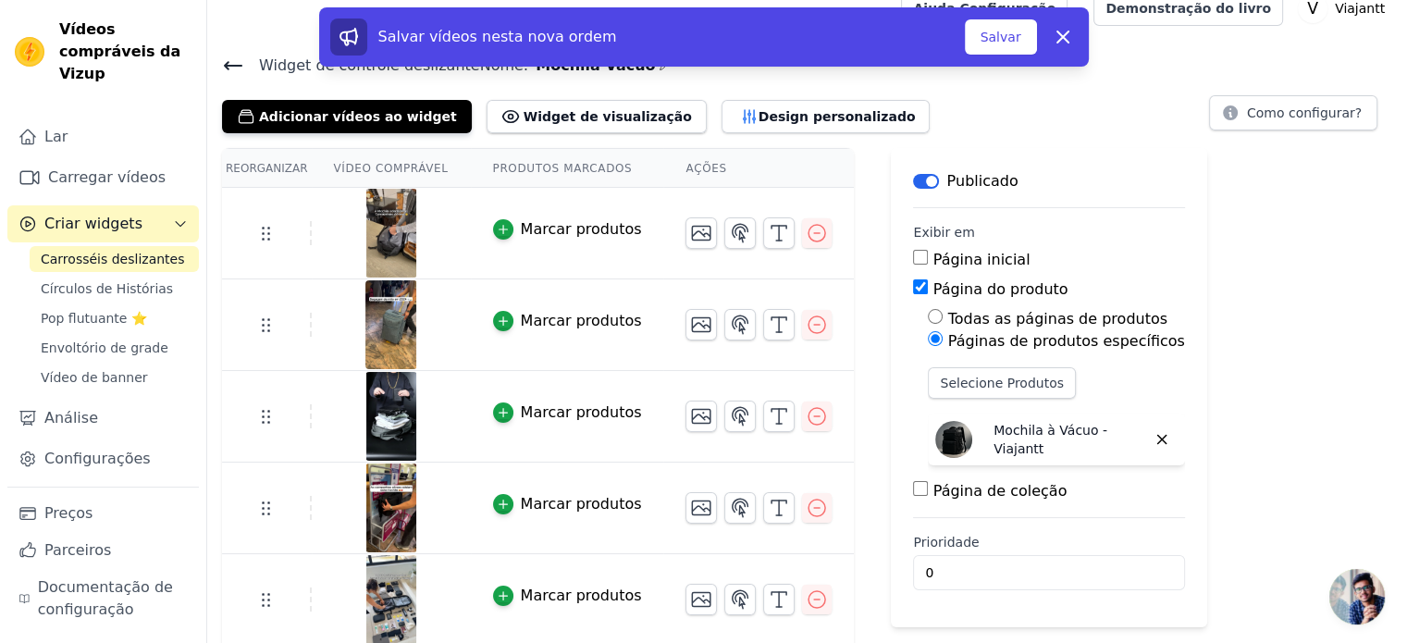
scroll to position [114, 0]
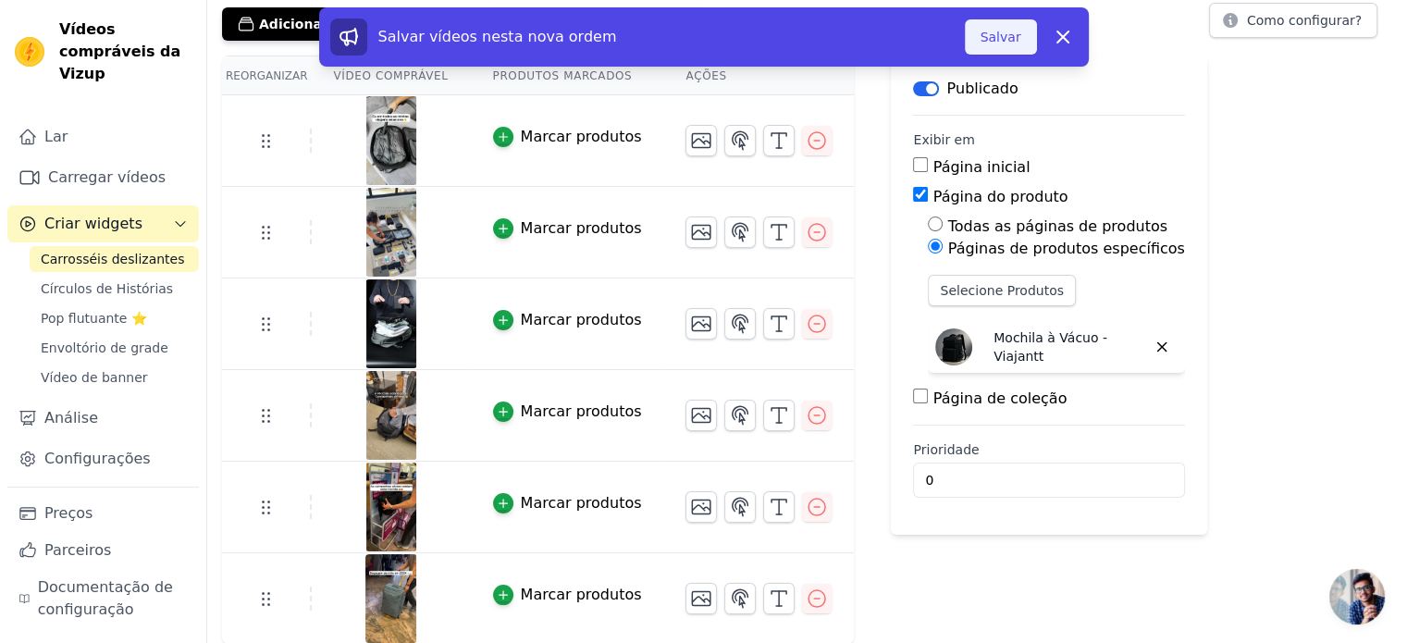
click at [1006, 41] on font "Salvar" at bounding box center [1001, 37] width 41 height 15
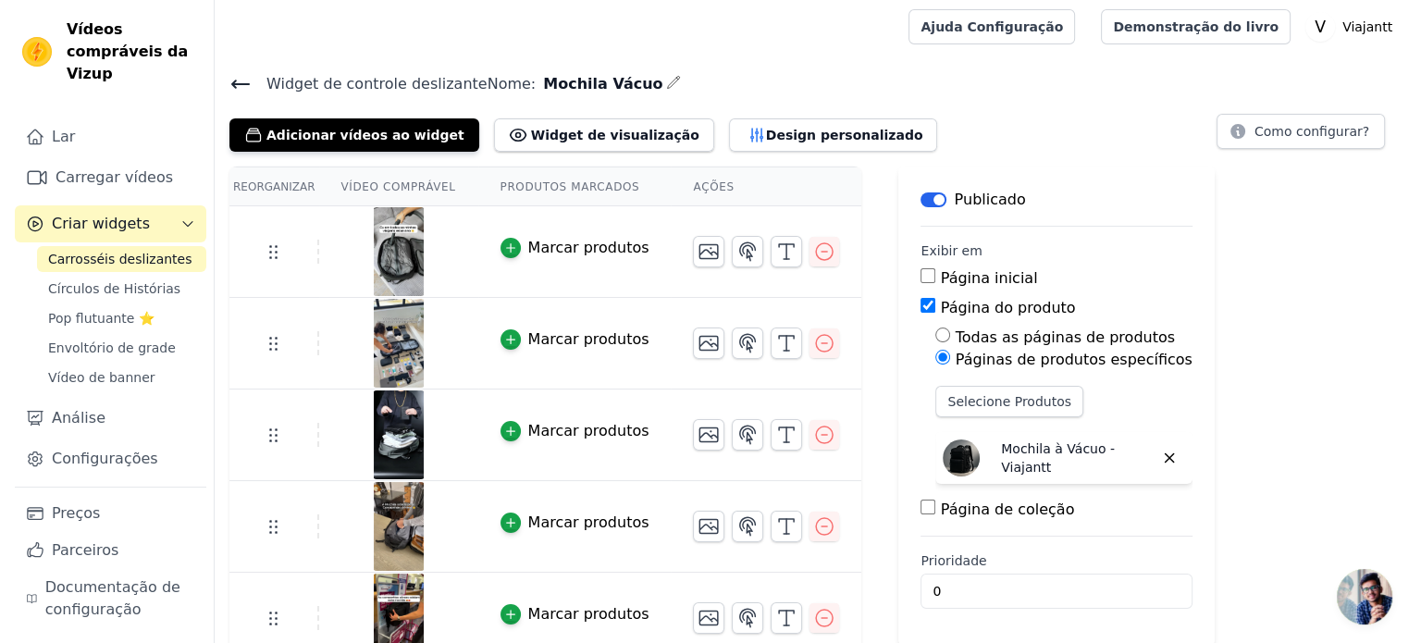
scroll to position [0, 0]
